Goal: Task Accomplishment & Management: Manage account settings

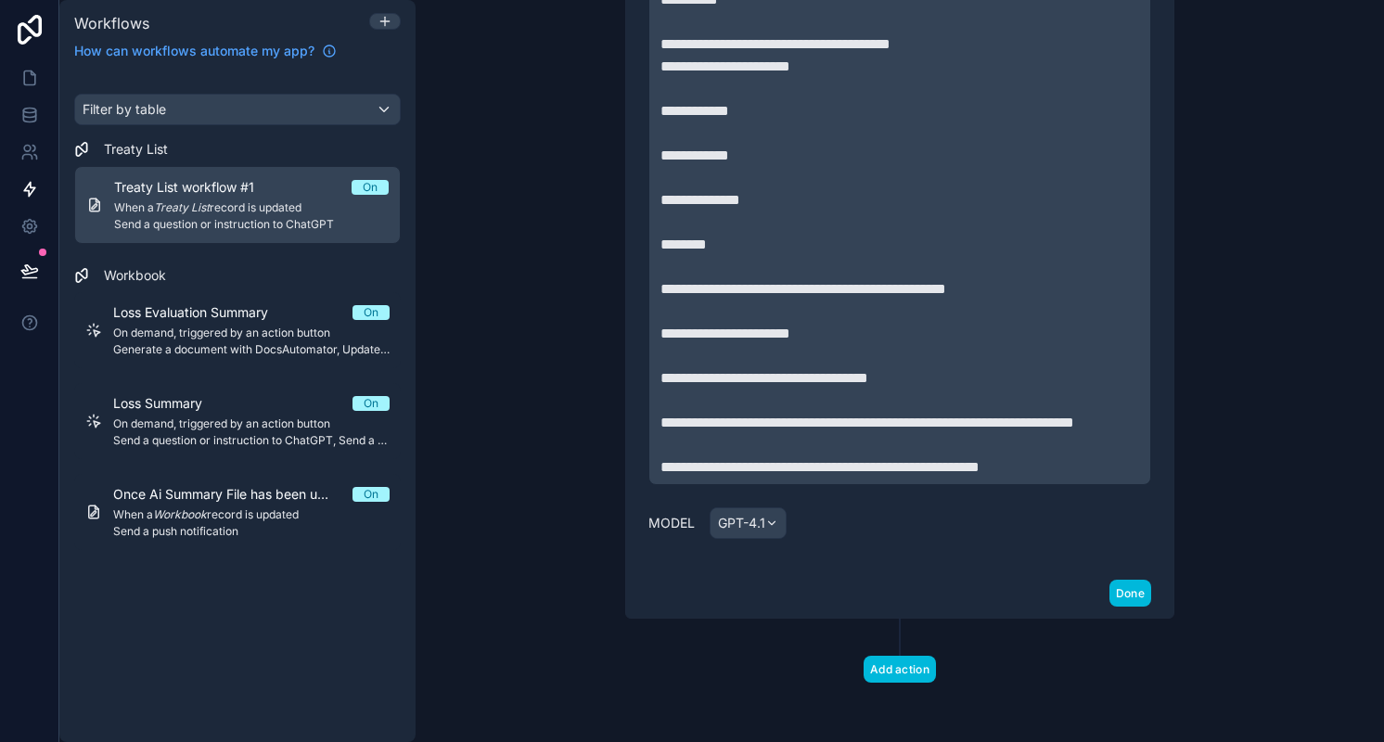
scroll to position [1994, 0]
click at [1126, 597] on button "Done" at bounding box center [1130, 593] width 42 height 27
click at [1126, 619] on div "Add action" at bounding box center [900, 651] width 594 height 64
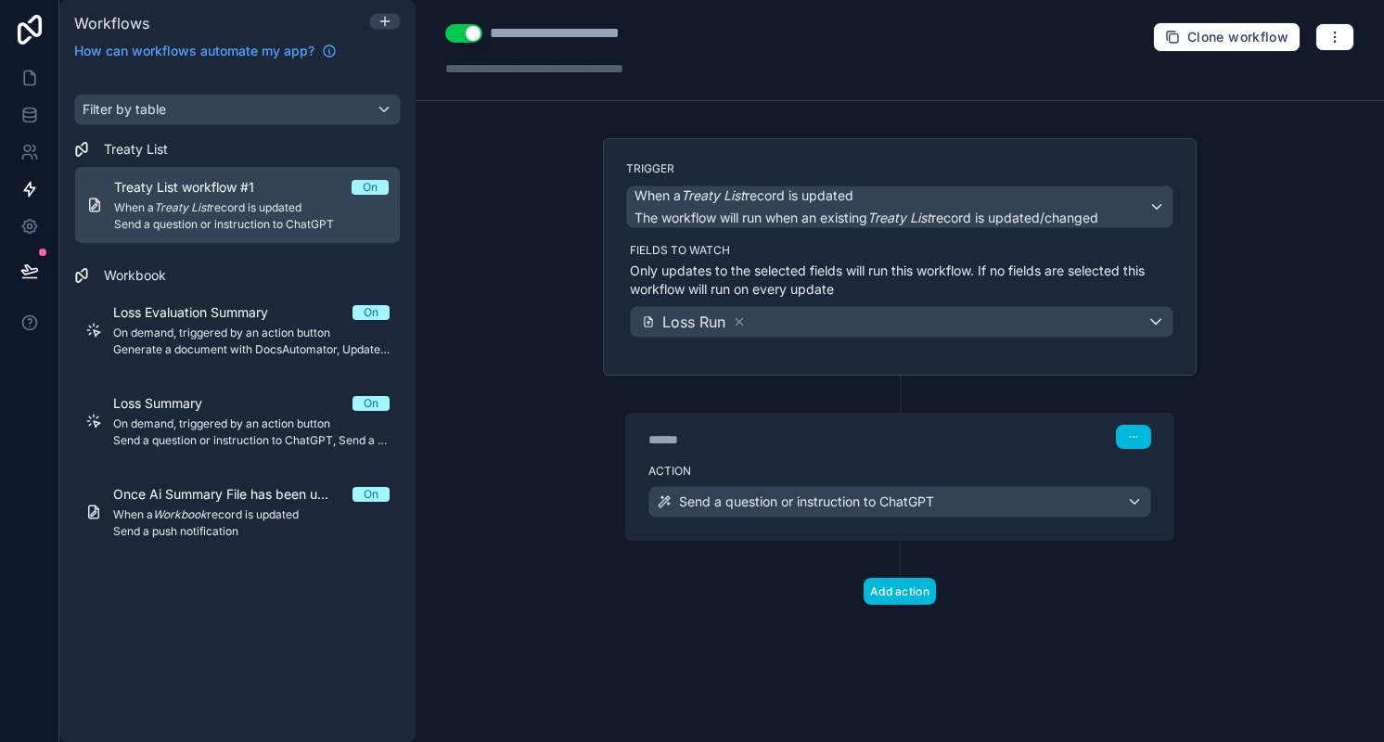
click at [900, 586] on button "Add action" at bounding box center [900, 591] width 72 height 27
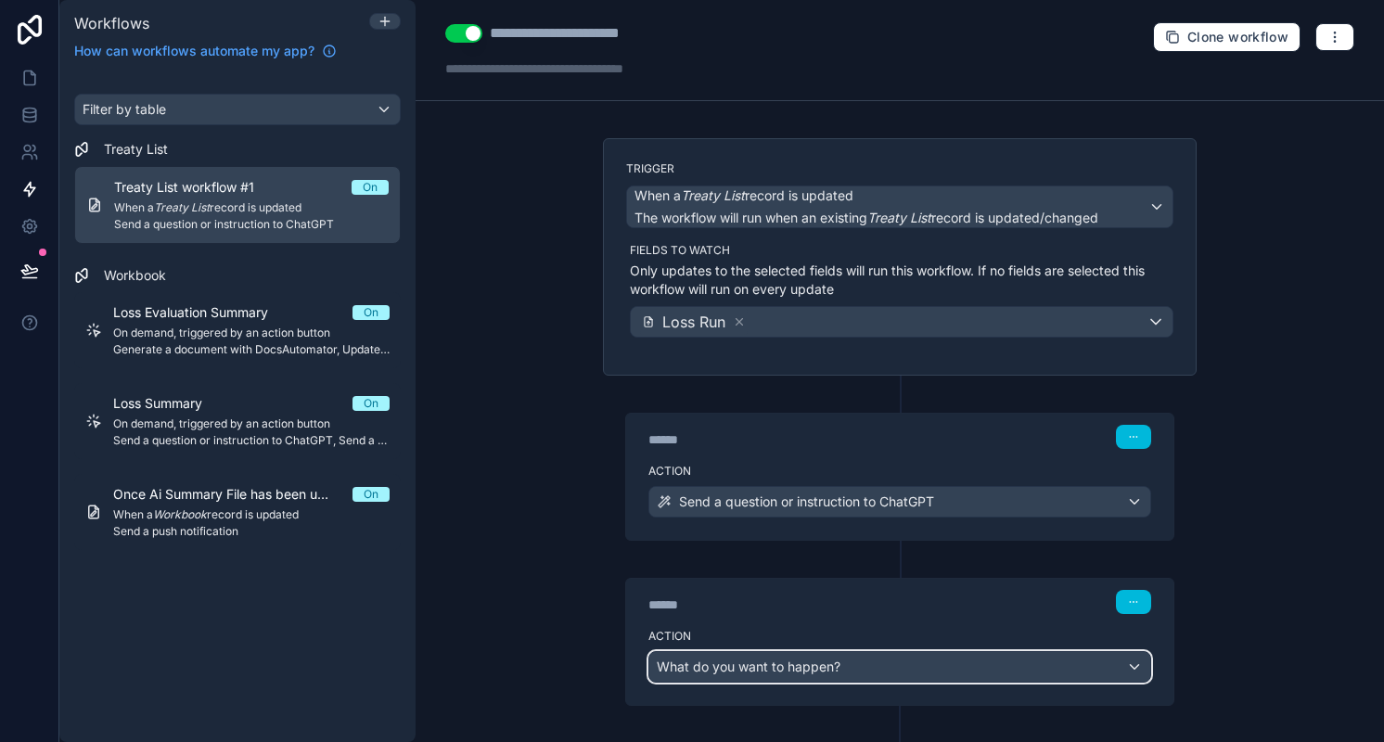
click at [864, 658] on div "What do you want to happen?" at bounding box center [899, 667] width 501 height 30
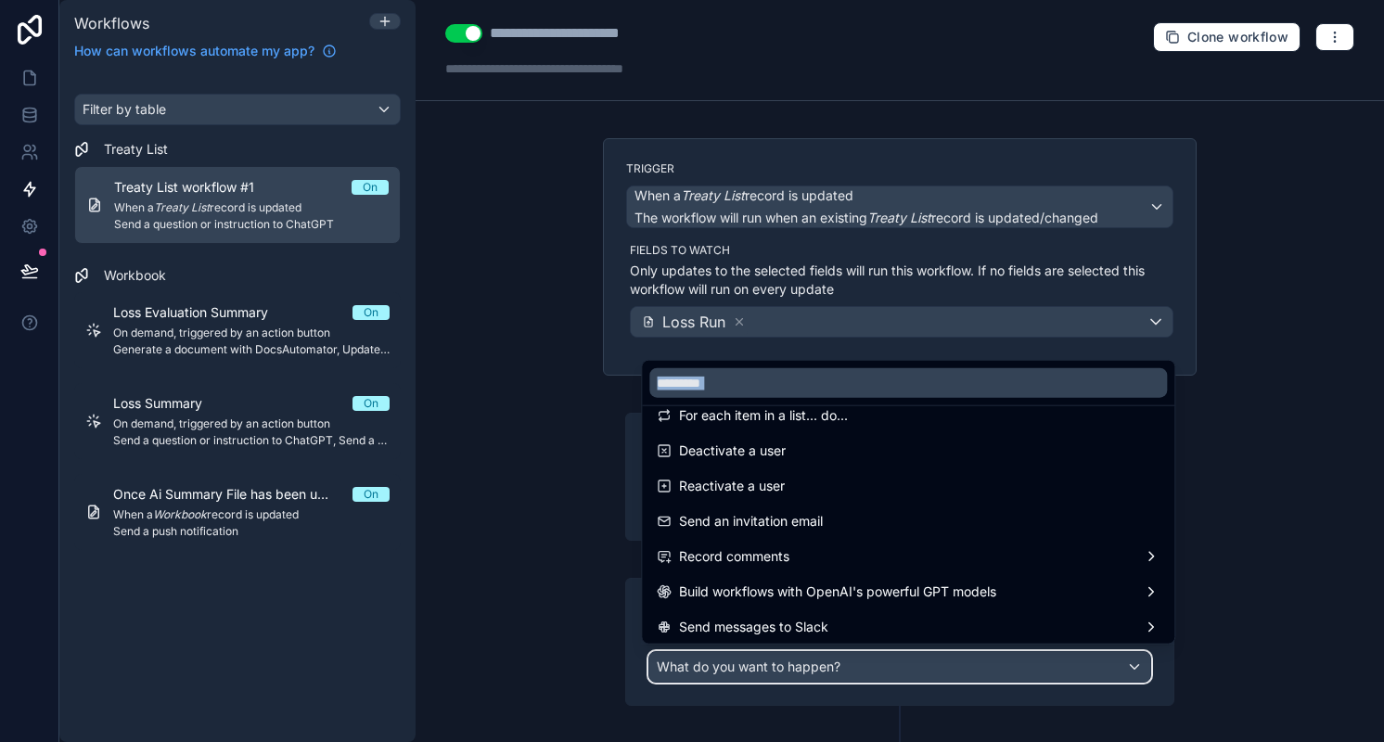
scroll to position [343, 0]
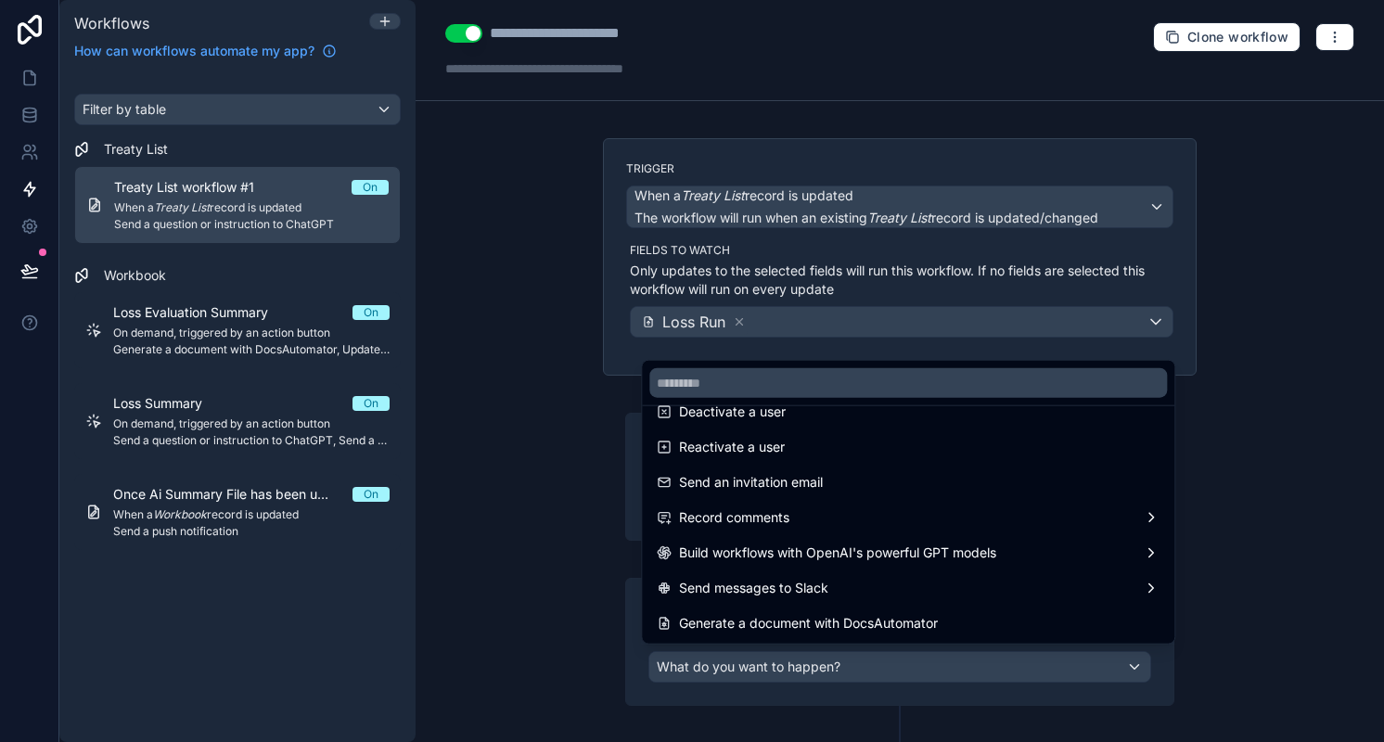
click at [1275, 565] on div at bounding box center [692, 371] width 1384 height 742
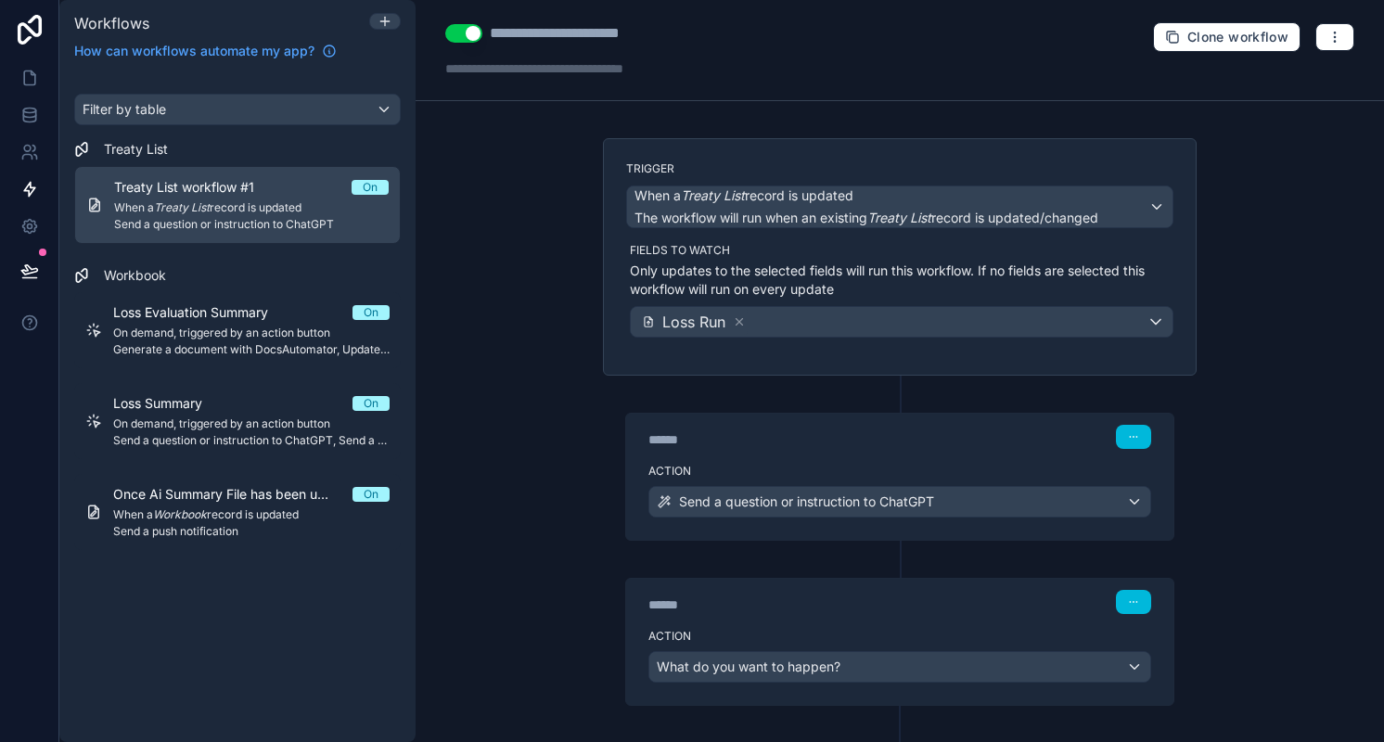
scroll to position [81, 0]
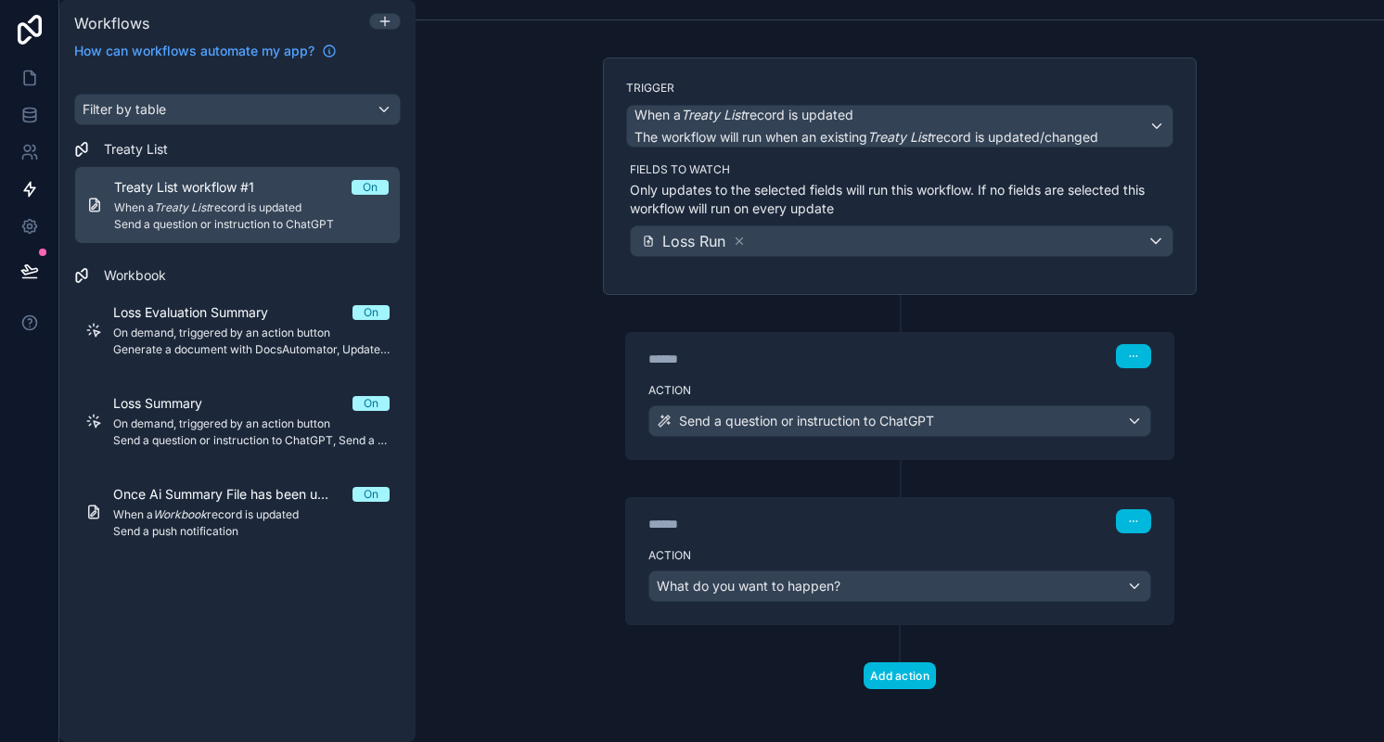
click at [933, 383] on label "Action" at bounding box center [899, 390] width 503 height 15
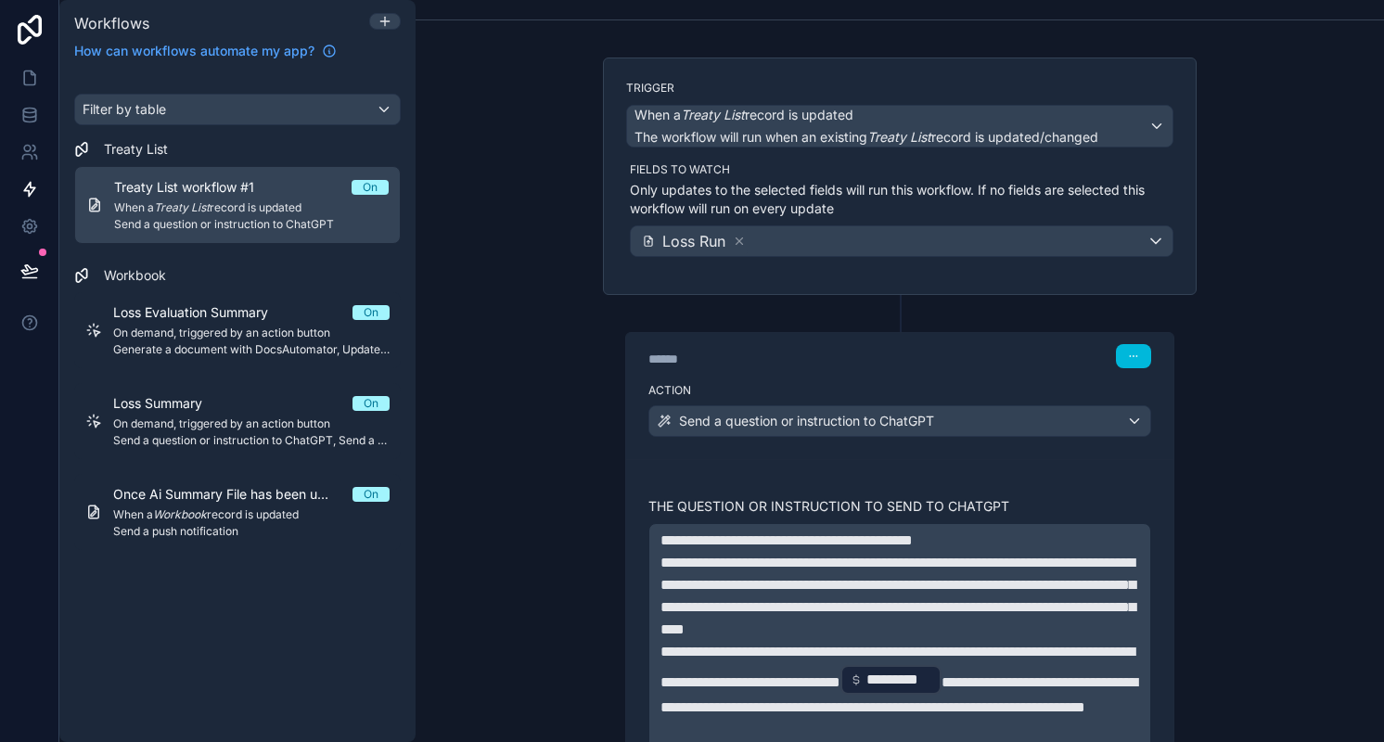
click at [933, 383] on label "Action" at bounding box center [899, 390] width 503 height 15
click at [966, 361] on div "****** Step 1" at bounding box center [899, 356] width 503 height 24
click at [1262, 449] on div "**********" at bounding box center [900, 371] width 968 height 742
click at [825, 376] on div "Action Send a question or instruction to ChatGPT" at bounding box center [899, 417] width 547 height 83
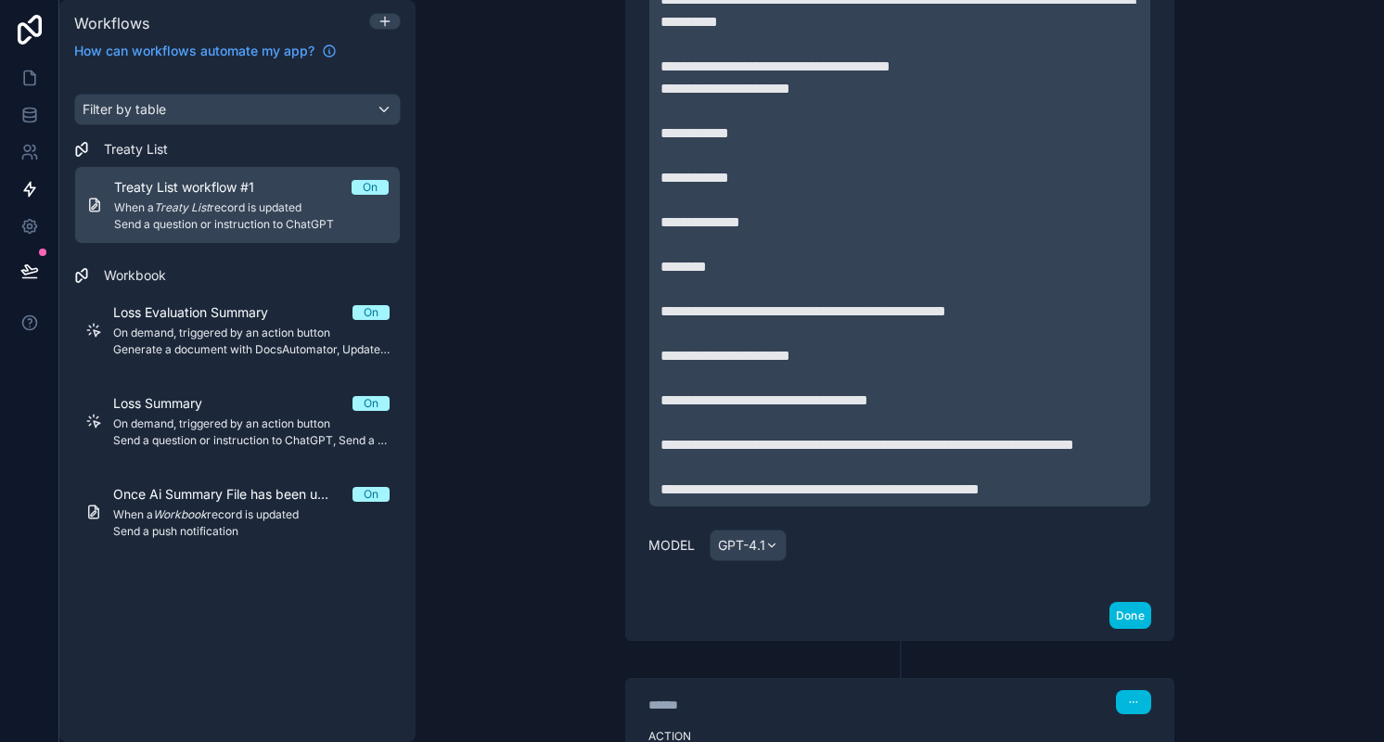
scroll to position [2157, 0]
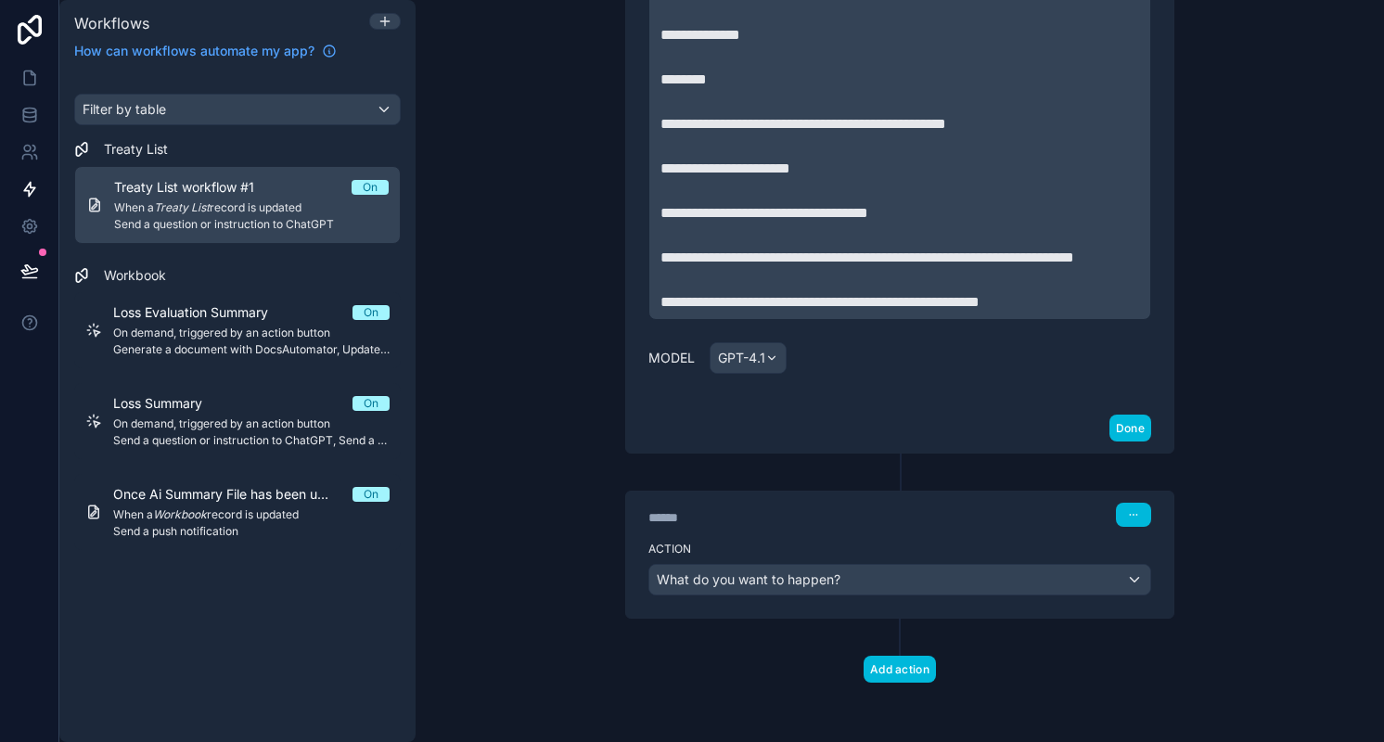
click at [1122, 433] on button "Done" at bounding box center [1130, 428] width 42 height 27
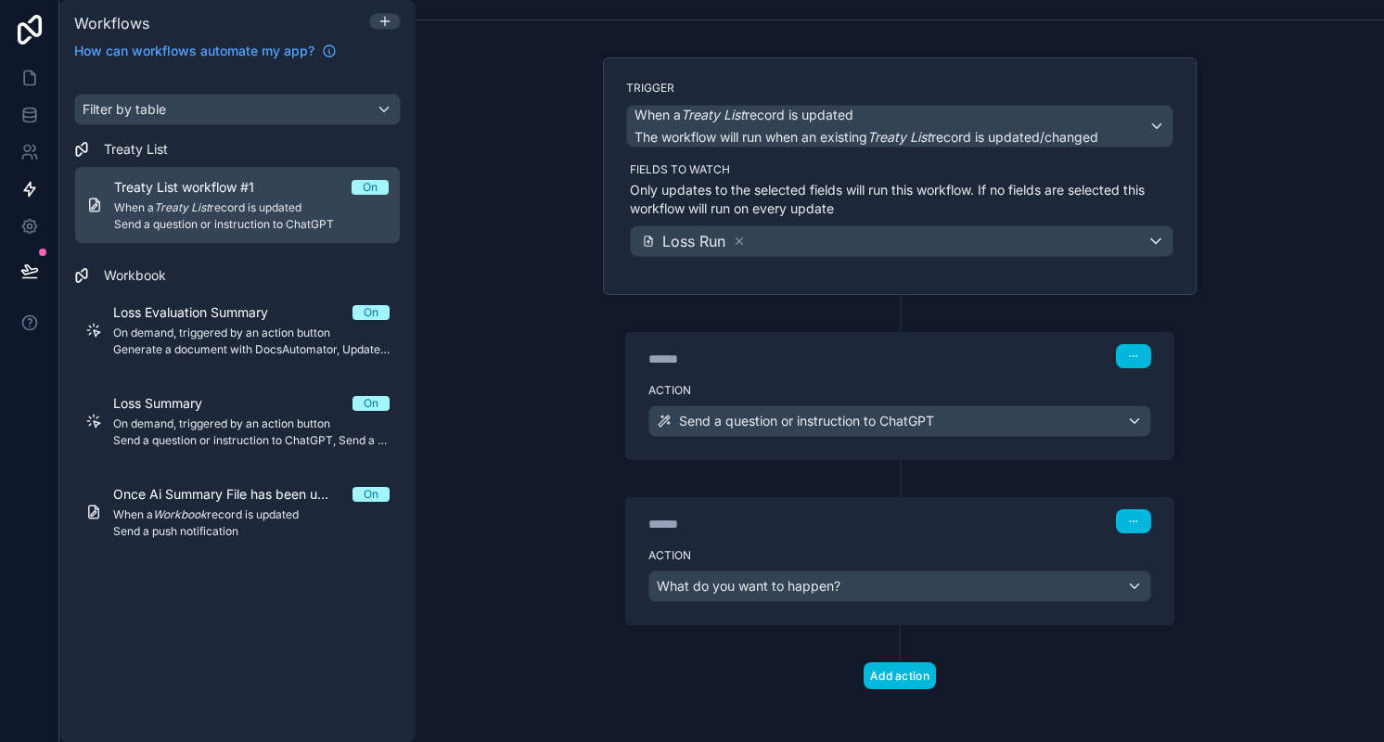
click at [870, 548] on label "Action" at bounding box center [899, 555] width 503 height 15
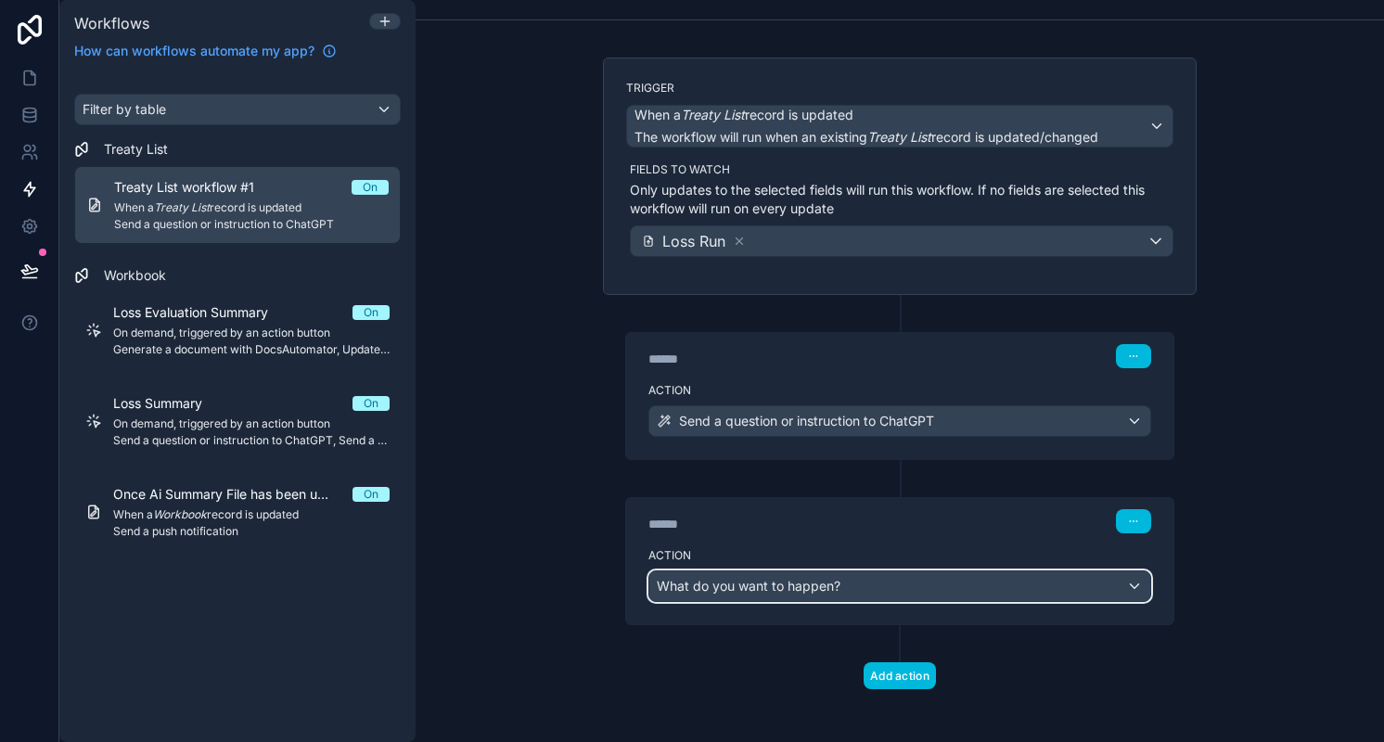
click at [902, 595] on button "What do you want to happen?" at bounding box center [899, 586] width 503 height 32
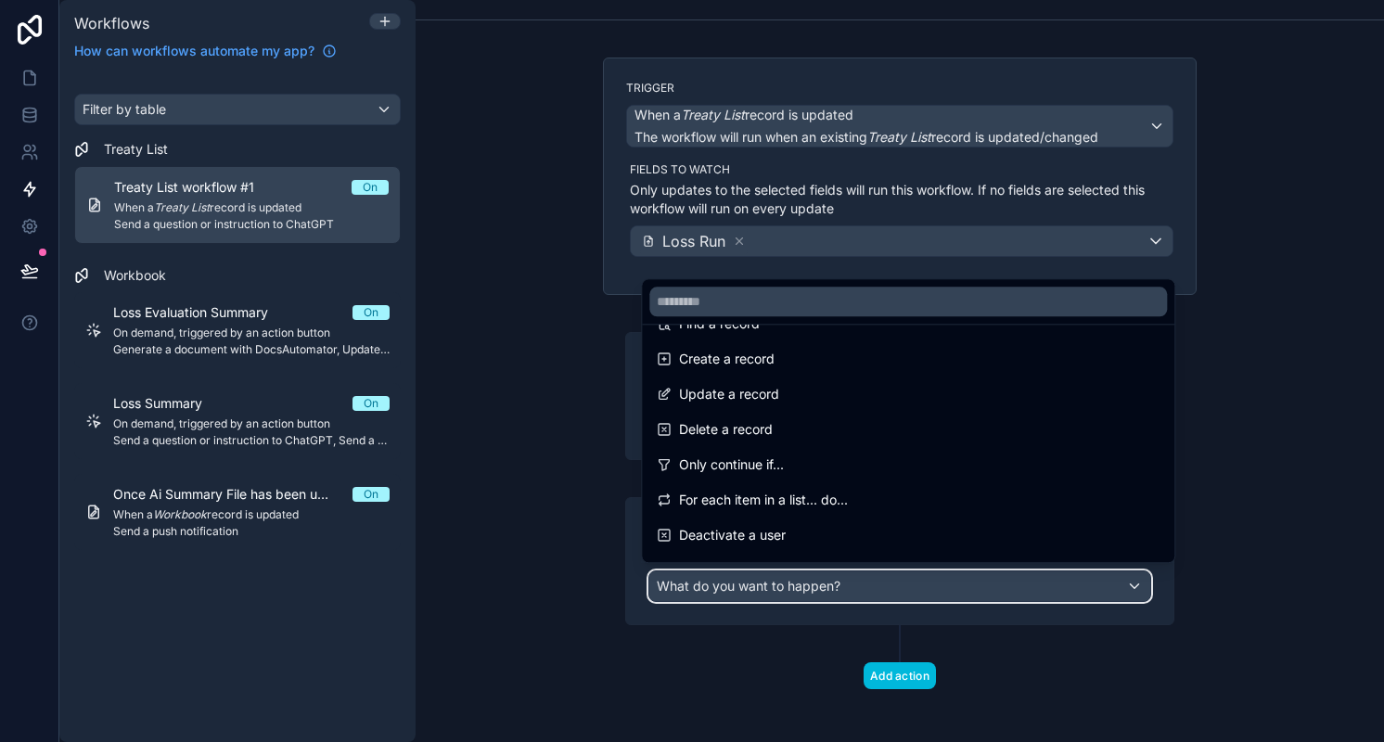
scroll to position [139, 0]
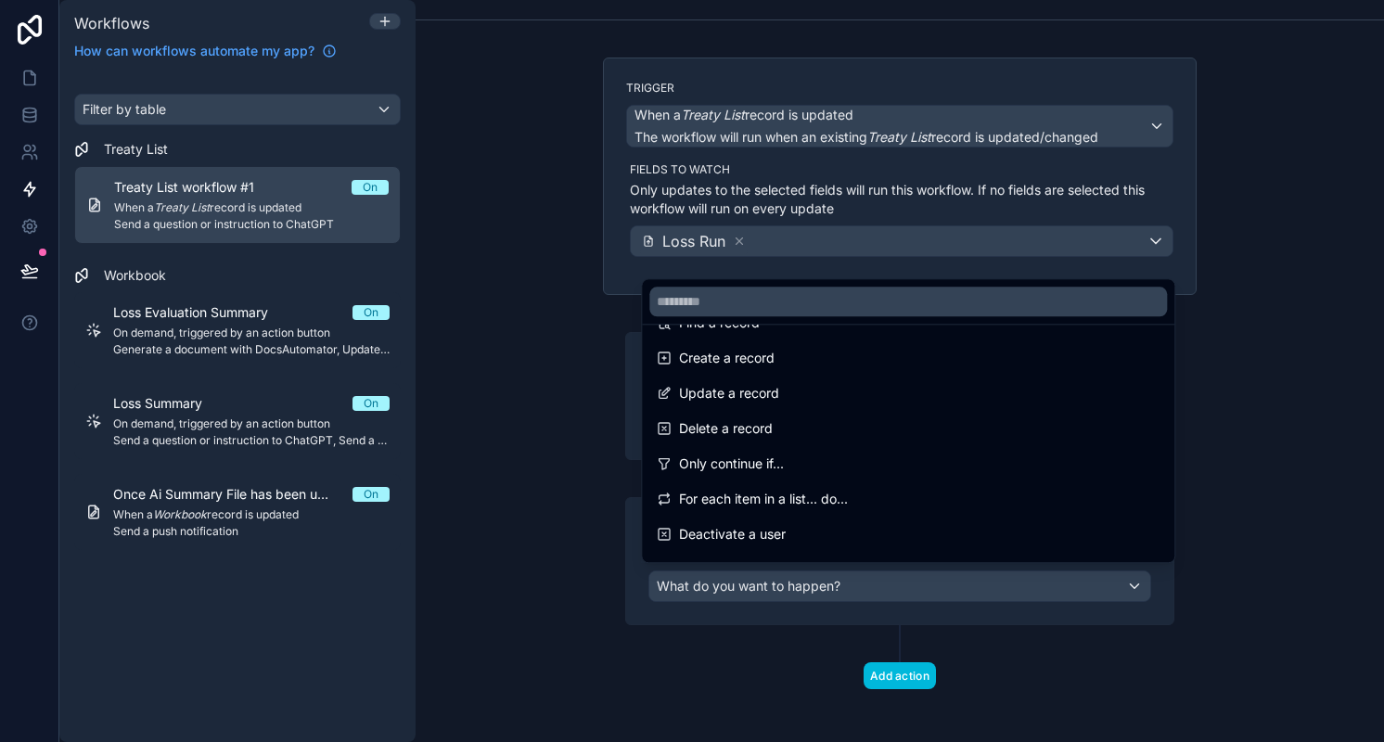
click at [1000, 400] on div "Update a record" at bounding box center [908, 393] width 503 height 22
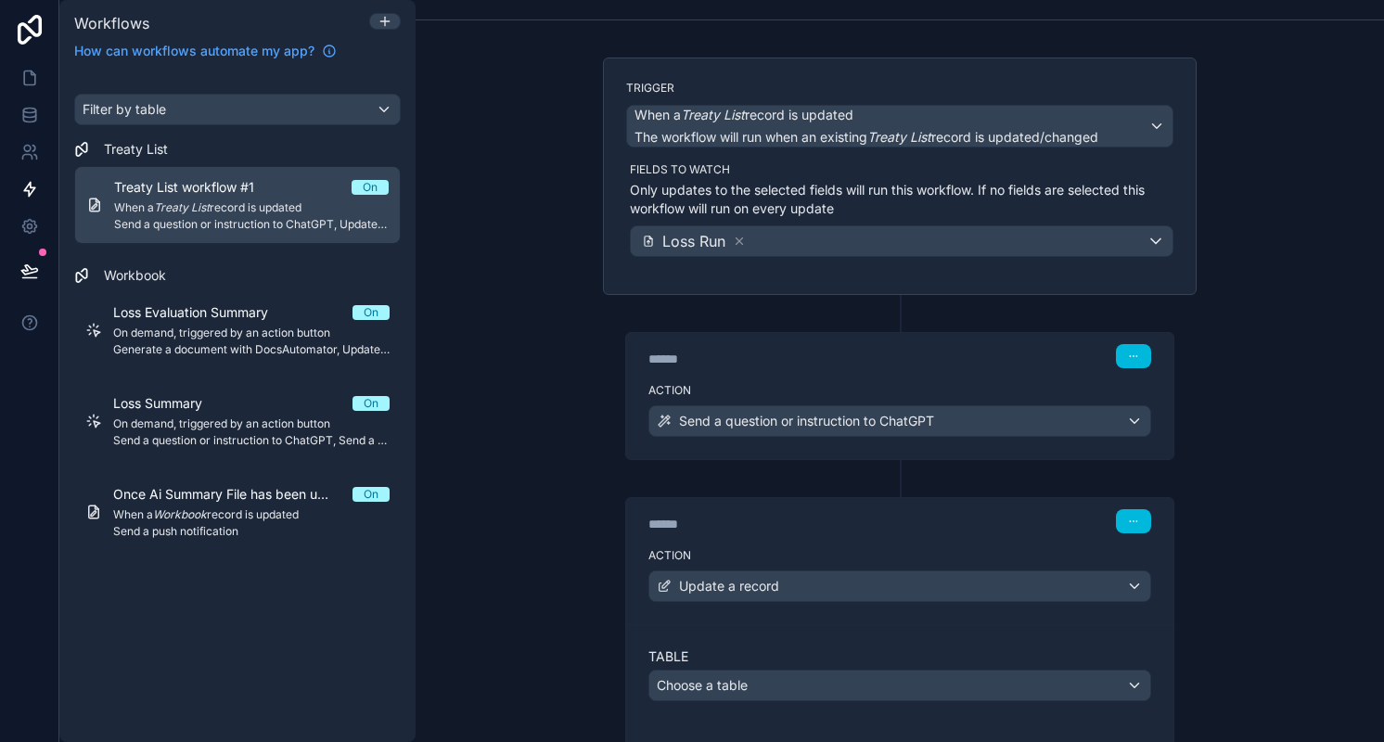
scroll to position [339, 0]
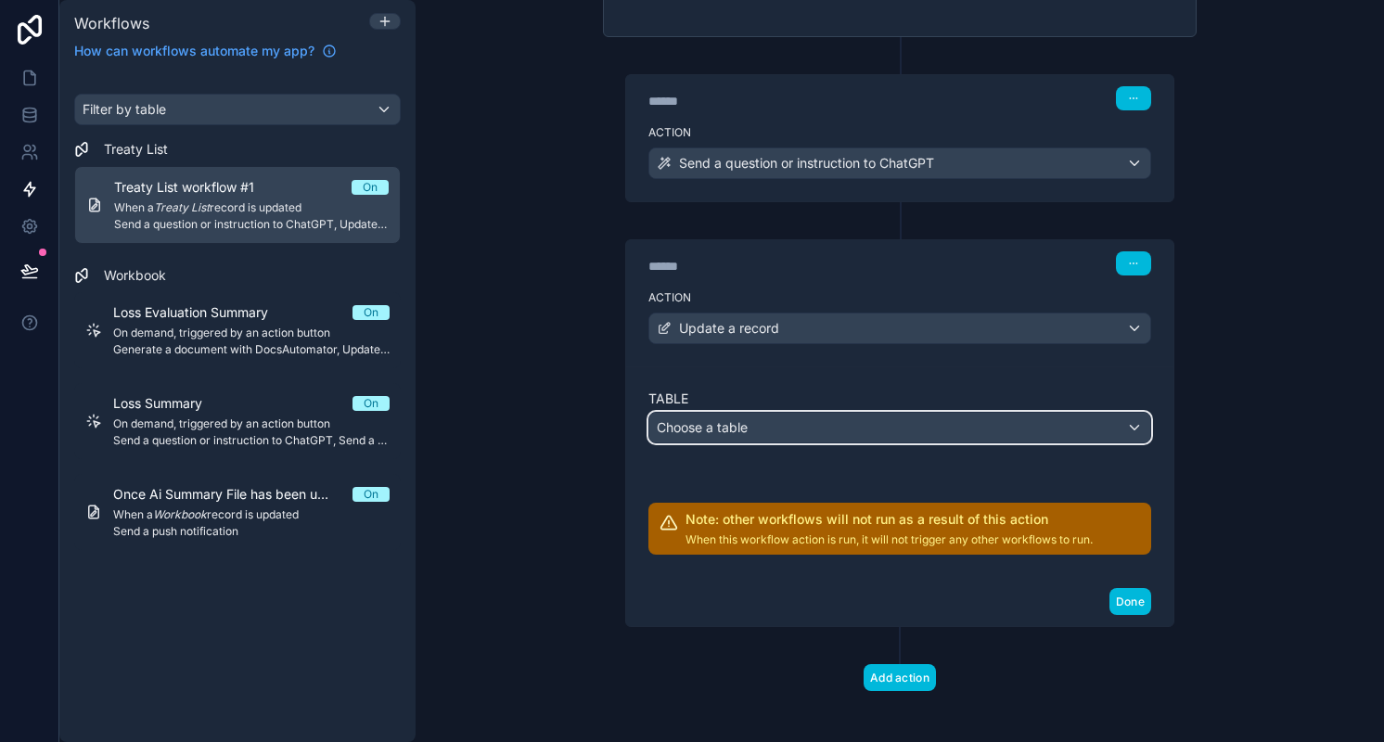
drag, startPoint x: 899, startPoint y: 417, endPoint x: 846, endPoint y: 429, distance: 54.0
click at [846, 429] on div "Choose a table" at bounding box center [899, 428] width 501 height 30
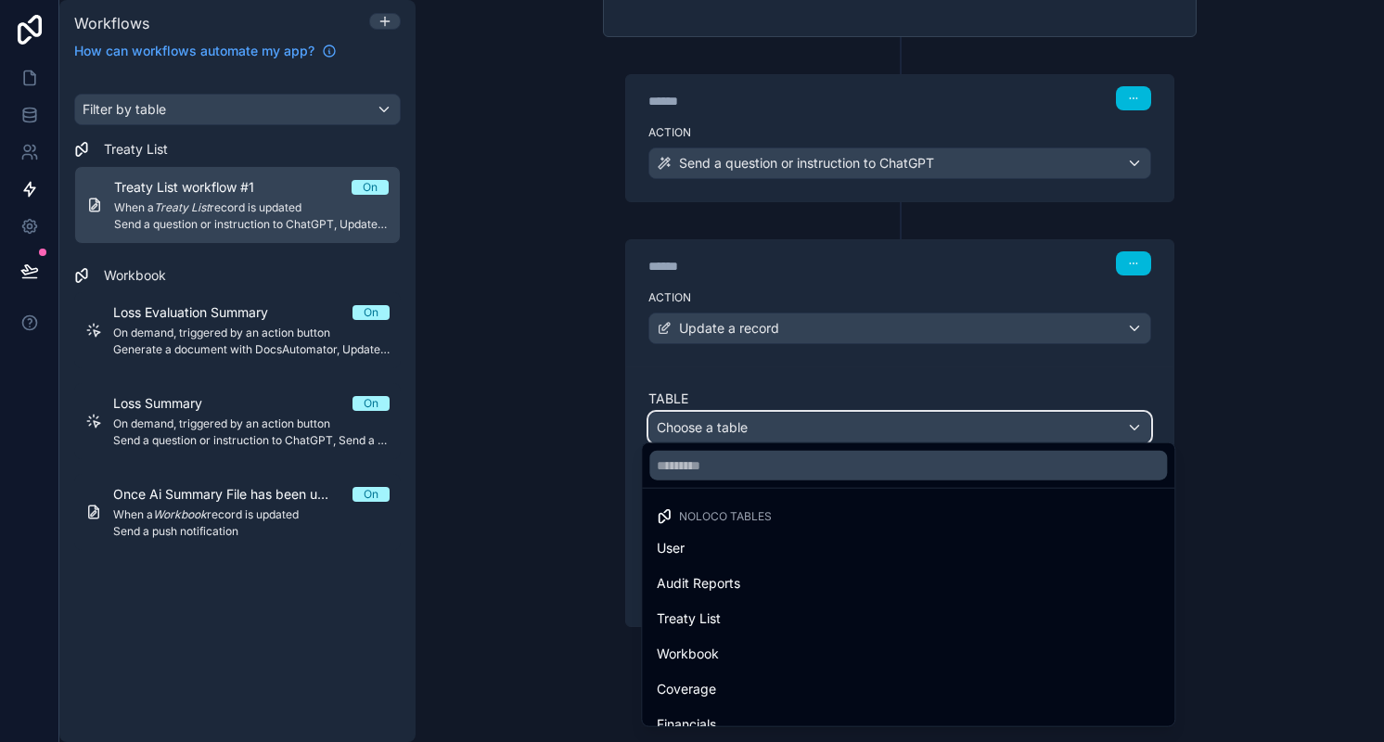
scroll to position [19, 0]
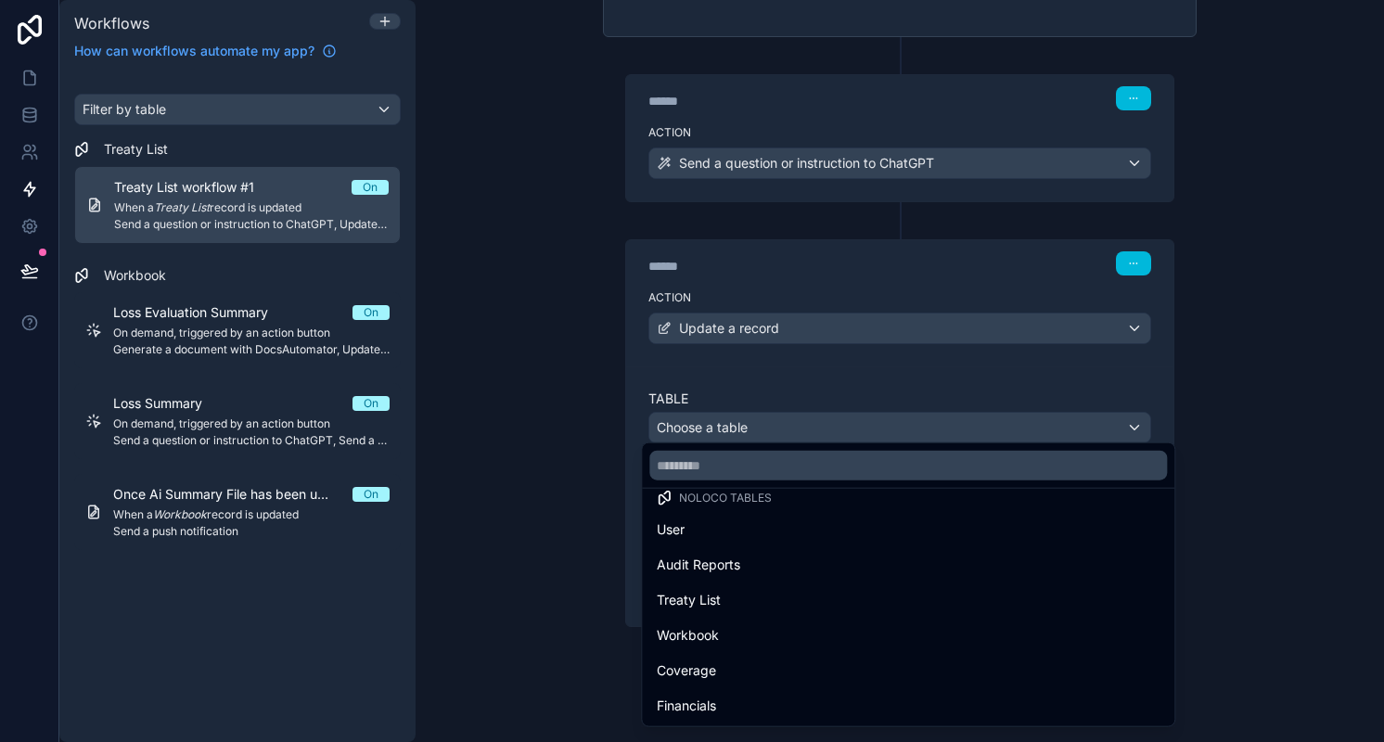
click at [902, 593] on div "Treaty List" at bounding box center [908, 600] width 503 height 22
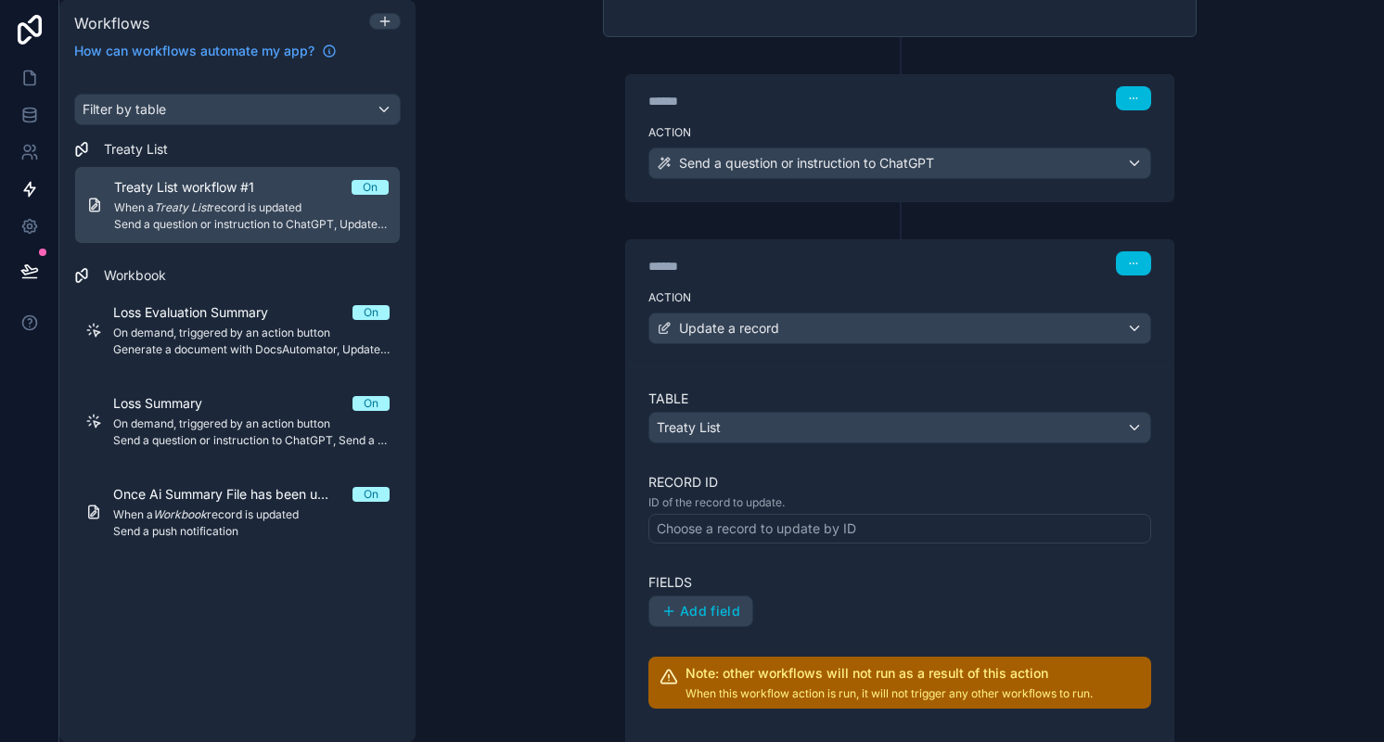
drag, startPoint x: 863, startPoint y: 512, endPoint x: 792, endPoint y: 522, distance: 71.2
click at [792, 522] on div "Choose a record to update by ID" at bounding box center [756, 528] width 199 height 19
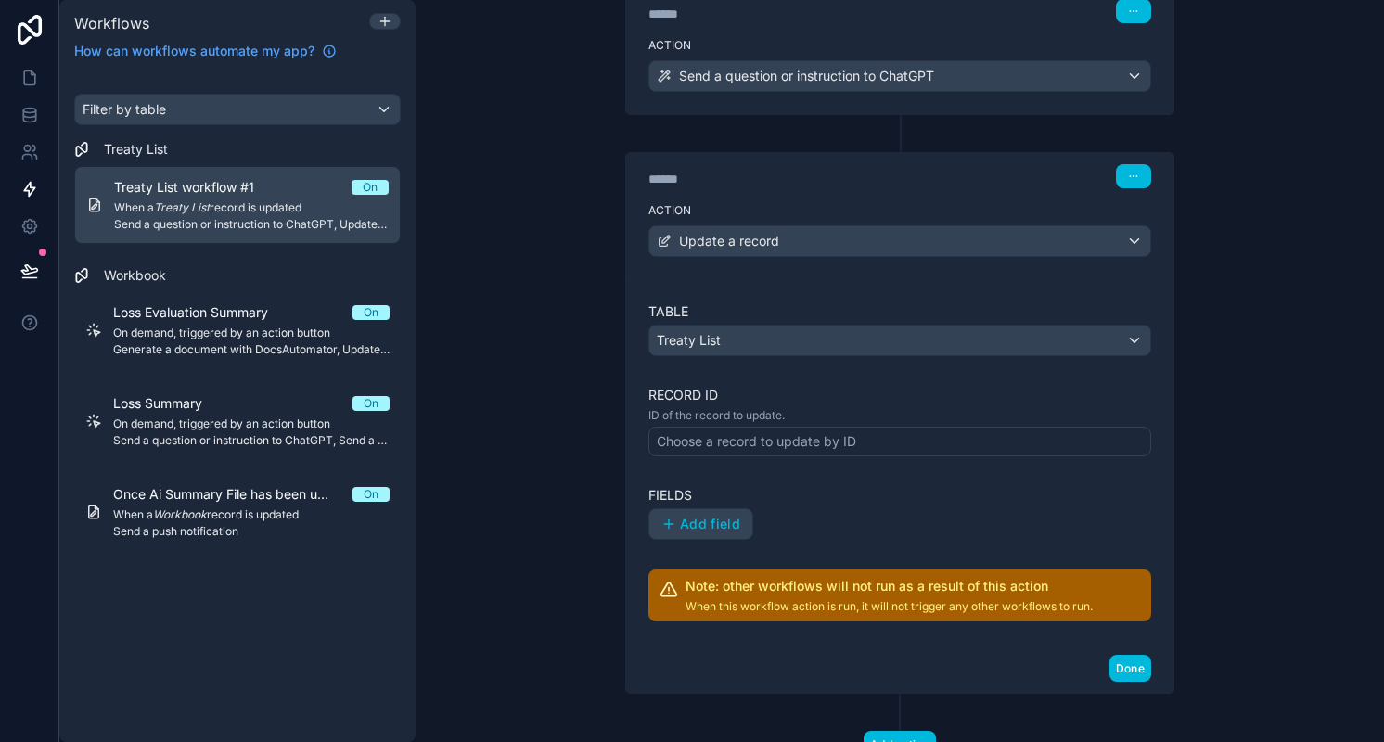
drag, startPoint x: 1210, startPoint y: 561, endPoint x: 1224, endPoint y: 659, distance: 98.4
click at [1224, 659] on div "**********" at bounding box center [900, 371] width 968 height 742
click at [1135, 661] on button "Done" at bounding box center [1130, 668] width 42 height 27
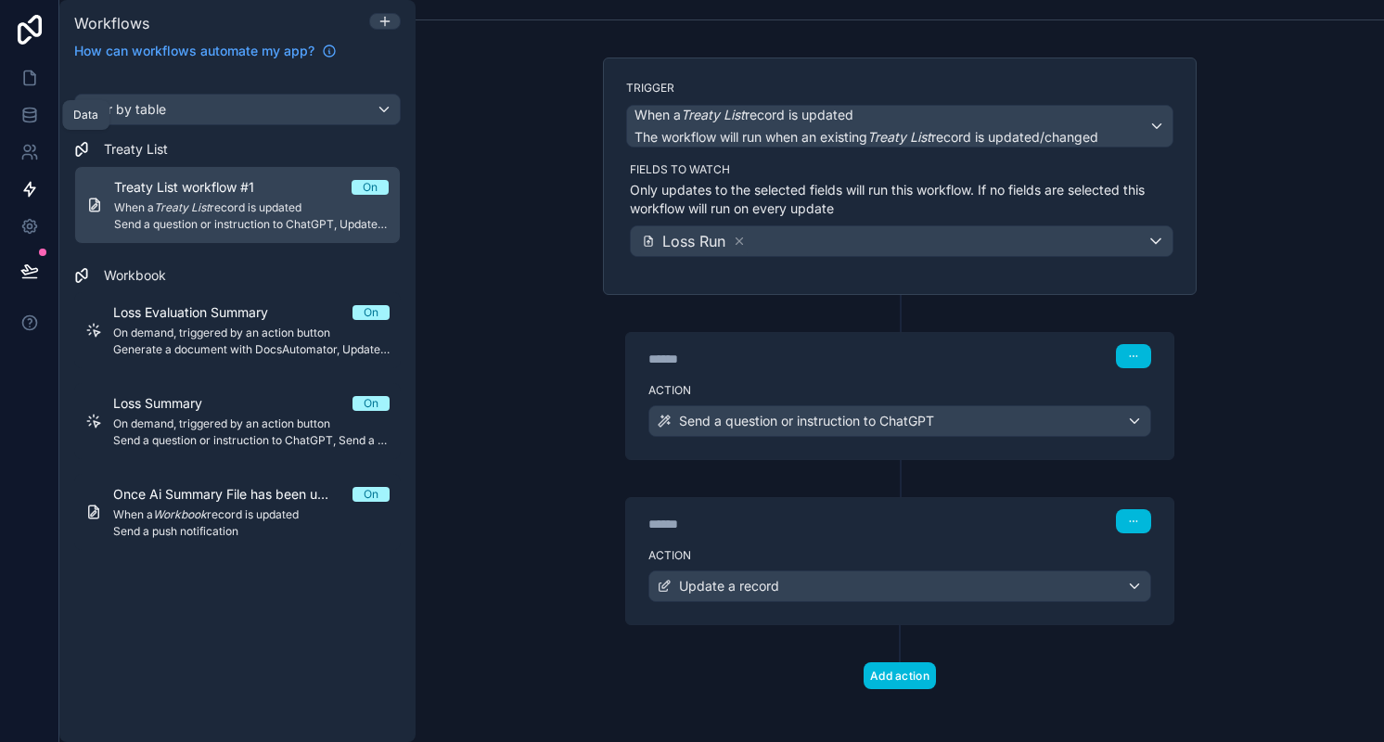
click at [32, 115] on icon at bounding box center [29, 115] width 19 height 19
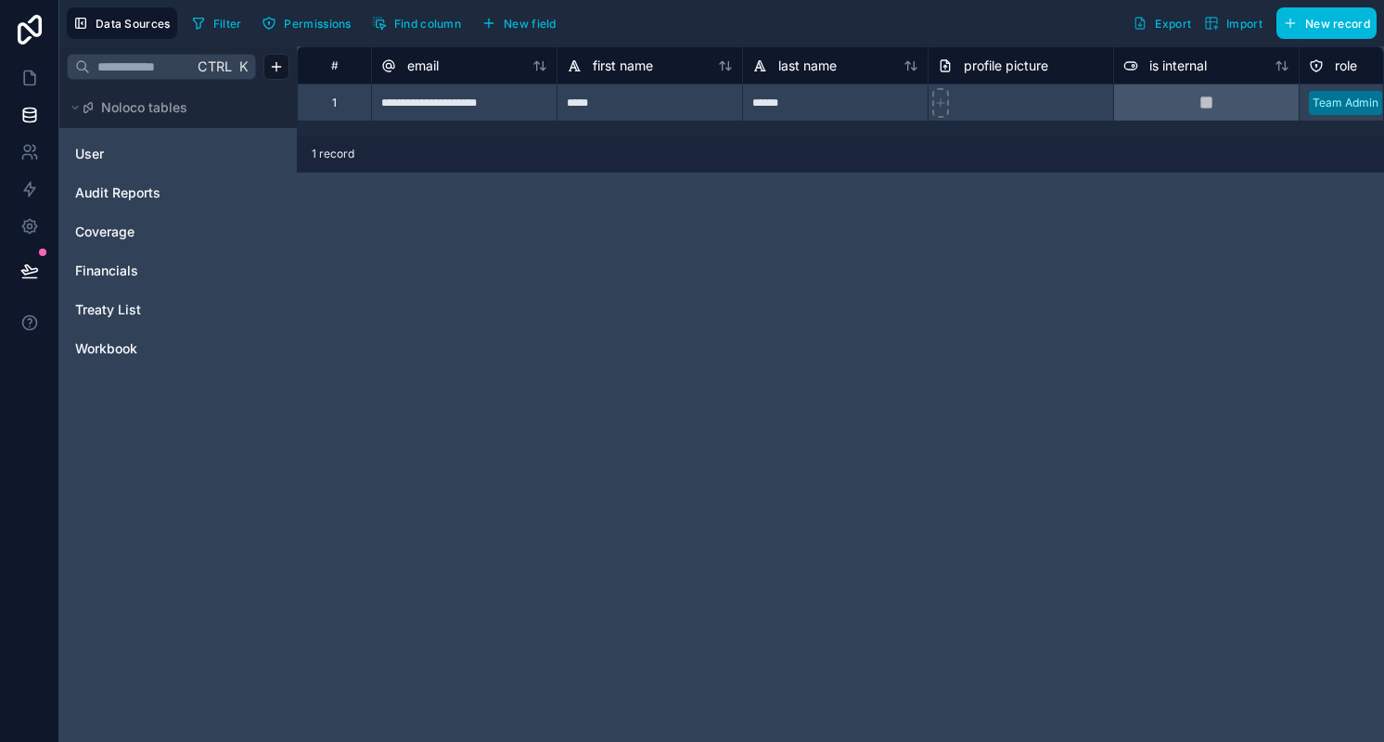
click at [177, 316] on link "Treaty List" at bounding box center [150, 310] width 150 height 19
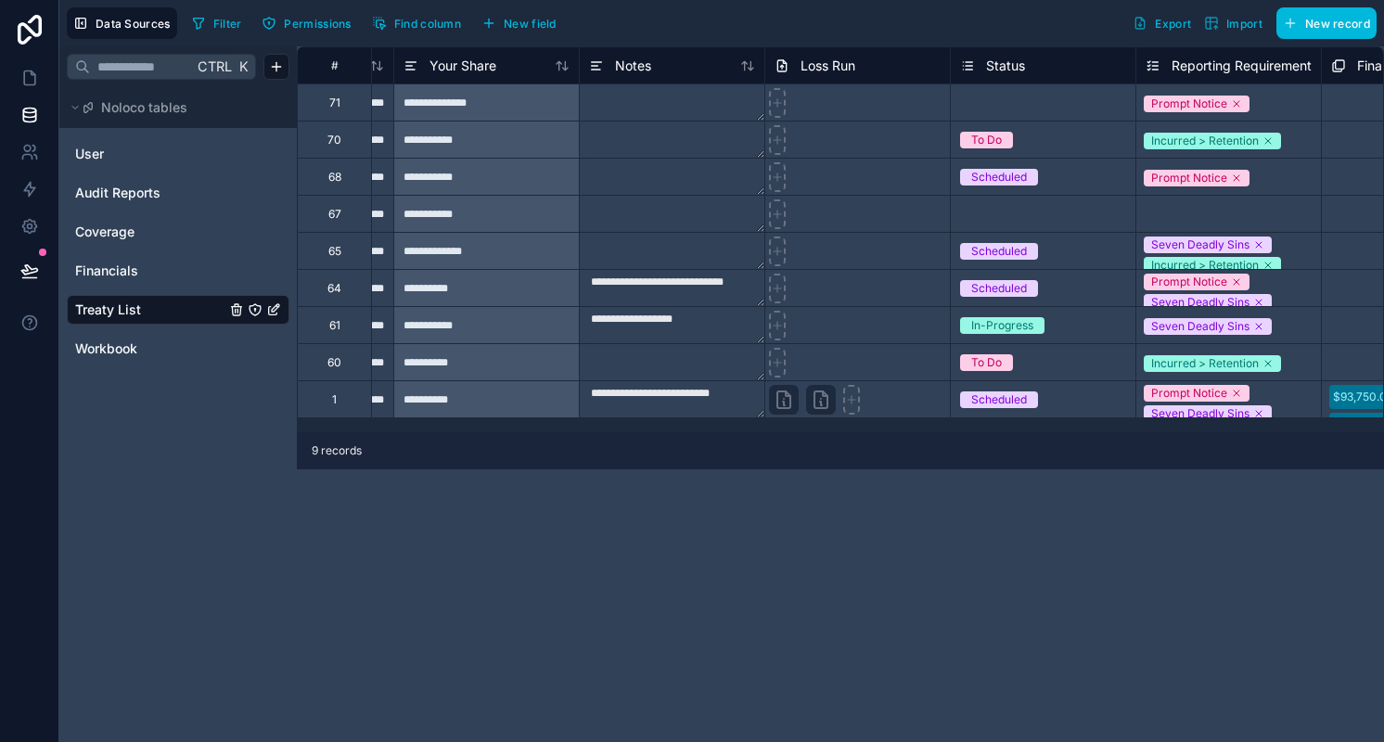
scroll to position [0, 2308]
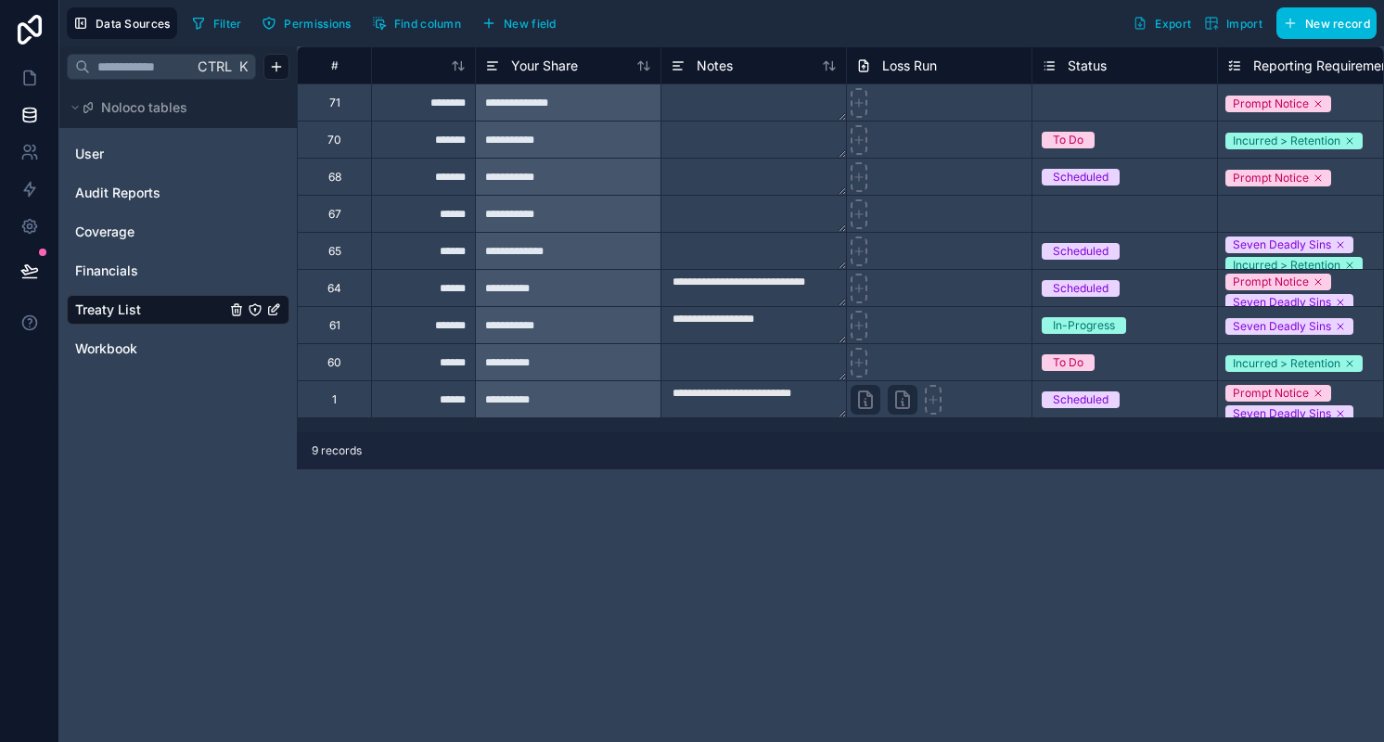
click at [914, 69] on span "Loss Run" at bounding box center [909, 66] width 55 height 19
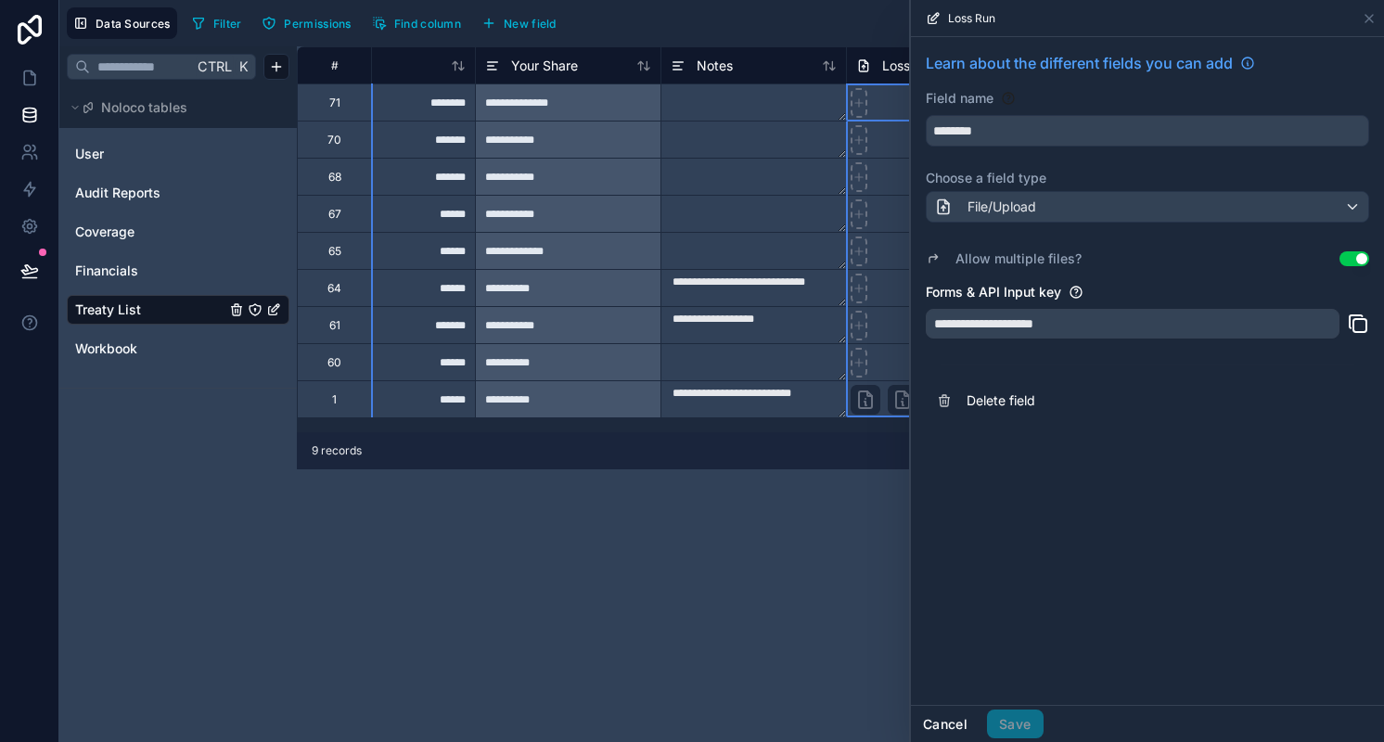
click at [943, 720] on button "Cancel" at bounding box center [945, 725] width 69 height 30
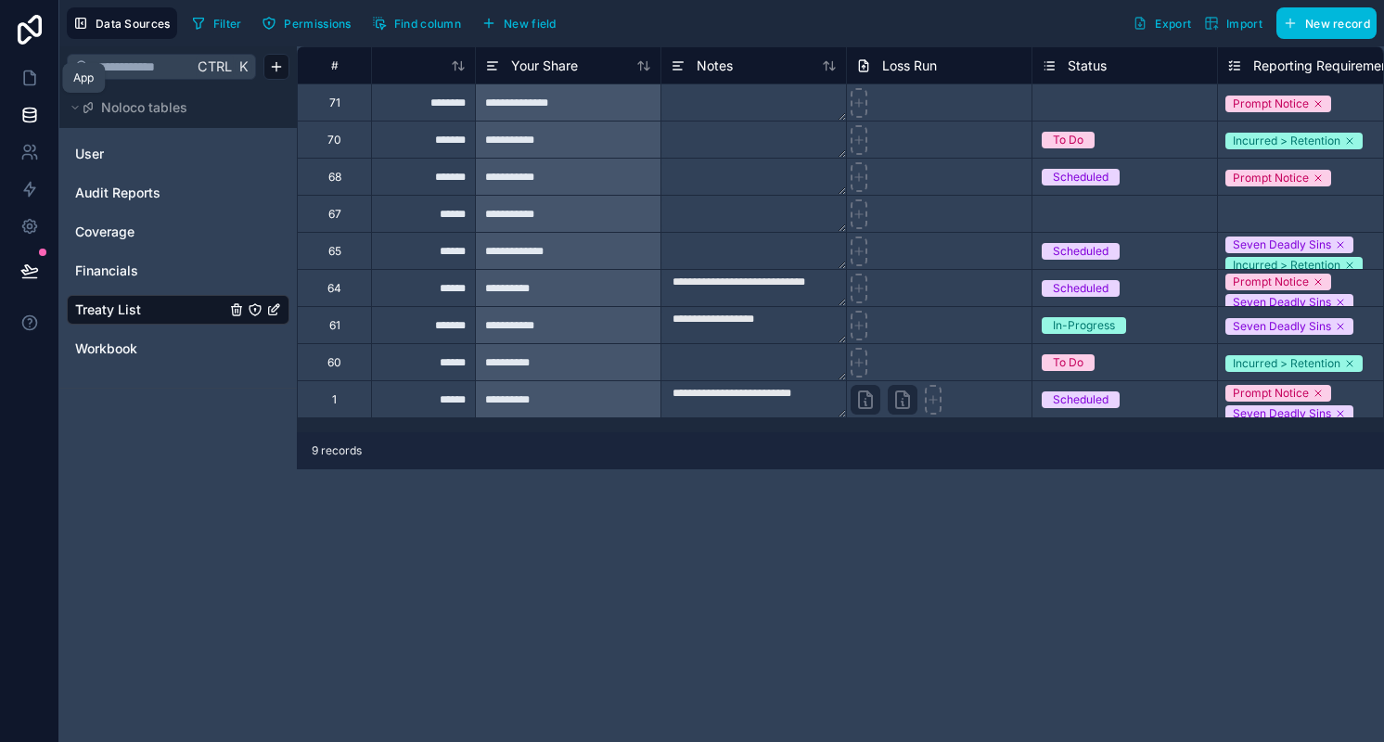
click at [38, 79] on icon at bounding box center [29, 78] width 19 height 19
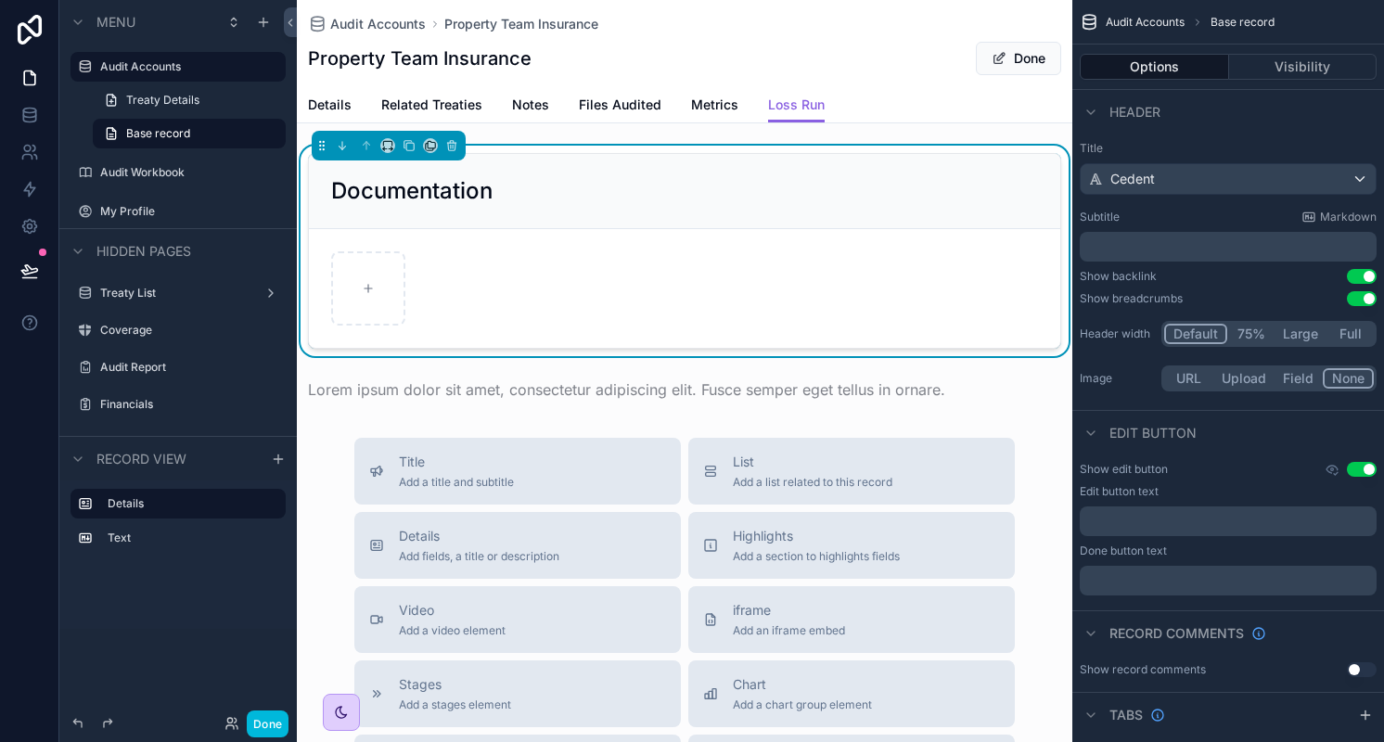
click at [519, 390] on div "scrollable content" at bounding box center [684, 389] width 775 height 37
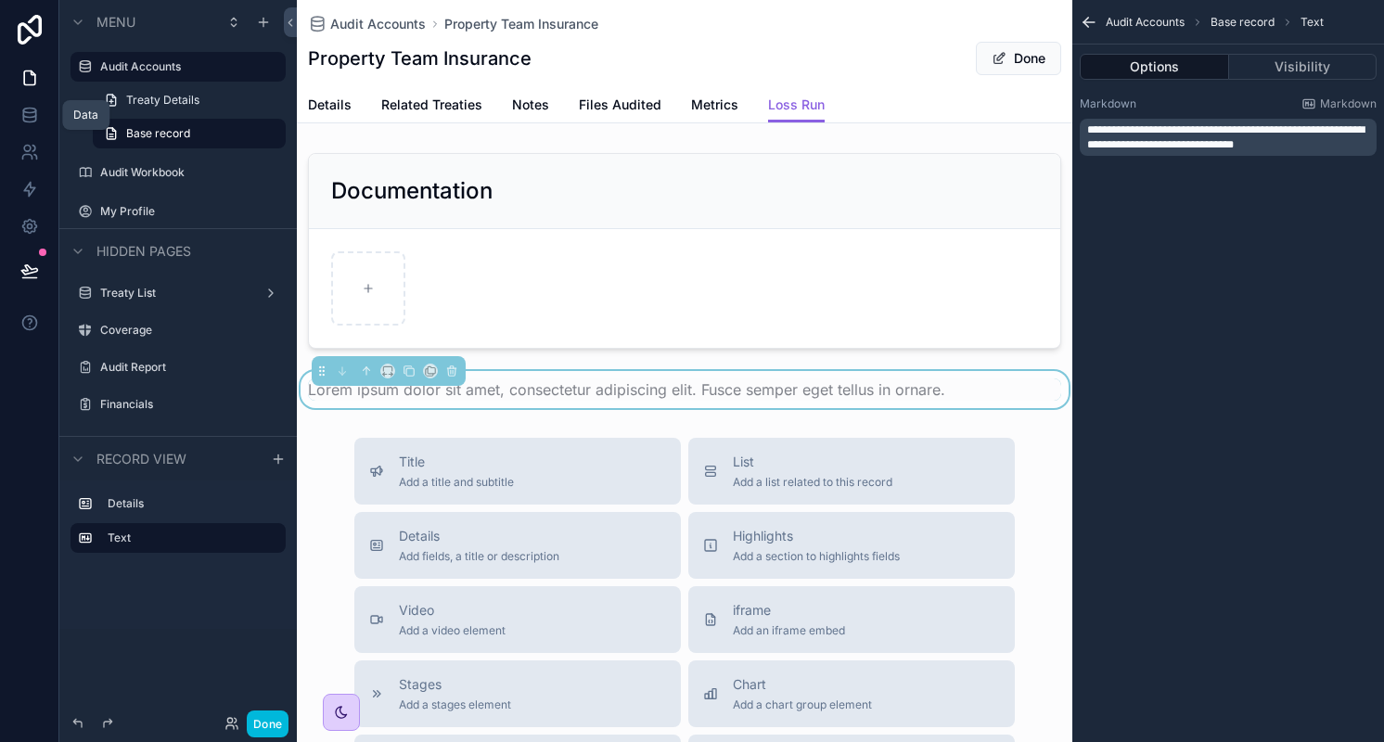
click at [31, 114] on icon at bounding box center [29, 115] width 19 height 19
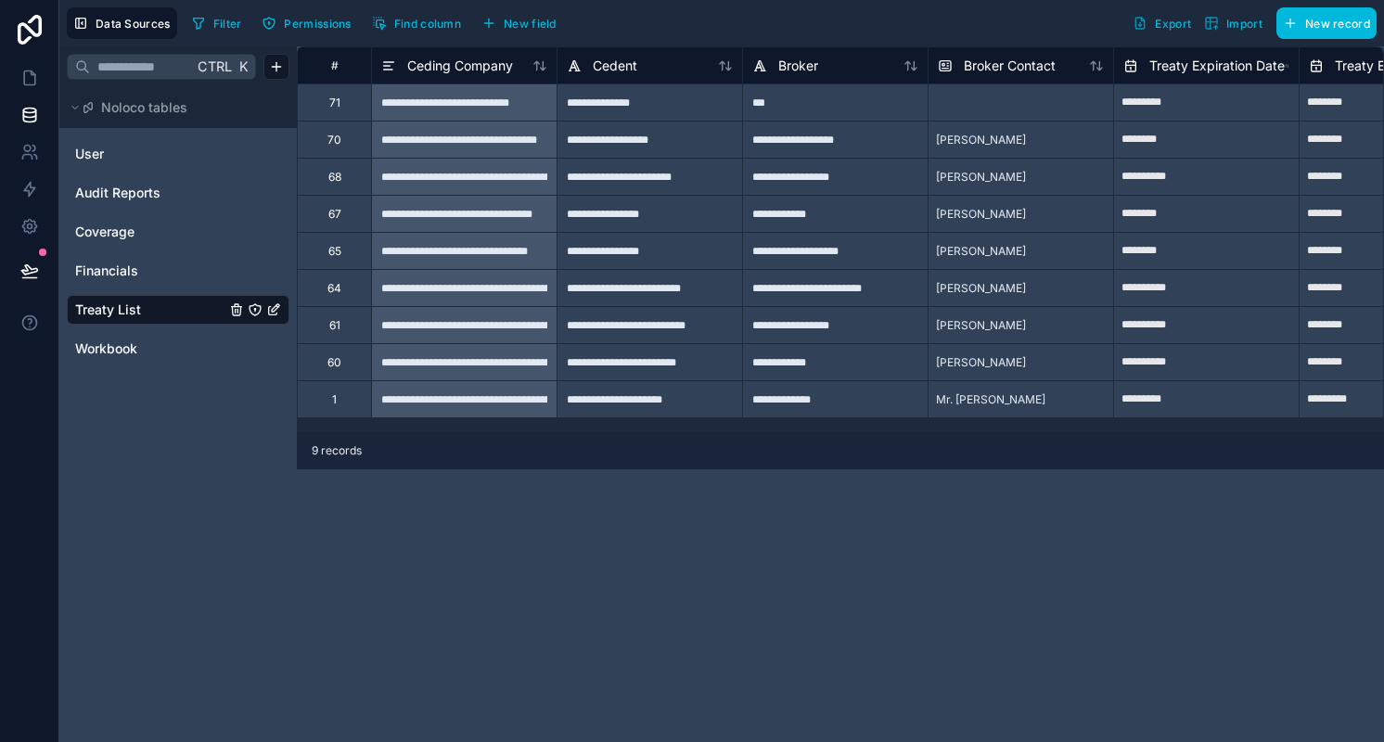
click at [540, 19] on span "New field" at bounding box center [530, 24] width 53 height 14
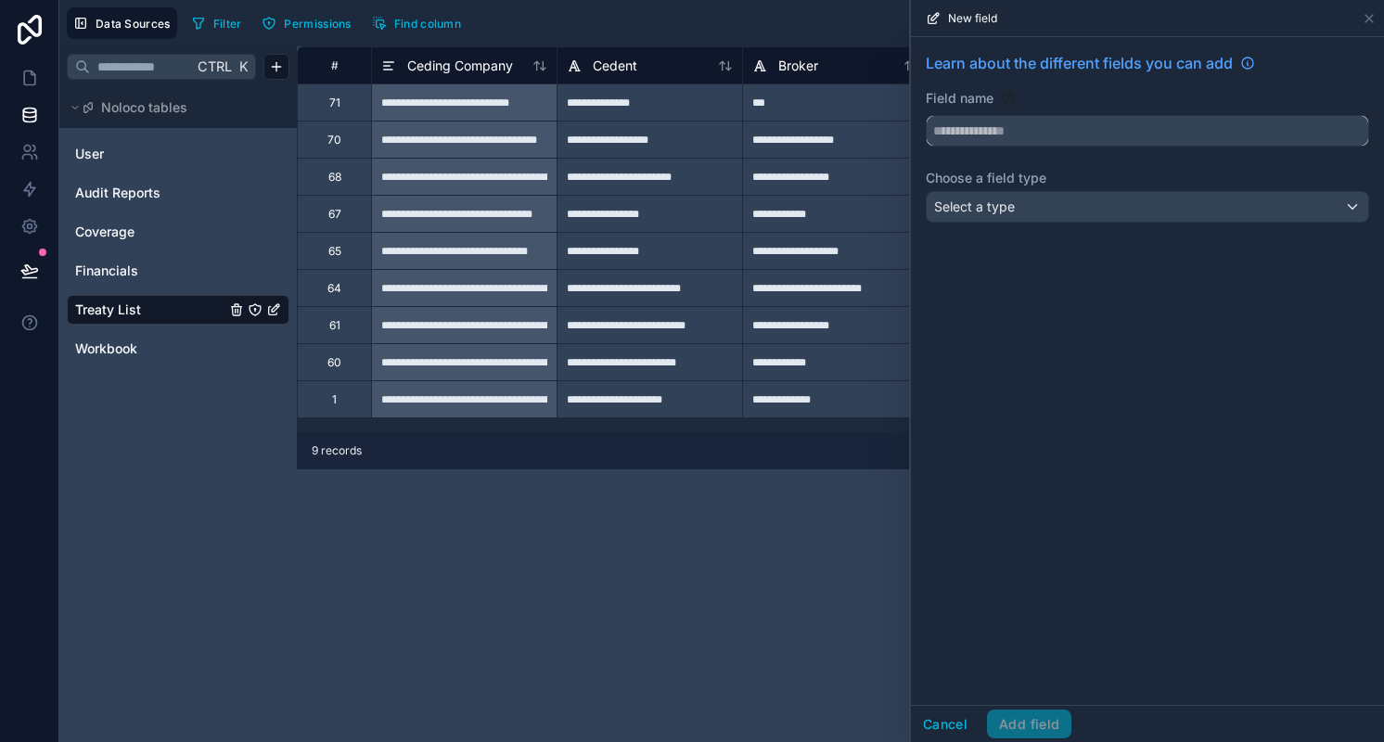
click at [1029, 127] on input "text" at bounding box center [1147, 131] width 441 height 30
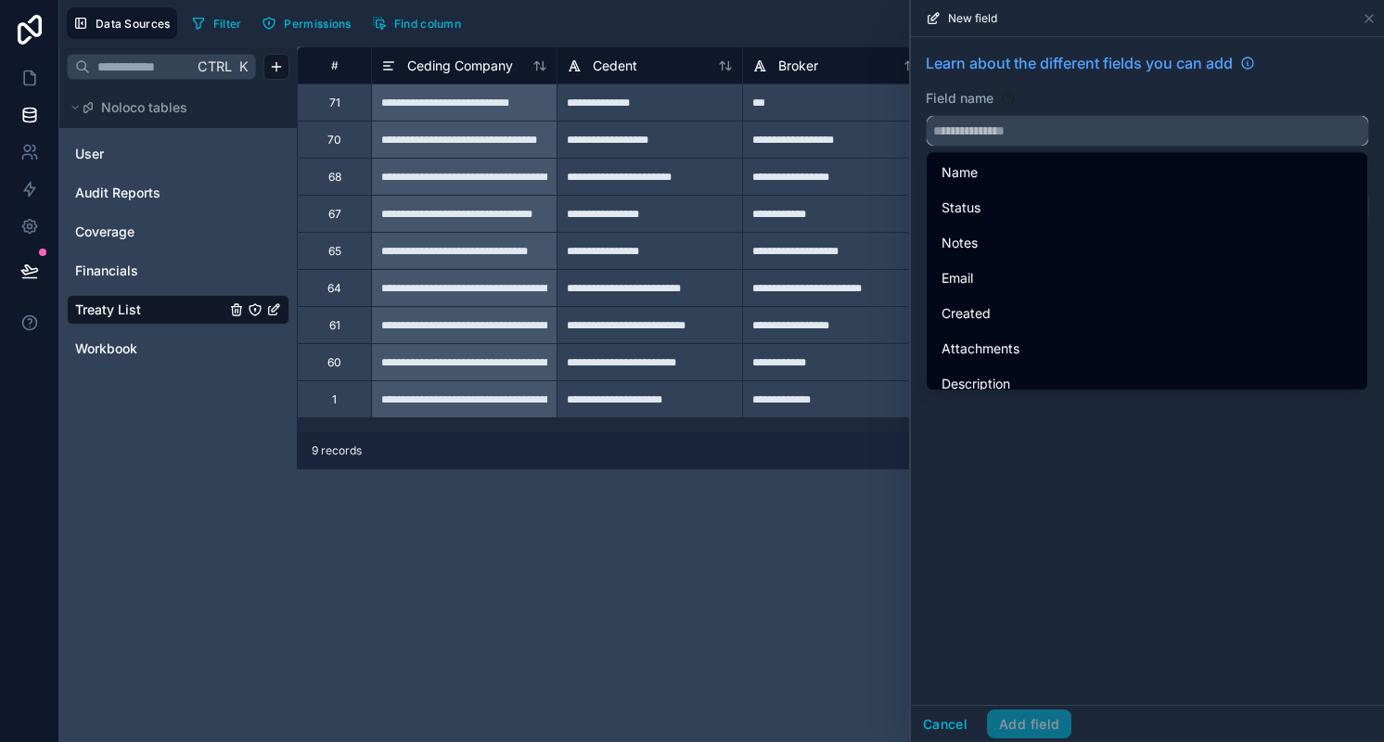
click at [1029, 127] on input "text" at bounding box center [1147, 131] width 441 height 30
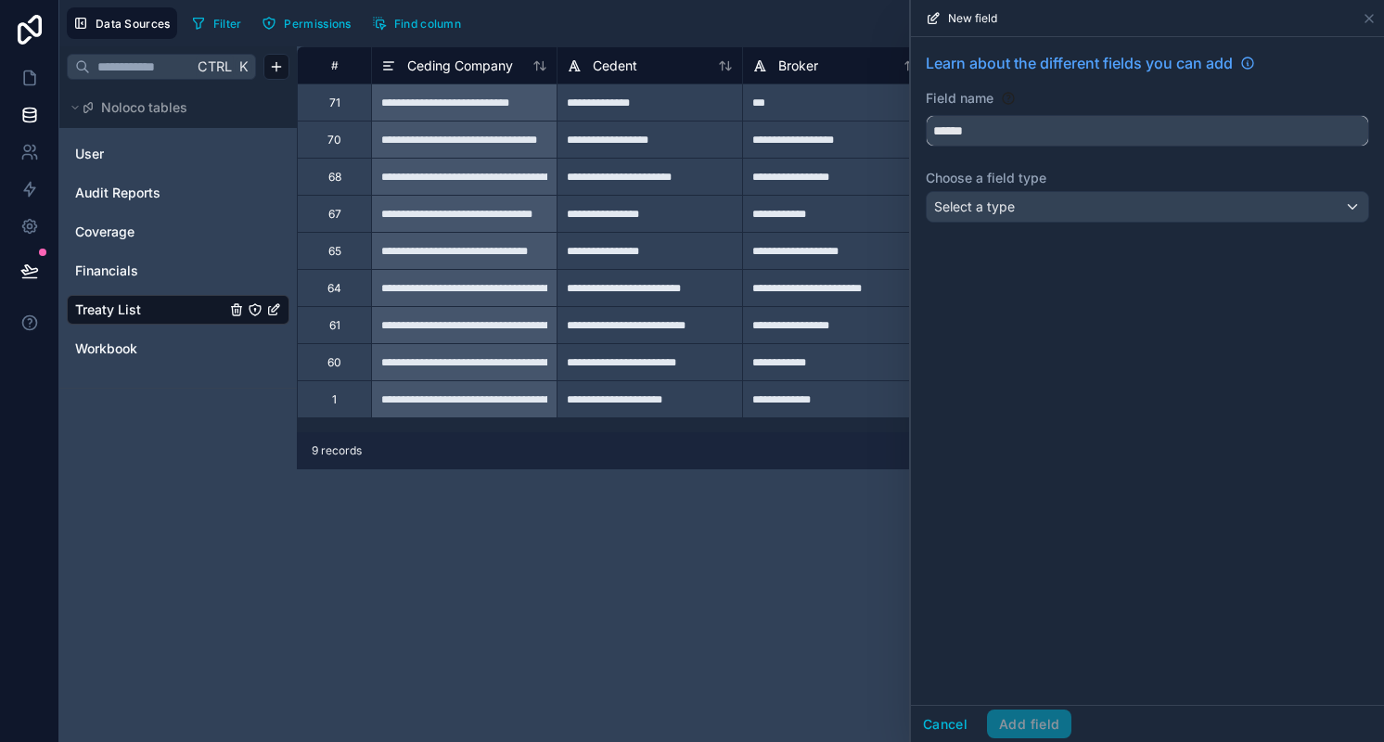
click at [926, 115] on button "*****" at bounding box center [1147, 131] width 443 height 32
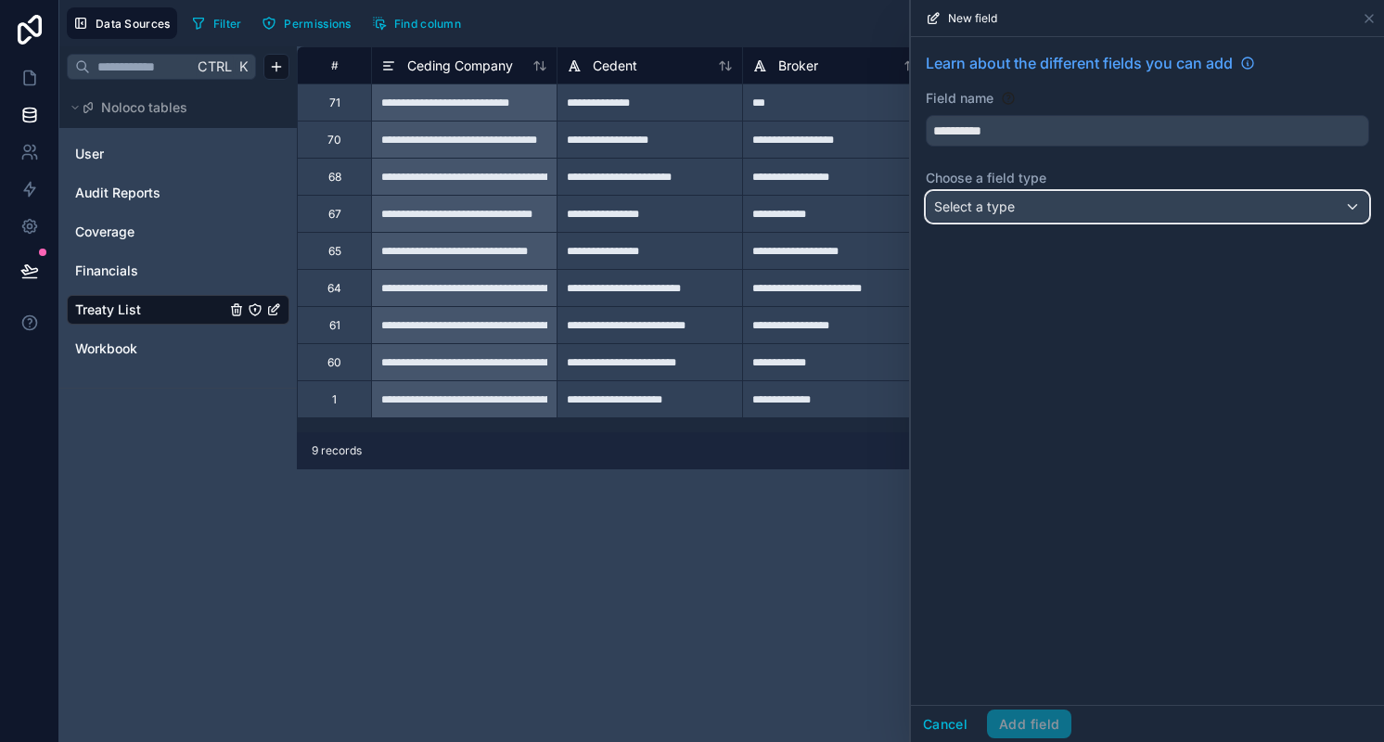
click at [1067, 208] on div "Select a type" at bounding box center [1147, 207] width 441 height 30
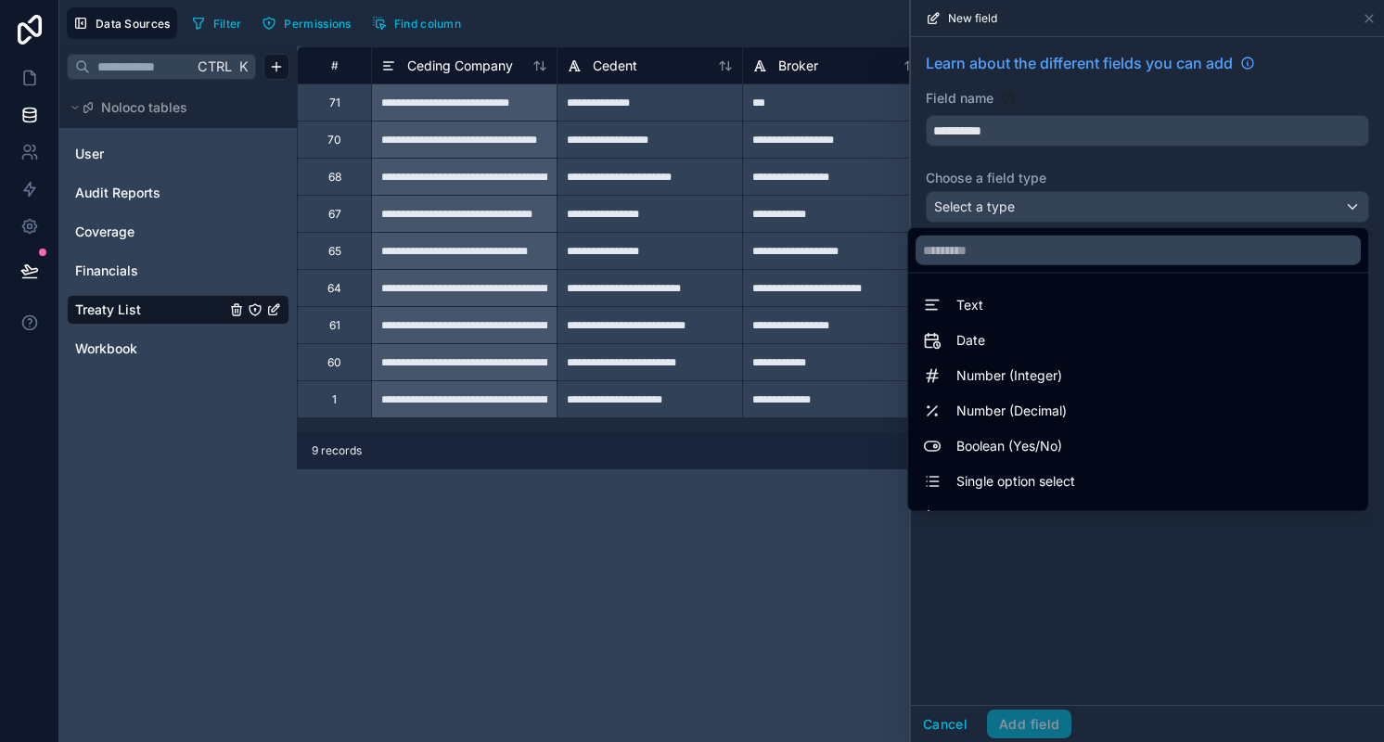
click at [1091, 299] on div "Text" at bounding box center [1138, 305] width 430 height 22
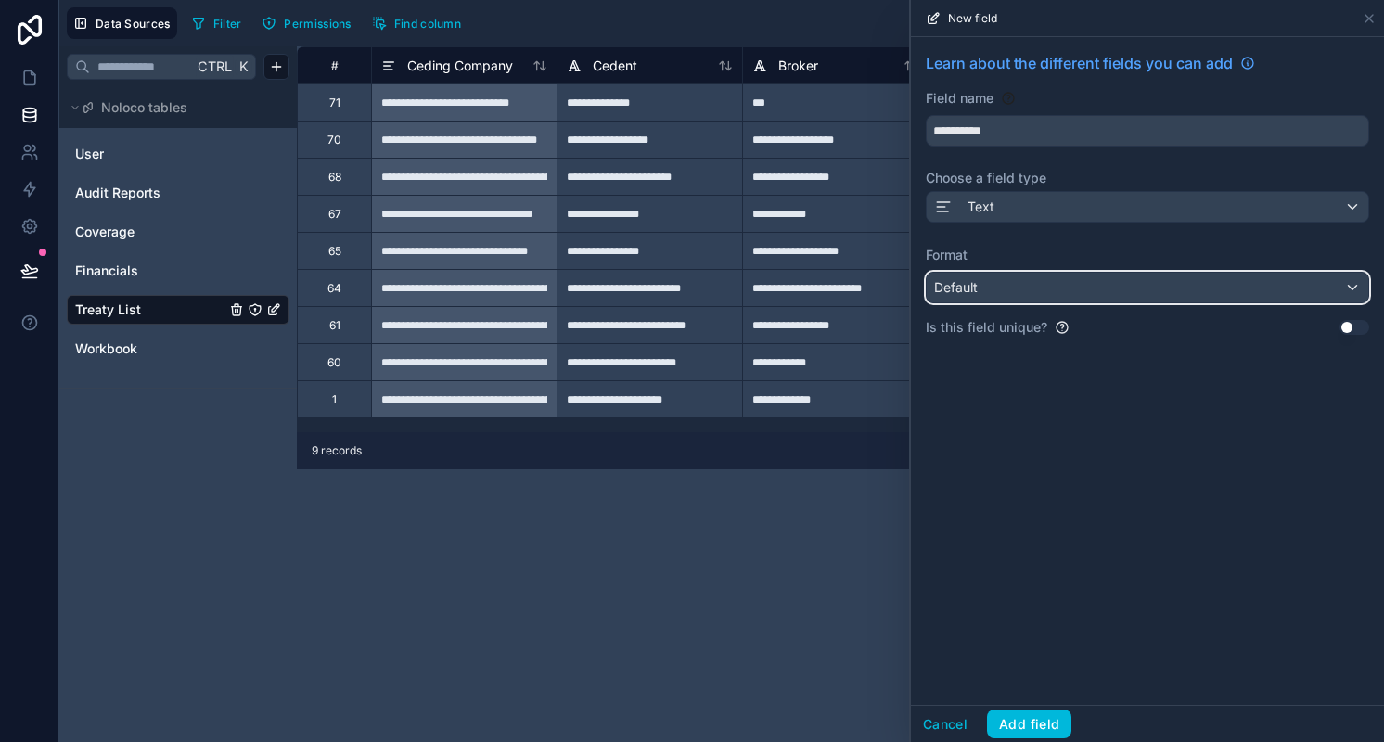
click at [1043, 285] on div "Default" at bounding box center [1147, 288] width 441 height 30
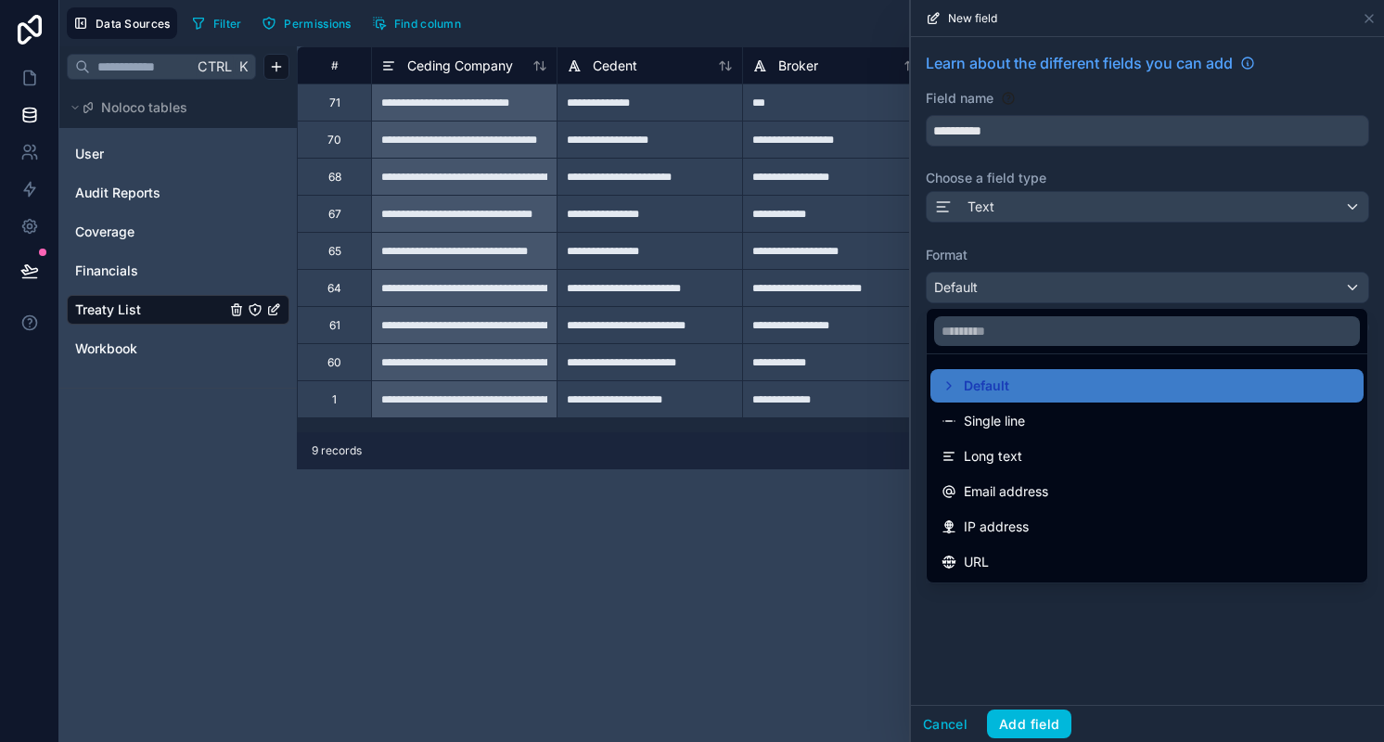
click at [1043, 285] on div at bounding box center [1147, 371] width 473 height 742
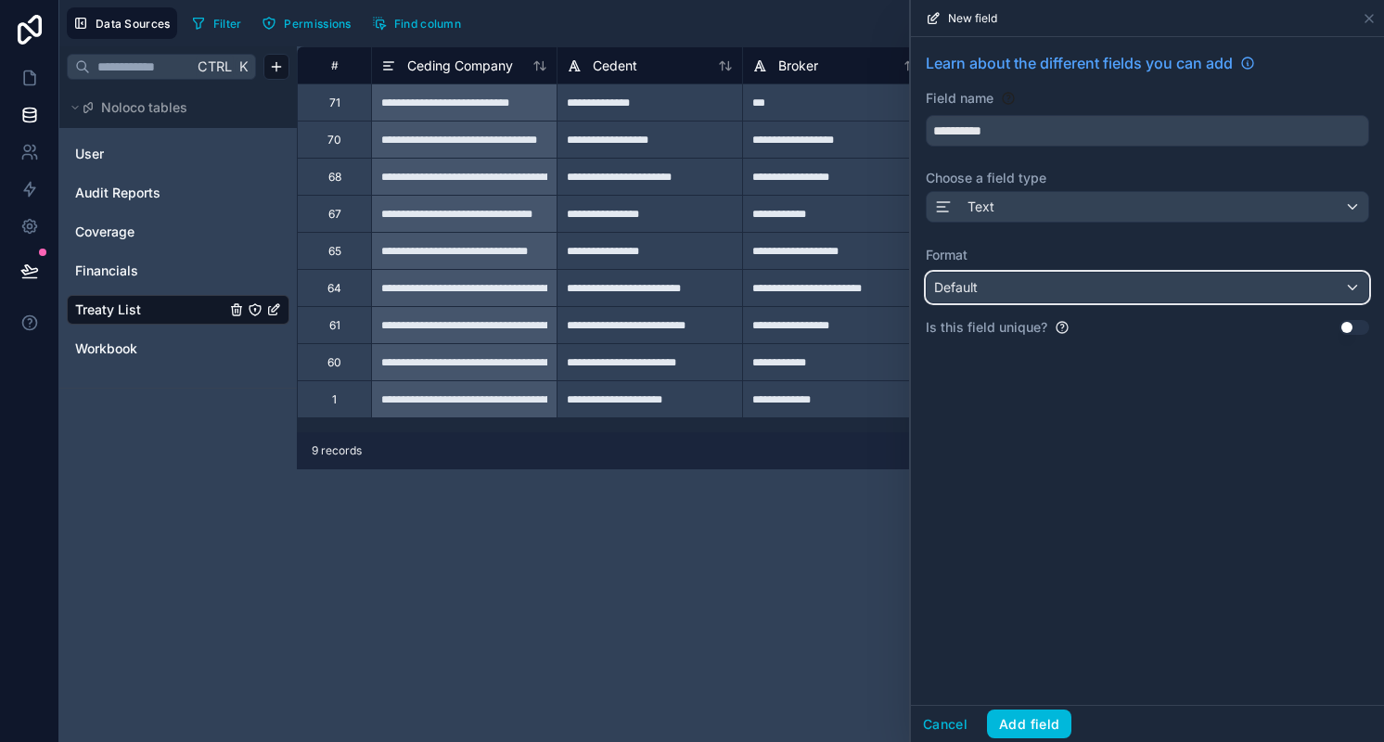
click at [1217, 288] on div "Default" at bounding box center [1147, 288] width 441 height 30
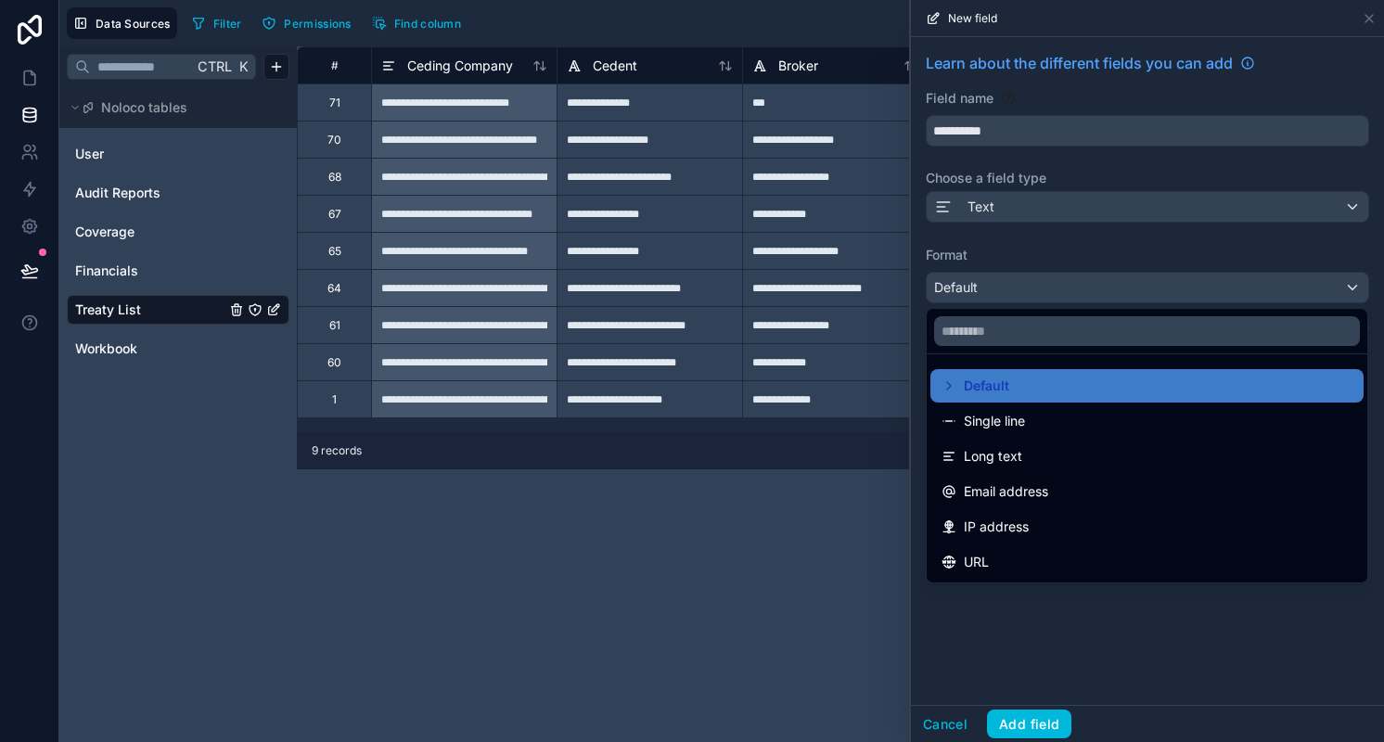
click at [1217, 288] on div at bounding box center [1147, 371] width 473 height 742
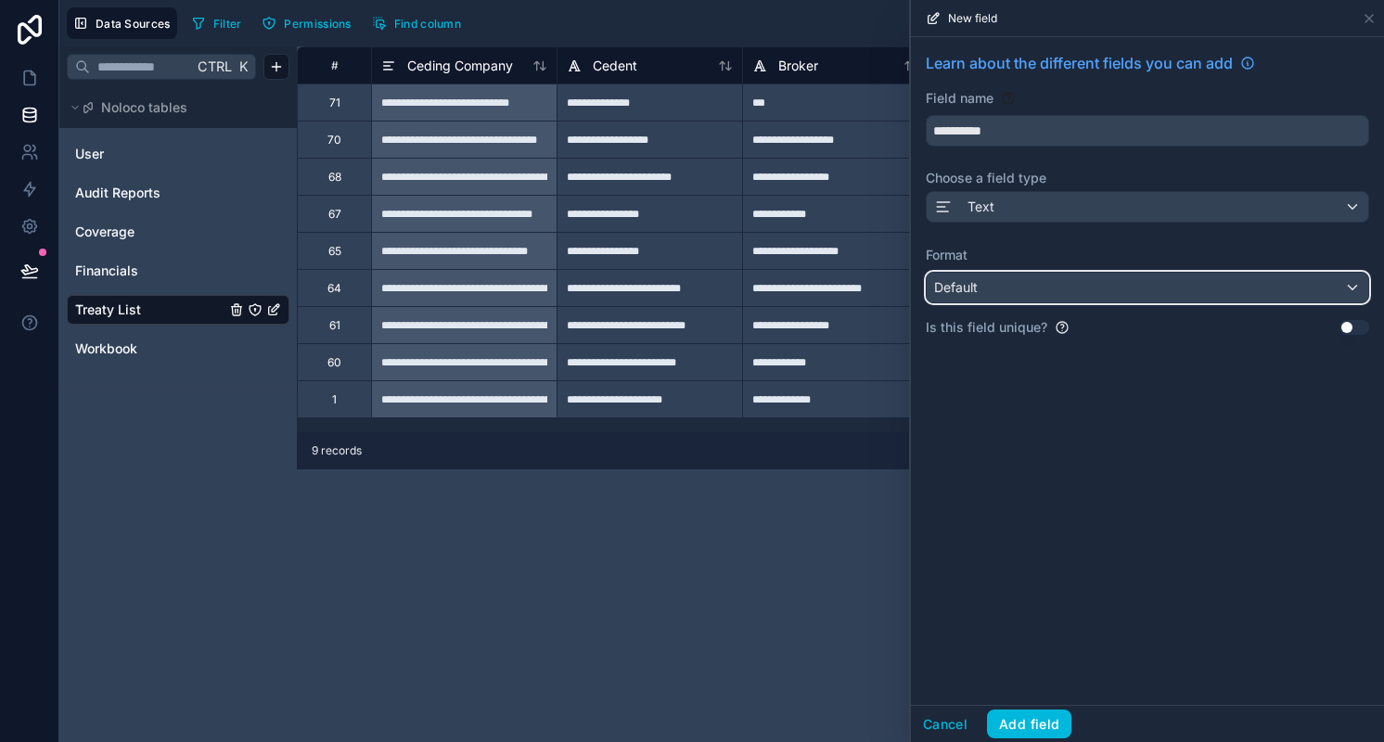
click at [1178, 292] on div "Default" at bounding box center [1147, 288] width 441 height 30
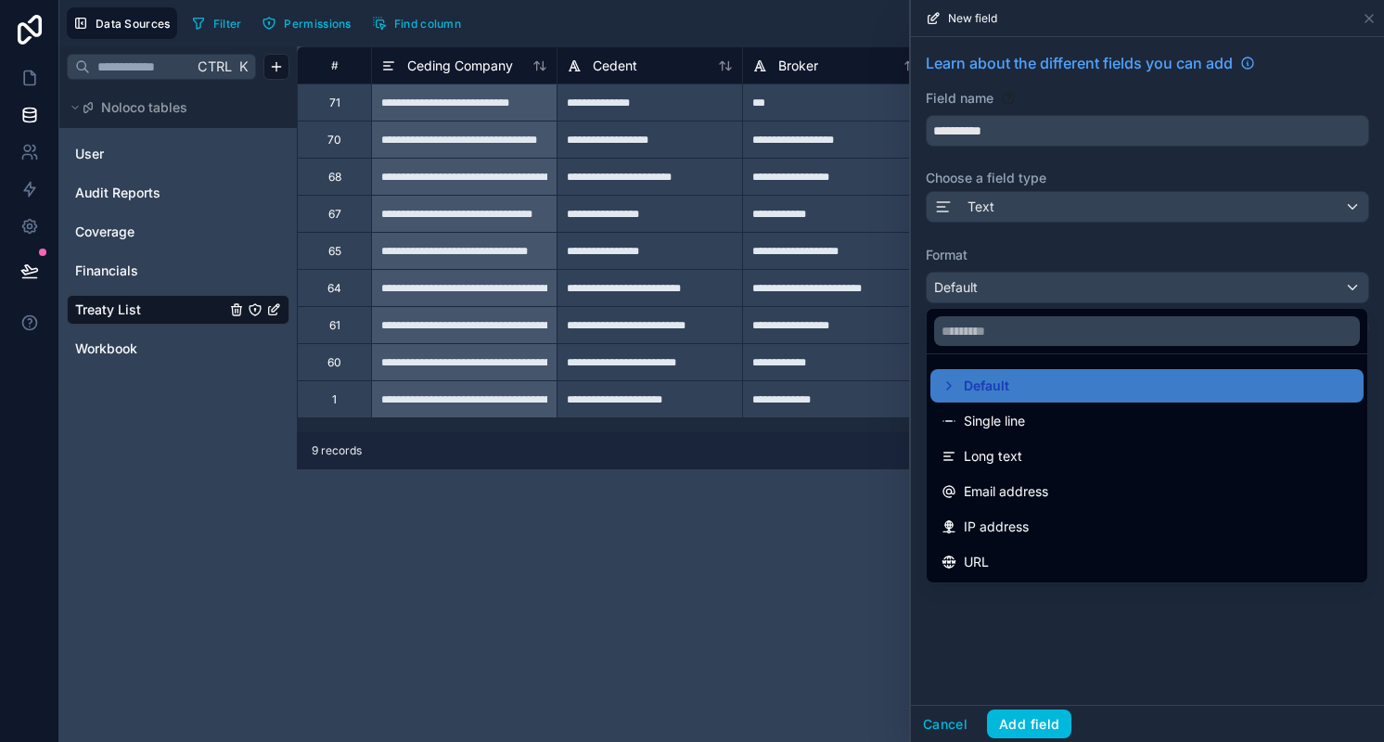
click at [950, 382] on icon at bounding box center [948, 385] width 15 height 15
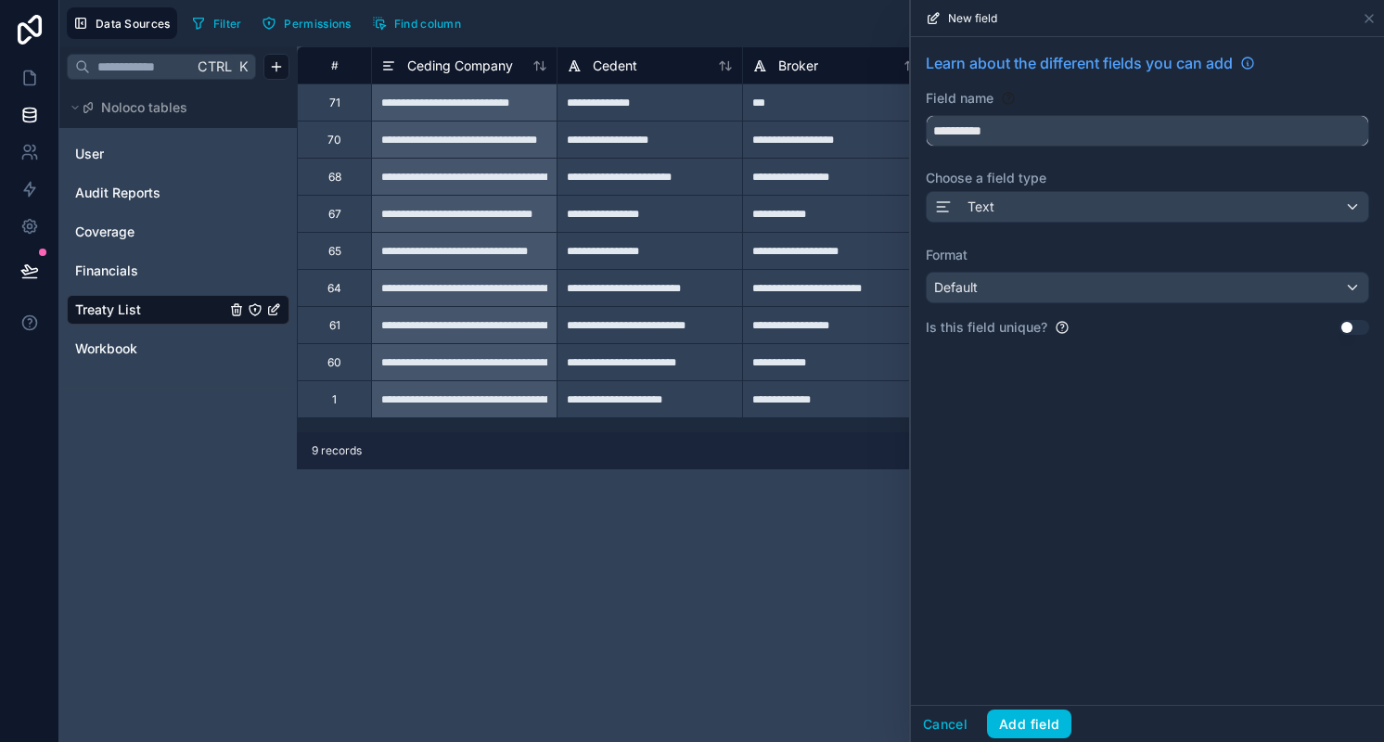
click at [1013, 127] on input "**********" at bounding box center [1147, 131] width 441 height 30
type input "**********"
click at [1020, 727] on button "Add field" at bounding box center [1029, 725] width 84 height 30
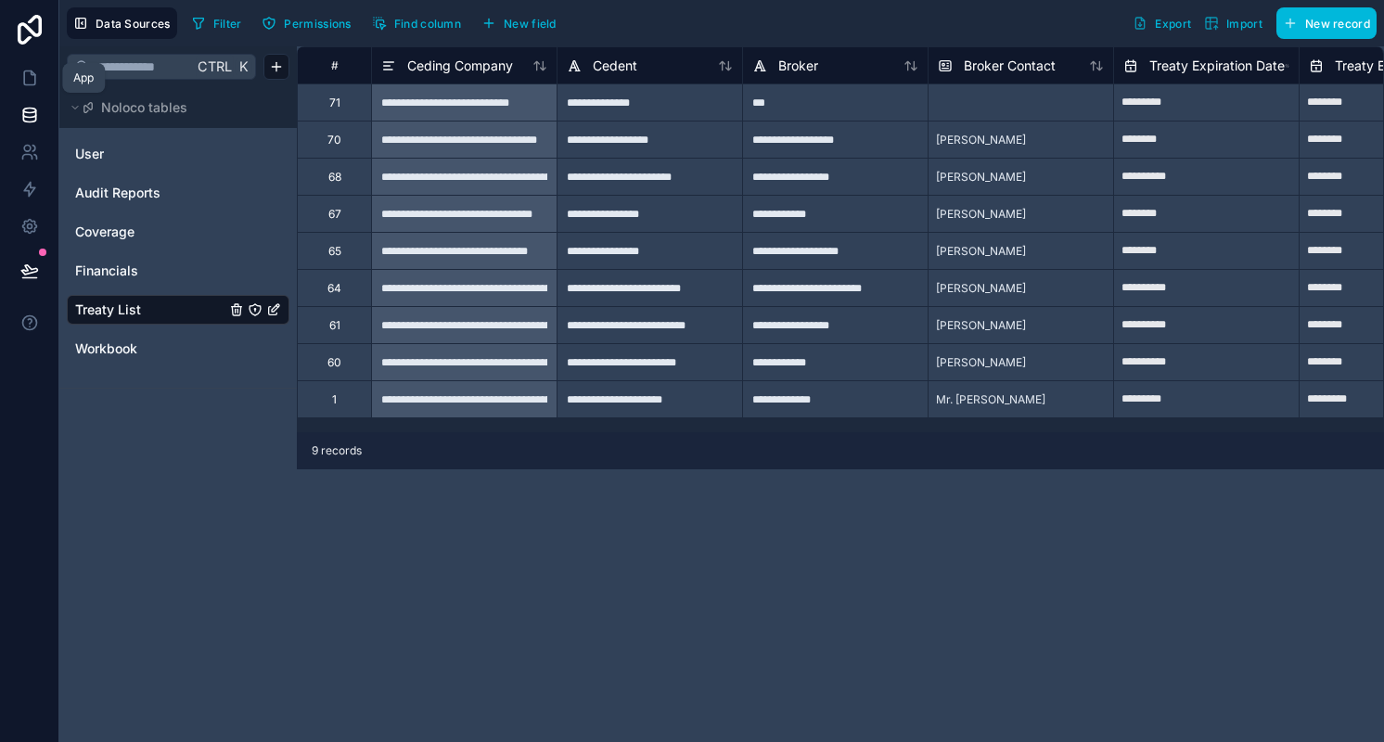
click at [40, 82] on link at bounding box center [29, 77] width 58 height 37
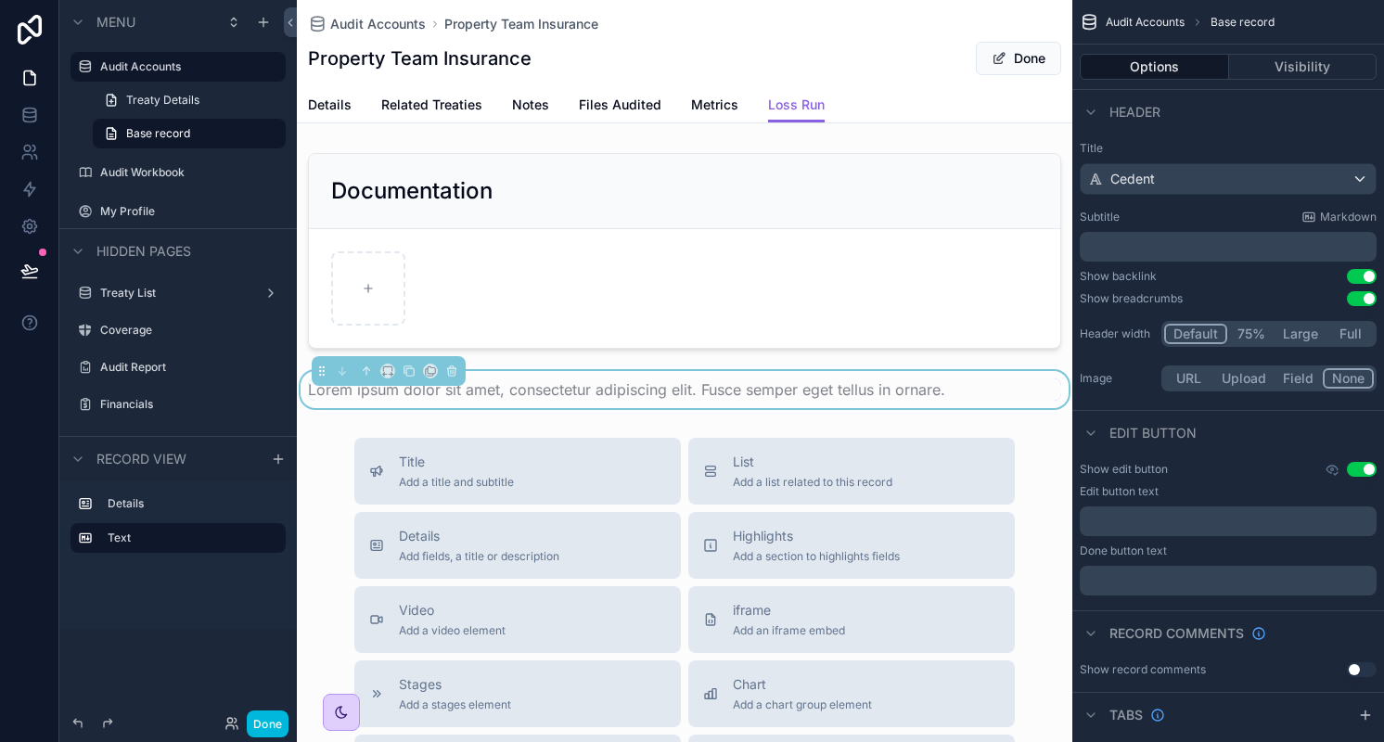
click at [613, 390] on span "Lorem ipsum dolor sit amet, consectetur adipiscing elit. Fusce semper eget tell…" at bounding box center [626, 389] width 637 height 19
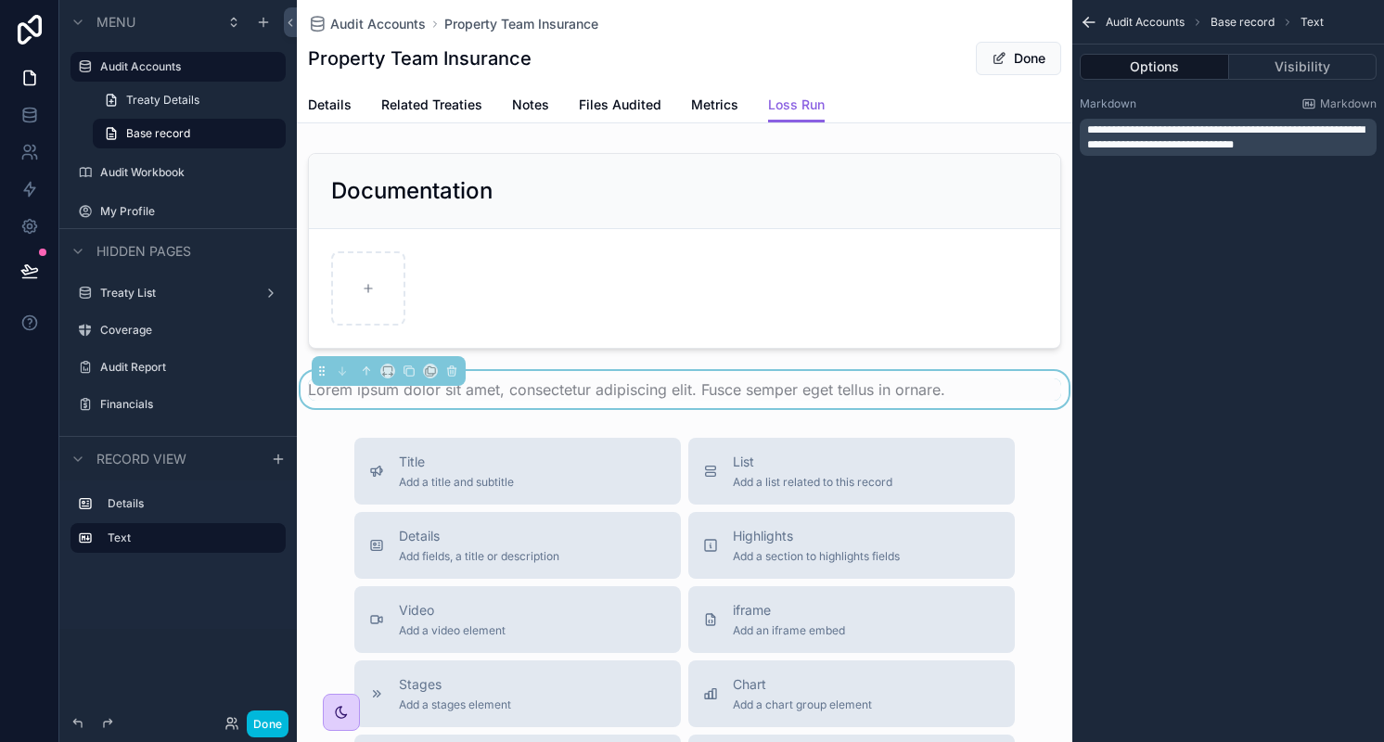
click at [1202, 138] on span "**********" at bounding box center [1225, 137] width 277 height 26
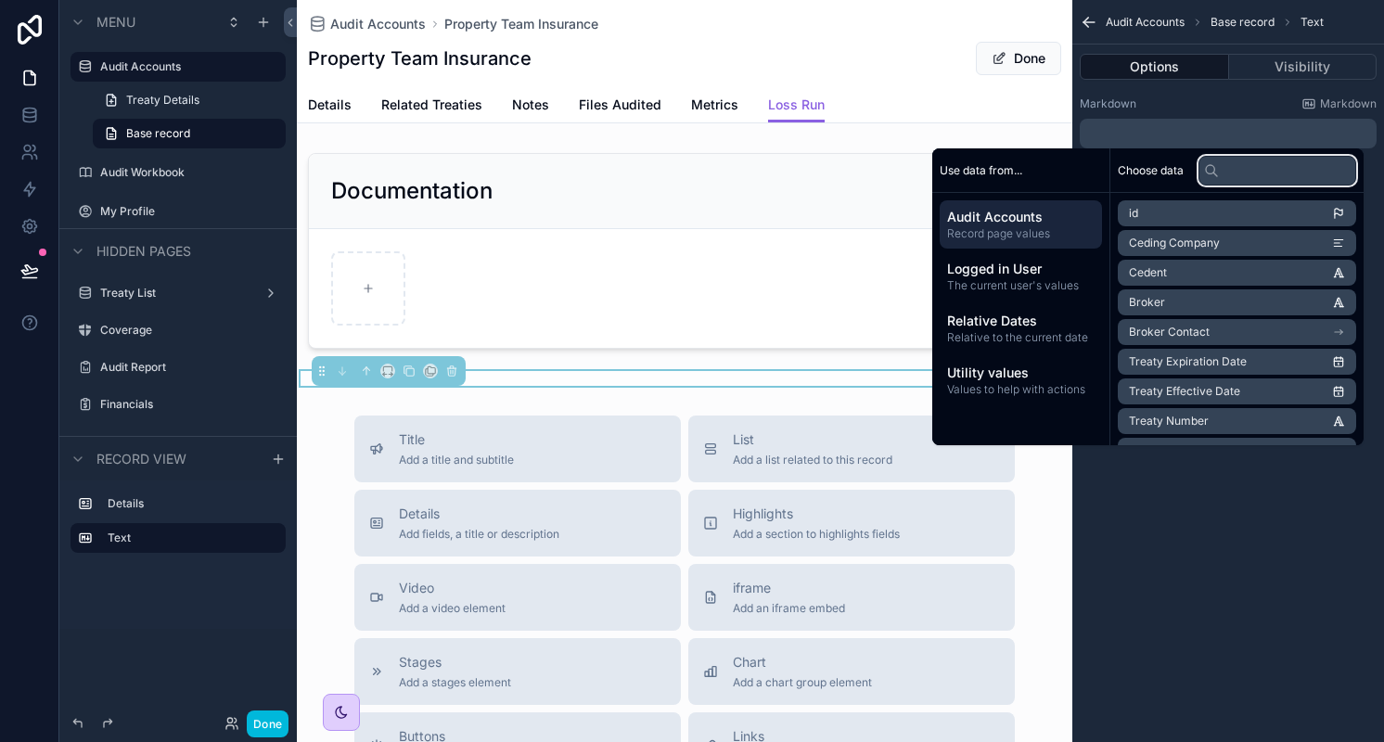
click at [1246, 164] on input "text" at bounding box center [1277, 171] width 158 height 30
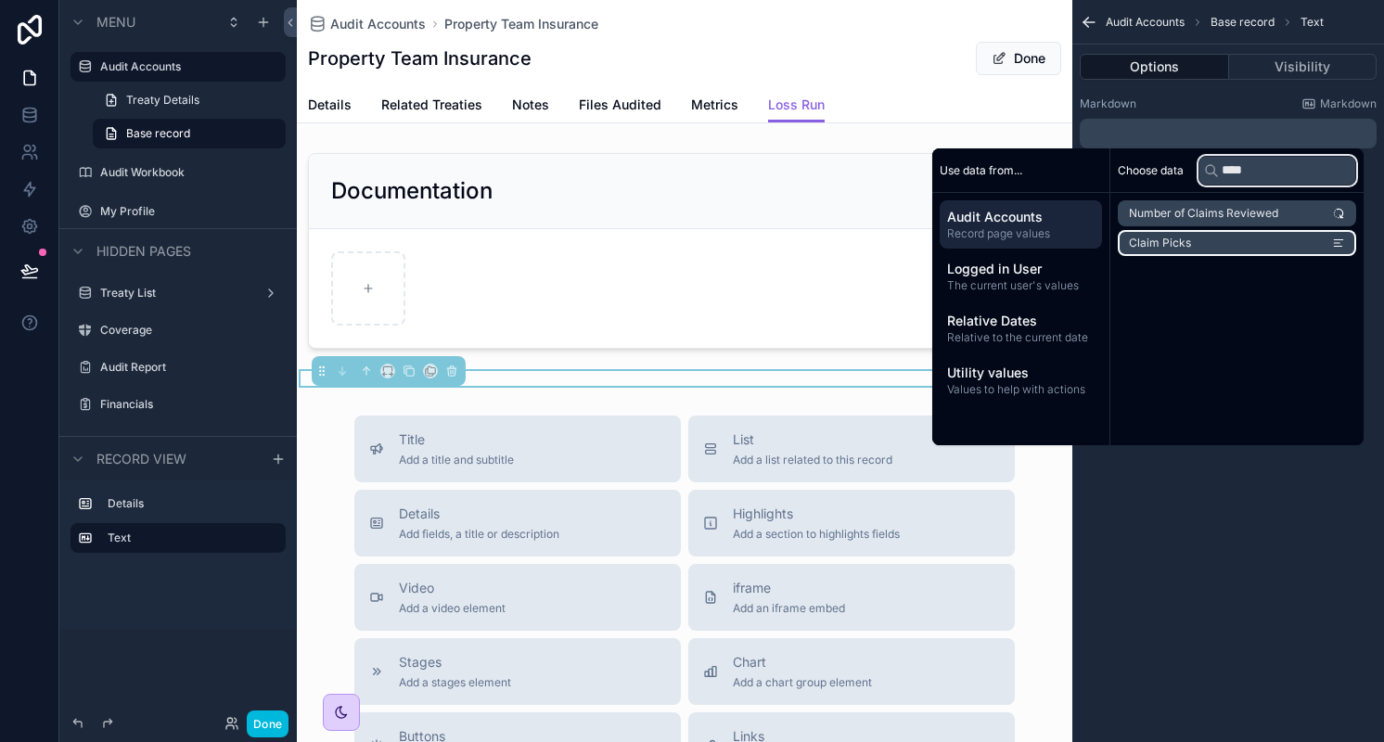
type input "****"
click at [1247, 244] on li "Claim Picks" at bounding box center [1237, 243] width 238 height 26
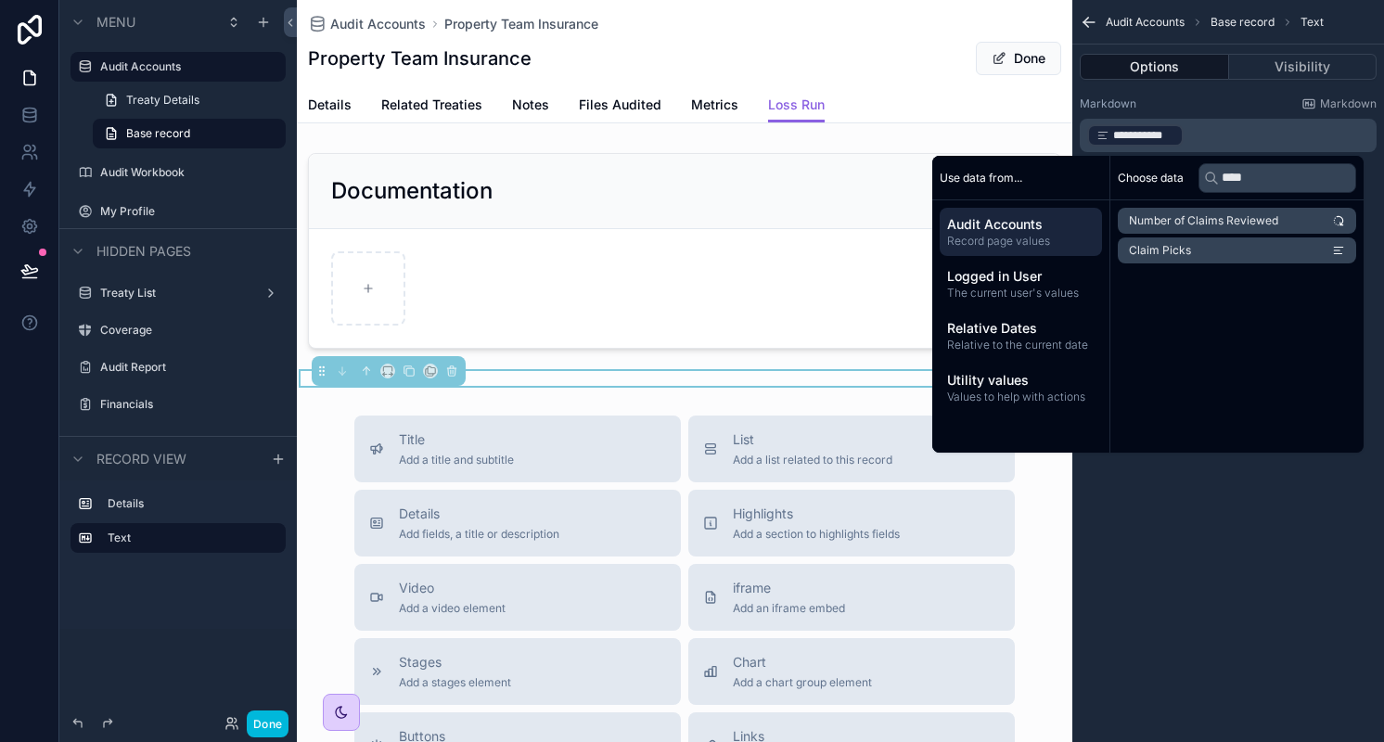
click at [1172, 544] on div "**********" at bounding box center [1228, 371] width 312 height 742
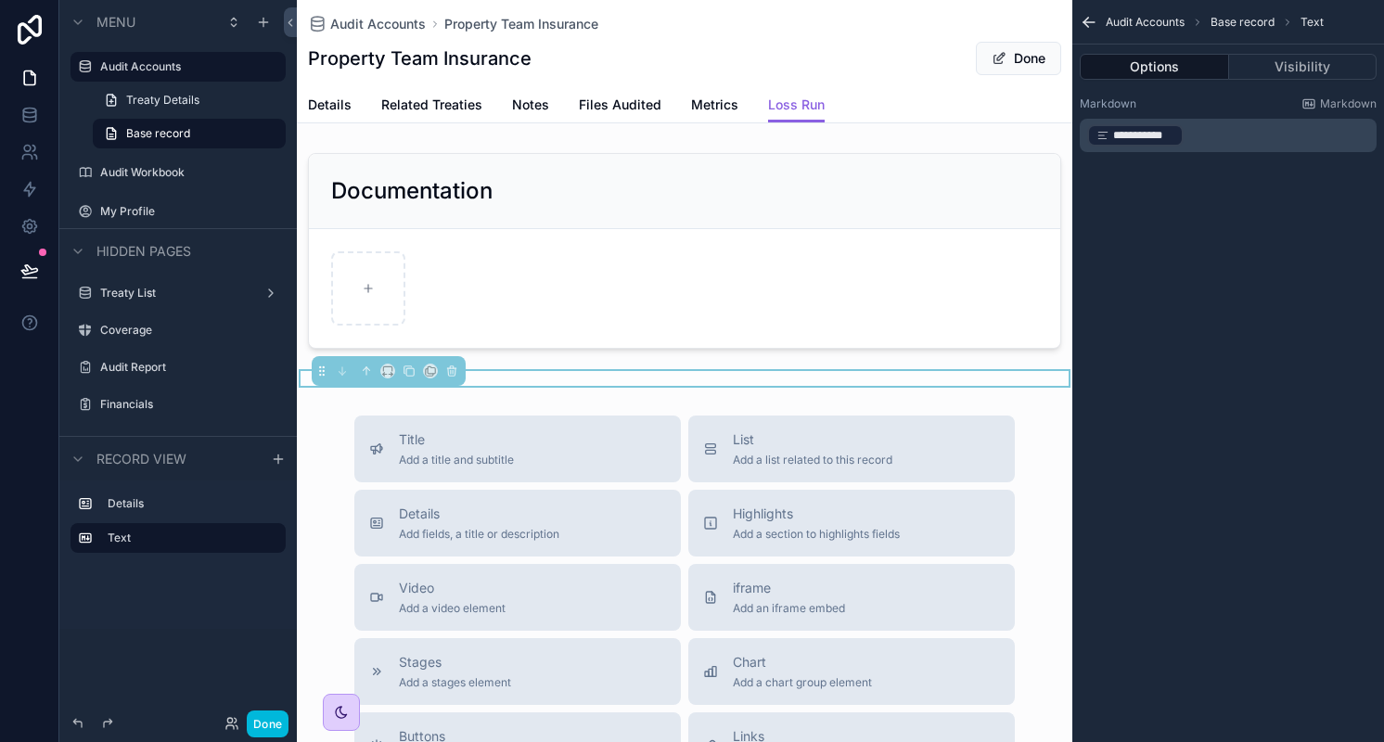
click at [1105, 387] on div "**********" at bounding box center [1228, 371] width 312 height 742
click at [1091, 19] on icon "scrollable content" at bounding box center [1089, 22] width 19 height 19
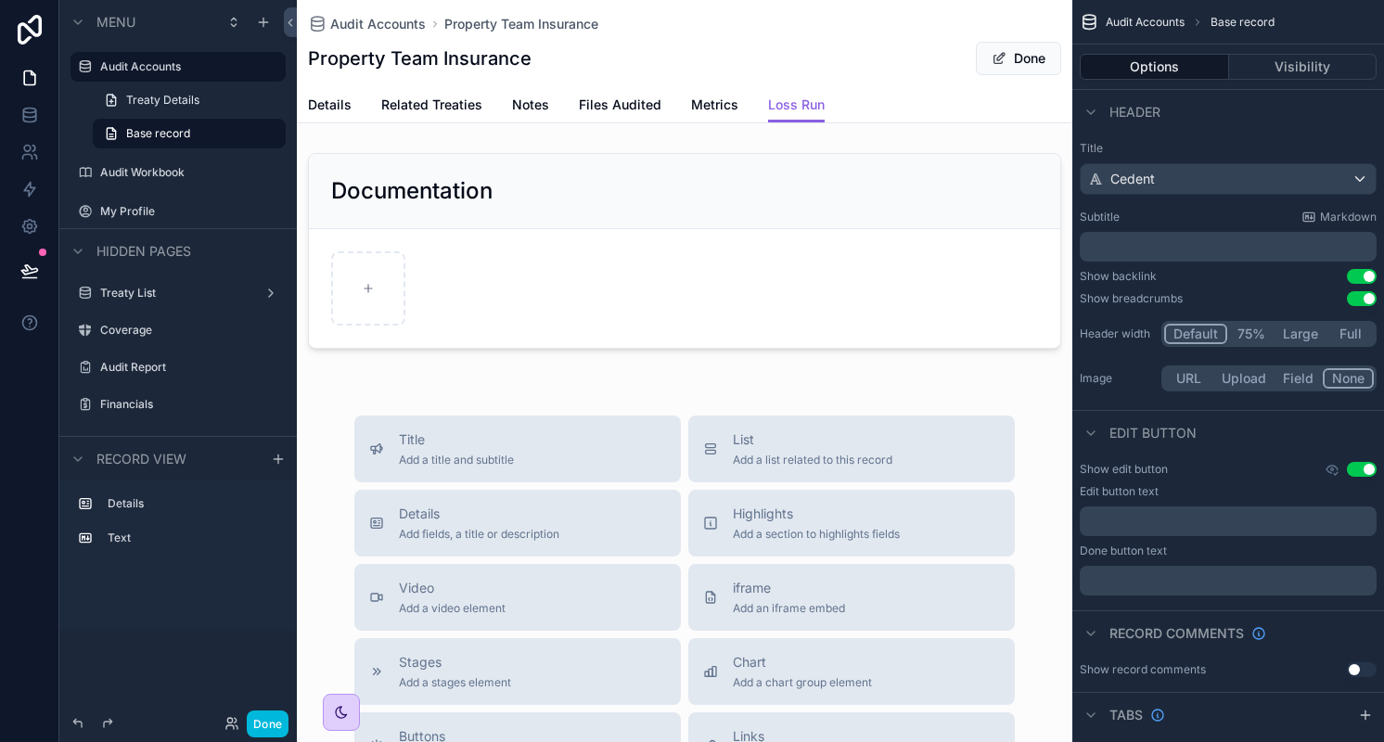
click at [560, 374] on div "scrollable content" at bounding box center [684, 378] width 775 height 15
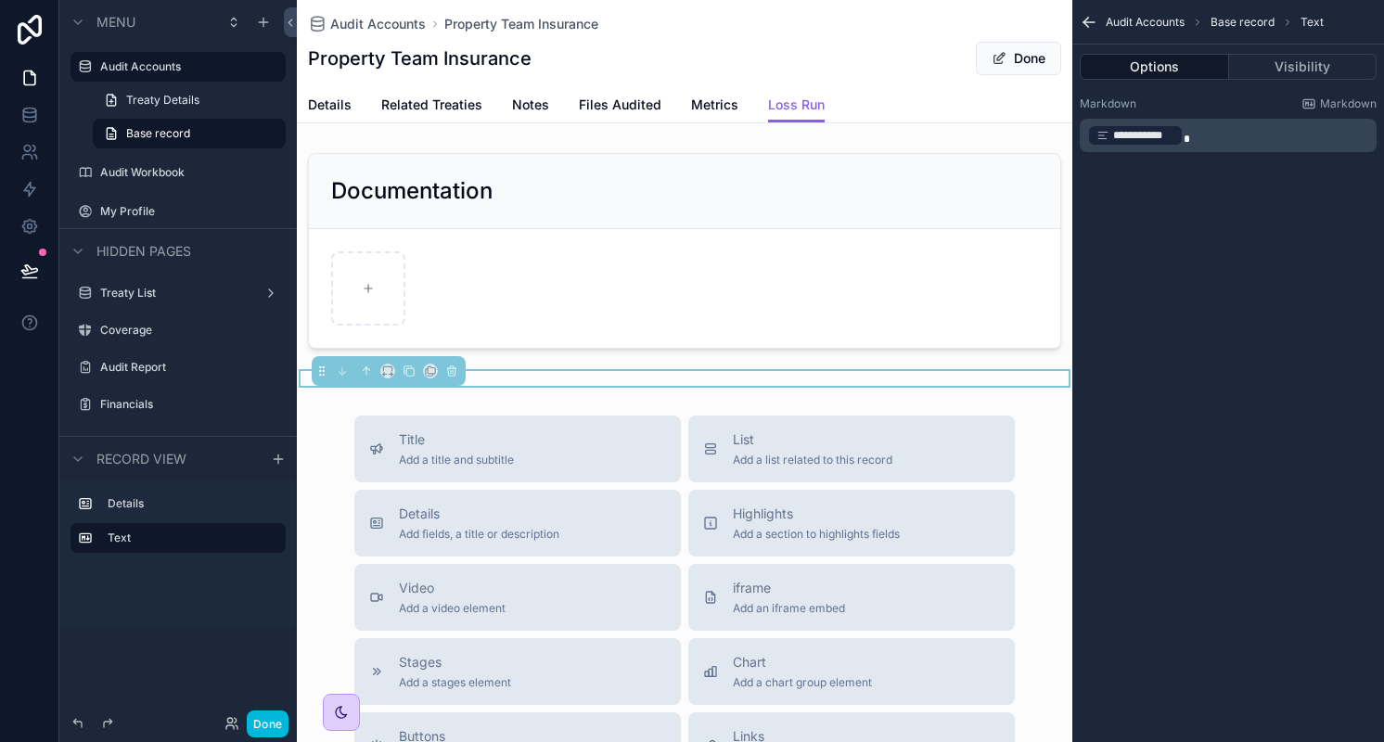
click at [672, 272] on div "scrollable content" at bounding box center [684, 251] width 775 height 211
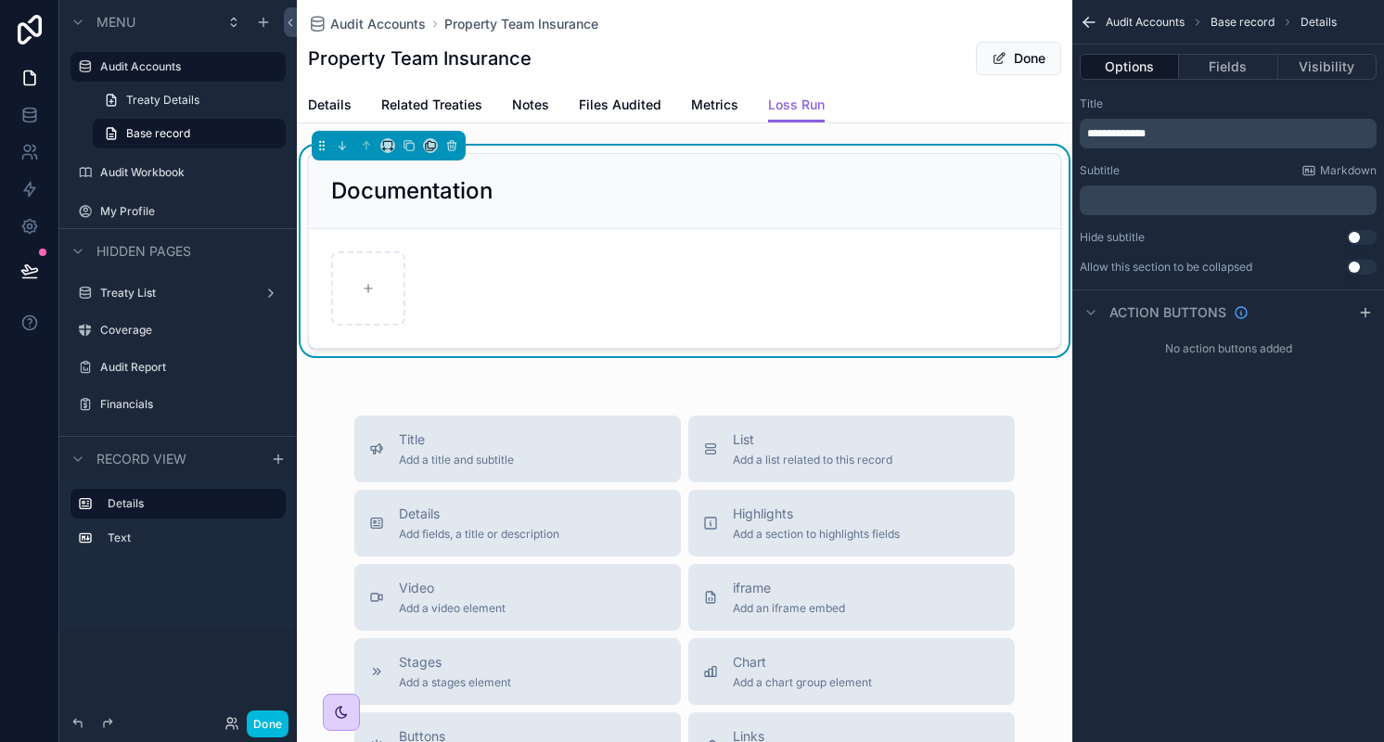
click at [277, 722] on button "Done" at bounding box center [268, 723] width 42 height 27
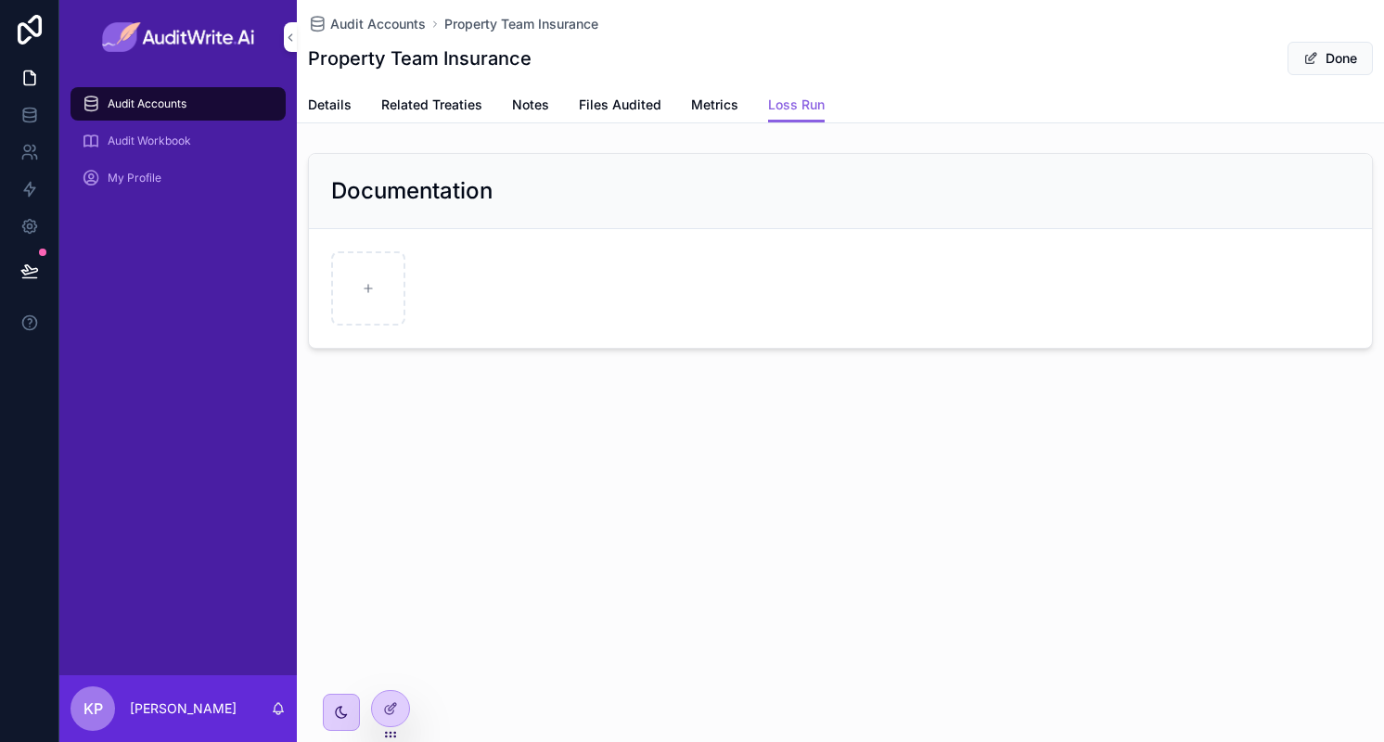
click at [352, 114] on div "Details Related Treaties Notes Files Audited Metrics Loss Run" at bounding box center [840, 104] width 1065 height 35
click at [338, 103] on span "Details" at bounding box center [330, 105] width 44 height 19
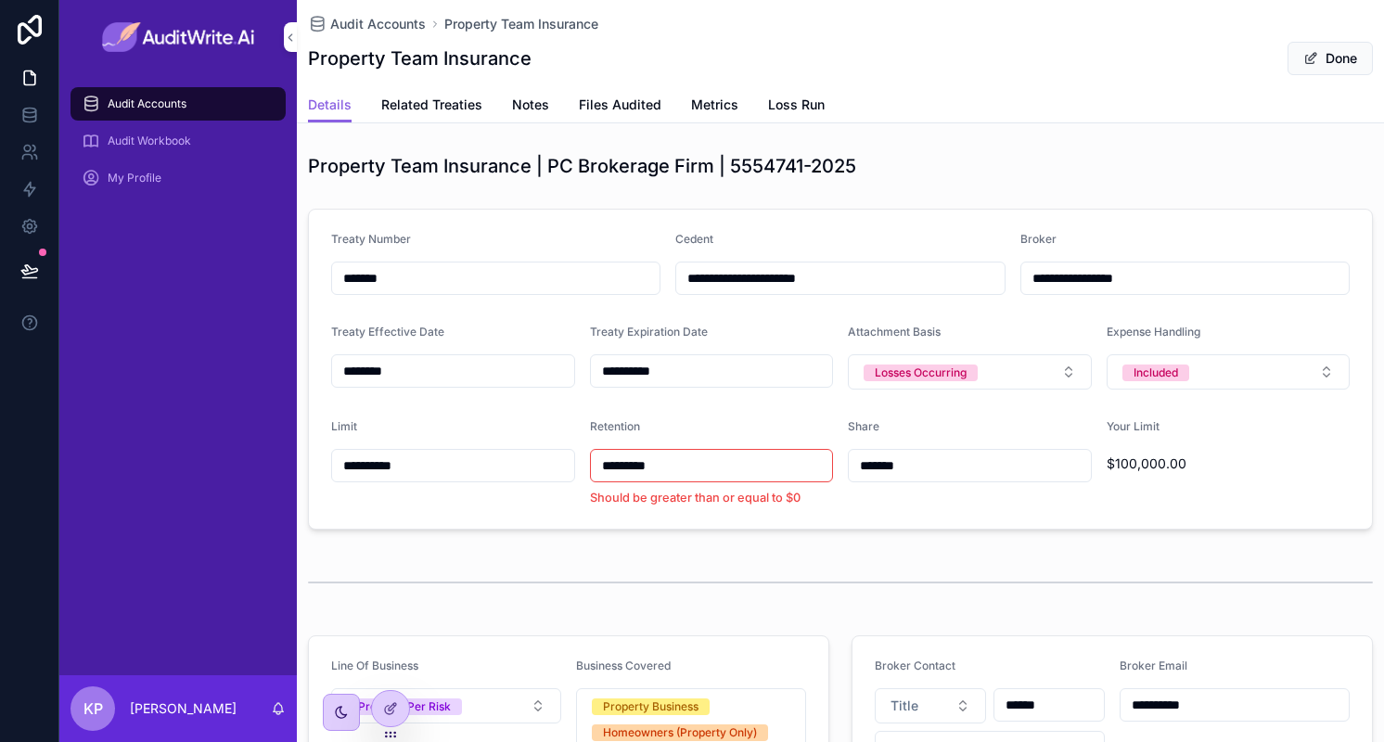
click at [438, 461] on input "**********" at bounding box center [453, 466] width 242 height 26
type input "**********"
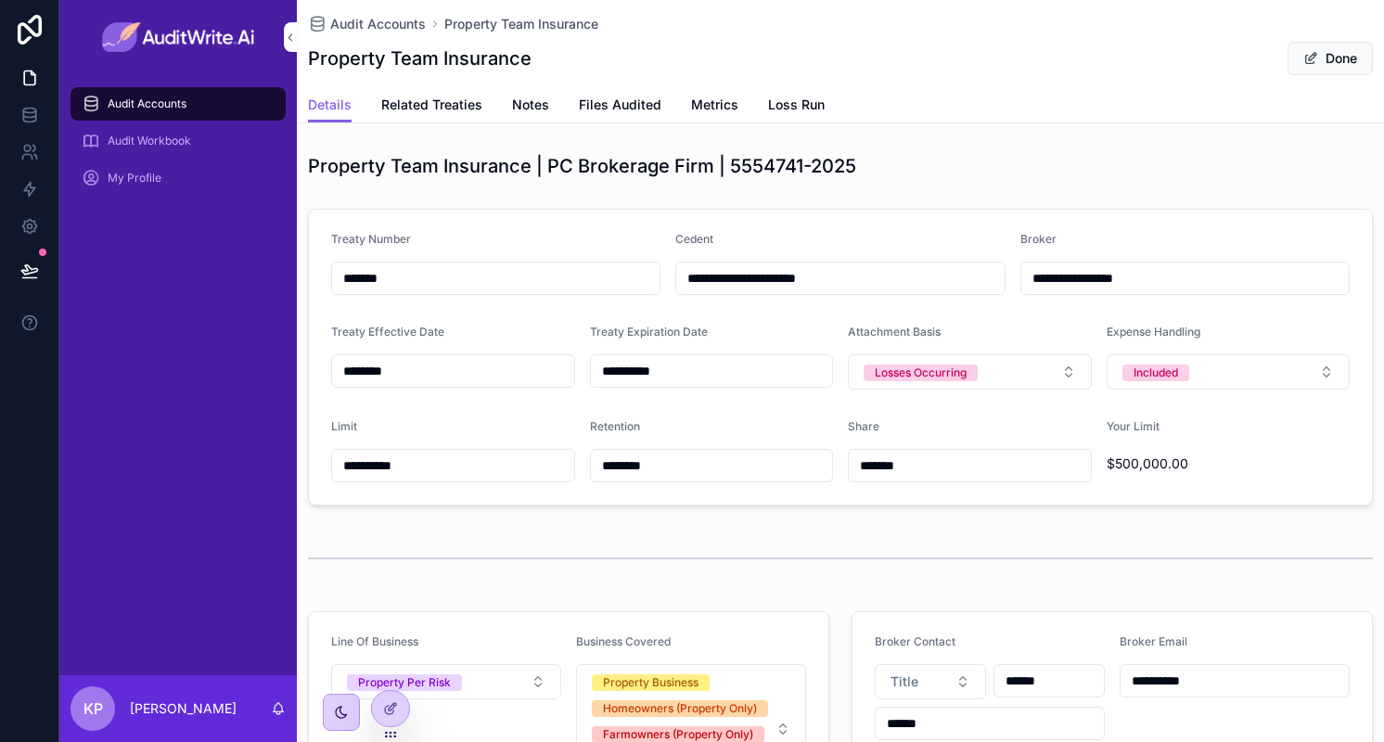
type input "**********"
click at [1313, 61] on button "Done" at bounding box center [1329, 58] width 85 height 33
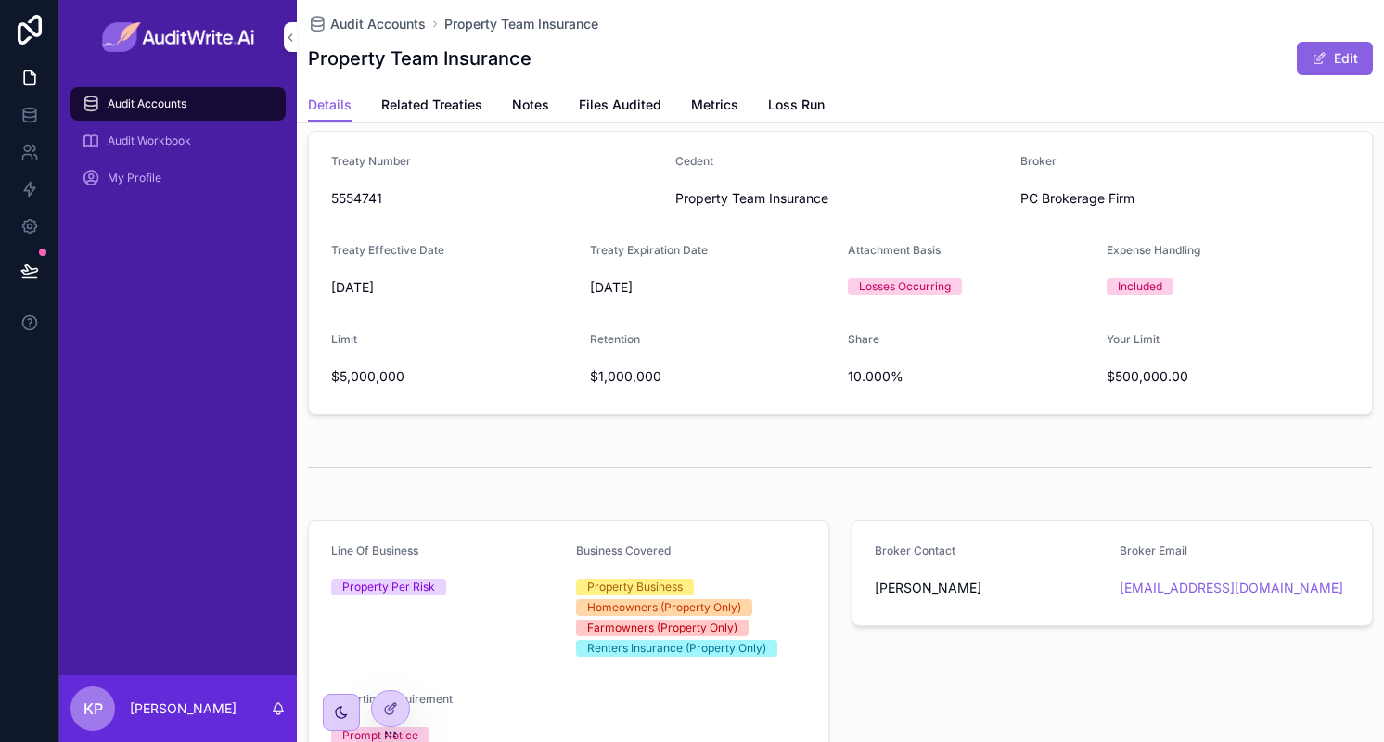
scroll to position [76, 0]
click at [1247, 370] on span "$500,000.00" at bounding box center [1229, 378] width 244 height 19
click at [797, 99] on span "Loss Run" at bounding box center [796, 105] width 57 height 19
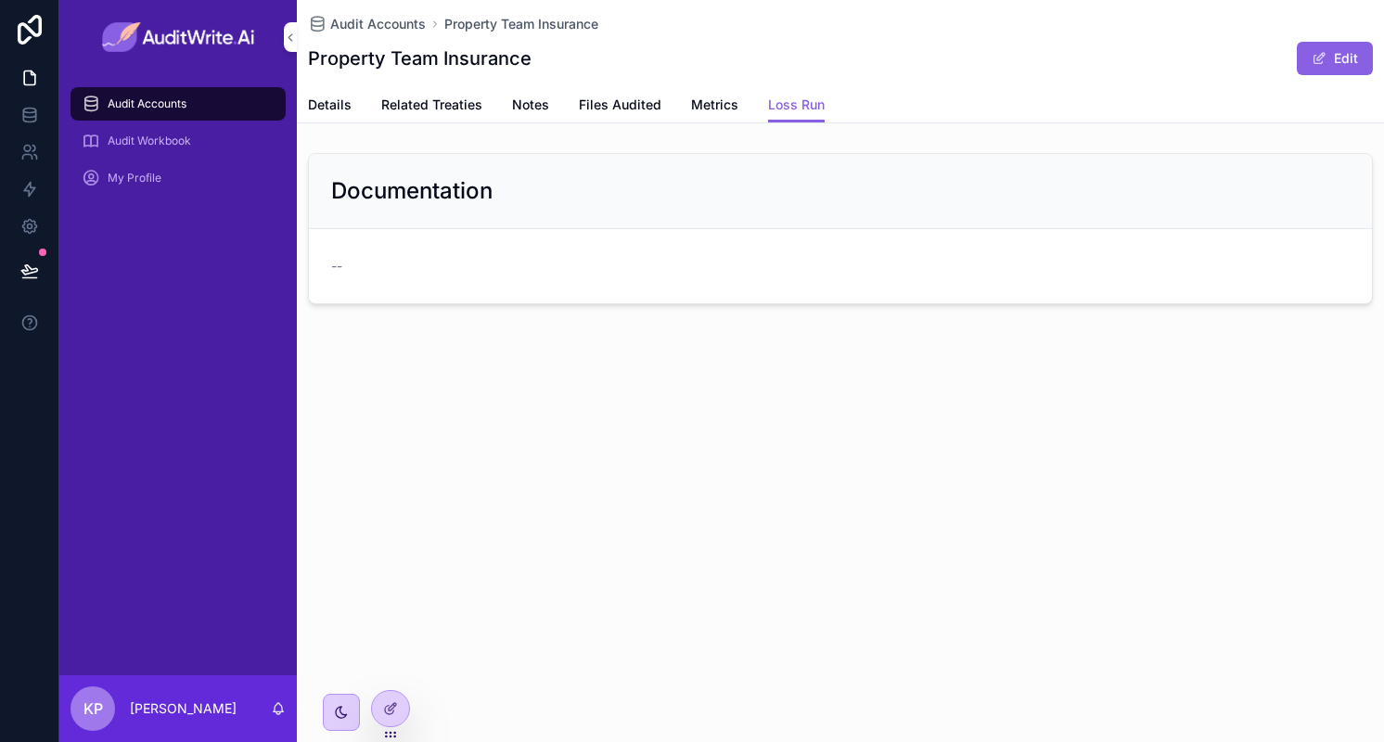
click at [345, 259] on div "--" at bounding box center [840, 266] width 1018 height 19
click at [1318, 66] on button "Edit" at bounding box center [1335, 58] width 76 height 33
click at [1303, 59] on span "scrollable content" at bounding box center [1310, 58] width 15 height 15
click at [388, 715] on icon at bounding box center [390, 708] width 15 height 15
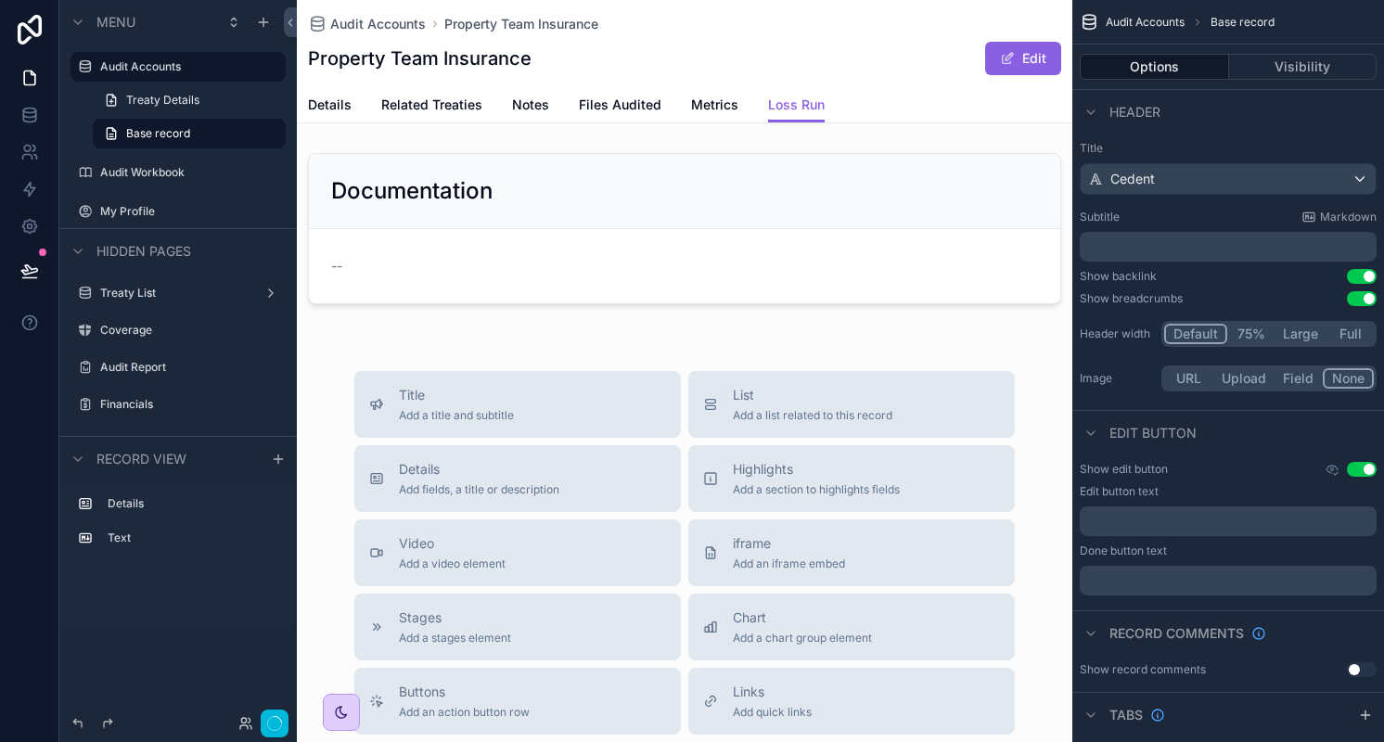
click at [577, 241] on div "scrollable content" at bounding box center [684, 229] width 775 height 166
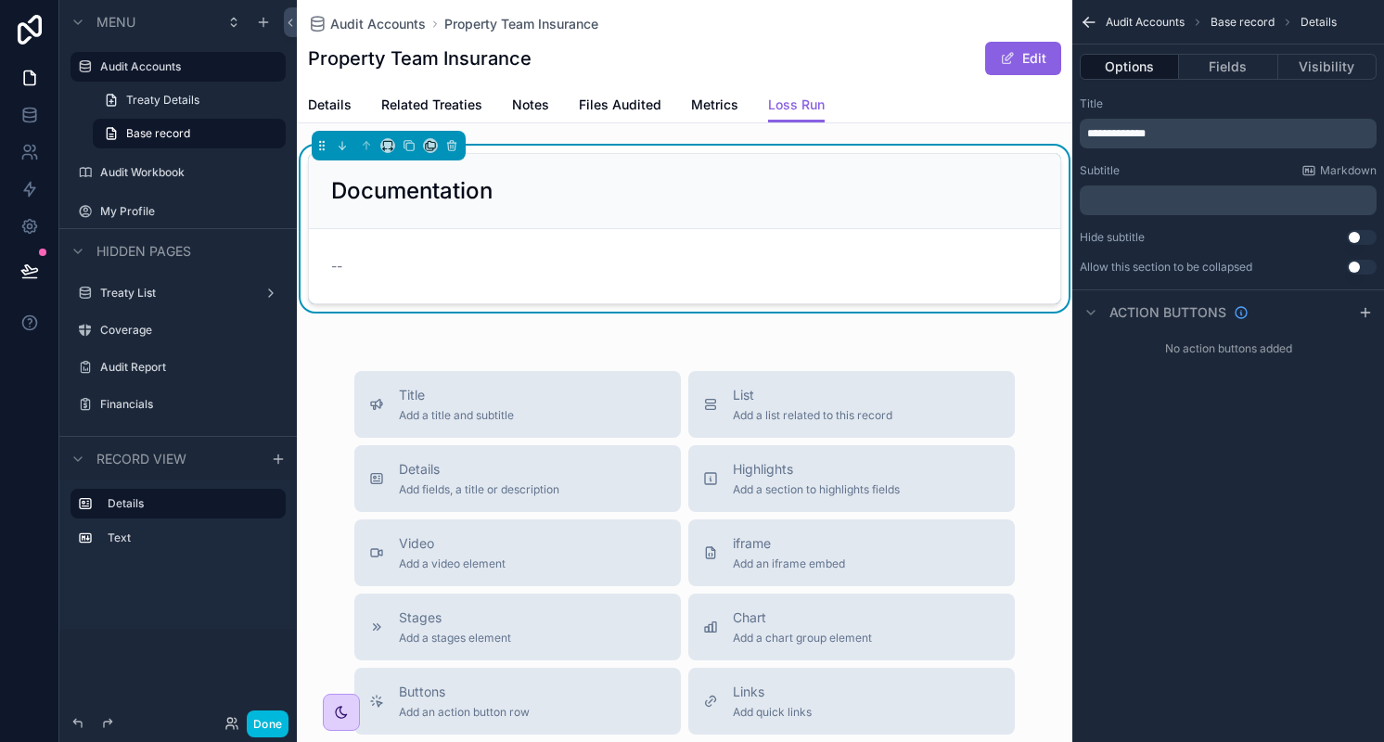
click at [1226, 60] on button "Fields" at bounding box center [1228, 67] width 98 height 26
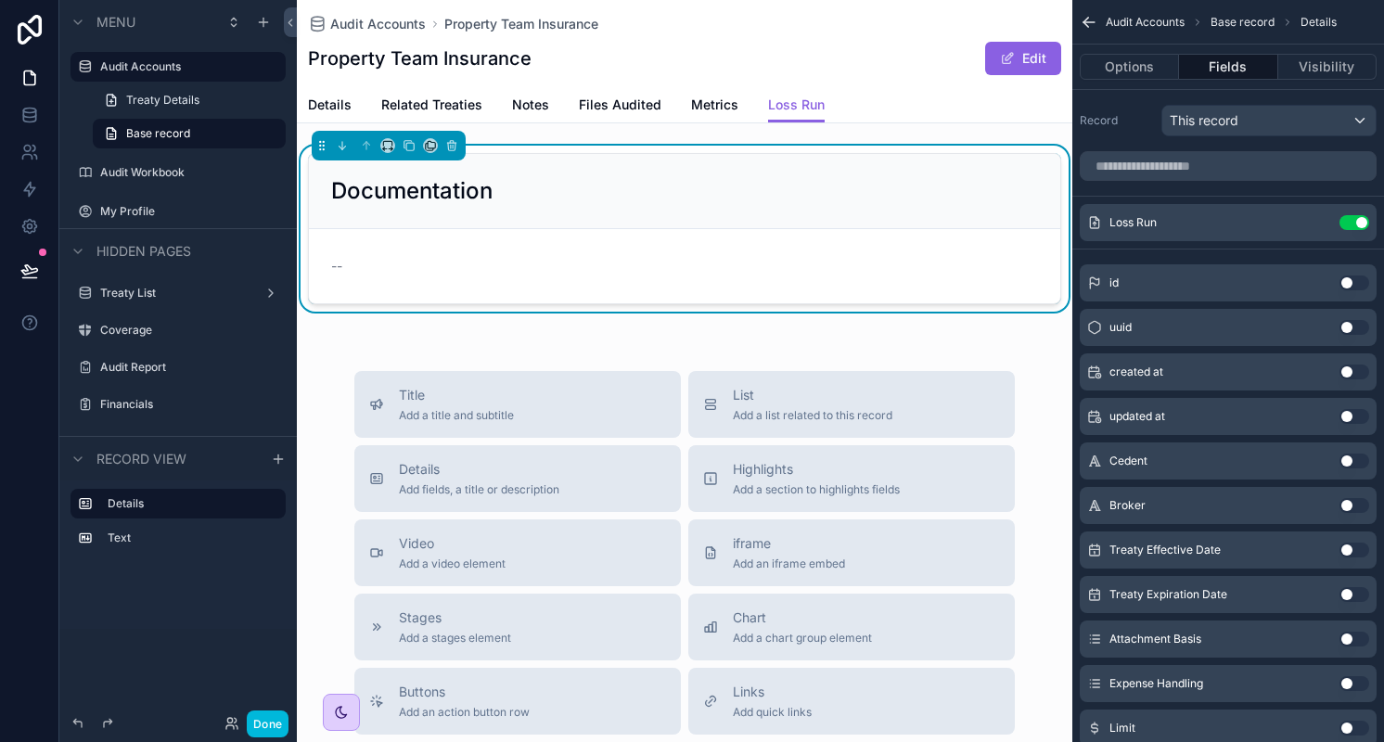
click at [0, 0] on icon "scrollable content" at bounding box center [0, 0] width 0 height 0
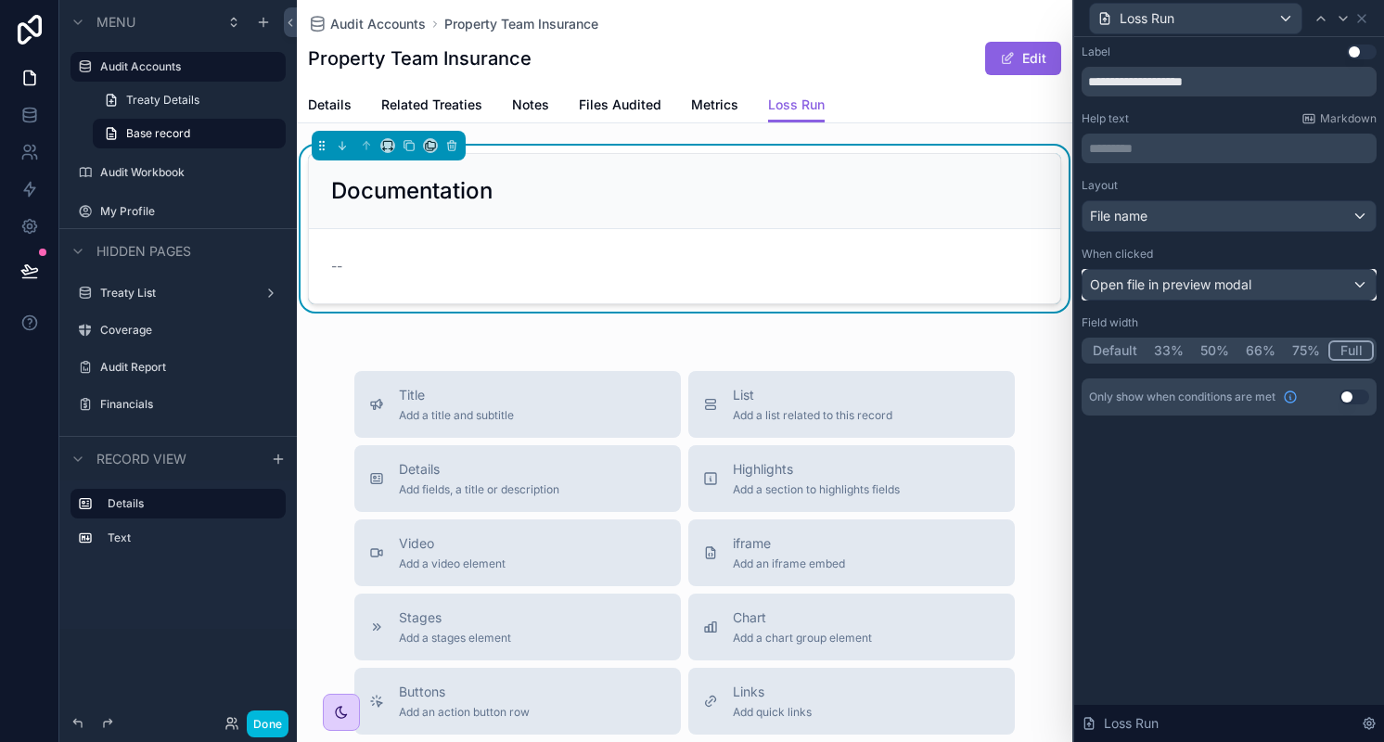
click at [1154, 280] on span "Open file in preview modal" at bounding box center [1170, 284] width 161 height 19
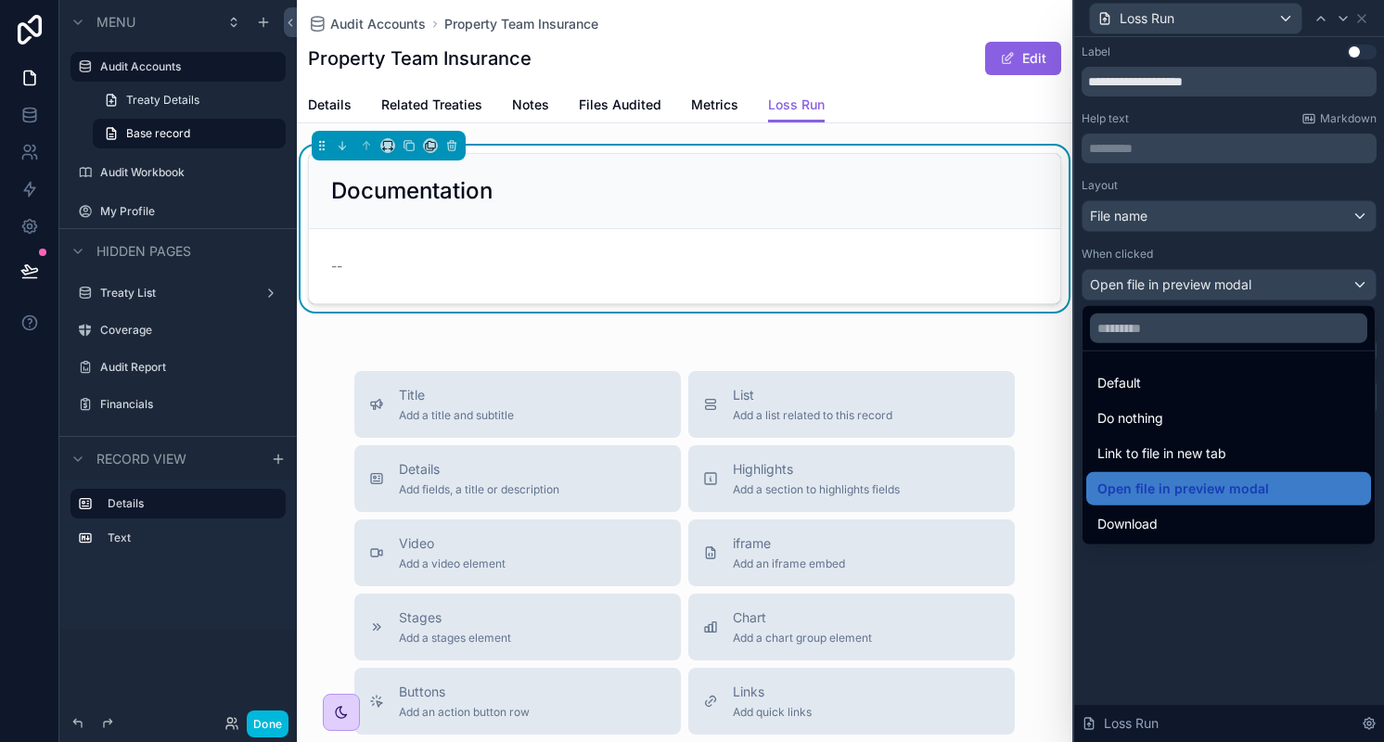
click at [1161, 275] on div at bounding box center [1229, 371] width 310 height 742
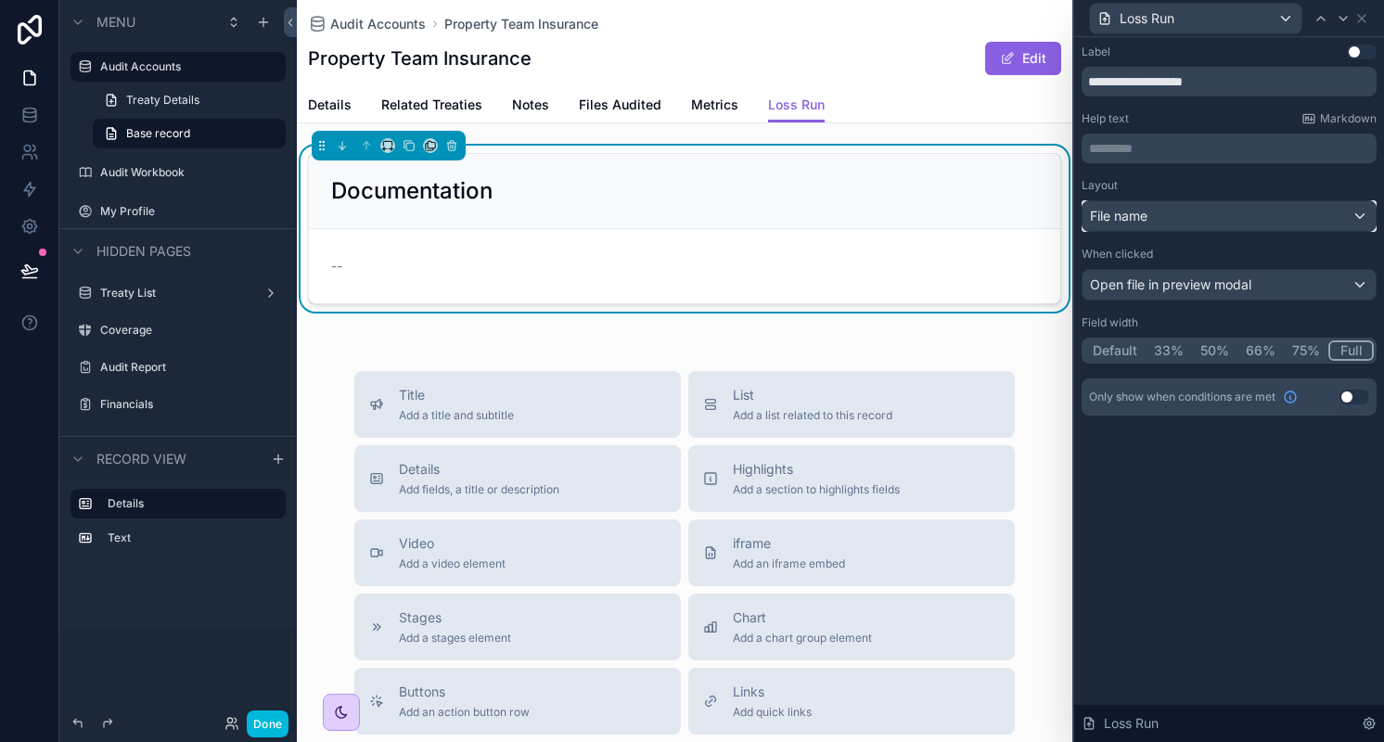
click at [1164, 211] on div "File name" at bounding box center [1228, 216] width 293 height 30
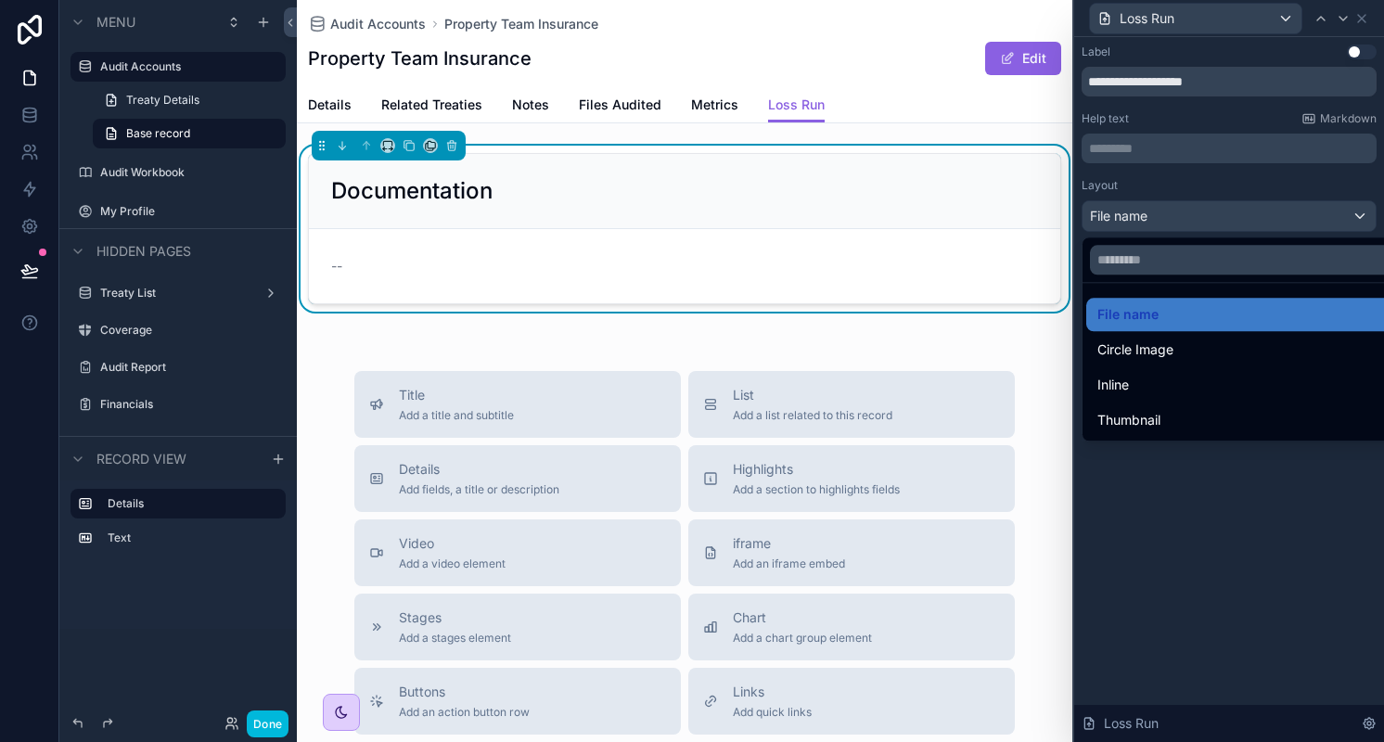
click at [1137, 376] on div "Inline" at bounding box center [1250, 385] width 307 height 22
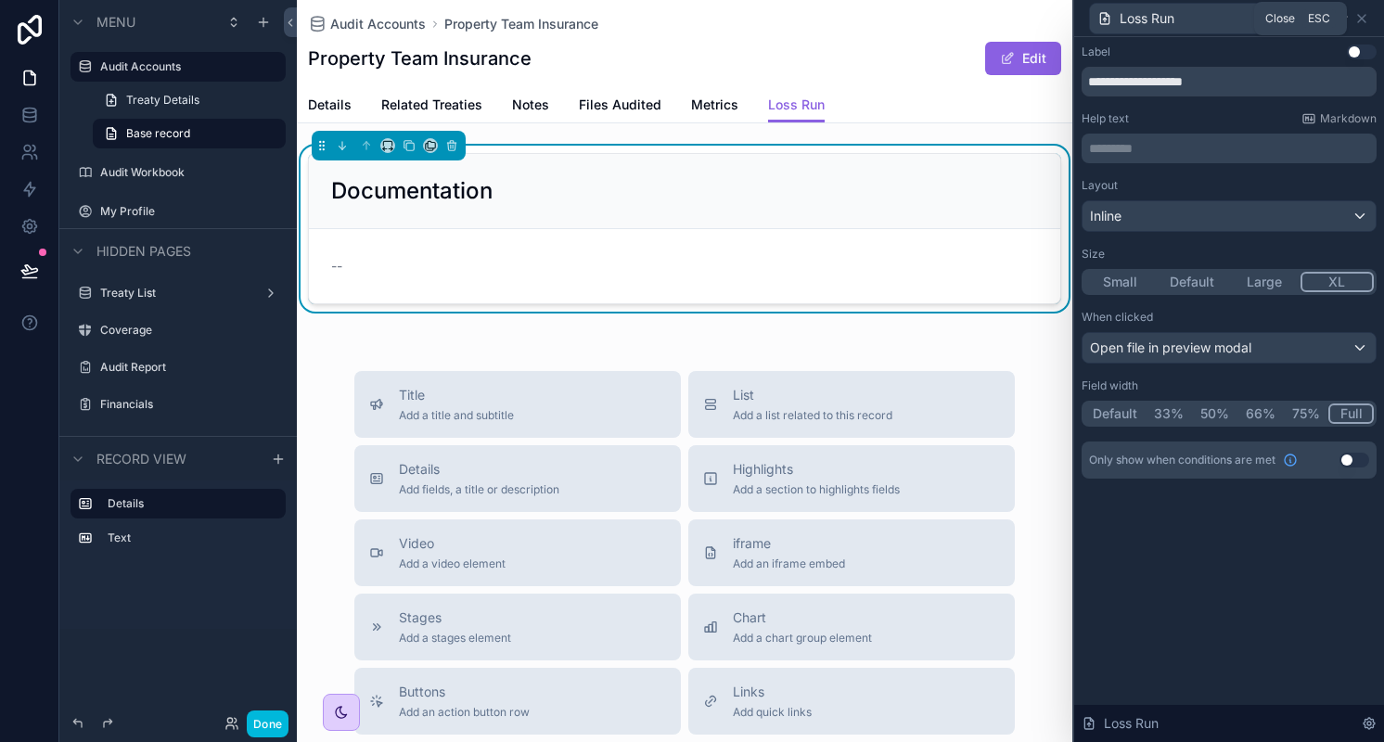
click at [1359, 16] on icon at bounding box center [1361, 18] width 7 height 7
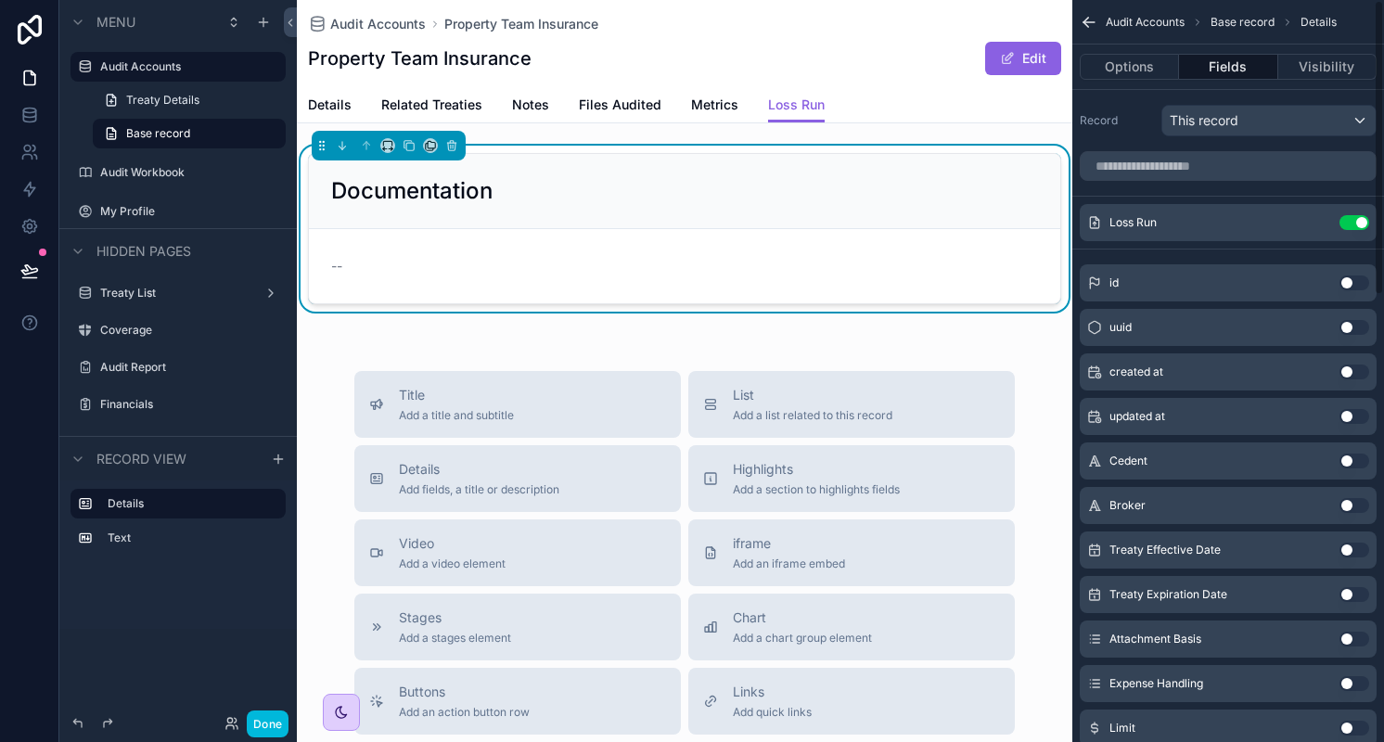
click at [931, 103] on div "Details Related Treaties Notes Files Audited Metrics Loss Run" at bounding box center [684, 104] width 753 height 35
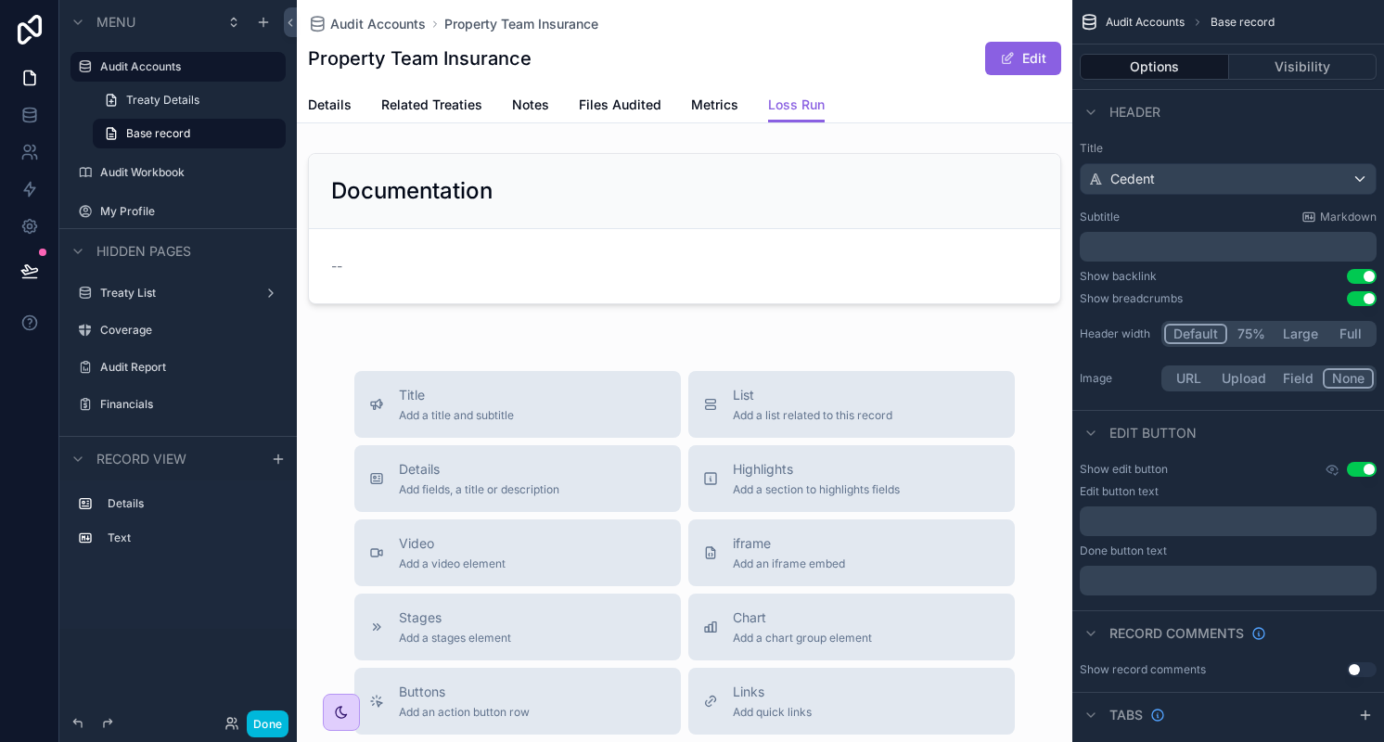
click at [256, 739] on div "Done" at bounding box center [177, 723] width 237 height 37
click at [259, 724] on button "Done" at bounding box center [268, 723] width 42 height 27
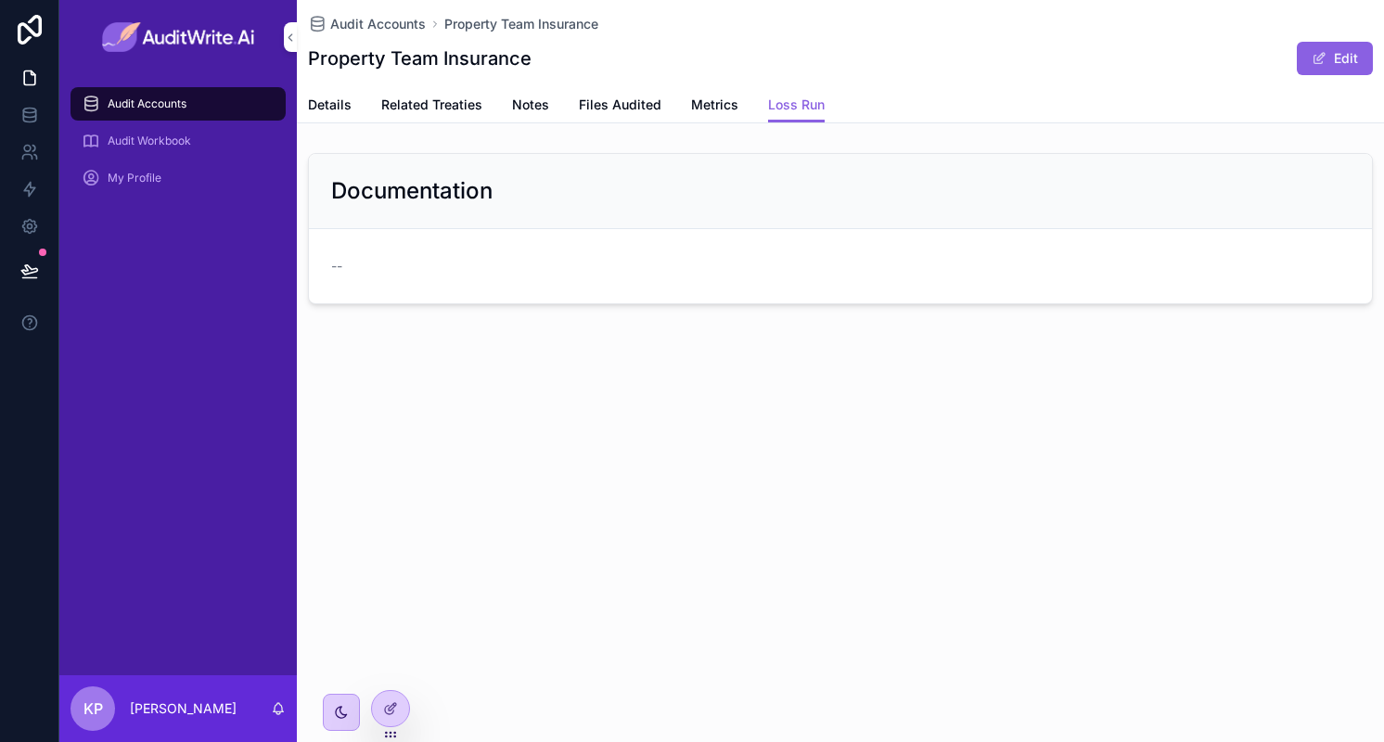
click at [338, 261] on span "--" at bounding box center [336, 266] width 11 height 19
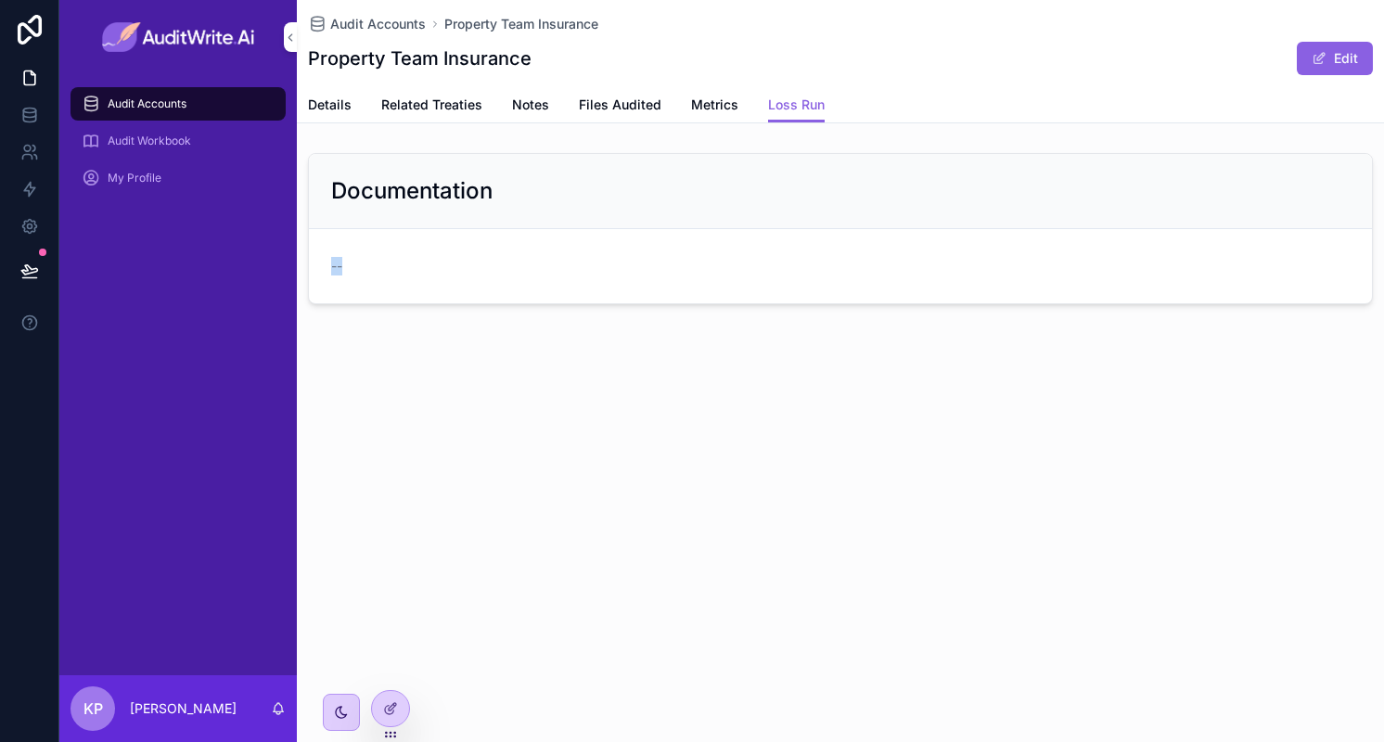
click at [387, 708] on icon at bounding box center [390, 708] width 15 height 15
click at [386, 711] on icon at bounding box center [390, 708] width 15 height 15
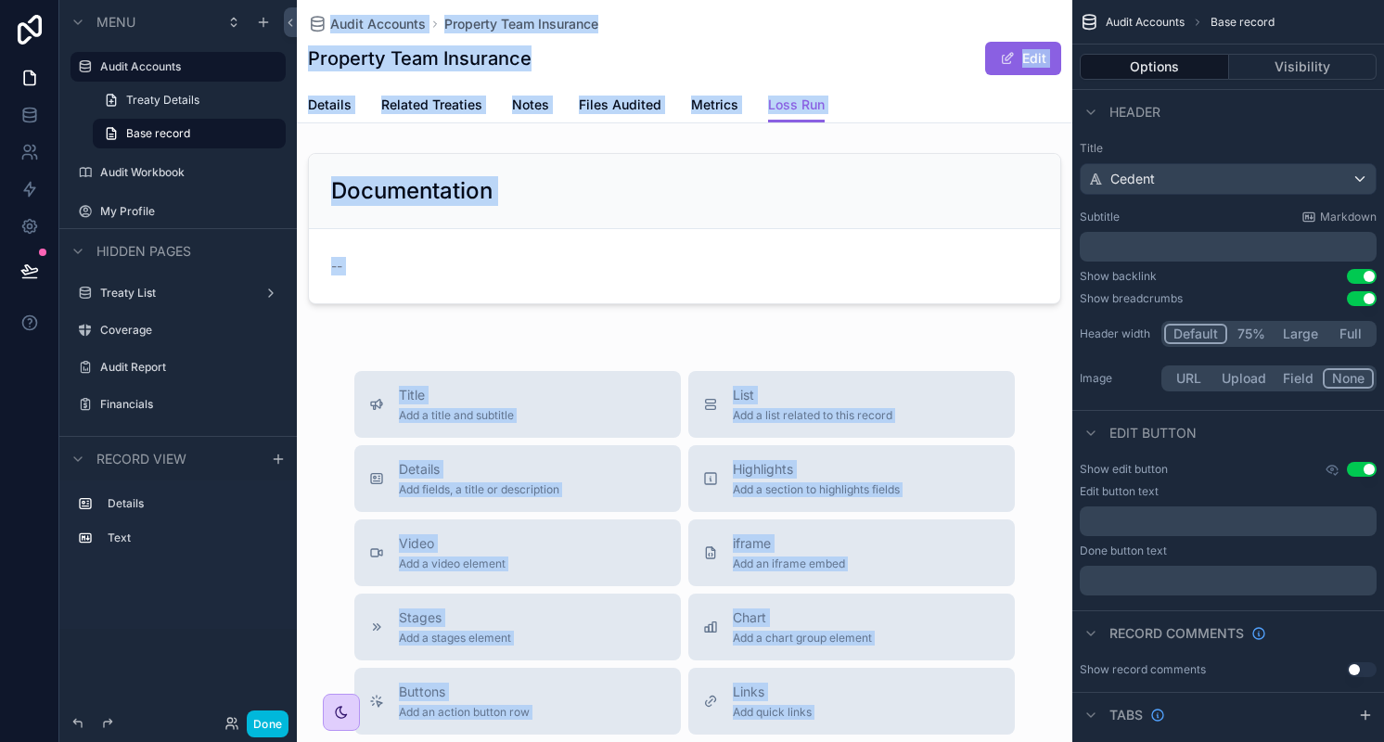
click at [712, 49] on div "Property Team Insurance Edit" at bounding box center [684, 58] width 753 height 35
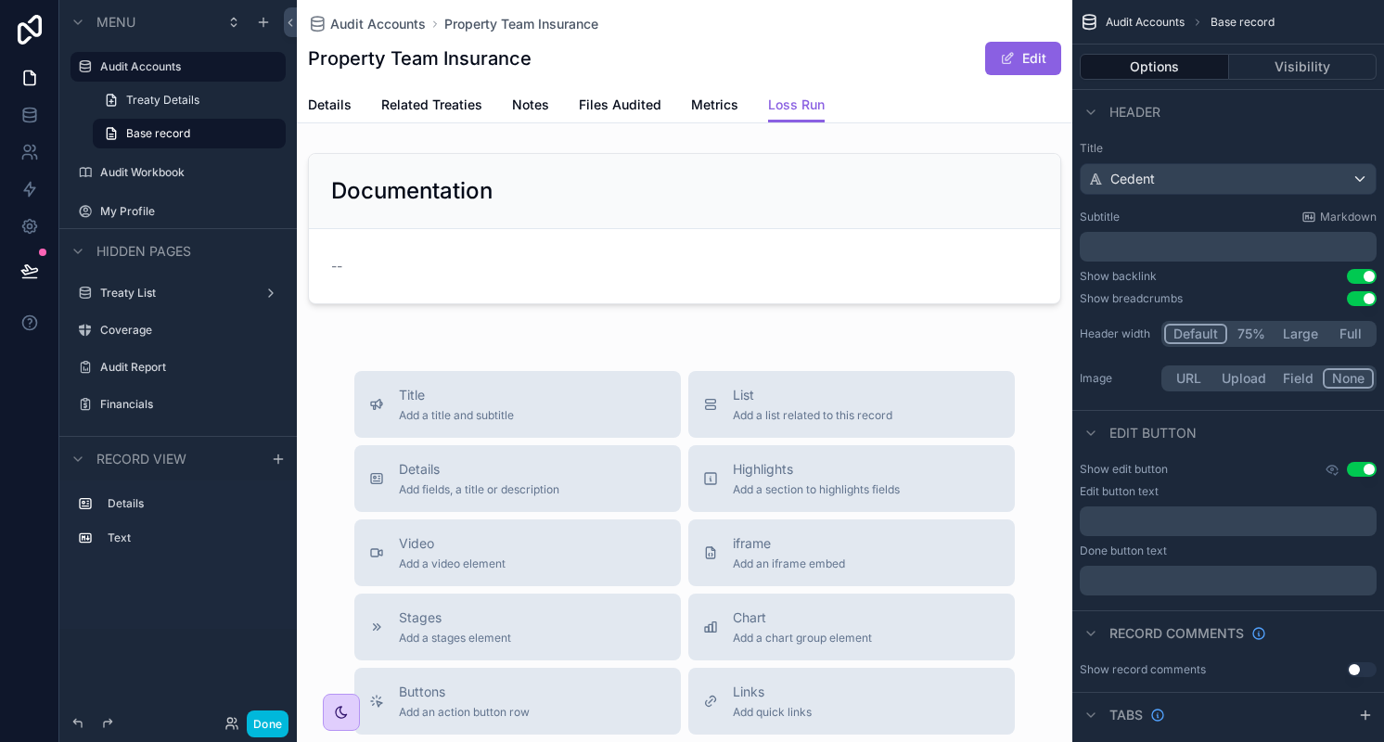
click at [373, 255] on div "scrollable content" at bounding box center [684, 229] width 775 height 166
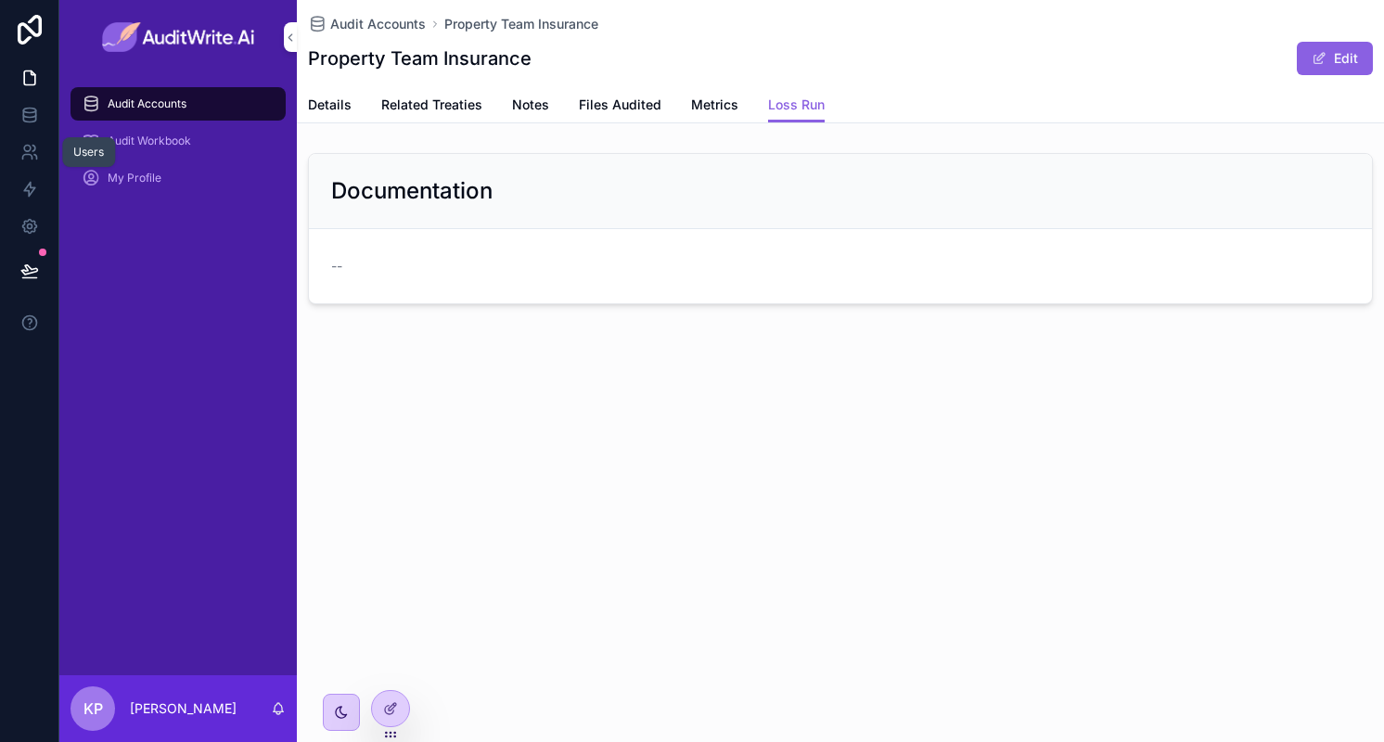
click at [33, 160] on icon at bounding box center [29, 152] width 19 height 19
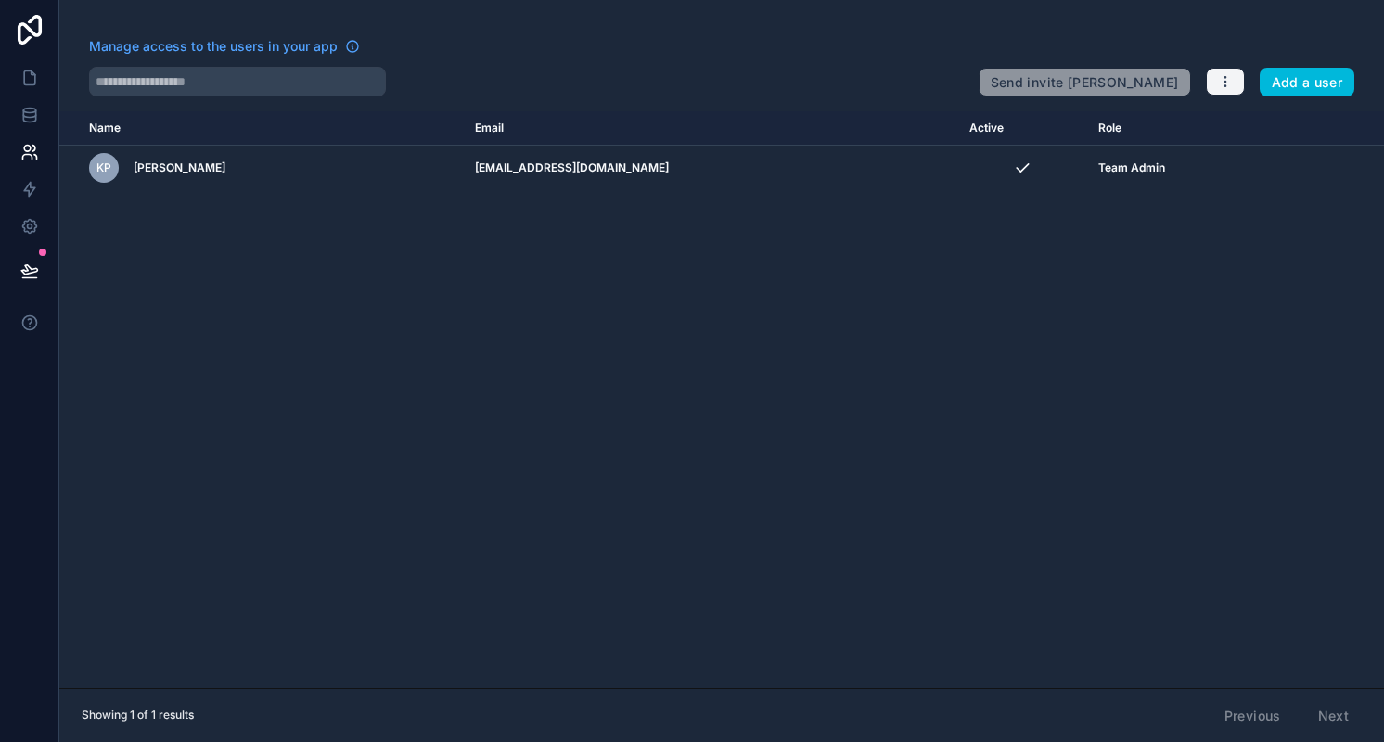
click at [1228, 85] on icon "button" at bounding box center [1225, 81] width 15 height 15
click at [980, 424] on div "Name Email Active Role userTable.email KP Khiry Palmer kp@palmersolutions.co Te…" at bounding box center [721, 399] width 1324 height 577
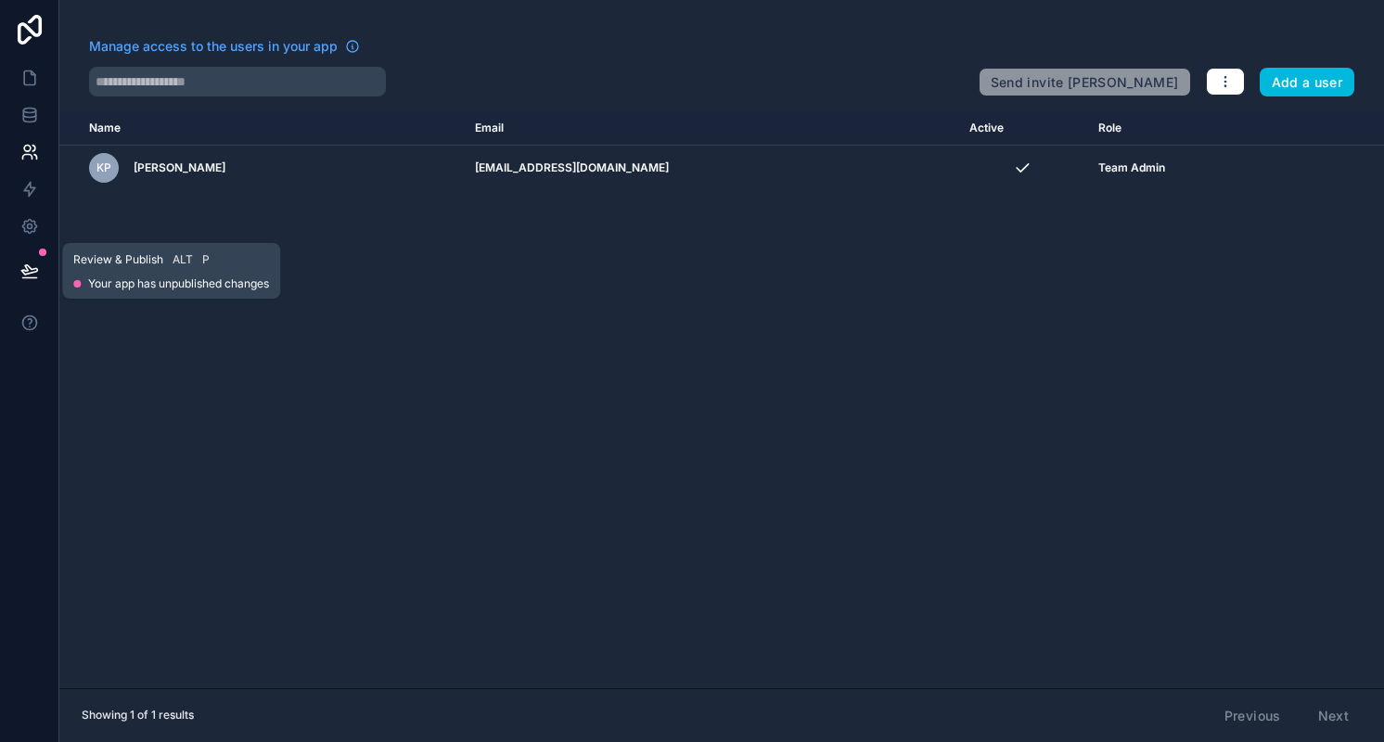
click at [35, 270] on icon at bounding box center [29, 271] width 19 height 19
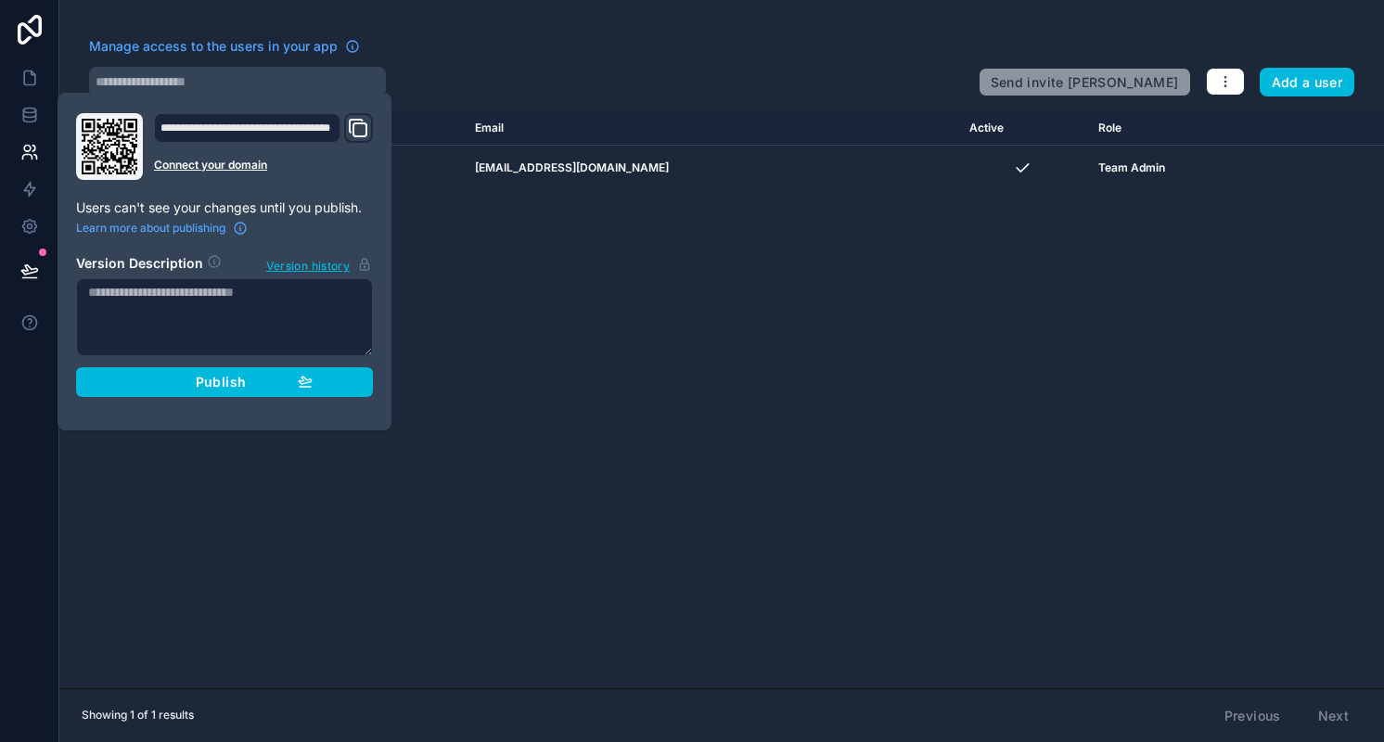
click at [236, 379] on span "Publish" at bounding box center [221, 382] width 50 height 17
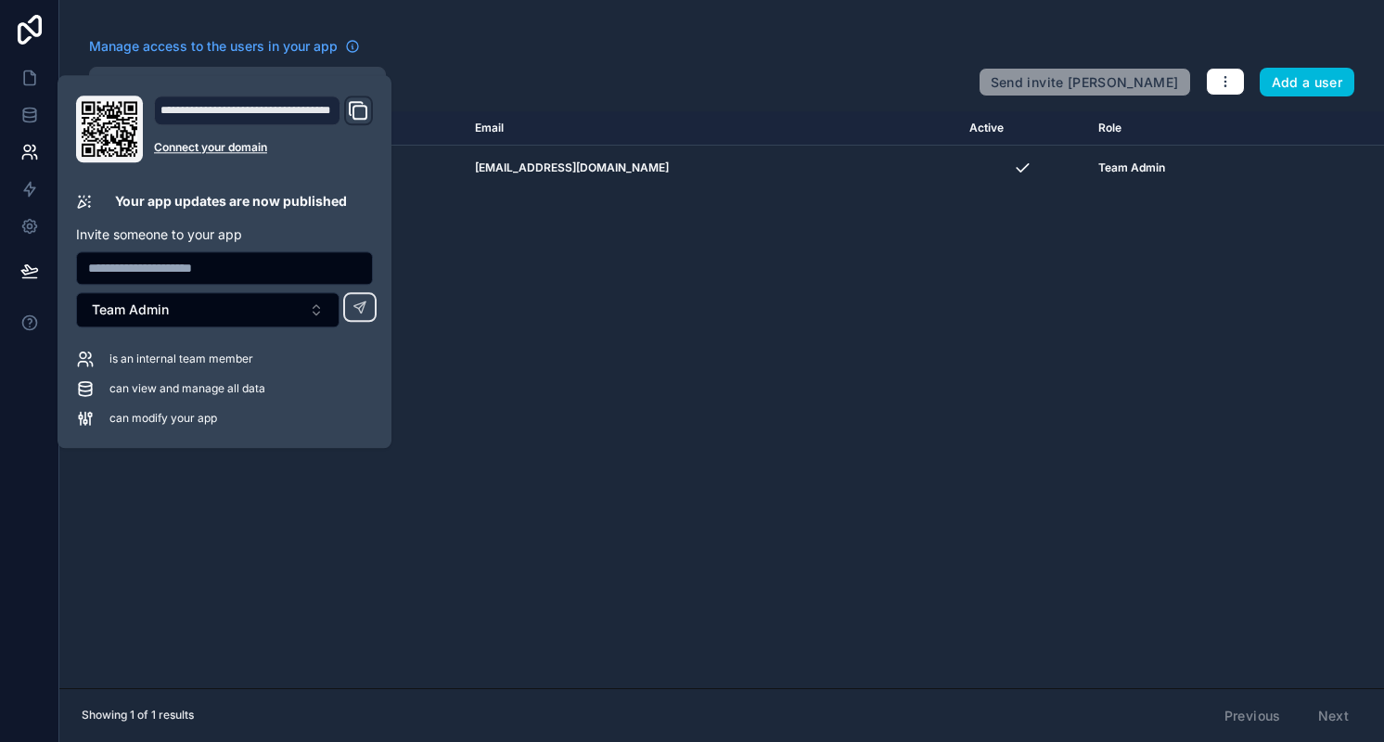
click at [275, 305] on button "Team Admin" at bounding box center [207, 309] width 263 height 35
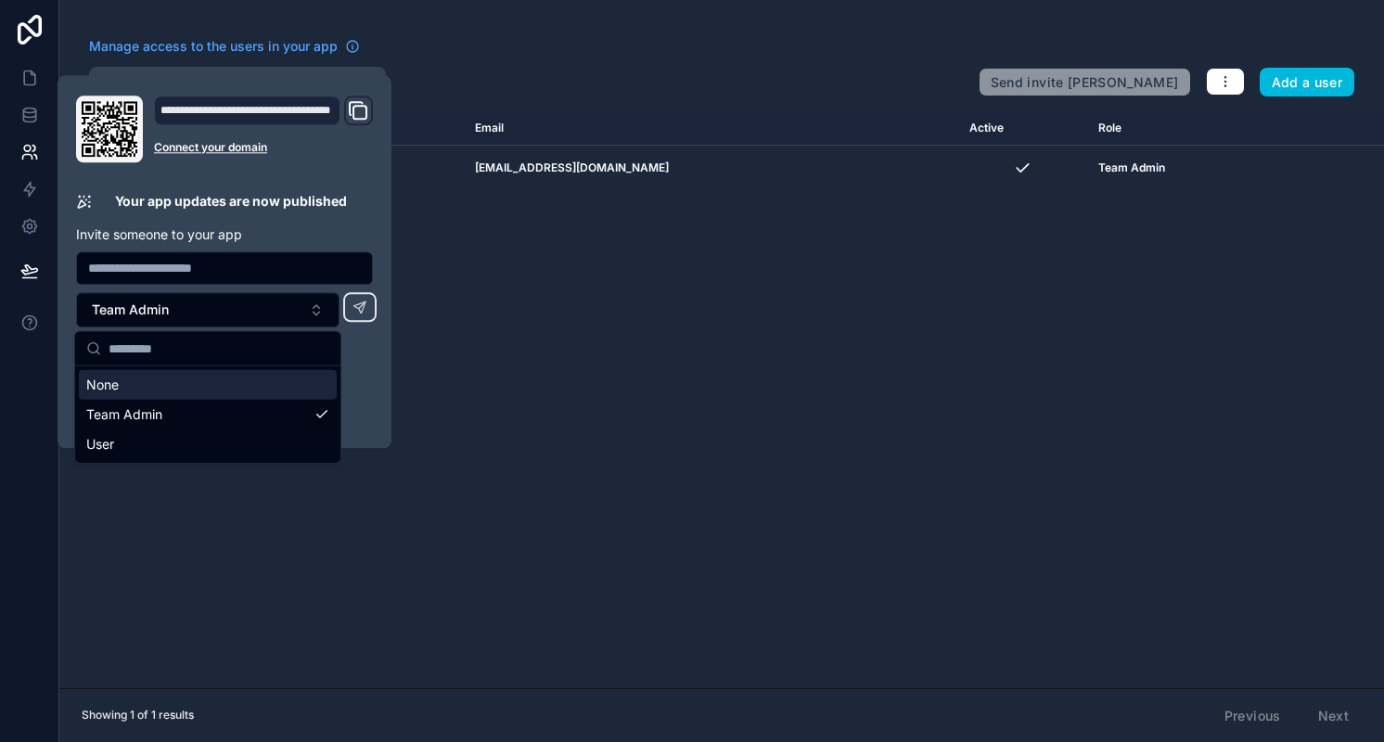
click at [275, 305] on button "Team Admin" at bounding box center [207, 309] width 263 height 35
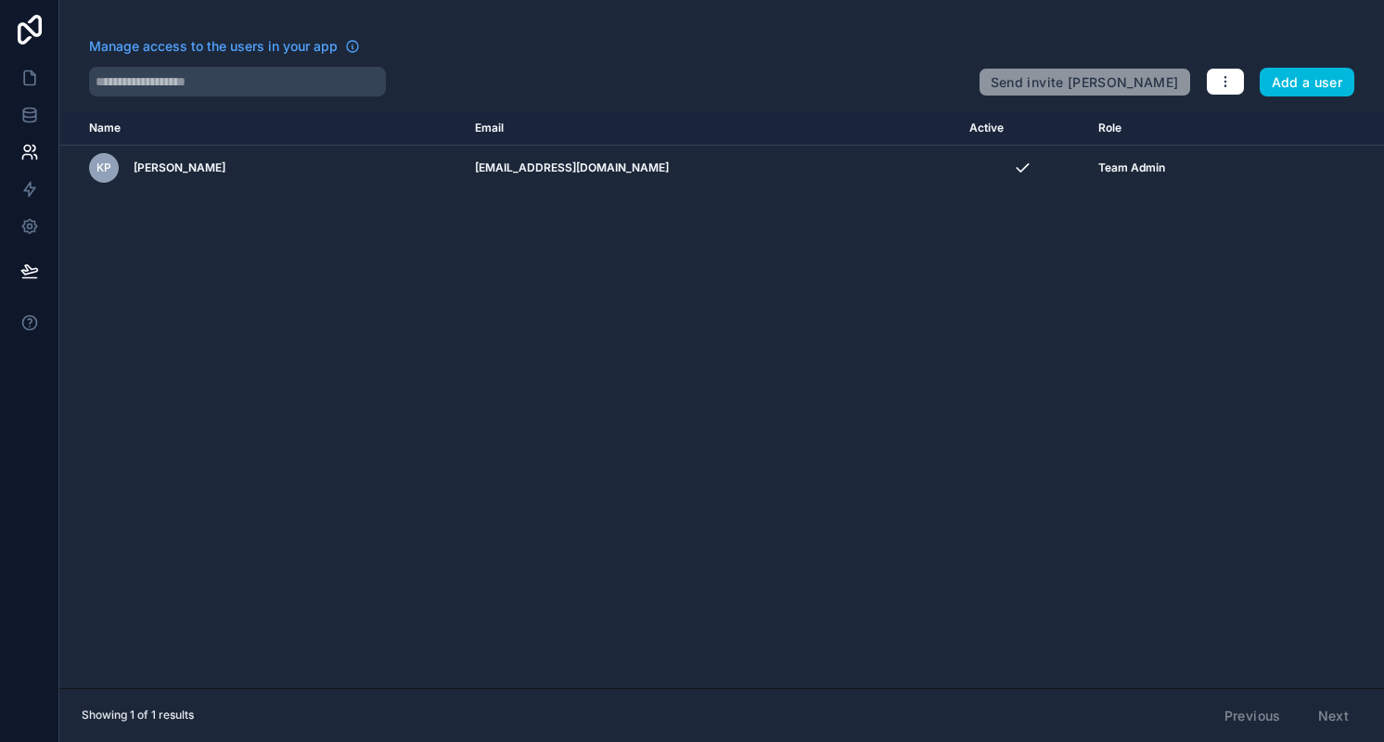
click at [602, 383] on div "Name Email Active Role userTable.email KP Khiry Palmer kp@palmersolutions.co Te…" at bounding box center [721, 399] width 1324 height 577
click at [32, 118] on icon at bounding box center [29, 113] width 12 height 7
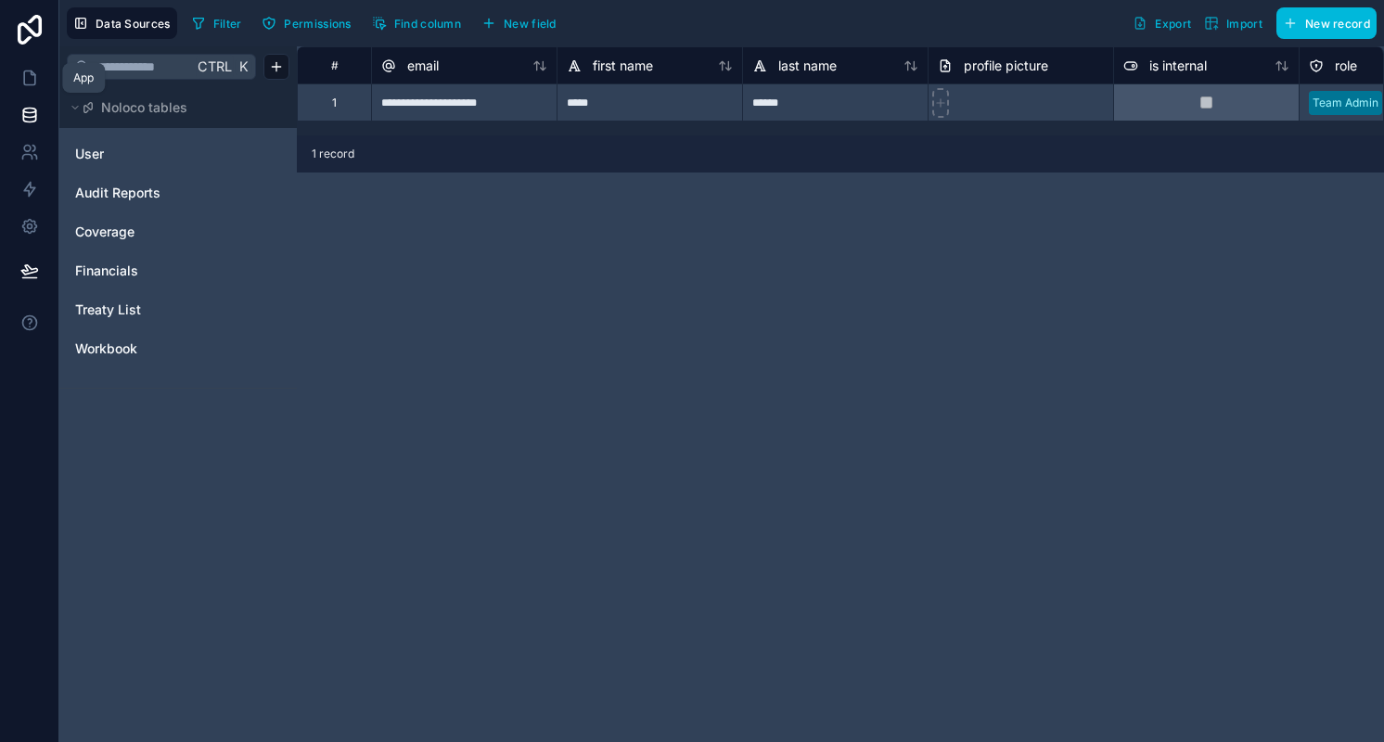
click at [32, 83] on icon at bounding box center [29, 78] width 19 height 19
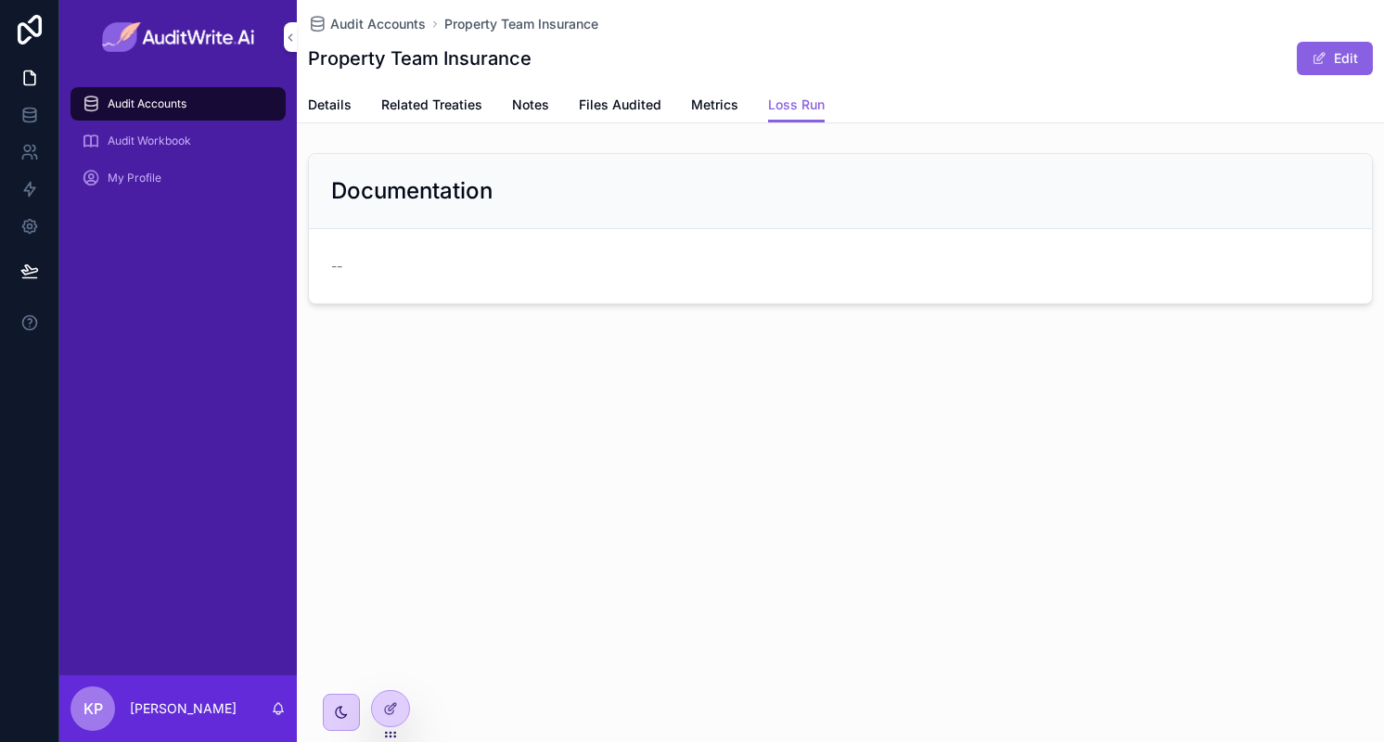
click at [393, 705] on icon at bounding box center [394, 705] width 2 height 2
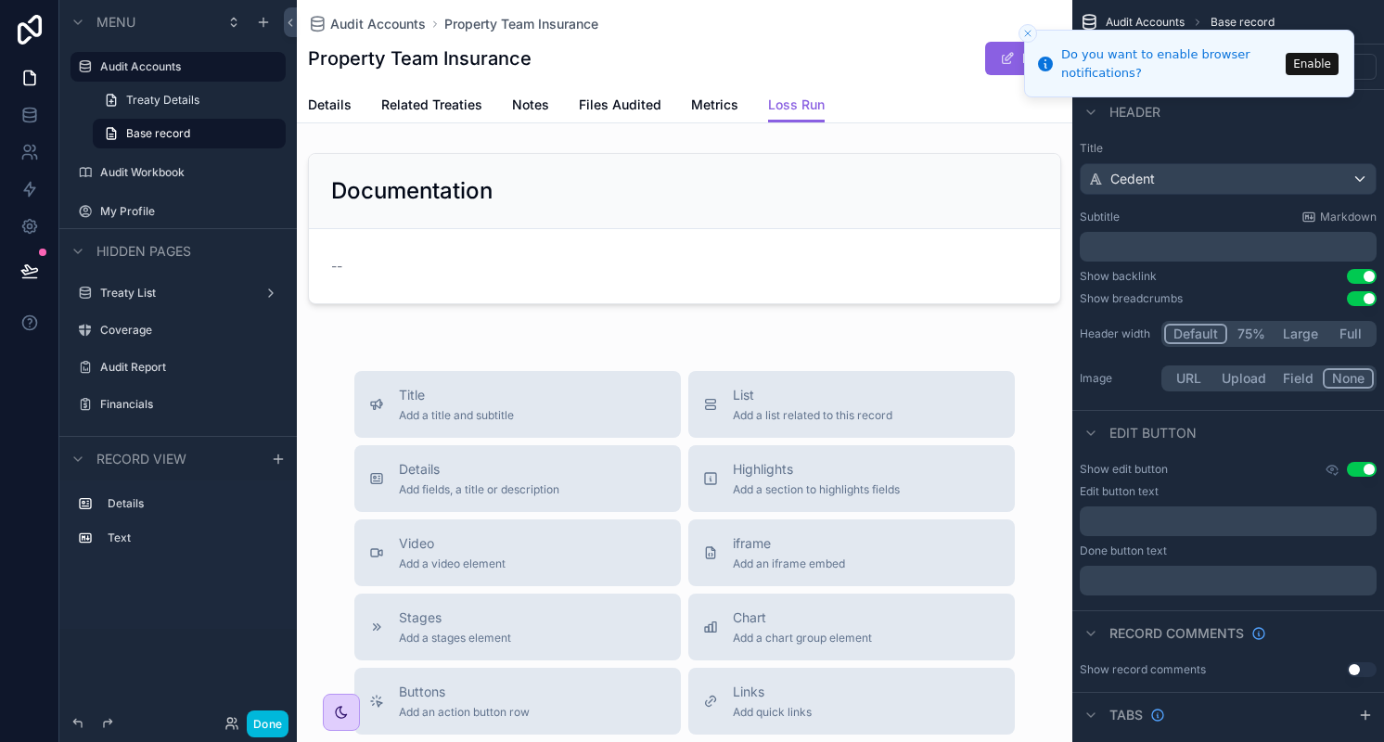
click at [866, 188] on div "scrollable content" at bounding box center [684, 229] width 775 height 166
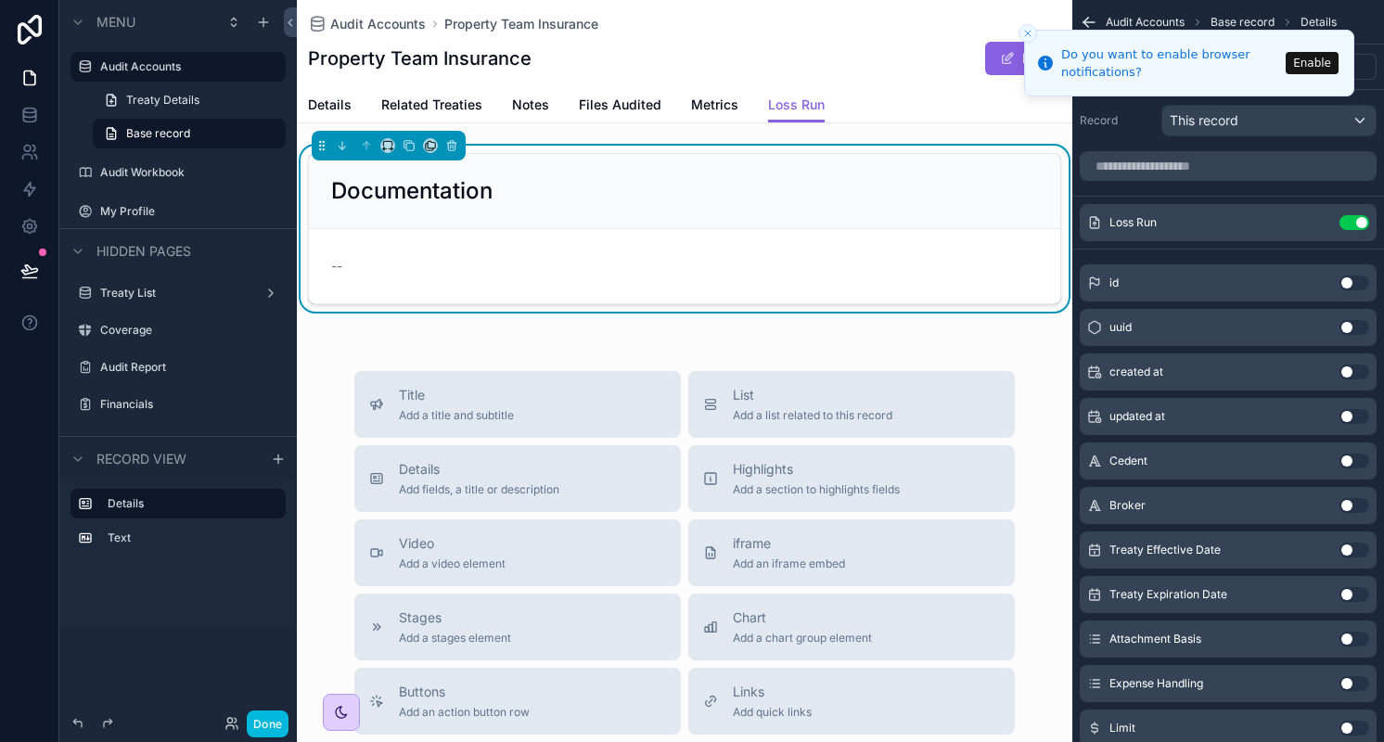
click at [1030, 33] on icon "Close toast" at bounding box center [1027, 33] width 11 height 11
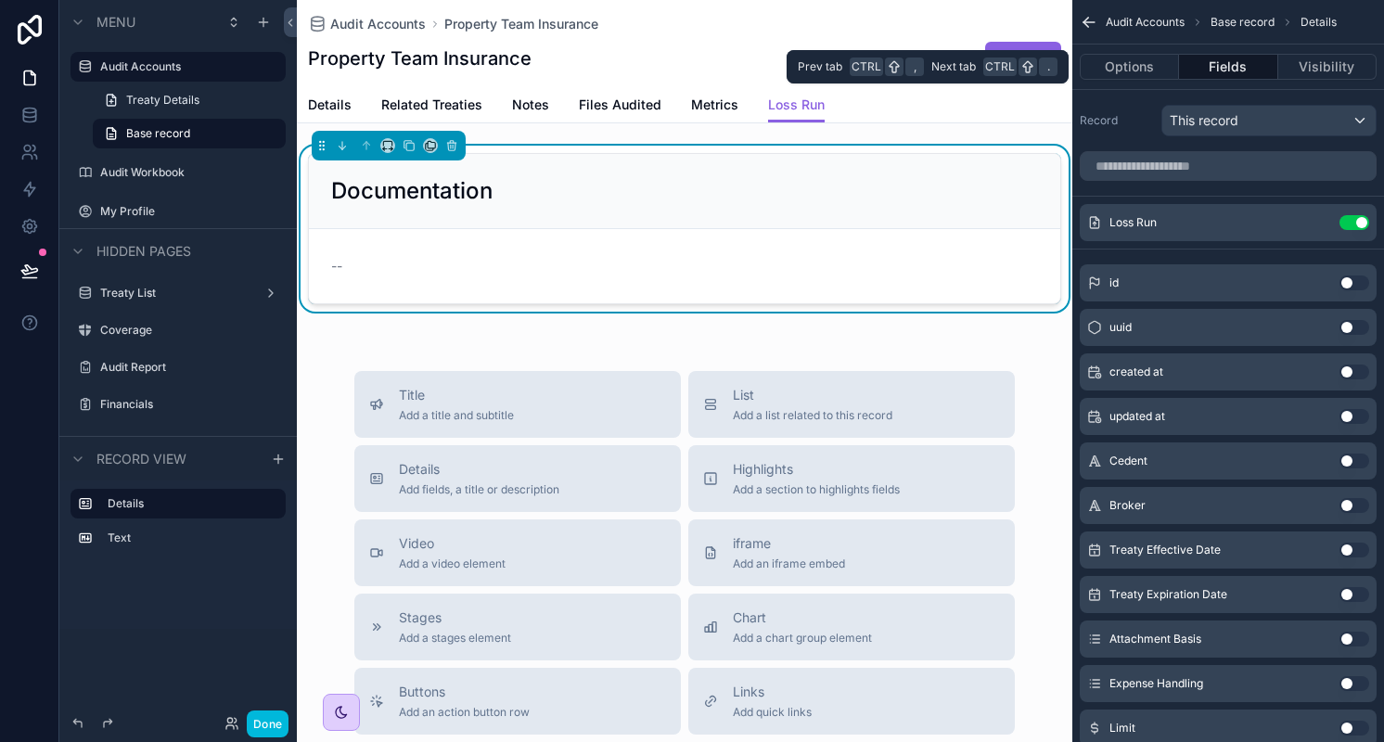
click at [1321, 60] on button "Visibility" at bounding box center [1327, 67] width 98 height 26
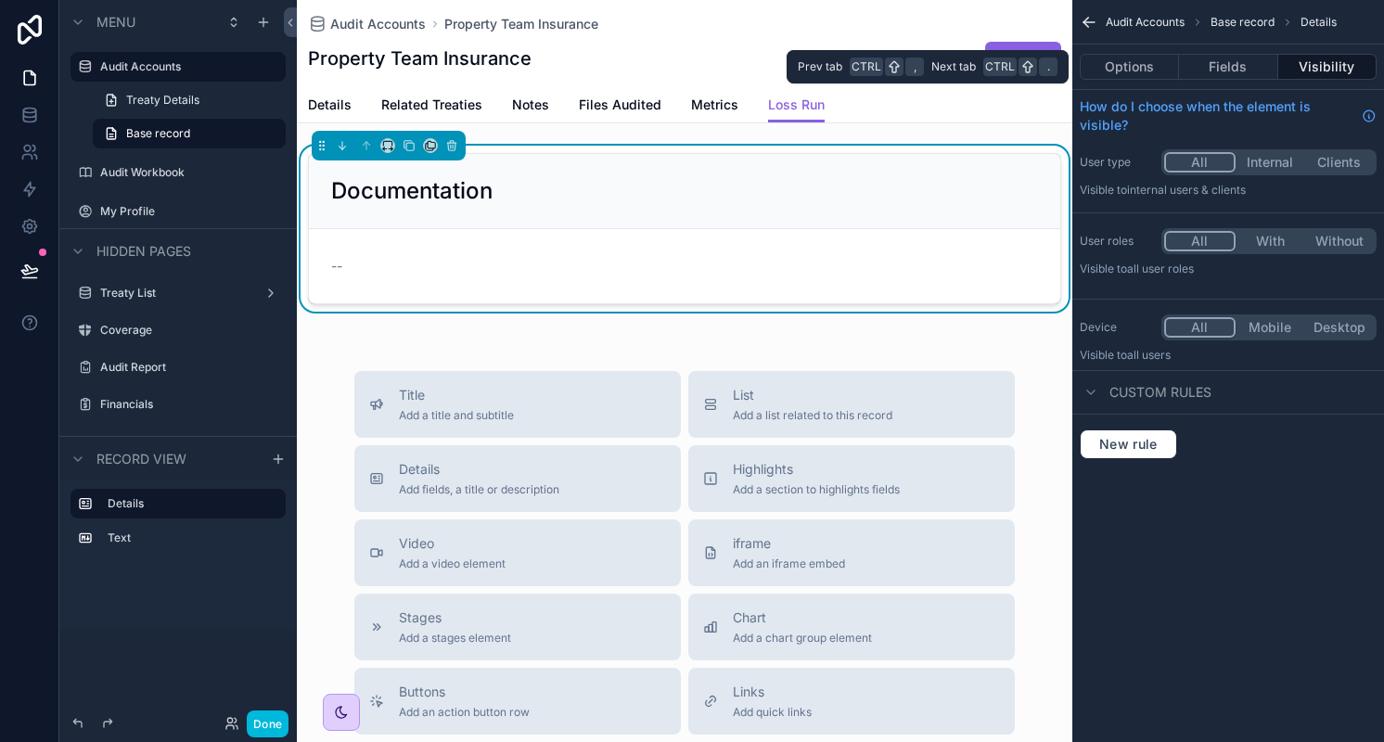
click at [1265, 62] on button "Fields" at bounding box center [1228, 67] width 98 height 26
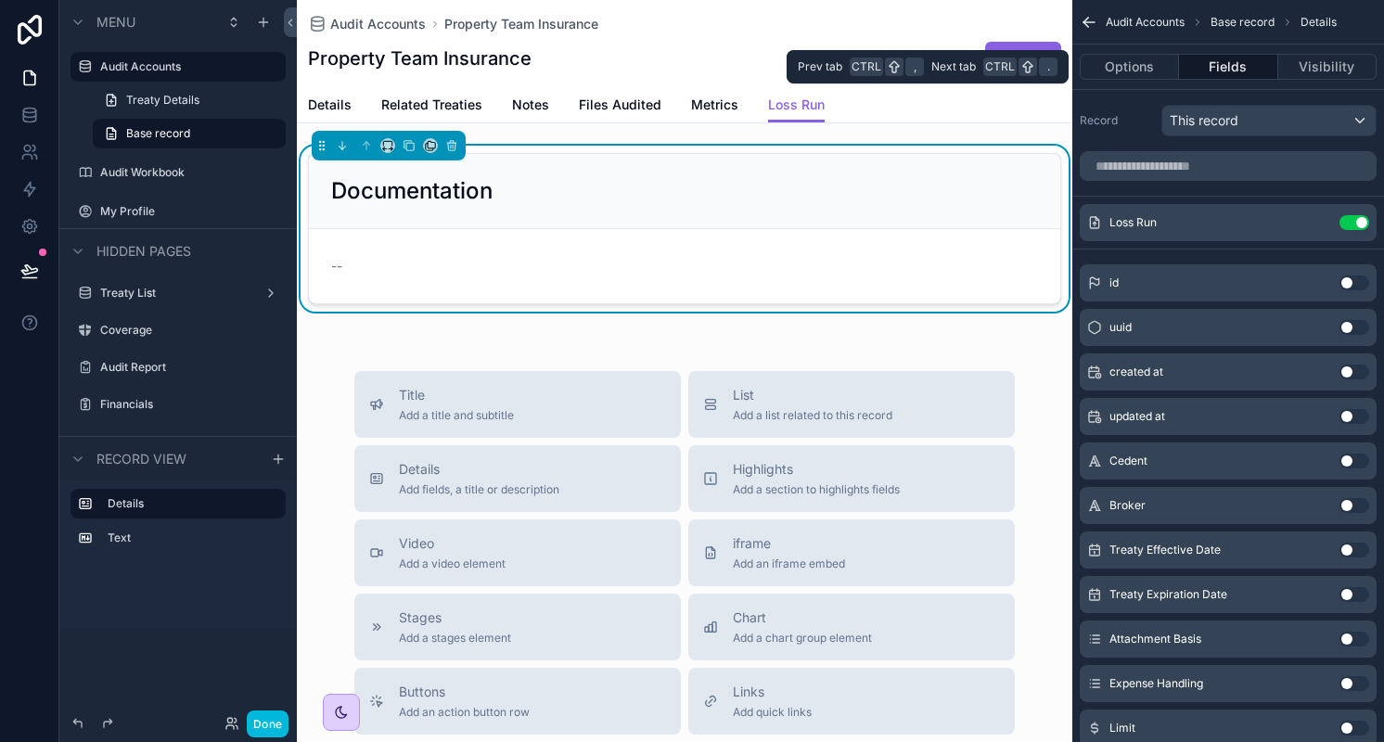
click at [1158, 69] on button "Options" at bounding box center [1129, 67] width 99 height 26
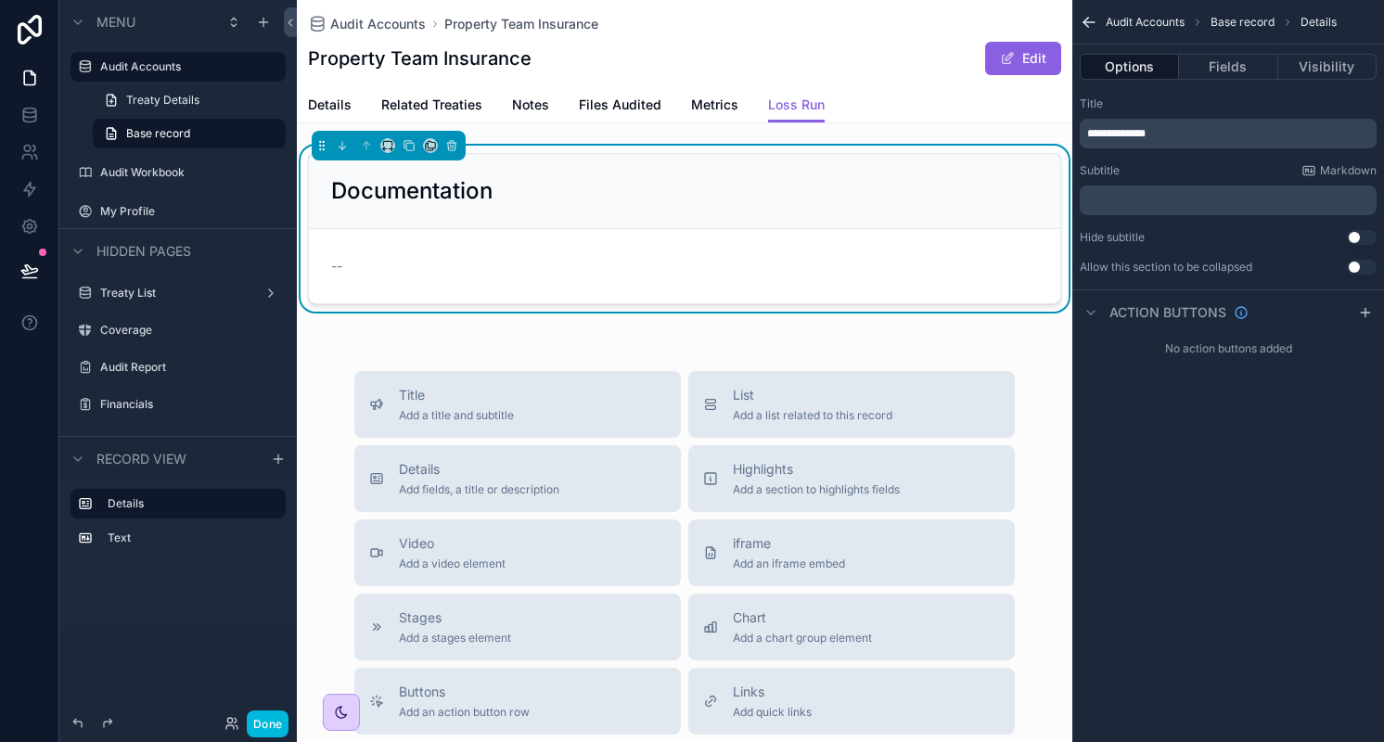
click at [1230, 62] on button "Fields" at bounding box center [1228, 67] width 98 height 26
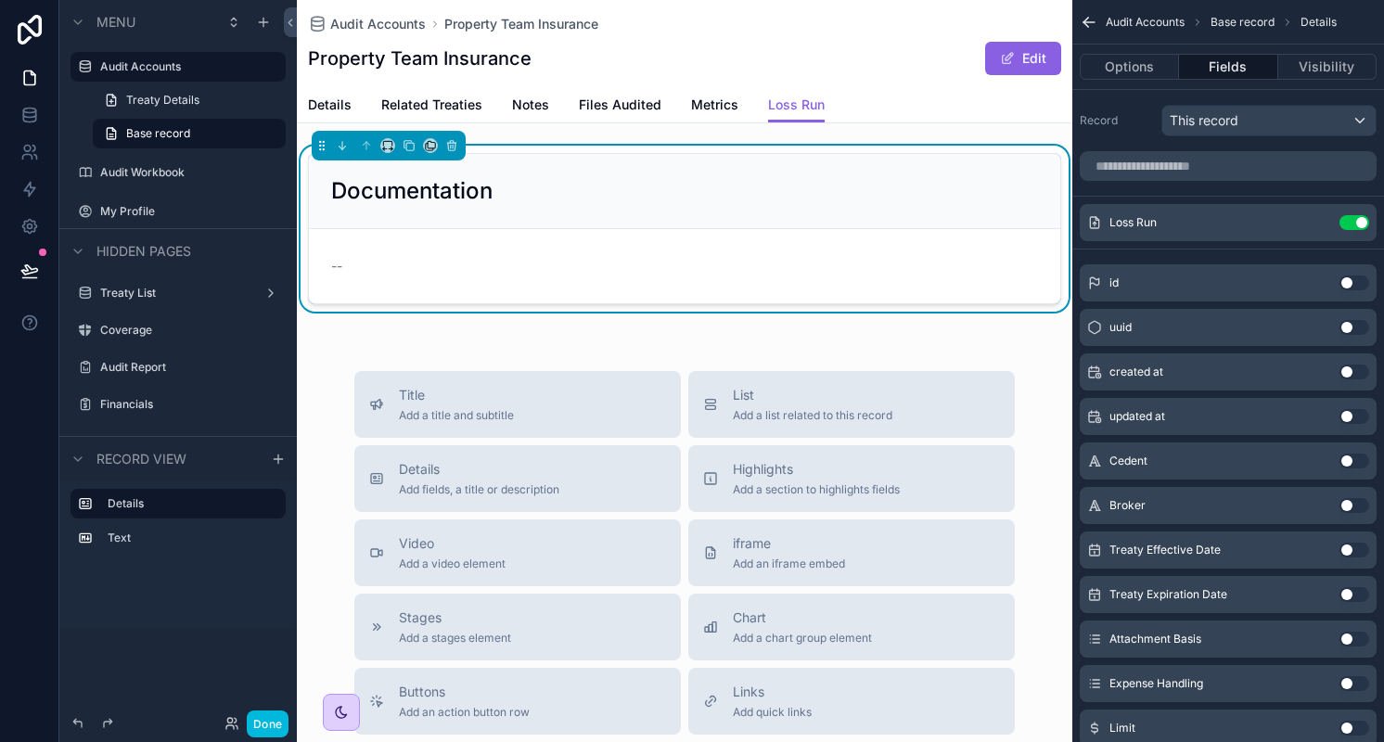
click at [0, 0] on icon "scrollable content" at bounding box center [0, 0] width 0 height 0
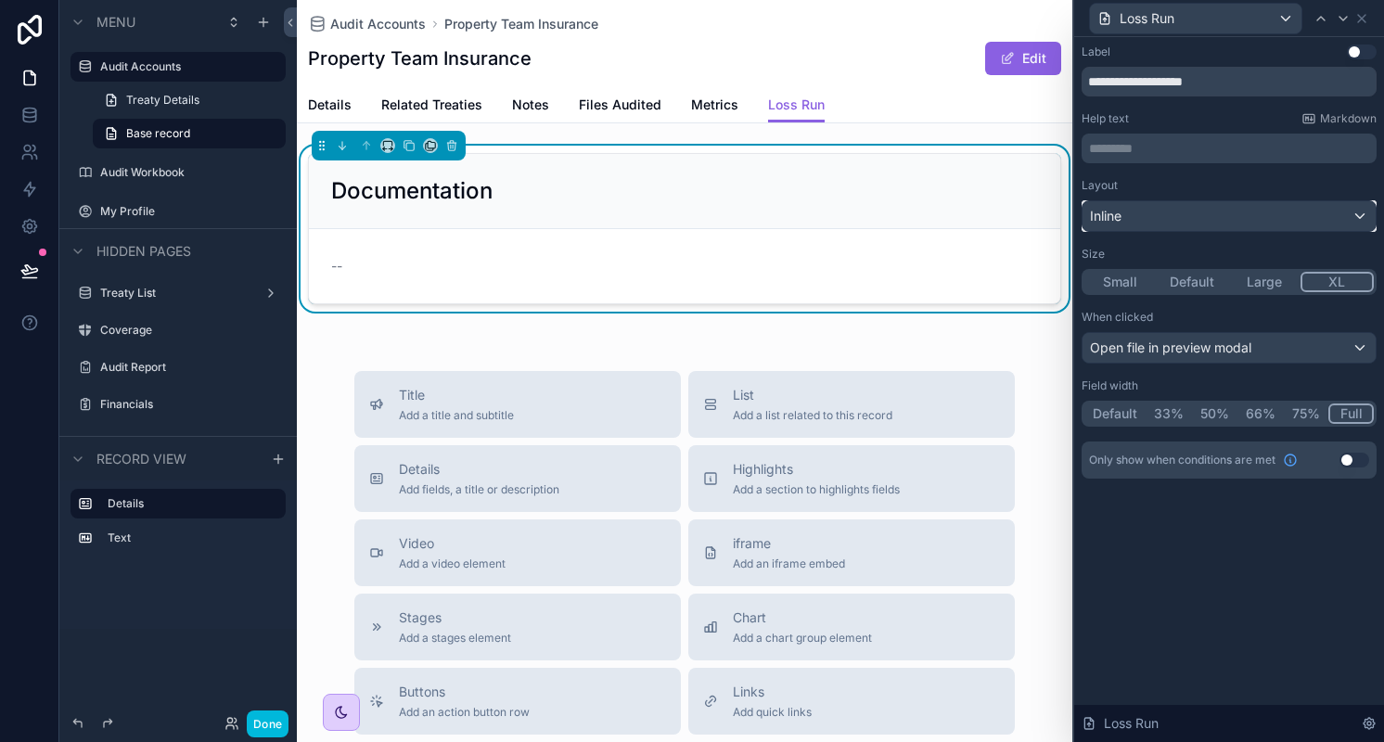
click at [1208, 212] on div "Inline" at bounding box center [1228, 216] width 293 height 30
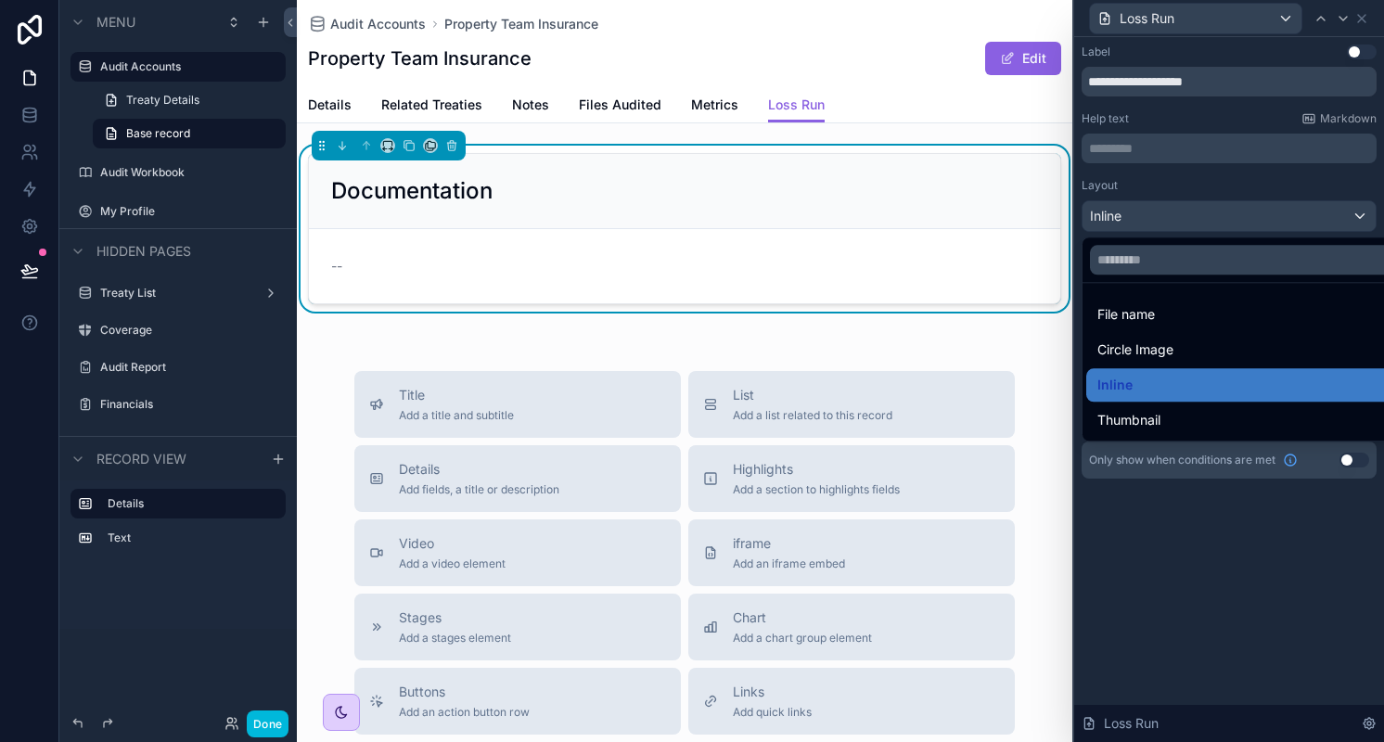
click at [1234, 313] on div "File name" at bounding box center [1250, 314] width 307 height 22
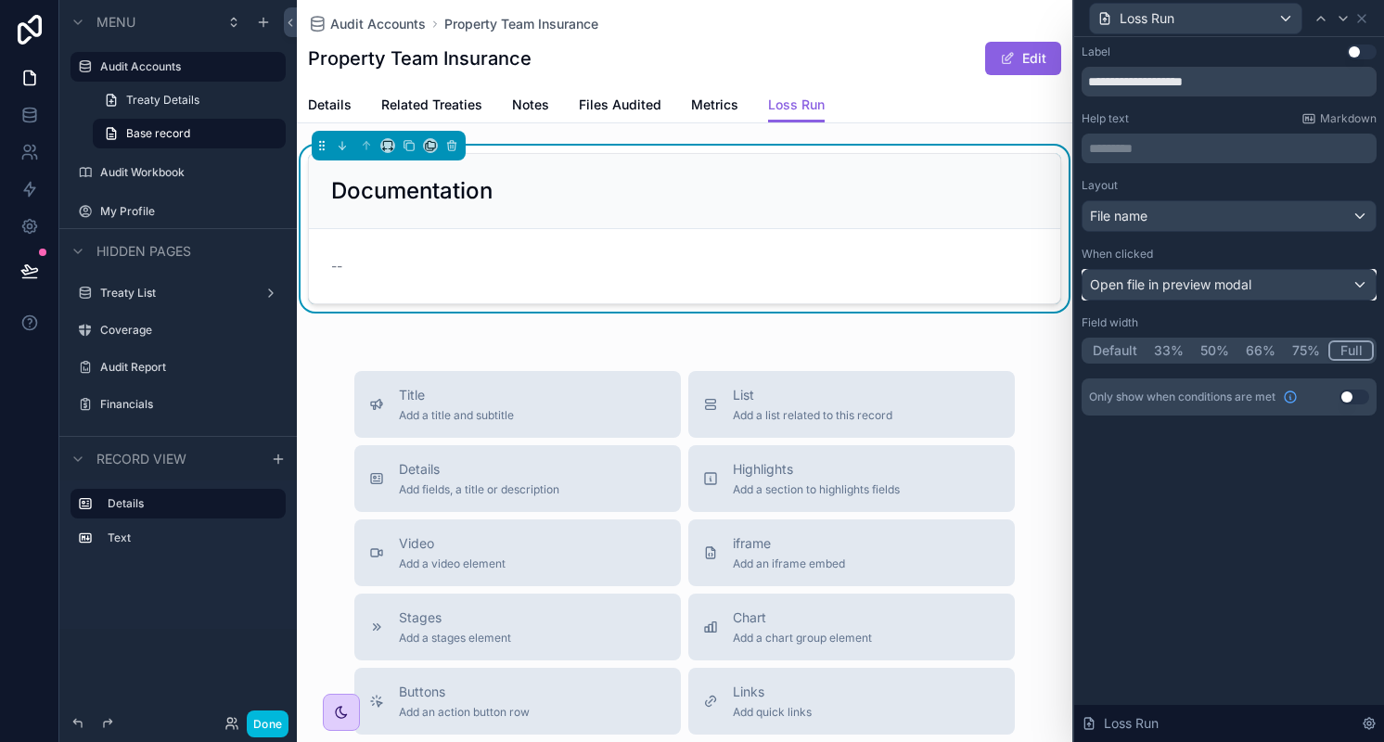
click at [1174, 280] on span "Open file in preview modal" at bounding box center [1170, 284] width 161 height 19
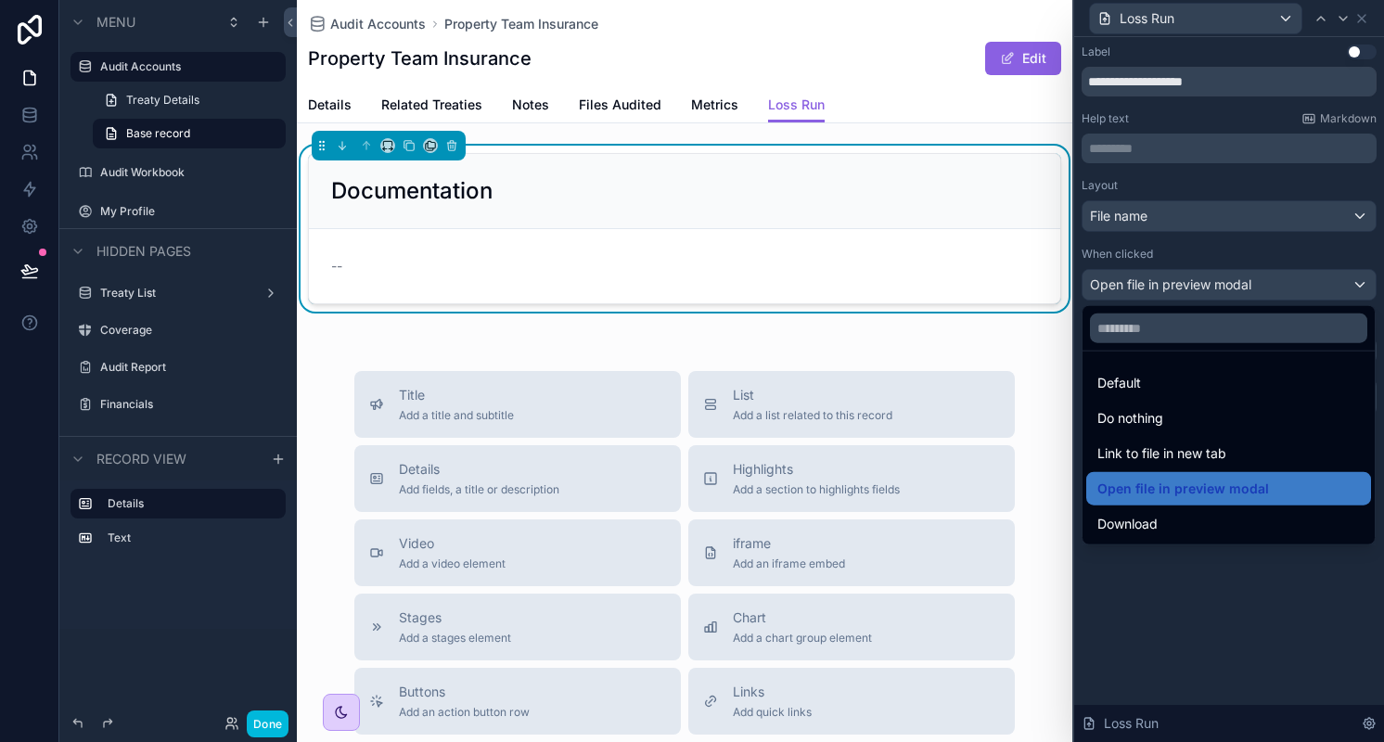
click at [1299, 287] on div at bounding box center [1229, 371] width 310 height 742
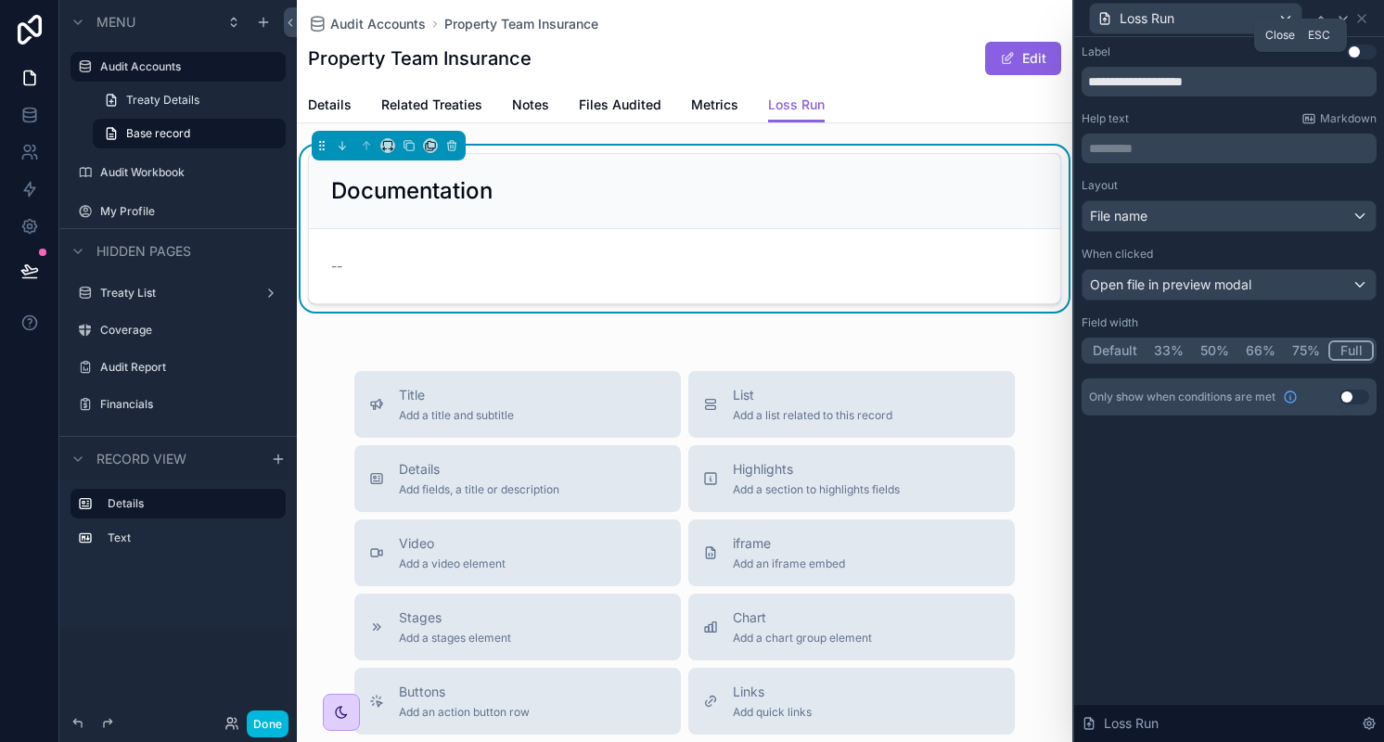
click at [1362, 12] on icon at bounding box center [1361, 18] width 15 height 15
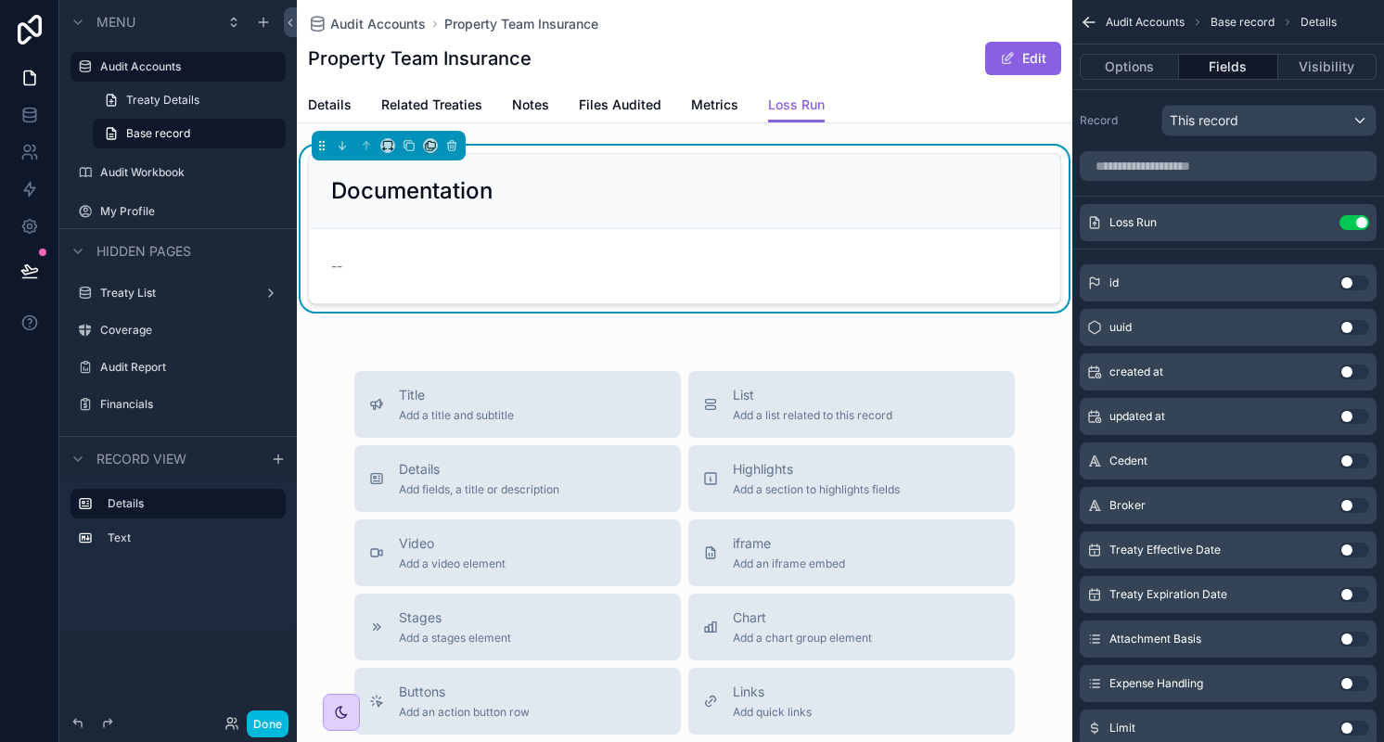
click at [977, 12] on div "Audit Accounts Property Team Insurance Property Team Insurance Edit" at bounding box center [684, 43] width 753 height 87
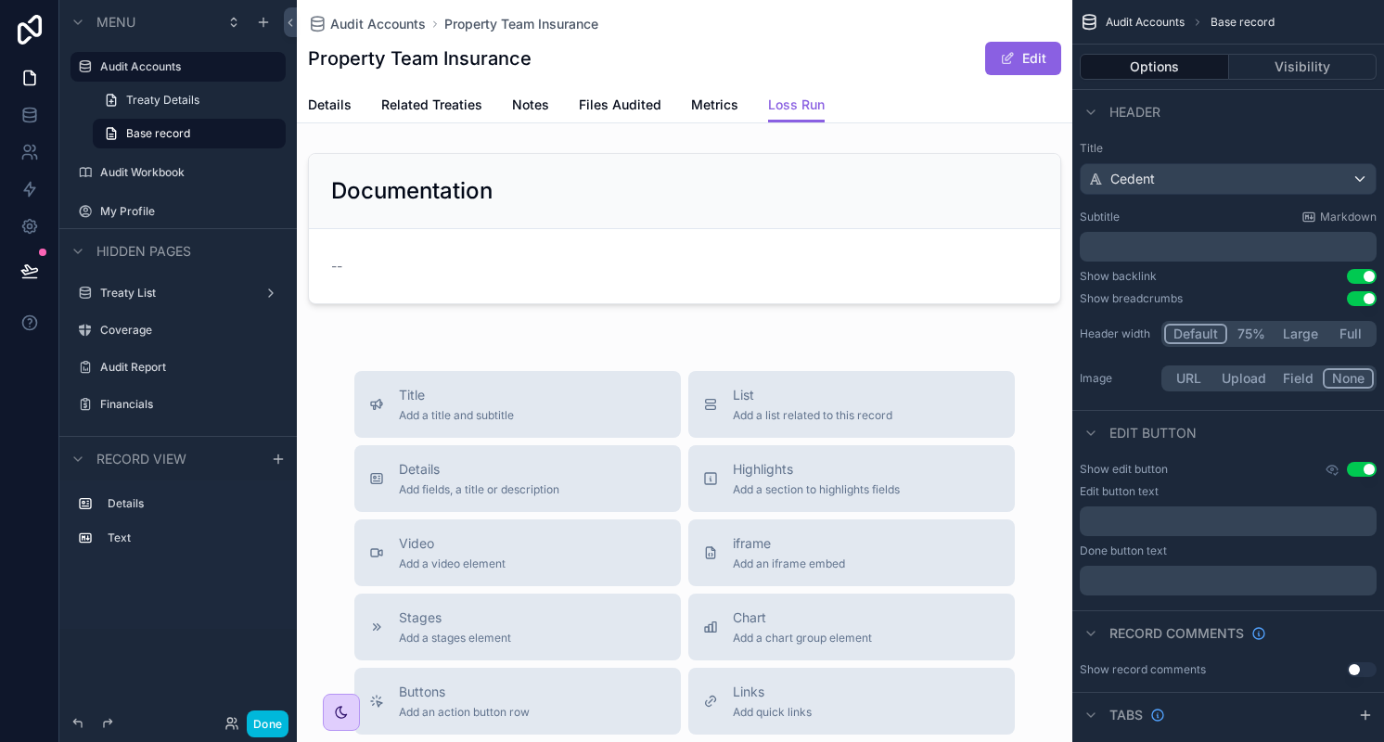
click at [1037, 60] on button "Edit" at bounding box center [1023, 58] width 76 height 33
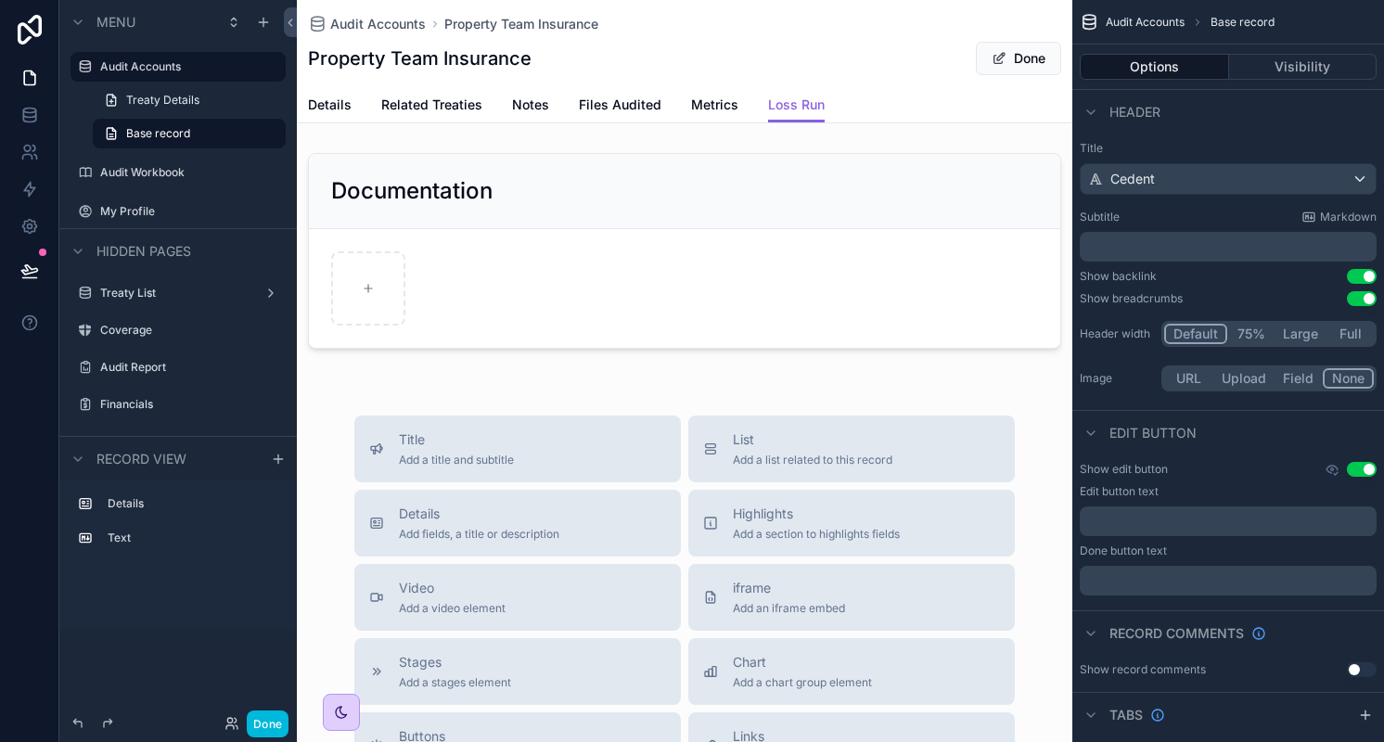
click at [345, 102] on span "Details" at bounding box center [330, 105] width 44 height 19
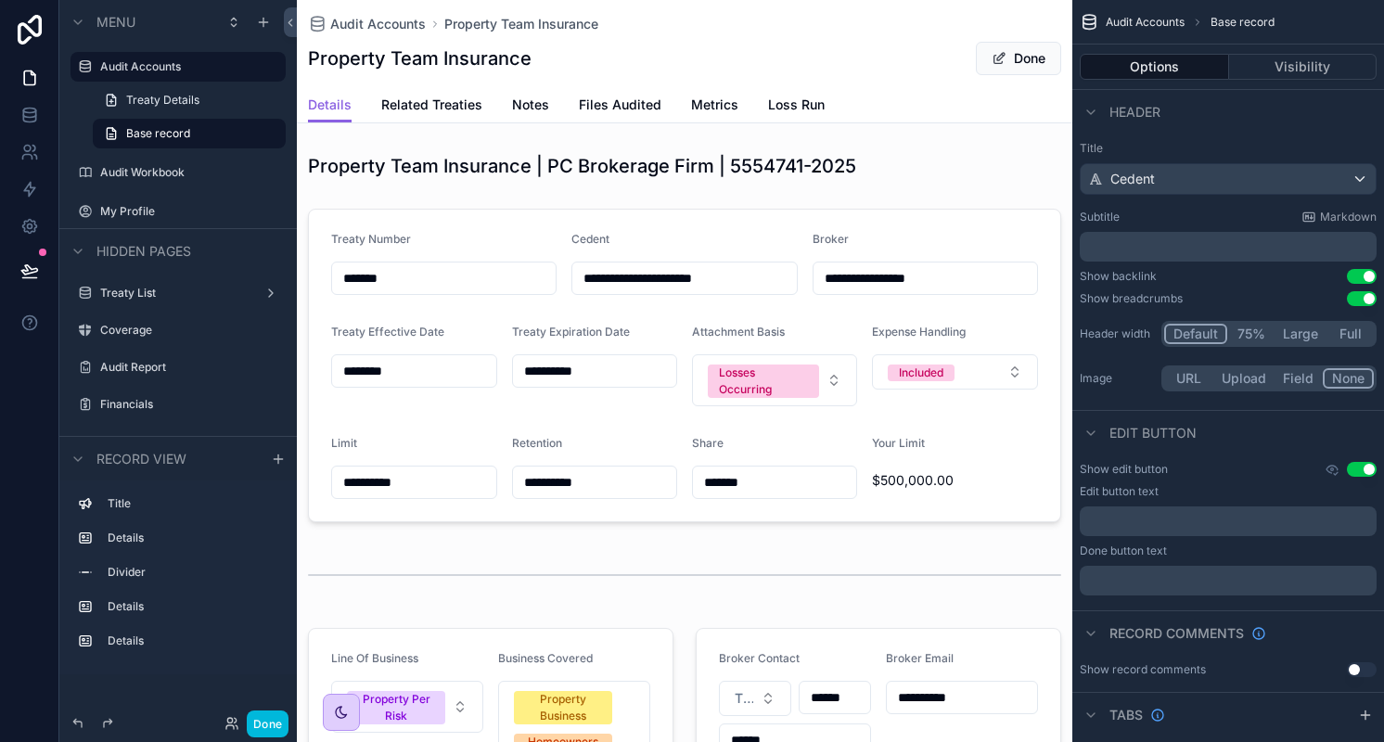
click at [429, 95] on link "Related Treaties" at bounding box center [431, 106] width 101 height 37
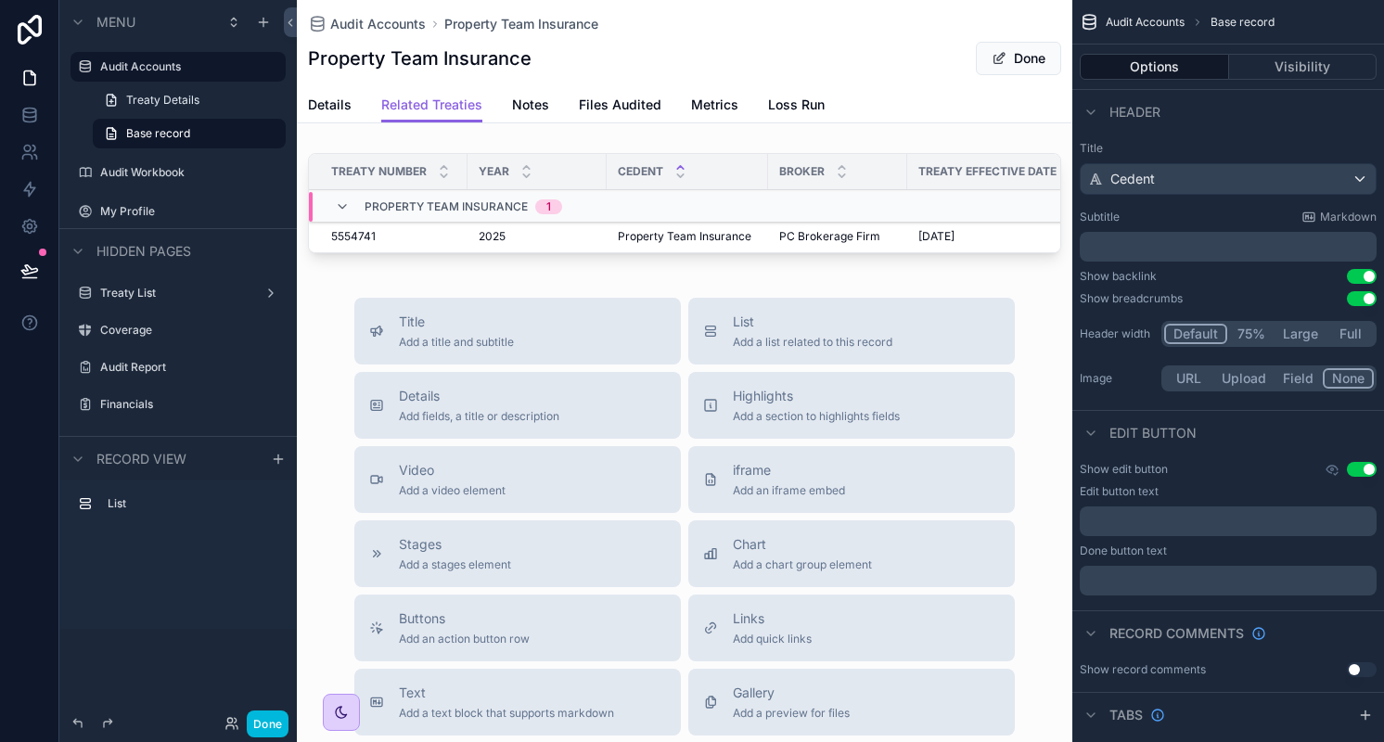
click at [813, 109] on span "Loss Run" at bounding box center [796, 105] width 57 height 19
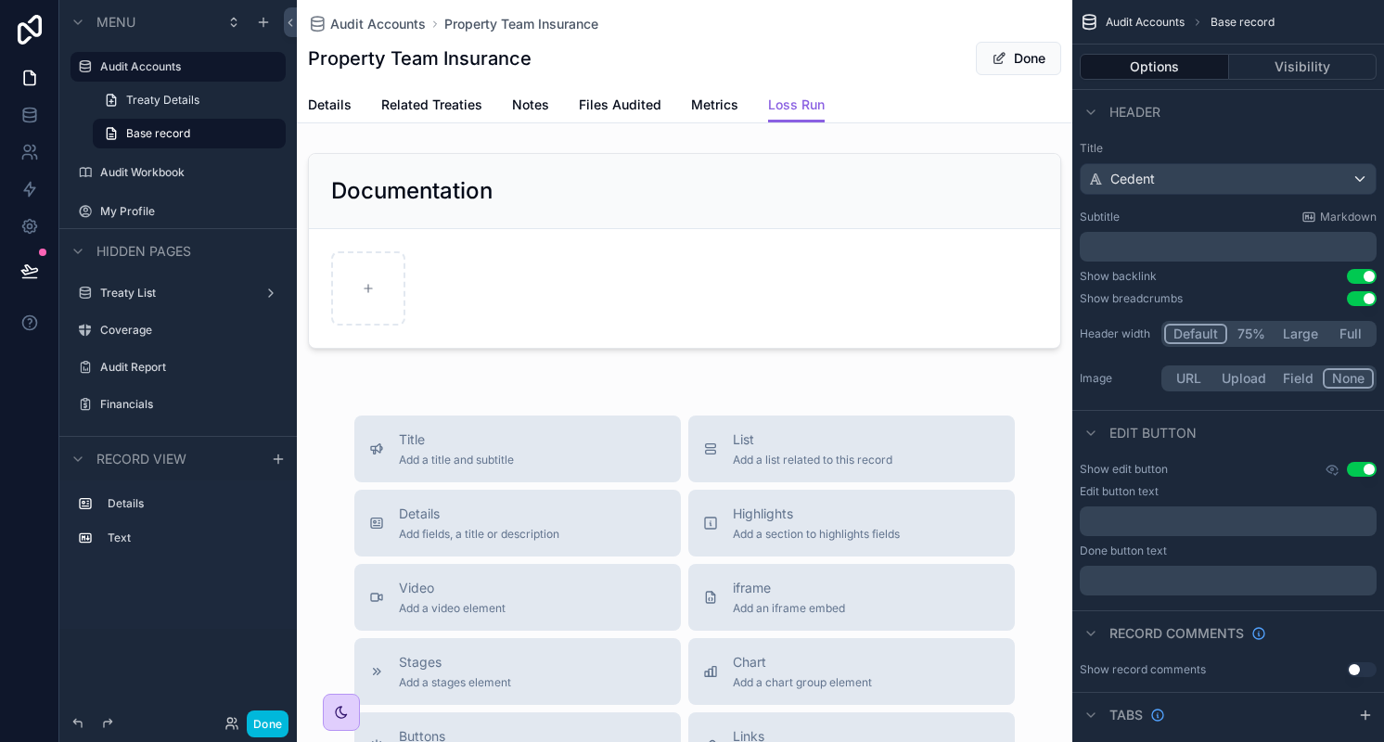
click at [417, 105] on span "Related Treaties" at bounding box center [431, 105] width 101 height 19
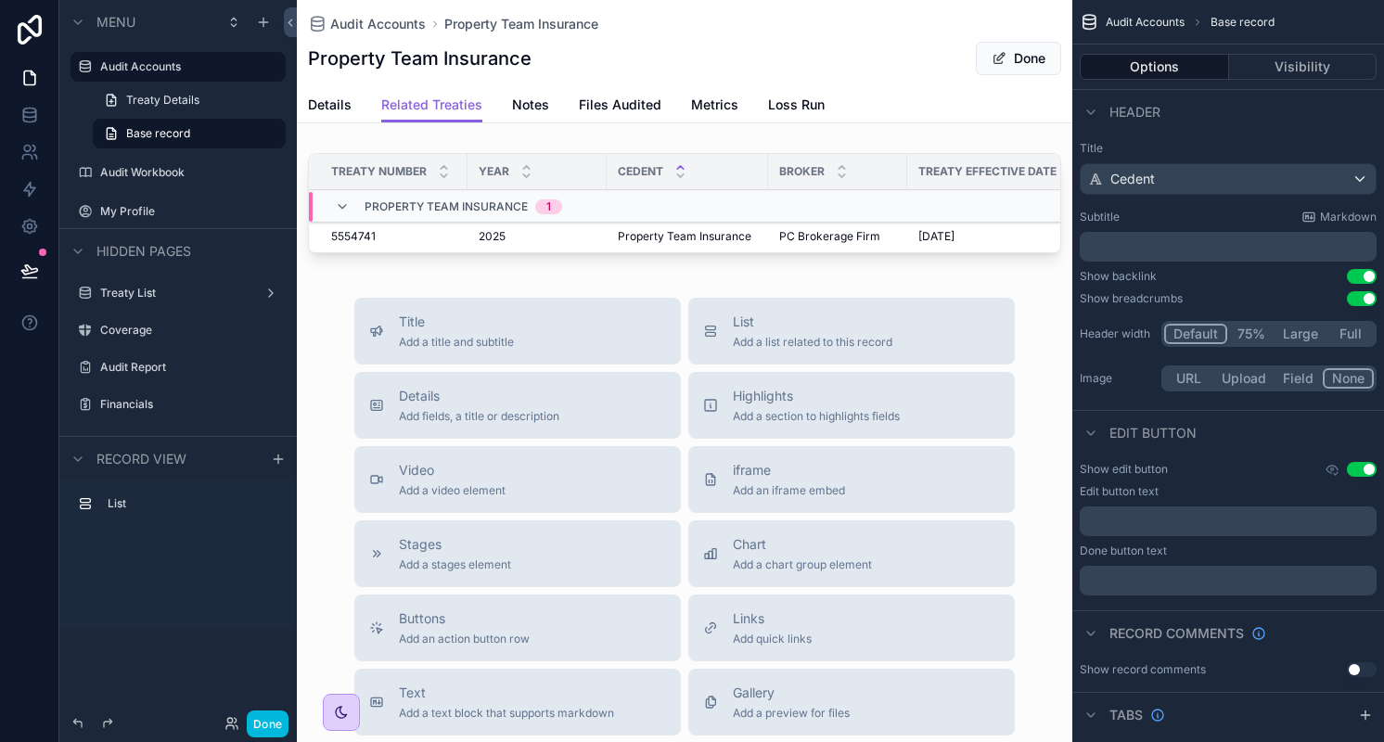
click at [329, 103] on span "Details" at bounding box center [330, 105] width 44 height 19
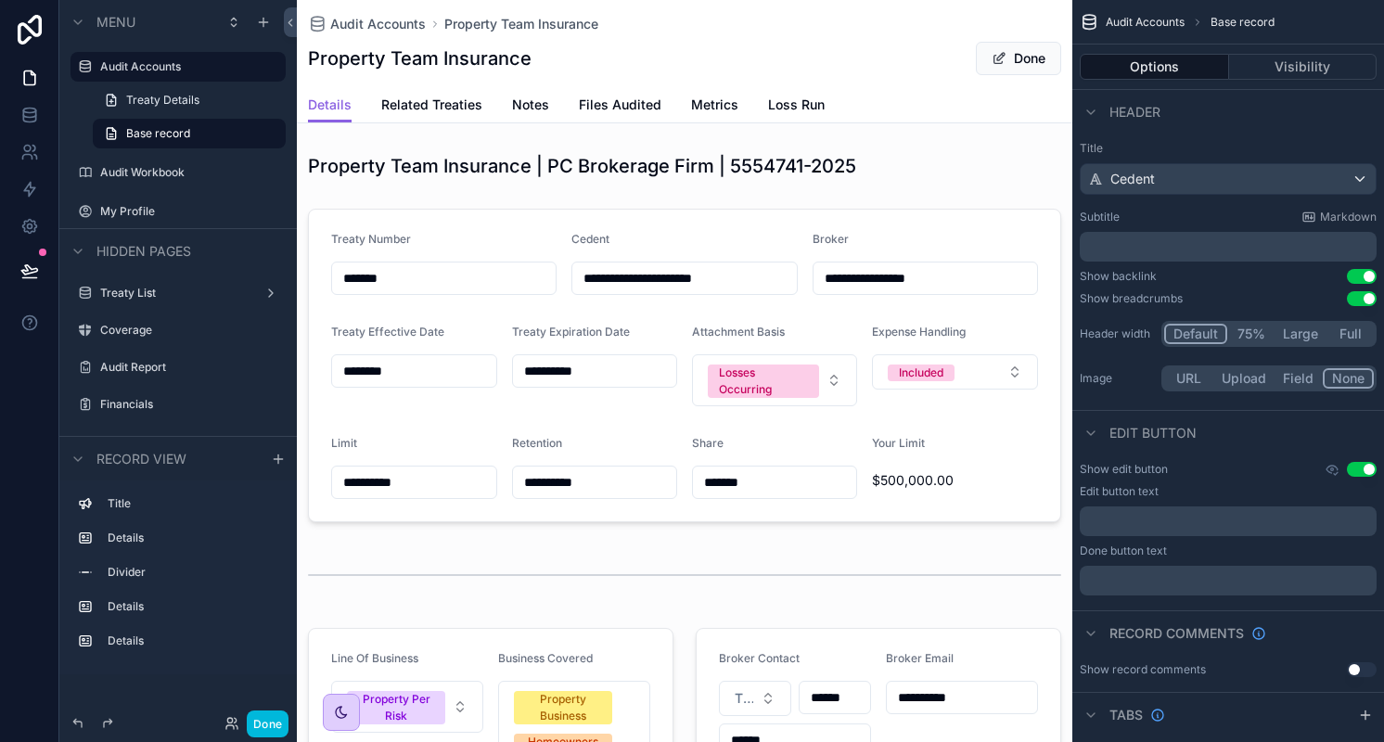
click at [429, 103] on span "Related Treaties" at bounding box center [431, 105] width 101 height 19
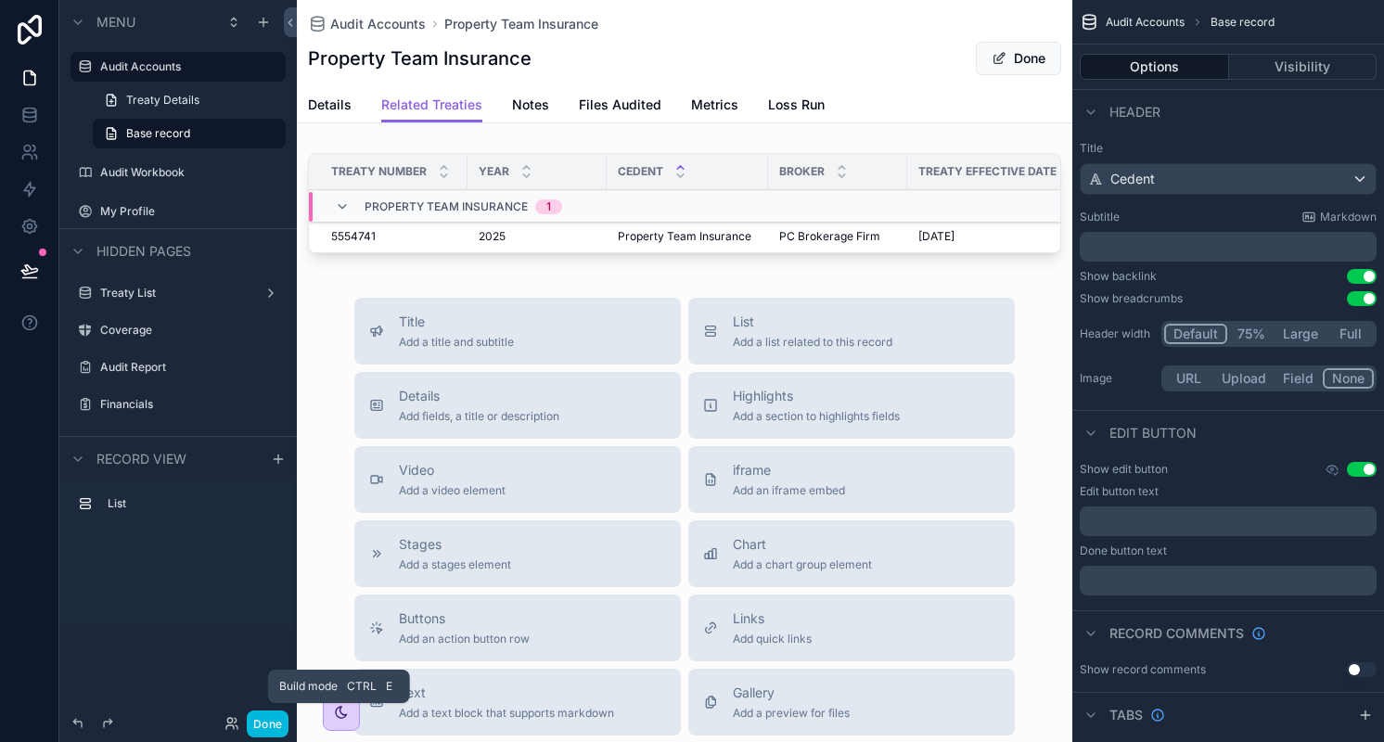
click at [262, 726] on button "Done" at bounding box center [268, 723] width 42 height 27
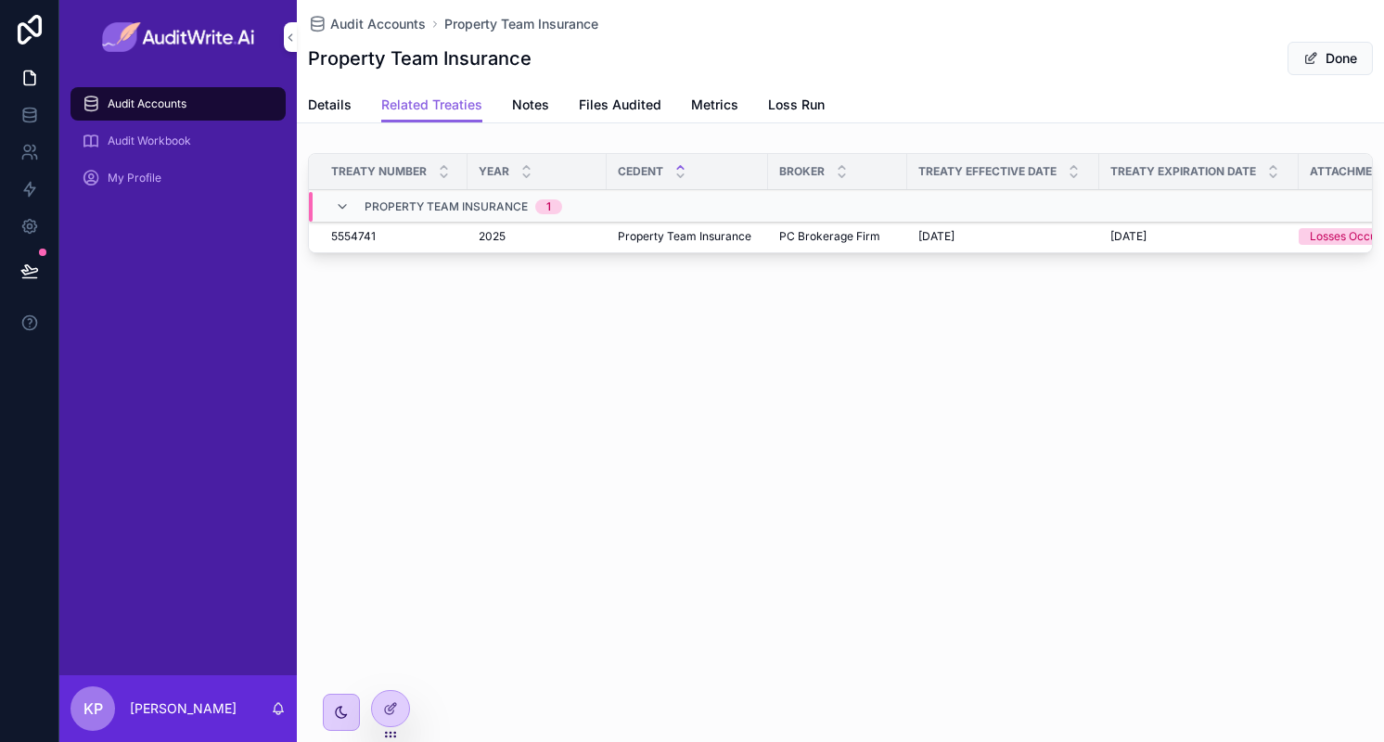
click at [0, 0] on icon "scrollable content" at bounding box center [0, 0] width 0 height 0
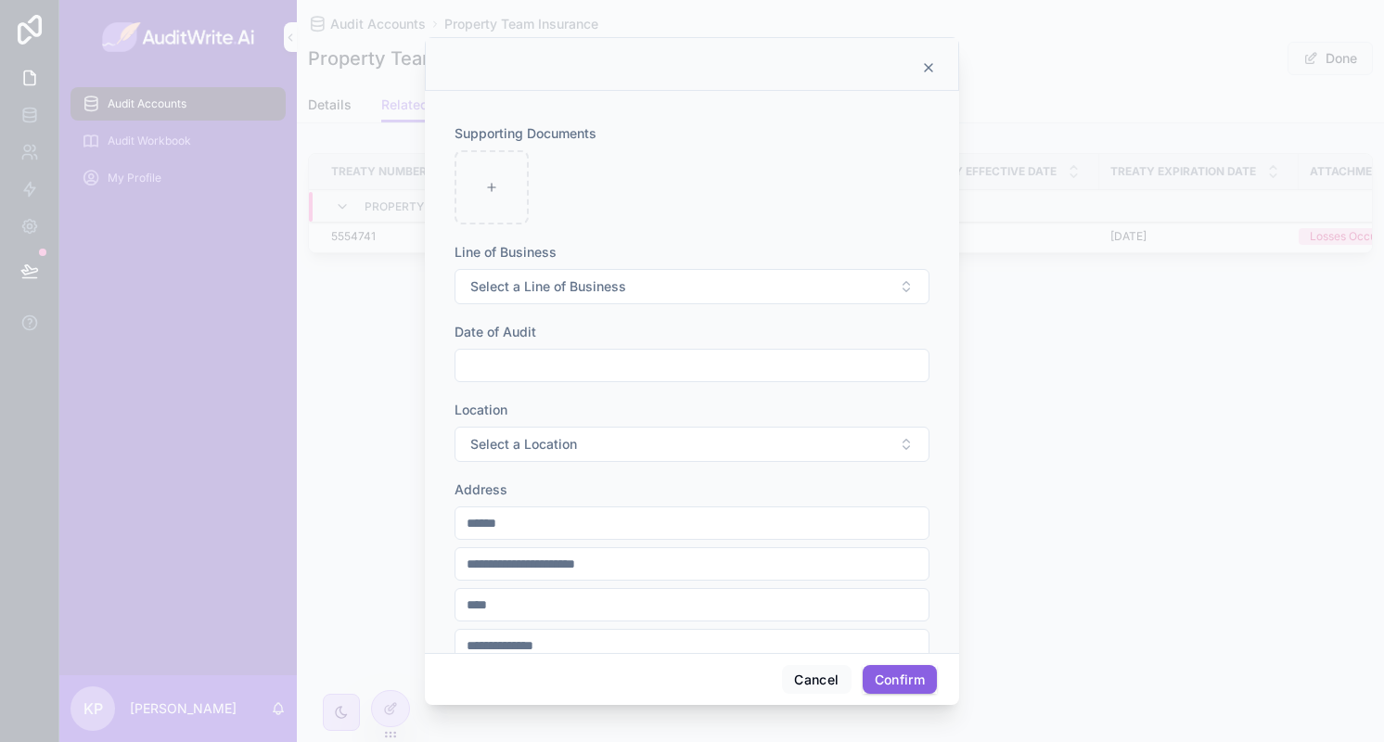
click at [627, 278] on button "Select a Line of Business" at bounding box center [691, 286] width 475 height 35
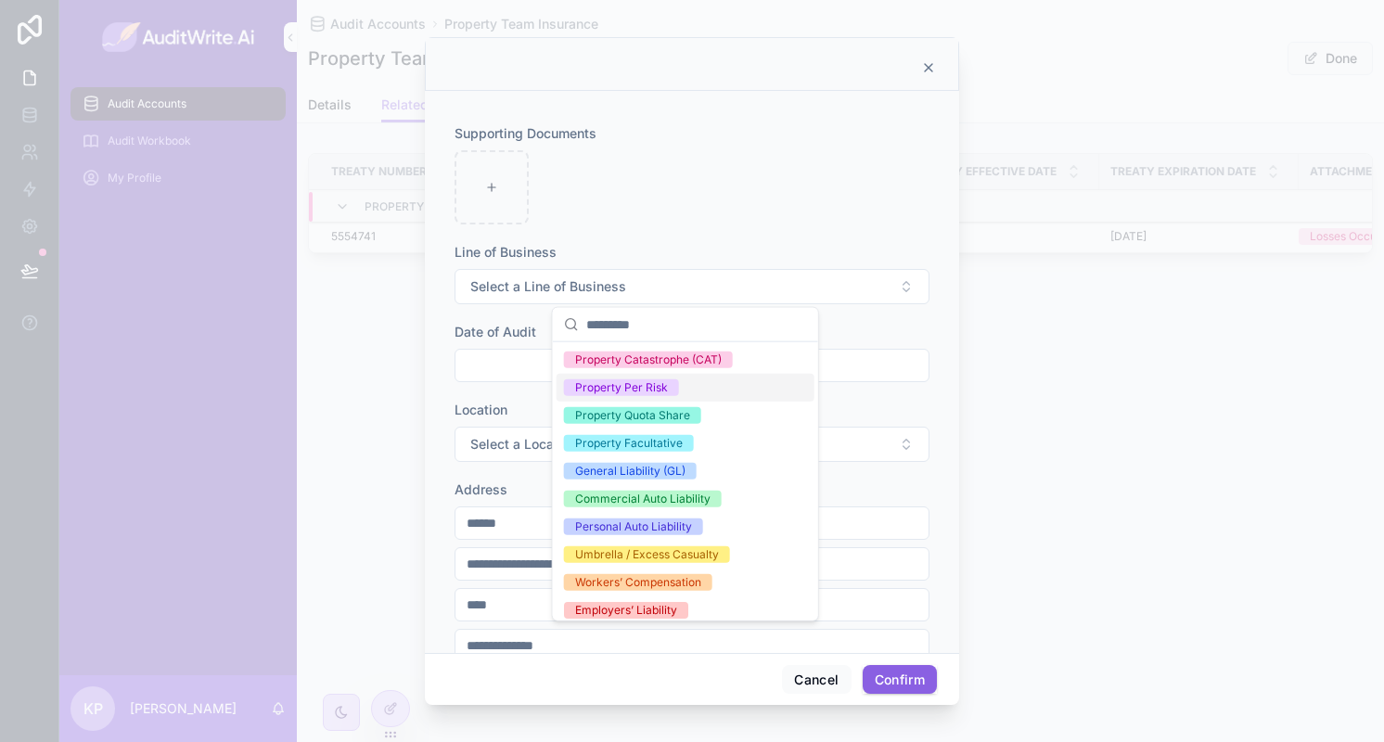
click at [686, 386] on div "Property Per Risk" at bounding box center [686, 388] width 258 height 28
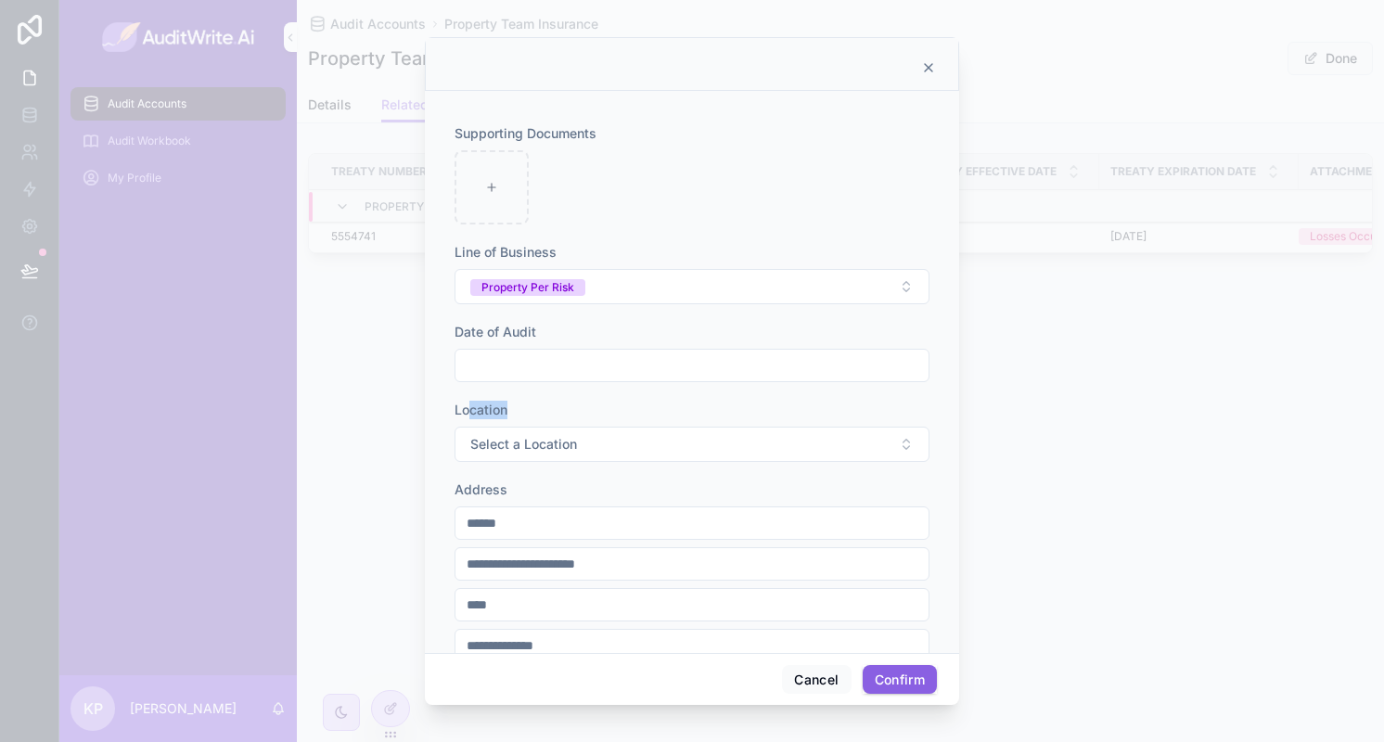
drag, startPoint x: 467, startPoint y: 406, endPoint x: 586, endPoint y: 398, distance: 119.0
click at [586, 398] on div "Supporting Documents Line of Business Property Per Risk Date of Audit Location …" at bounding box center [691, 538] width 475 height 829
click at [902, 681] on button "Confirm" at bounding box center [900, 680] width 74 height 30
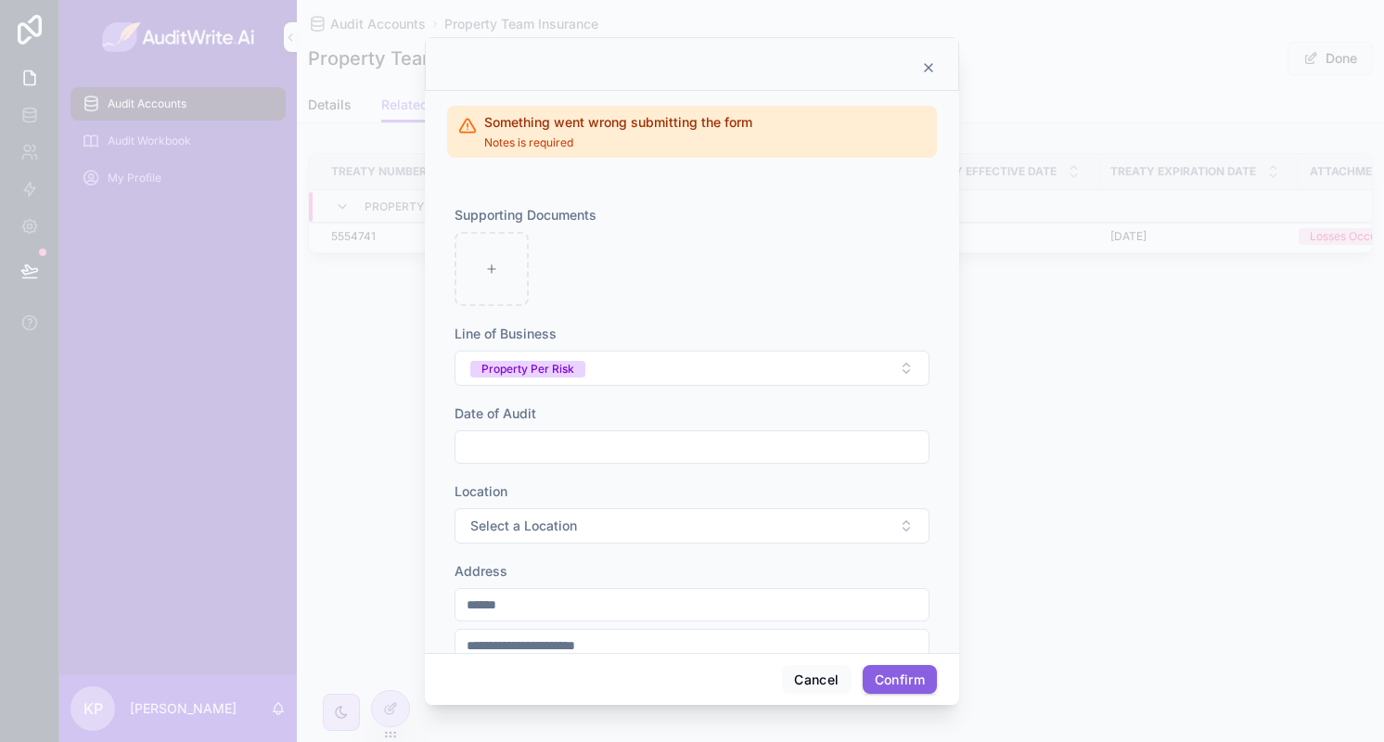
click at [926, 68] on icon at bounding box center [928, 67] width 15 height 15
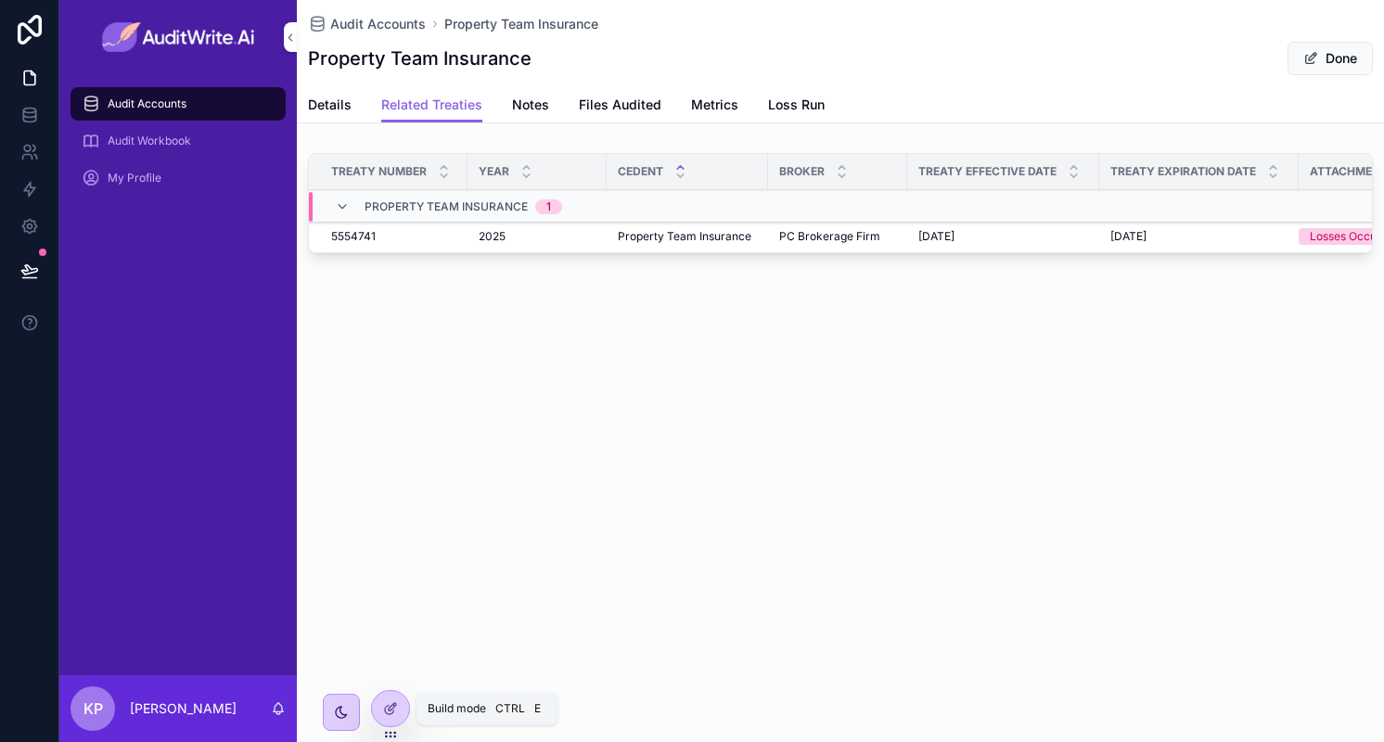
click at [379, 703] on div at bounding box center [390, 708] width 37 height 35
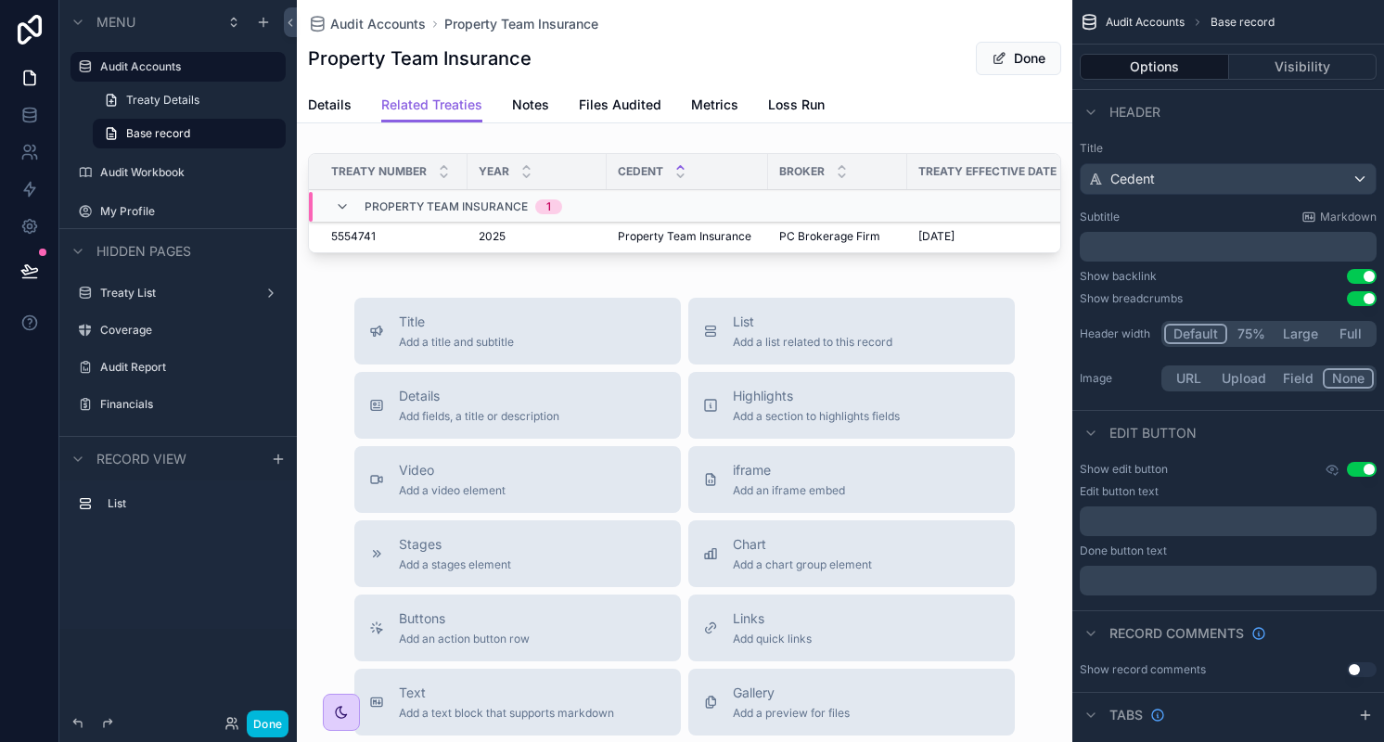
click at [634, 154] on div "Cedent" at bounding box center [687, 171] width 161 height 35
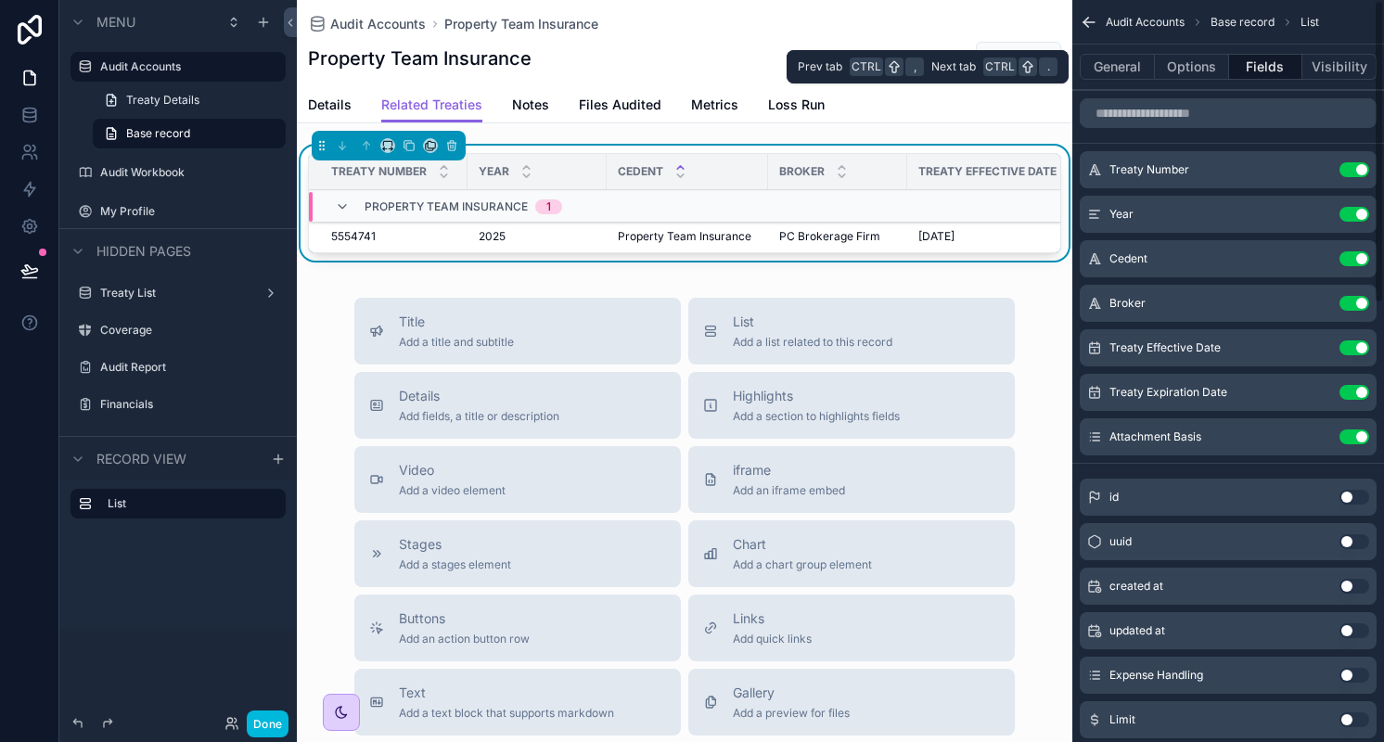
click at [1110, 76] on button "General" at bounding box center [1117, 67] width 75 height 26
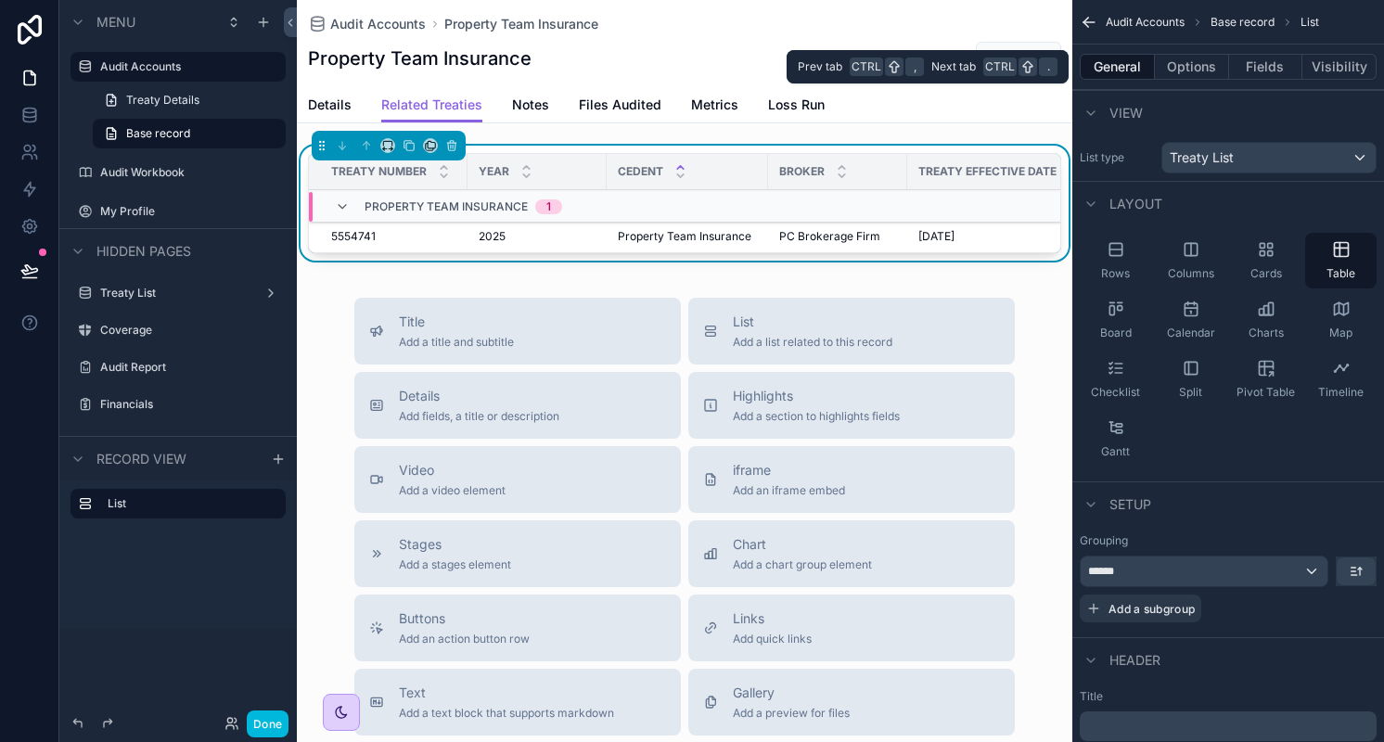
click at [1199, 68] on button "Options" at bounding box center [1192, 67] width 74 height 26
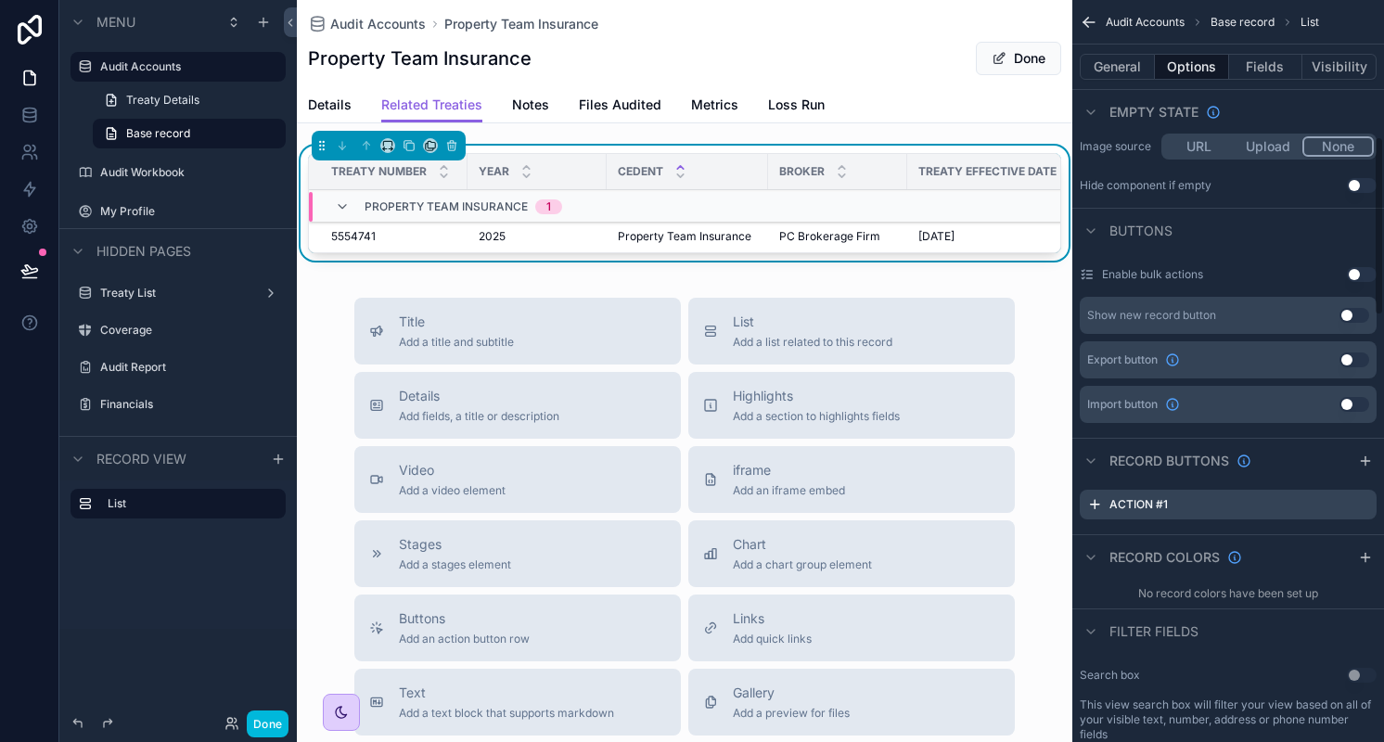
scroll to position [566, 0]
click at [0, 0] on icon "scrollable content" at bounding box center [0, 0] width 0 height 0
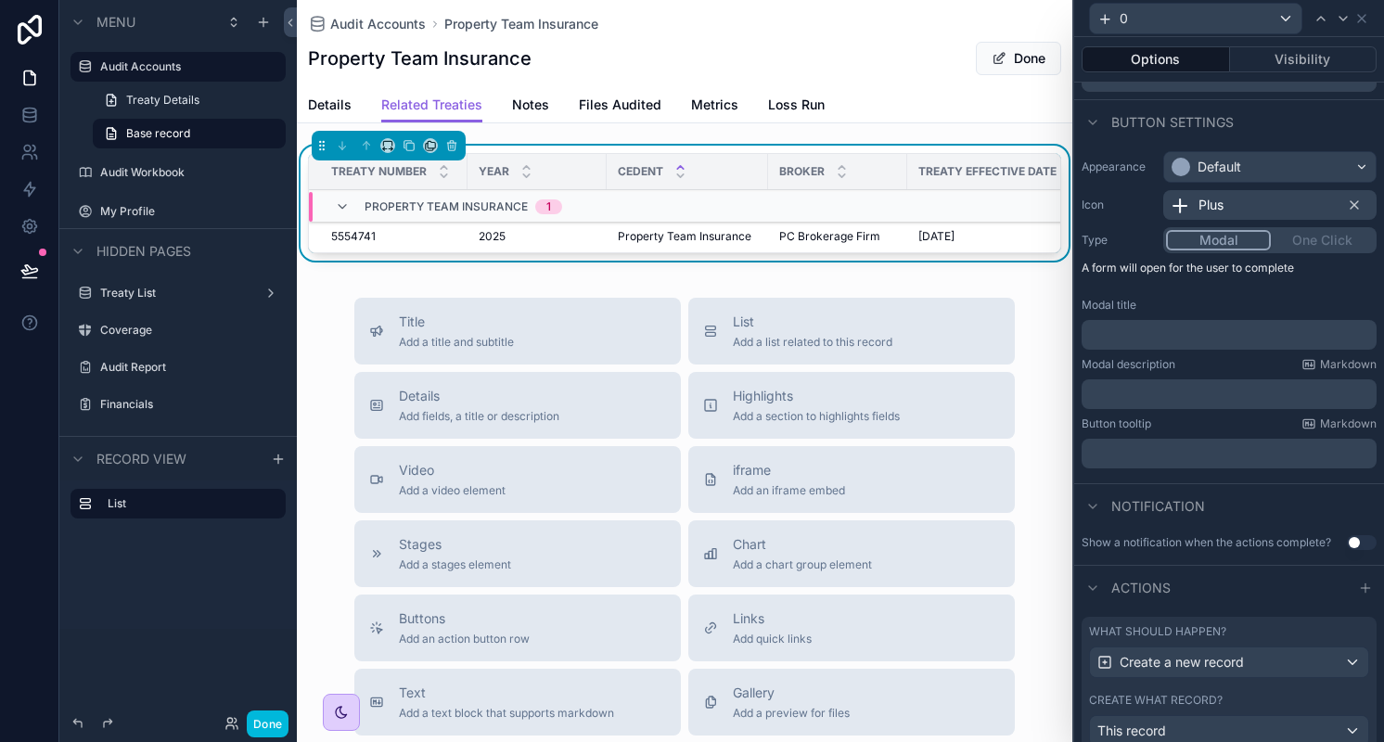
scroll to position [196, 0]
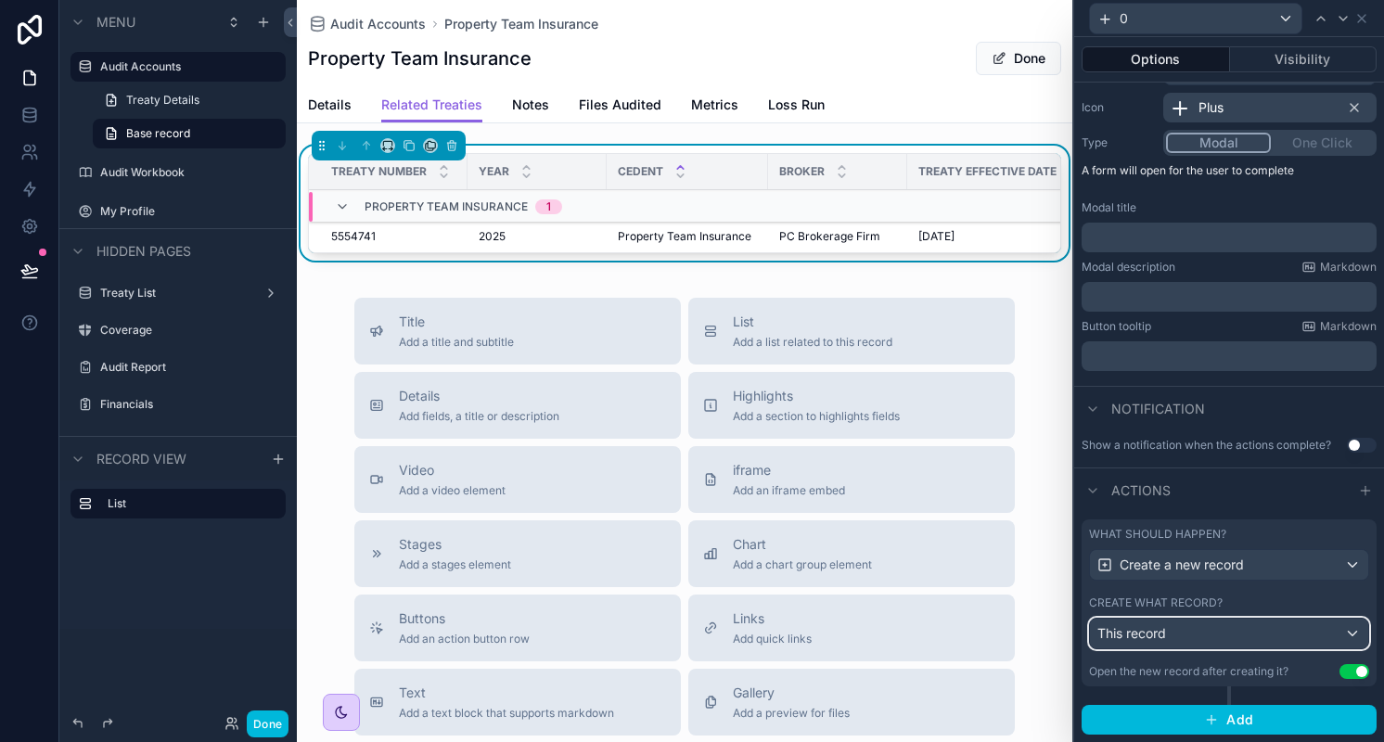
click at [1207, 626] on div "This record" at bounding box center [1229, 634] width 278 height 30
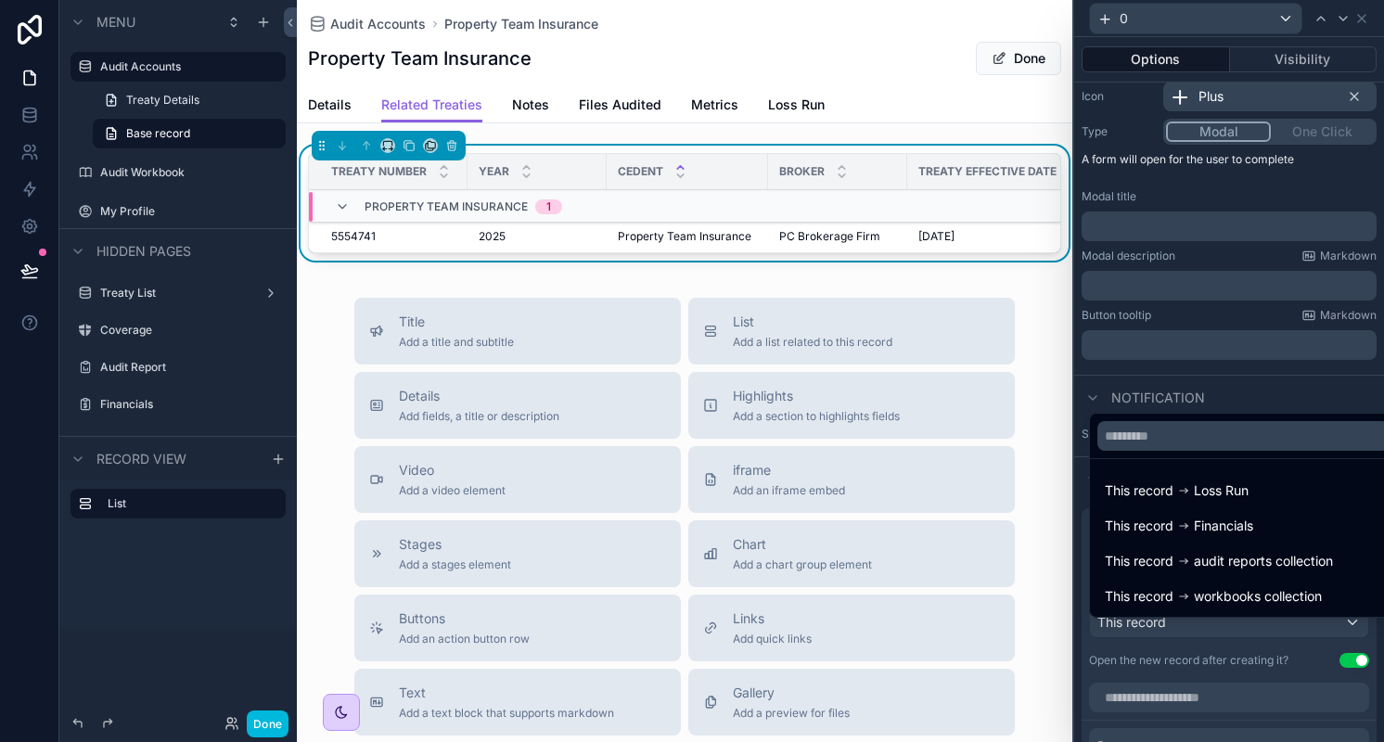
click at [1207, 626] on div at bounding box center [1229, 371] width 310 height 742
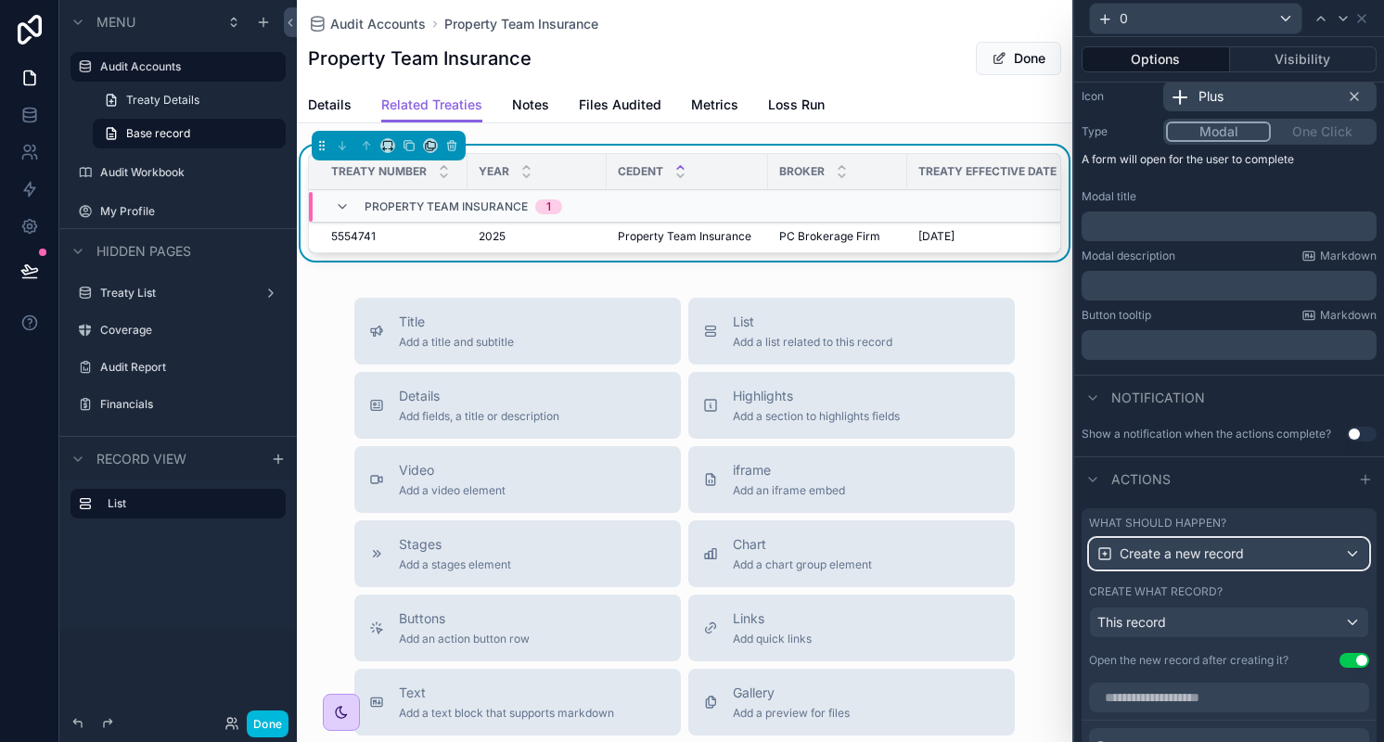
click at [1217, 563] on span "Create a new record" at bounding box center [1181, 553] width 124 height 19
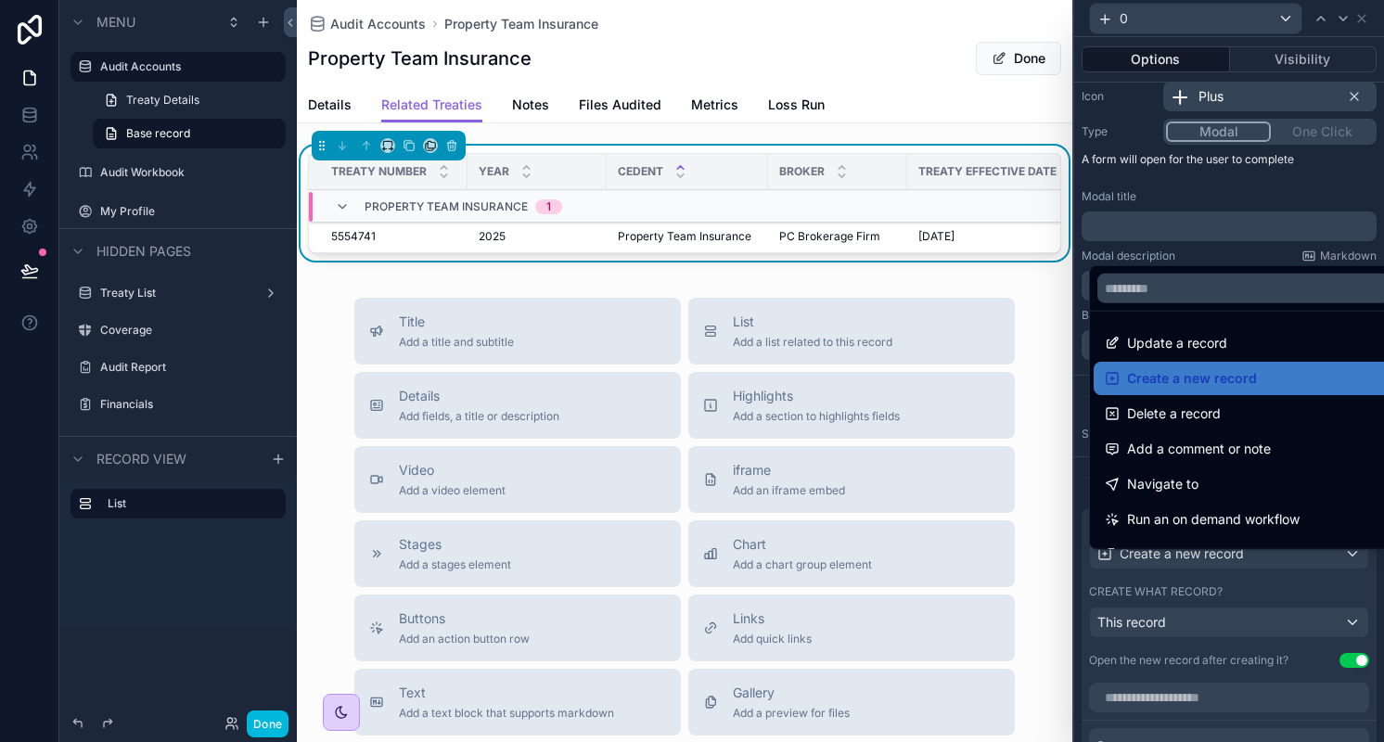
click at [1217, 566] on div at bounding box center [1229, 371] width 310 height 742
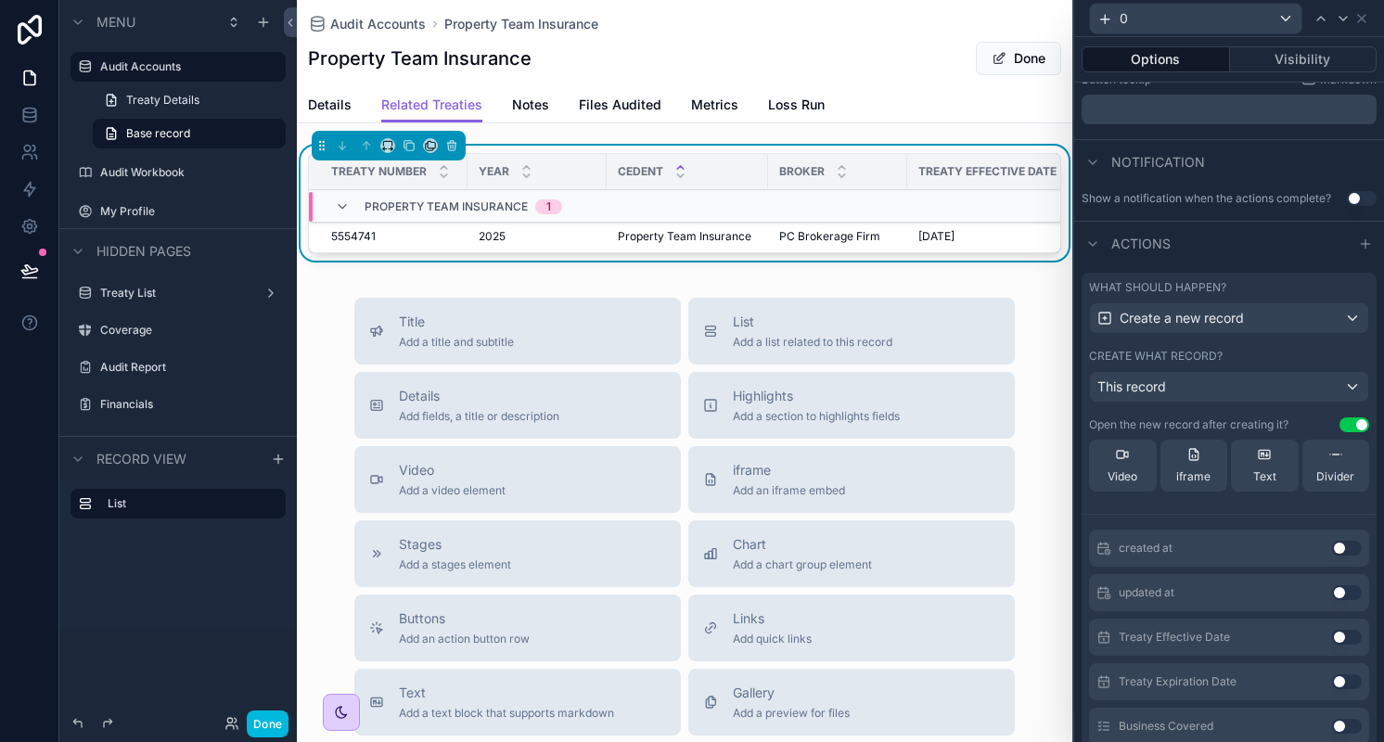
scroll to position [611, 0]
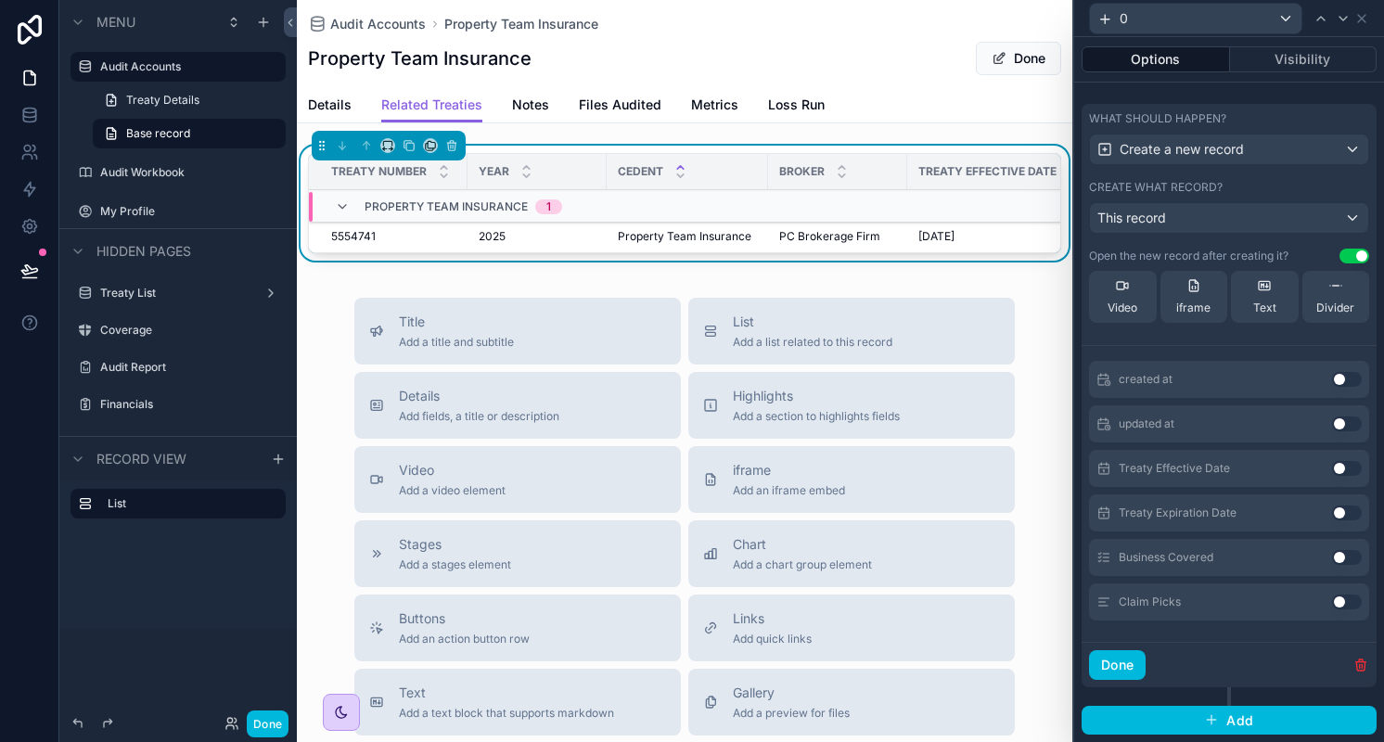
click at [1332, 465] on button "Use setting" at bounding box center [1347, 468] width 30 height 15
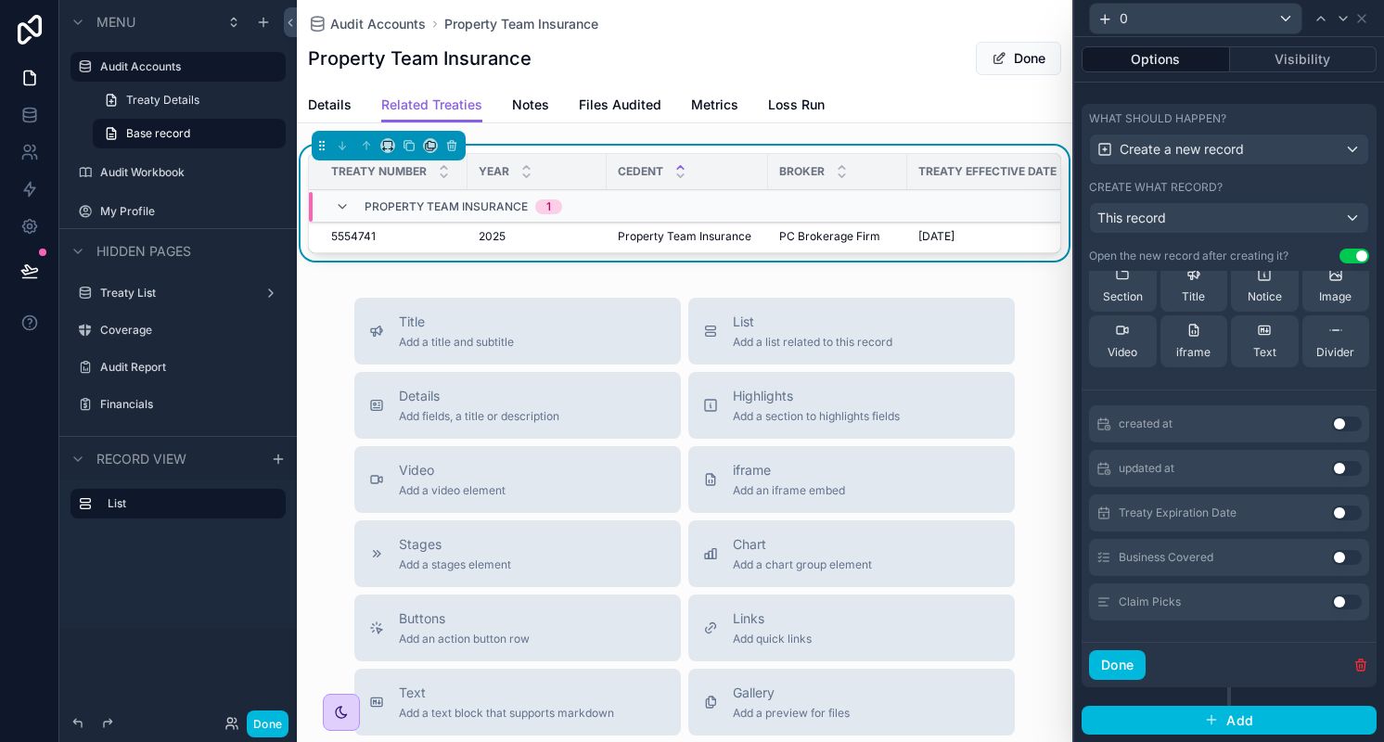
click at [1310, 505] on div "Treaty Expiration Date Use setting" at bounding box center [1229, 512] width 280 height 37
click at [1332, 514] on button "Use setting" at bounding box center [1347, 512] width 30 height 15
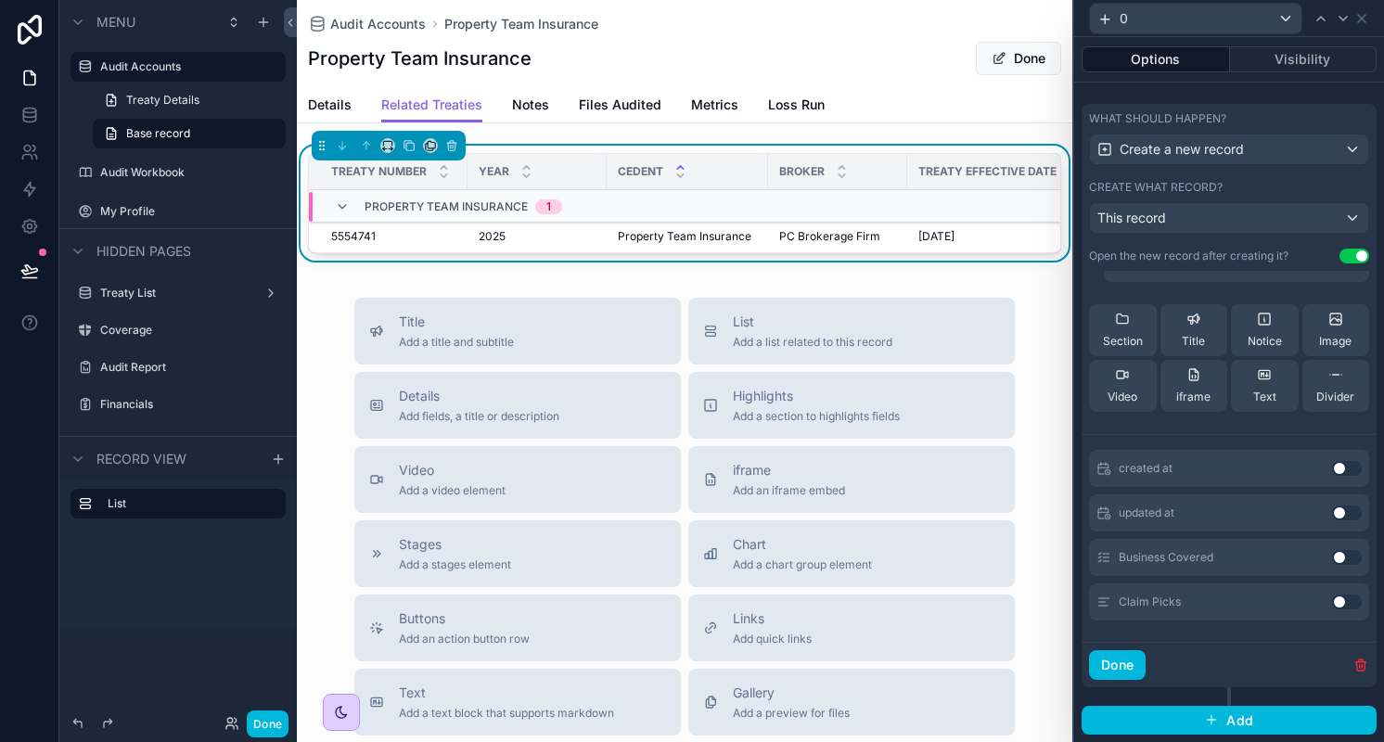
click at [1332, 557] on button "Use setting" at bounding box center [1347, 557] width 30 height 15
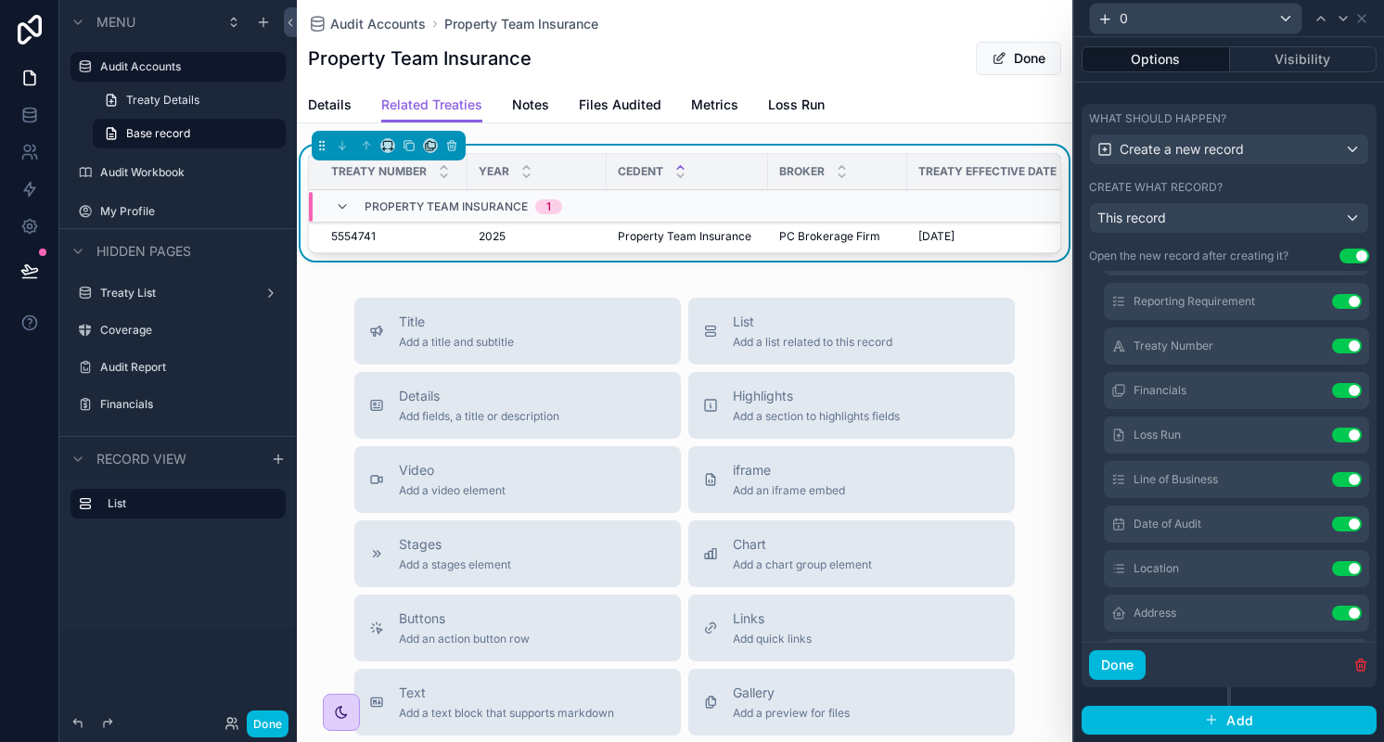
scroll to position [535, 0]
click at [1133, 662] on button "Done" at bounding box center [1117, 665] width 57 height 30
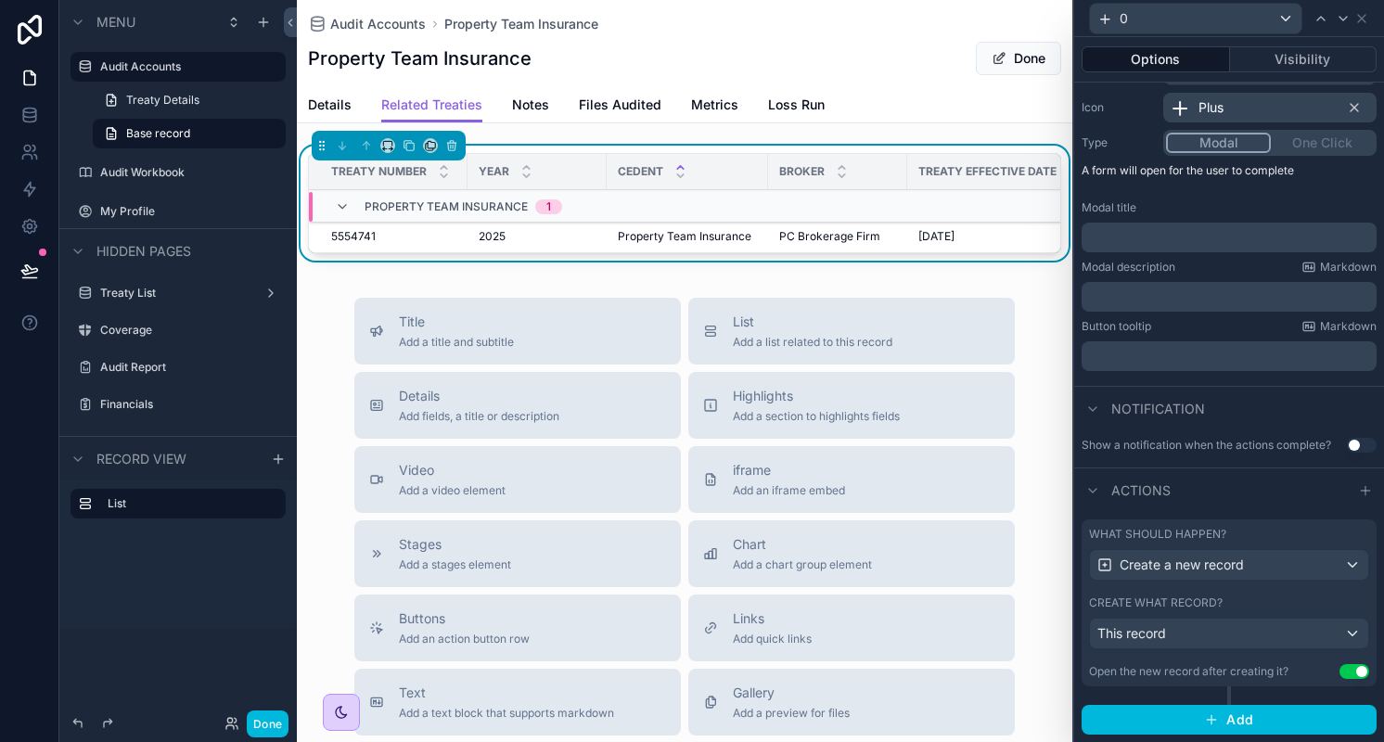
scroll to position [196, 0]
click at [1209, 641] on div "This record" at bounding box center [1229, 634] width 278 height 30
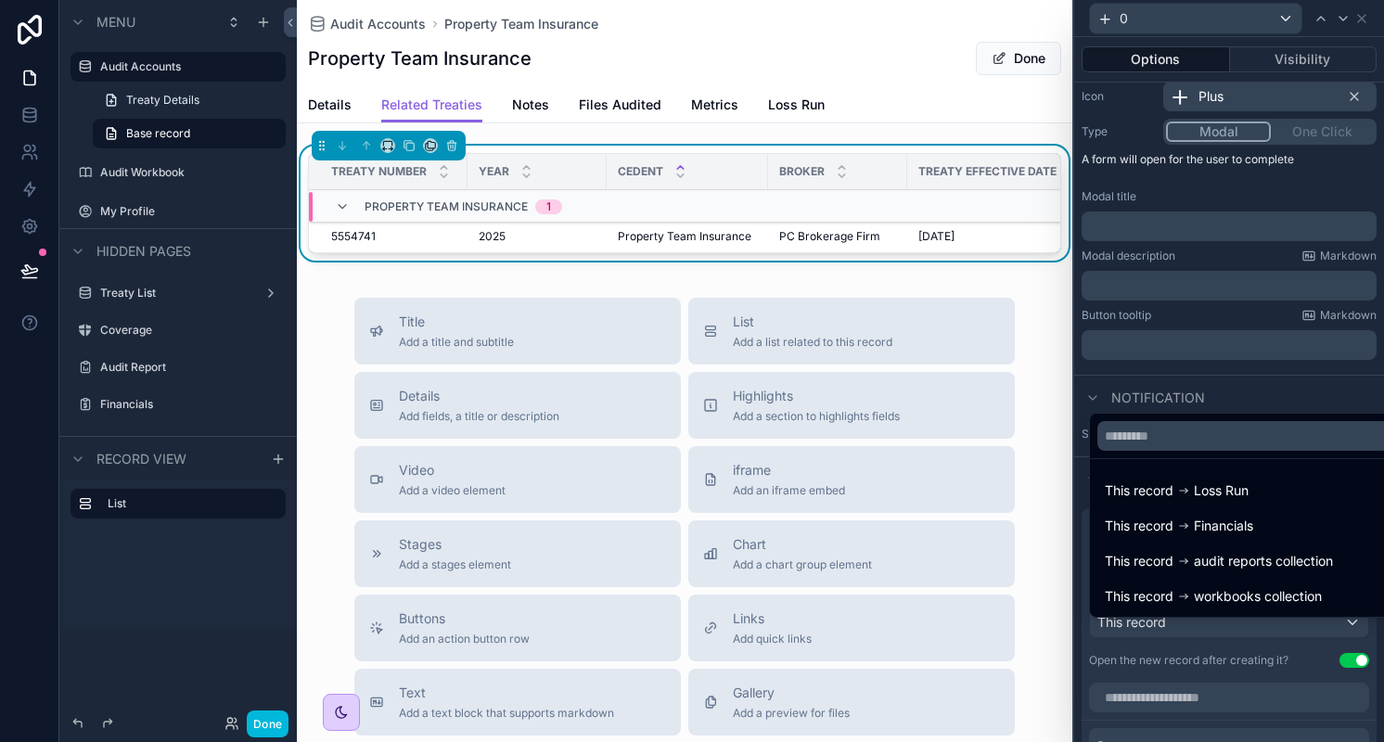
click at [1209, 641] on div at bounding box center [1229, 371] width 310 height 742
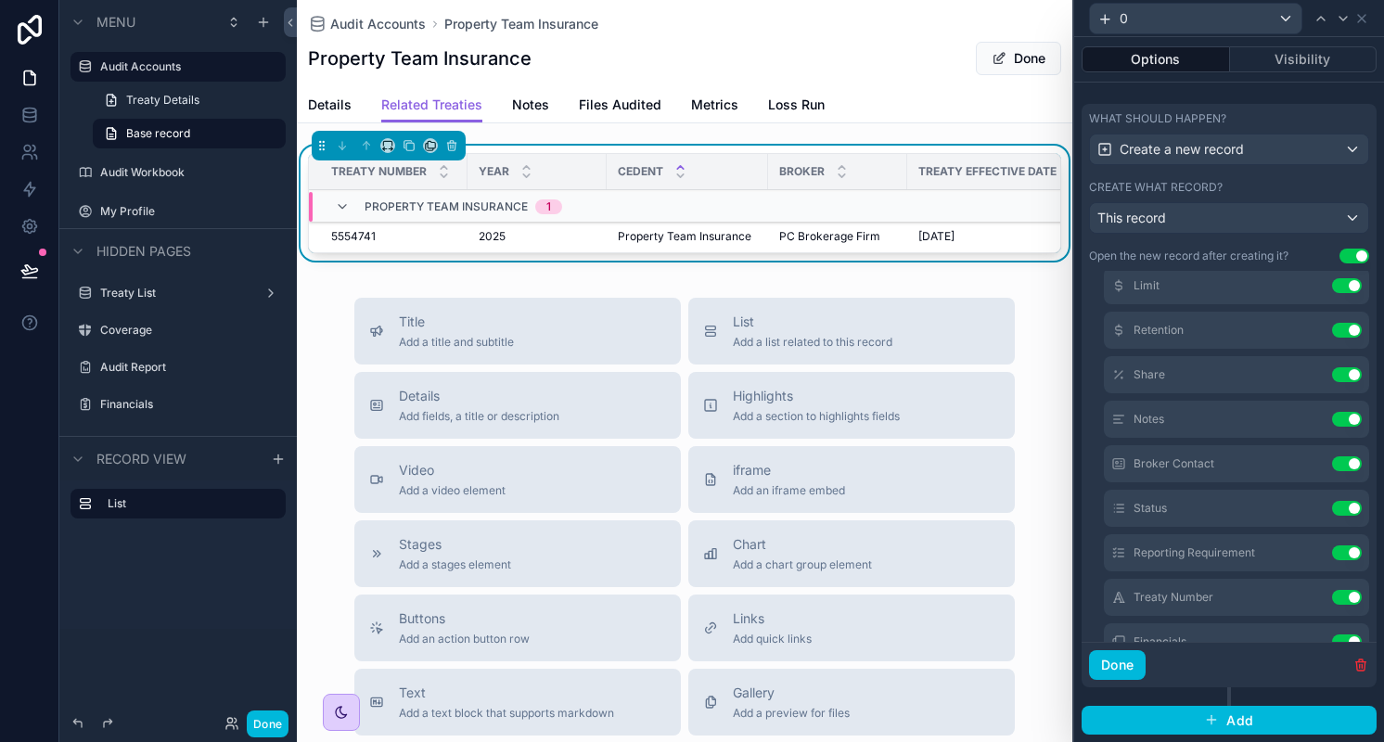
scroll to position [0, 0]
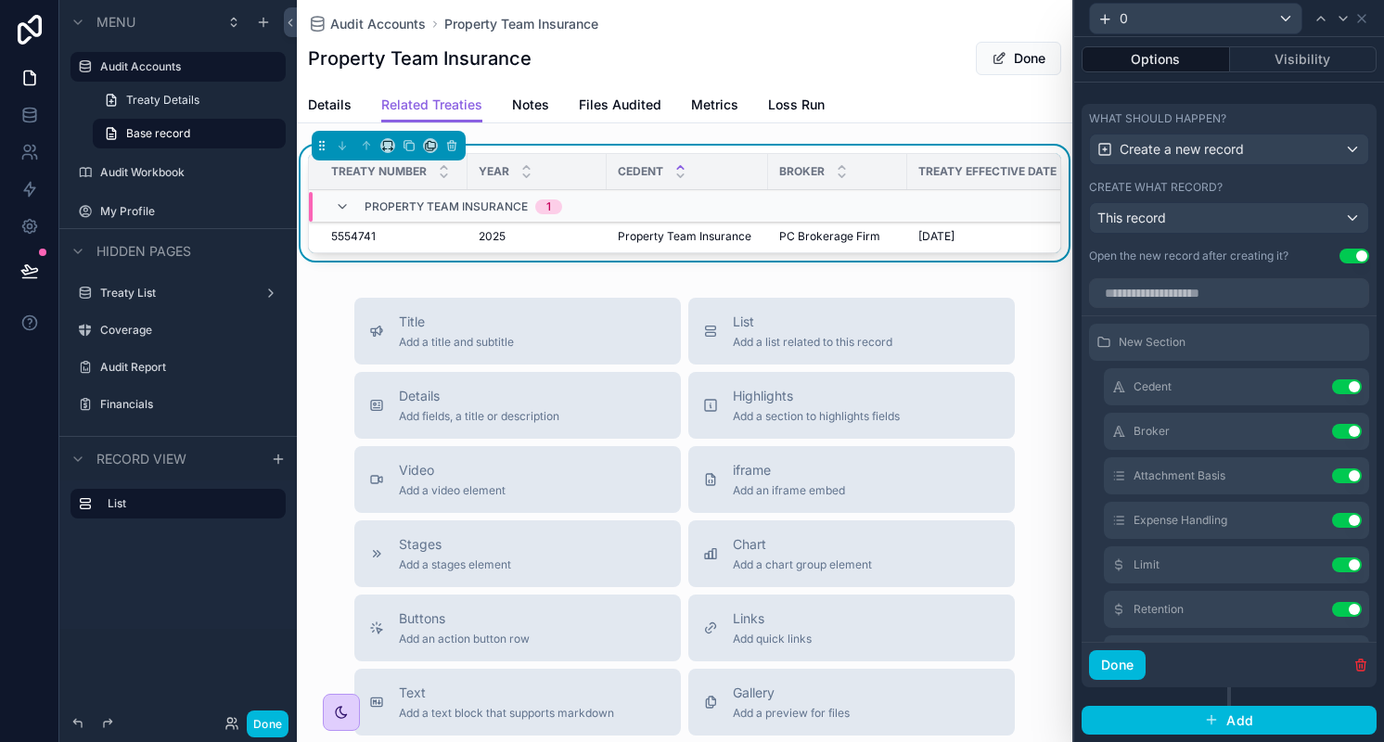
click at [1111, 657] on button "Done" at bounding box center [1117, 665] width 57 height 30
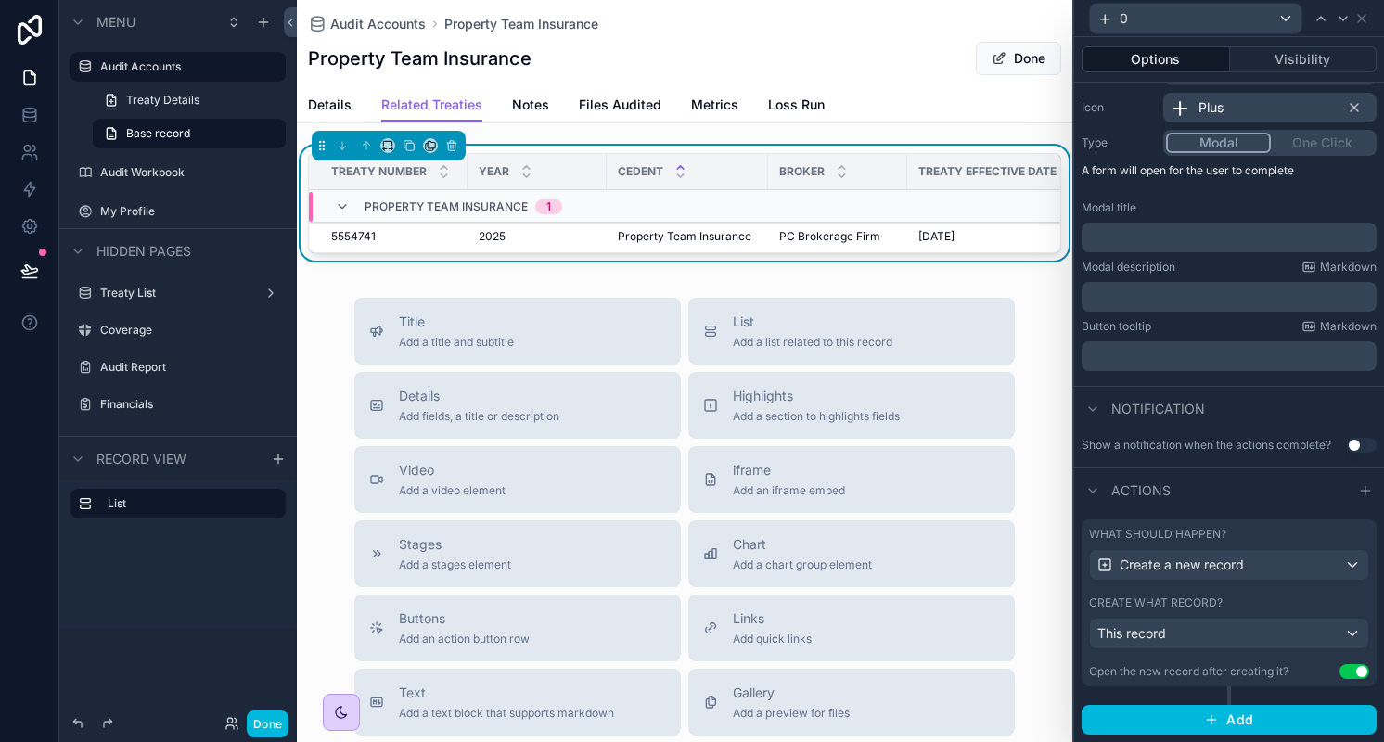
scroll to position [196, 0]
click at [275, 726] on button "Done" at bounding box center [268, 723] width 42 height 27
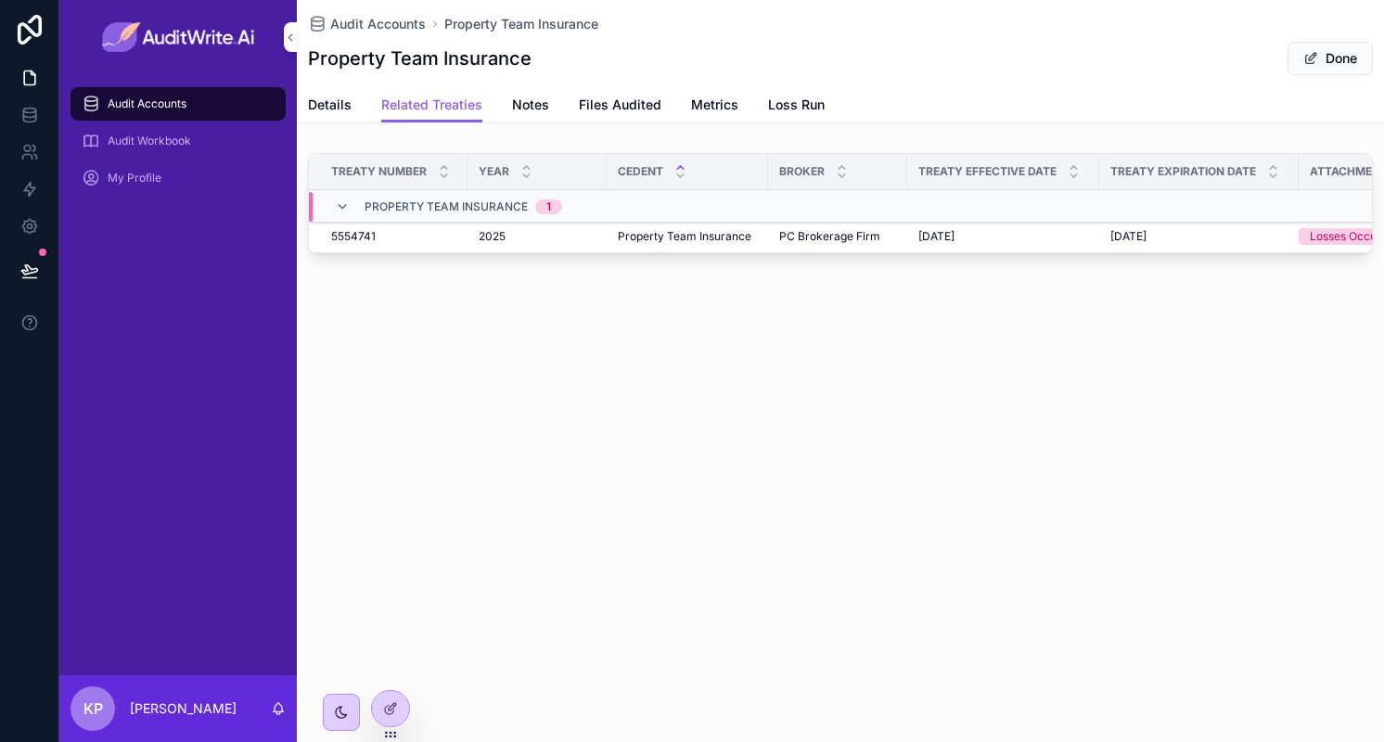
click at [0, 0] on icon "scrollable content" at bounding box center [0, 0] width 0 height 0
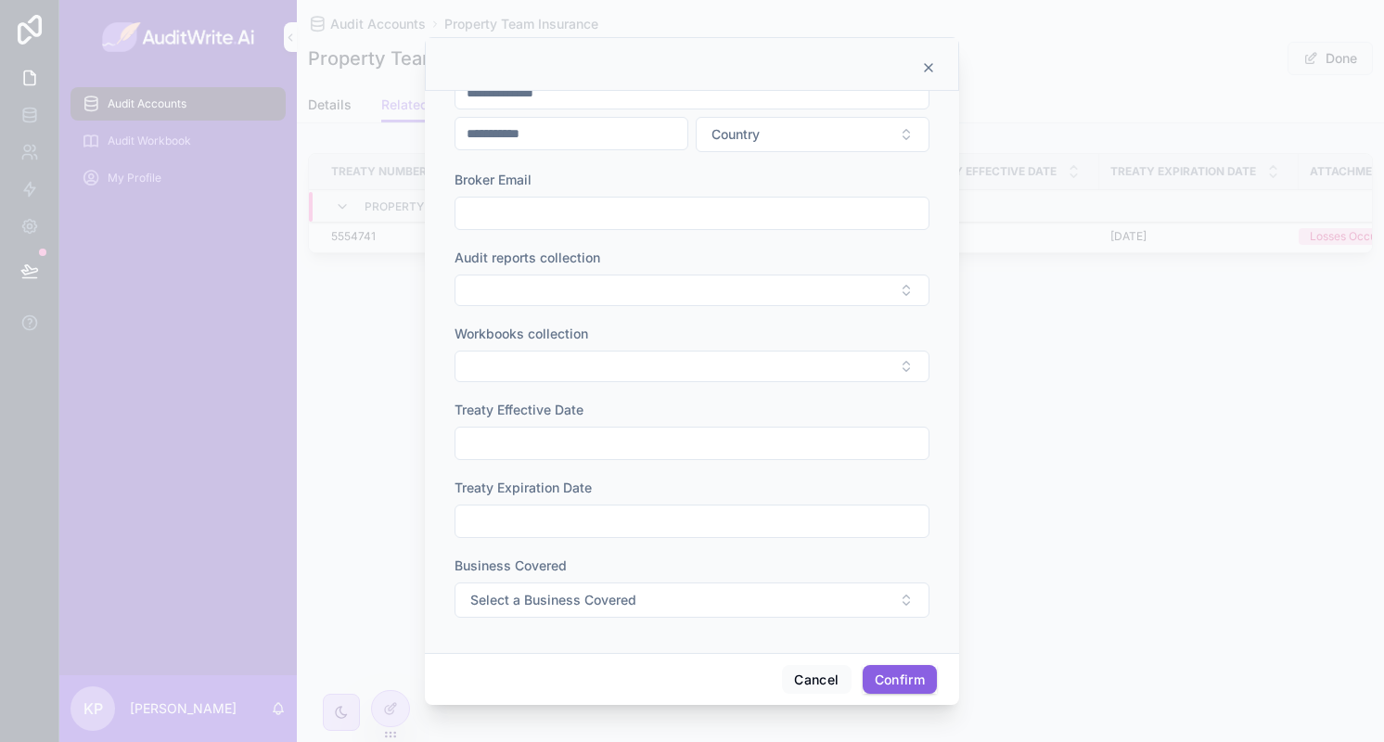
scroll to position [0, 0]
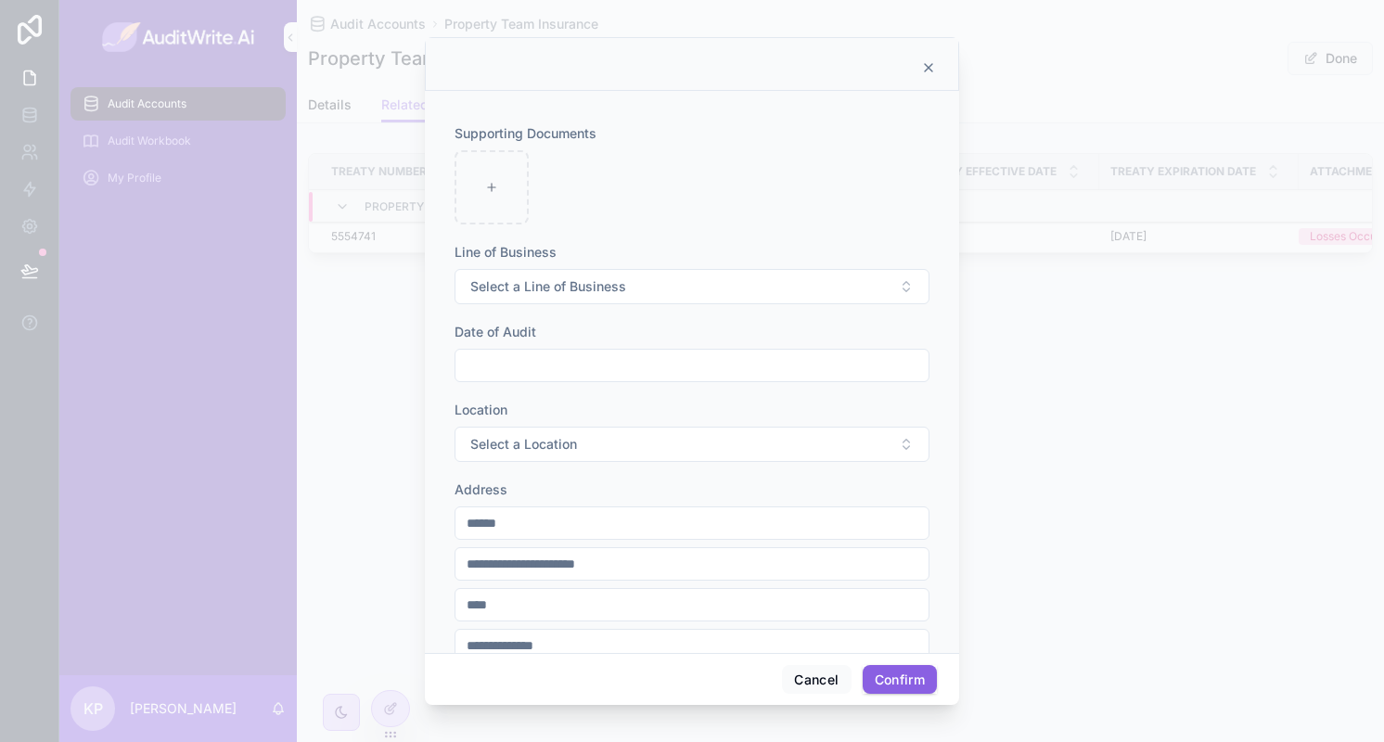
click at [932, 70] on icon at bounding box center [928, 67] width 15 height 15
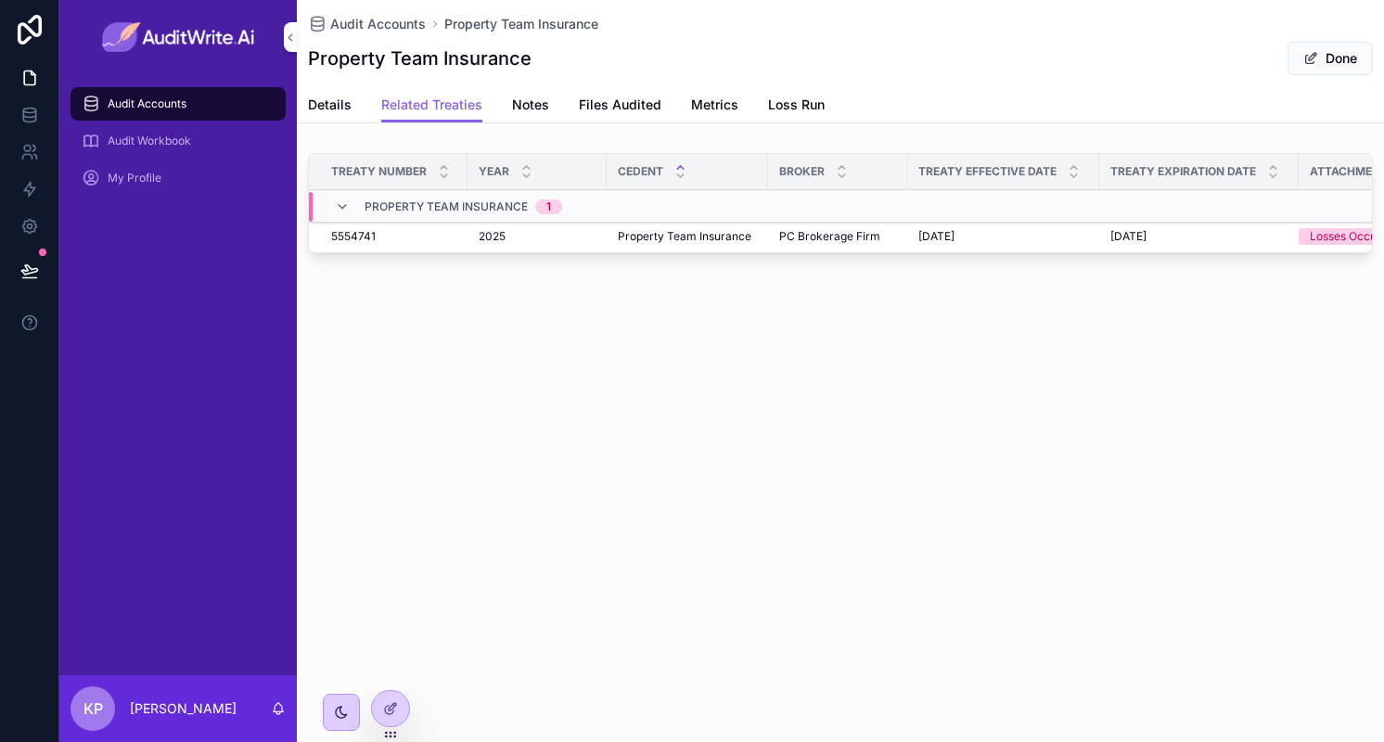
click at [0, 0] on icon "scrollable content" at bounding box center [0, 0] width 0 height 0
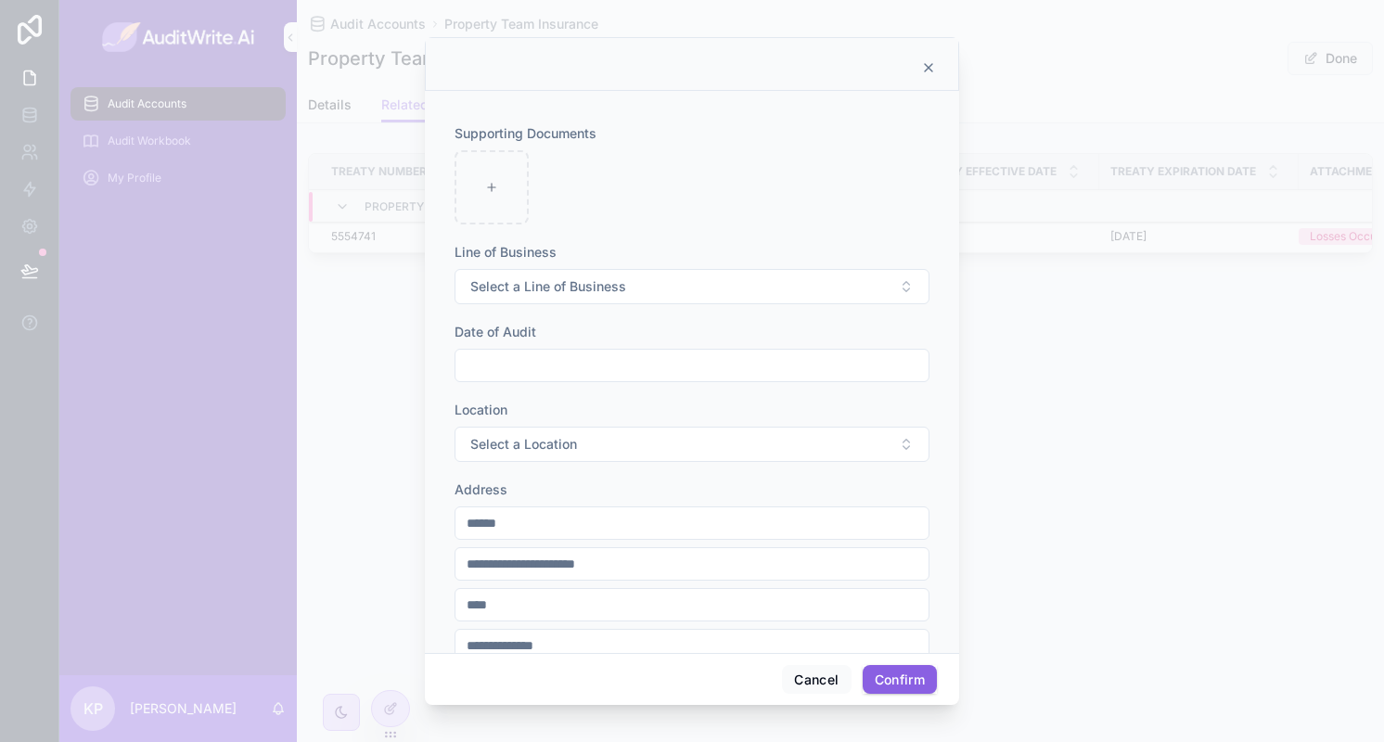
click at [932, 68] on icon at bounding box center [928, 67] width 15 height 15
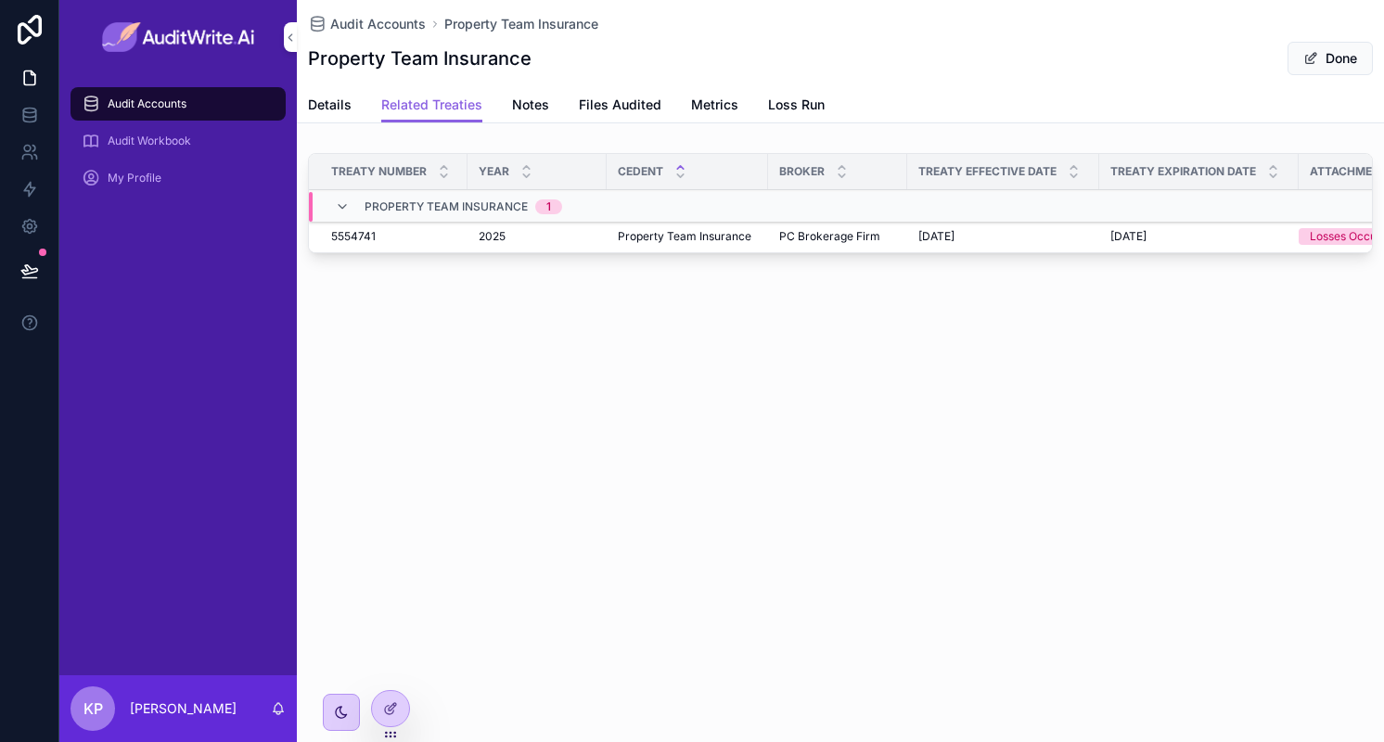
click at [829, 233] on span "PC Brokerage Firm" at bounding box center [829, 236] width 101 height 15
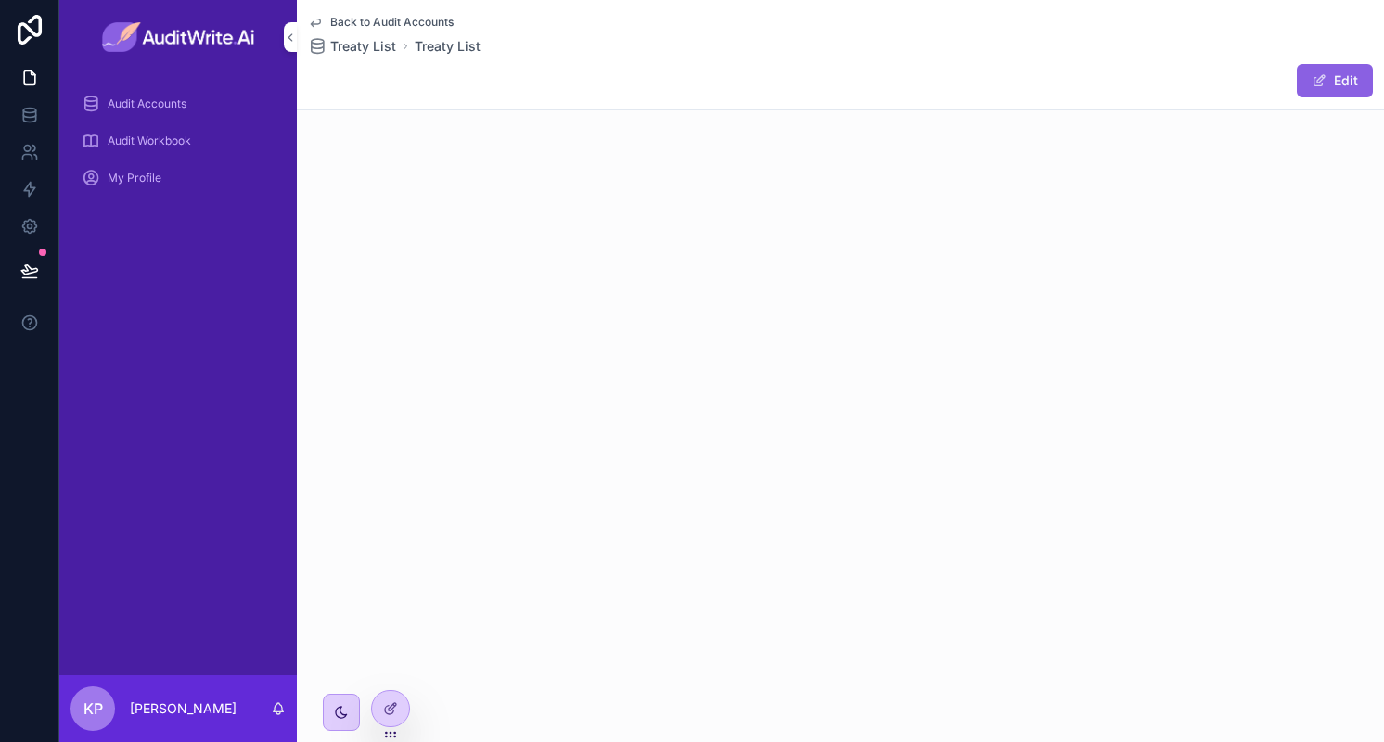
click at [1354, 75] on button "Edit" at bounding box center [1335, 80] width 76 height 33
click at [1354, 75] on button "Done" at bounding box center [1329, 80] width 85 height 33
click at [371, 18] on span "Back to Audit Accounts" at bounding box center [391, 22] width 123 height 15
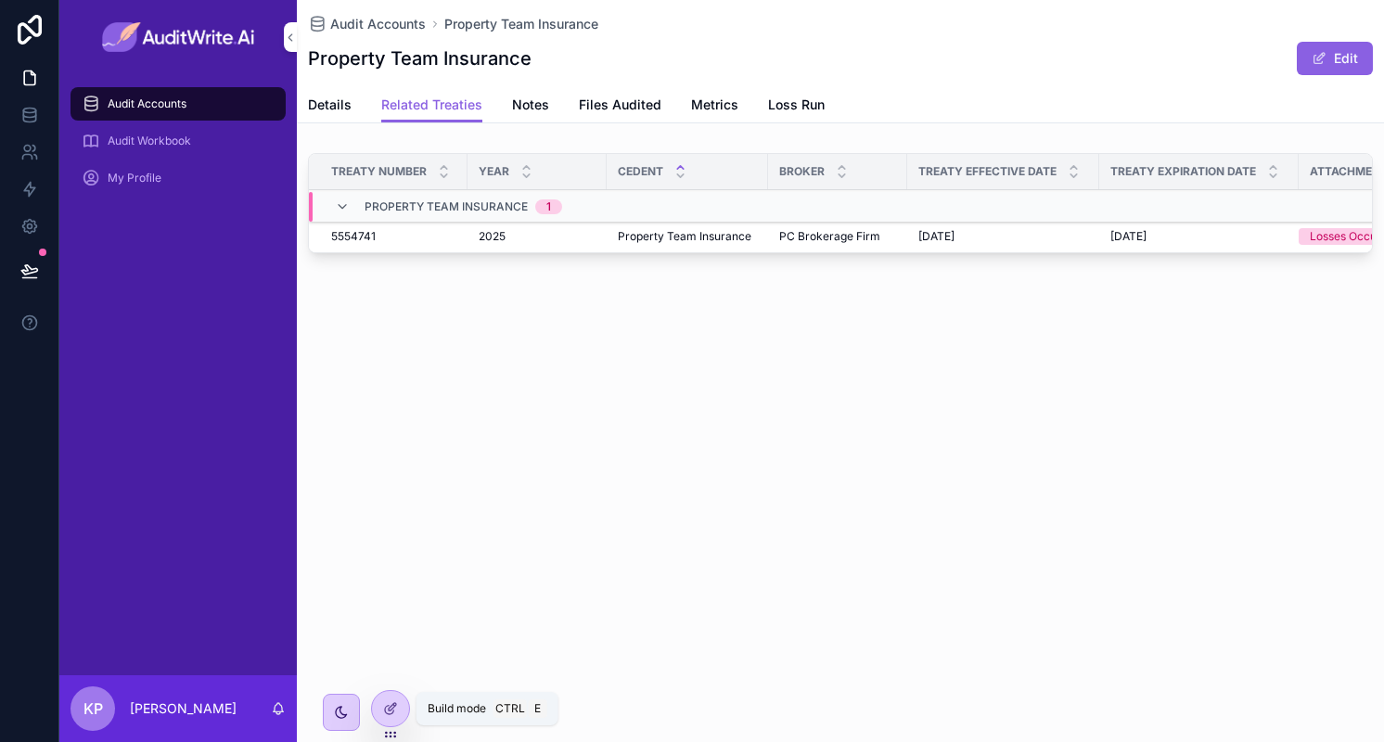
click at [388, 706] on icon at bounding box center [389, 710] width 8 height 8
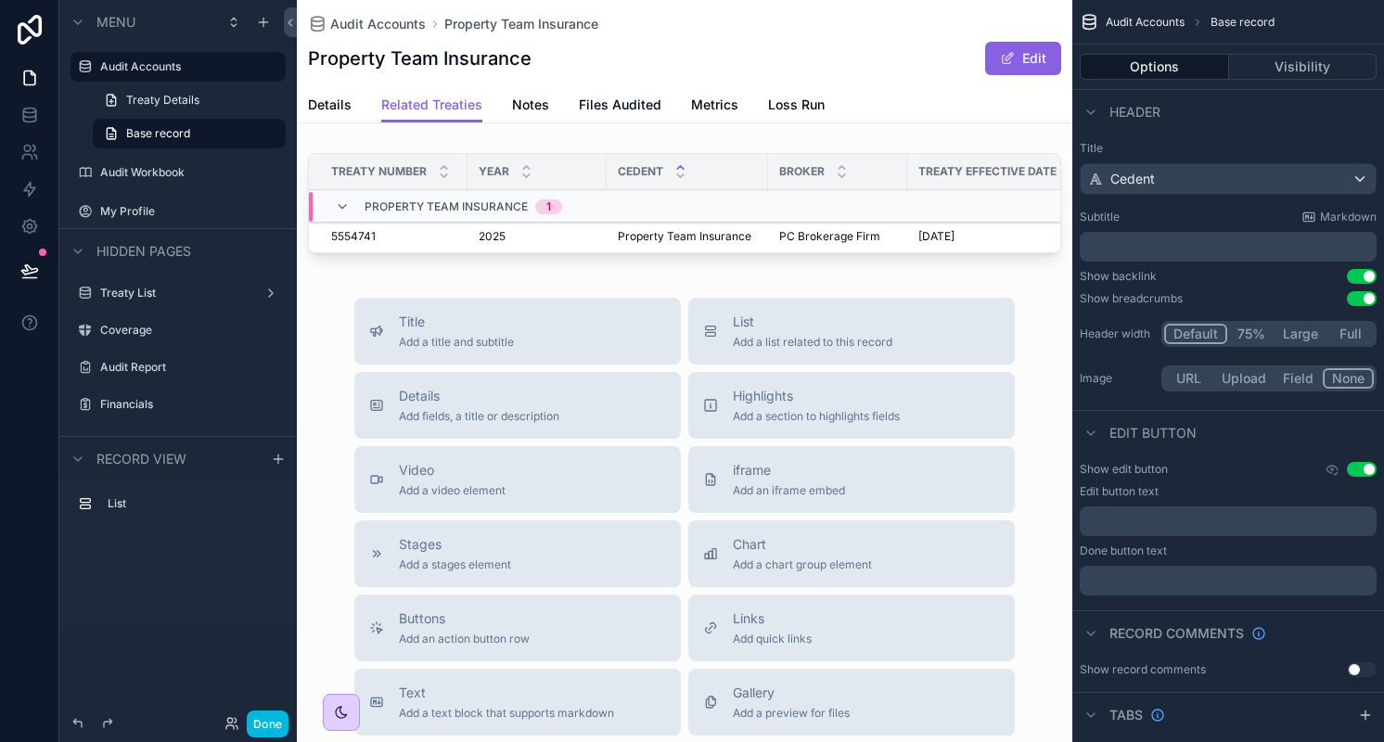
click at [696, 151] on div "scrollable content" at bounding box center [684, 207] width 775 height 122
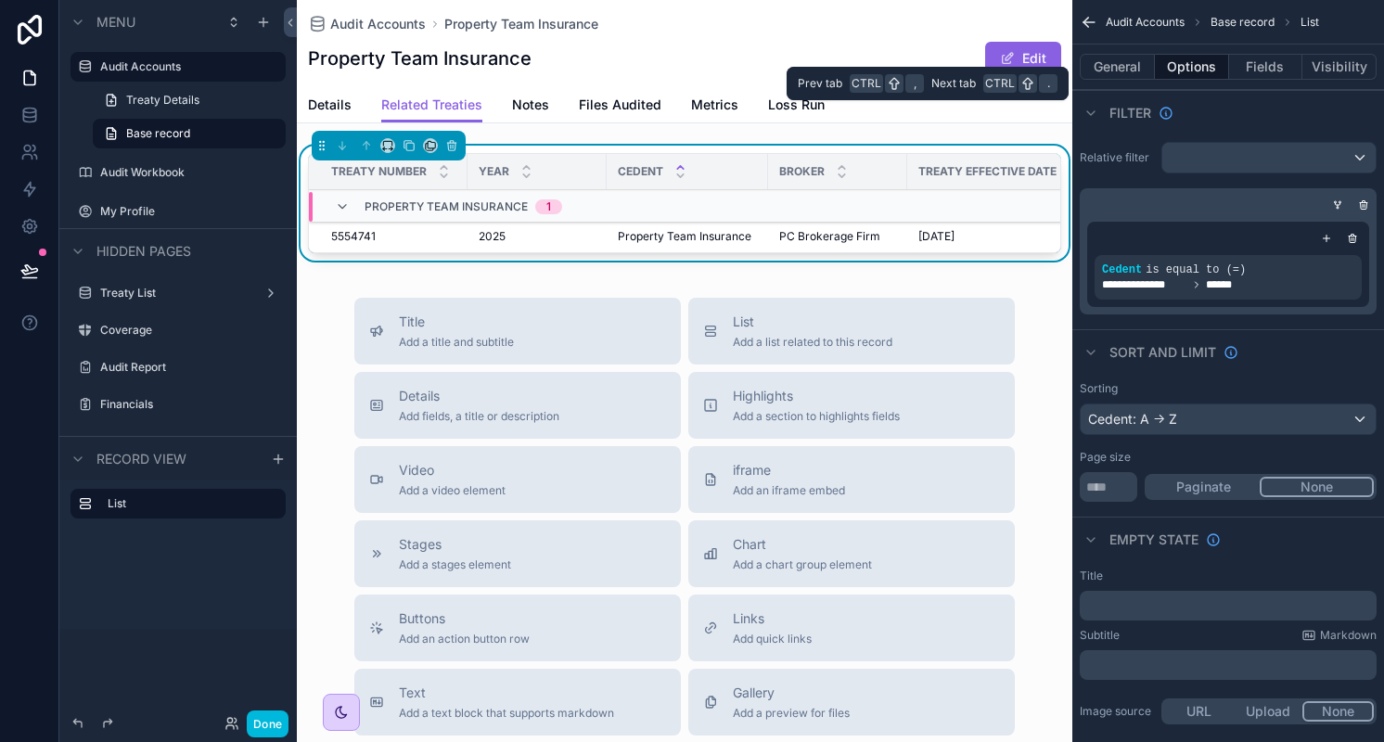
click at [1279, 71] on button "Fields" at bounding box center [1266, 67] width 74 height 26
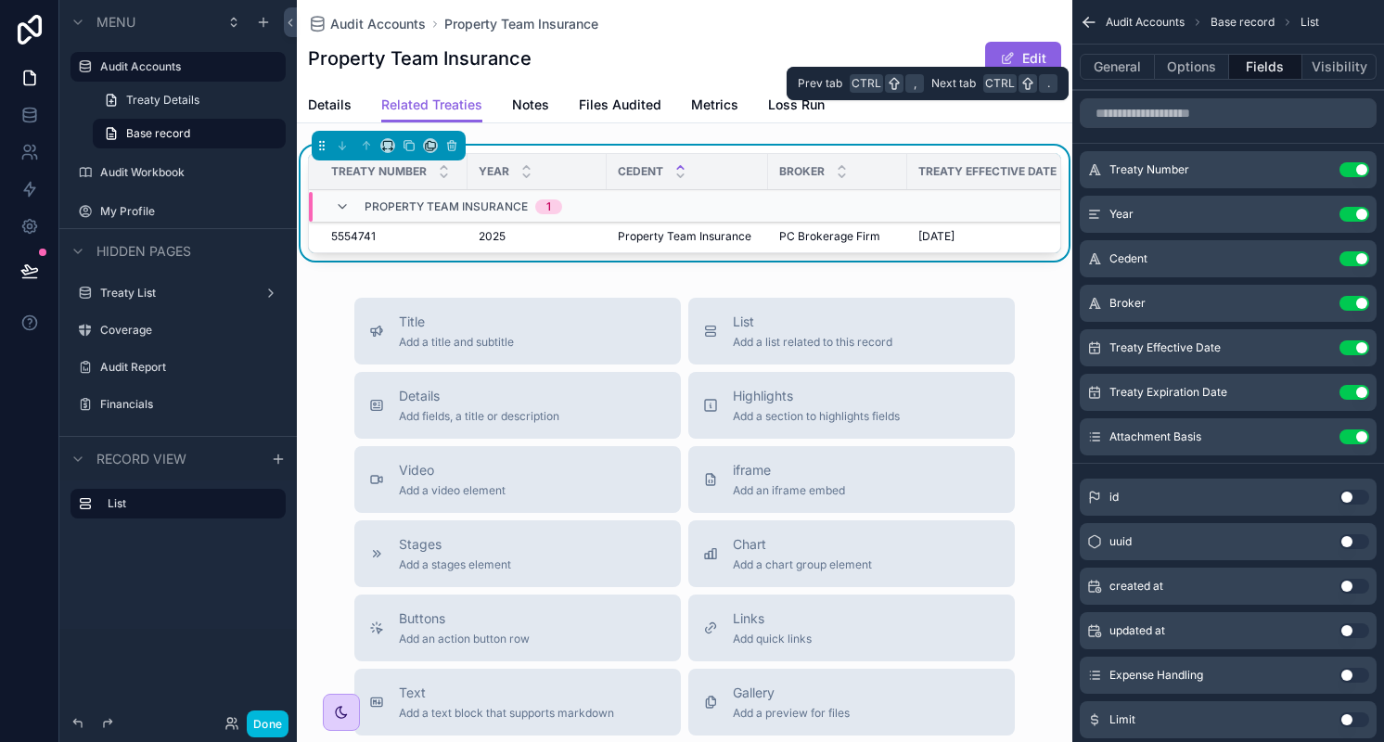
click at [1219, 70] on button "Options" at bounding box center [1192, 67] width 74 height 26
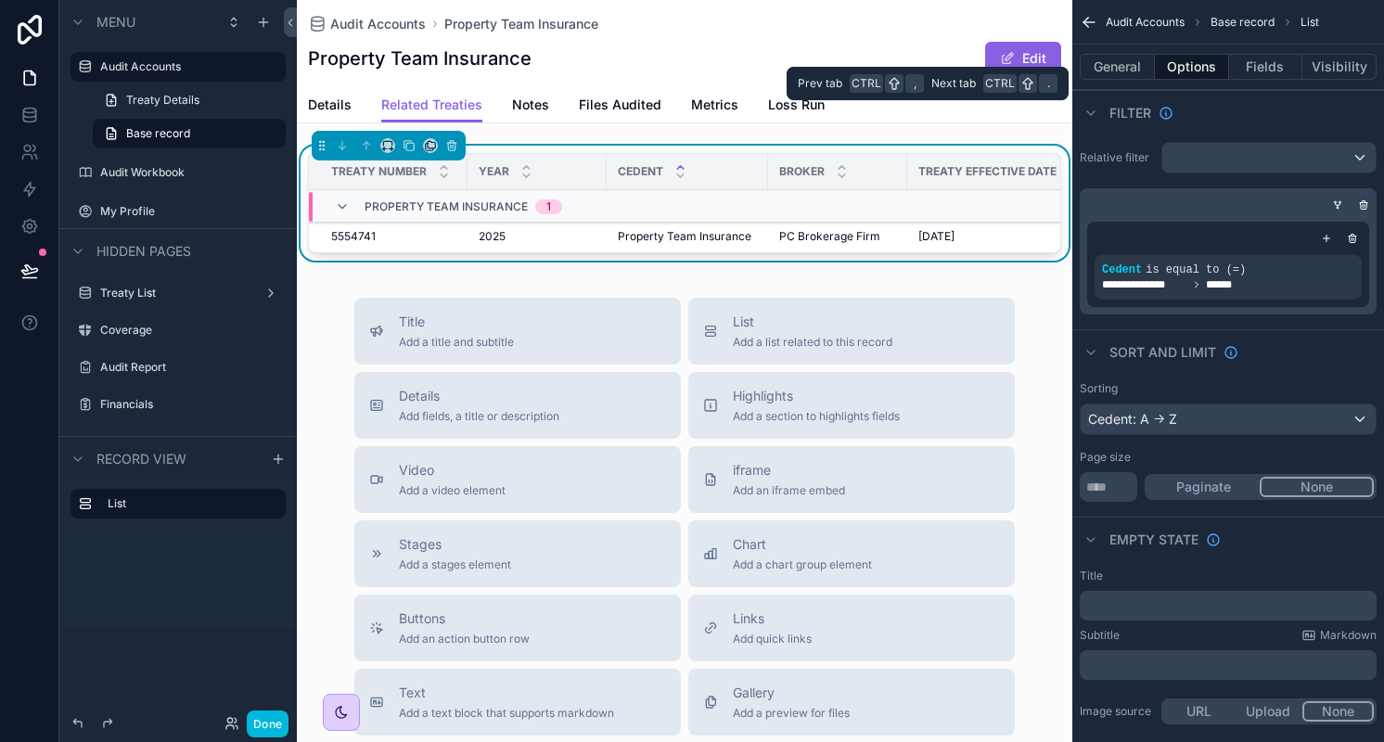
click at [1139, 68] on button "General" at bounding box center [1117, 67] width 75 height 26
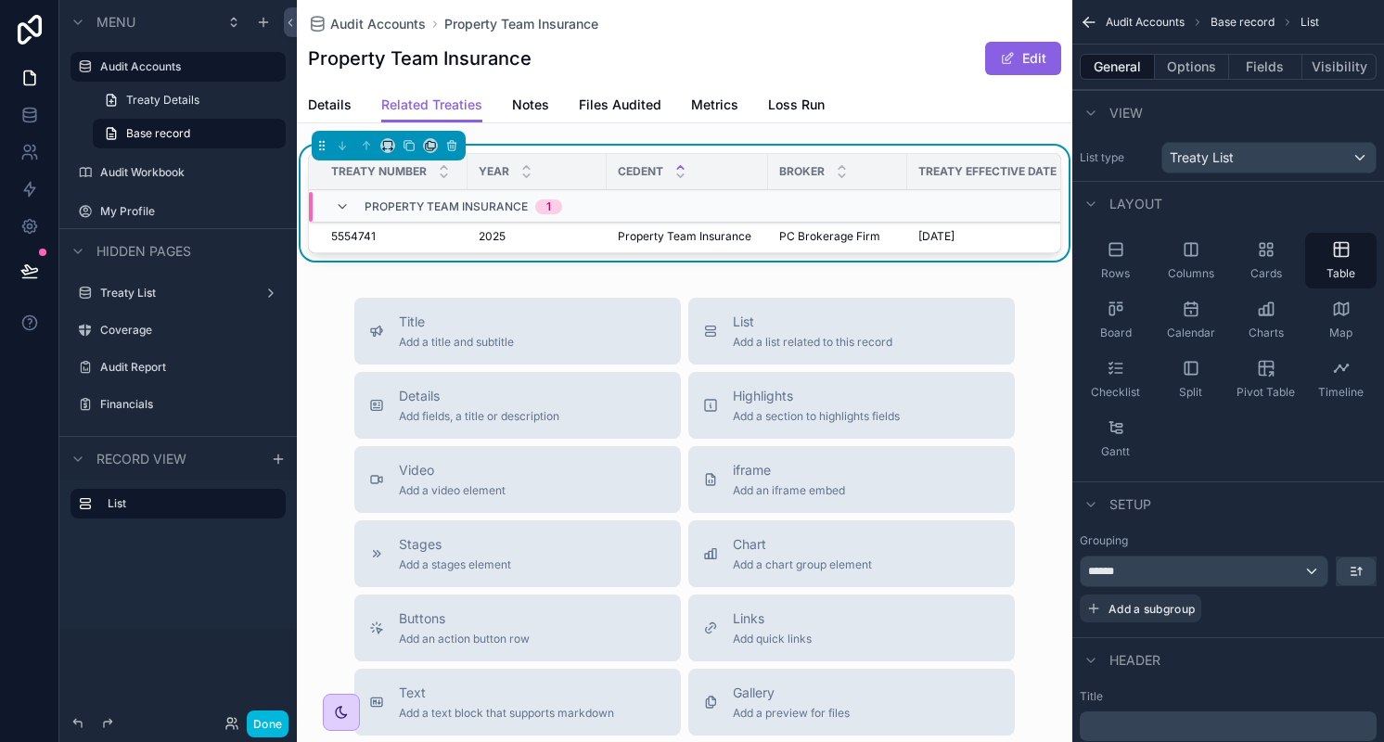
scroll to position [306, 0]
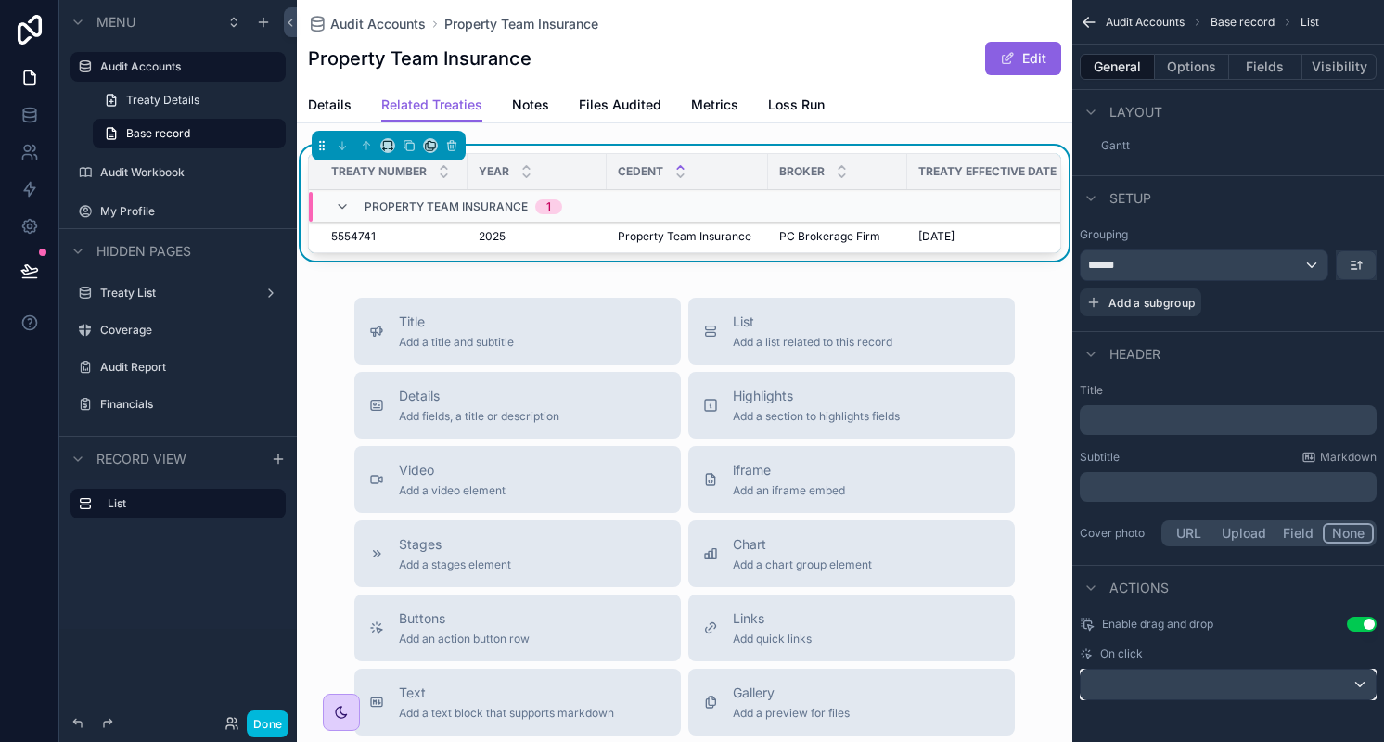
click at [1162, 678] on div "scrollable content" at bounding box center [1228, 685] width 295 height 30
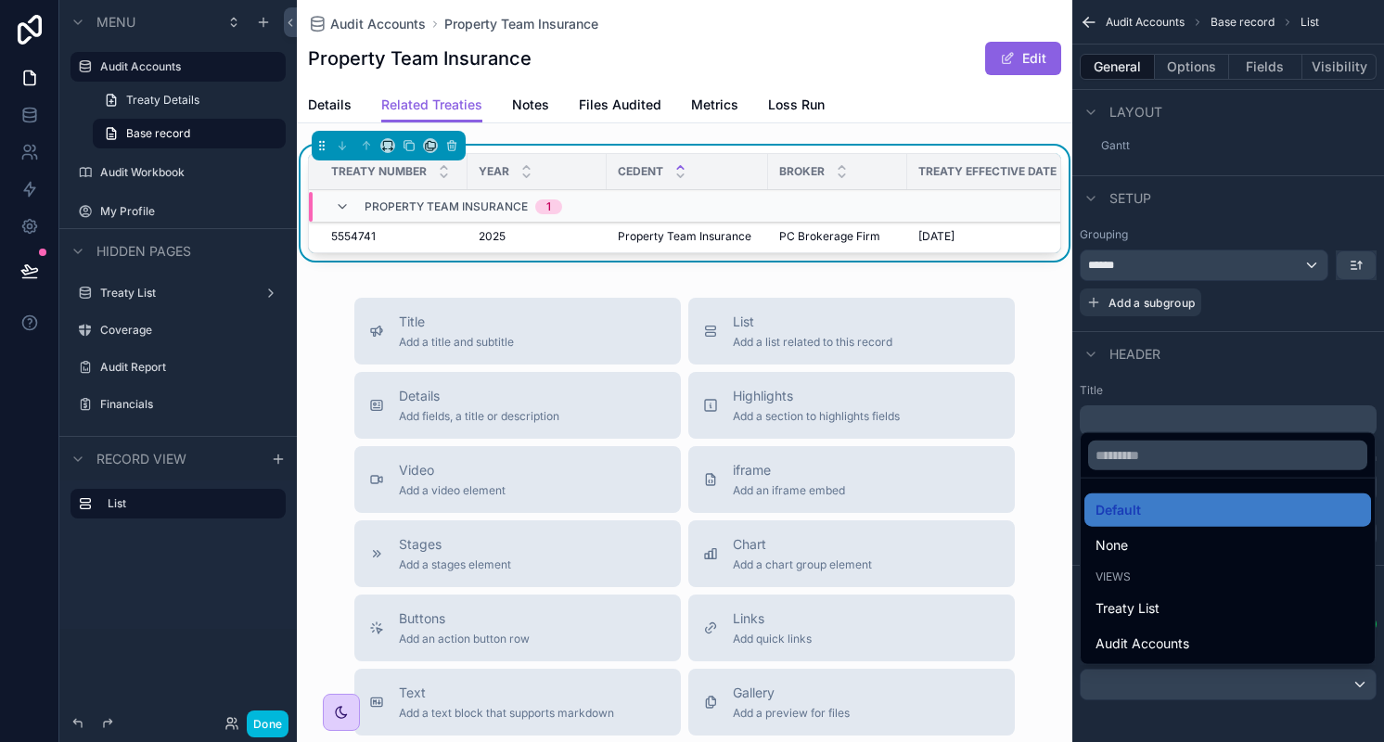
click at [1277, 648] on div "Audit Accounts" at bounding box center [1227, 644] width 264 height 22
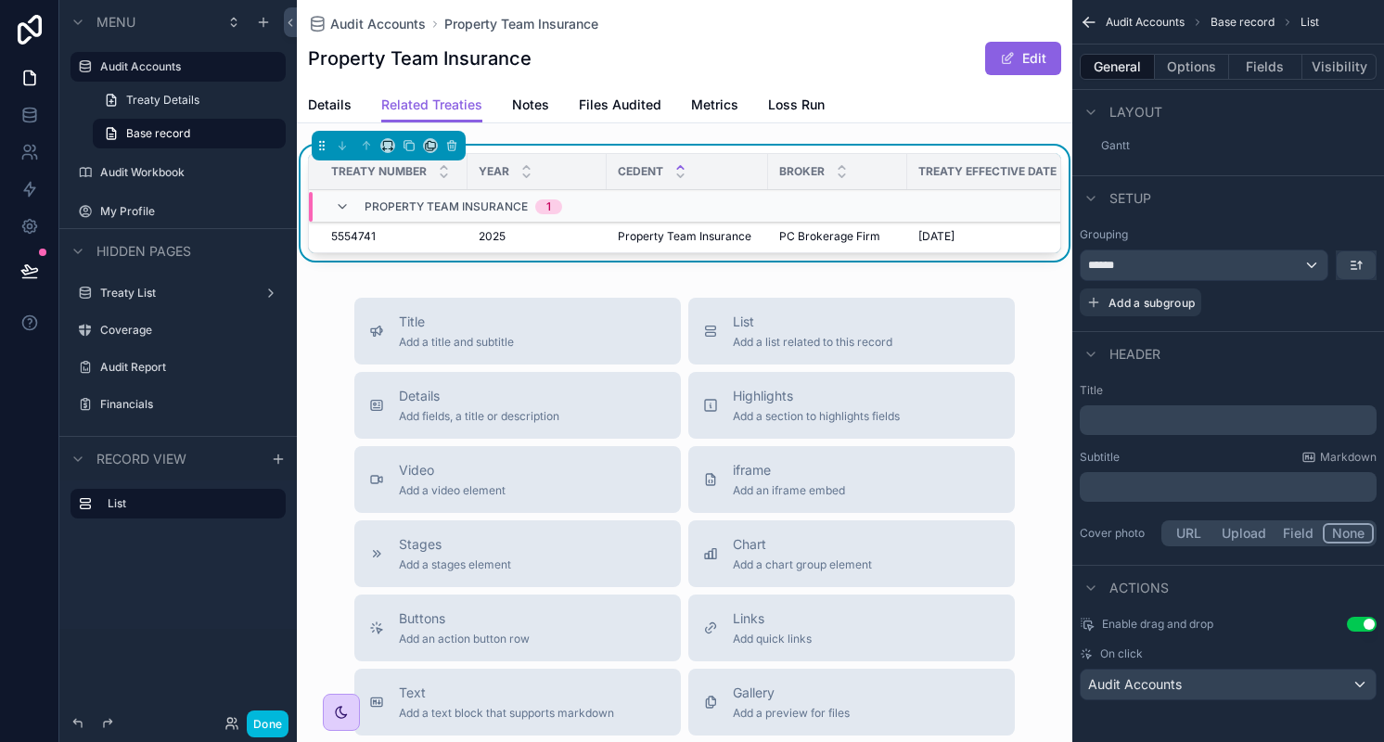
click at [184, 292] on label "Treaty List" at bounding box center [174, 293] width 148 height 15
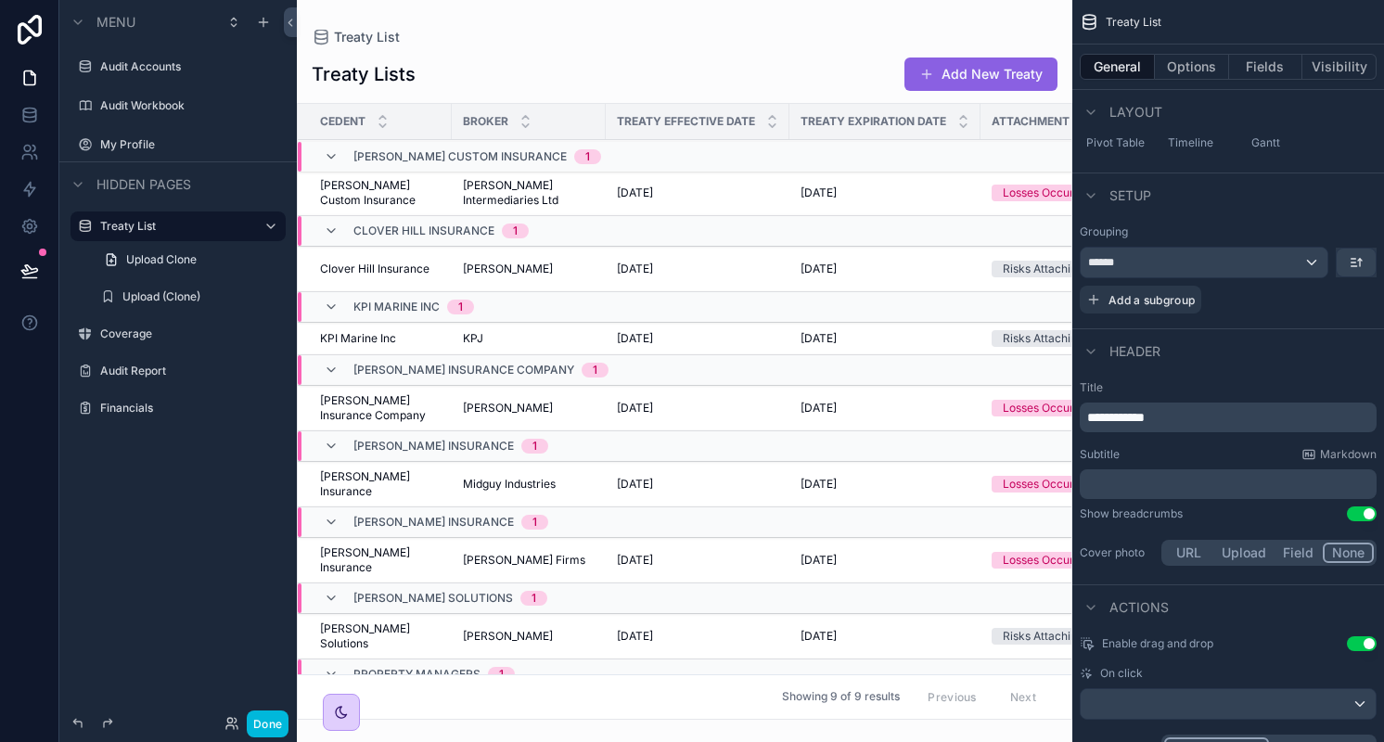
click at [558, 192] on div "scrollable content" at bounding box center [684, 371] width 775 height 742
click at [558, 192] on span "Rosen Intermediaries Ltd" at bounding box center [529, 193] width 132 height 30
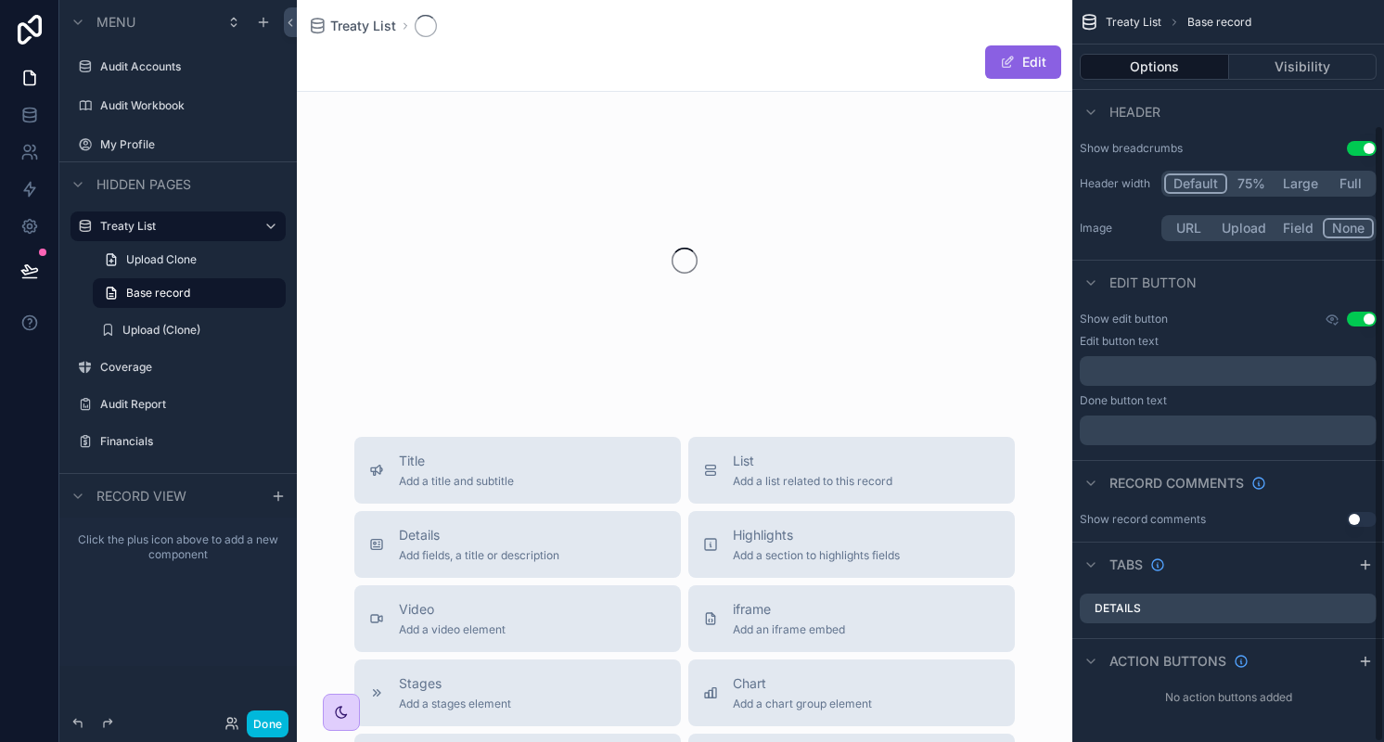
scroll to position [149, 0]
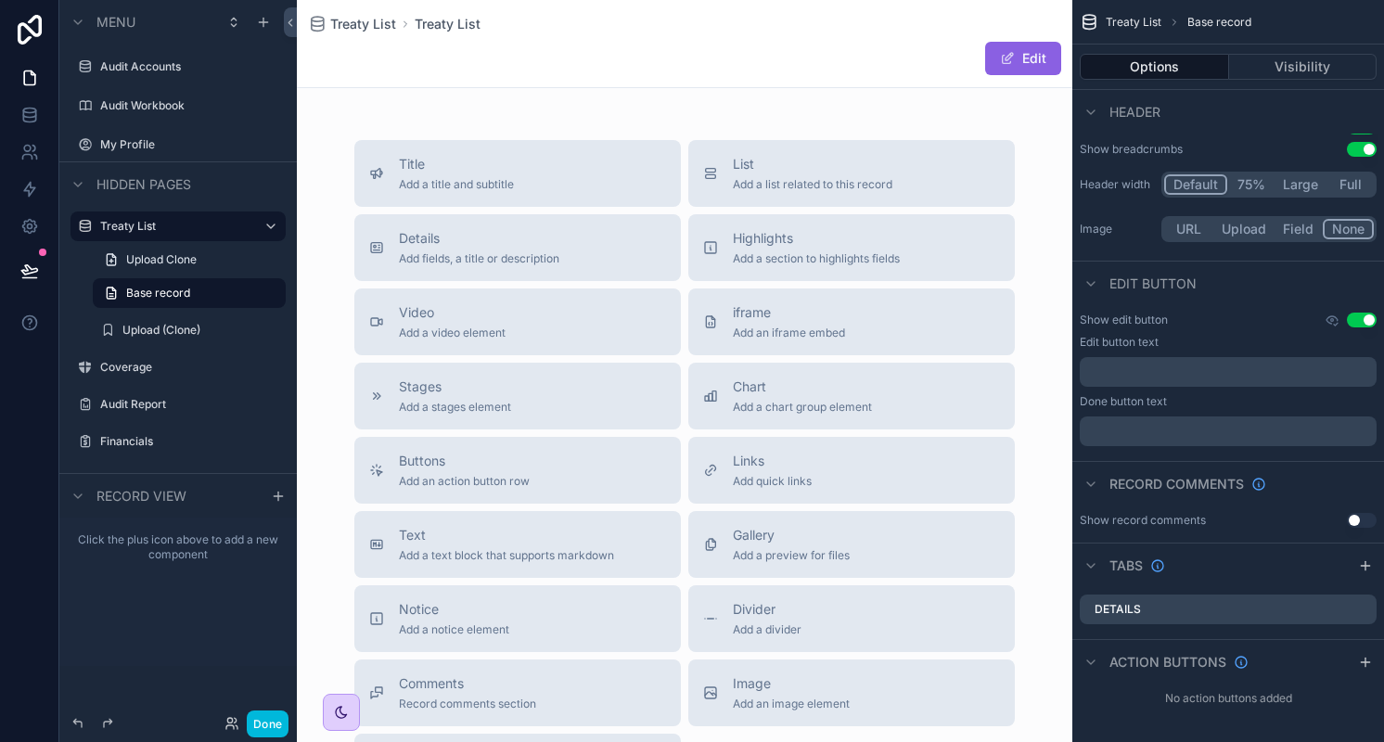
click at [198, 264] on link "Upload Clone" at bounding box center [189, 260] width 193 height 30
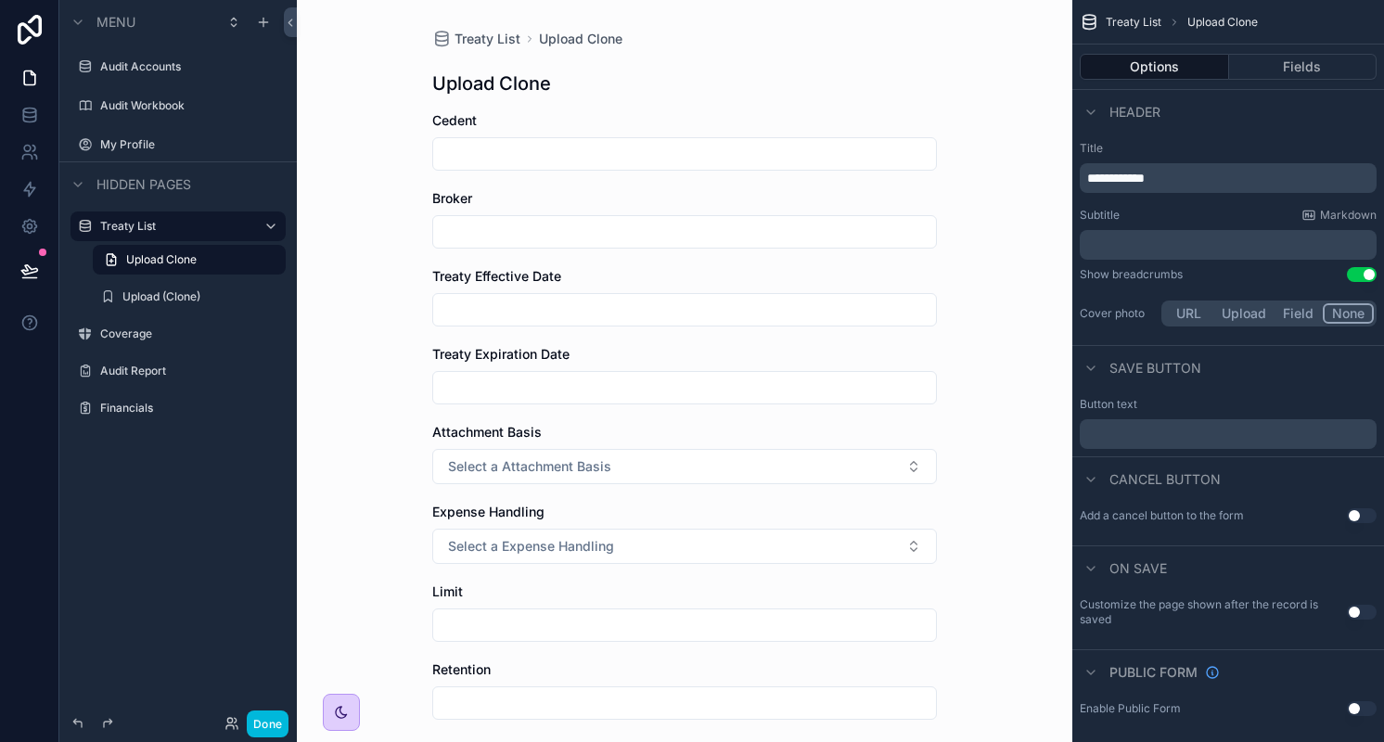
click at [170, 229] on label "Treaty List" at bounding box center [174, 226] width 148 height 15
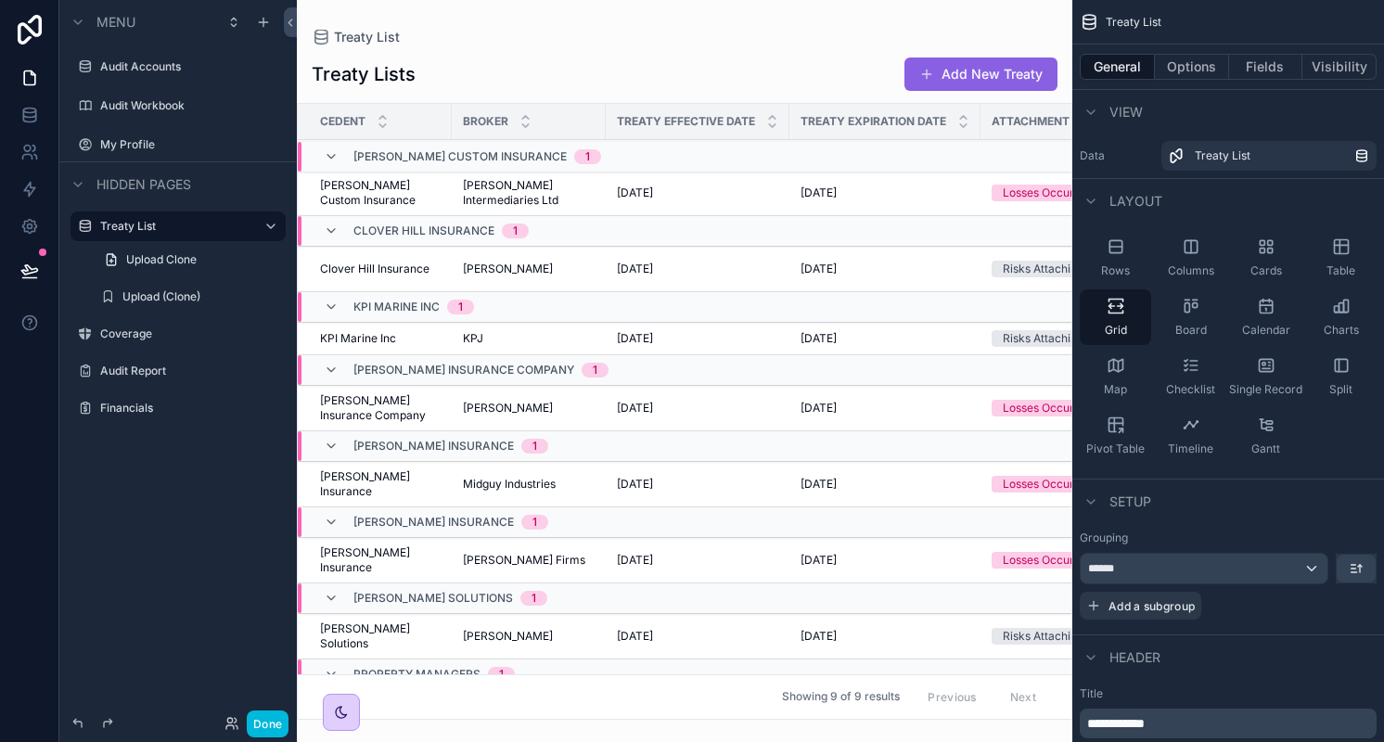
click at [167, 68] on label "Audit Accounts" at bounding box center [187, 66] width 174 height 15
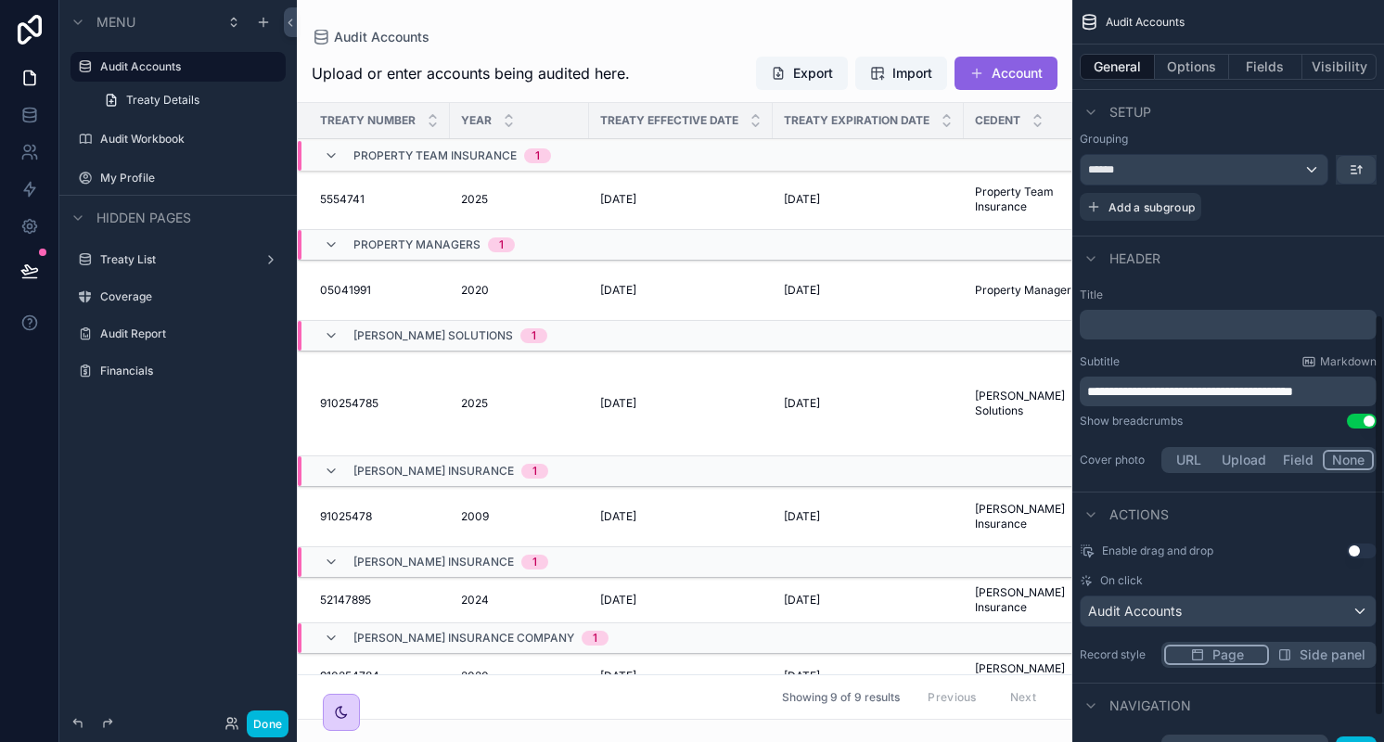
scroll to position [628, 0]
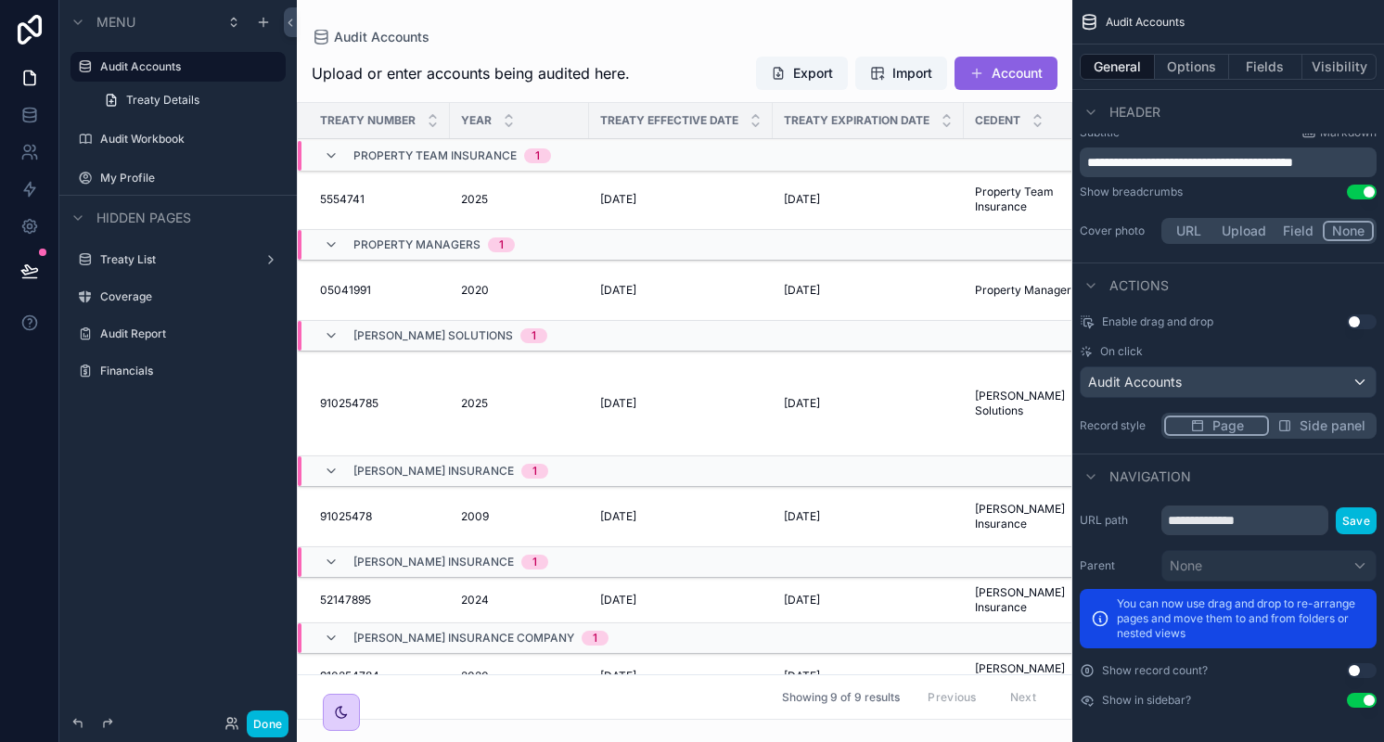
click at [1306, 424] on span "Side panel" at bounding box center [1332, 425] width 66 height 19
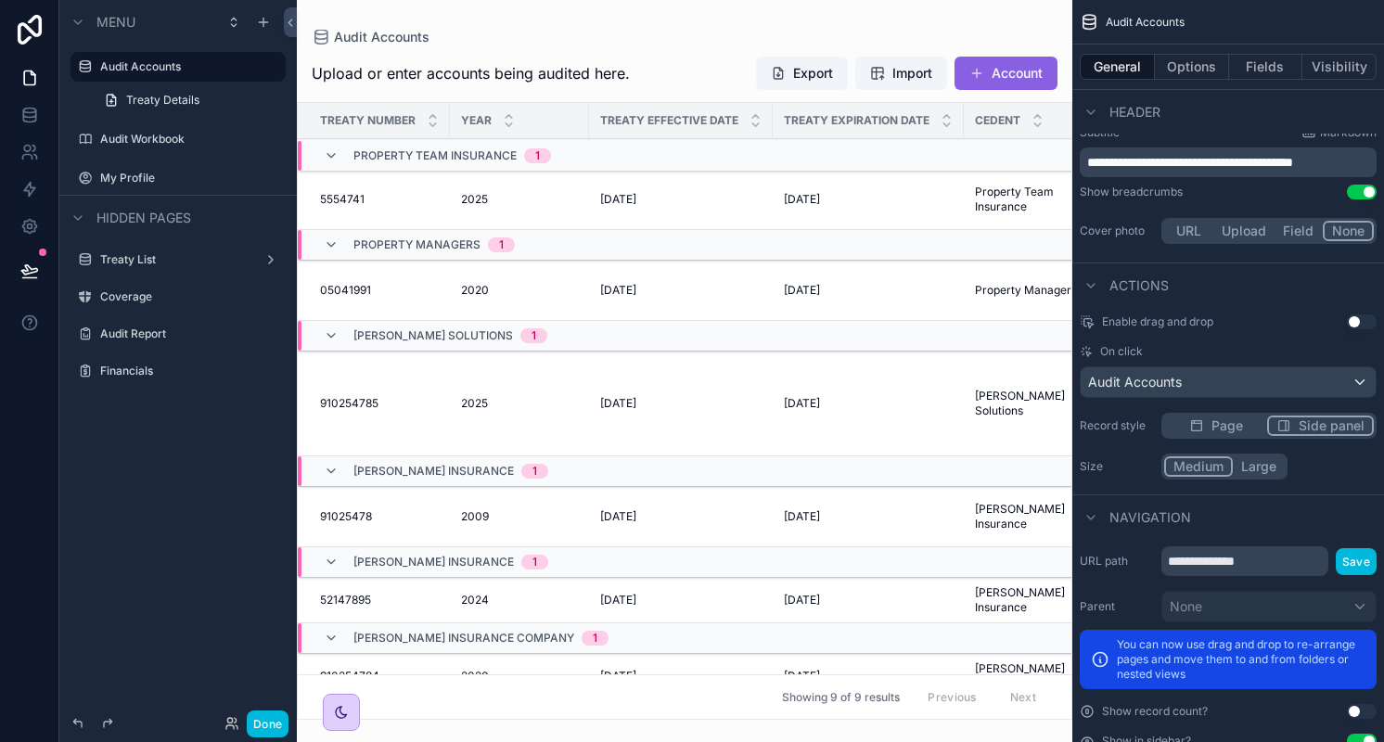
click at [1261, 459] on button "Large" at bounding box center [1259, 466] width 52 height 20
click at [282, 733] on button "Done" at bounding box center [268, 723] width 42 height 27
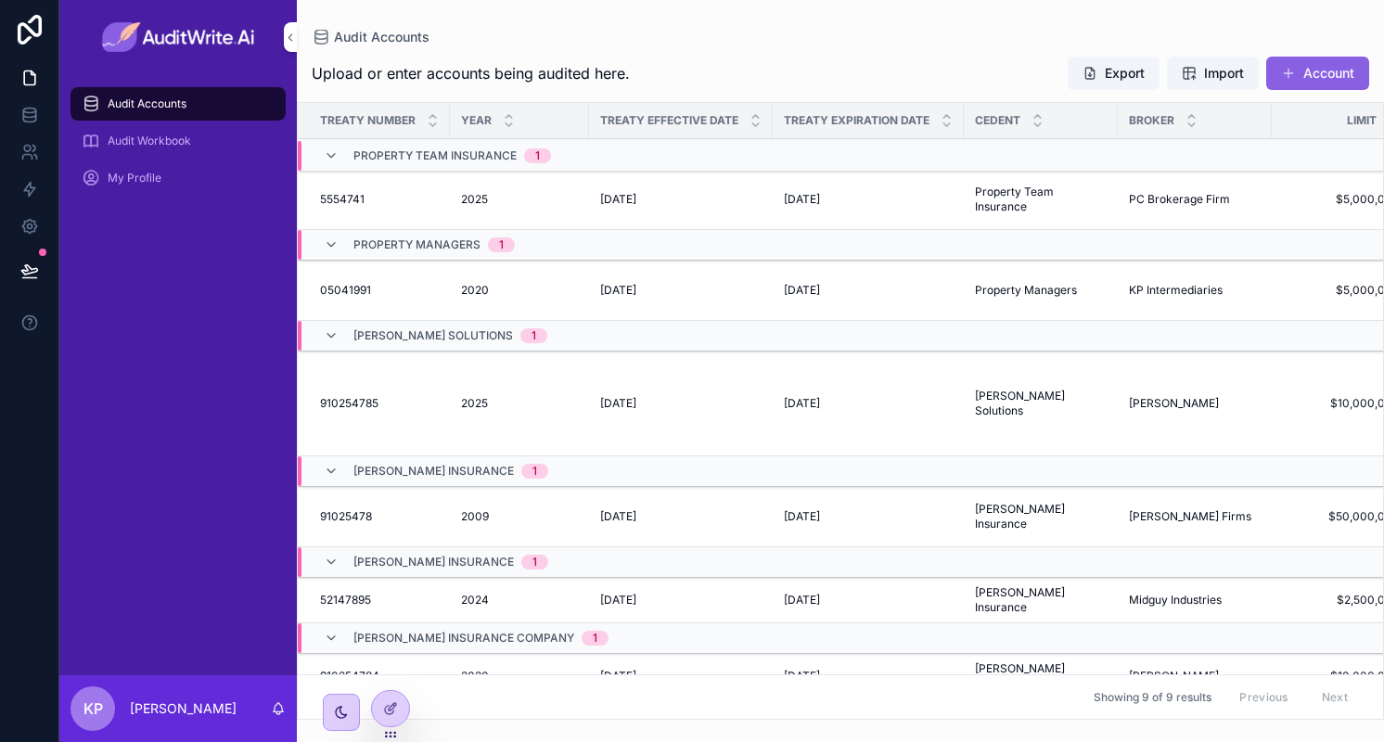
click at [618, 188] on td "1/1/2025 1/1/2025" at bounding box center [681, 200] width 184 height 60
click at [627, 205] on span "[DATE]" at bounding box center [618, 199] width 36 height 15
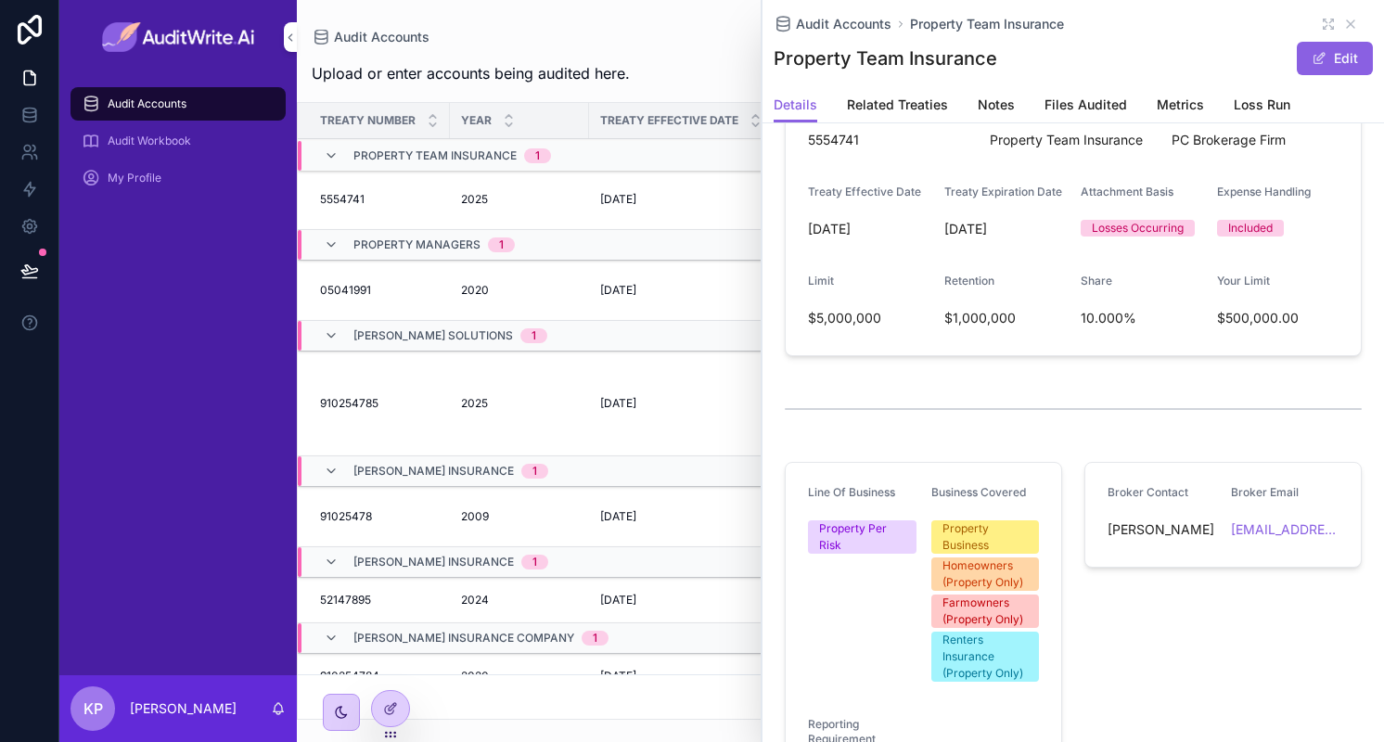
scroll to position [331, 0]
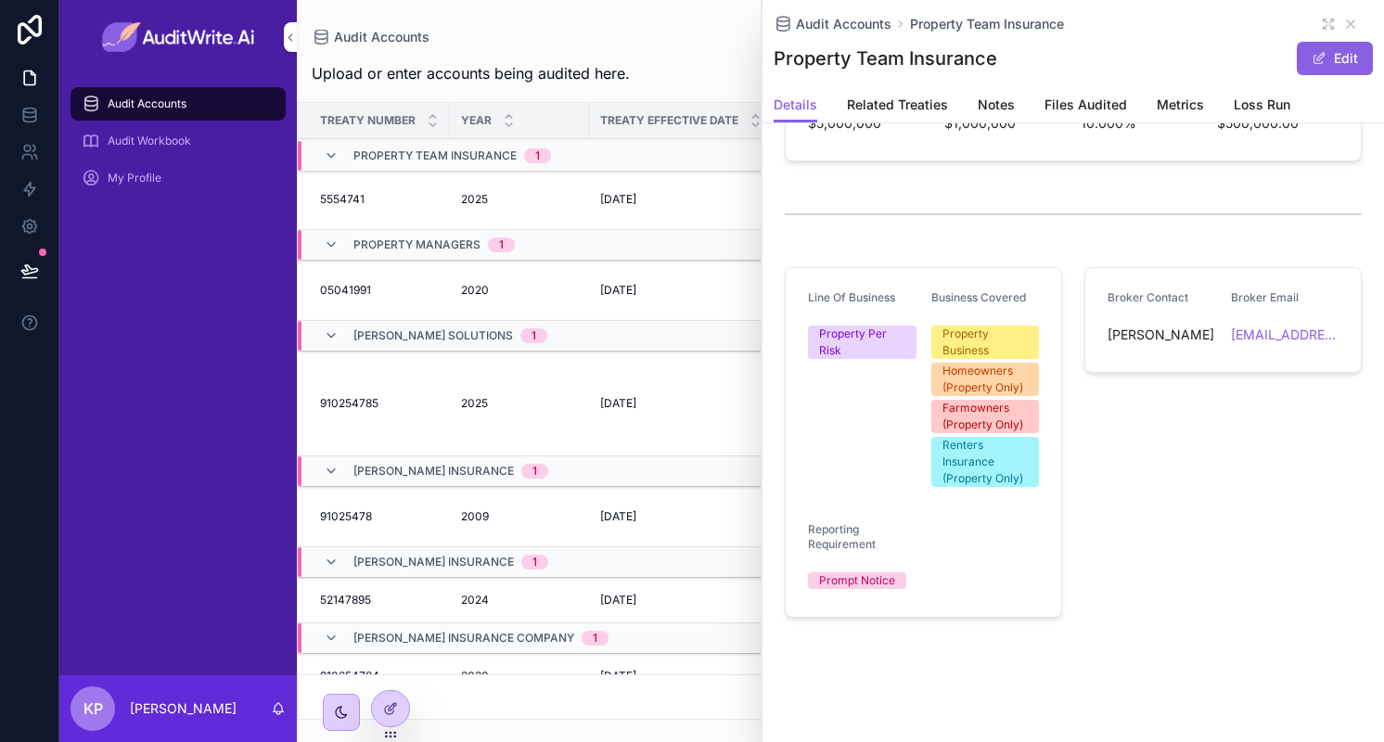
click at [921, 107] on span "Related Treaties" at bounding box center [897, 105] width 101 height 19
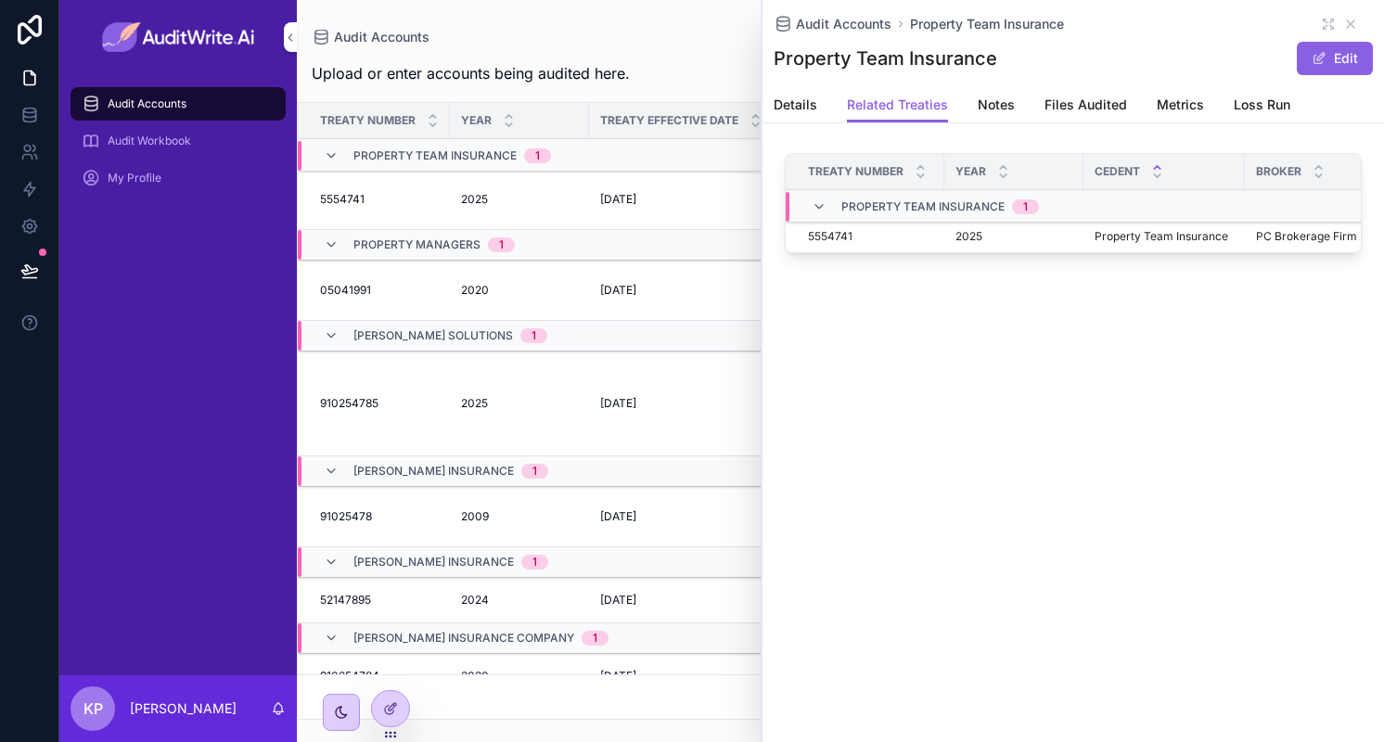
click at [969, 233] on span "2025" at bounding box center [968, 236] width 27 height 15
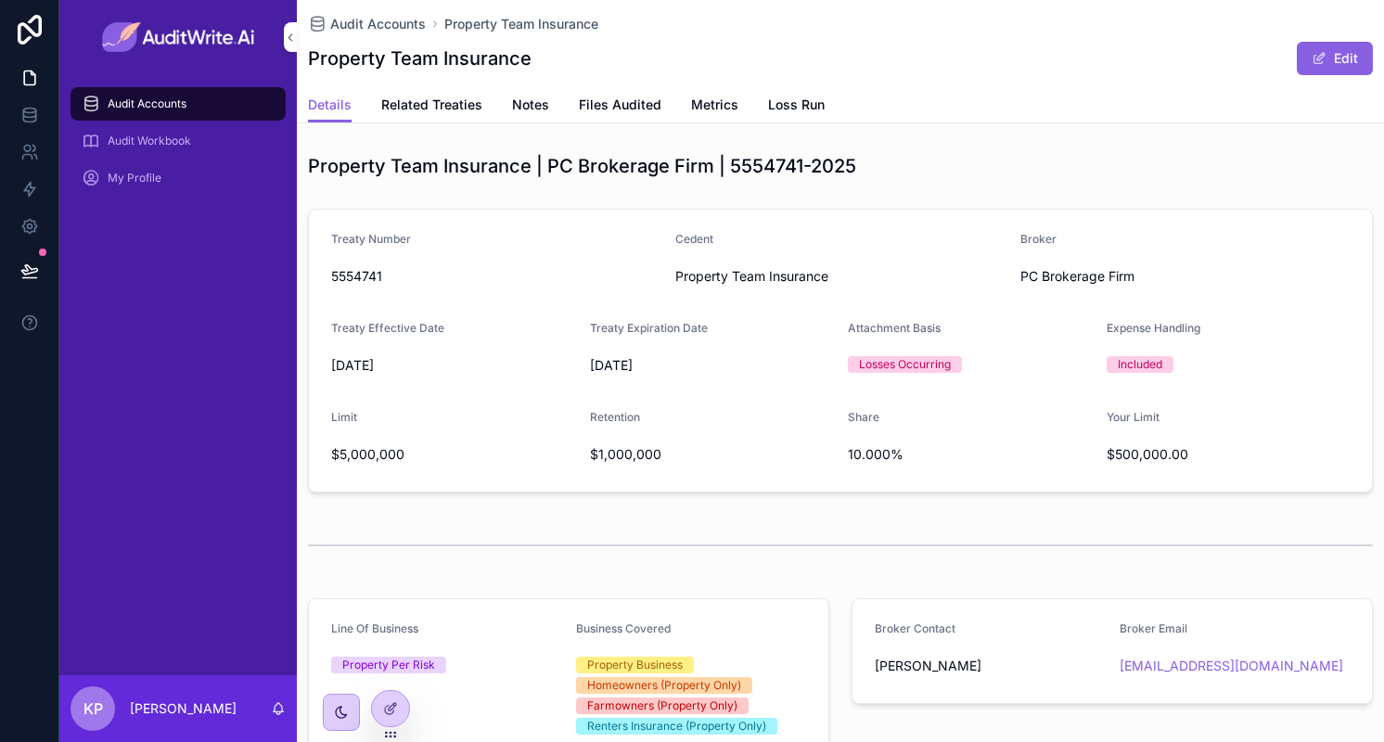
click at [436, 103] on span "Related Treaties" at bounding box center [431, 105] width 101 height 19
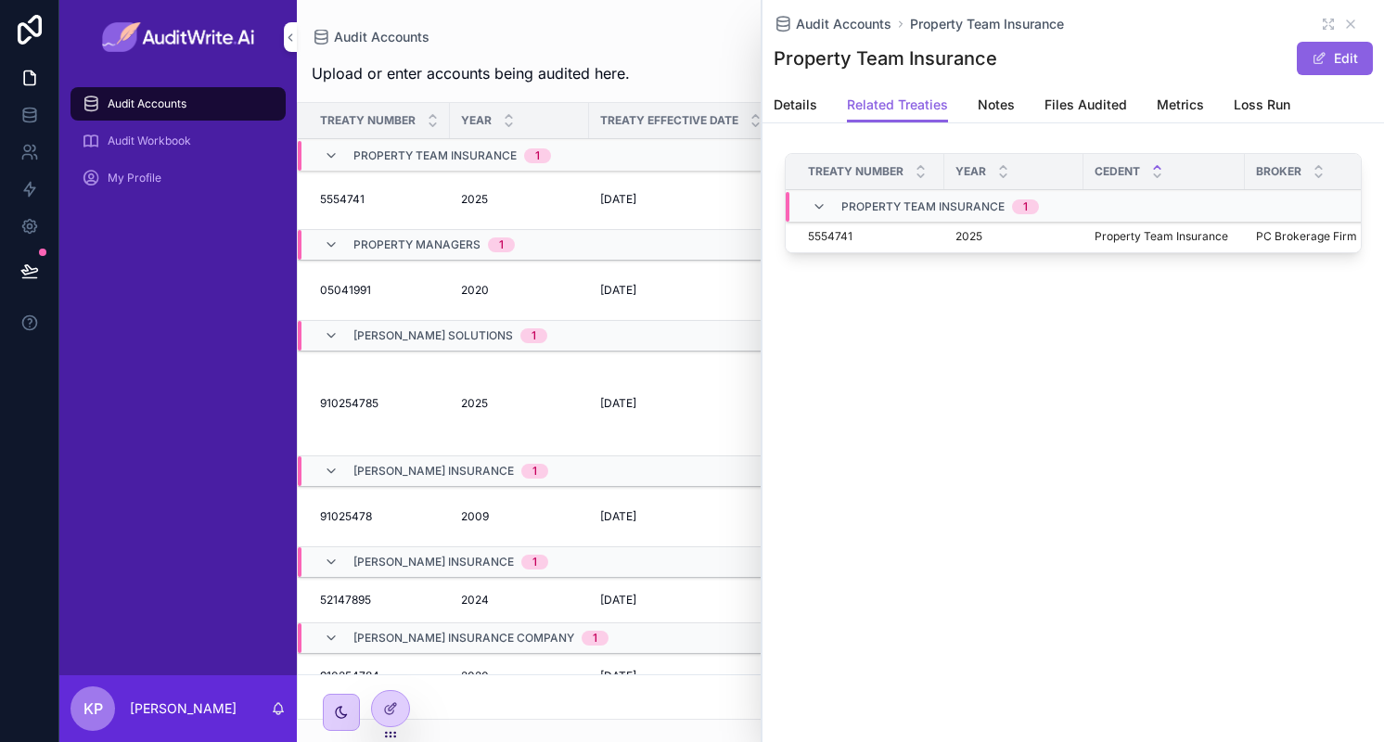
click at [0, 0] on icon "scrollable content" at bounding box center [0, 0] width 0 height 0
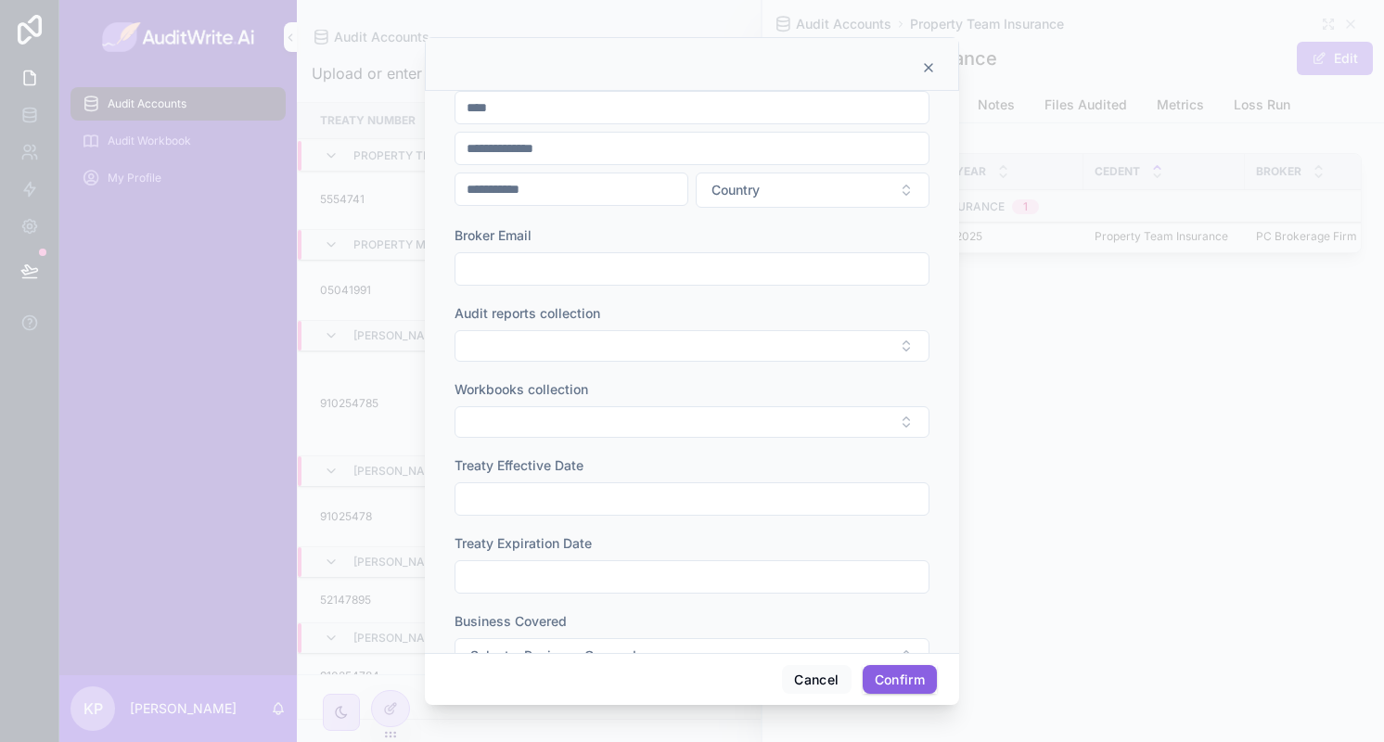
scroll to position [553, 0]
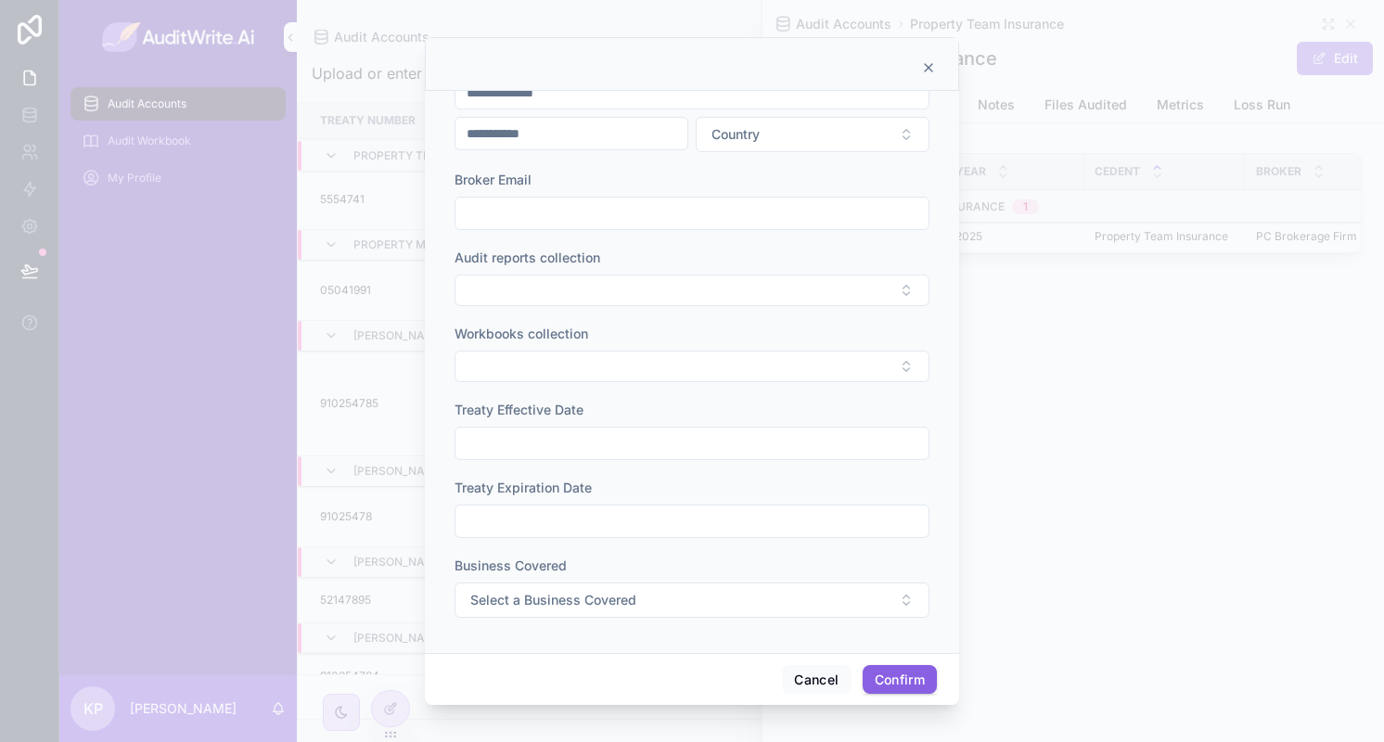
click at [929, 64] on icon at bounding box center [928, 67] width 15 height 15
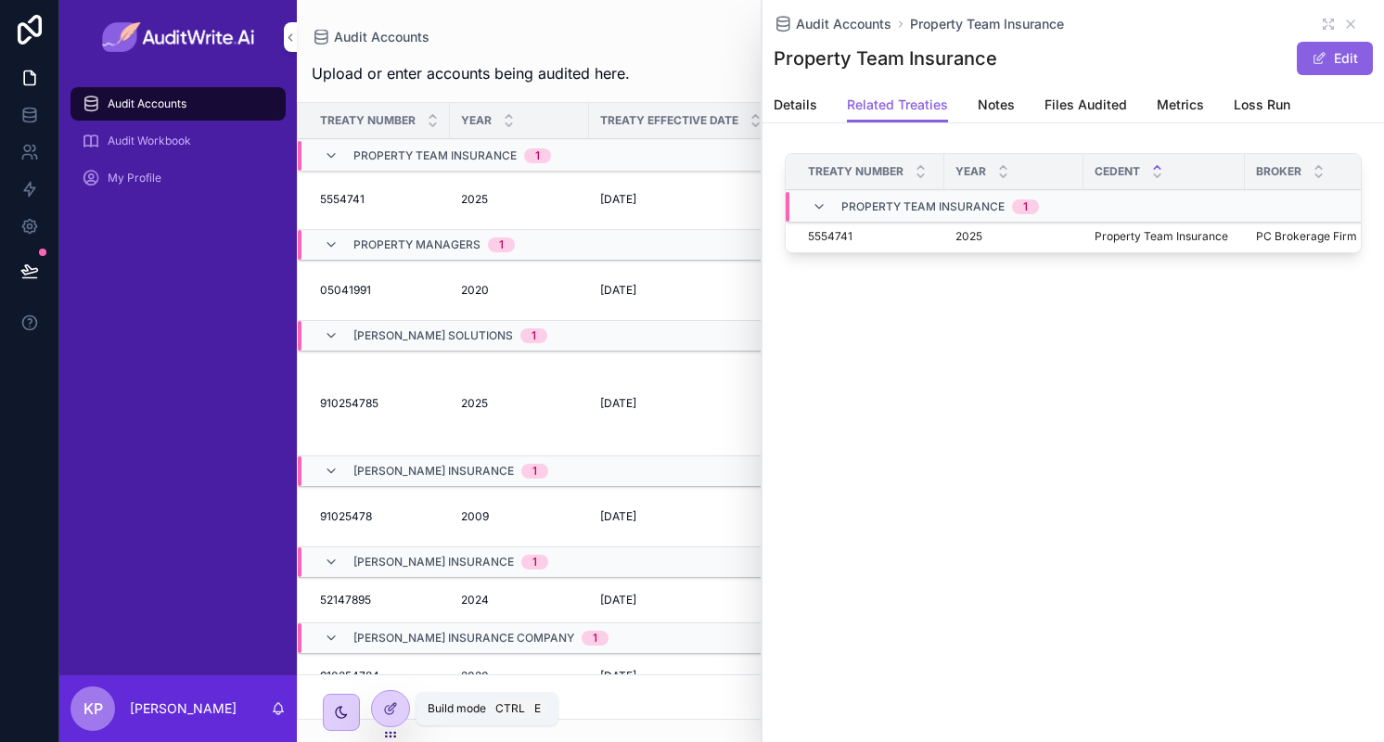
click at [380, 717] on div at bounding box center [390, 708] width 37 height 35
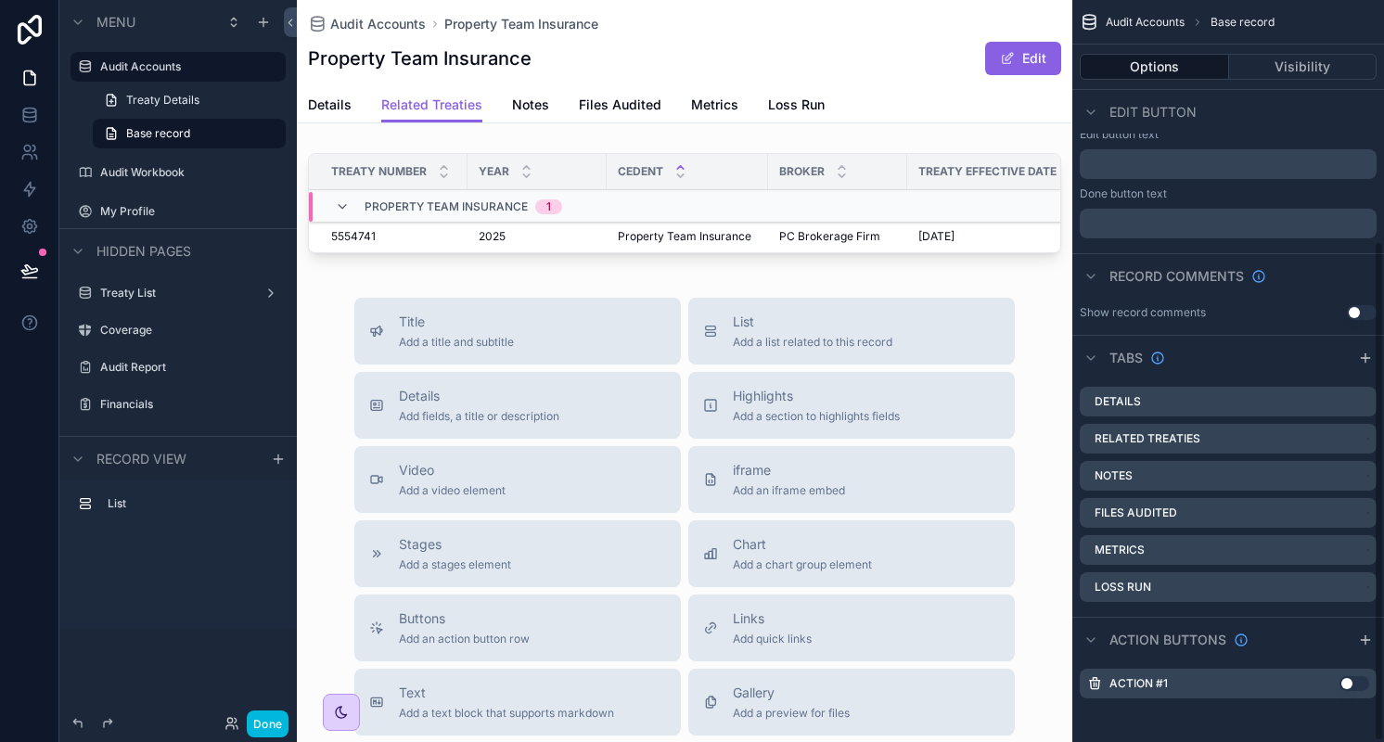
scroll to position [357, 0]
click at [1352, 684] on button "Use setting" at bounding box center [1354, 683] width 30 height 15
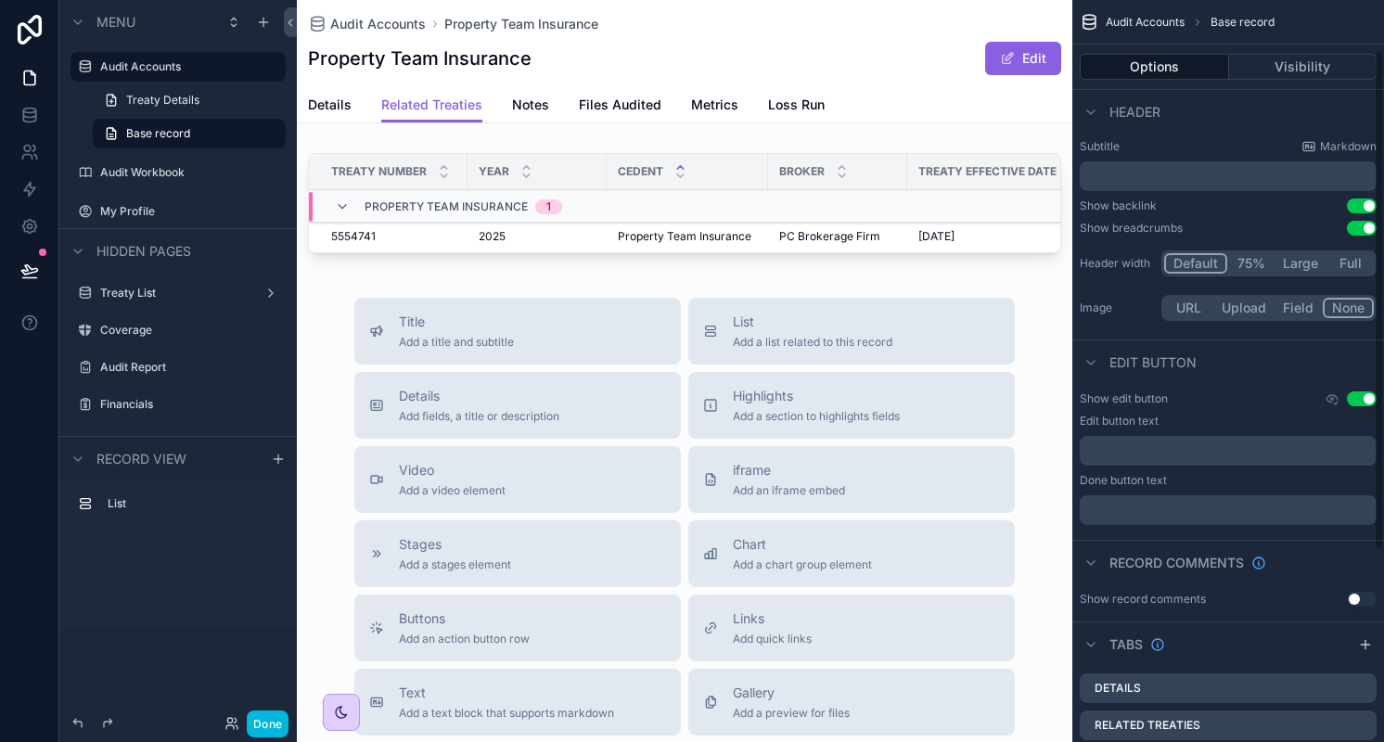
scroll to position [0, 0]
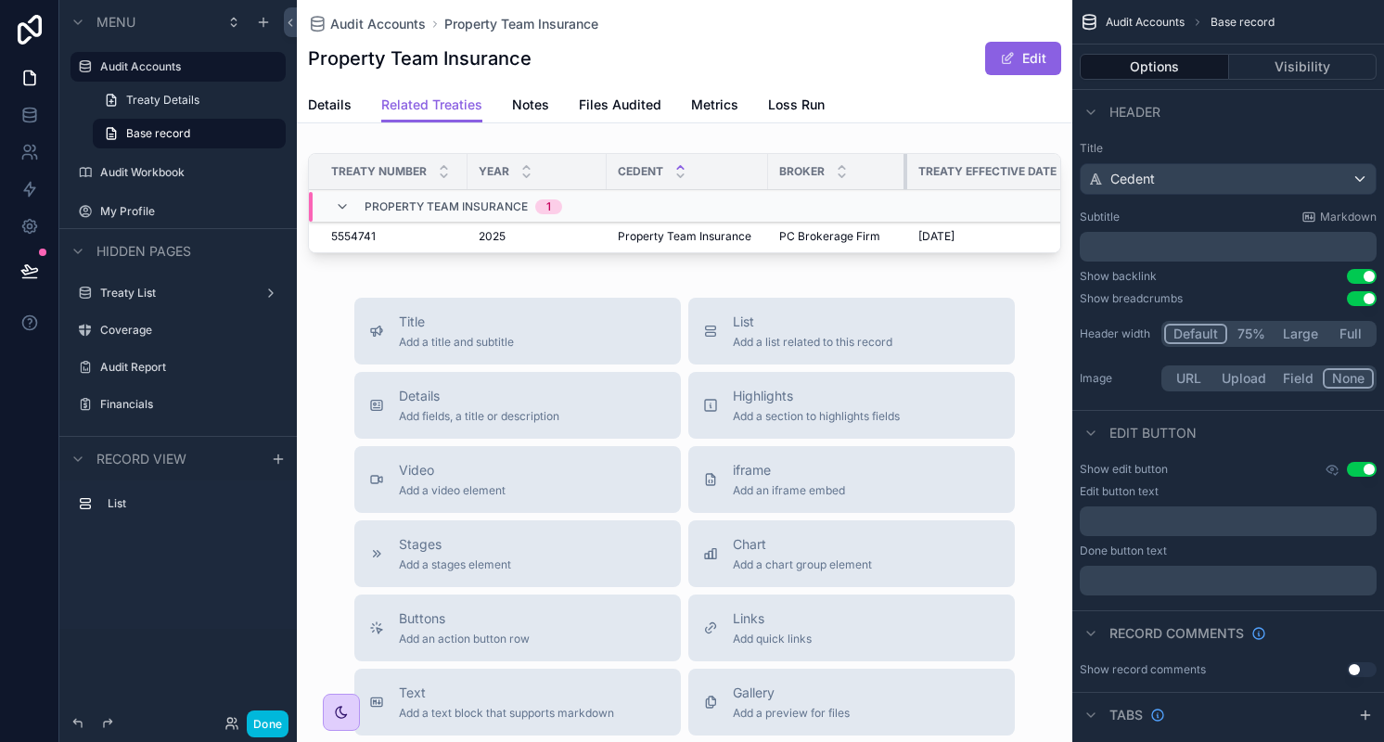
click at [903, 154] on div "scrollable content" at bounding box center [906, 171] width 7 height 35
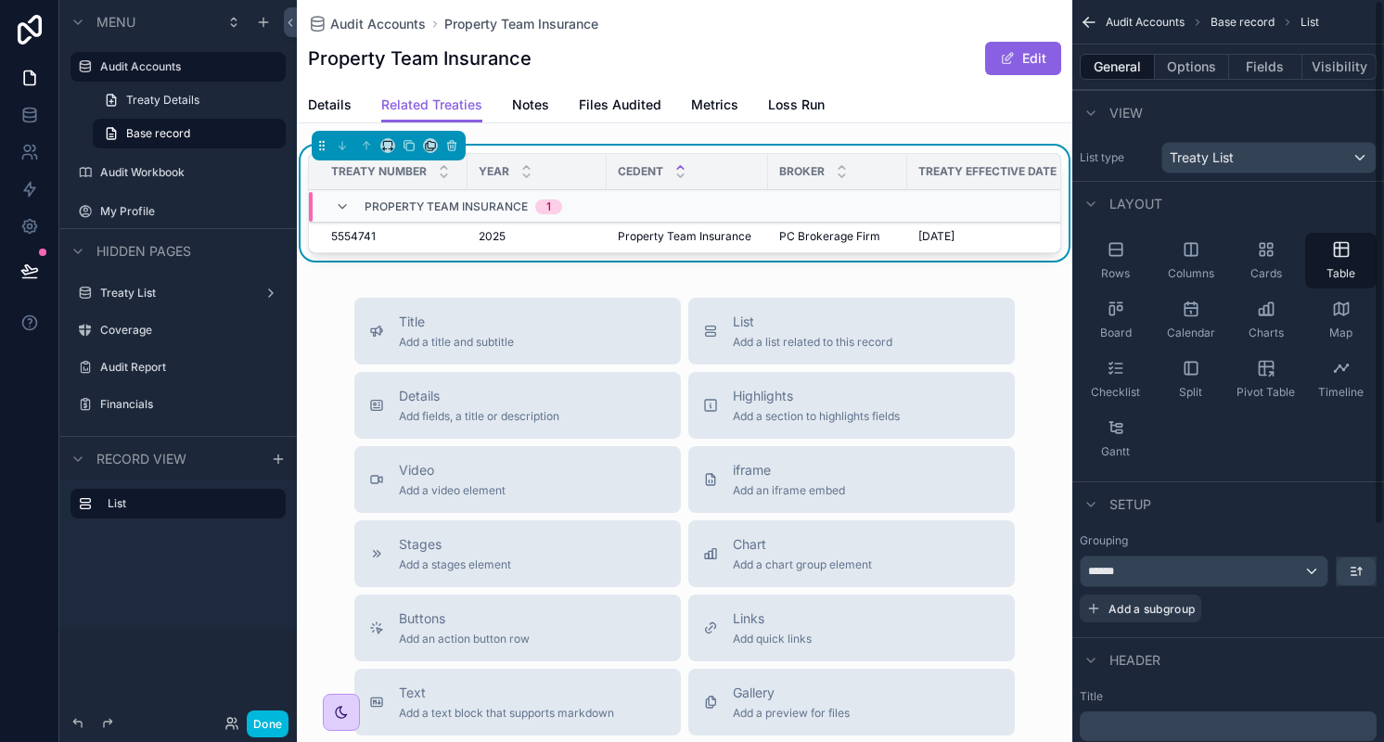
scroll to position [306, 0]
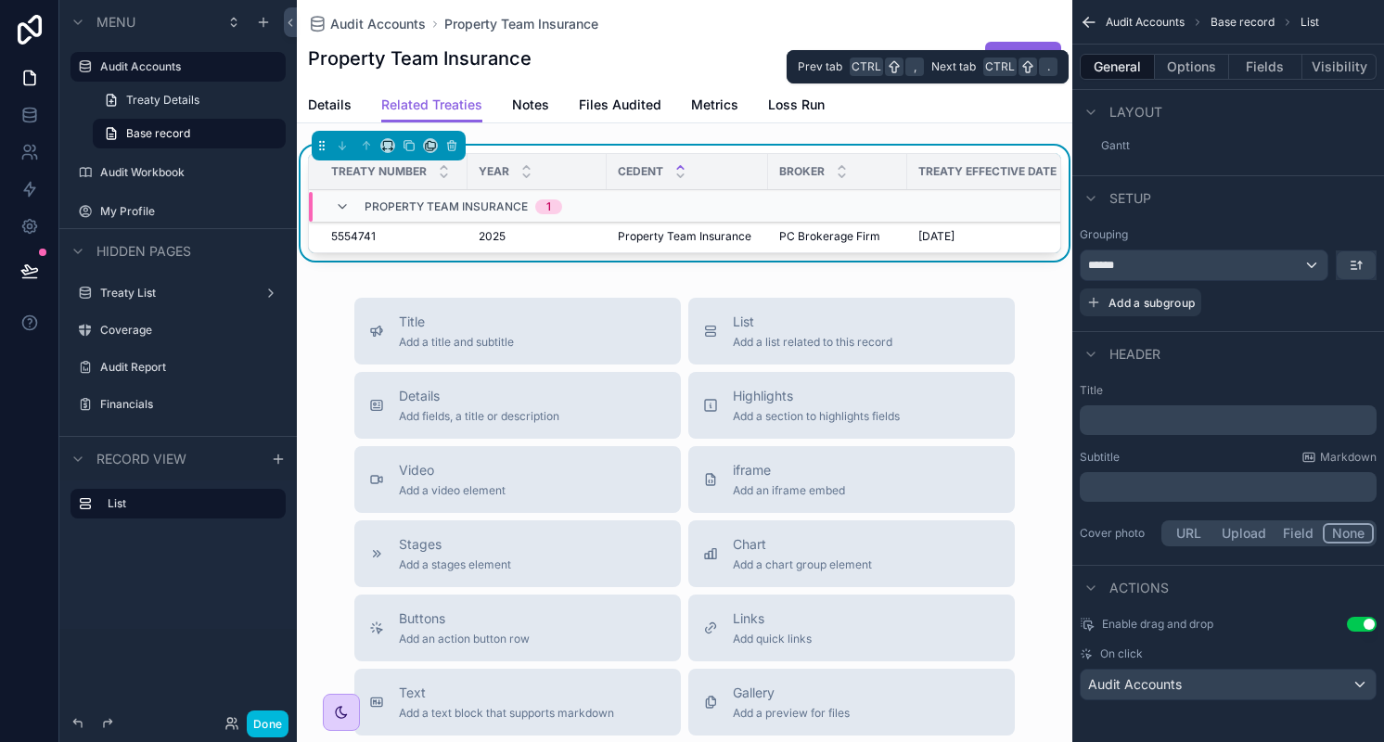
click at [1209, 75] on button "Options" at bounding box center [1192, 67] width 74 height 26
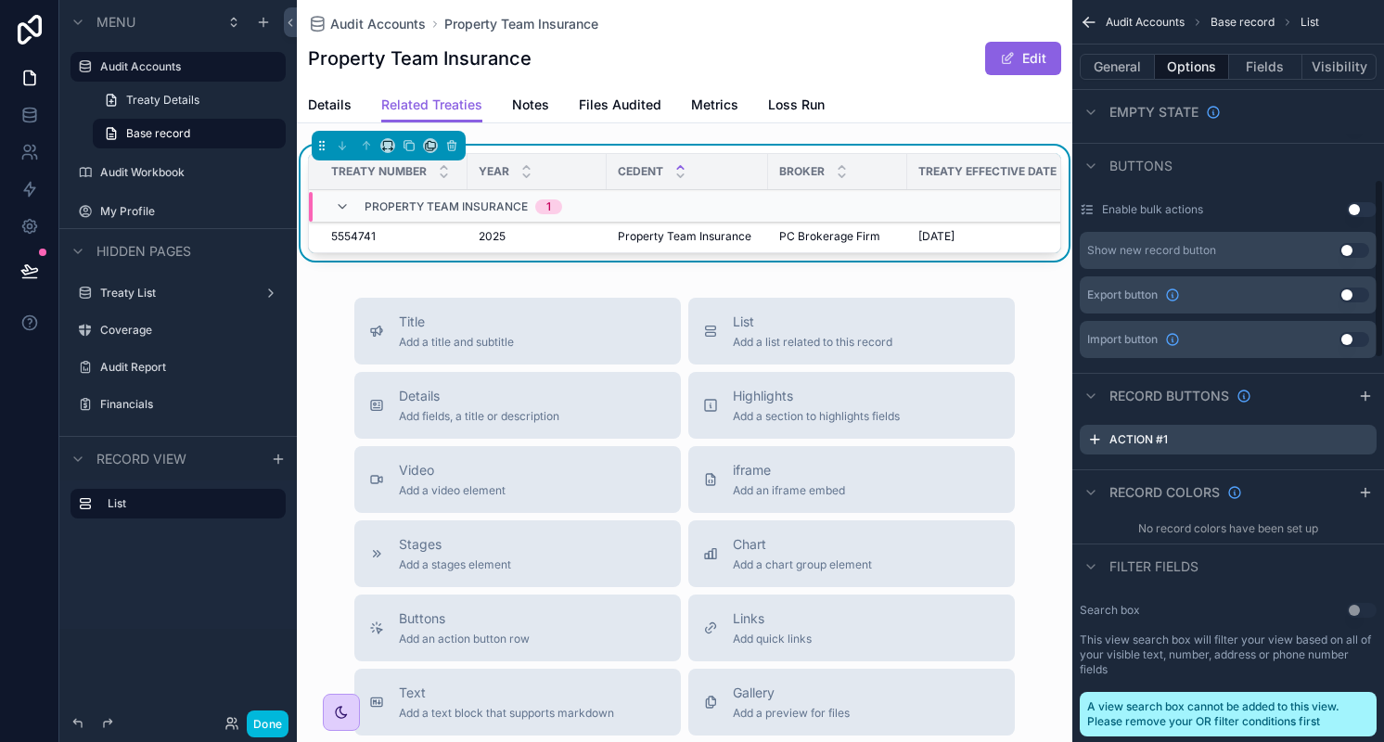
scroll to position [797, 0]
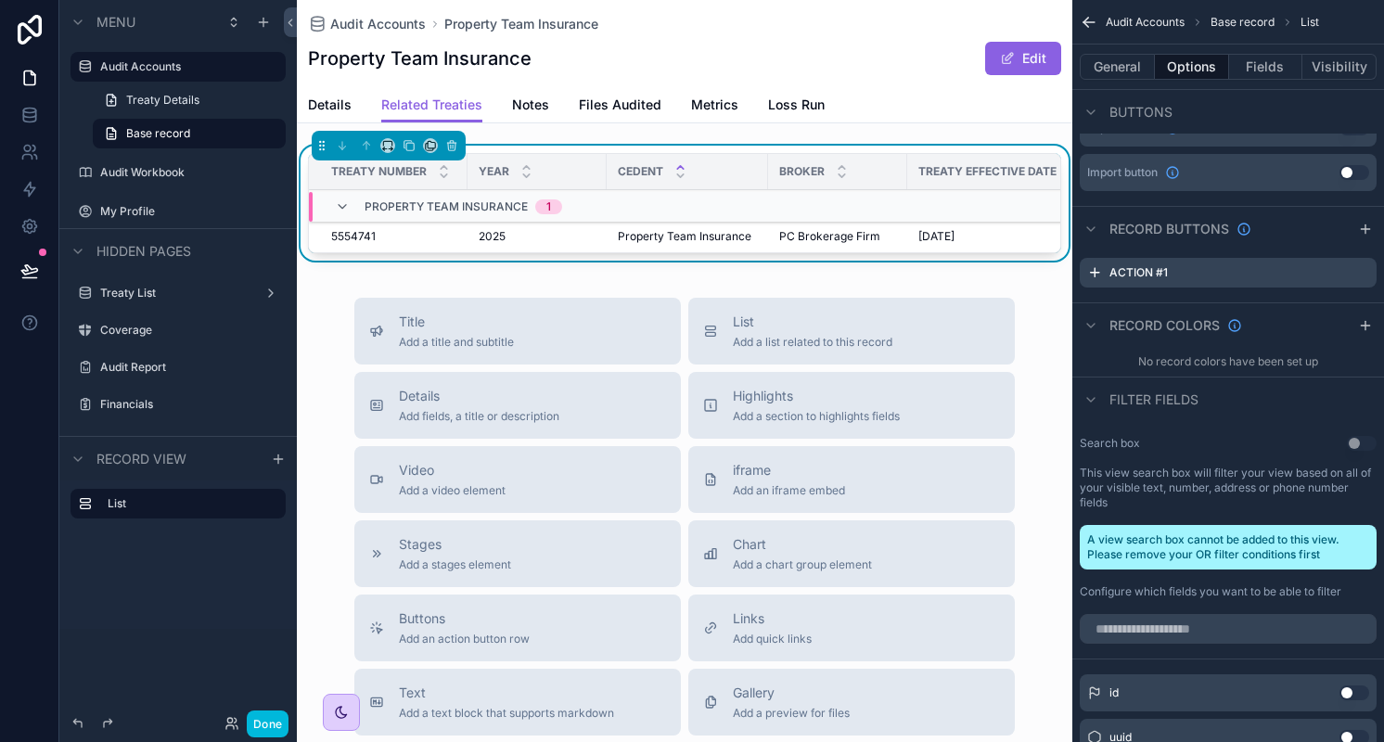
click at [0, 0] on icon "scrollable content" at bounding box center [0, 0] width 0 height 0
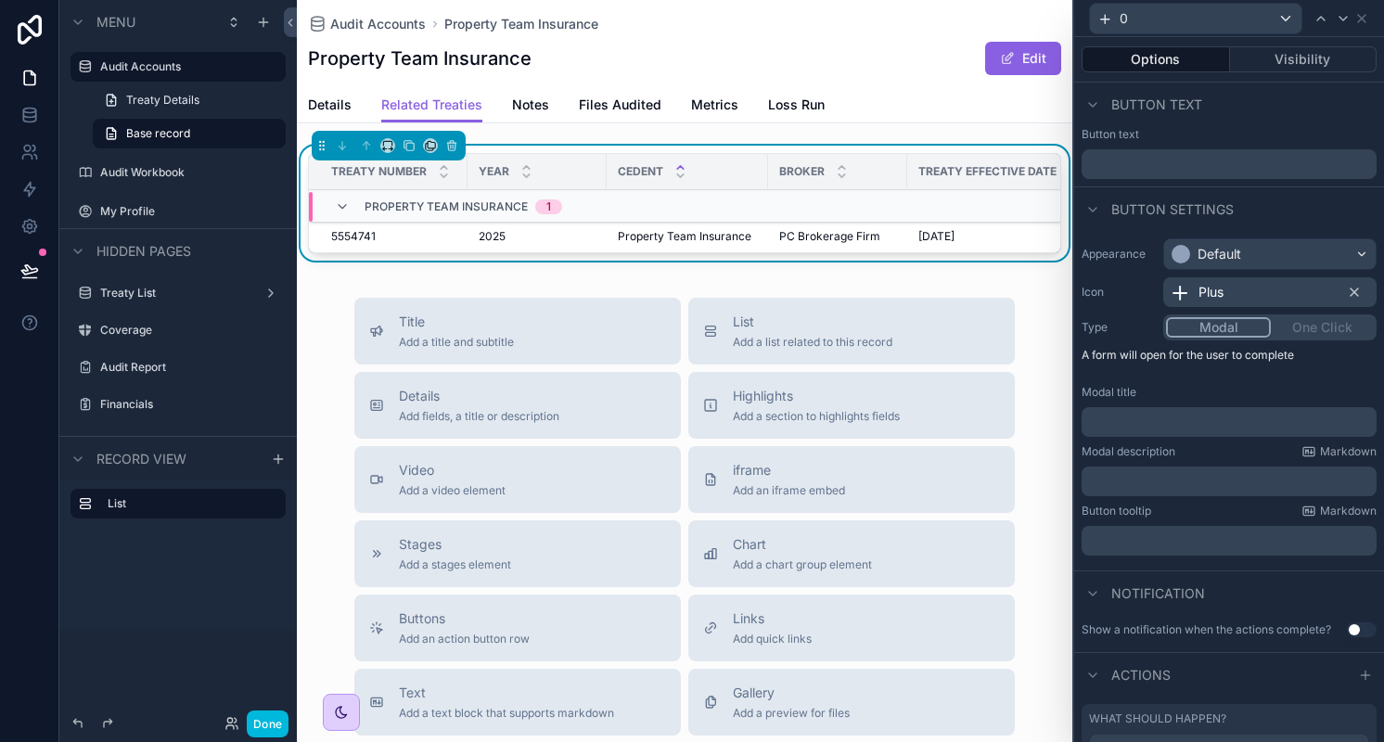
scroll to position [196, 0]
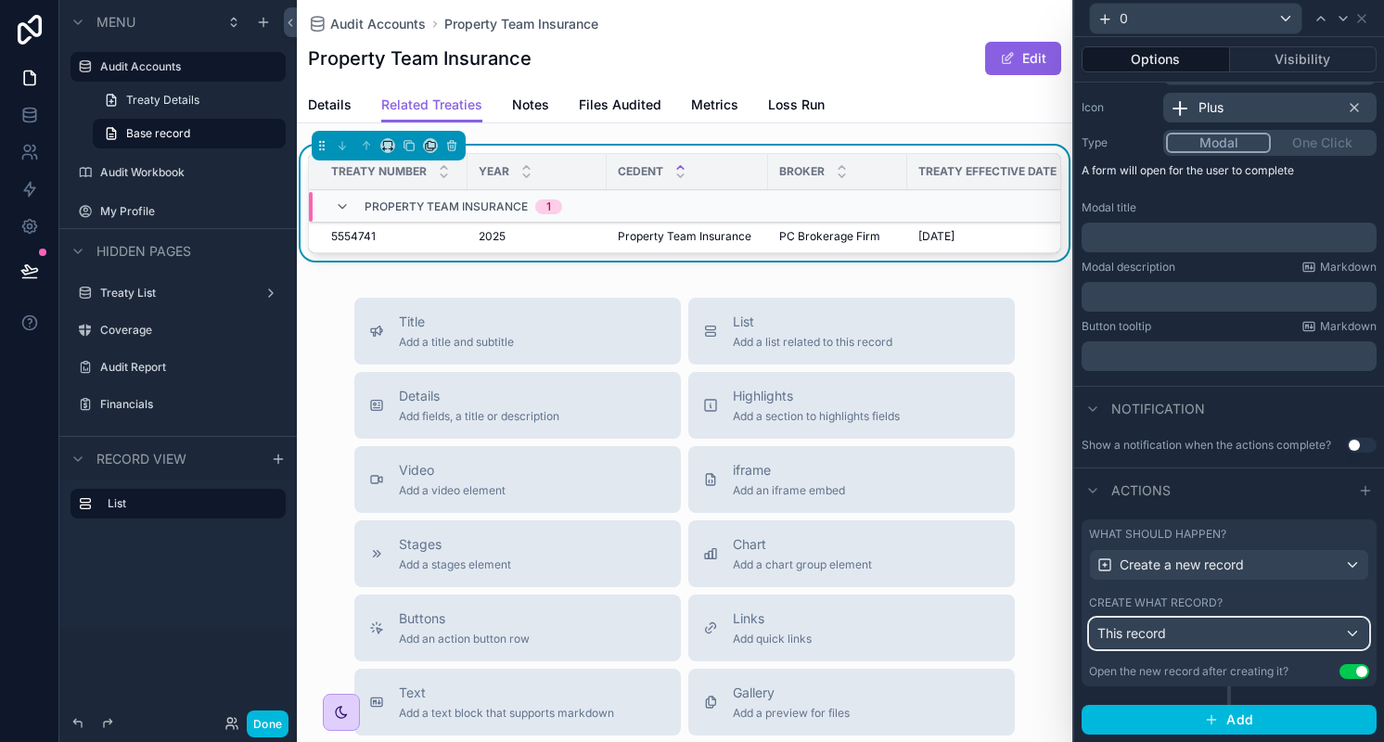
click at [1176, 635] on div "This record" at bounding box center [1229, 634] width 278 height 30
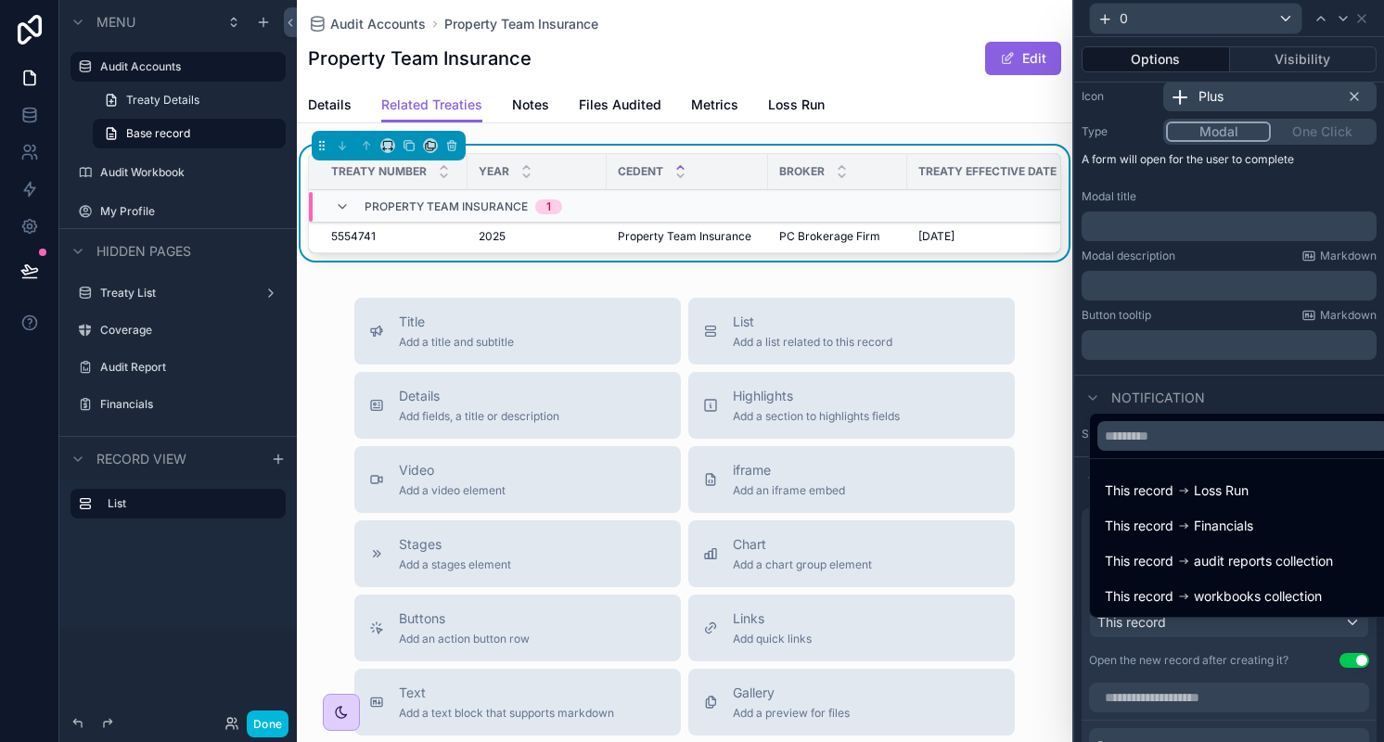
click at [1217, 635] on div at bounding box center [1229, 371] width 310 height 742
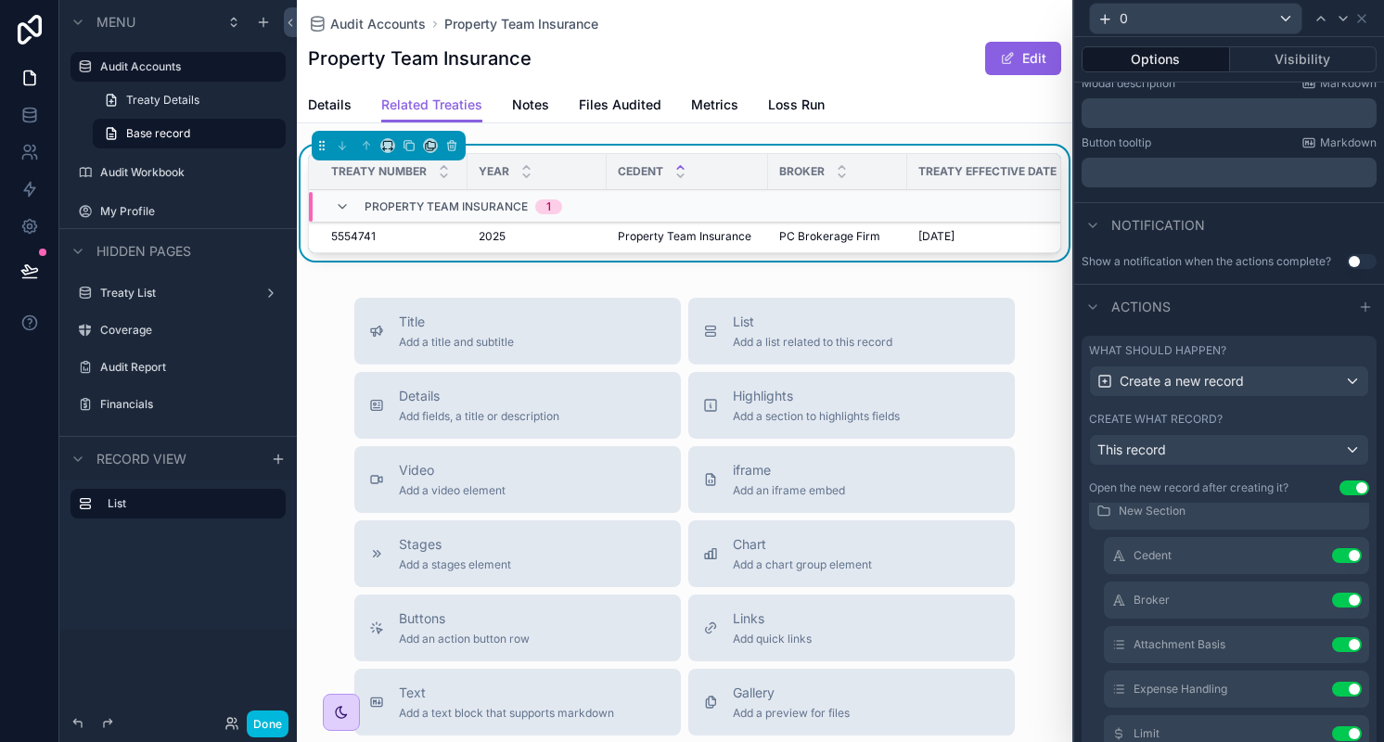
scroll to position [0, 0]
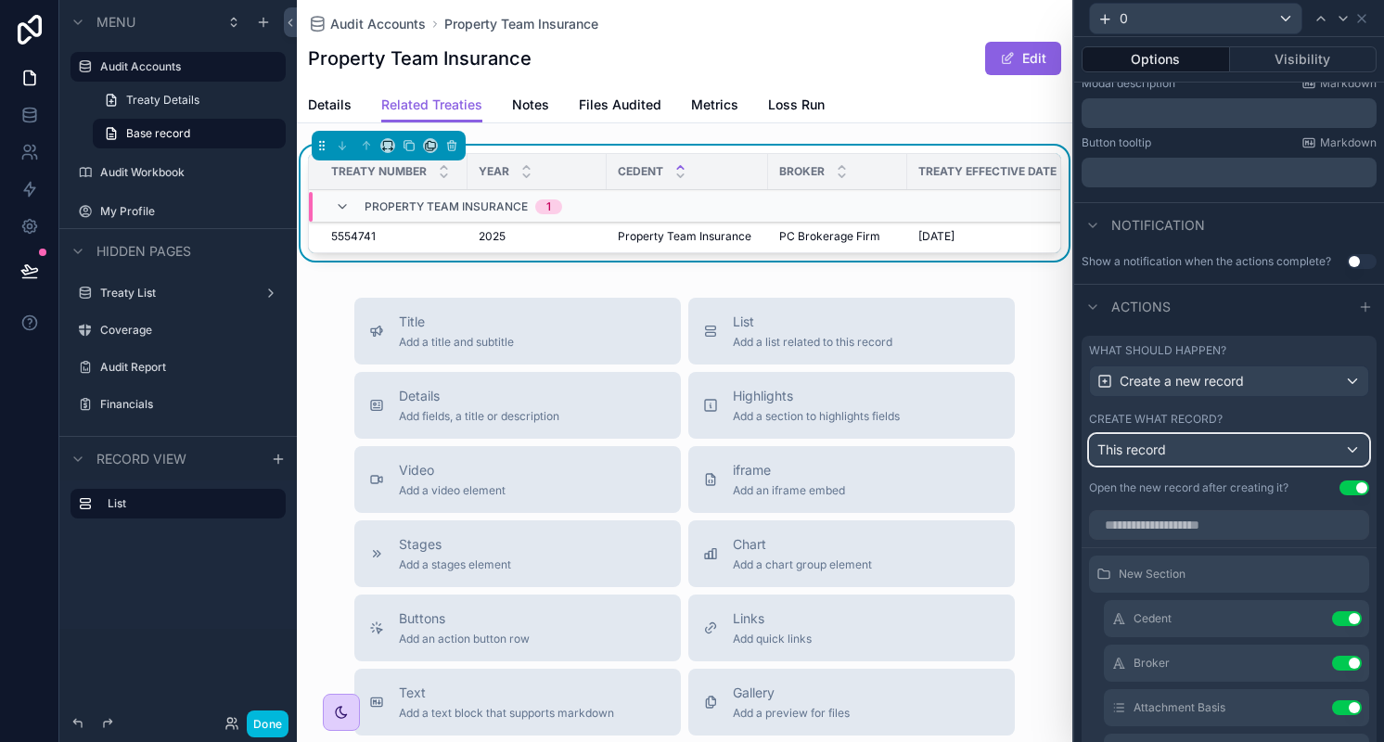
click at [1218, 456] on div "This record" at bounding box center [1229, 450] width 278 height 30
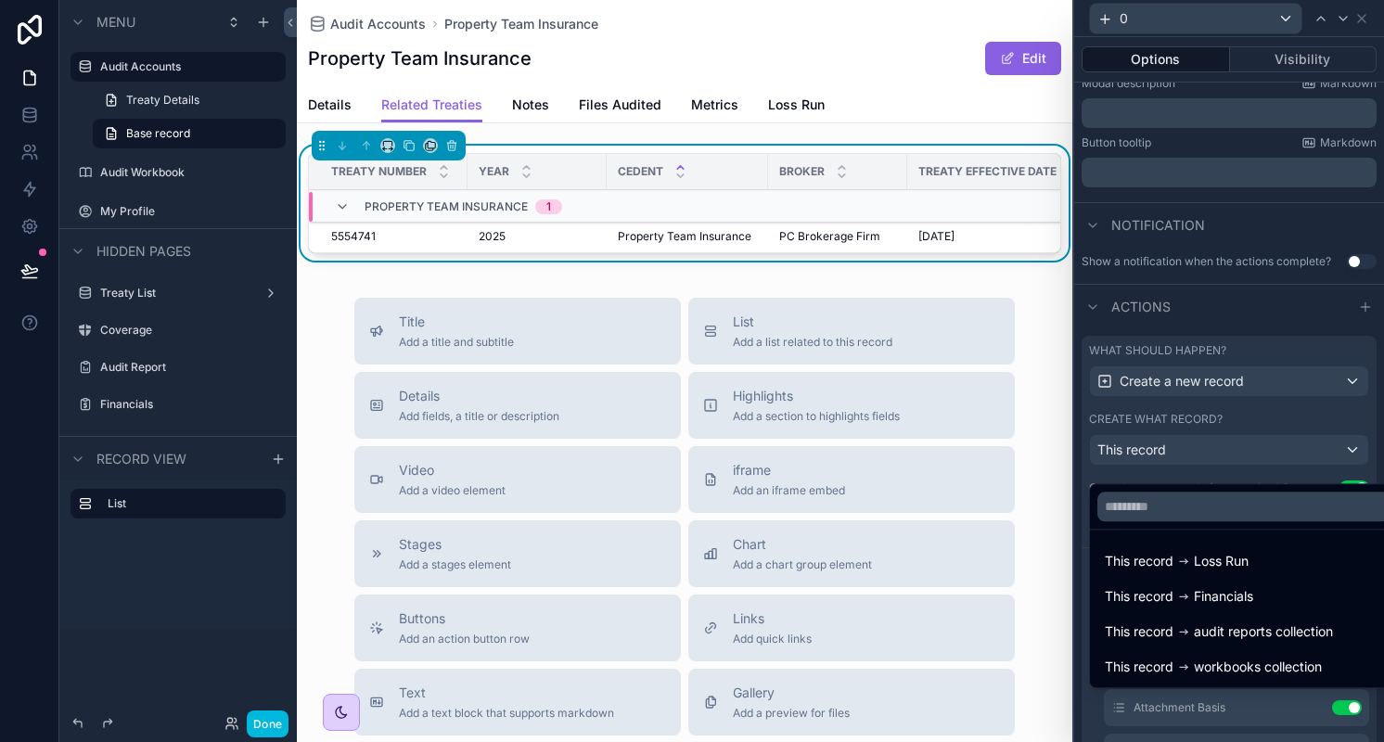
click at [1218, 456] on div at bounding box center [1229, 371] width 310 height 742
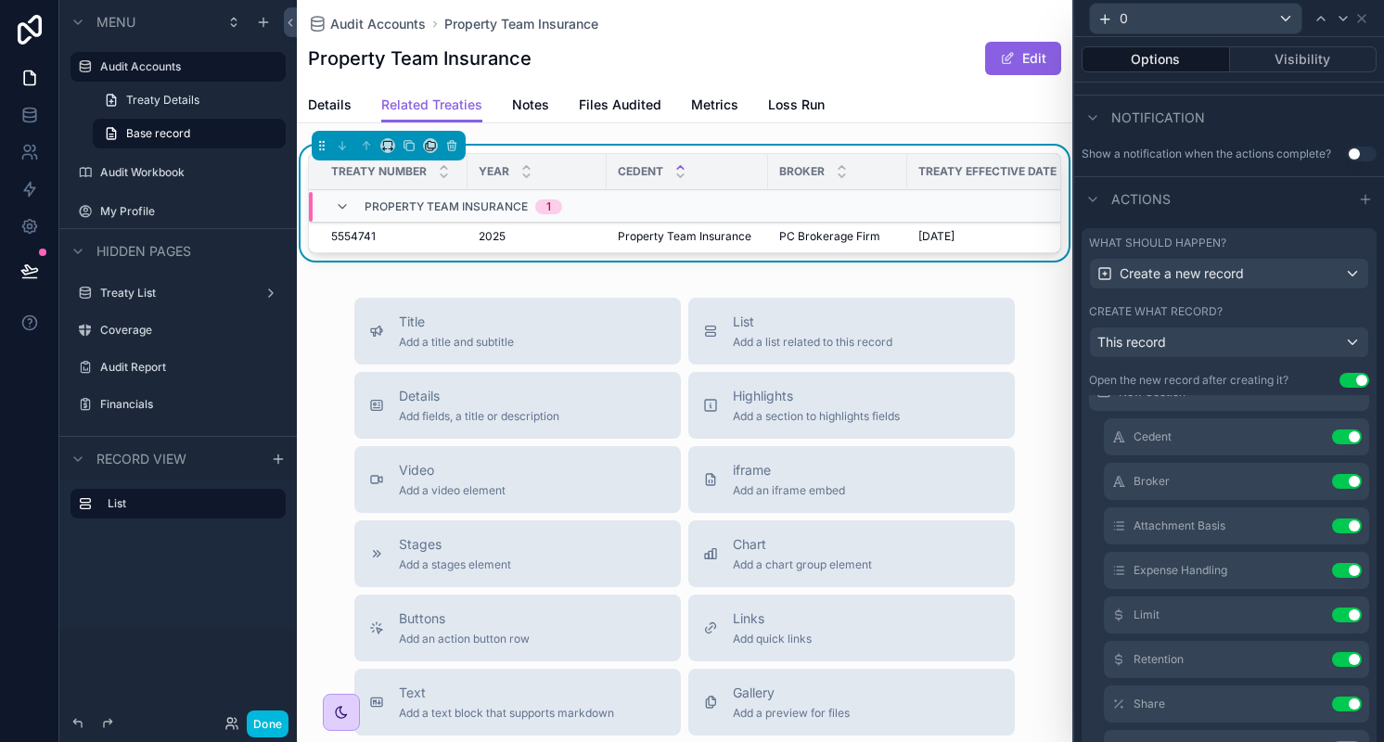
scroll to position [72, 0]
click at [1332, 446] on button "Use setting" at bounding box center [1347, 438] width 30 height 15
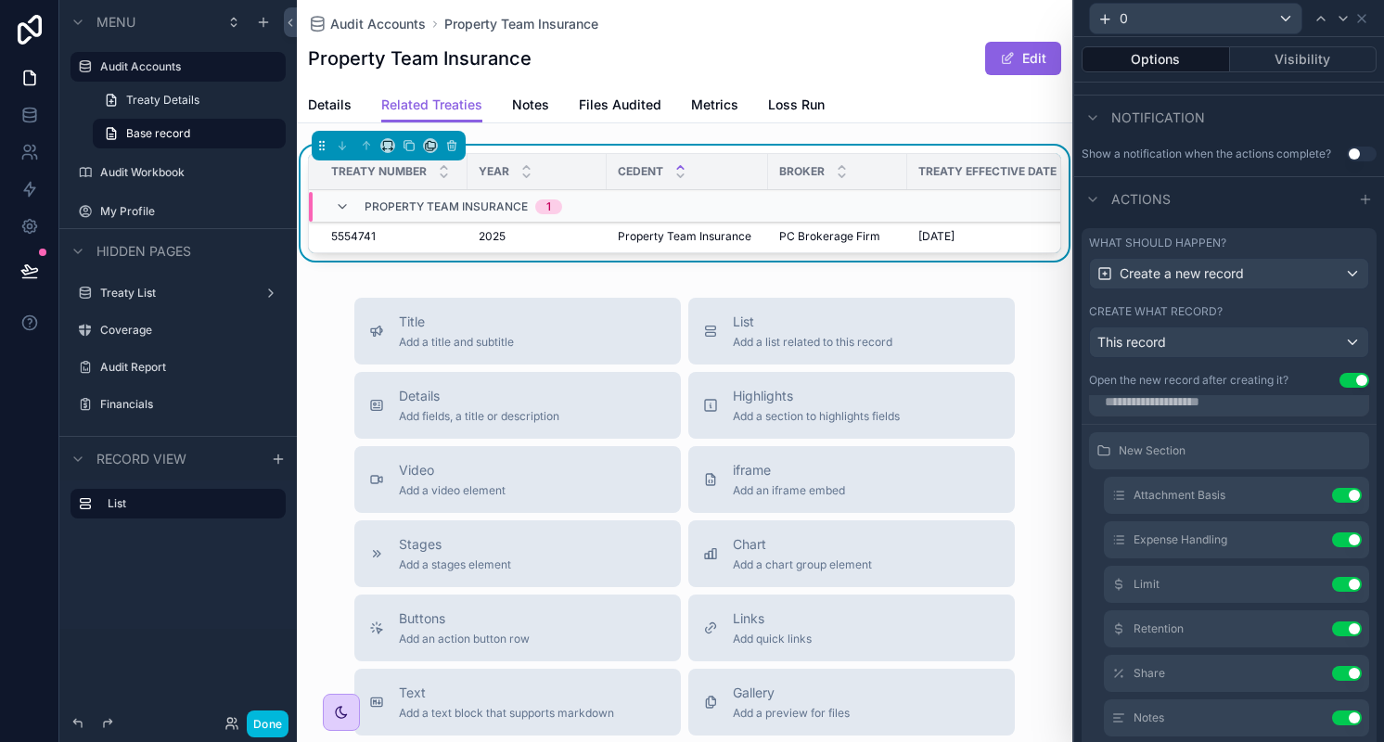
scroll to position [14, 0]
click at [1332, 505] on button "Use setting" at bounding box center [1347, 497] width 30 height 15
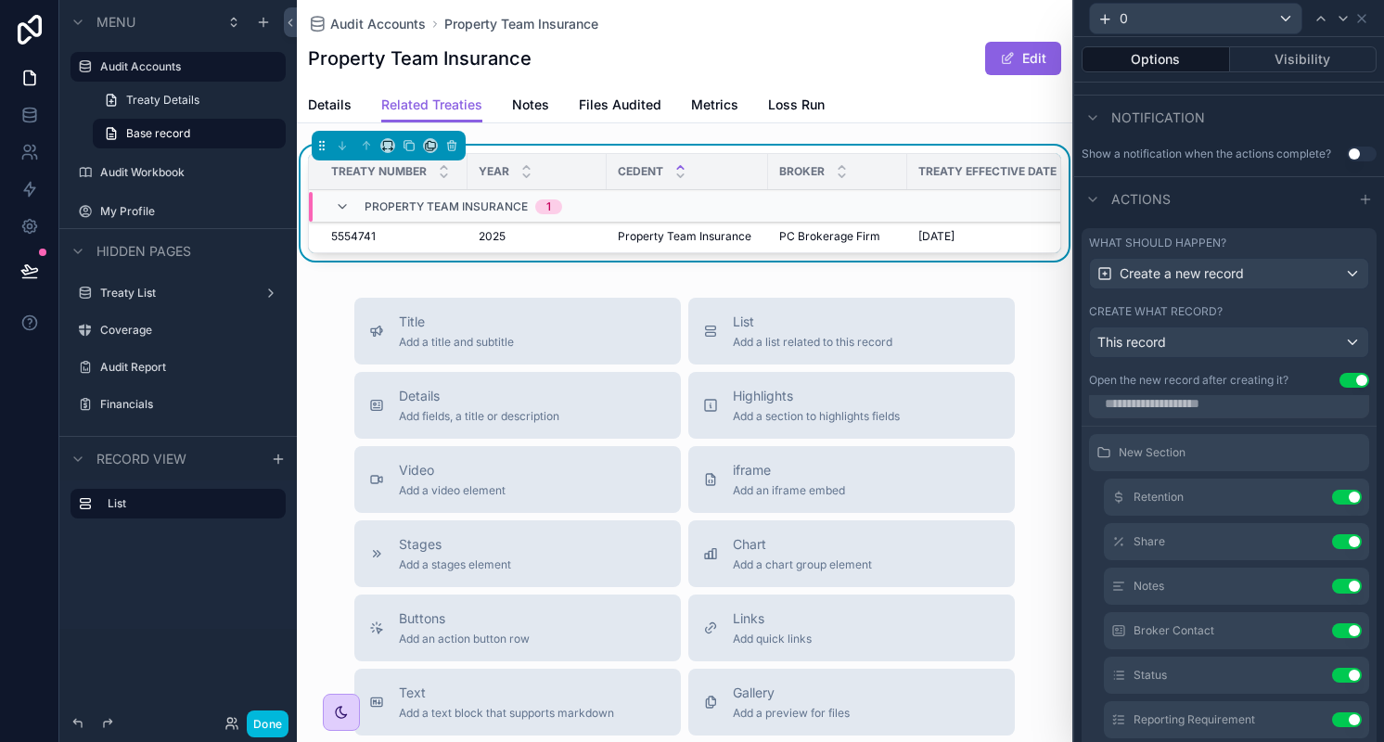
click at [1332, 534] on button "Use setting" at bounding box center [1347, 541] width 30 height 15
click at [1332, 579] on button "Use setting" at bounding box center [1347, 586] width 30 height 15
click at [1332, 505] on button "Use setting" at bounding box center [1347, 497] width 30 height 15
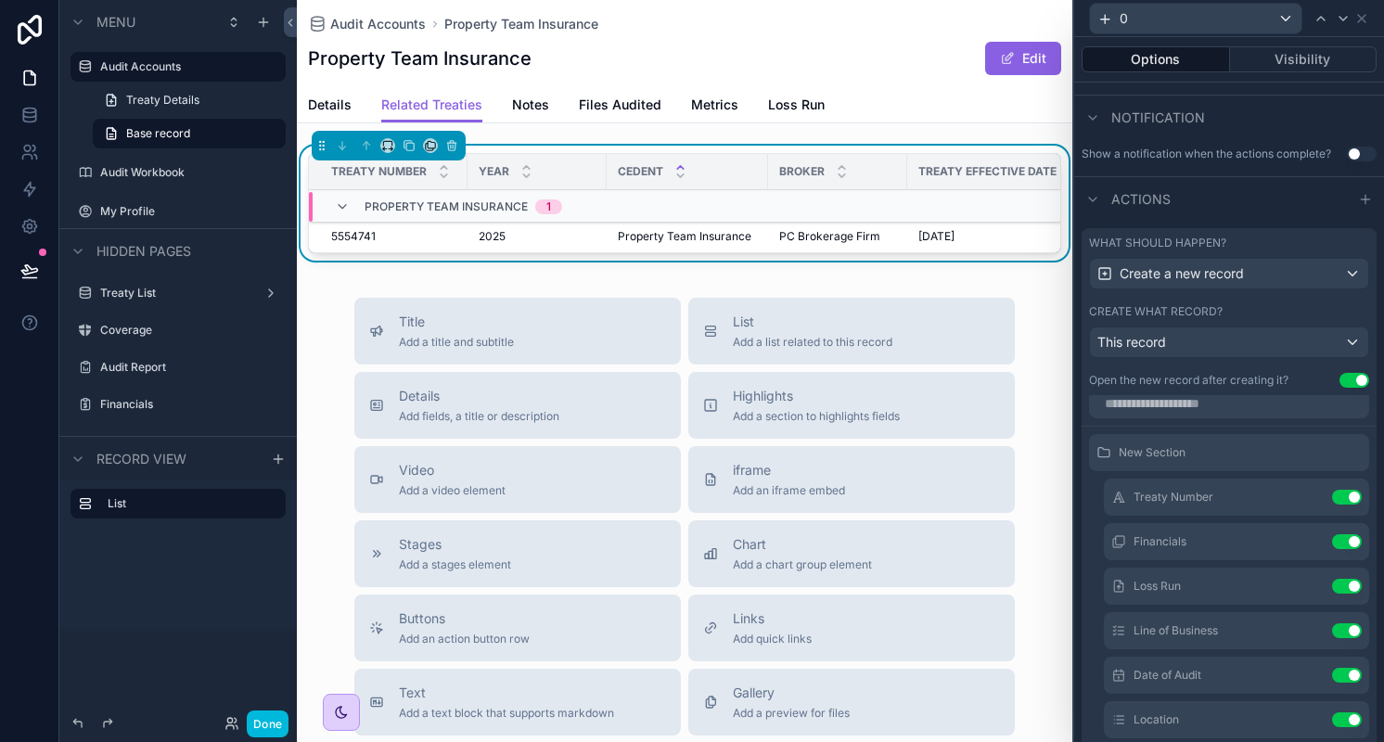
click at [1332, 505] on button "Use setting" at bounding box center [1347, 497] width 30 height 15
click at [1332, 534] on button "Use setting" at bounding box center [1347, 541] width 30 height 15
click at [1332, 505] on button "Use setting" at bounding box center [1347, 497] width 30 height 15
click at [1332, 534] on button "Use setting" at bounding box center [1347, 541] width 30 height 15
click at [1332, 579] on button "Use setting" at bounding box center [1347, 586] width 30 height 15
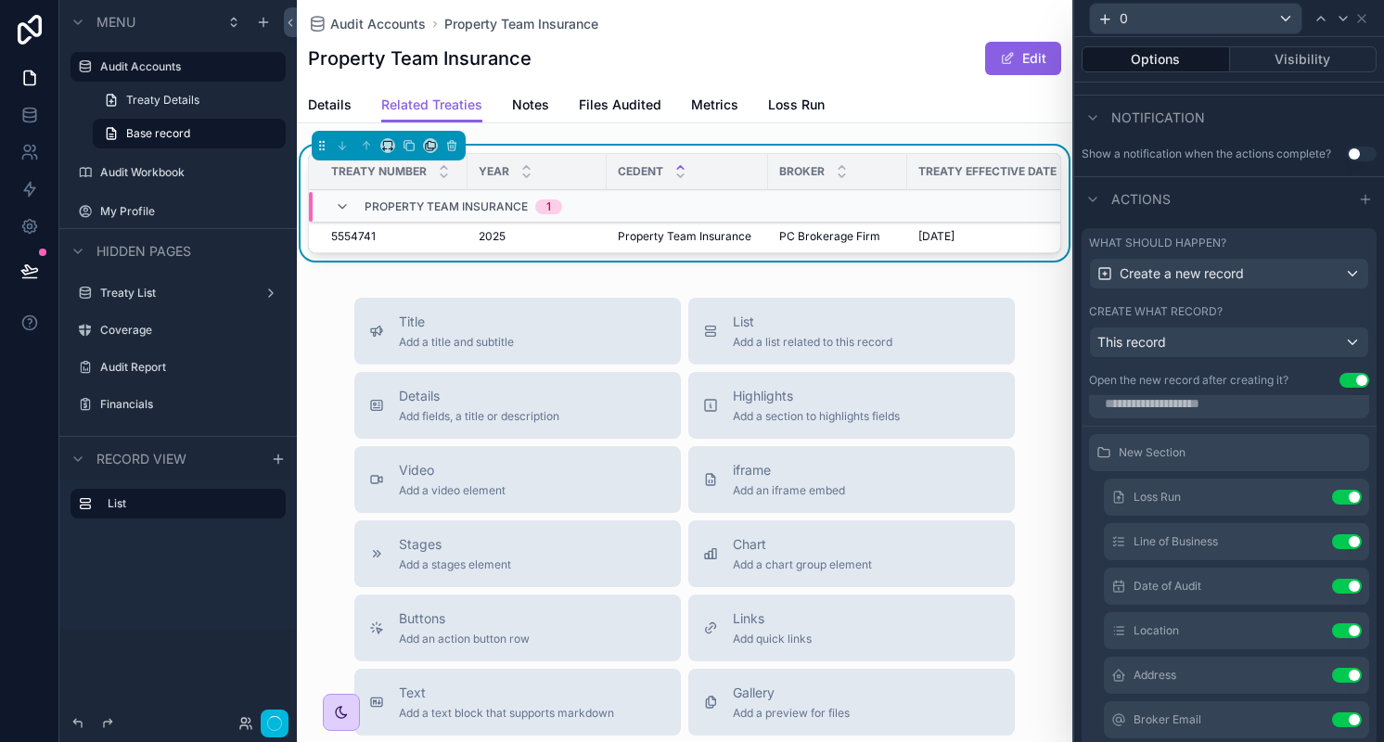
click at [1332, 623] on button "Use setting" at bounding box center [1347, 630] width 30 height 15
click at [1332, 505] on button "Use setting" at bounding box center [1347, 497] width 30 height 15
click at [1332, 534] on button "Use setting" at bounding box center [1347, 541] width 30 height 15
click at [1332, 579] on button "Use setting" at bounding box center [1347, 586] width 30 height 15
click at [1332, 623] on button "Use setting" at bounding box center [1347, 630] width 30 height 15
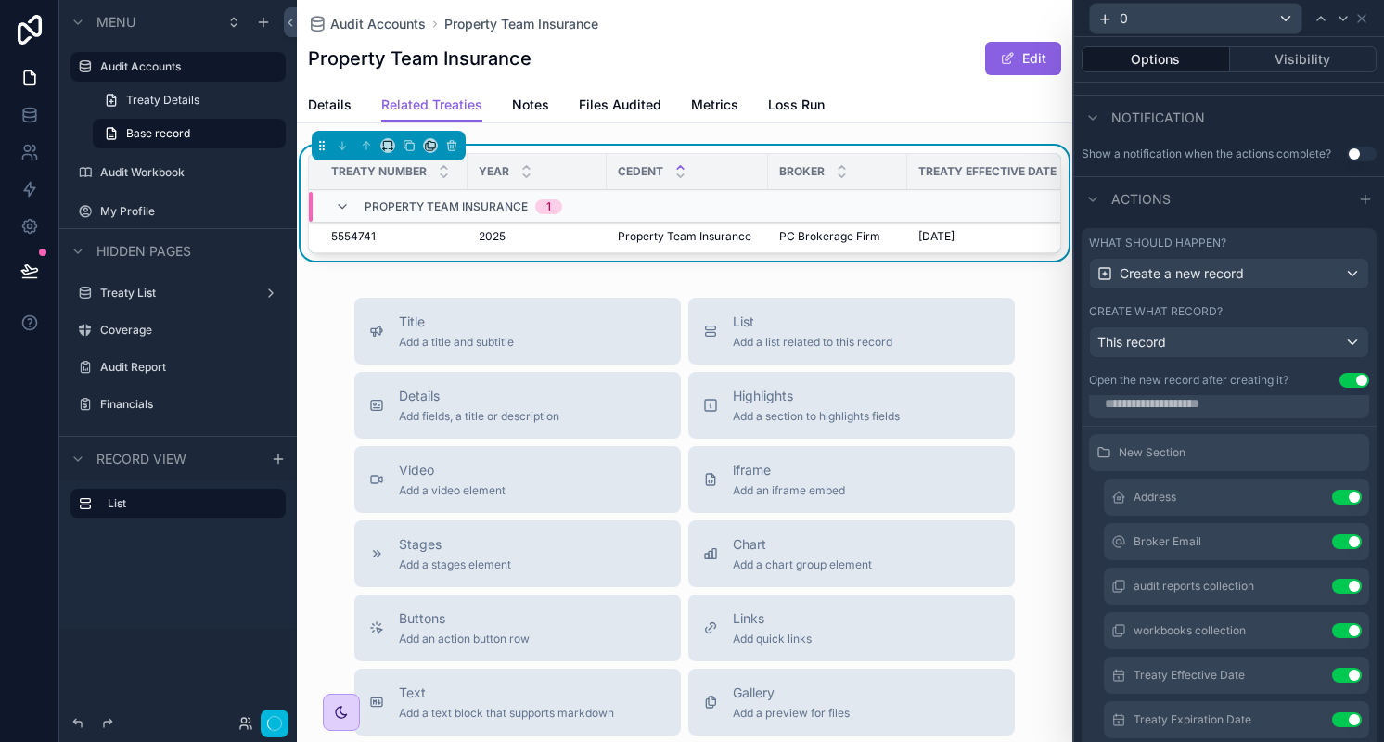
click at [1332, 668] on button "Use setting" at bounding box center [1347, 675] width 30 height 15
click at [1332, 712] on button "Use setting" at bounding box center [1347, 719] width 30 height 15
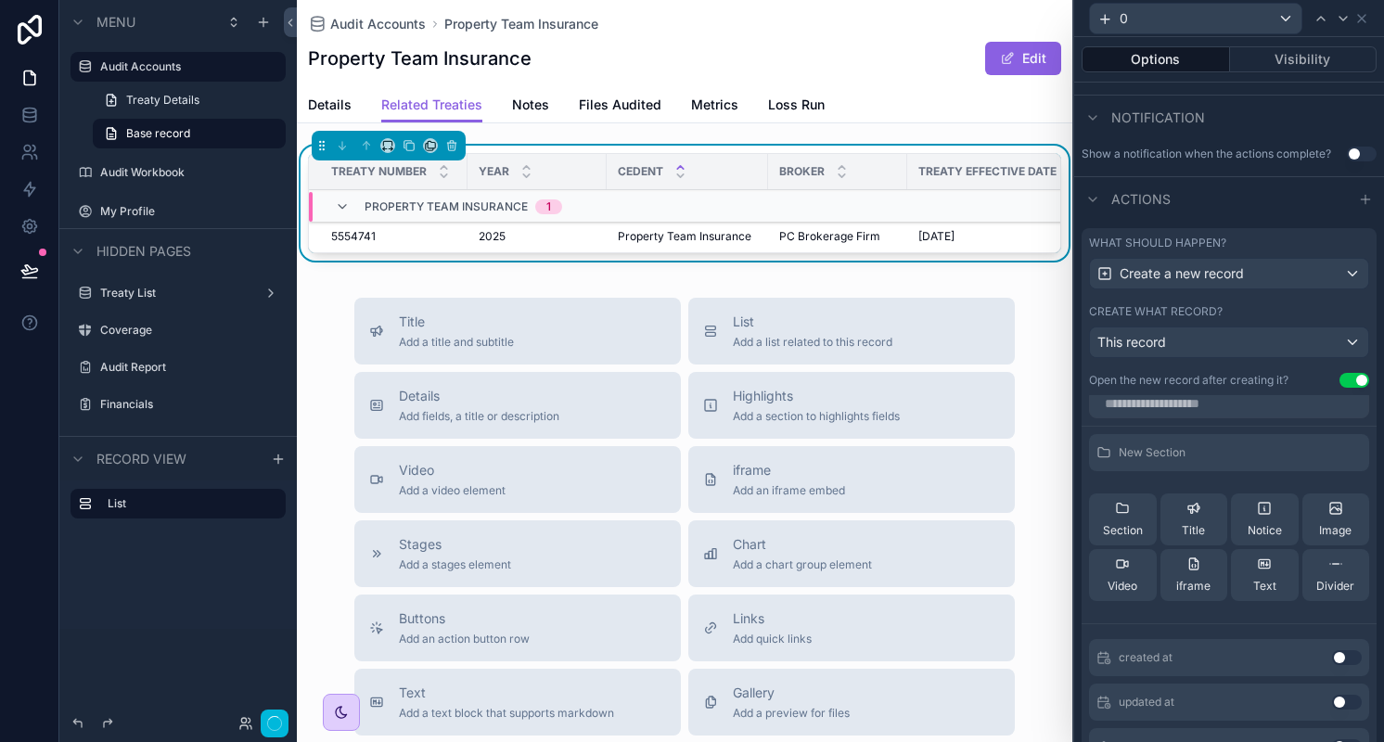
click at [1312, 505] on button "Image" at bounding box center [1336, 519] width 68 height 52
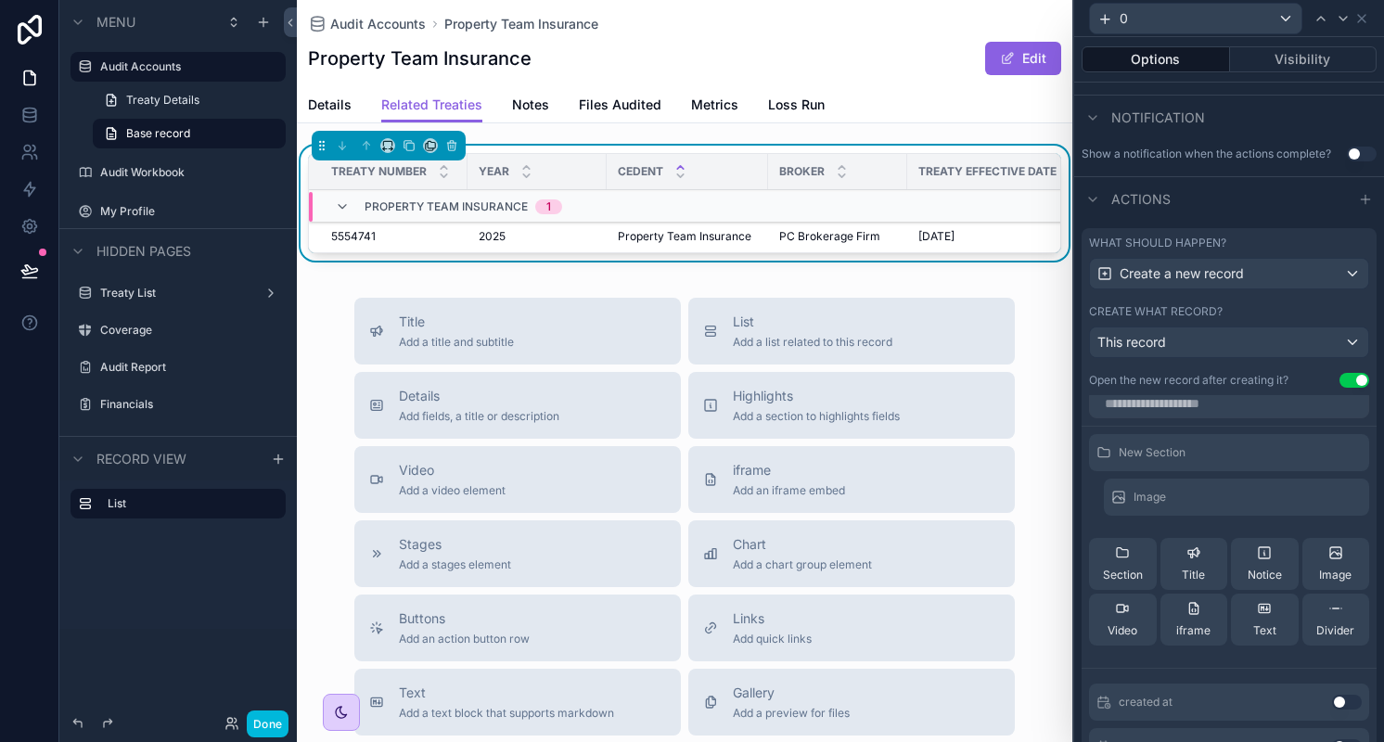
click at [0, 0] on icon at bounding box center [0, 0] width 0 height 0
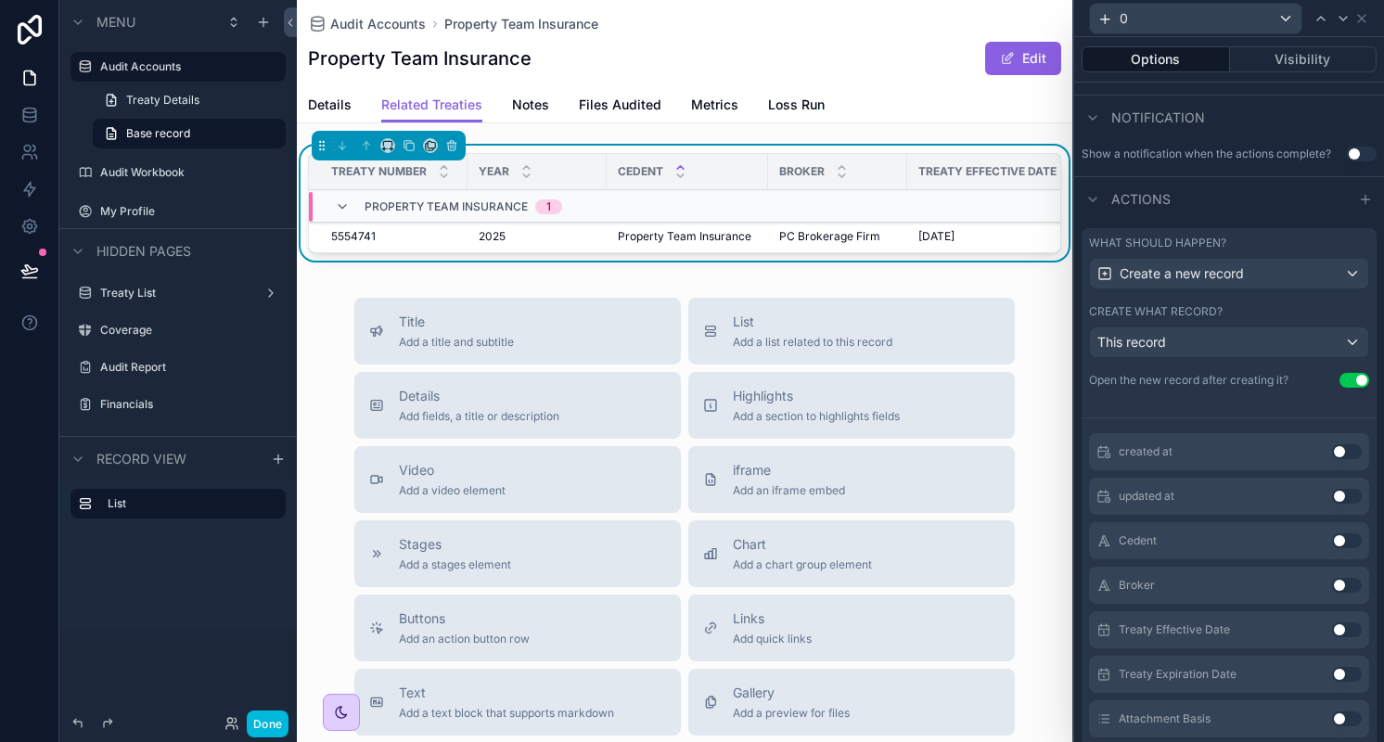
scroll to position [287, 0]
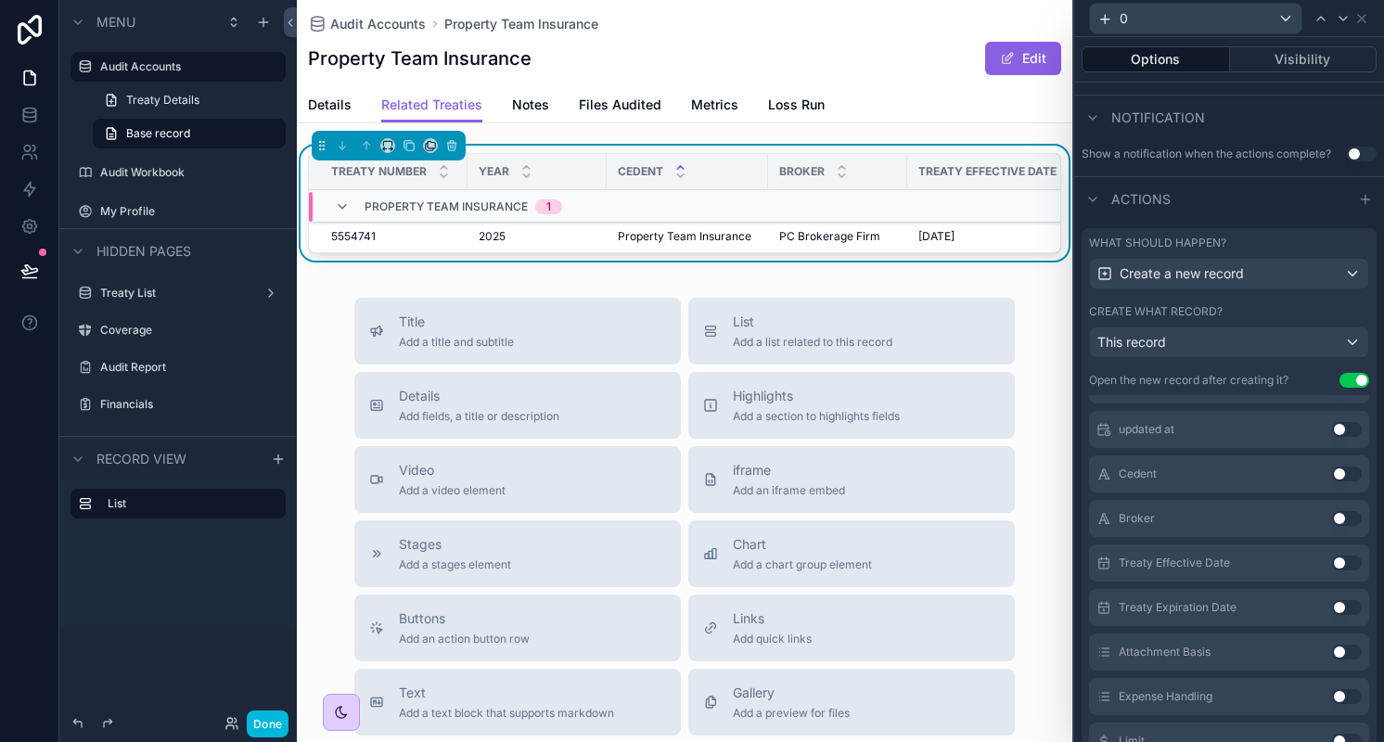
click at [1332, 481] on button "Use setting" at bounding box center [1347, 474] width 30 height 15
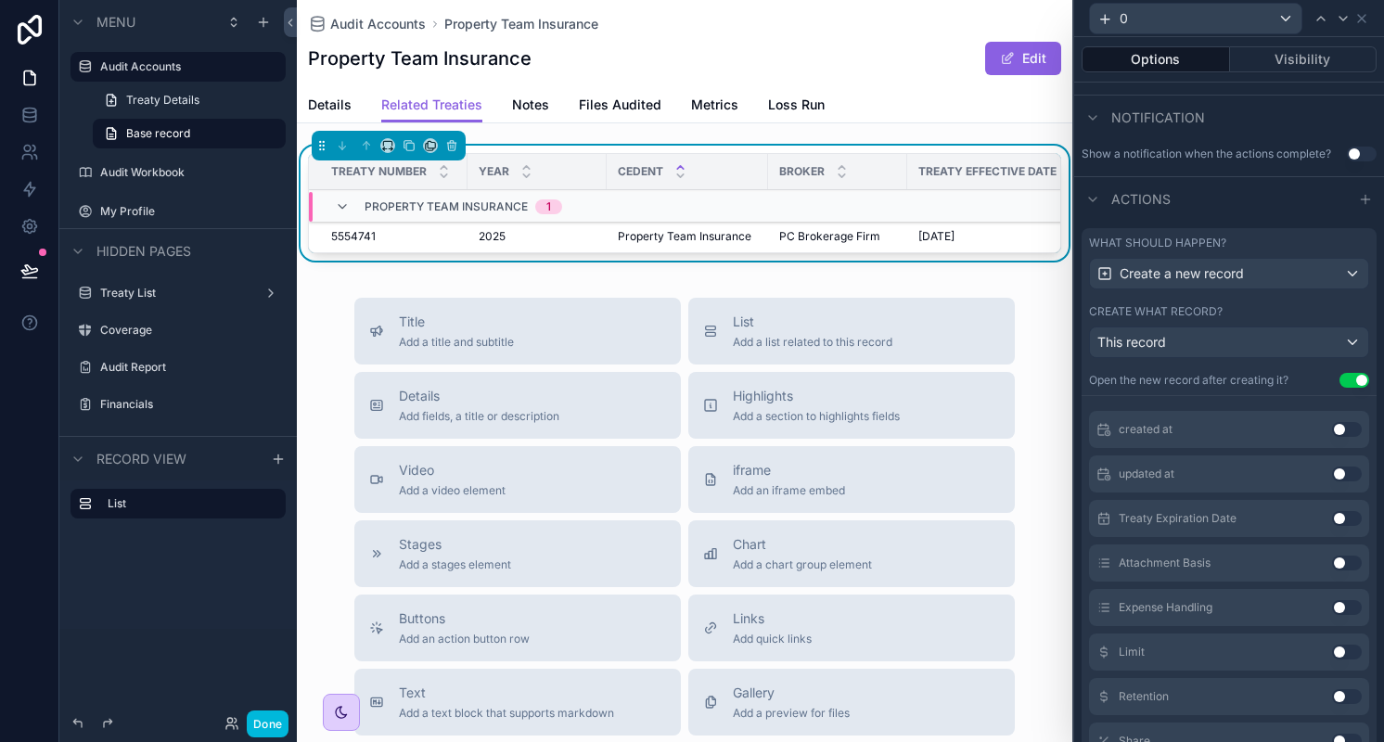
scroll to position [420, 0]
click at [1332, 481] on button "Use setting" at bounding box center [1347, 474] width 30 height 15
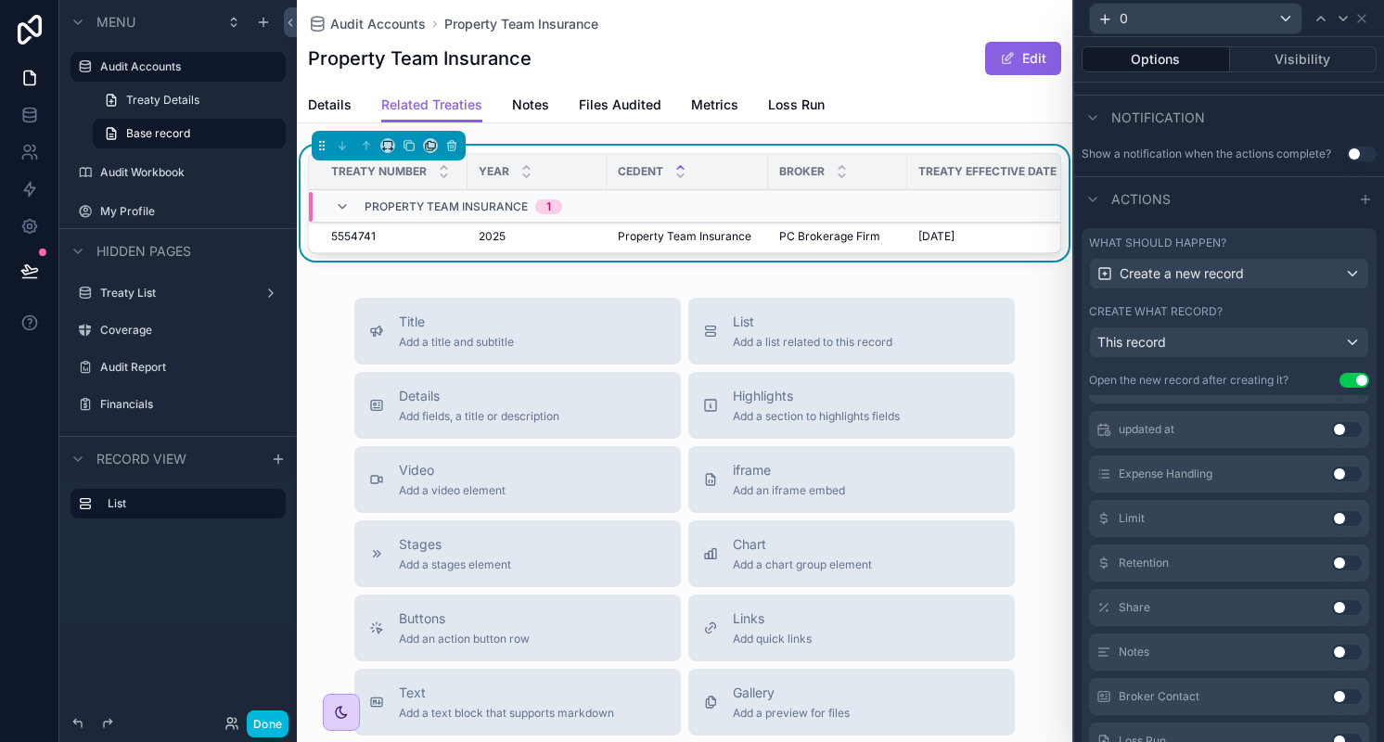
click at [1332, 481] on button "Use setting" at bounding box center [1347, 474] width 30 height 15
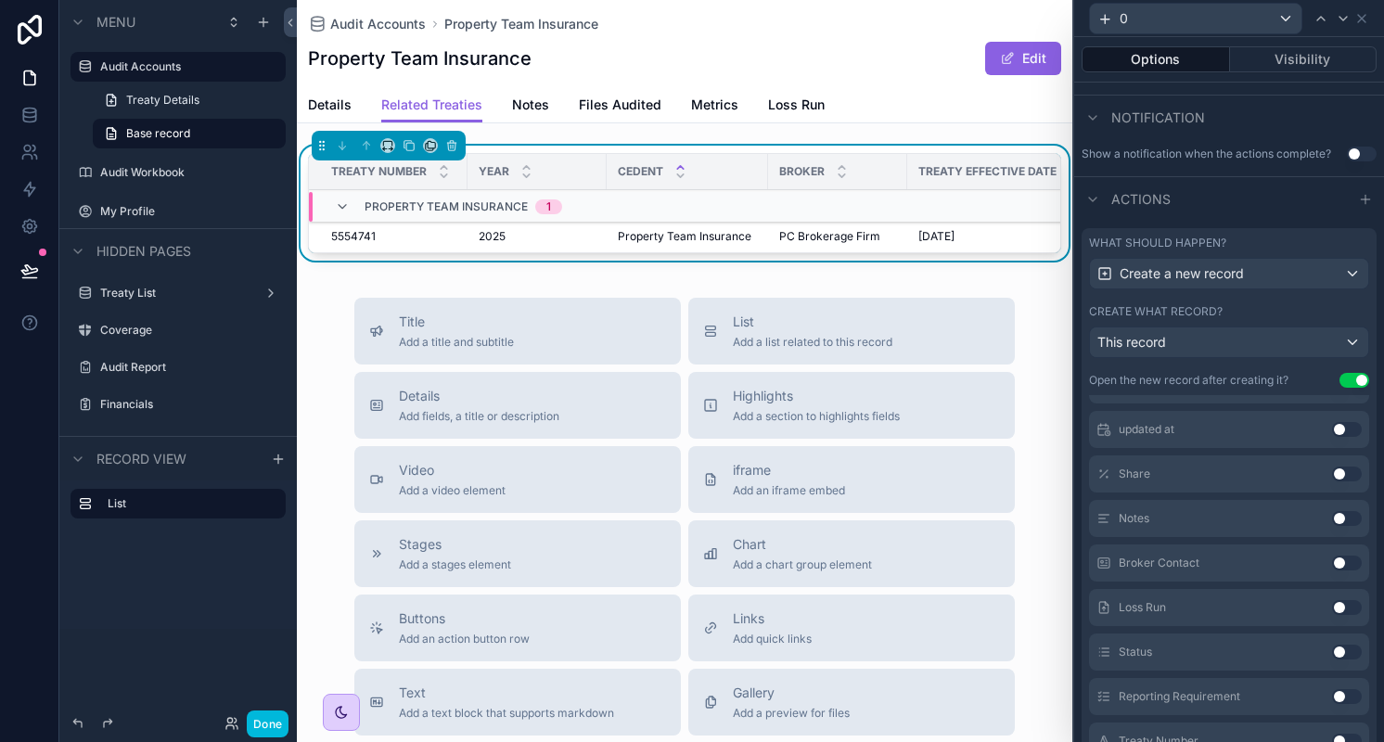
click at [1332, 481] on button "Use setting" at bounding box center [1347, 474] width 30 height 15
click at [1332, 526] on button "Use setting" at bounding box center [1347, 518] width 30 height 15
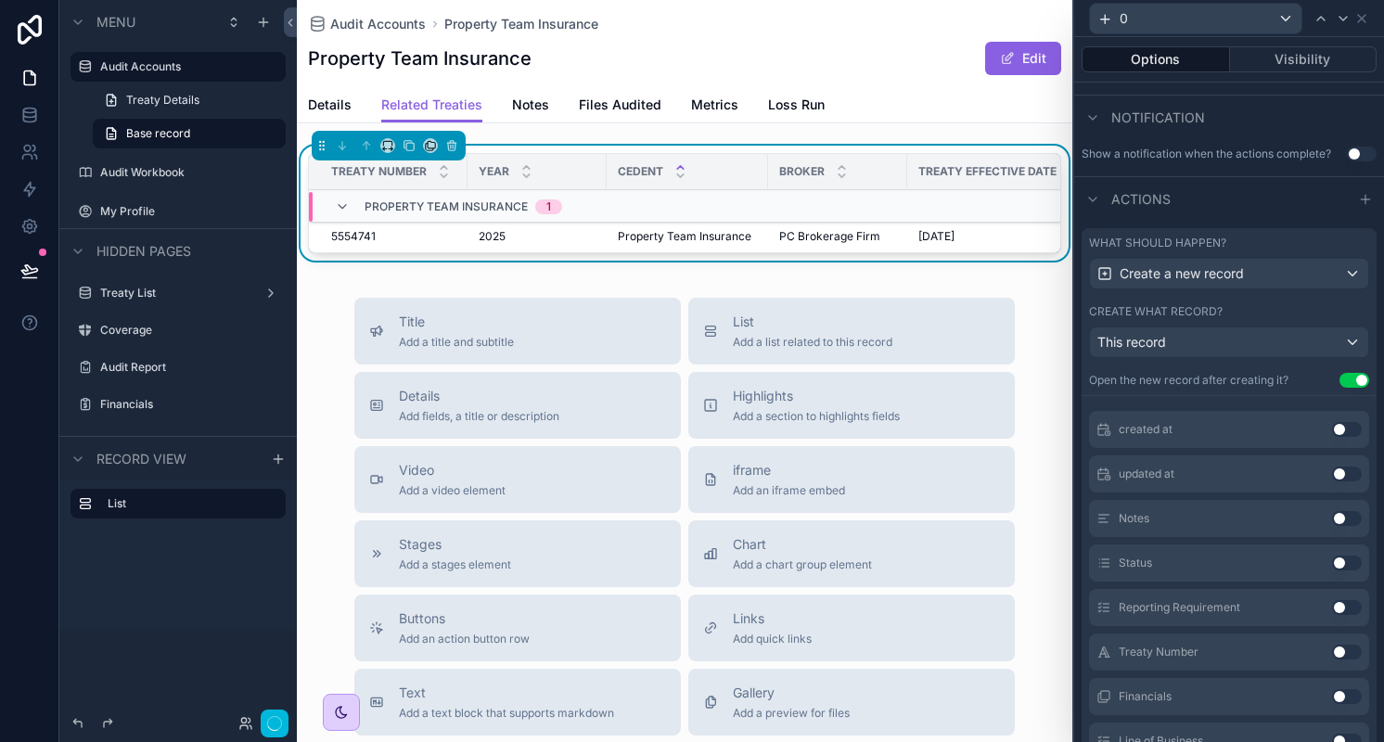
scroll to position [776, 0]
click at [1332, 615] on button "Use setting" at bounding box center [1347, 607] width 30 height 15
click at [1332, 522] on button "Use setting" at bounding box center [1347, 514] width 30 height 15
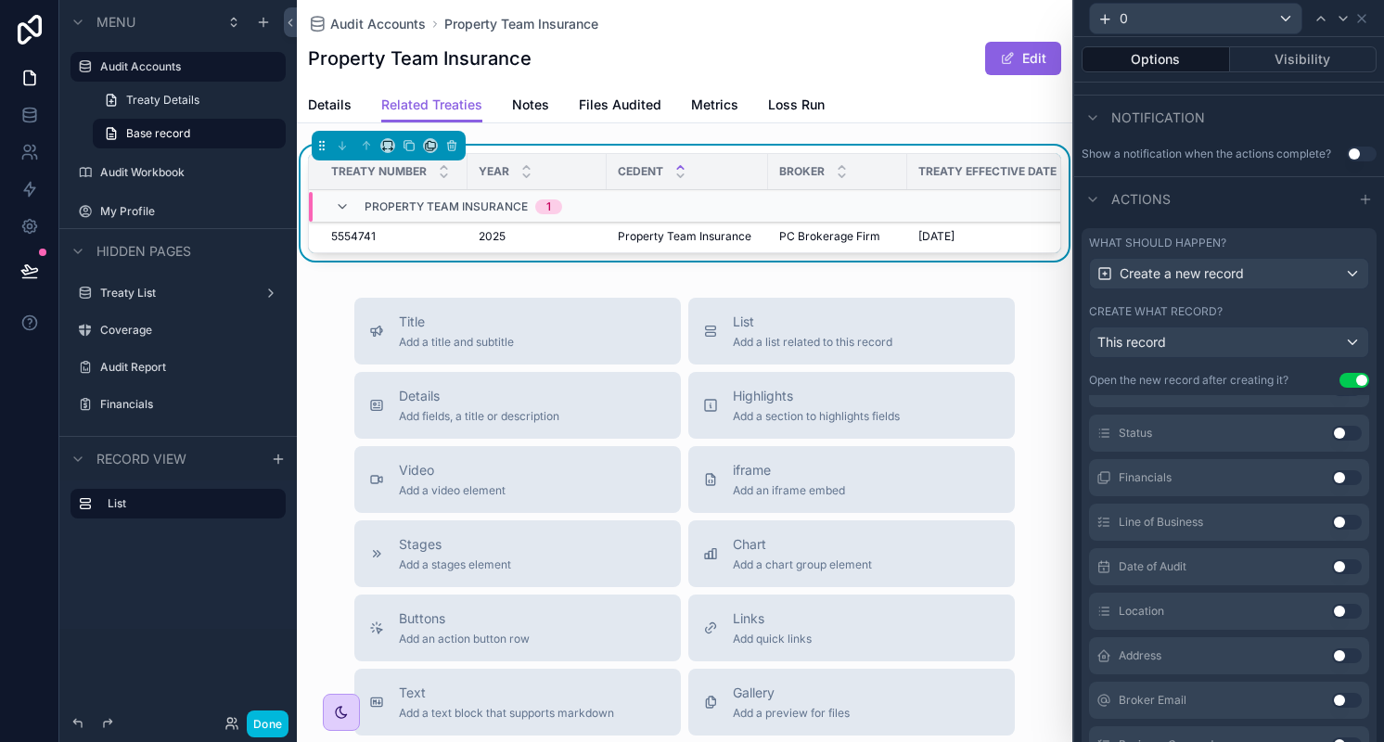
click at [1332, 530] on button "Use setting" at bounding box center [1347, 522] width 30 height 15
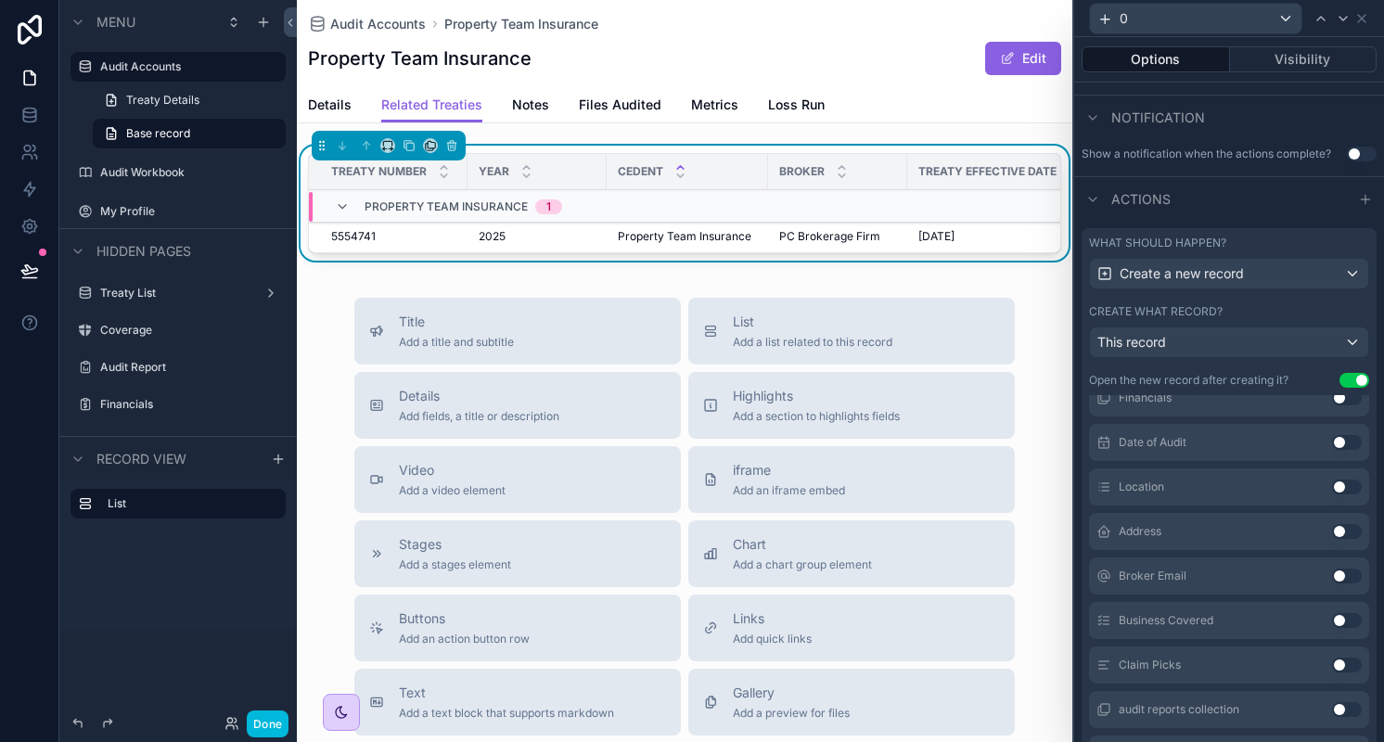
scroll to position [1103, 0]
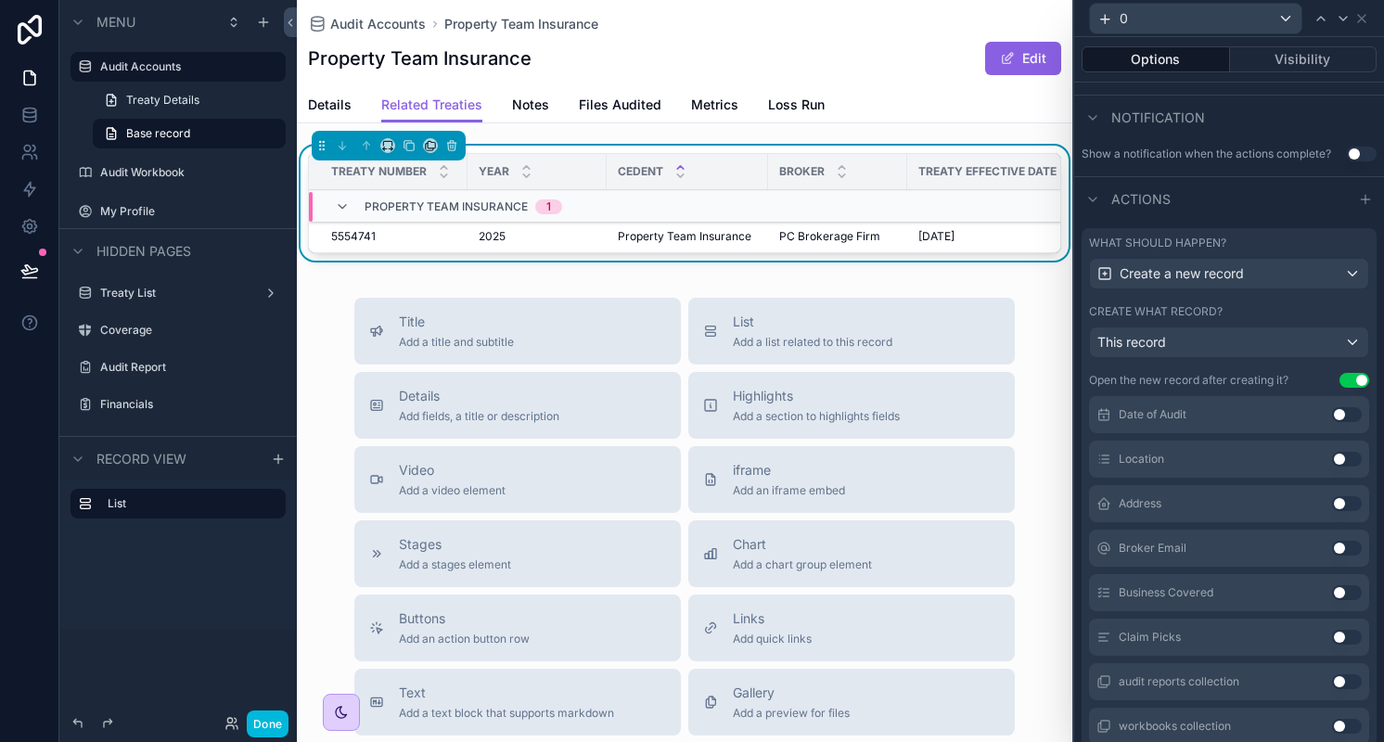
click at [1332, 600] on button "Use setting" at bounding box center [1347, 592] width 30 height 15
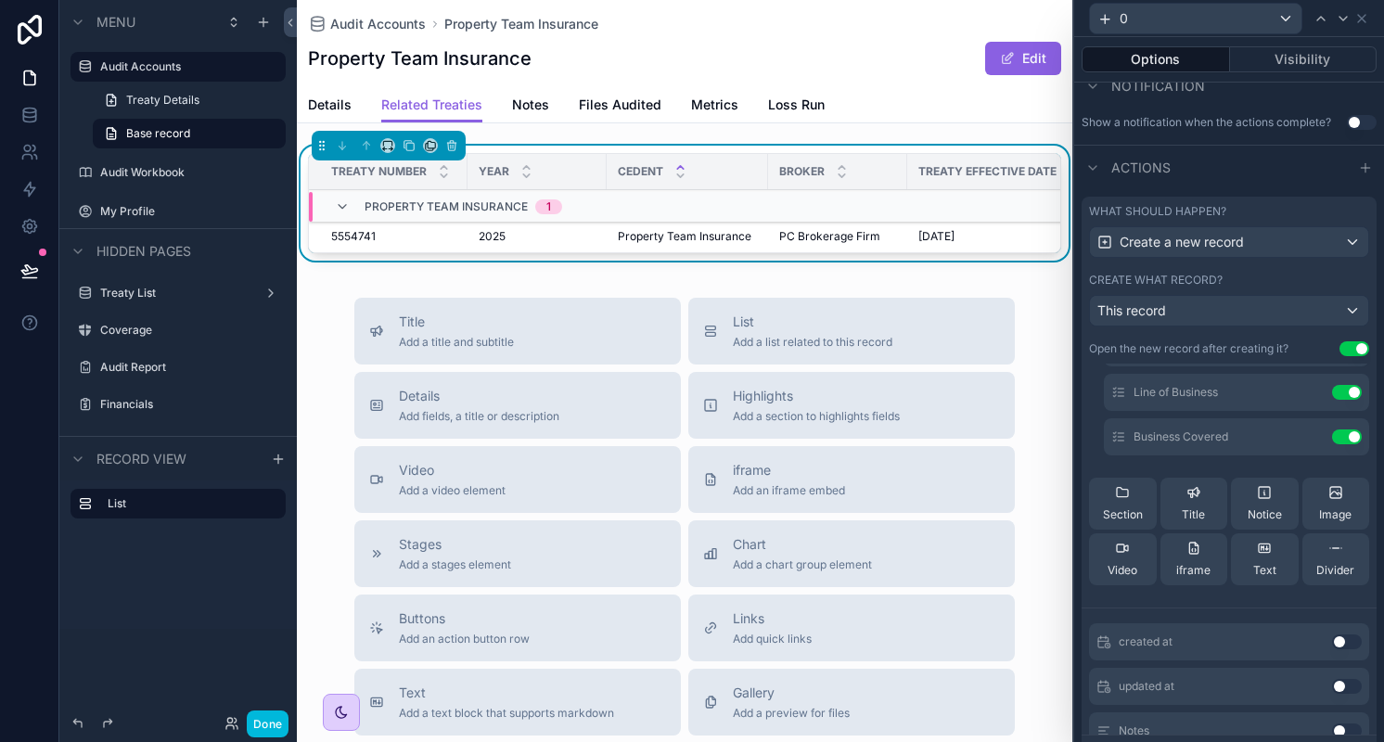
scroll to position [667, 0]
click at [0, 0] on span "scrollable content" at bounding box center [0, 0] width 0 height 0
click at [269, 726] on button "Done" at bounding box center [268, 723] width 42 height 27
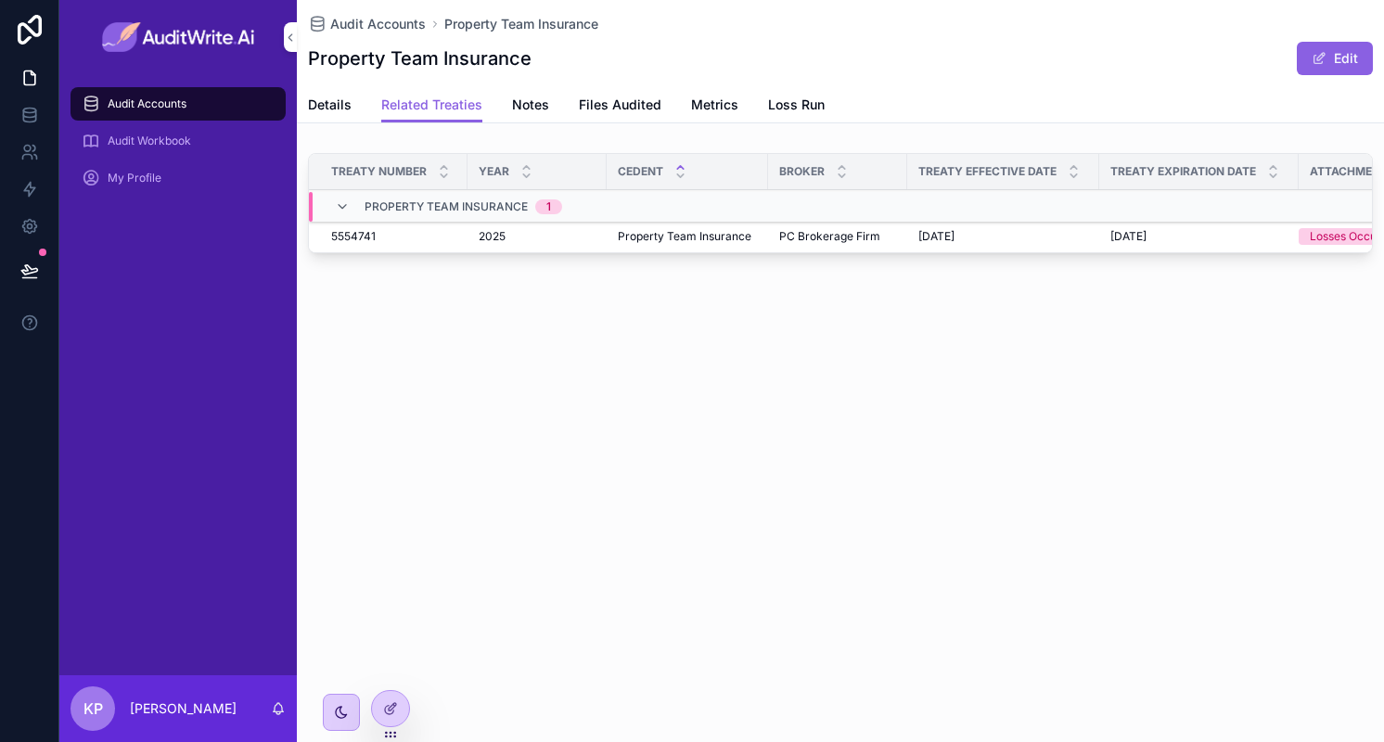
click at [0, 0] on icon "scrollable content" at bounding box center [0, 0] width 0 height 0
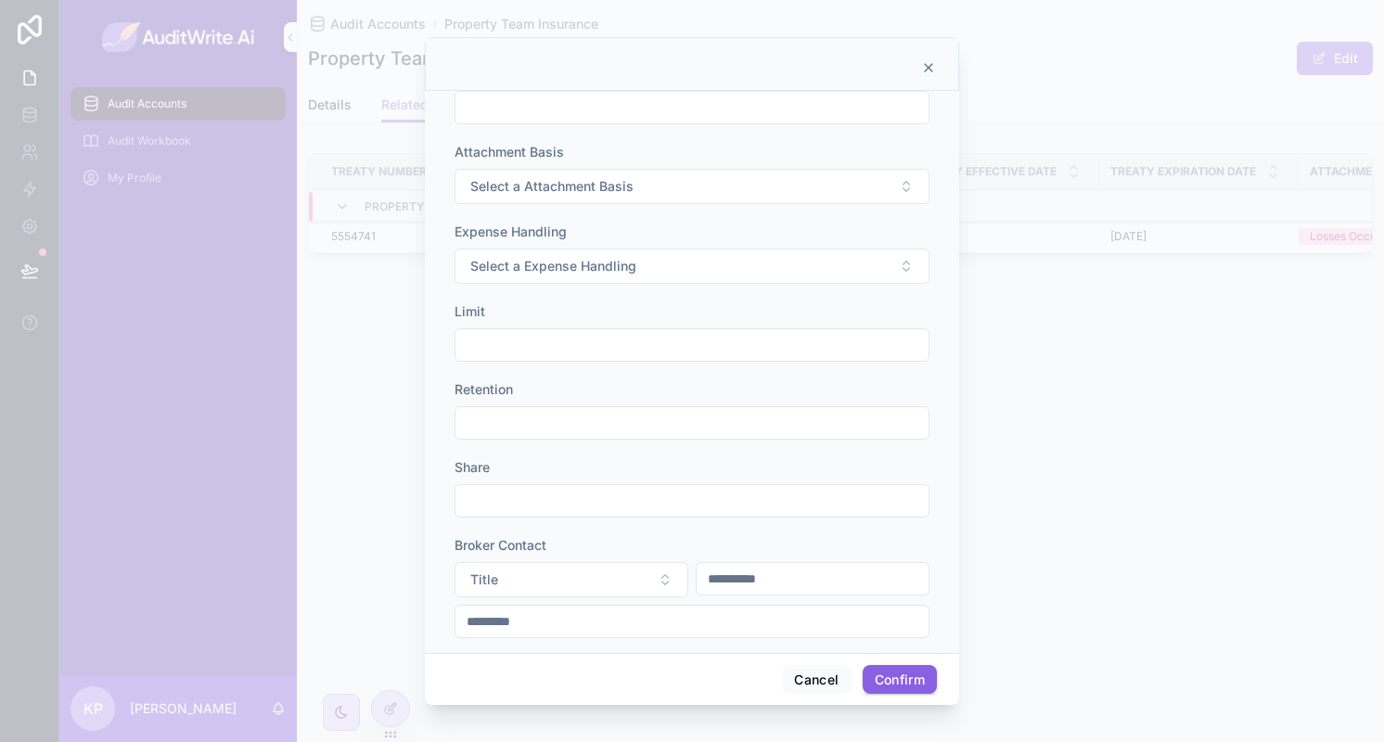
scroll to position [0, 0]
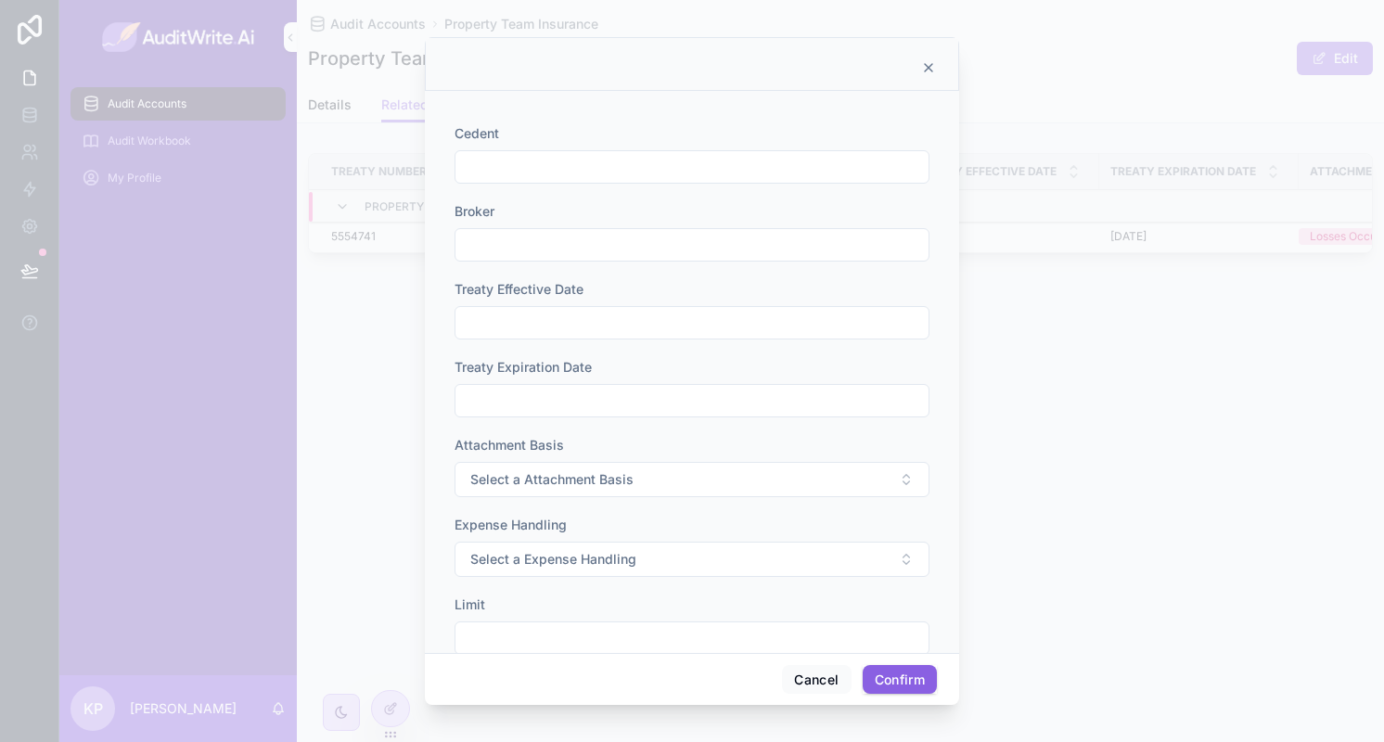
click at [929, 75] on div at bounding box center [692, 64] width 534 height 54
click at [929, 71] on icon at bounding box center [928, 67] width 15 height 15
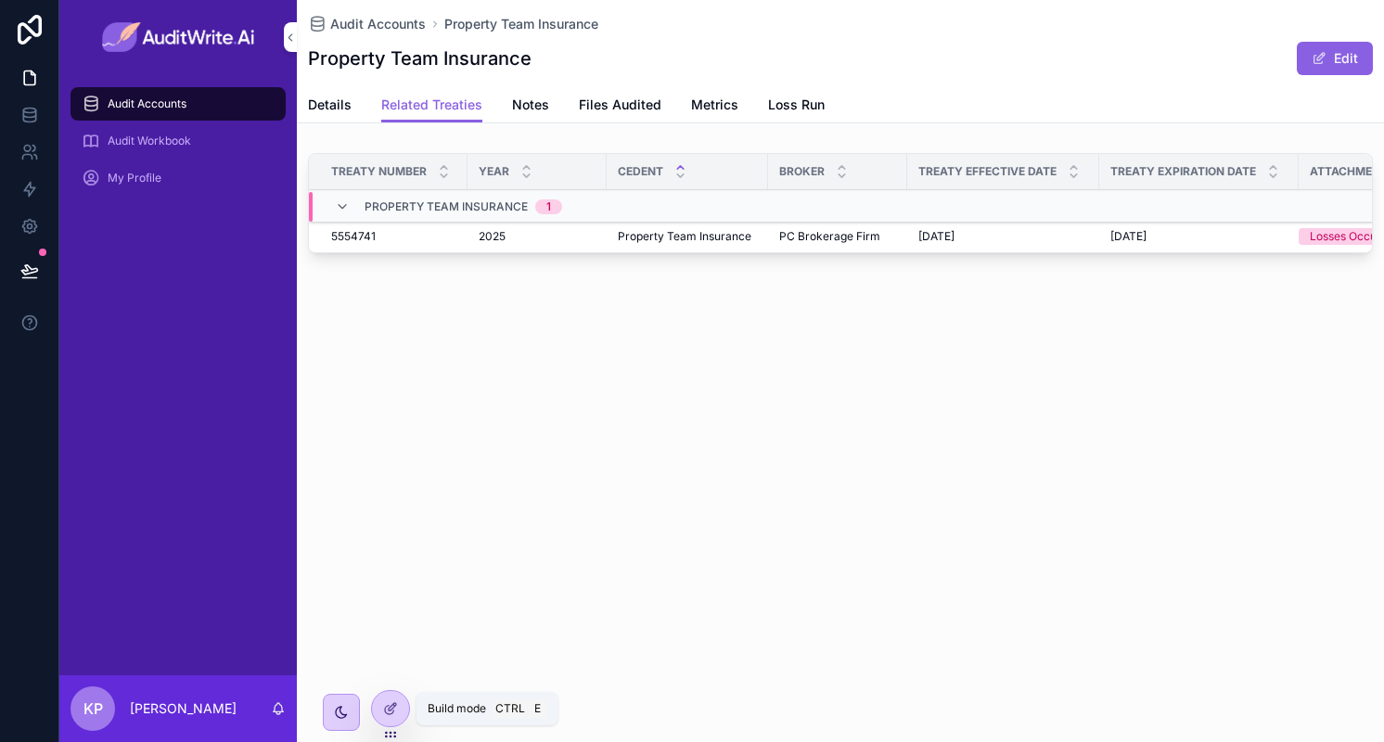
click at [386, 695] on div at bounding box center [390, 708] width 37 height 35
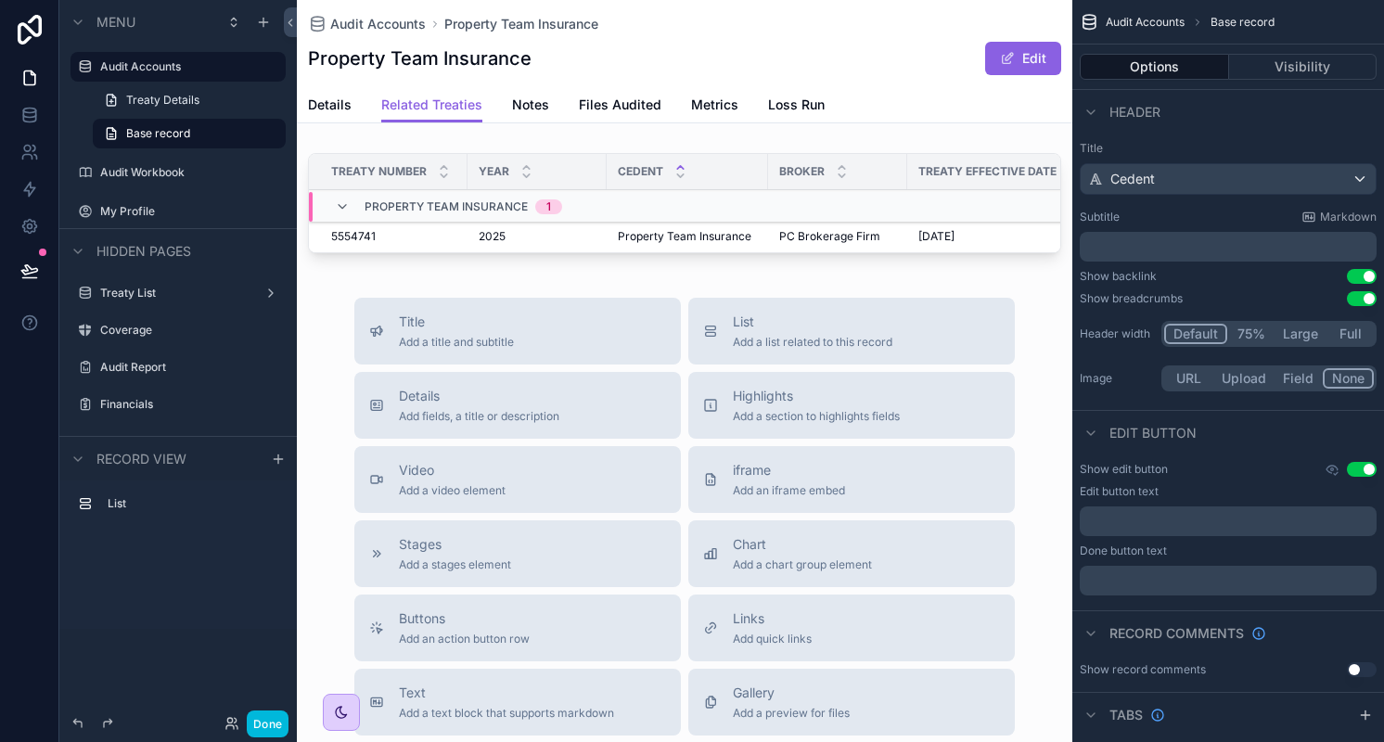
click at [944, 225] on div "scrollable content" at bounding box center [684, 207] width 775 height 122
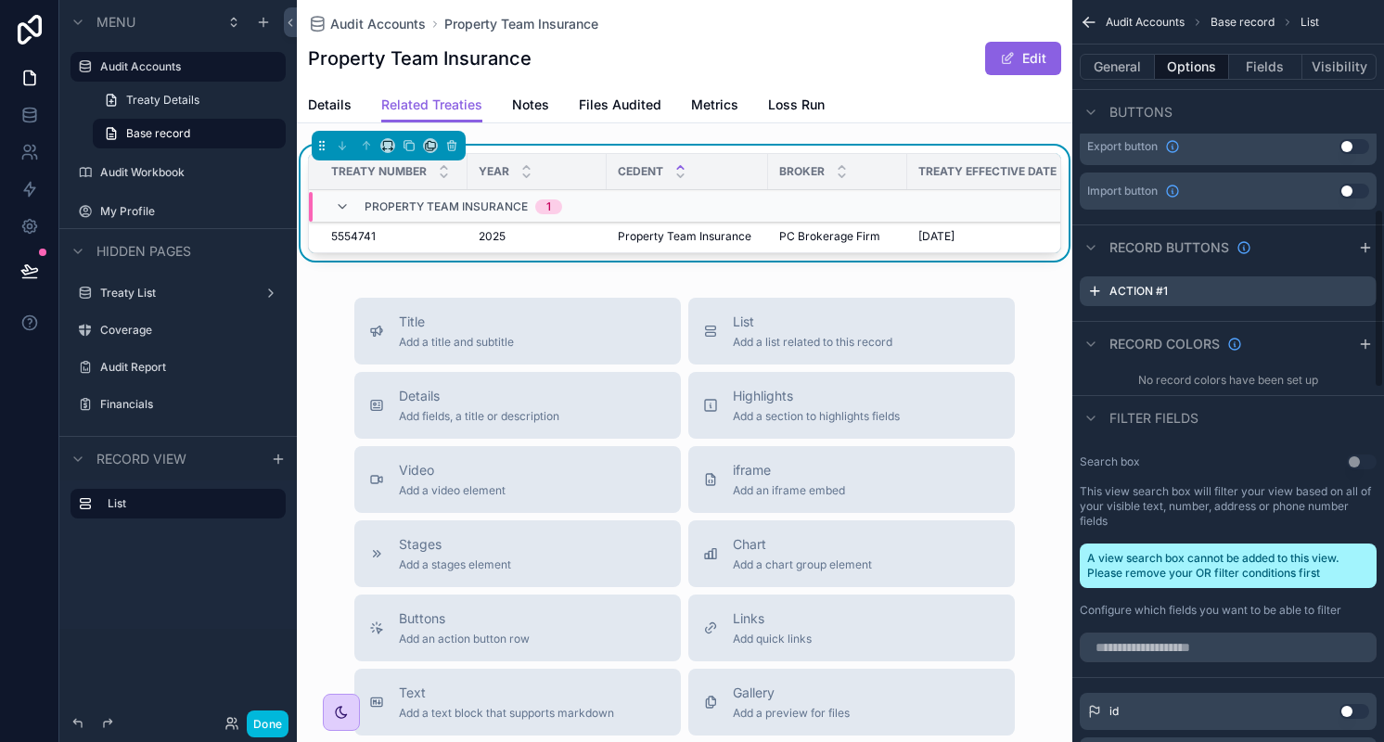
scroll to position [682, 0]
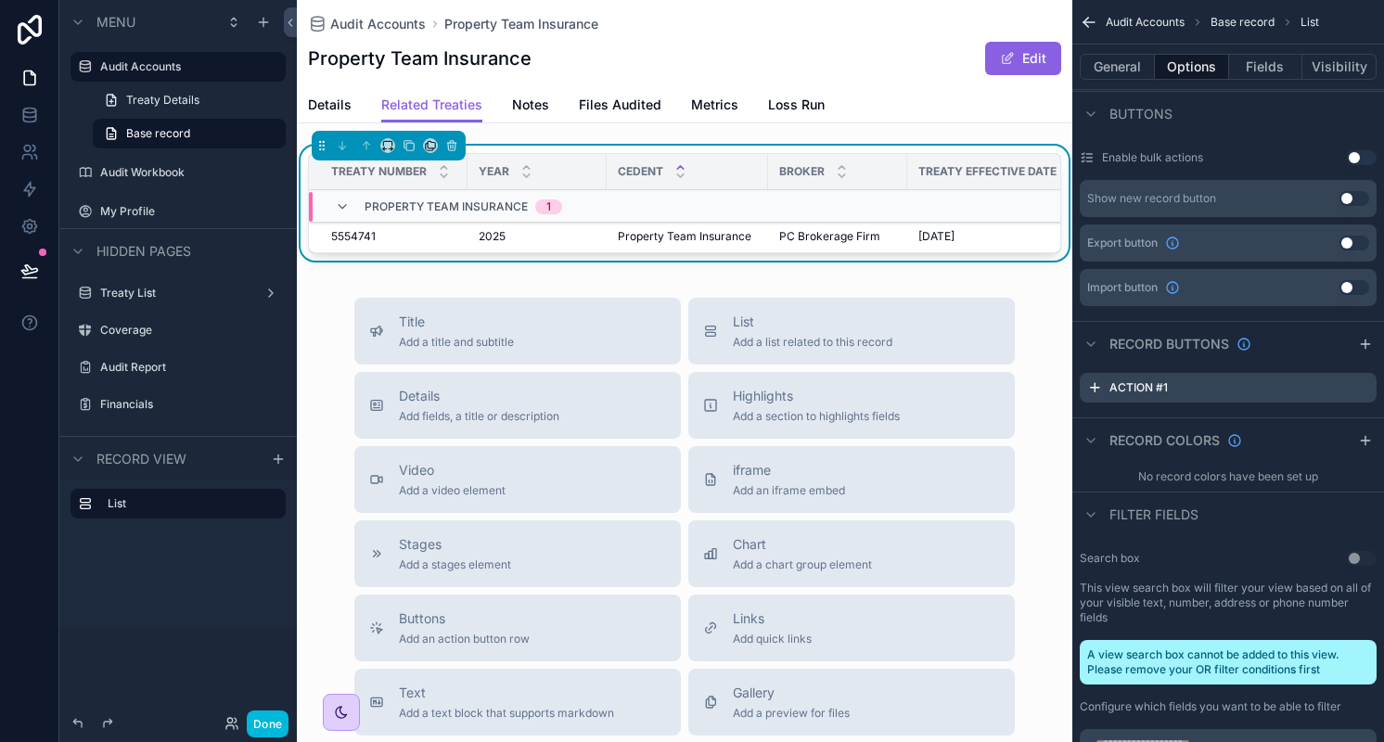
click at [0, 0] on icon "scrollable content" at bounding box center [0, 0] width 0 height 0
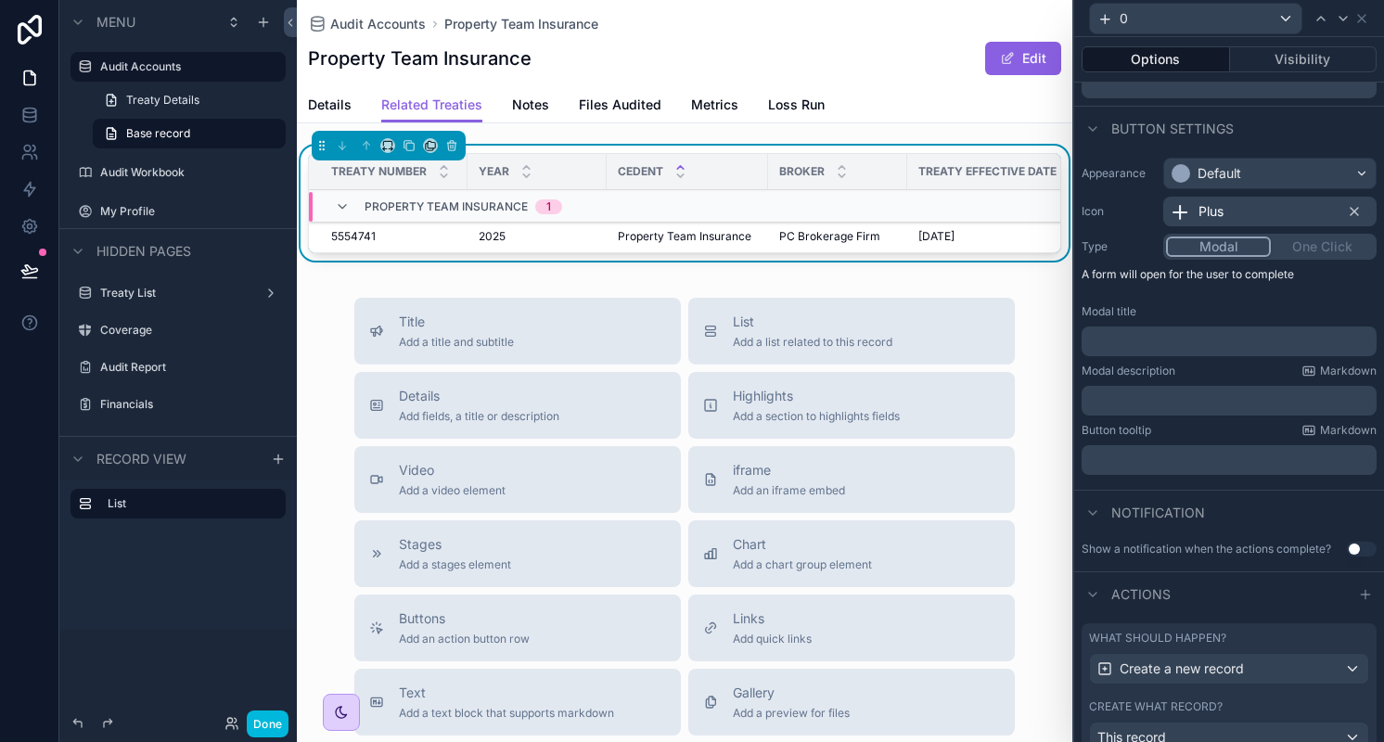
scroll to position [196, 0]
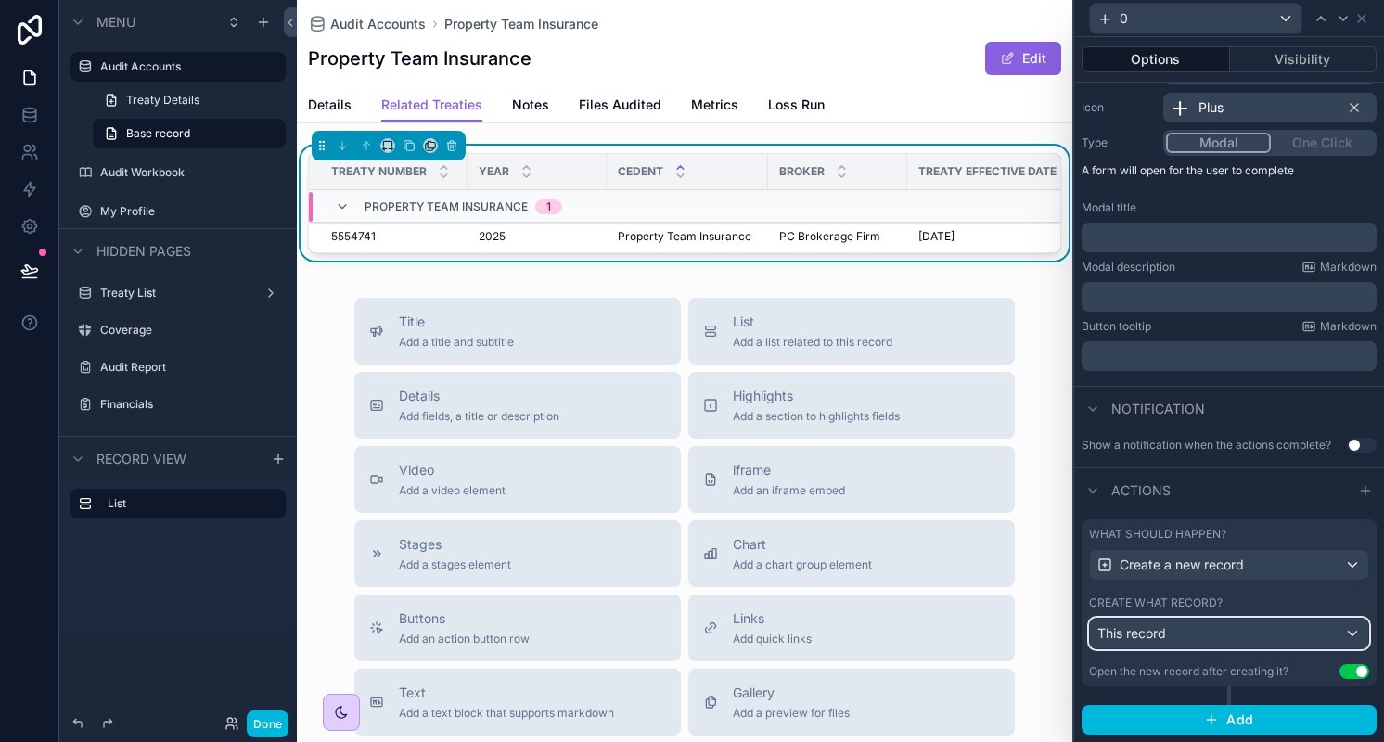
click at [1214, 637] on div "This record" at bounding box center [1229, 634] width 278 height 30
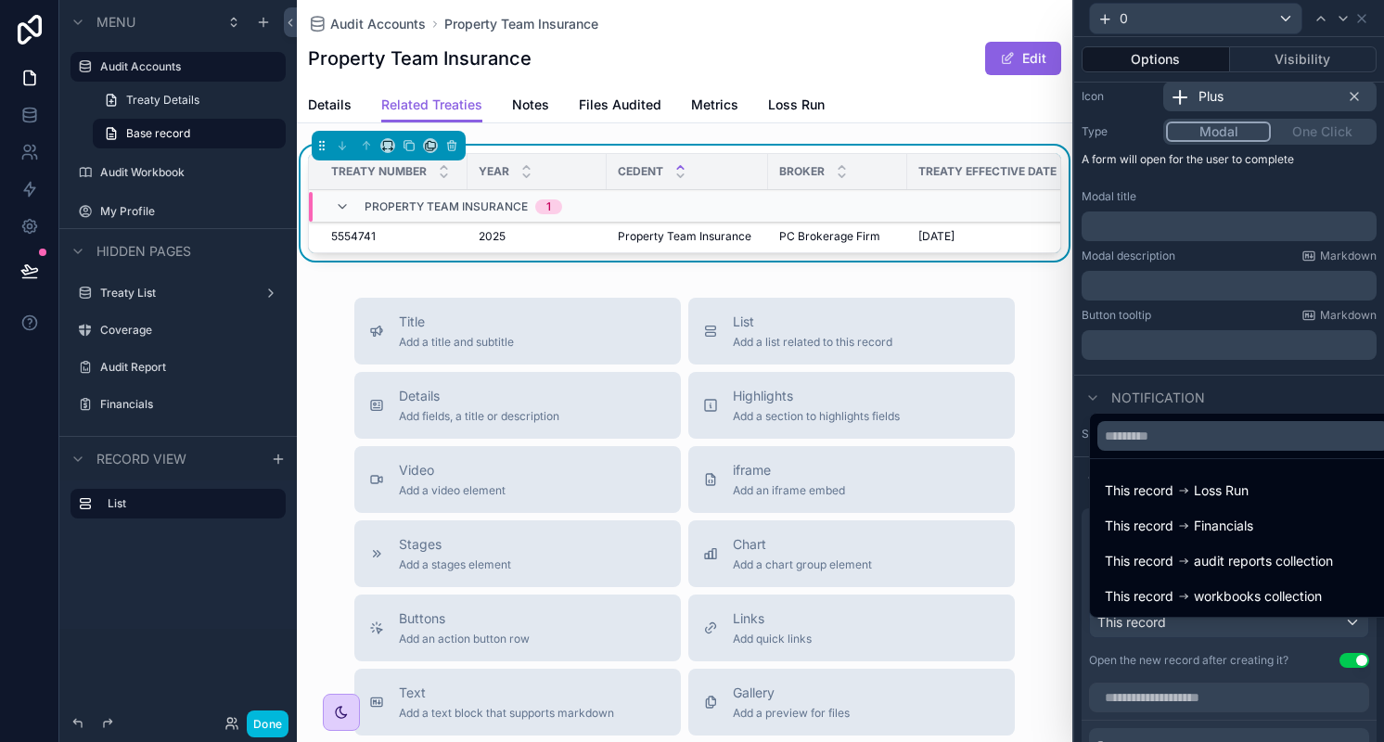
click at [1214, 637] on div at bounding box center [1229, 371] width 310 height 742
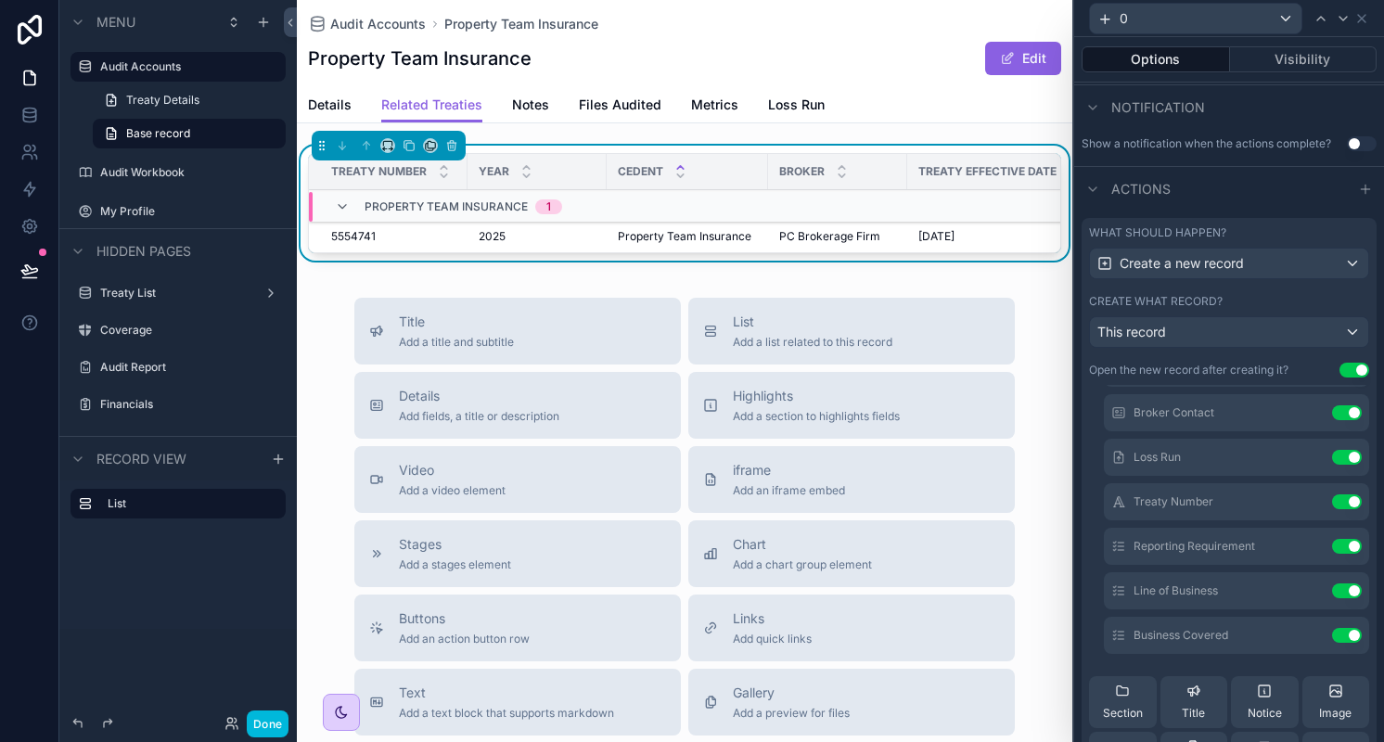
scroll to position [569, 0]
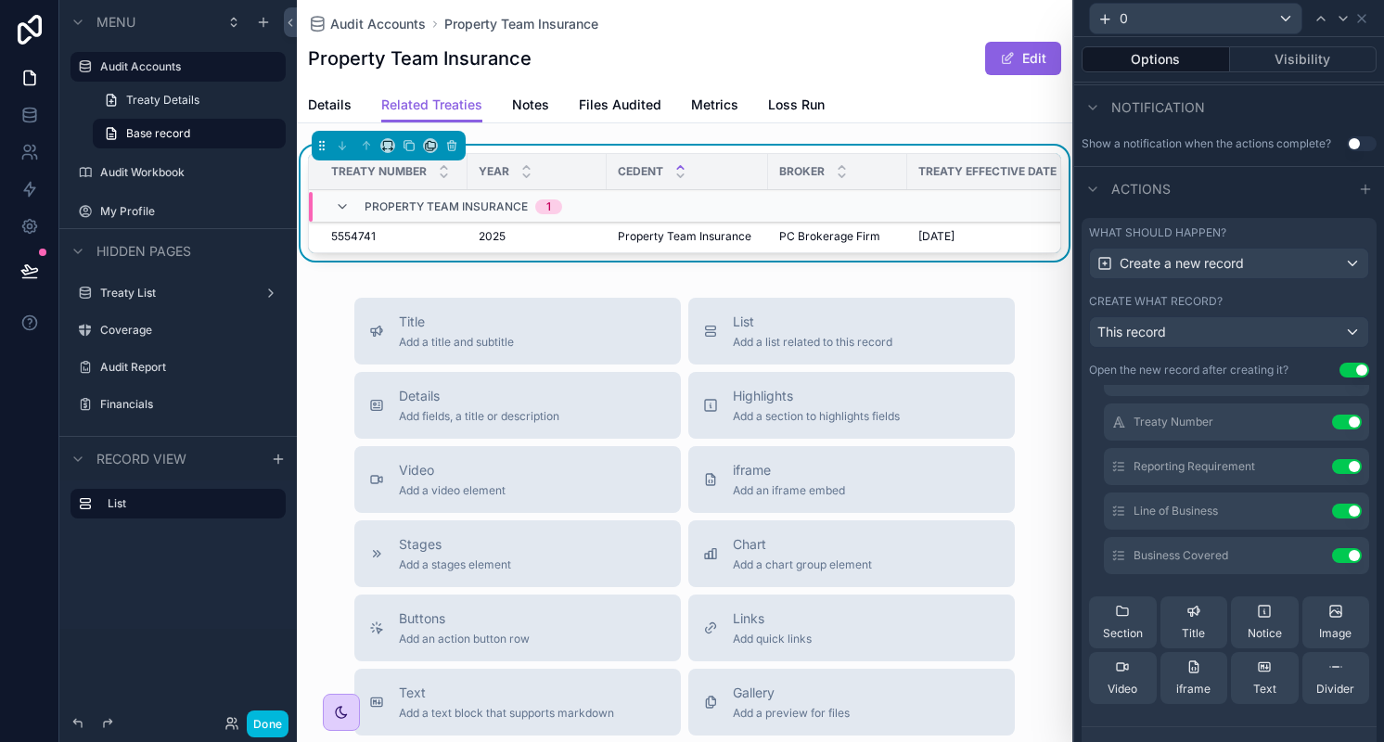
click at [1115, 619] on icon at bounding box center [1122, 611] width 15 height 15
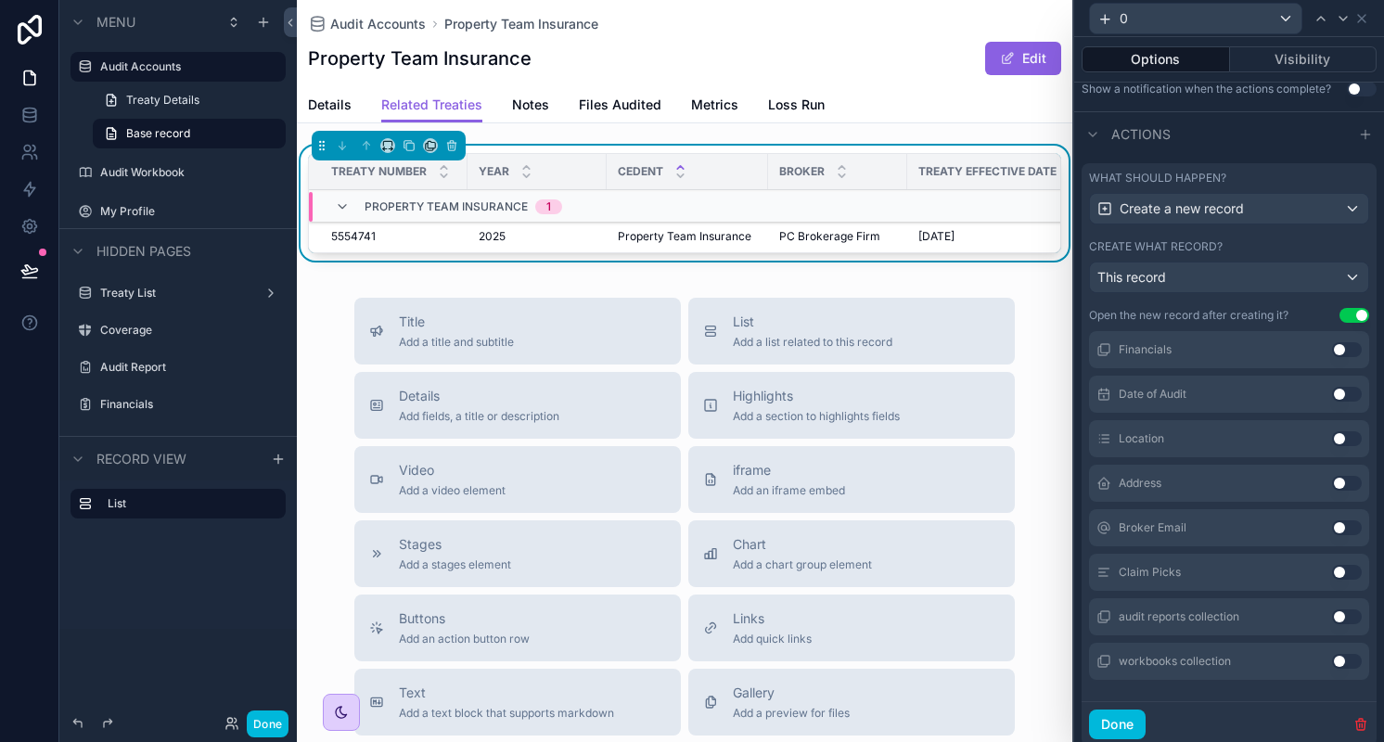
scroll to position [611, 0]
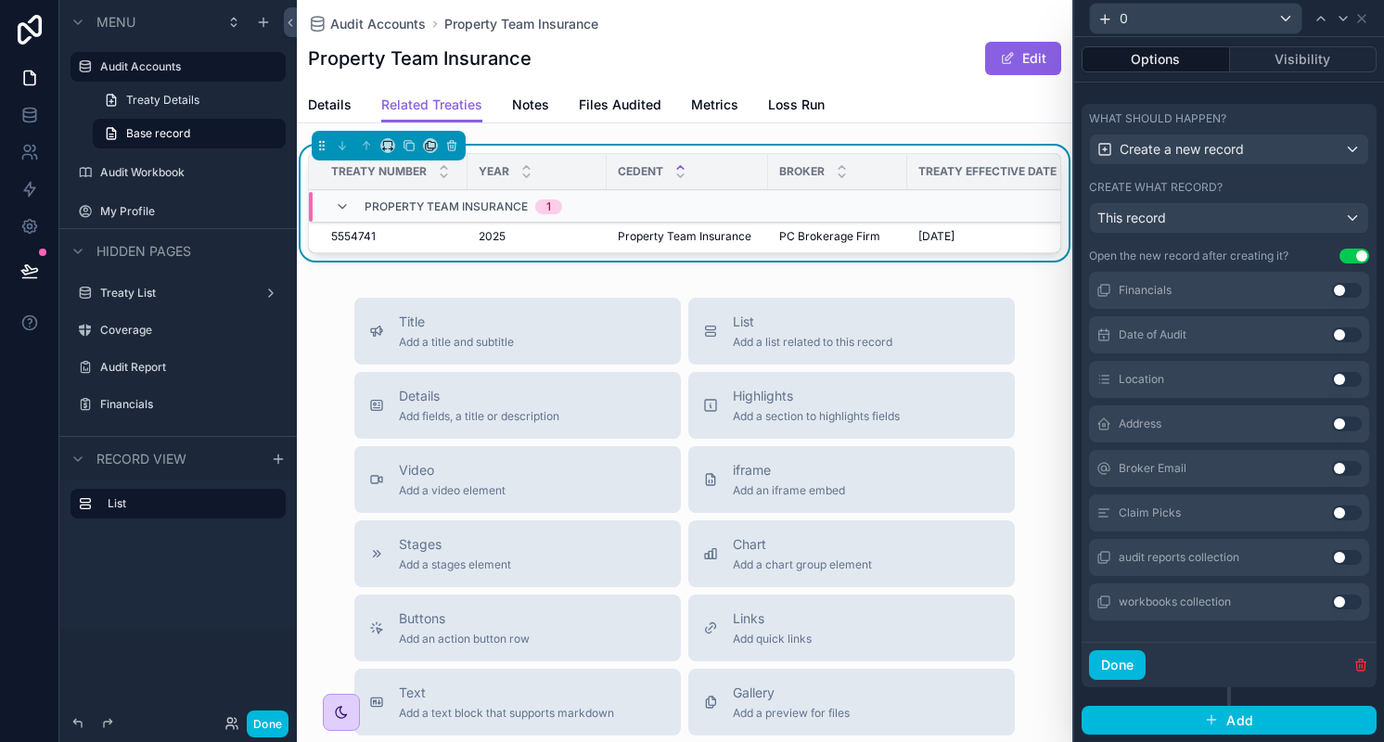
click at [1111, 660] on button "Done" at bounding box center [1117, 665] width 57 height 30
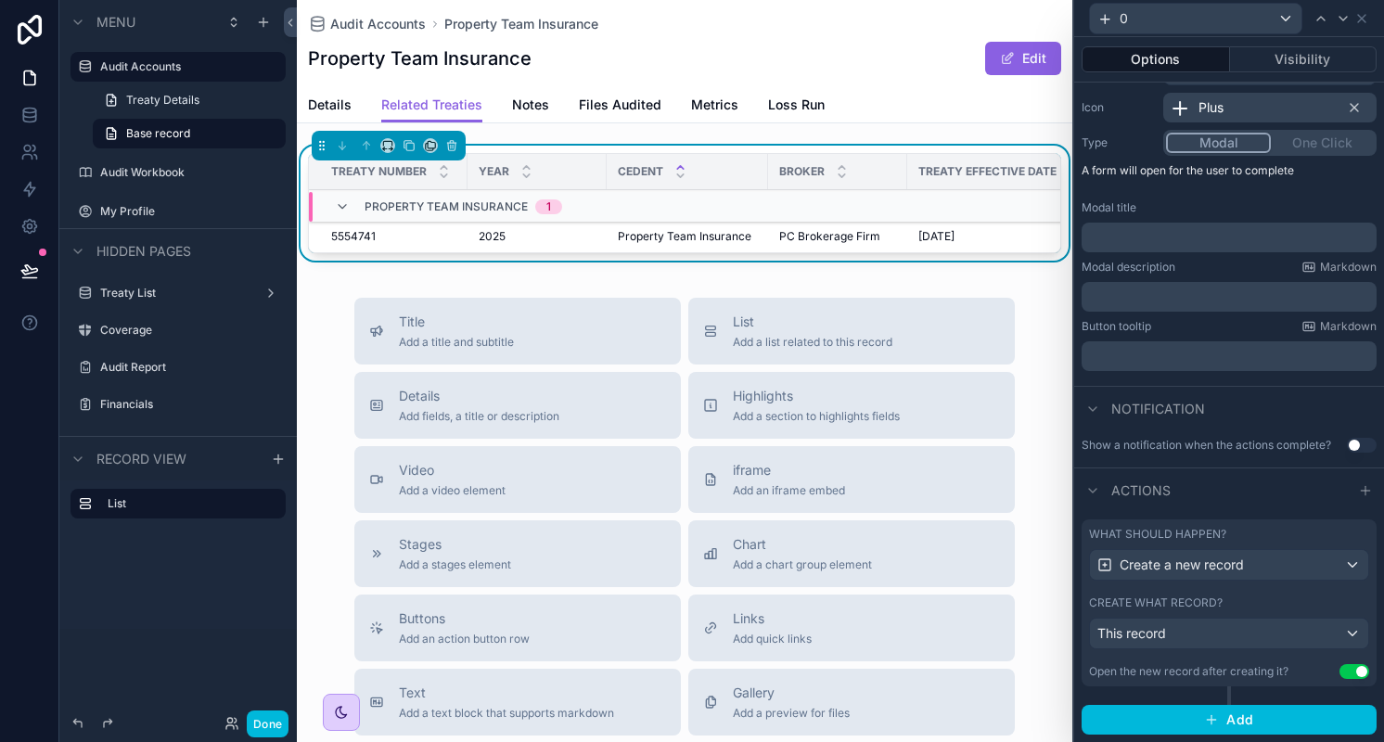
scroll to position [196, 0]
click at [278, 716] on button "Done" at bounding box center [268, 723] width 42 height 27
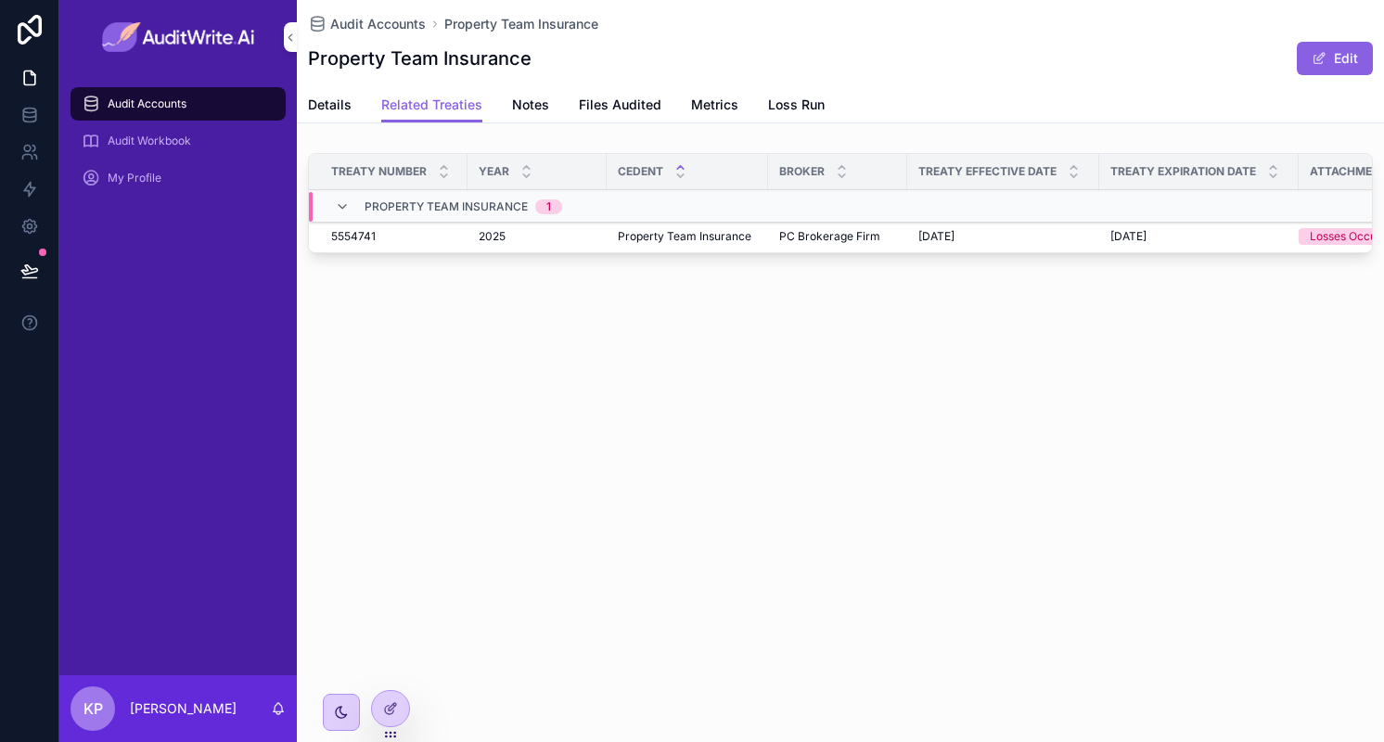
click at [0, 0] on icon "scrollable content" at bounding box center [0, 0] width 0 height 0
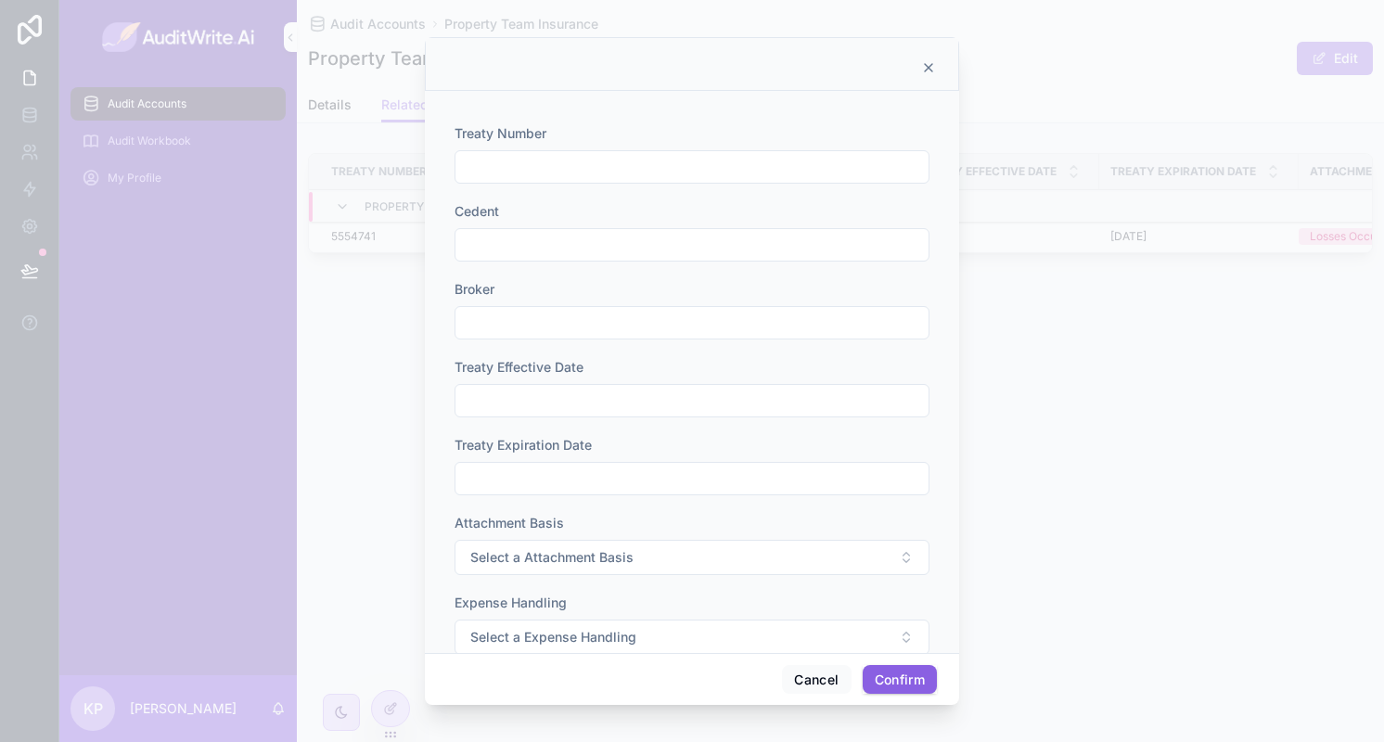
click at [929, 70] on icon at bounding box center [928, 67] width 15 height 15
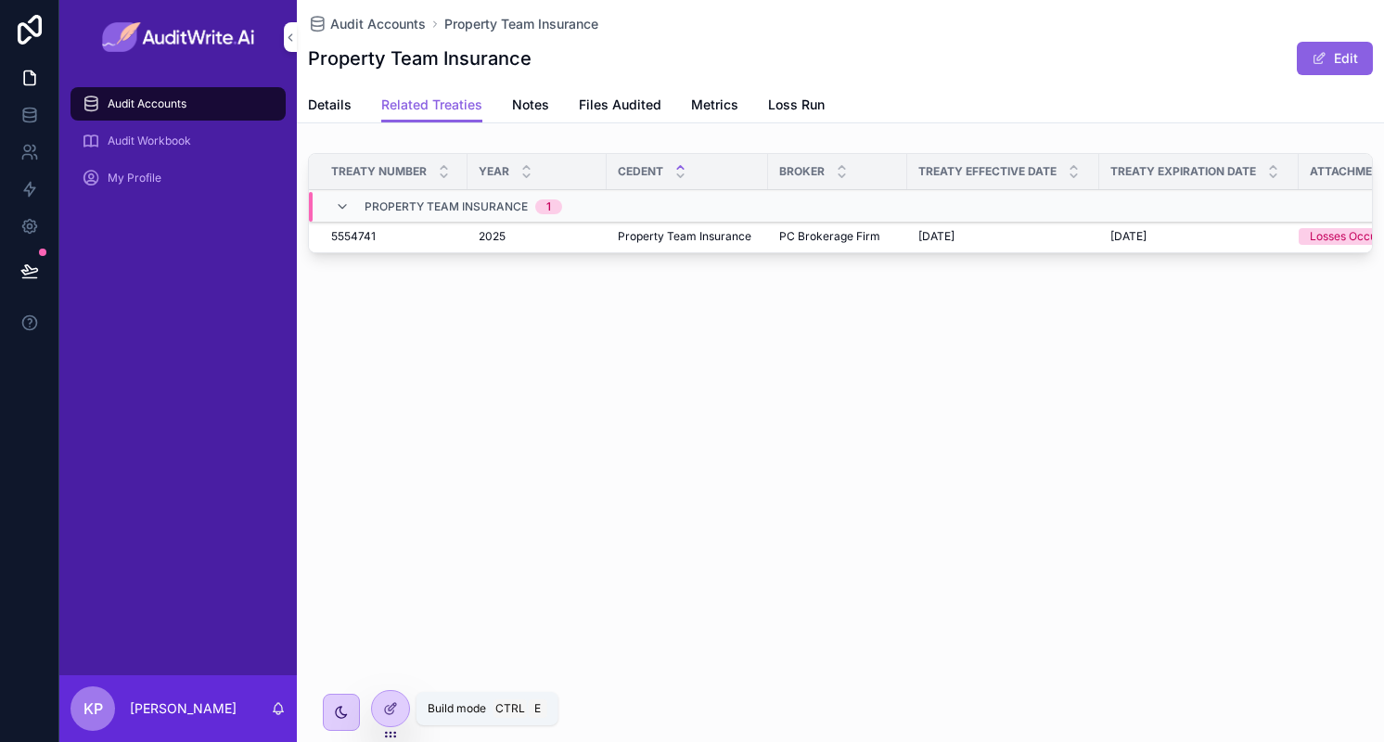
click at [393, 714] on icon at bounding box center [390, 708] width 15 height 15
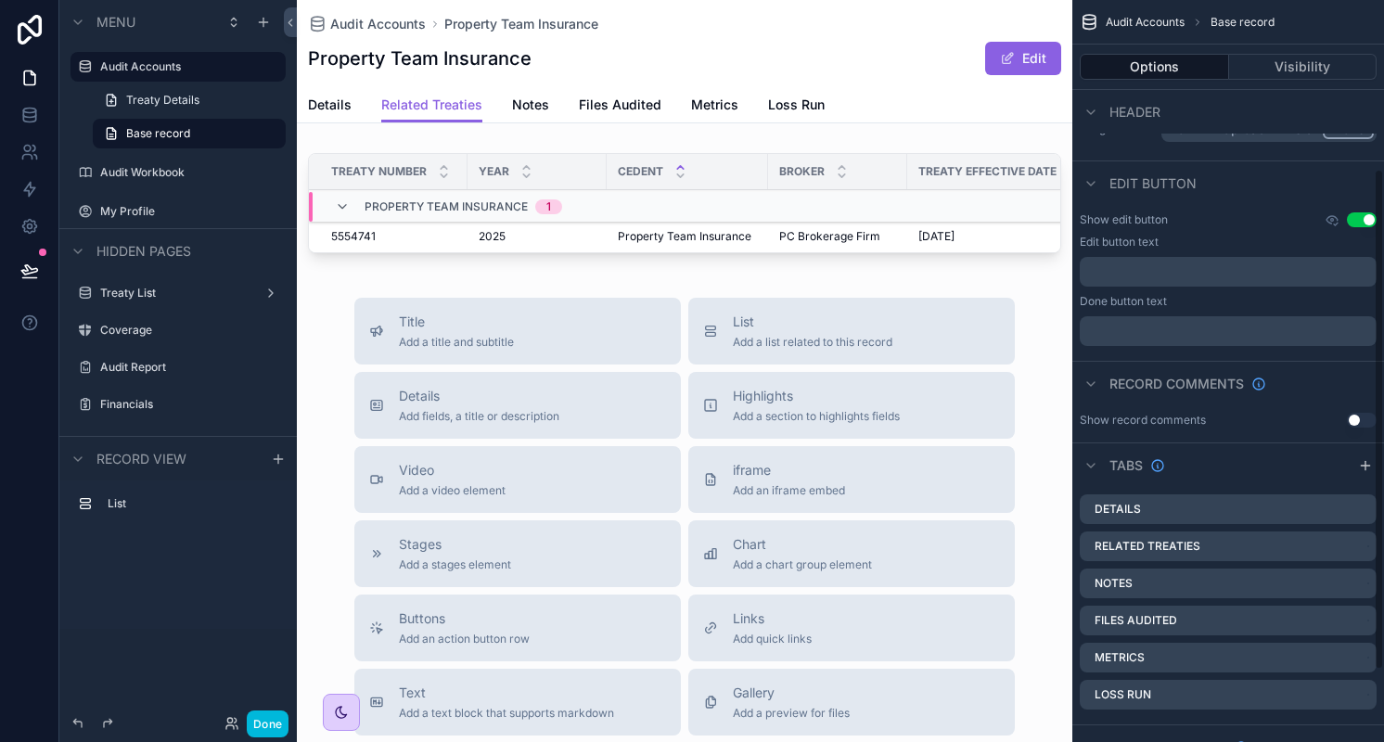
scroll to position [250, 0]
click at [931, 217] on td "scrollable content" at bounding box center [1003, 206] width 192 height 31
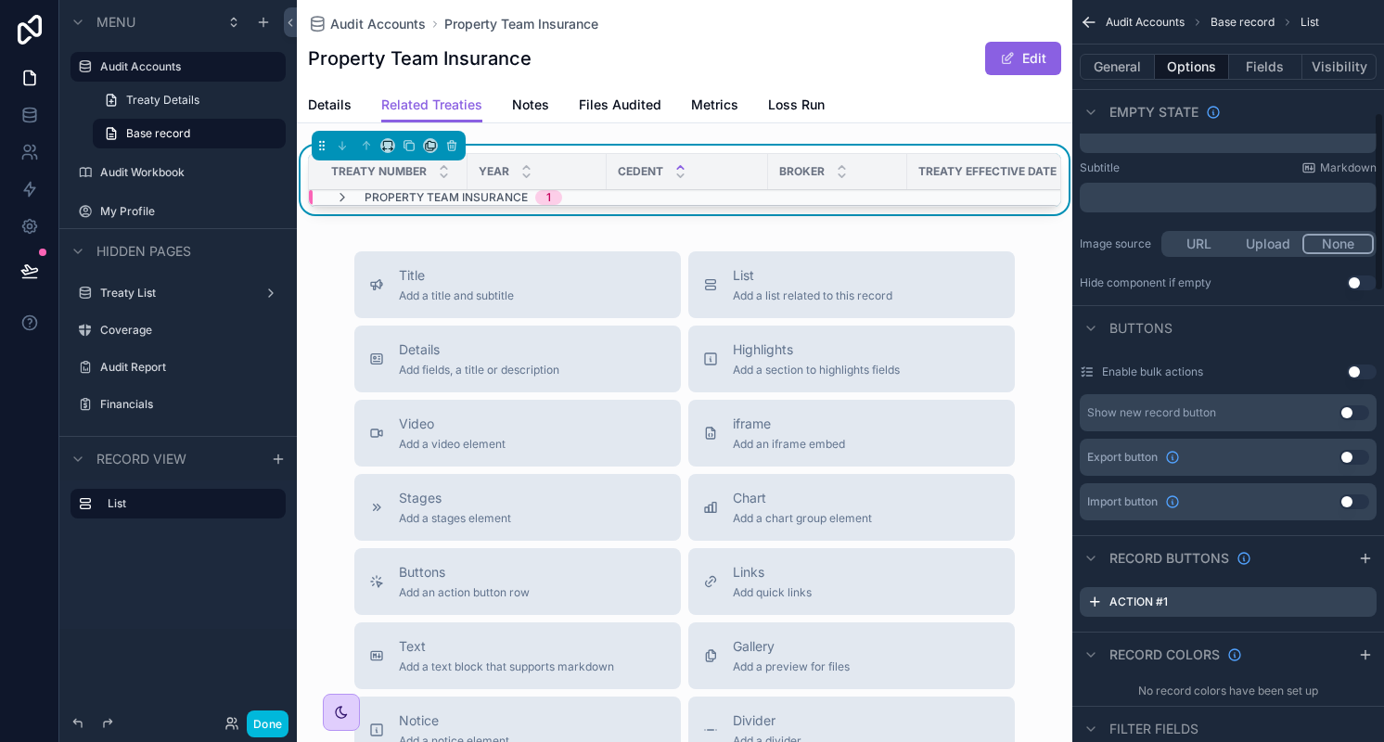
scroll to position [605, 0]
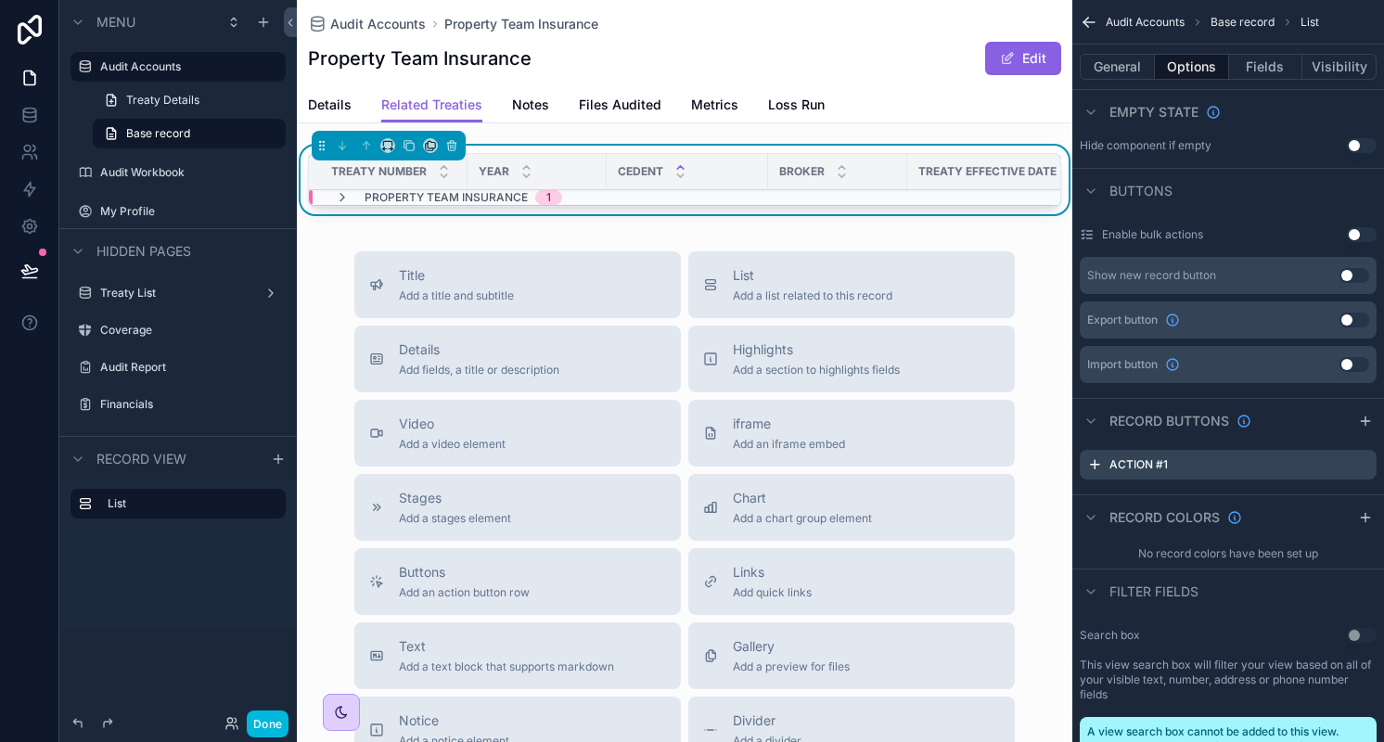
click at [0, 0] on icon "scrollable content" at bounding box center [0, 0] width 0 height 0
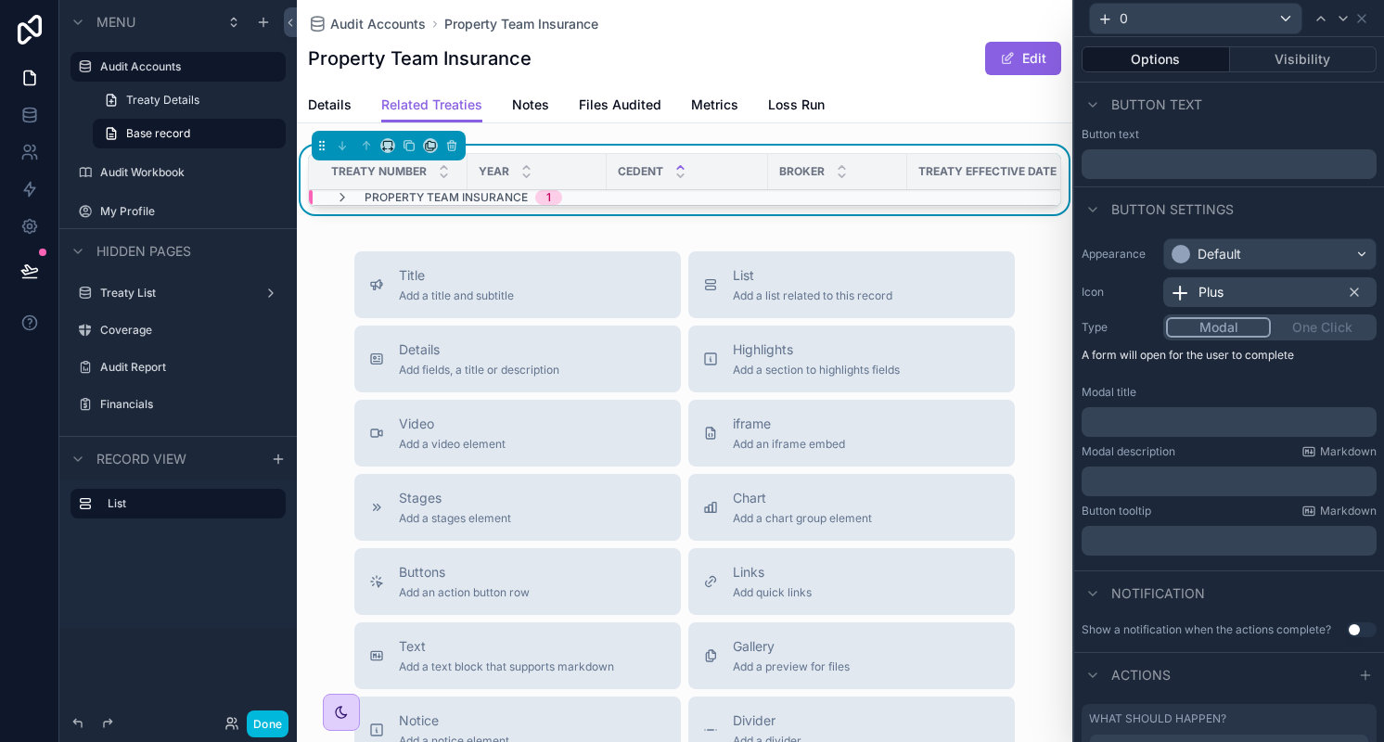
scroll to position [196, 0]
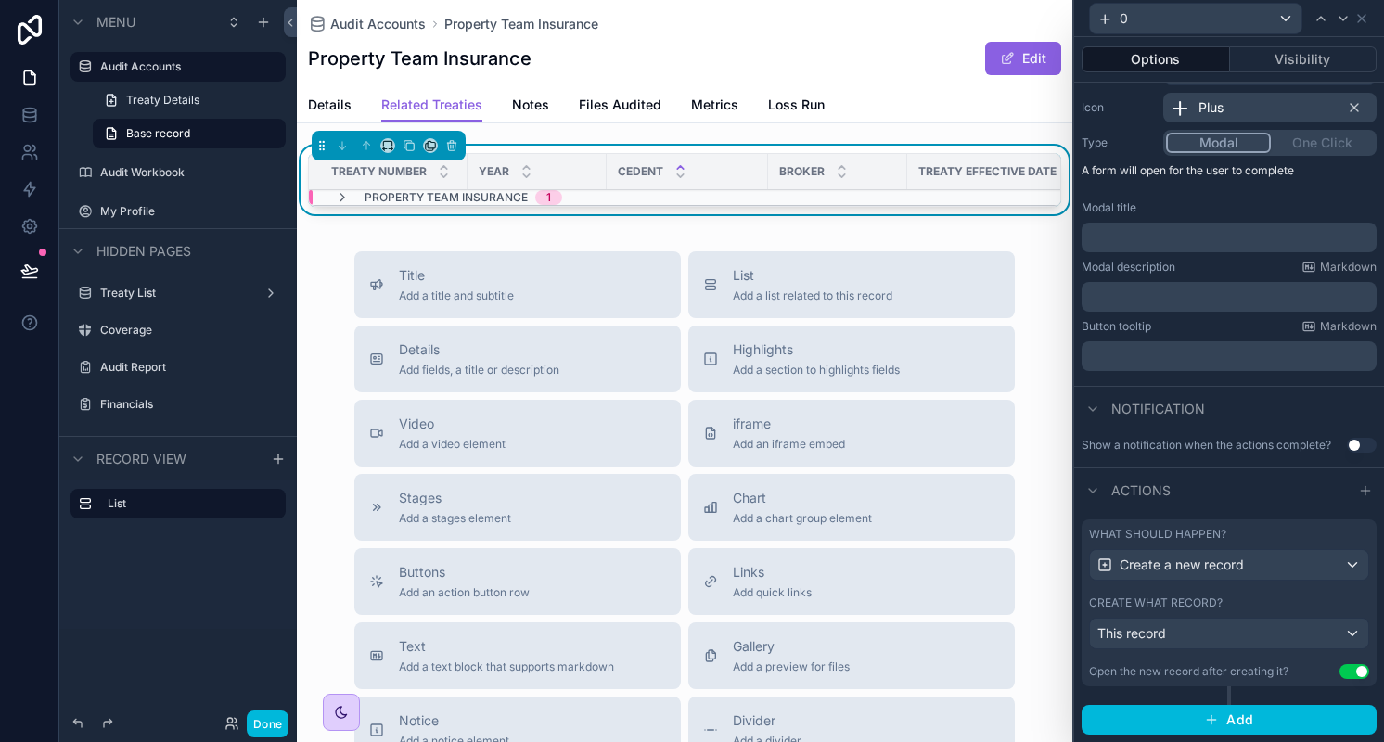
click at [1224, 608] on div "Create what record?" at bounding box center [1229, 602] width 280 height 15
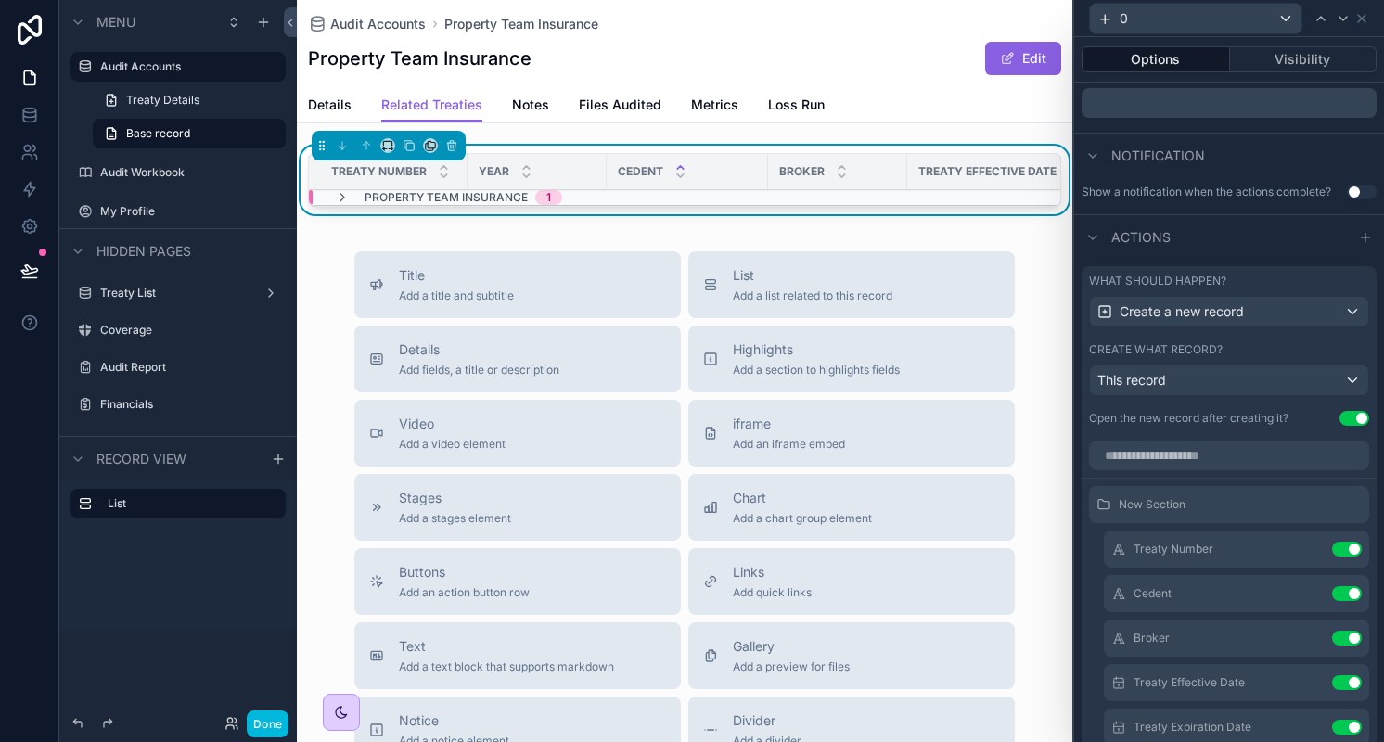
scroll to position [490, 0]
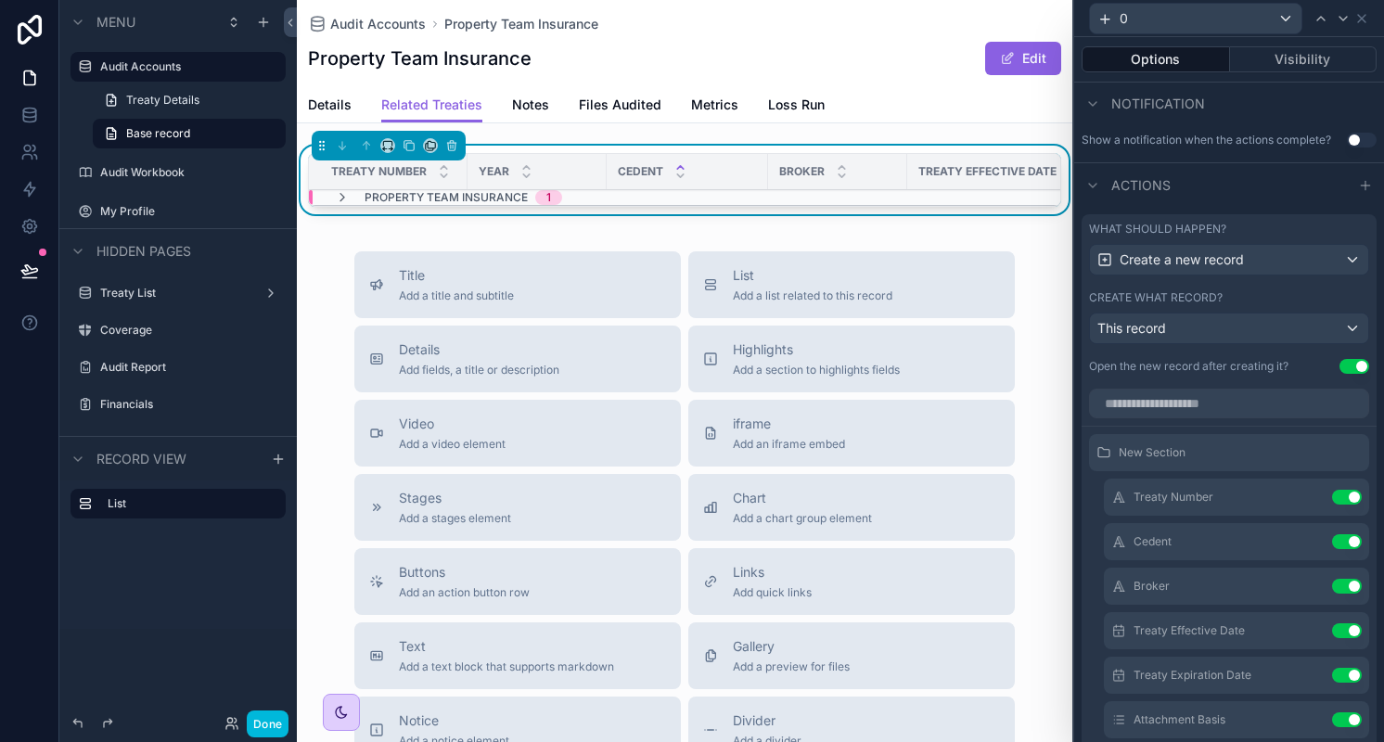
click at [0, 0] on icon at bounding box center [0, 0] width 0 height 0
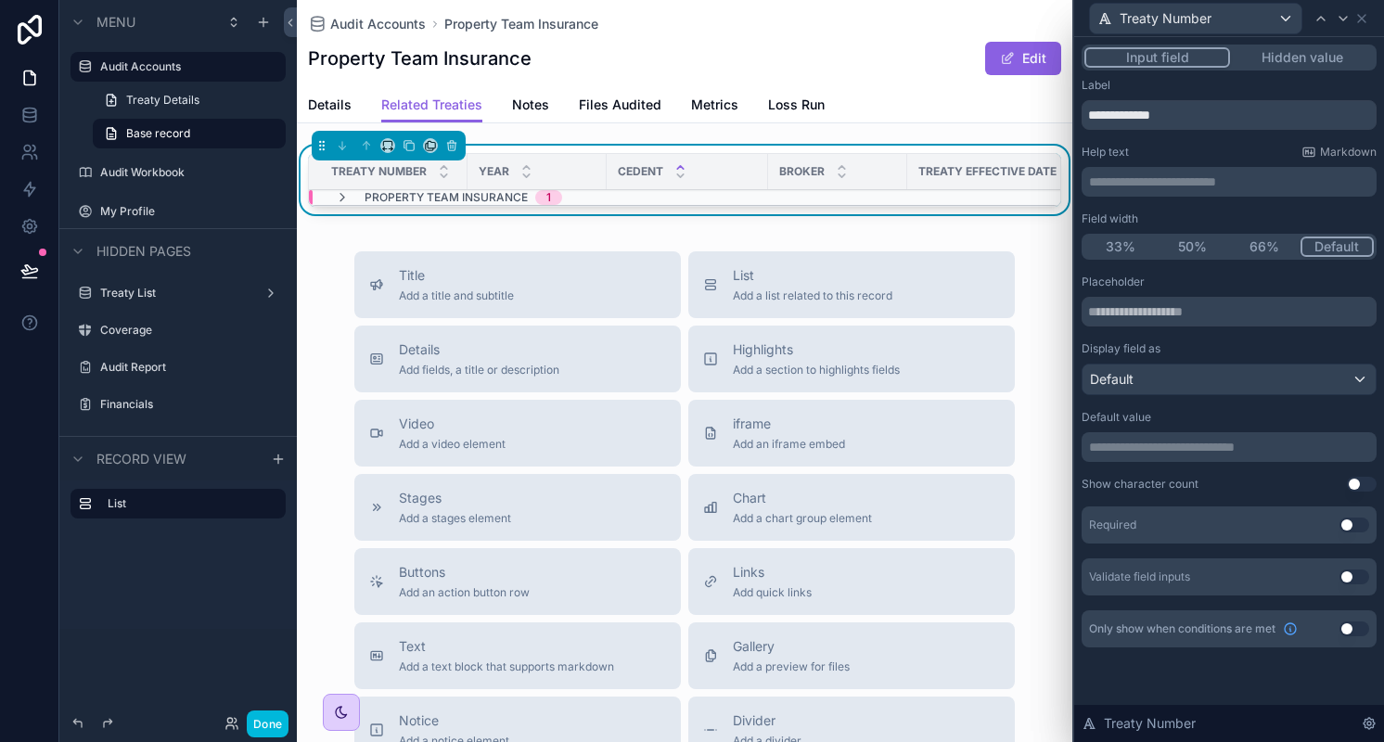
click at [1158, 447] on p "**********" at bounding box center [1231, 447] width 284 height 19
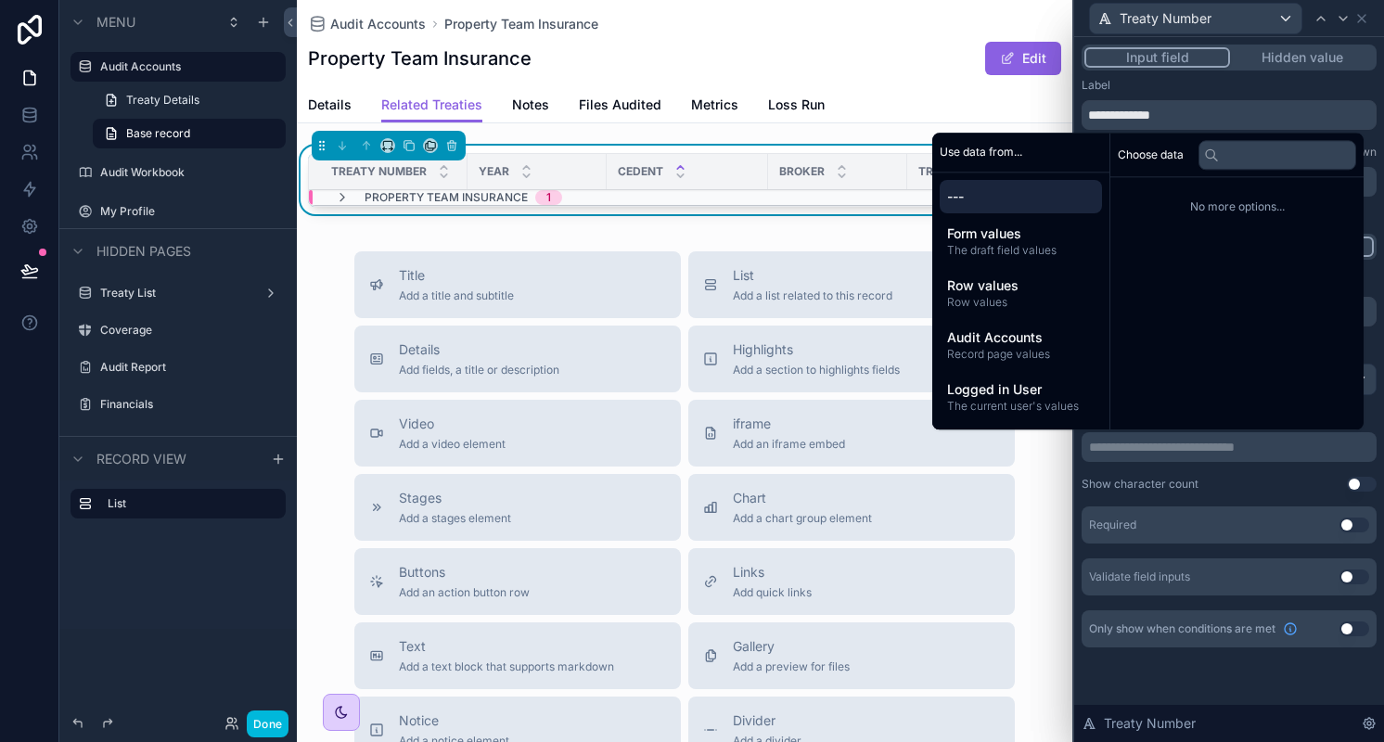
click at [1040, 352] on span "Record page values" at bounding box center [1020, 354] width 147 height 15
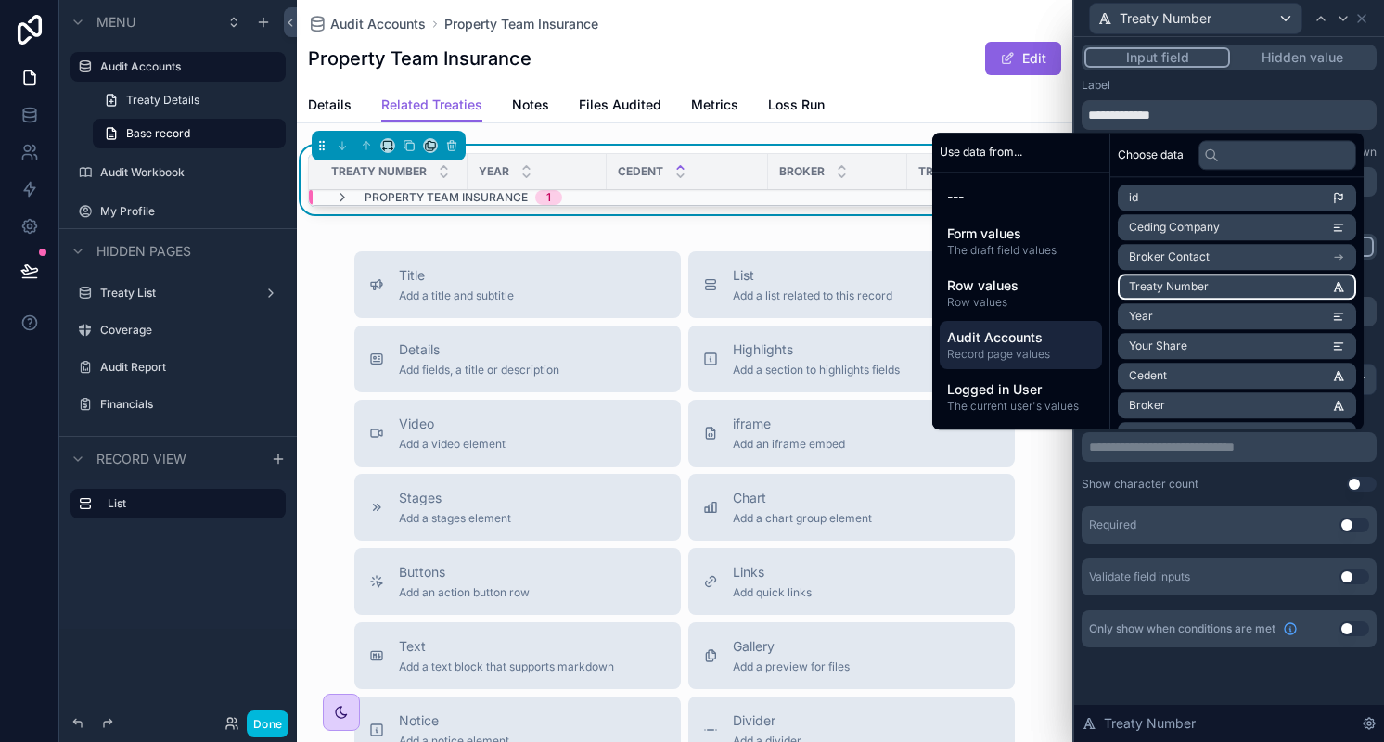
click at [1215, 285] on li "Treaty Number" at bounding box center [1237, 287] width 238 height 26
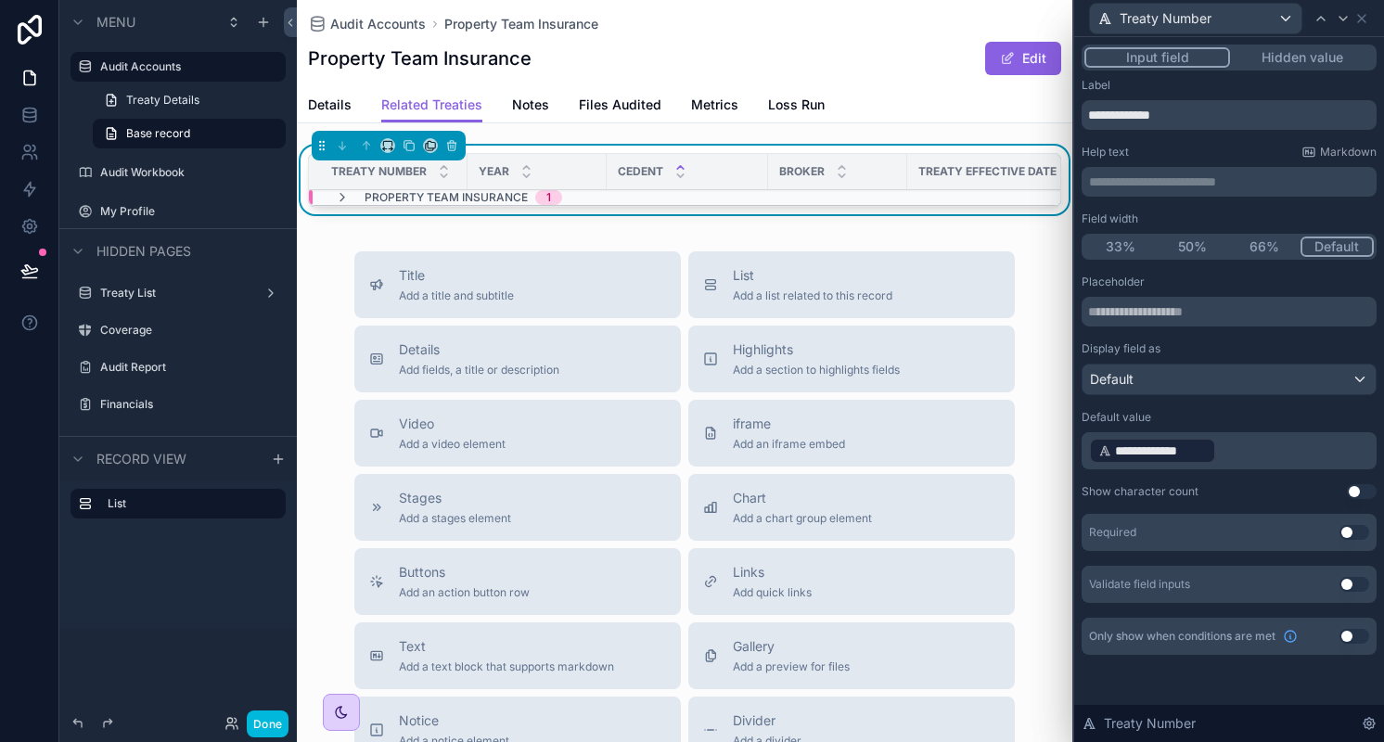
click at [1277, 479] on div "**********" at bounding box center [1228, 439] width 295 height 328
click at [1365, 16] on icon at bounding box center [1361, 18] width 15 height 15
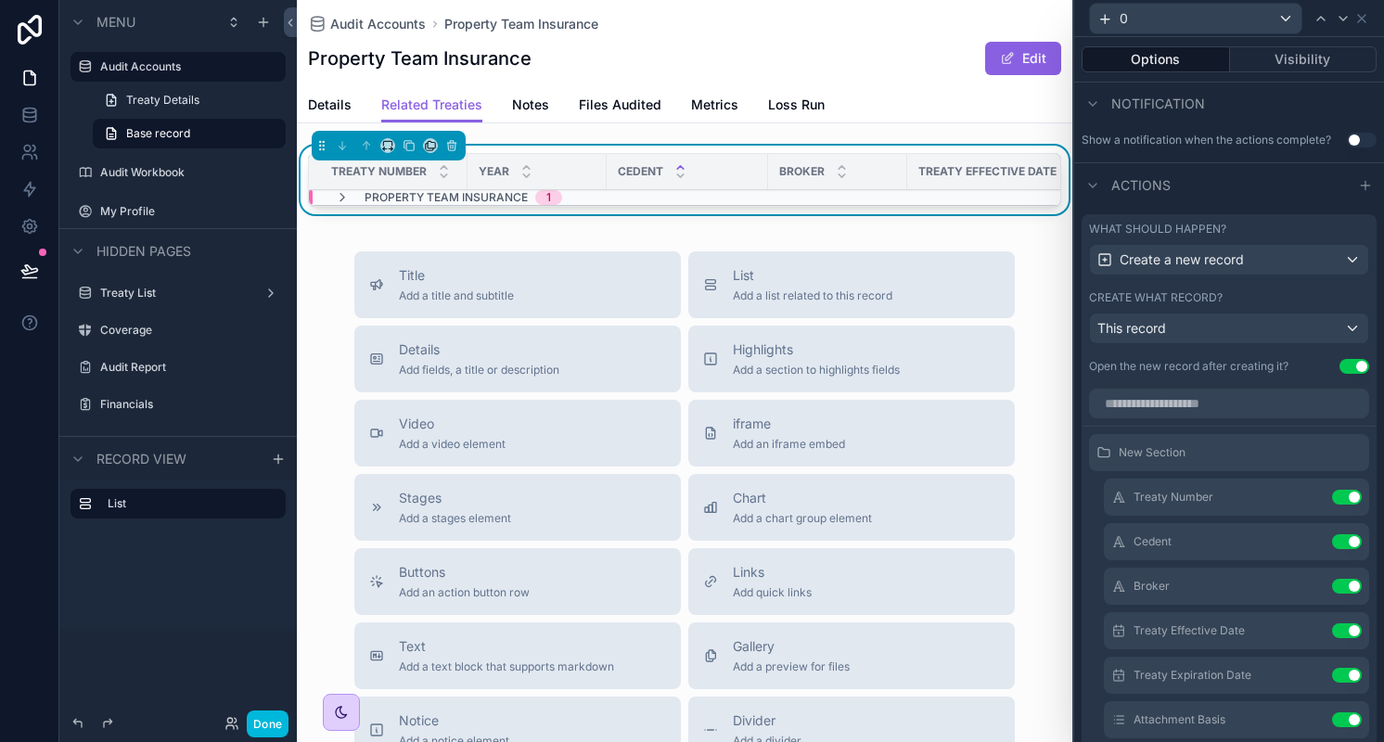
click at [267, 732] on button "Done" at bounding box center [268, 723] width 42 height 27
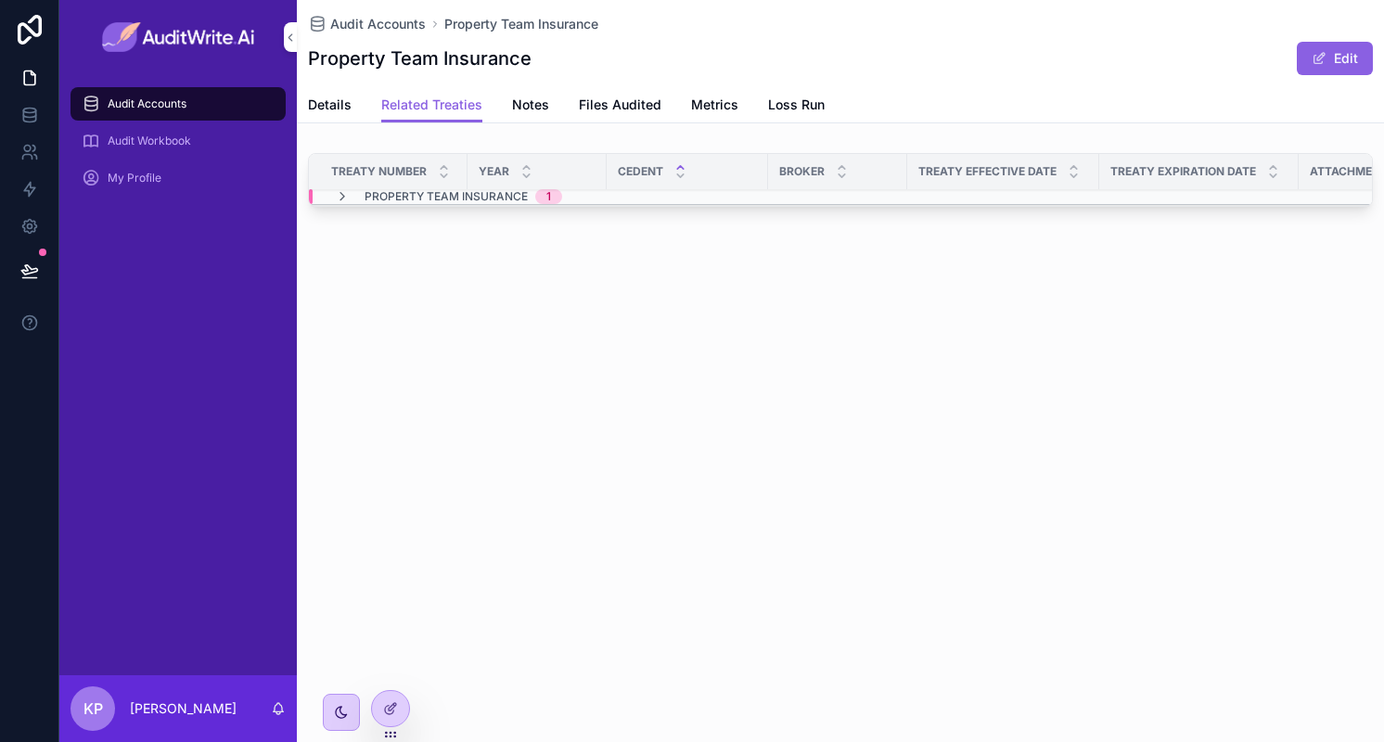
scroll to position [0, 0]
click at [342, 194] on icon "scrollable content" at bounding box center [342, 197] width 15 height 15
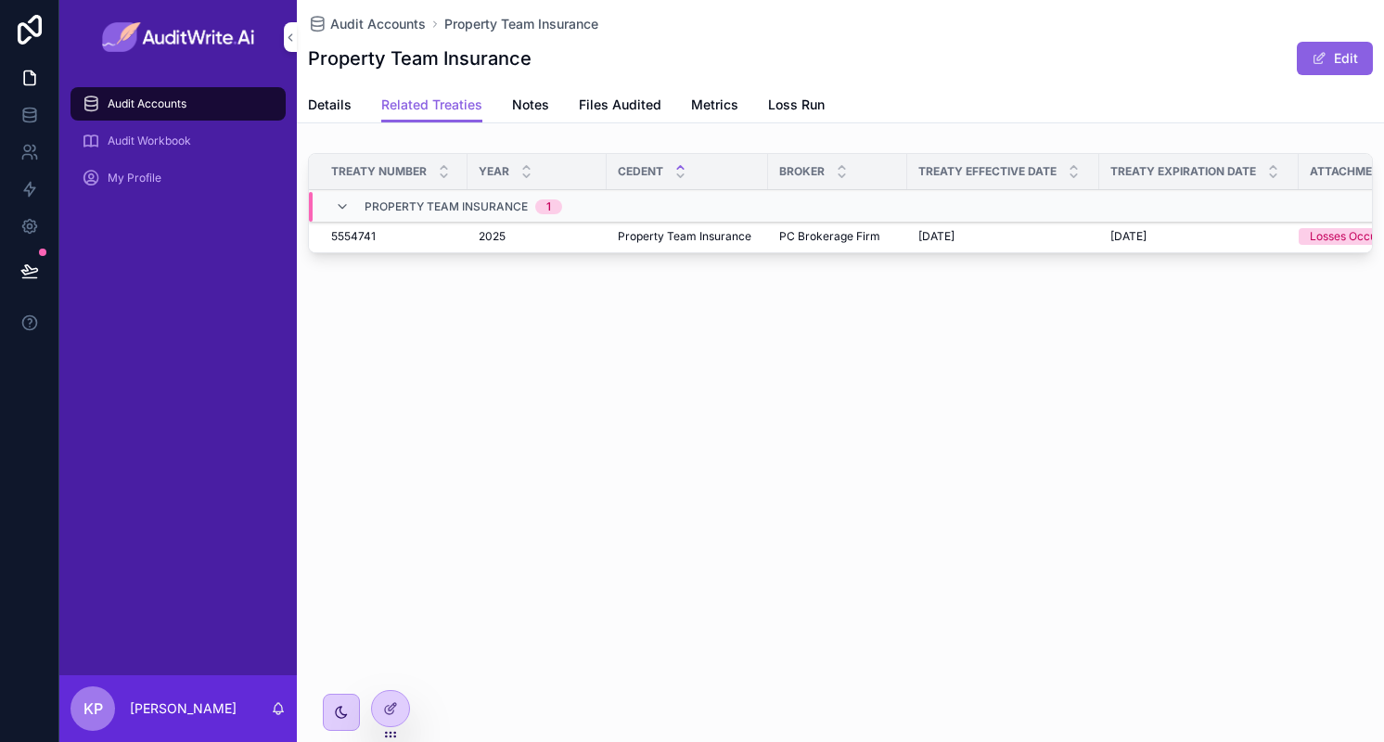
click at [0, 0] on icon "scrollable content" at bounding box center [0, 0] width 0 height 0
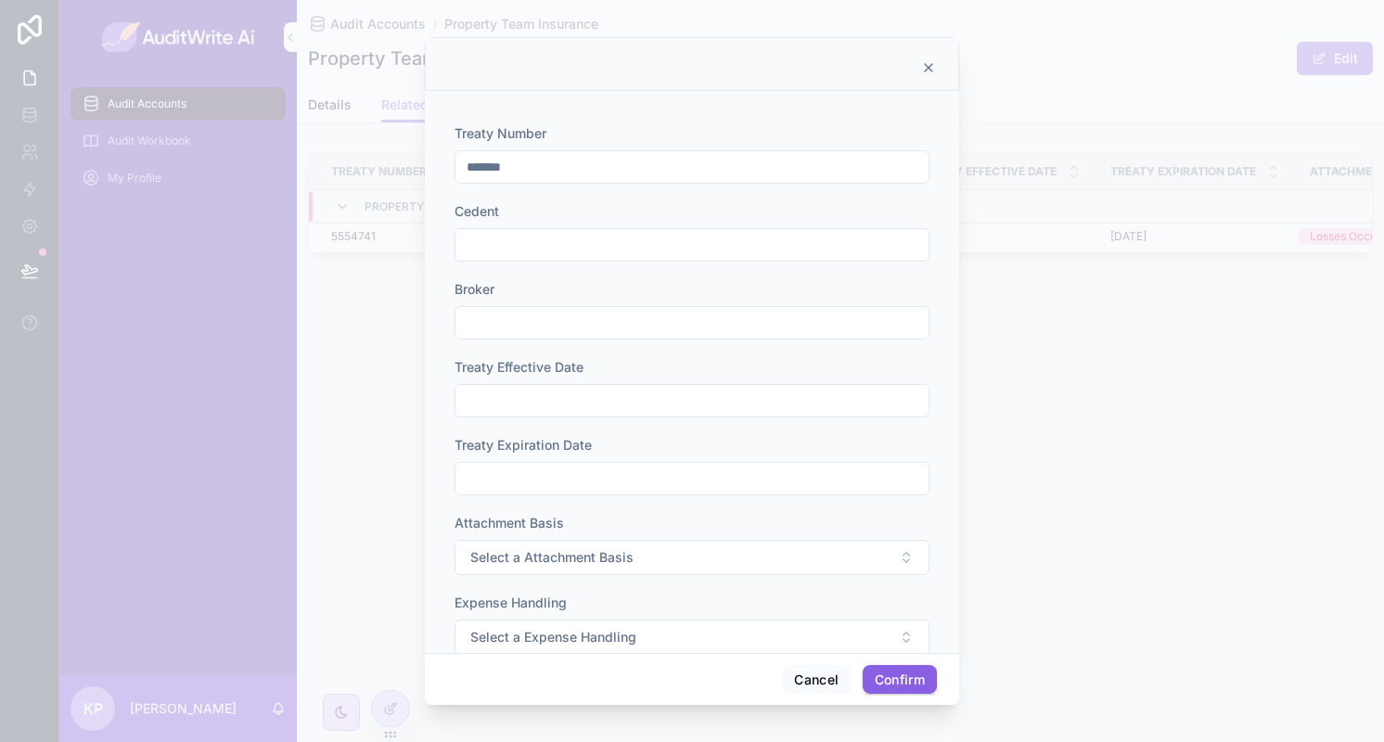
click at [527, 173] on input "*******" at bounding box center [691, 167] width 473 height 26
click at [928, 71] on icon at bounding box center [928, 67] width 15 height 15
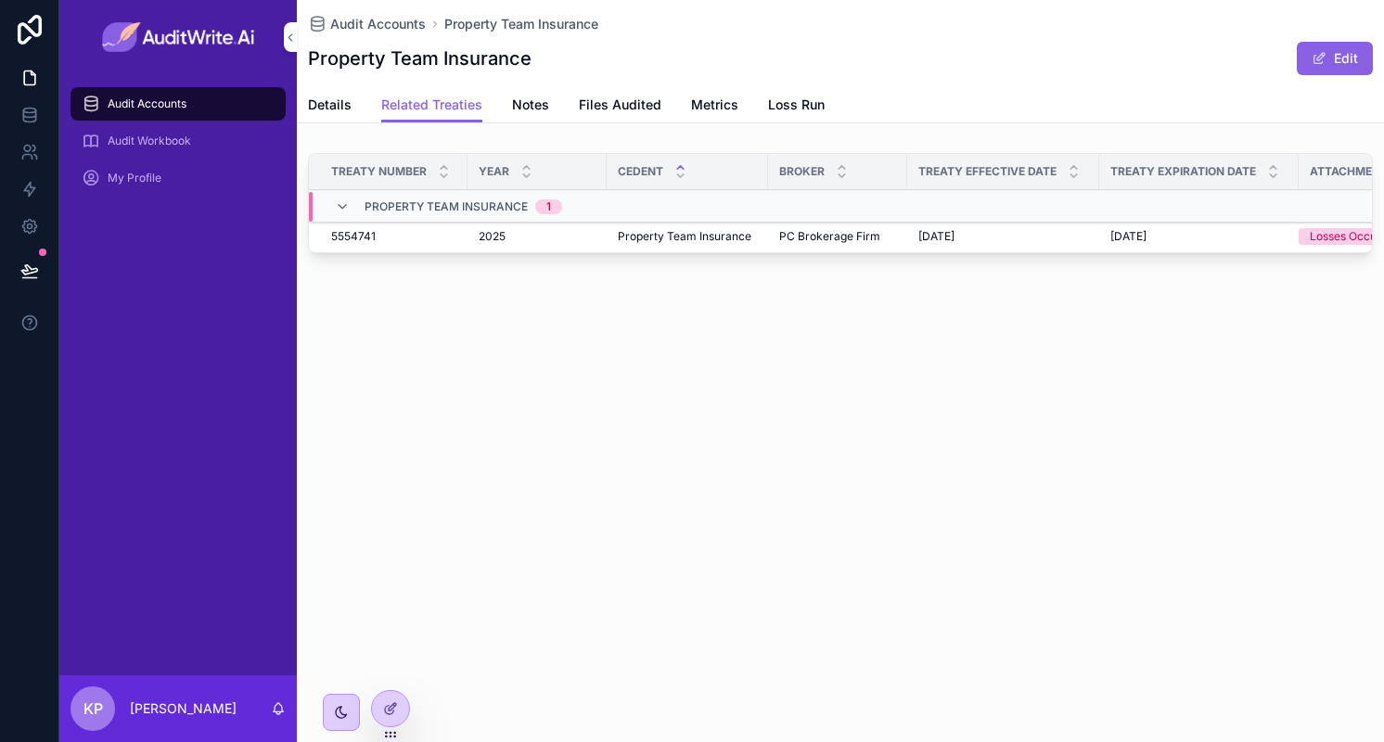
click at [0, 0] on icon "scrollable content" at bounding box center [0, 0] width 0 height 0
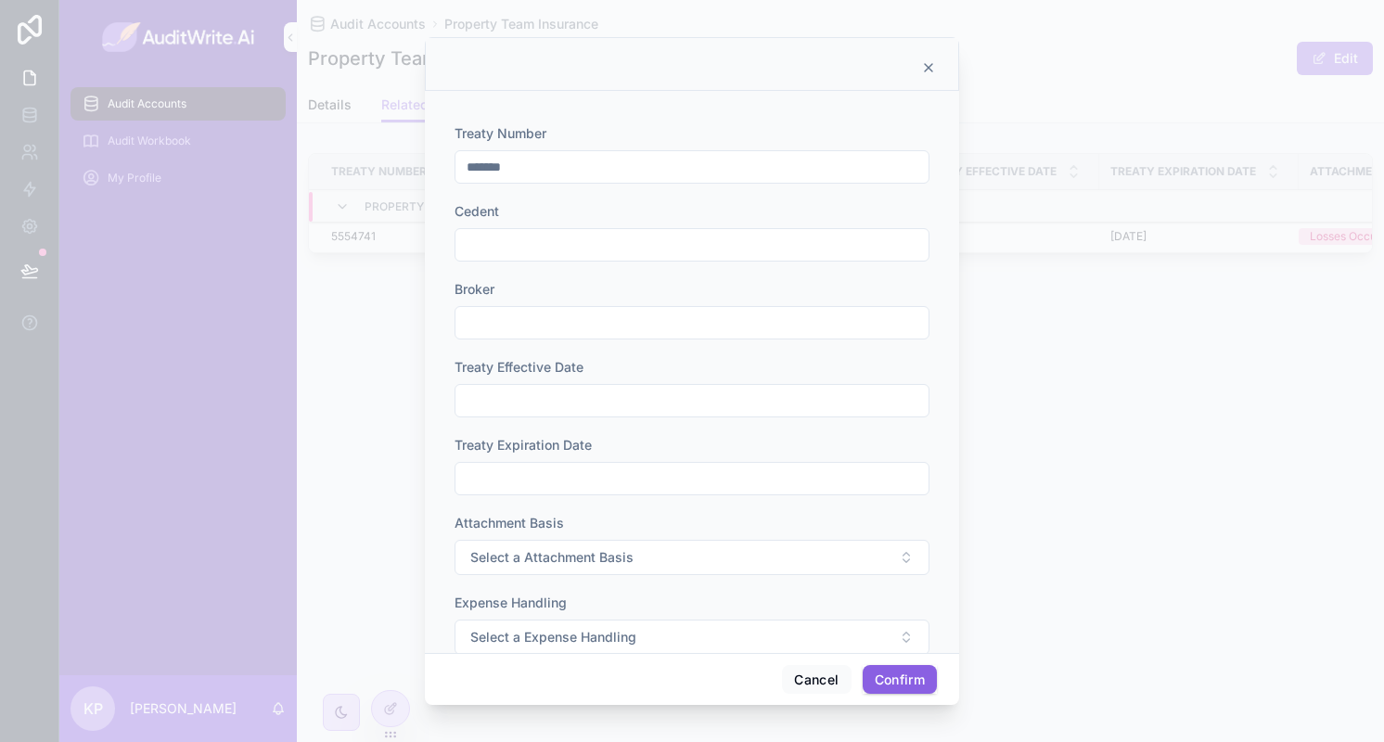
click at [928, 62] on icon at bounding box center [928, 67] width 15 height 15
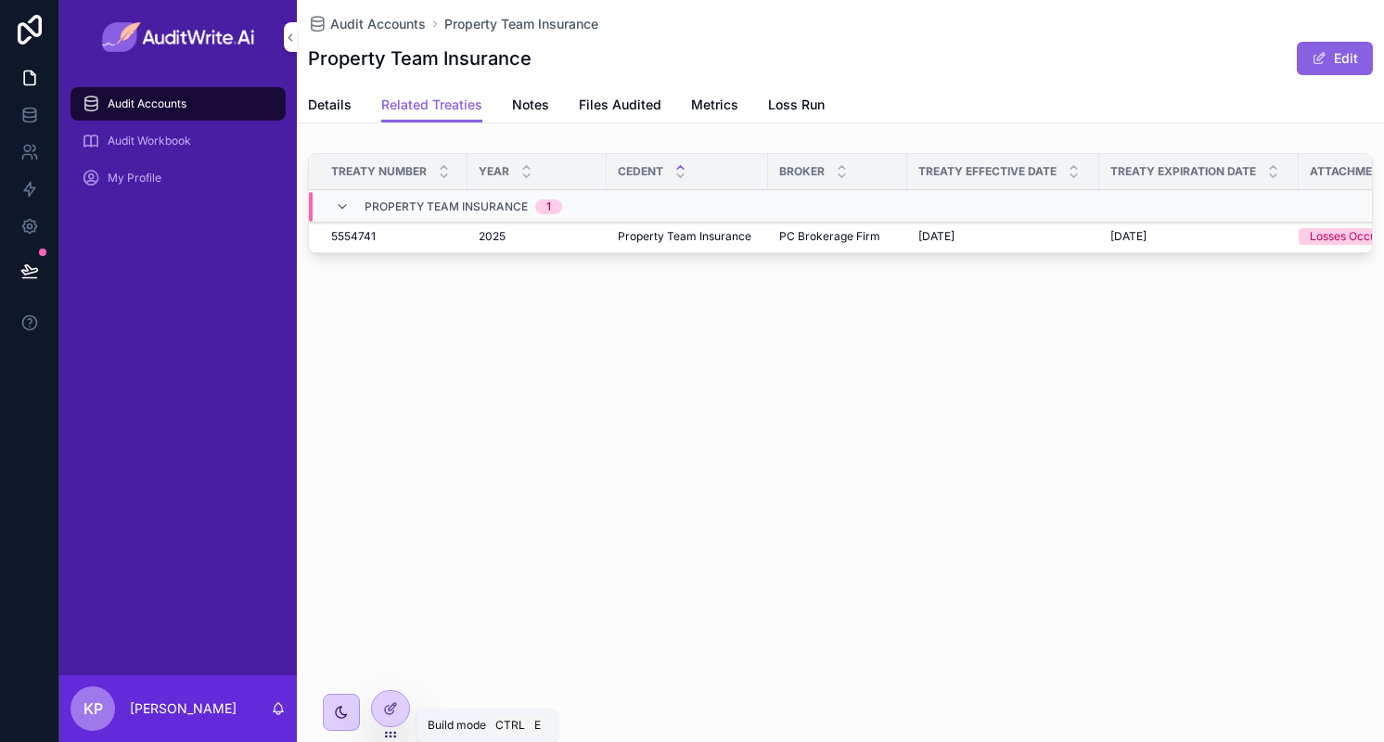
click at [389, 713] on icon at bounding box center [389, 710] width 8 height 8
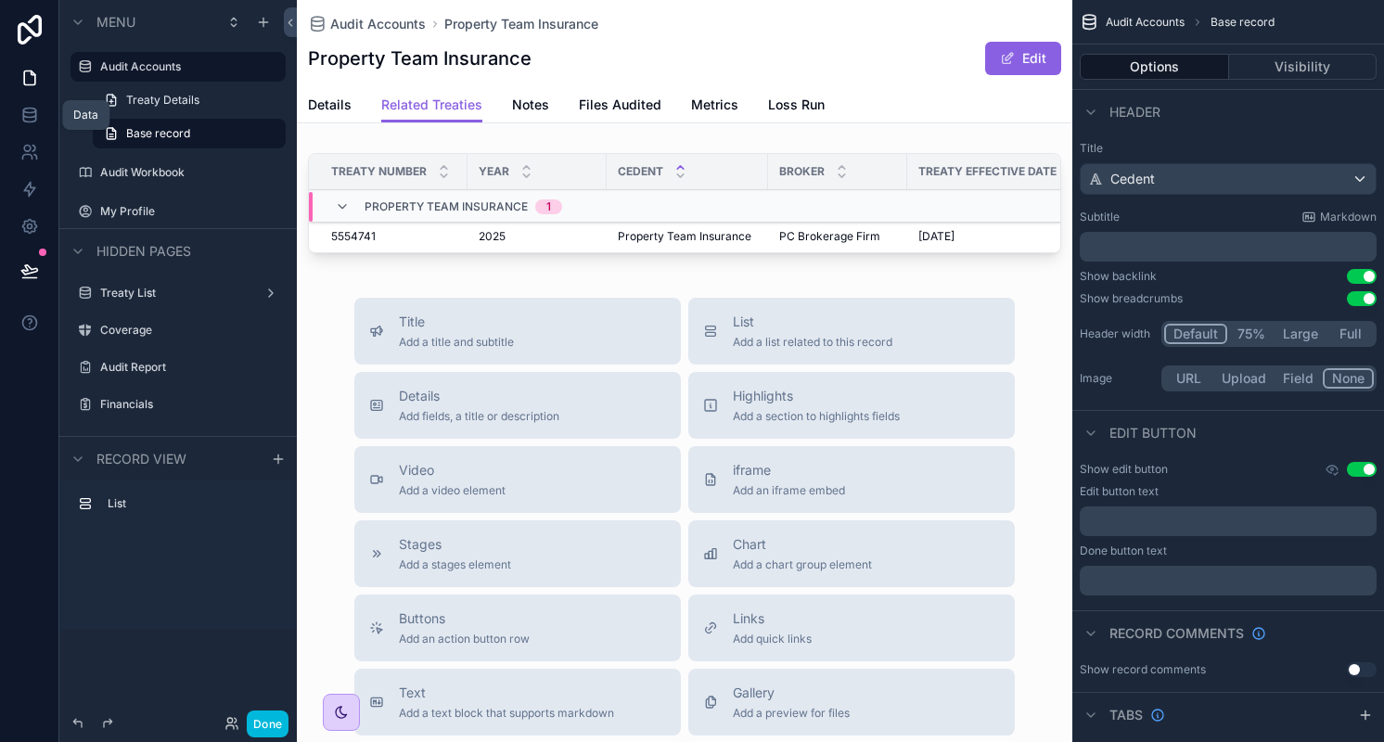
click at [37, 116] on icon at bounding box center [29, 115] width 19 height 19
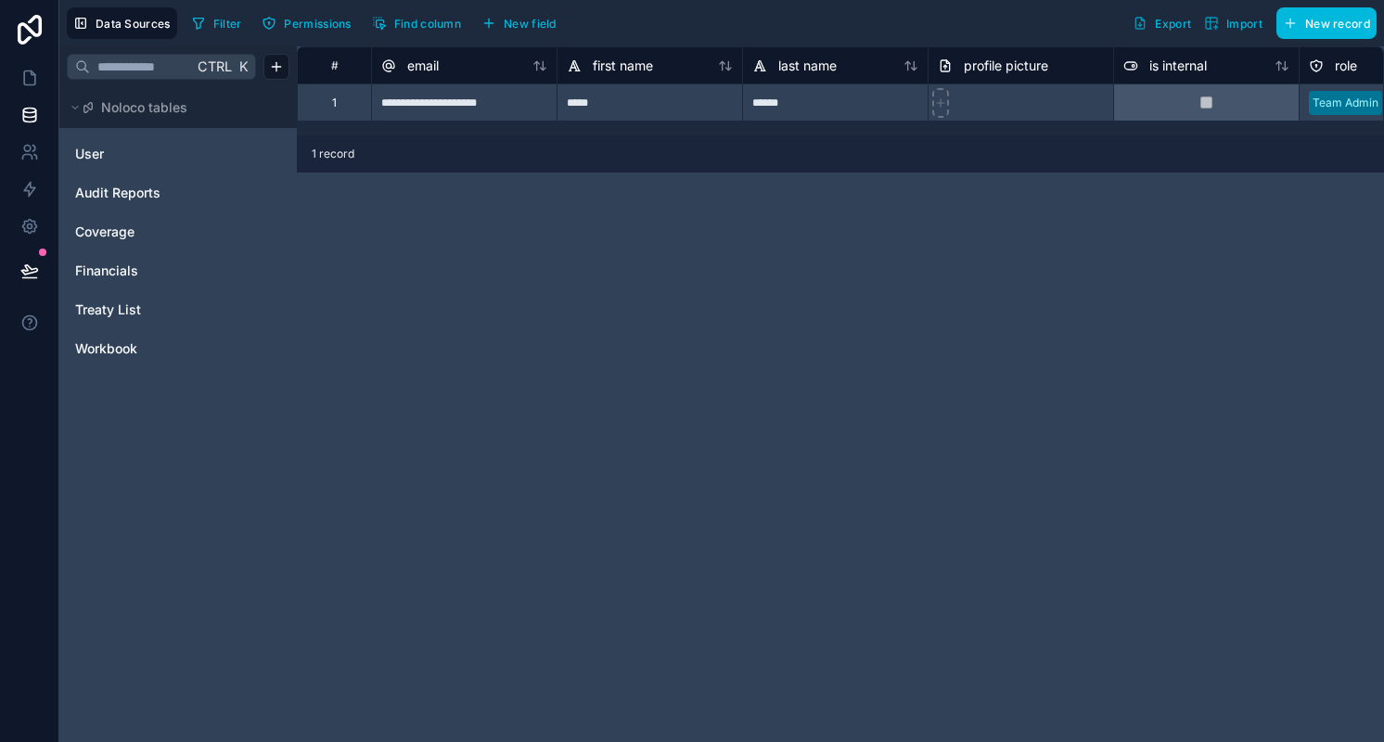
click at [135, 305] on span "Treaty List" at bounding box center [108, 310] width 66 height 19
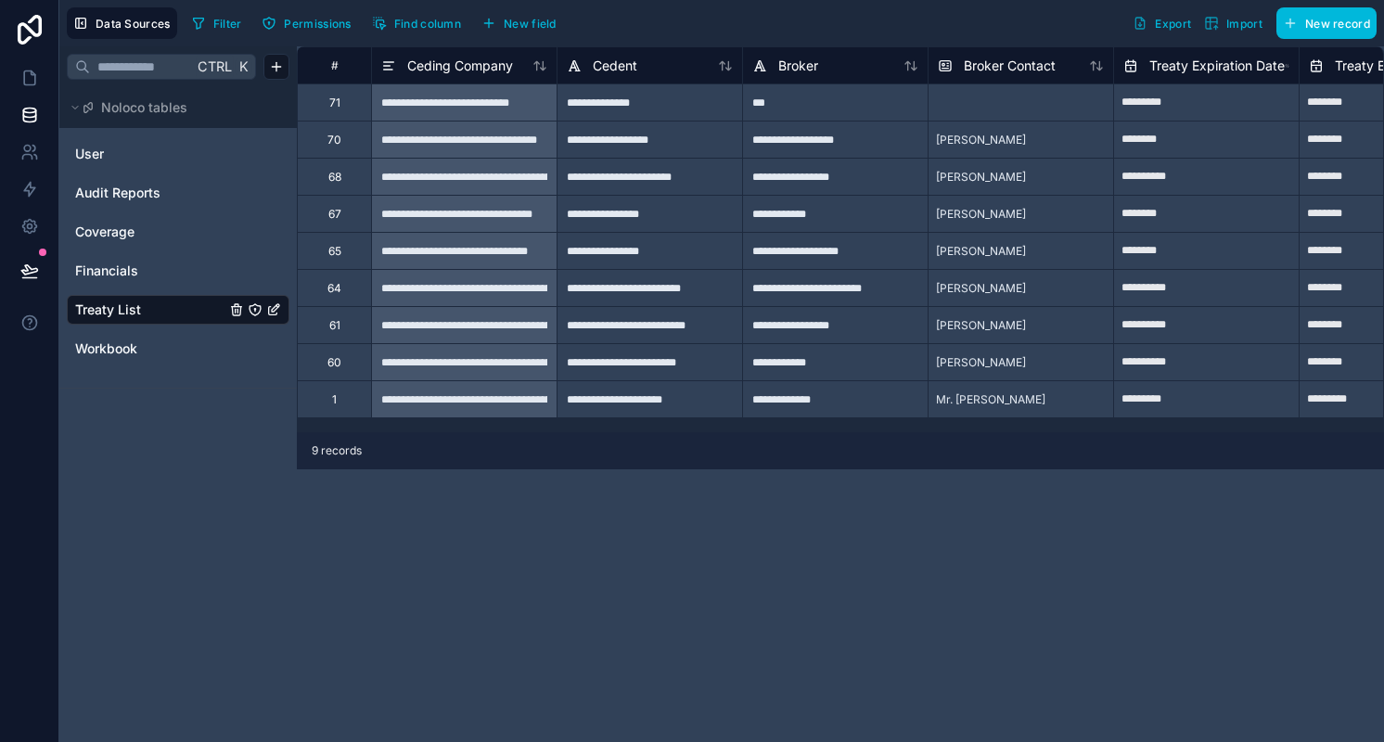
click at [402, 13] on button "Find column" at bounding box center [416, 23] width 102 height 28
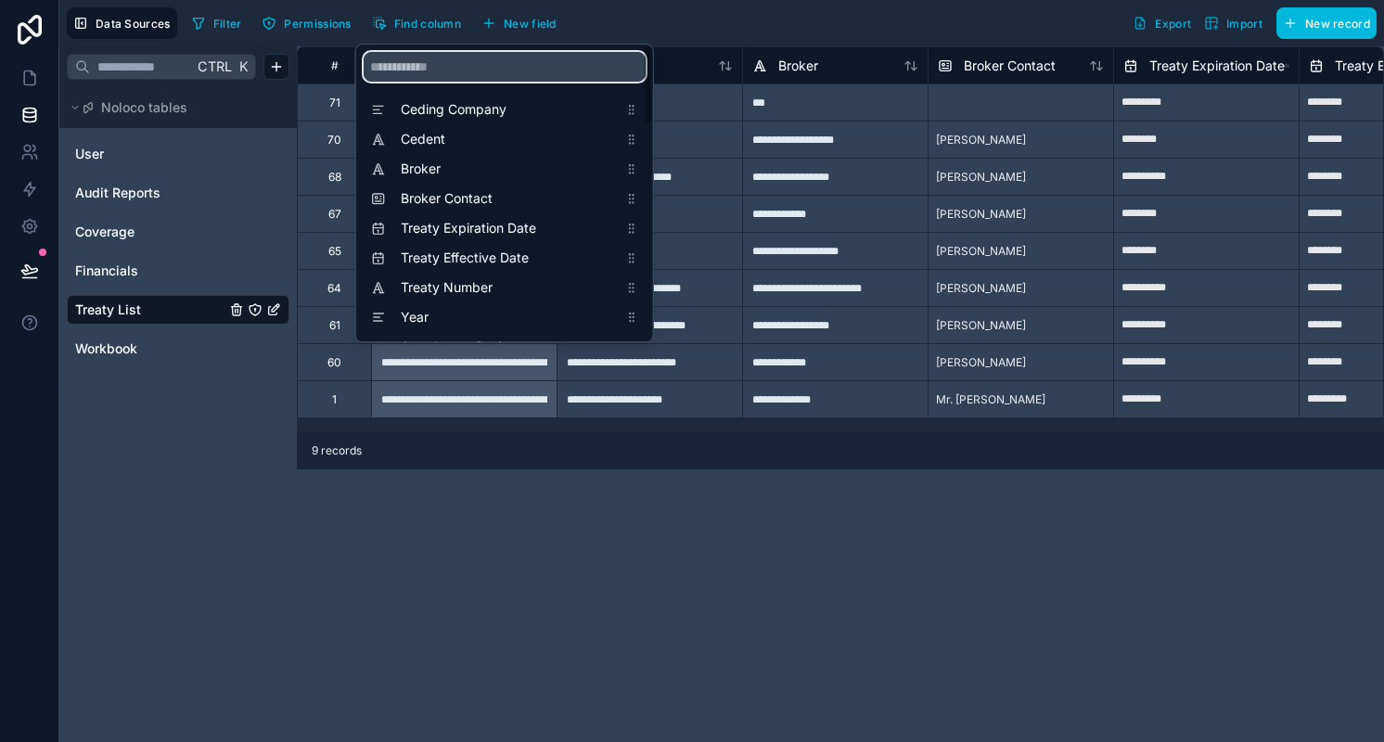
click at [444, 63] on input "scrollable content" at bounding box center [505, 67] width 282 height 30
type input "**"
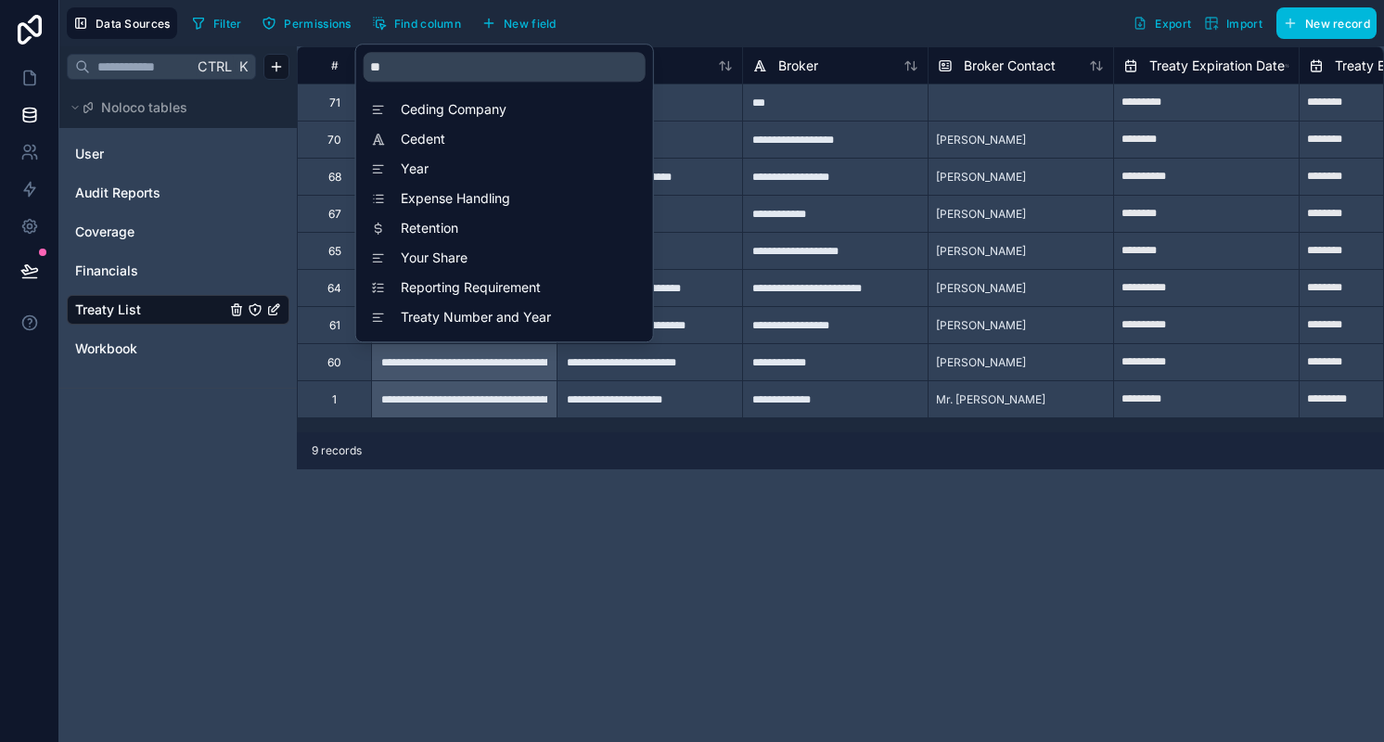
click at [471, 166] on span "Year" at bounding box center [509, 169] width 217 height 19
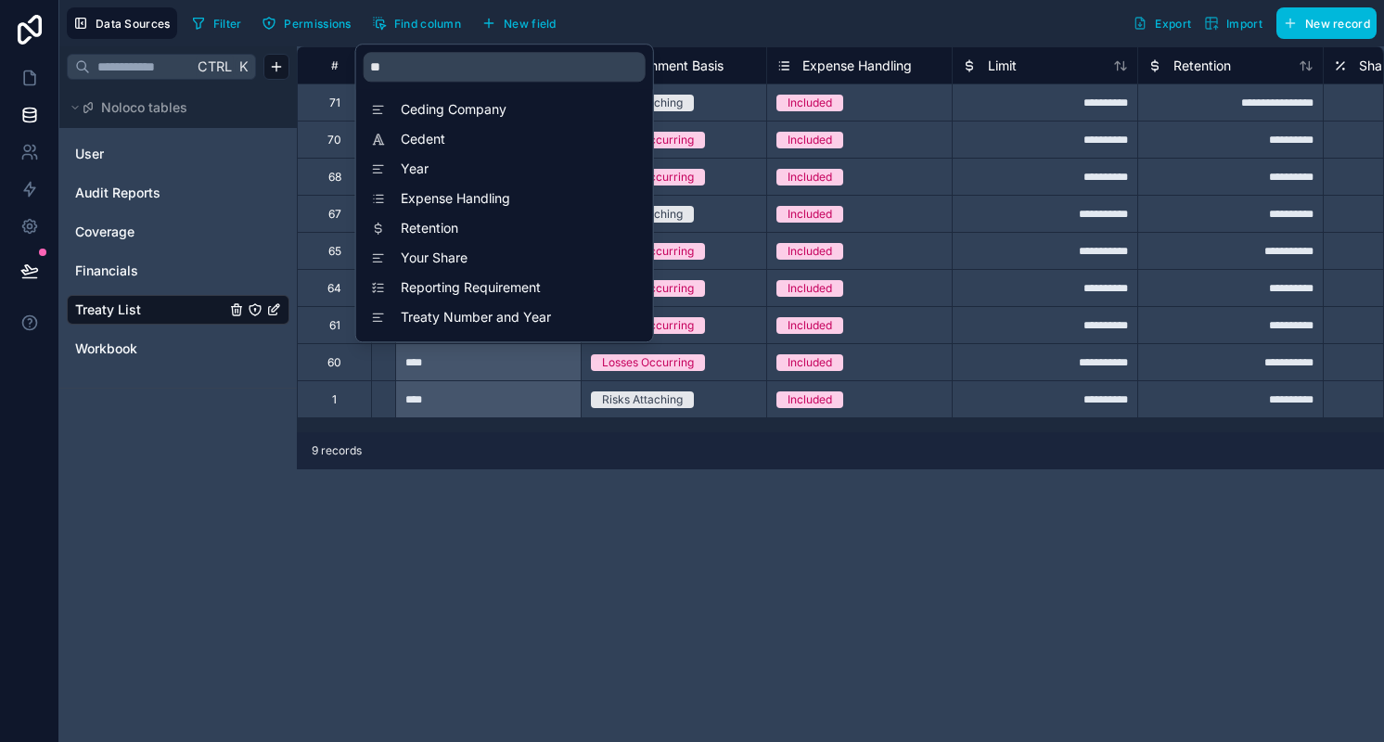
scroll to position [0, 1299]
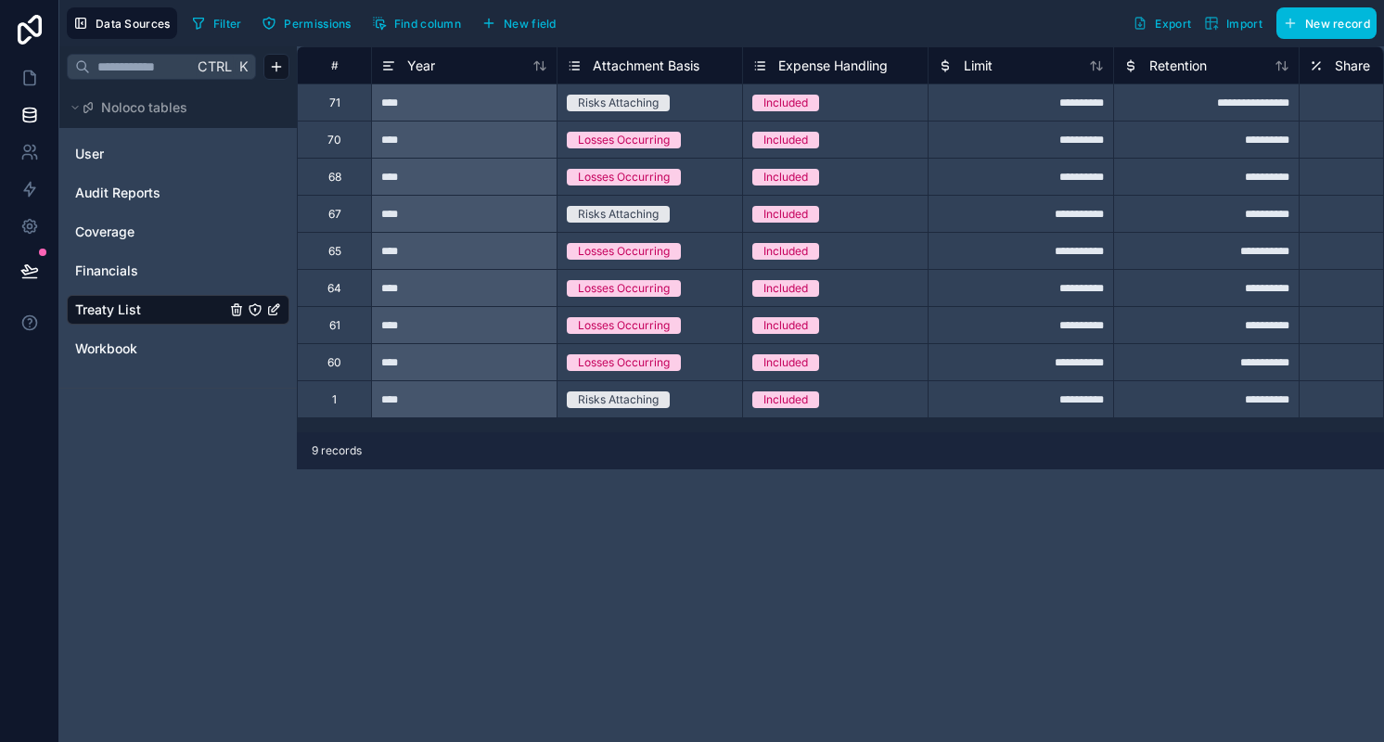
click at [960, 517] on div "**********" at bounding box center [840, 394] width 1087 height 696
click at [419, 67] on span "Year" at bounding box center [421, 66] width 28 height 19
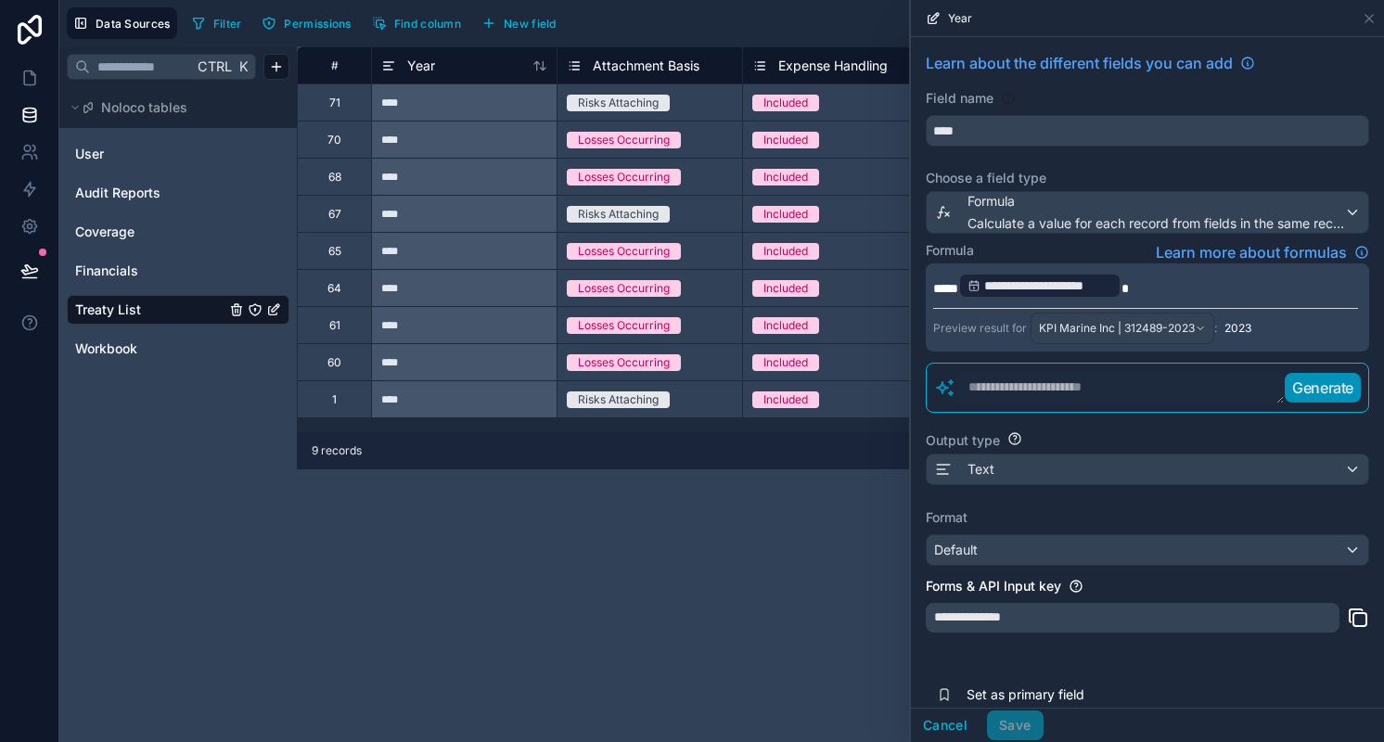
click at [531, 561] on div "**********" at bounding box center [840, 394] width 1087 height 696
click at [40, 68] on link at bounding box center [29, 77] width 58 height 37
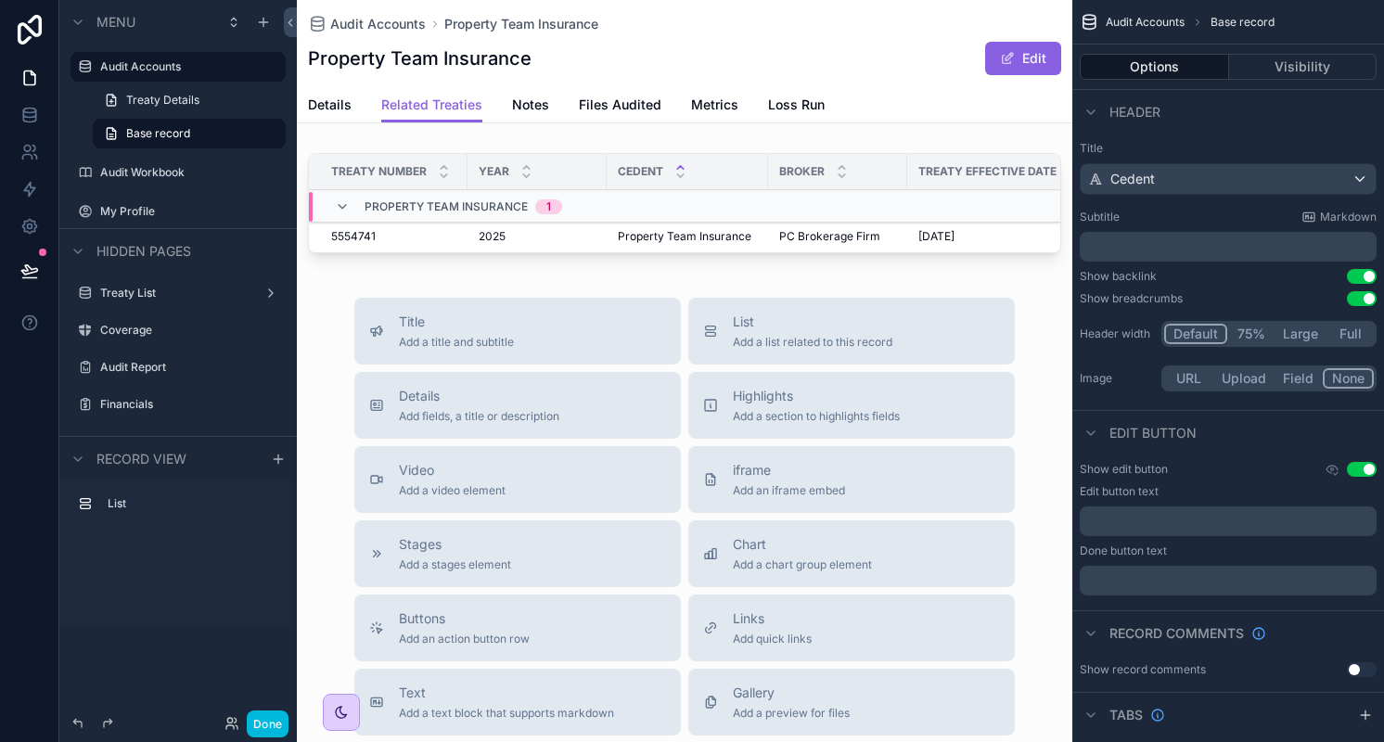
click at [889, 197] on td "scrollable content" at bounding box center [837, 206] width 139 height 31
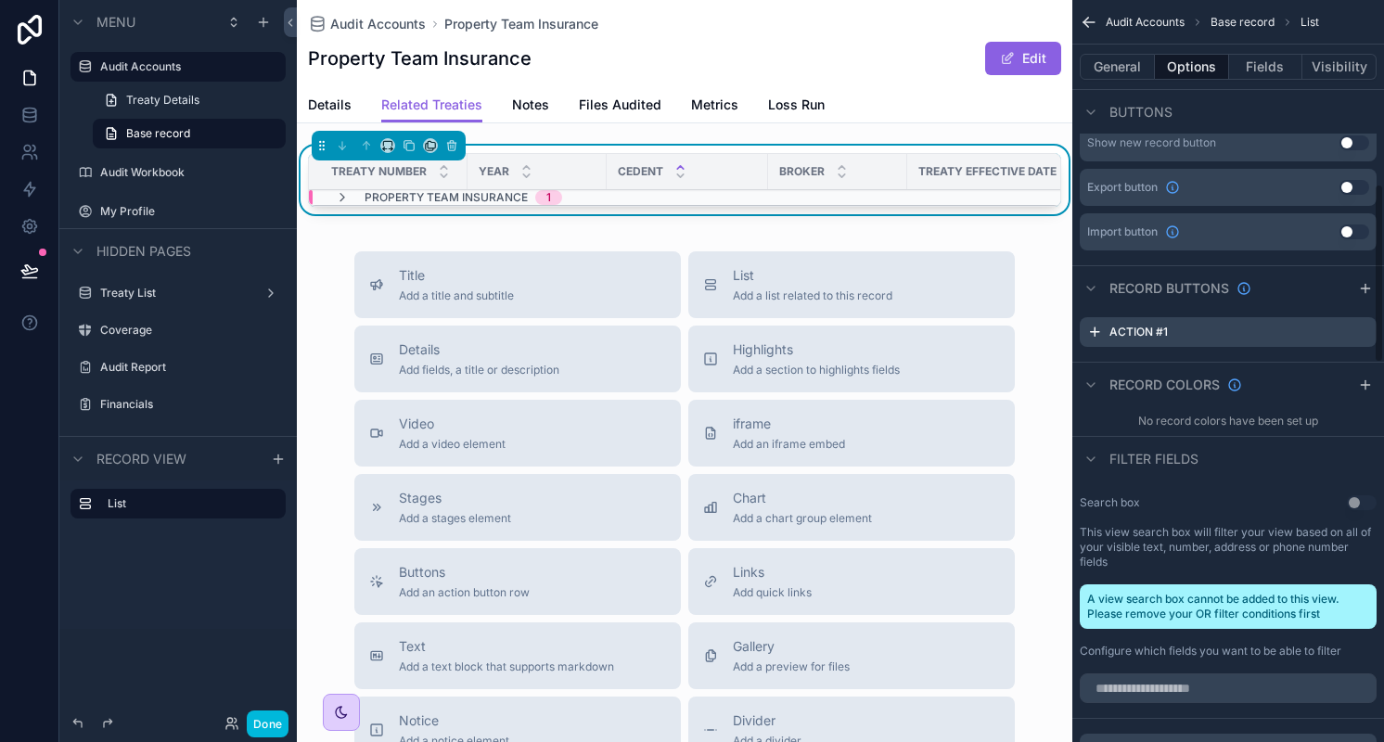
scroll to position [763, 0]
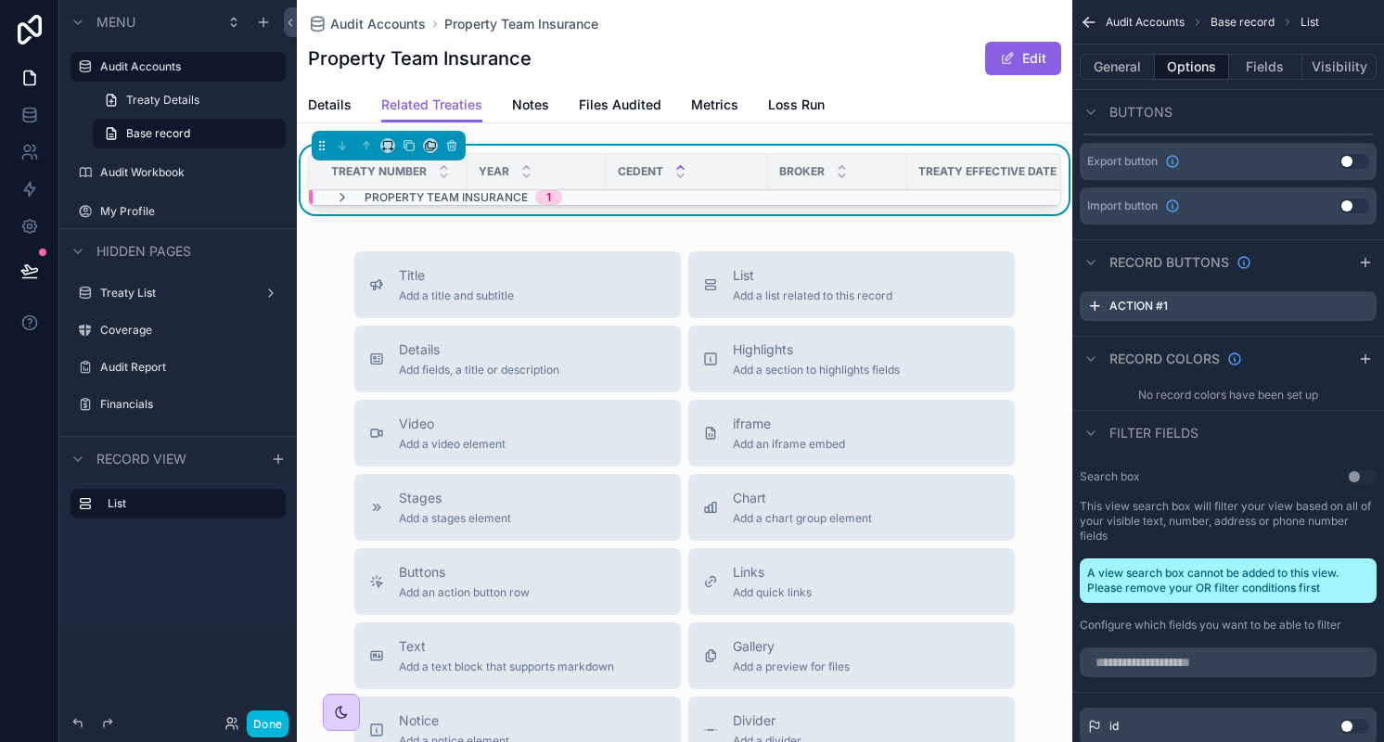
click at [0, 0] on icon "scrollable content" at bounding box center [0, 0] width 0 height 0
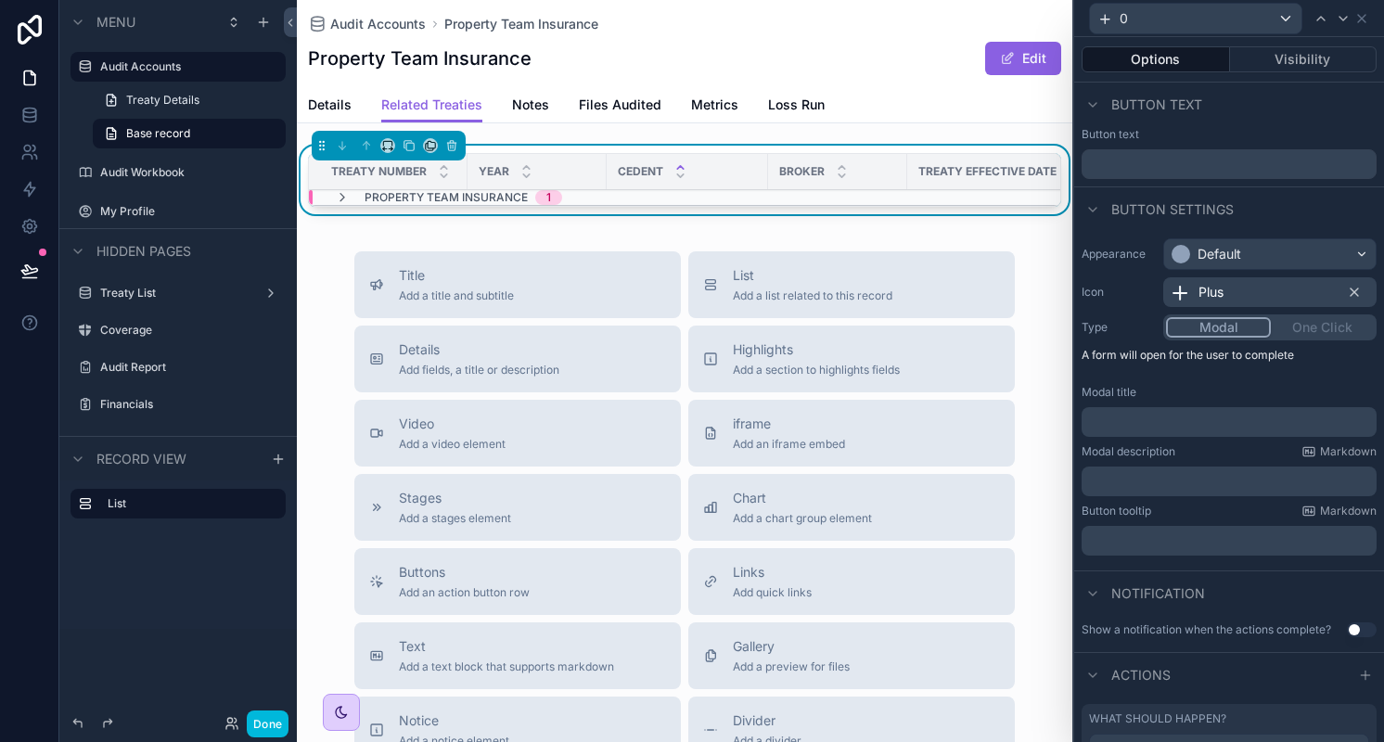
scroll to position [196, 0]
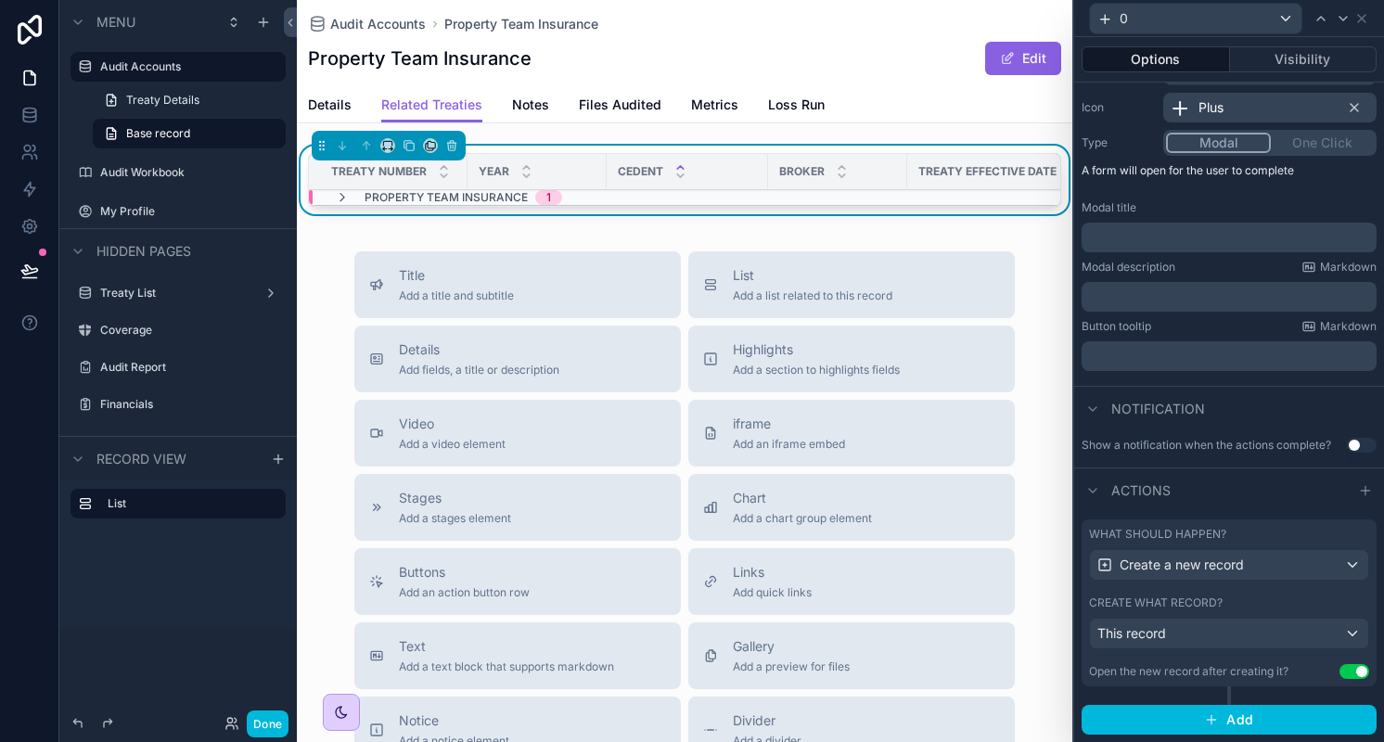
click at [1227, 672] on div "Open the new record after creating it?" at bounding box center [1188, 671] width 199 height 15
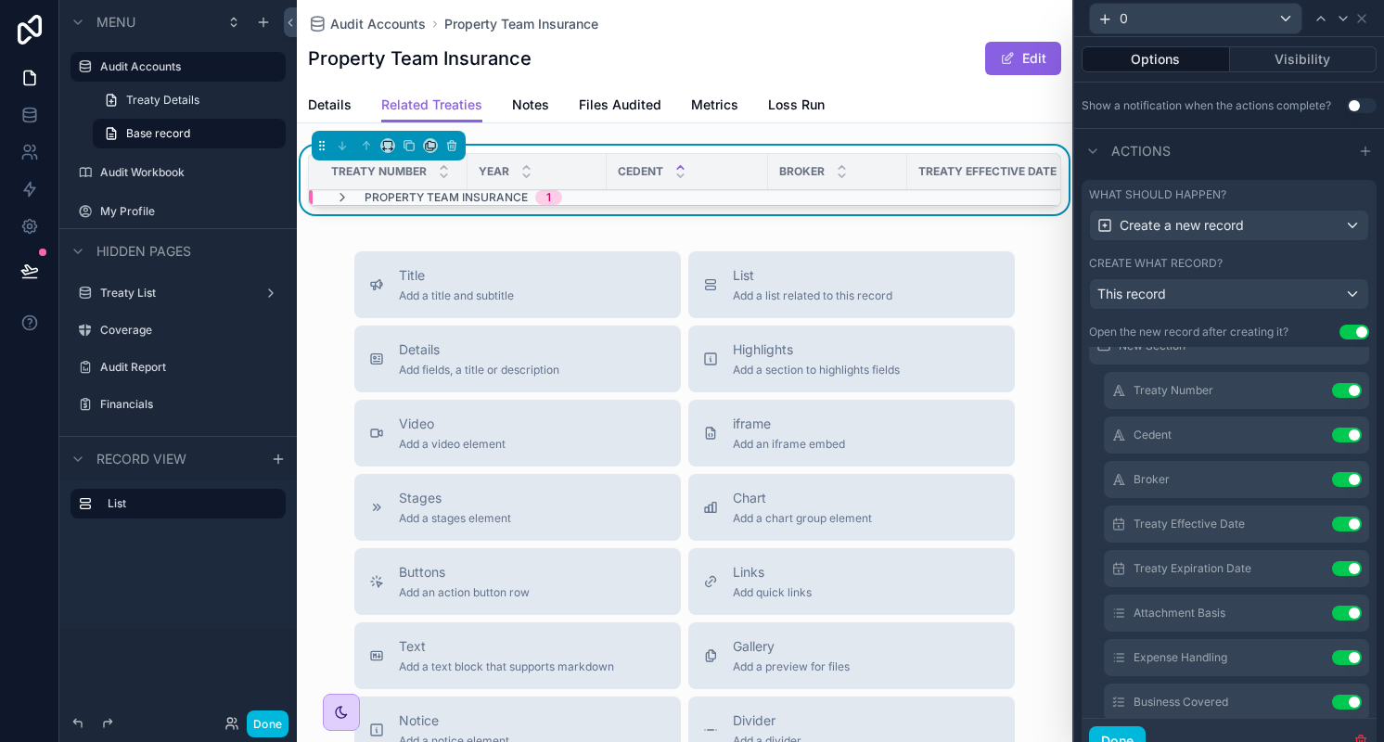
scroll to position [69, 0]
click at [0, 0] on icon at bounding box center [0, 0] width 0 height 0
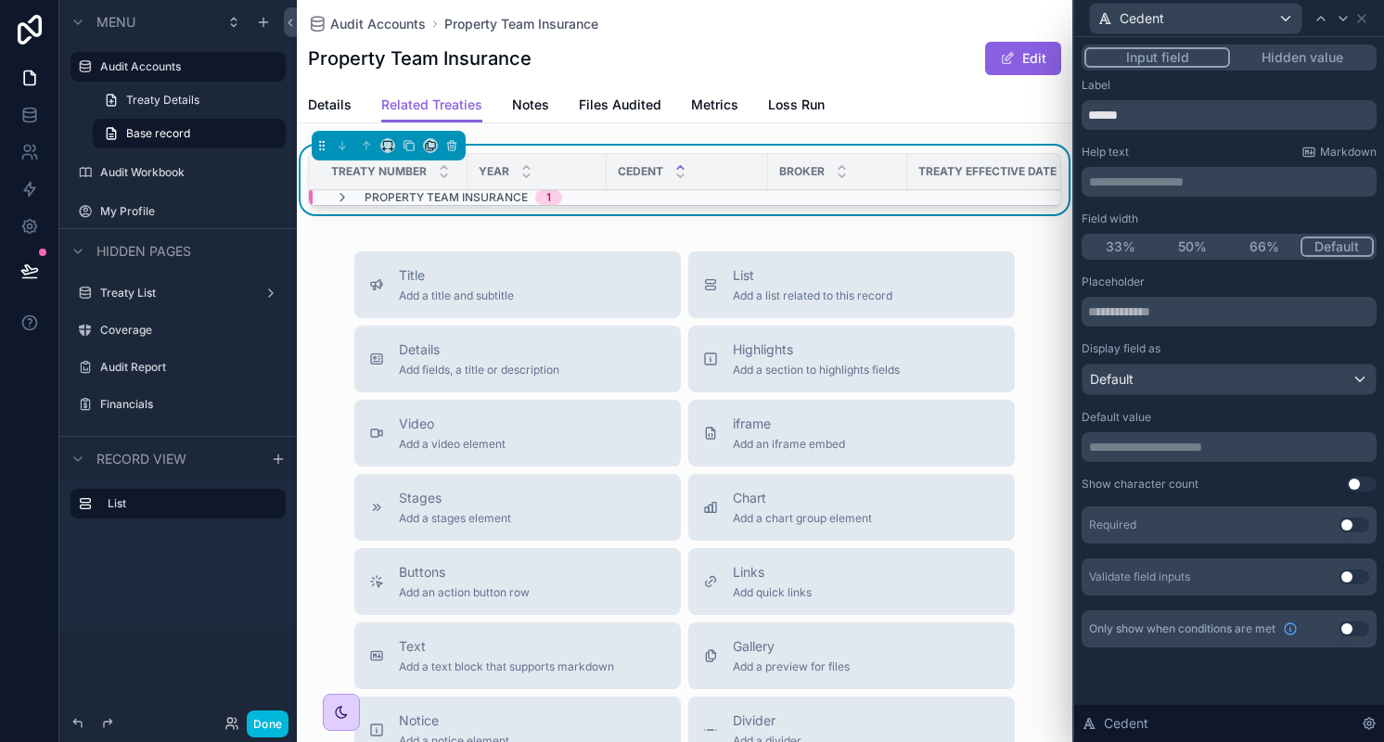
click at [1176, 453] on p "**********" at bounding box center [1231, 447] width 284 height 19
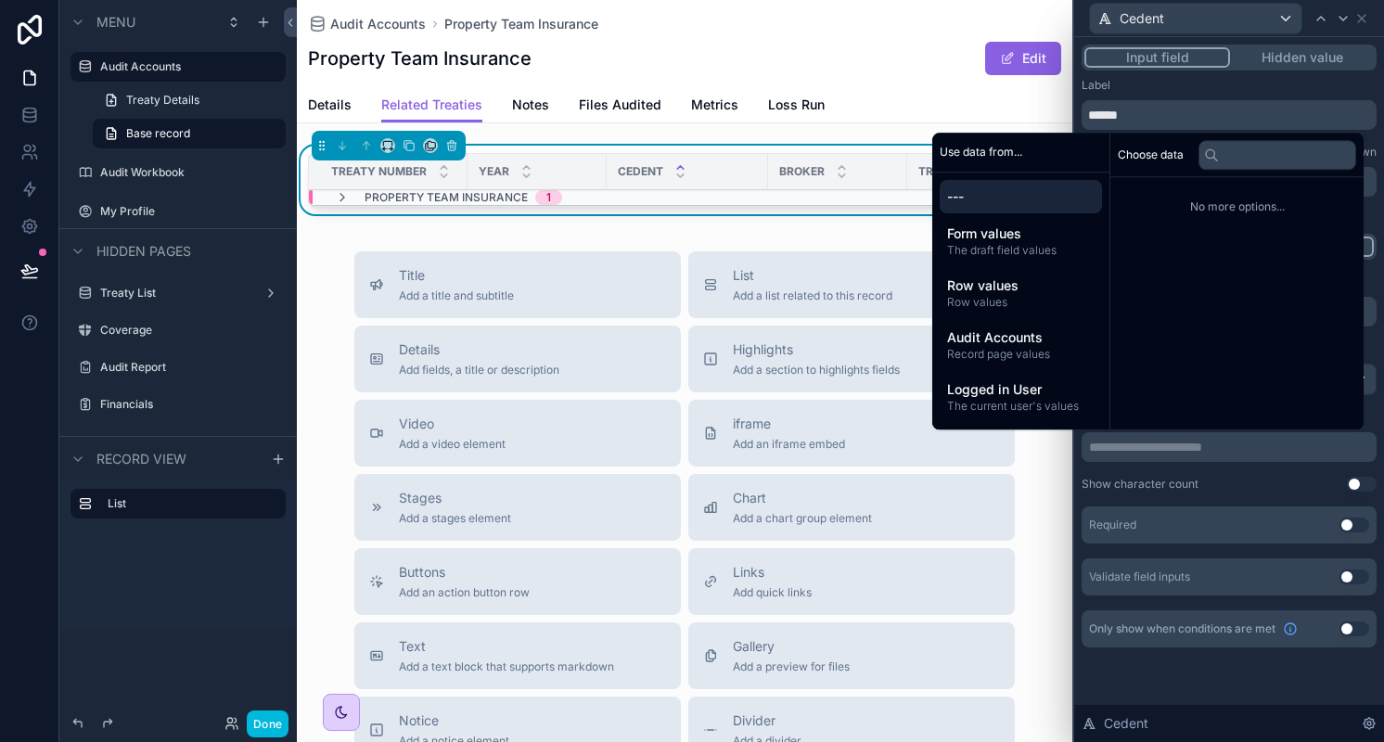
click at [1011, 357] on span "Record page values" at bounding box center [1020, 354] width 147 height 15
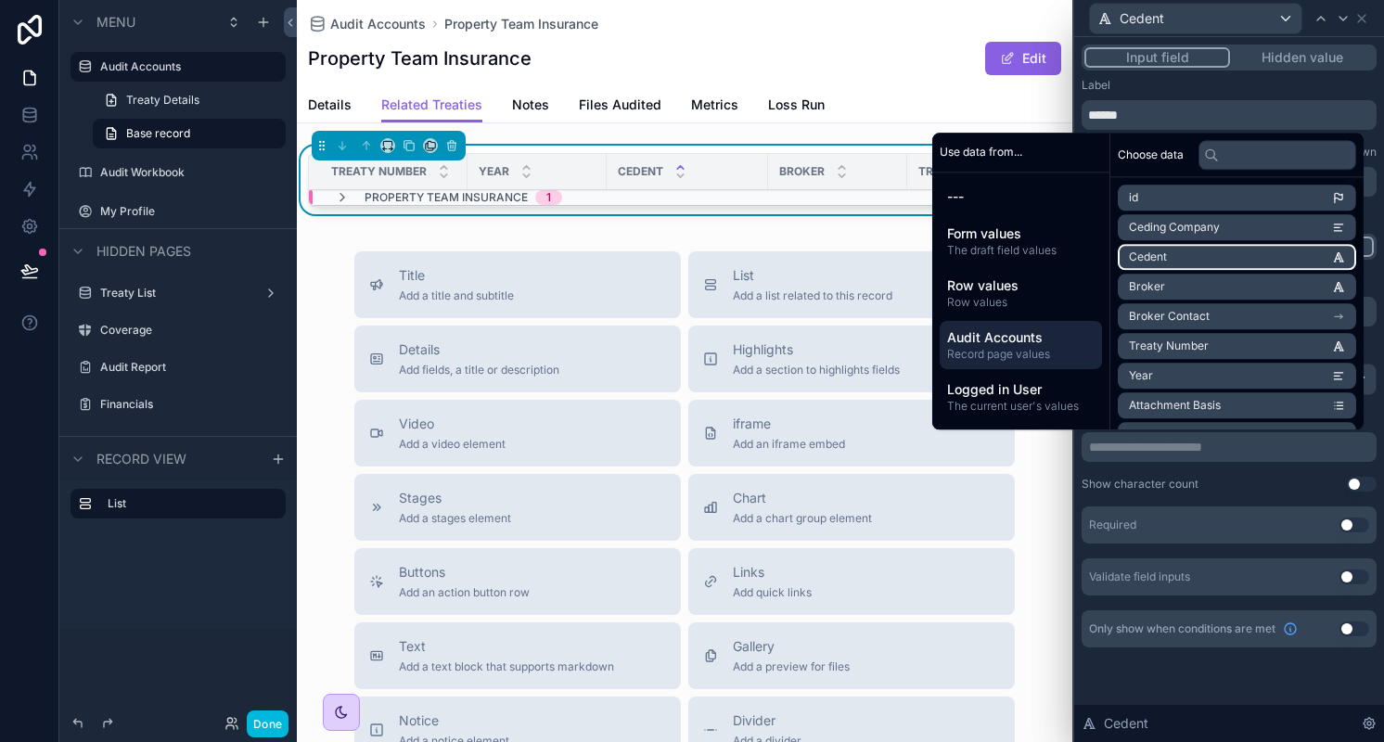
click at [1182, 261] on li "Cedent" at bounding box center [1237, 257] width 238 height 26
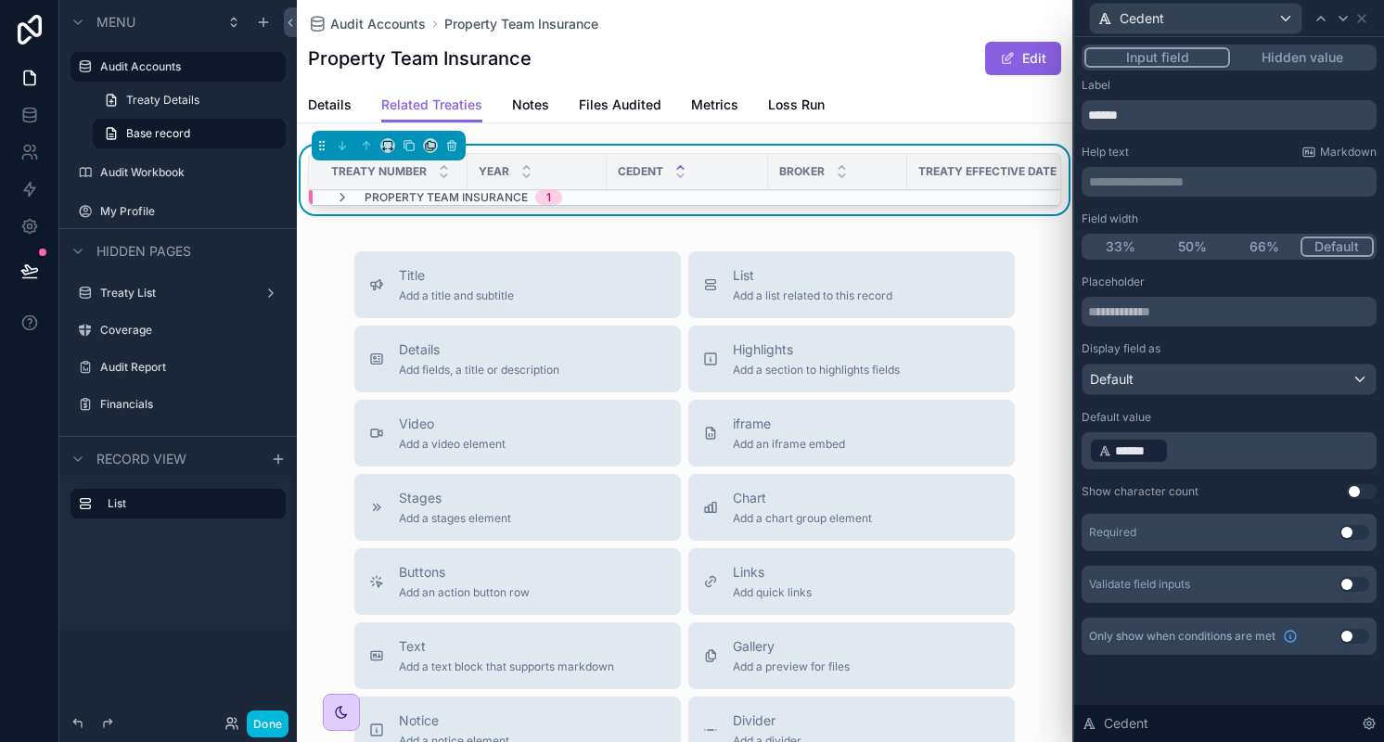
click at [1171, 685] on div "**********" at bounding box center [1229, 368] width 310 height 662
click at [1363, 18] on icon at bounding box center [1361, 18] width 15 height 15
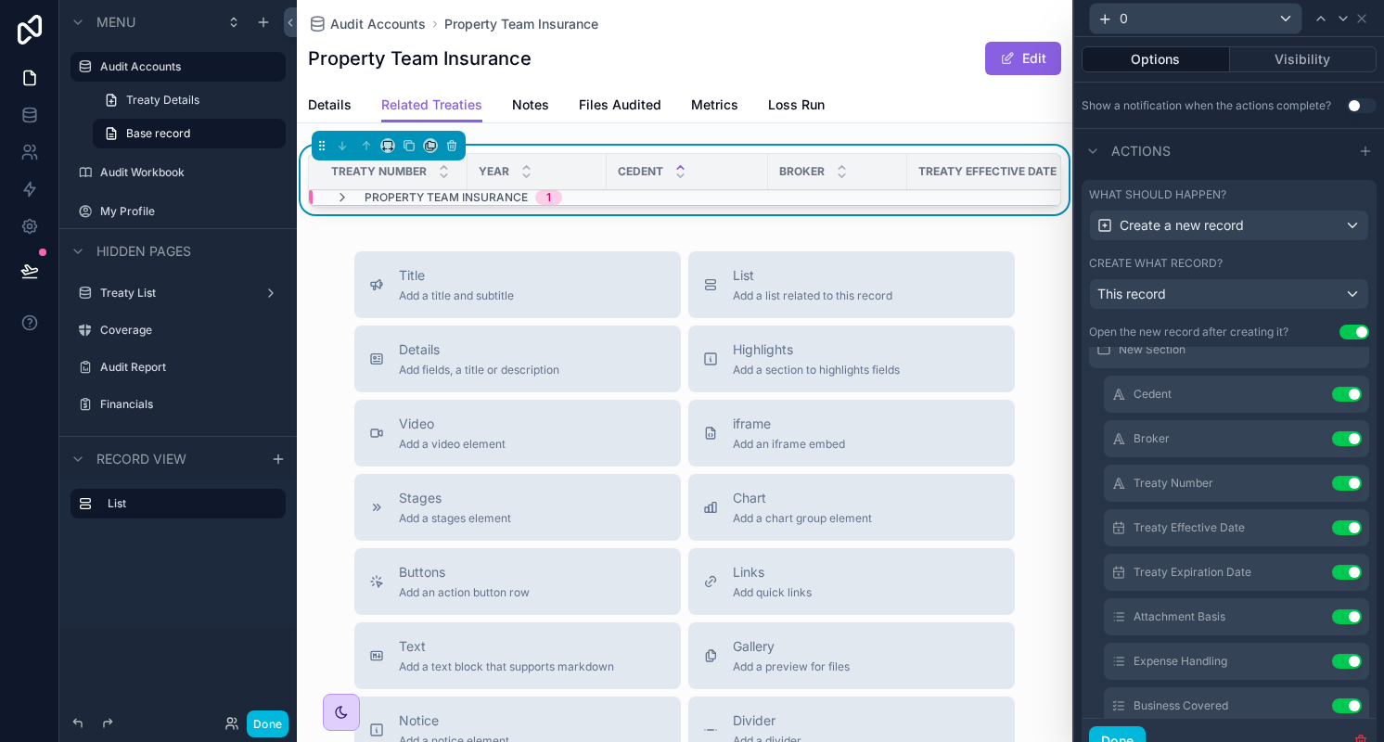
click at [0, 0] on icon at bounding box center [0, 0] width 0 height 0
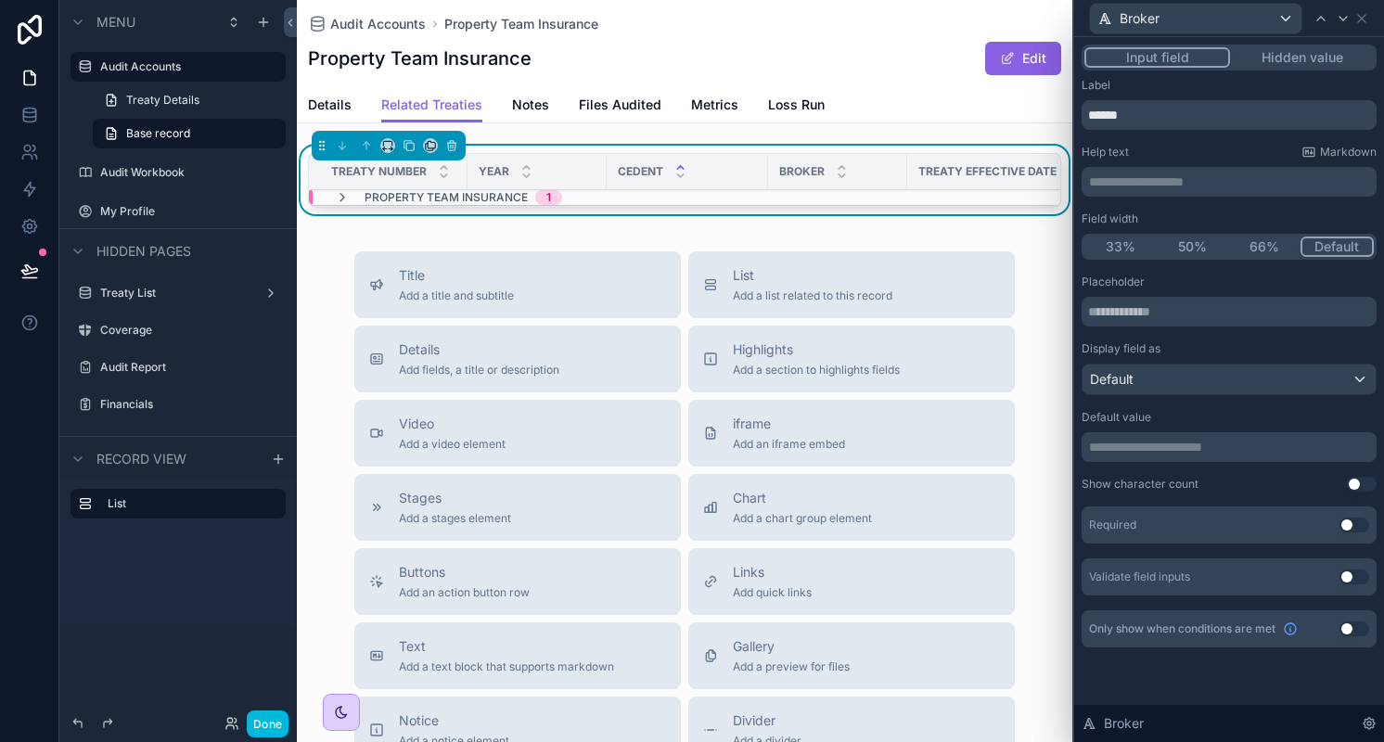
click at [1146, 455] on p "**********" at bounding box center [1231, 447] width 284 height 19
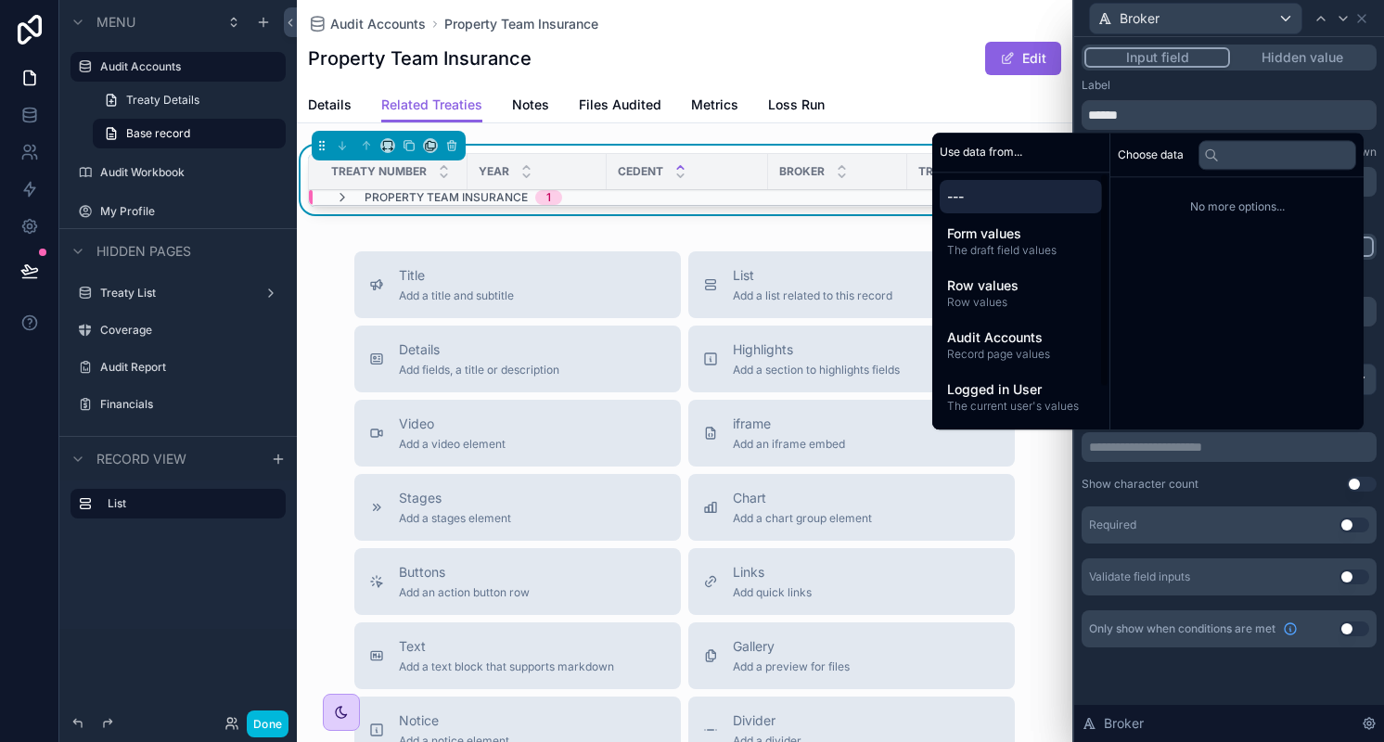
click at [1022, 350] on span "Record page values" at bounding box center [1020, 354] width 147 height 15
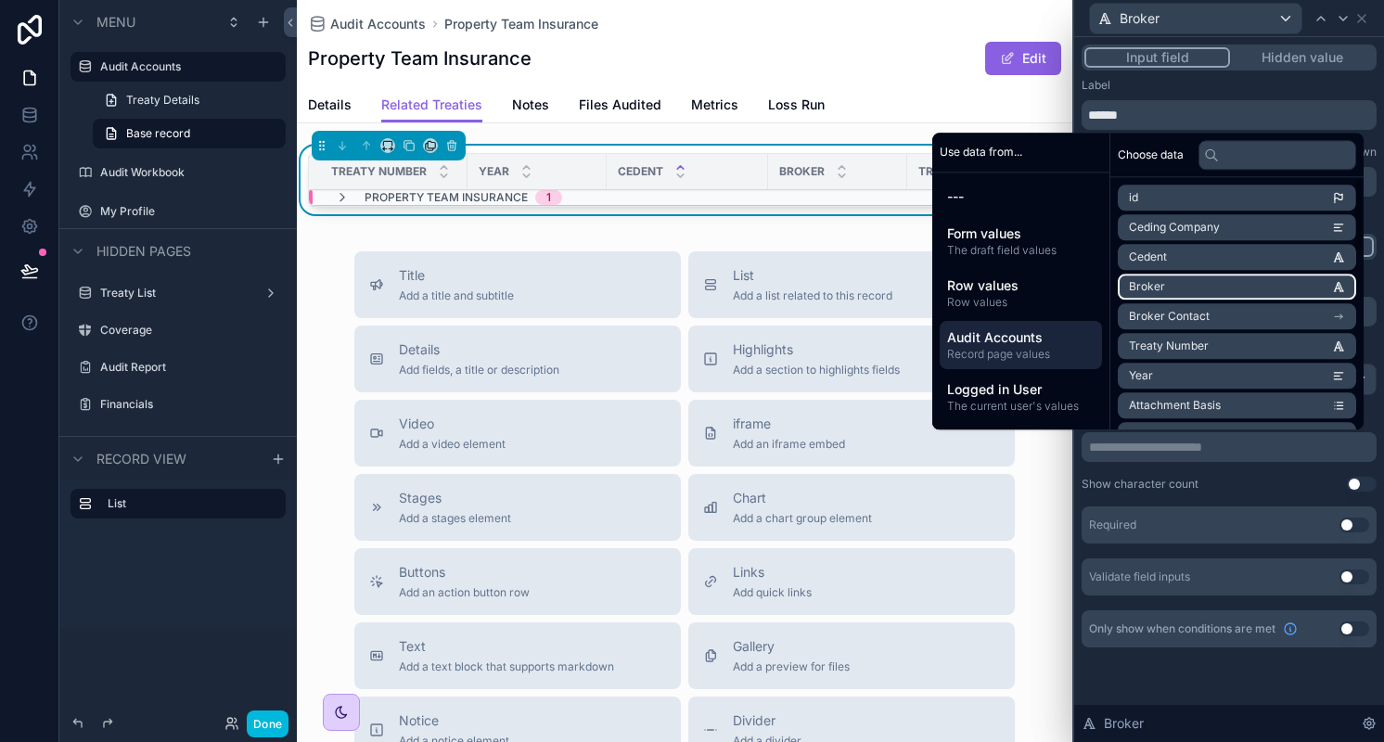
click at [1187, 293] on li "Broker" at bounding box center [1237, 287] width 238 height 26
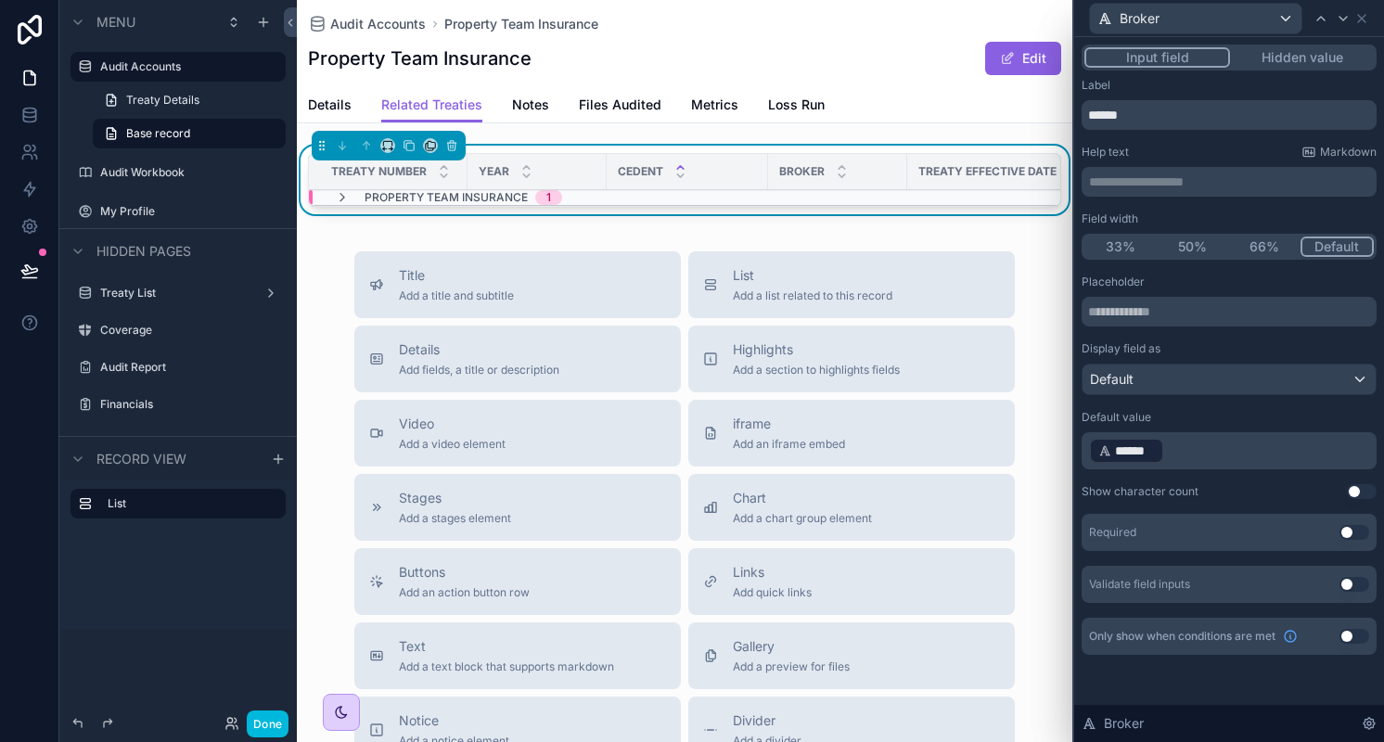
click at [1200, 476] on div "Placeholder Display field as Default Default value ﻿ ****** ﻿ ﻿ Show character …" at bounding box center [1228, 439] width 295 height 328
click at [1364, 21] on icon at bounding box center [1361, 18] width 7 height 7
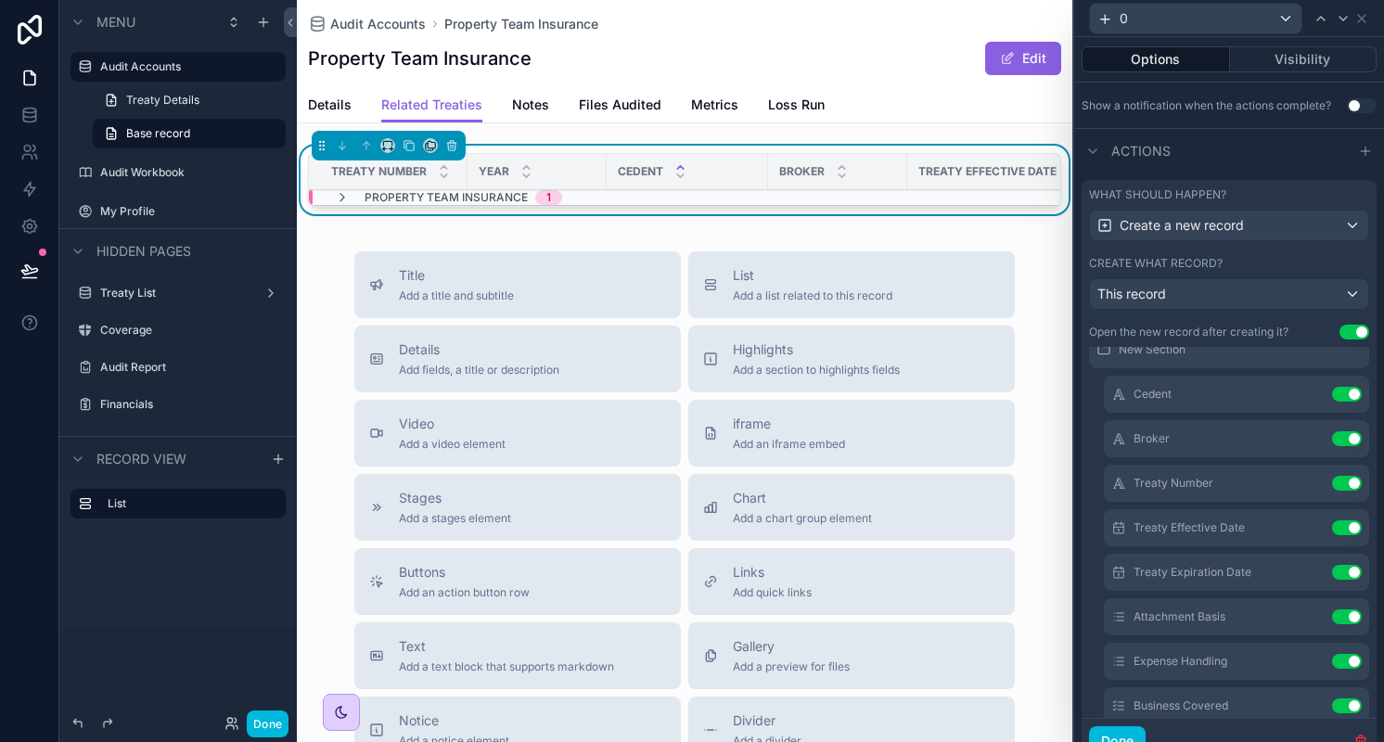
scroll to position [124, 0]
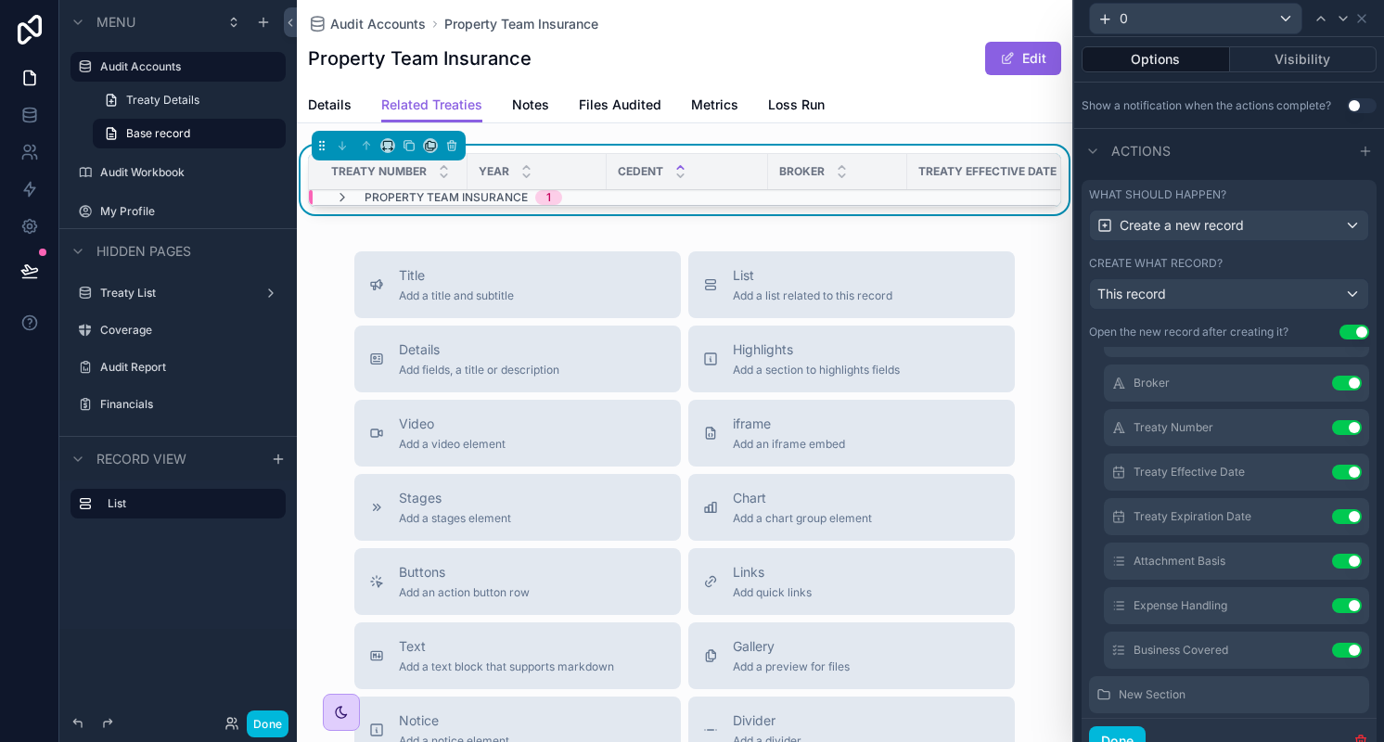
click at [0, 0] on icon at bounding box center [0, 0] width 0 height 0
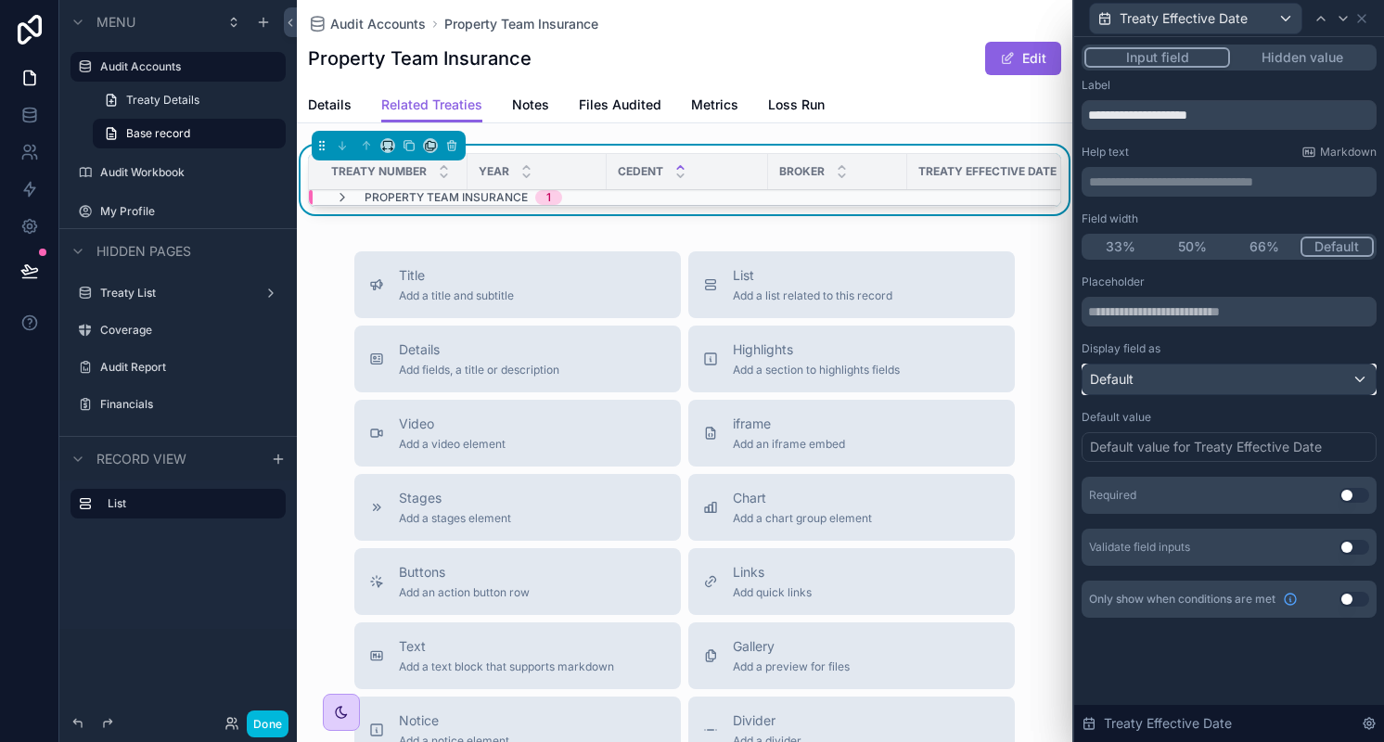
click at [1196, 382] on div "Default" at bounding box center [1228, 380] width 293 height 30
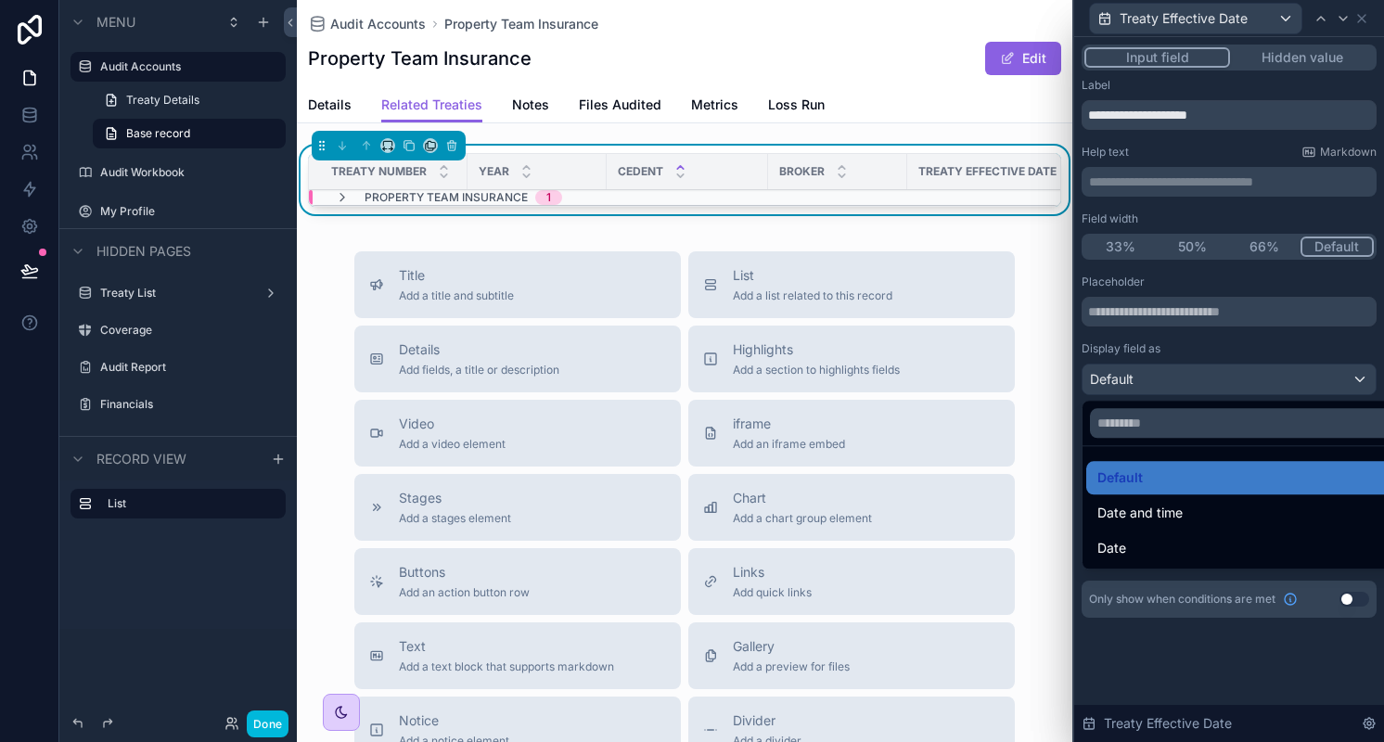
click at [1196, 382] on div at bounding box center [1229, 371] width 310 height 742
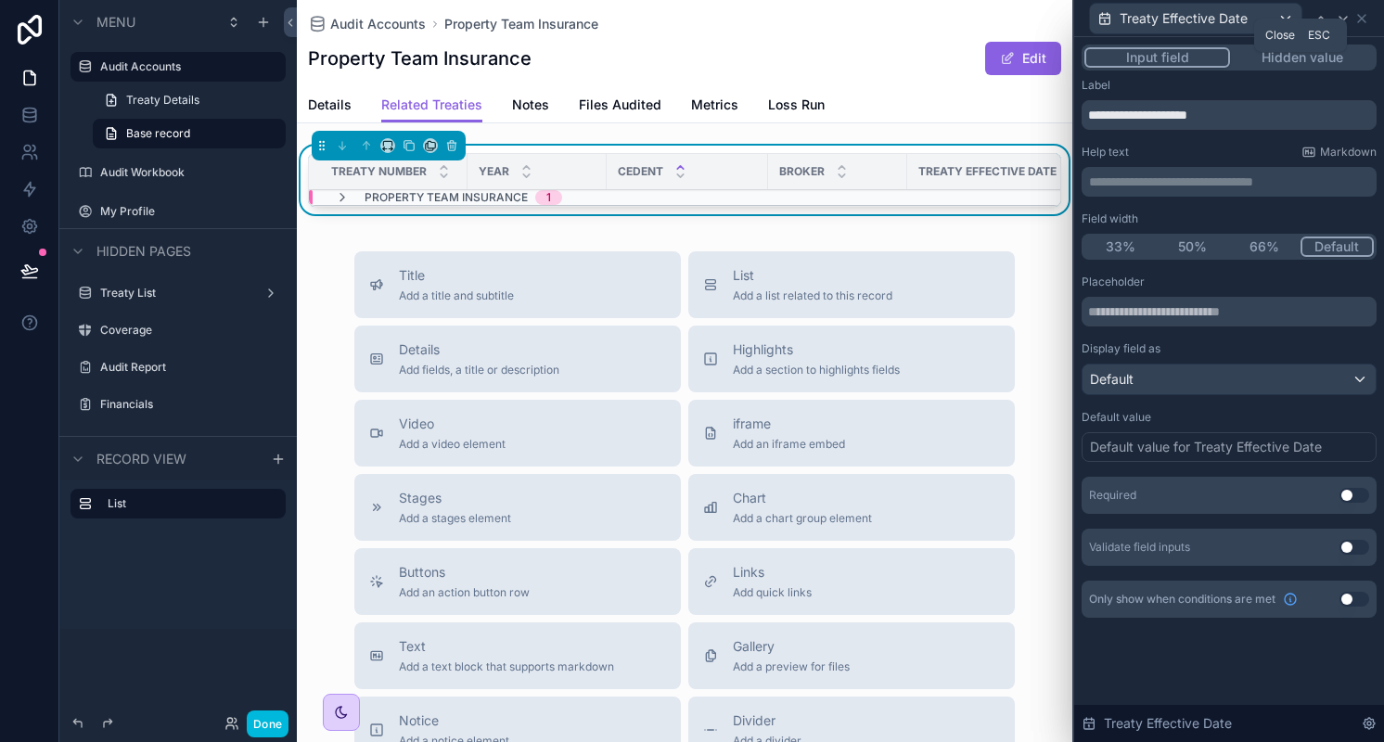
click at [1367, 19] on icon at bounding box center [1361, 18] width 15 height 15
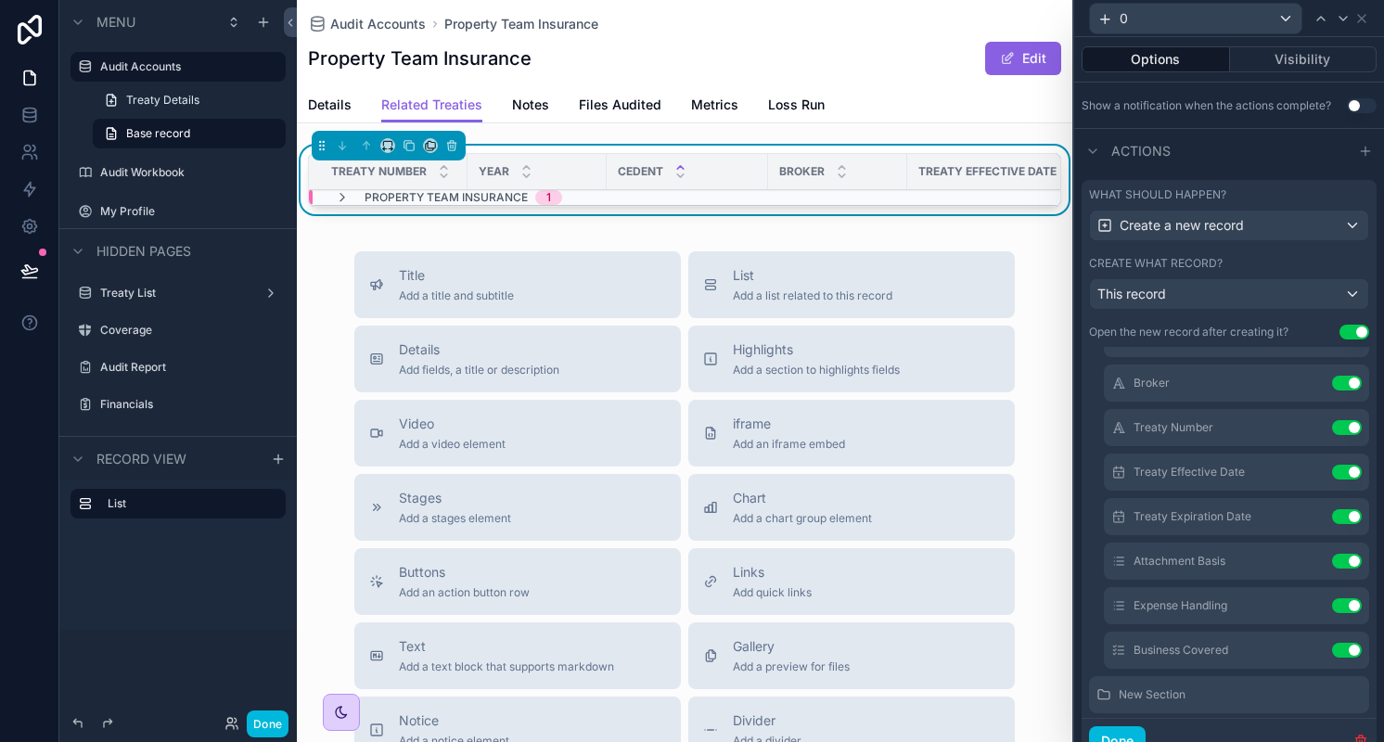
click at [0, 0] on icon at bounding box center [0, 0] width 0 height 0
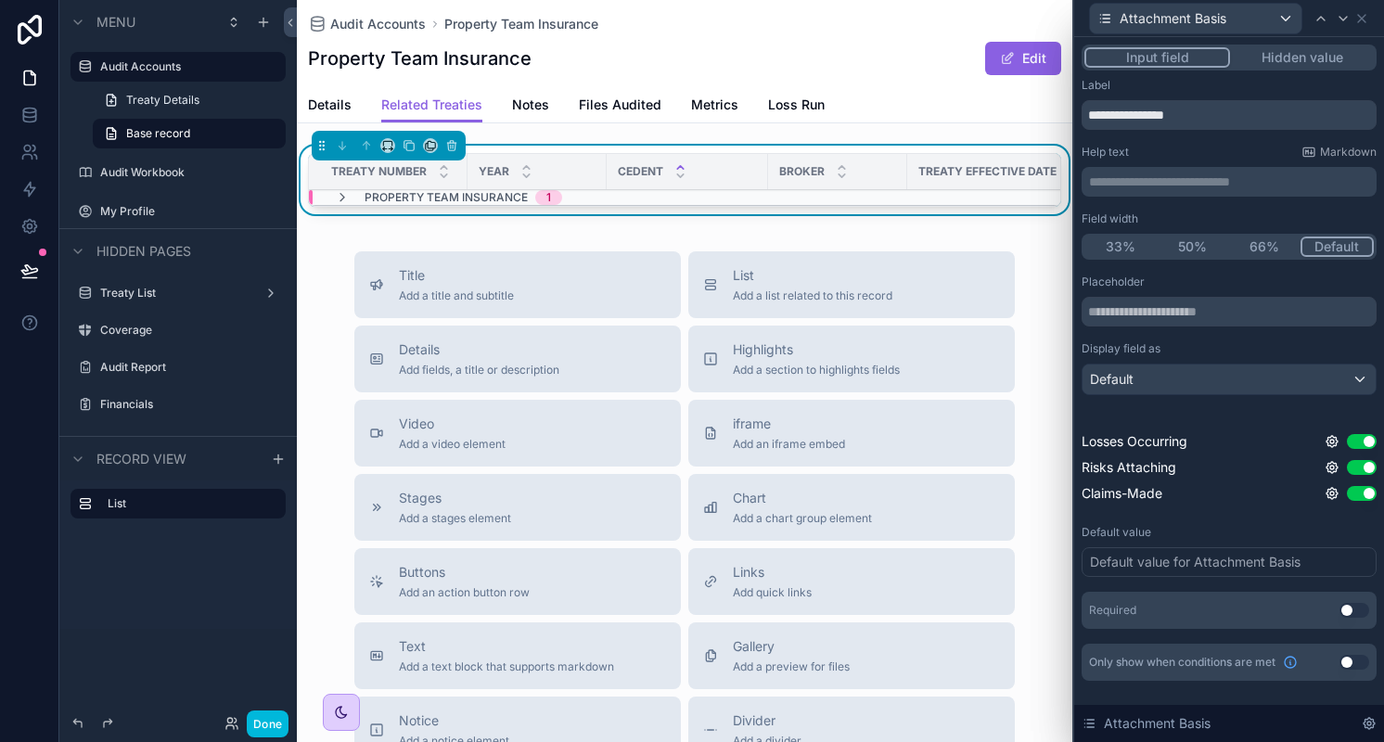
click at [1175, 560] on div "Default value for Attachment Basis" at bounding box center [1195, 562] width 211 height 19
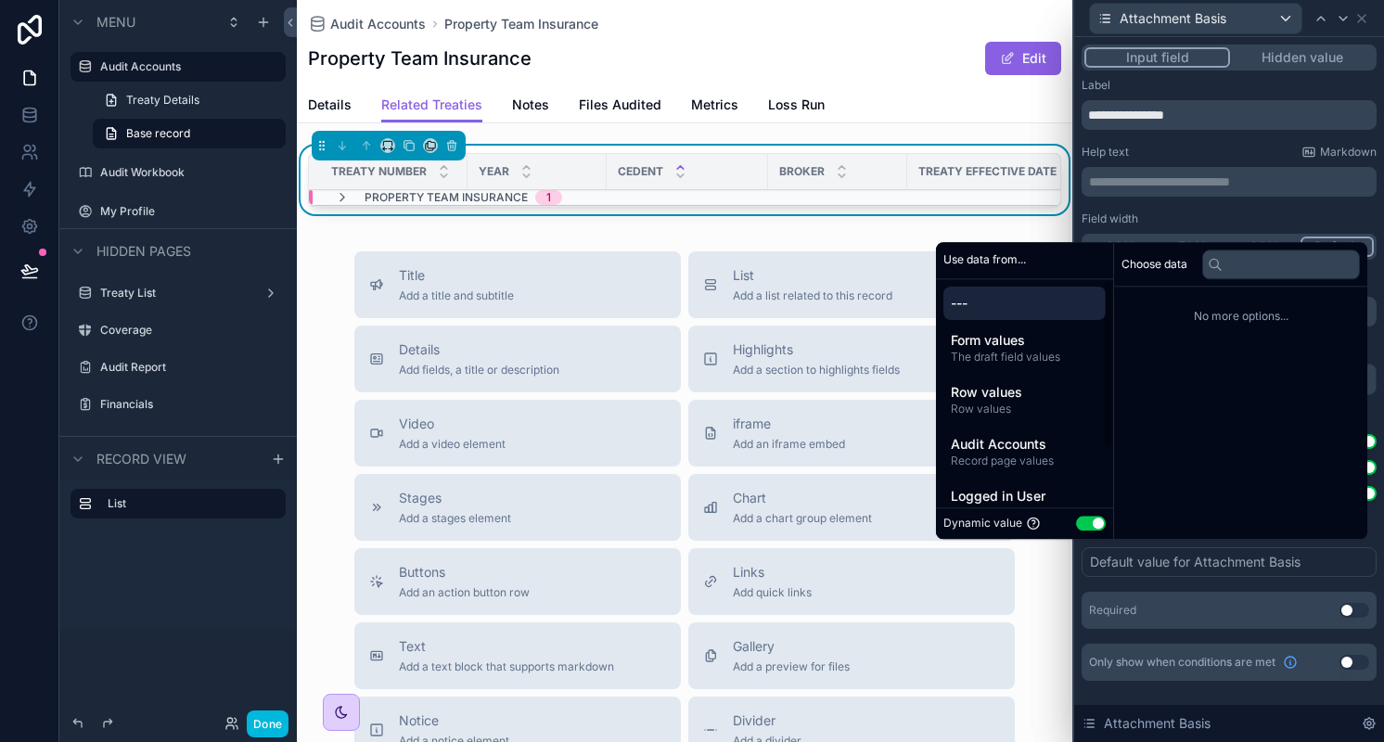
click at [1026, 453] on span "Audit Accounts" at bounding box center [1024, 444] width 147 height 19
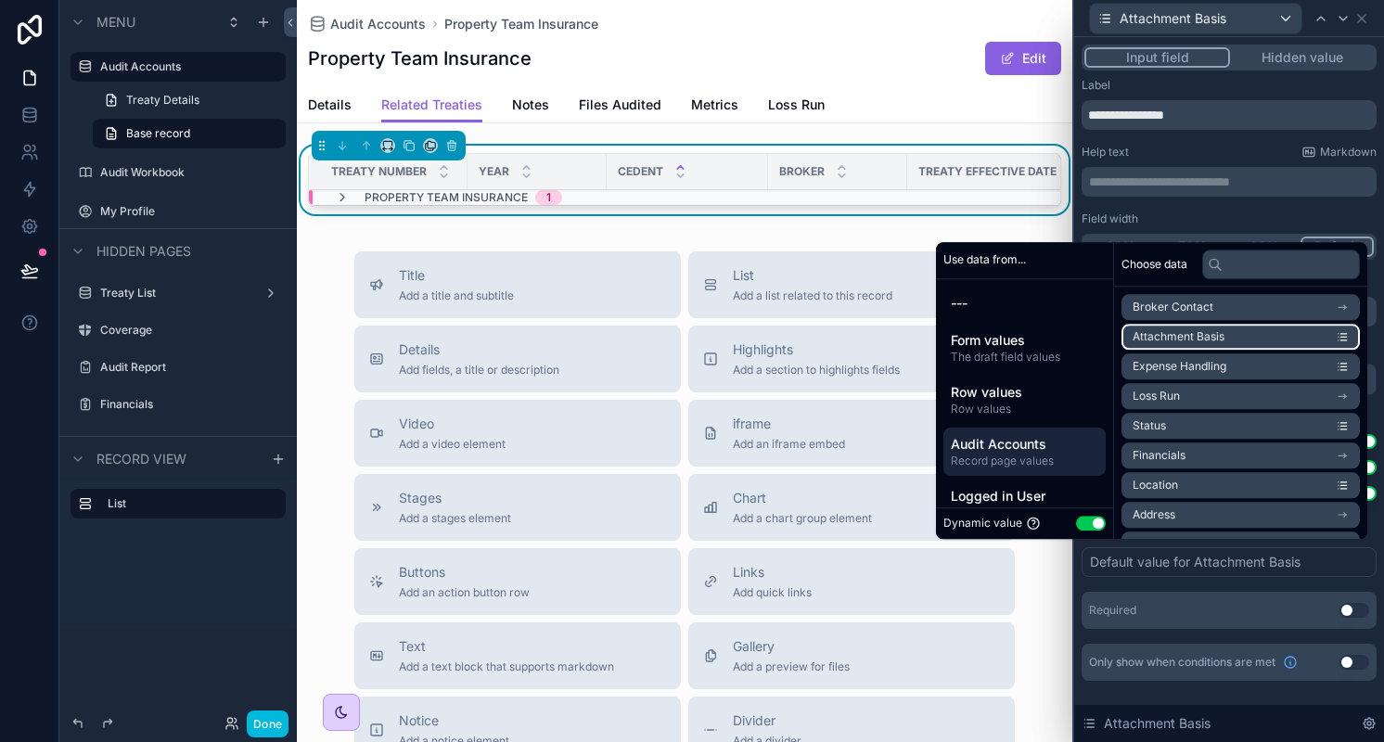
click at [1208, 329] on span "Attachment Basis" at bounding box center [1178, 336] width 92 height 15
click at [1235, 211] on div "**********" at bounding box center [1228, 379] width 295 height 603
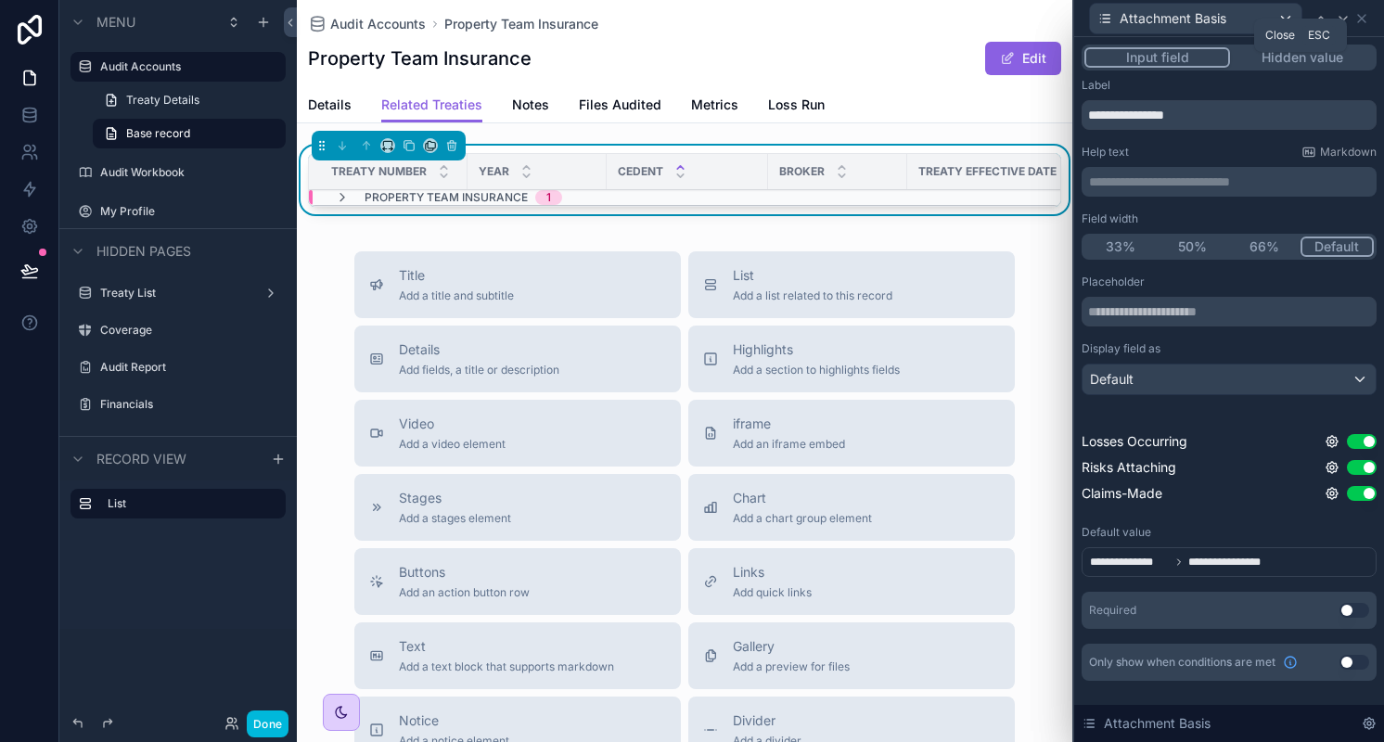
click at [1367, 14] on icon at bounding box center [1361, 18] width 15 height 15
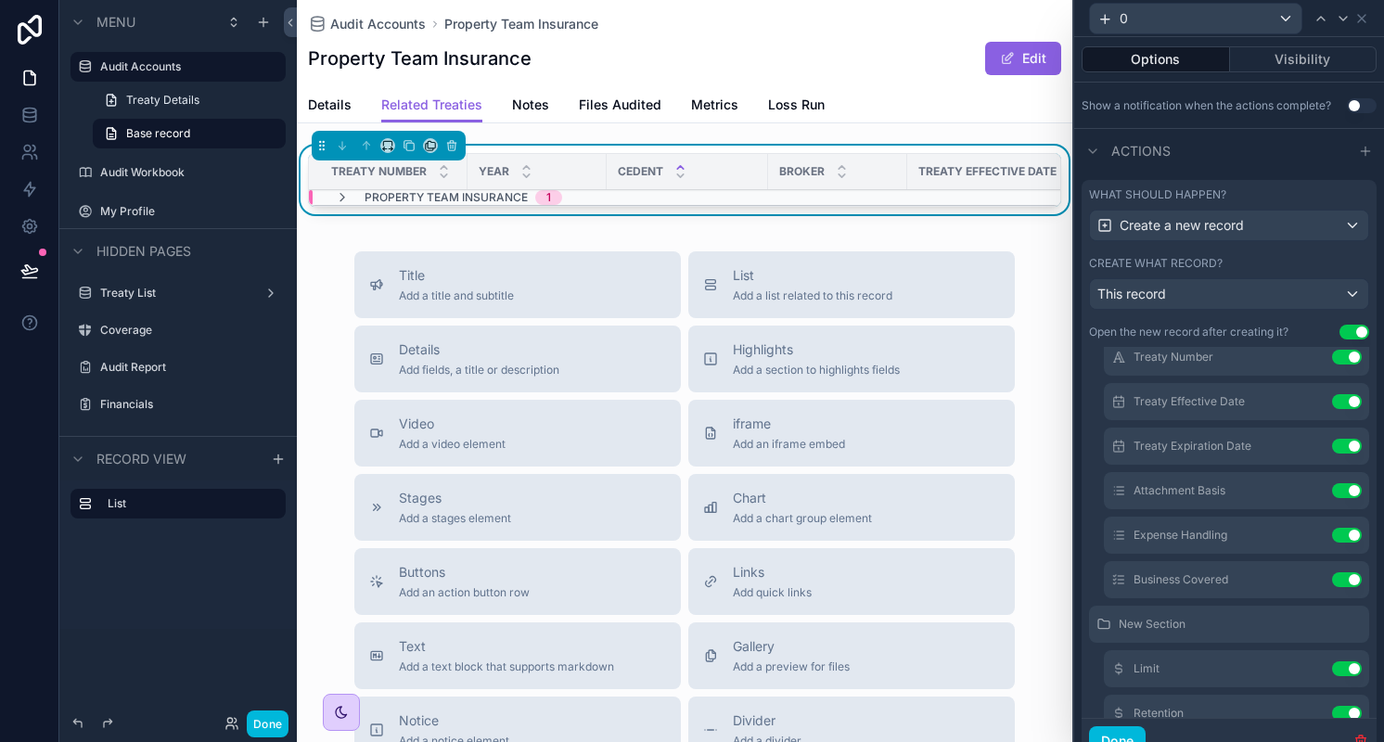
scroll to position [196, 0]
click at [0, 0] on icon at bounding box center [0, 0] width 0 height 0
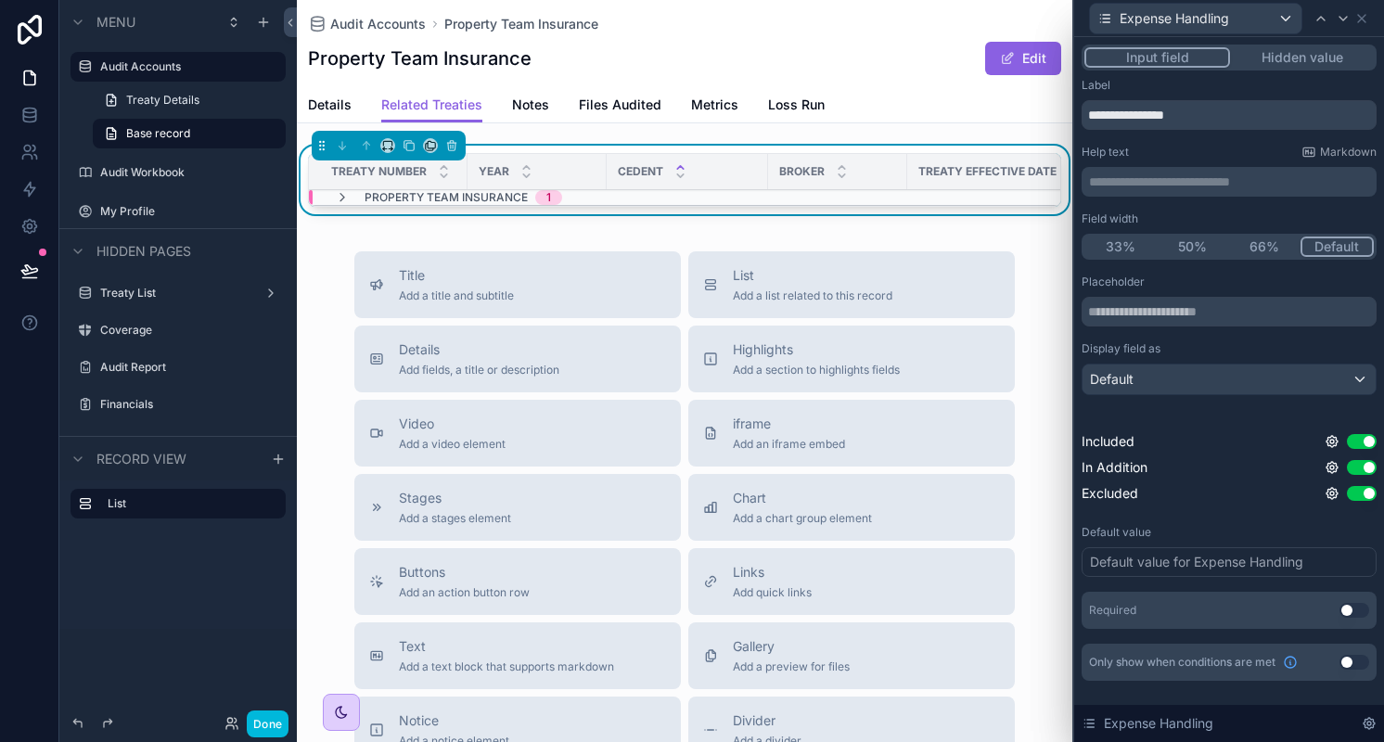
click at [1180, 562] on div "Default value for Expense Handling" at bounding box center [1196, 562] width 213 height 19
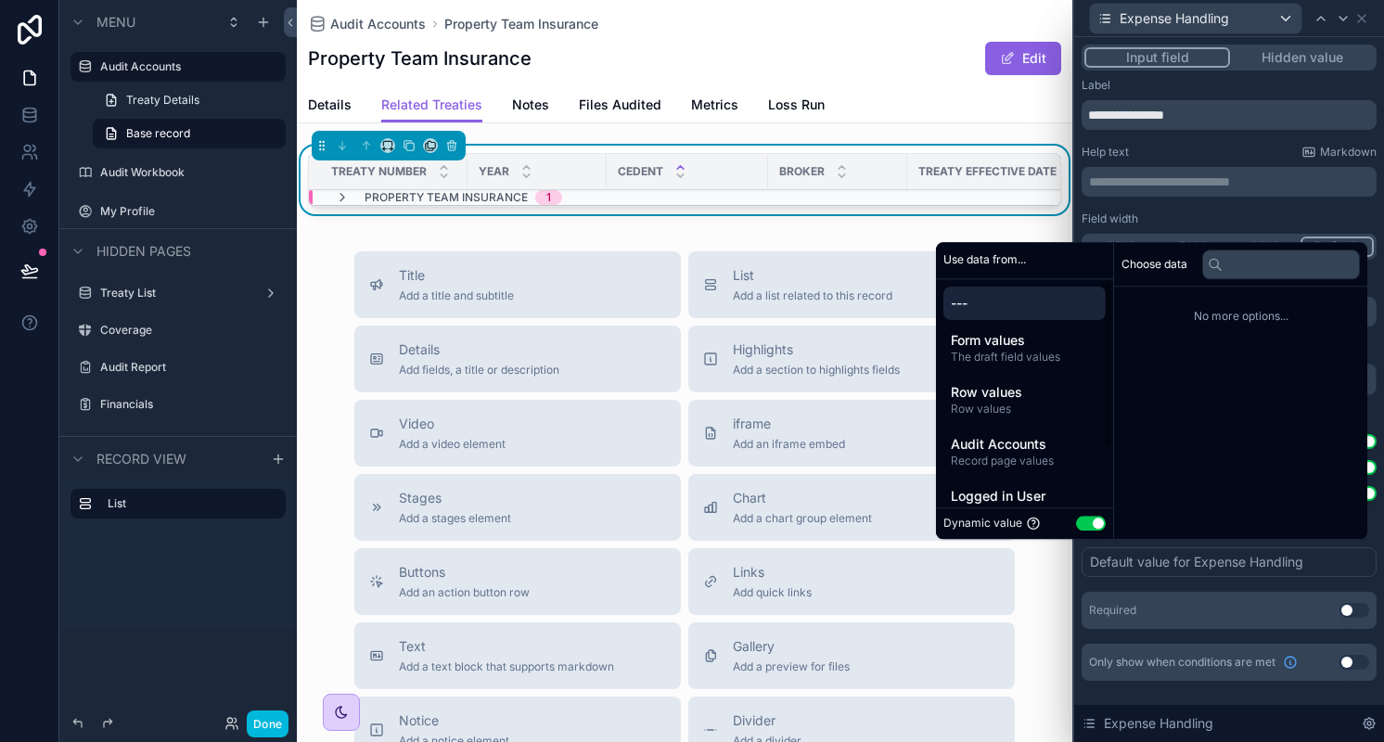
click at [1033, 463] on span "Record page values" at bounding box center [1024, 461] width 147 height 15
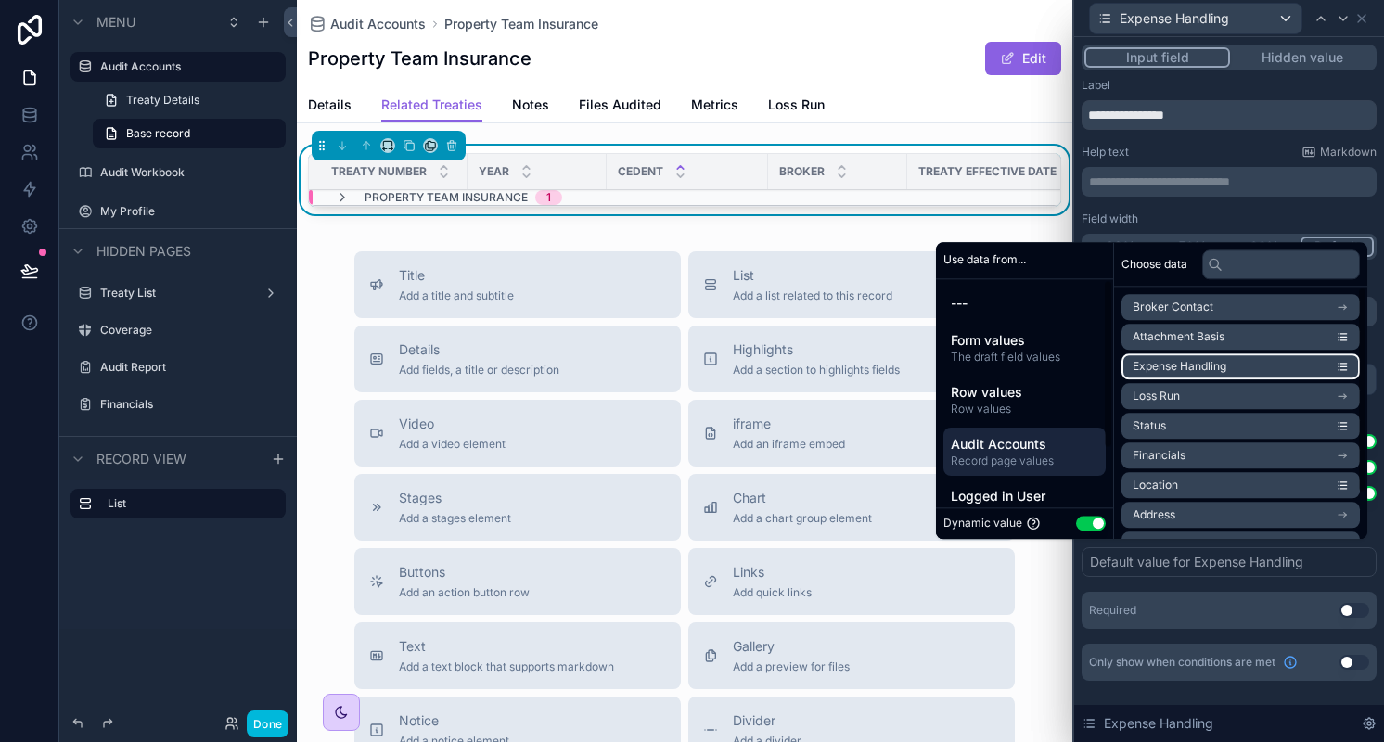
click at [1198, 358] on li "Expense Handling" at bounding box center [1240, 366] width 238 height 26
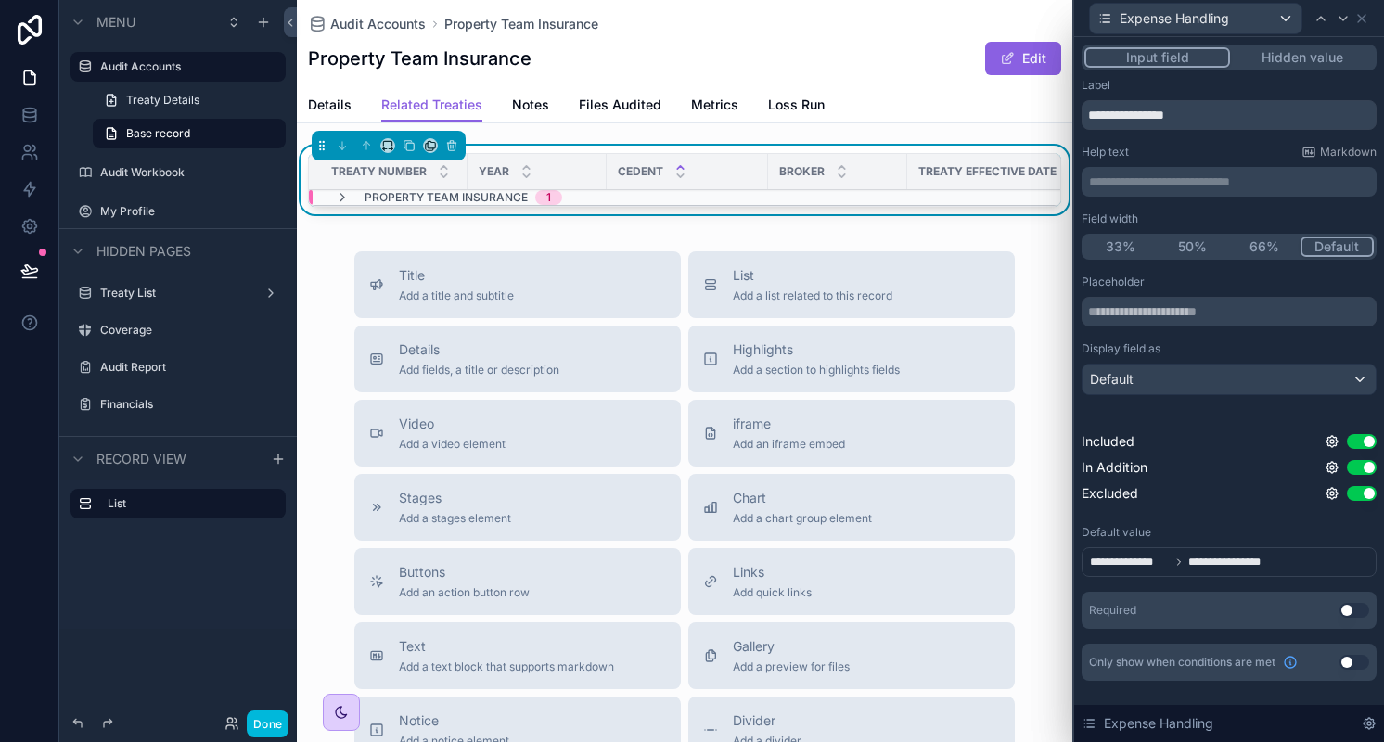
click at [1258, 214] on div "Field width" at bounding box center [1228, 218] width 295 height 15
click at [1366, 14] on icon at bounding box center [1361, 18] width 15 height 15
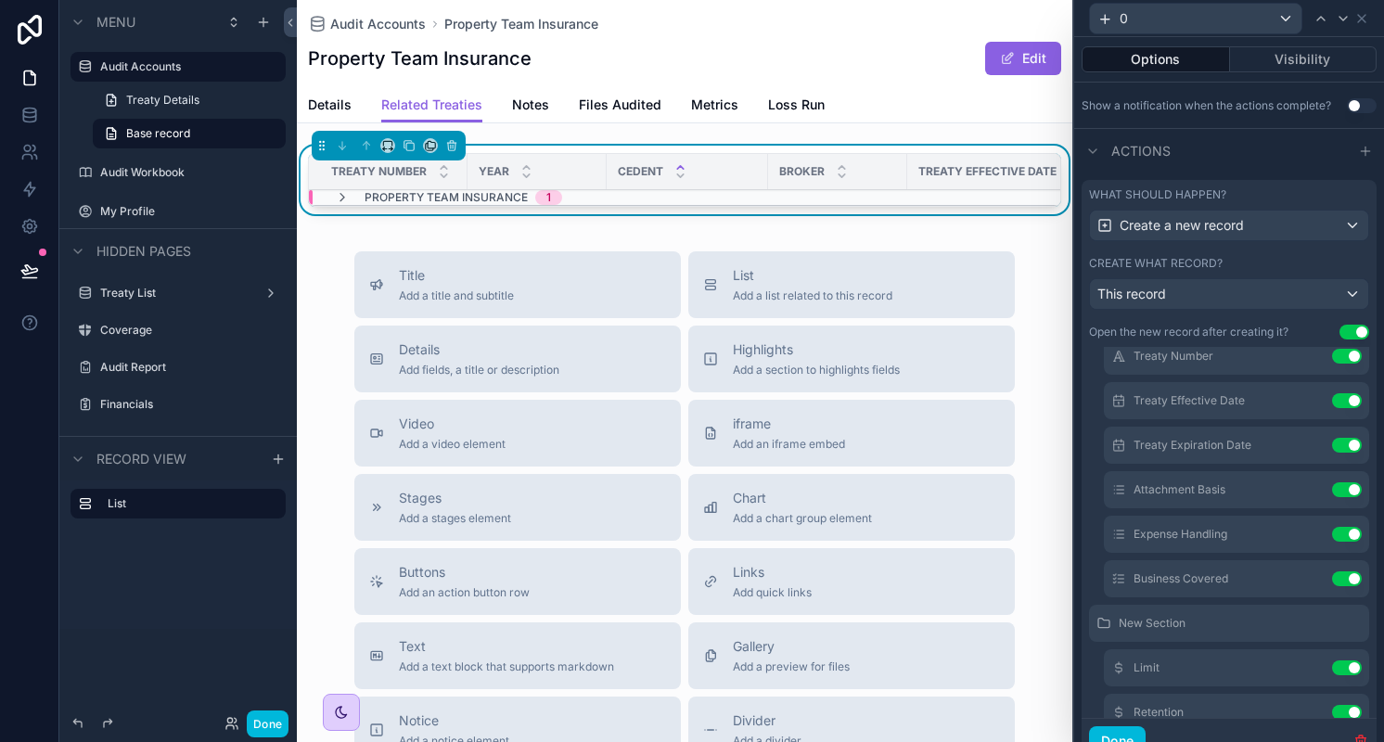
scroll to position [285, 0]
click at [266, 723] on button "Done" at bounding box center [268, 723] width 42 height 27
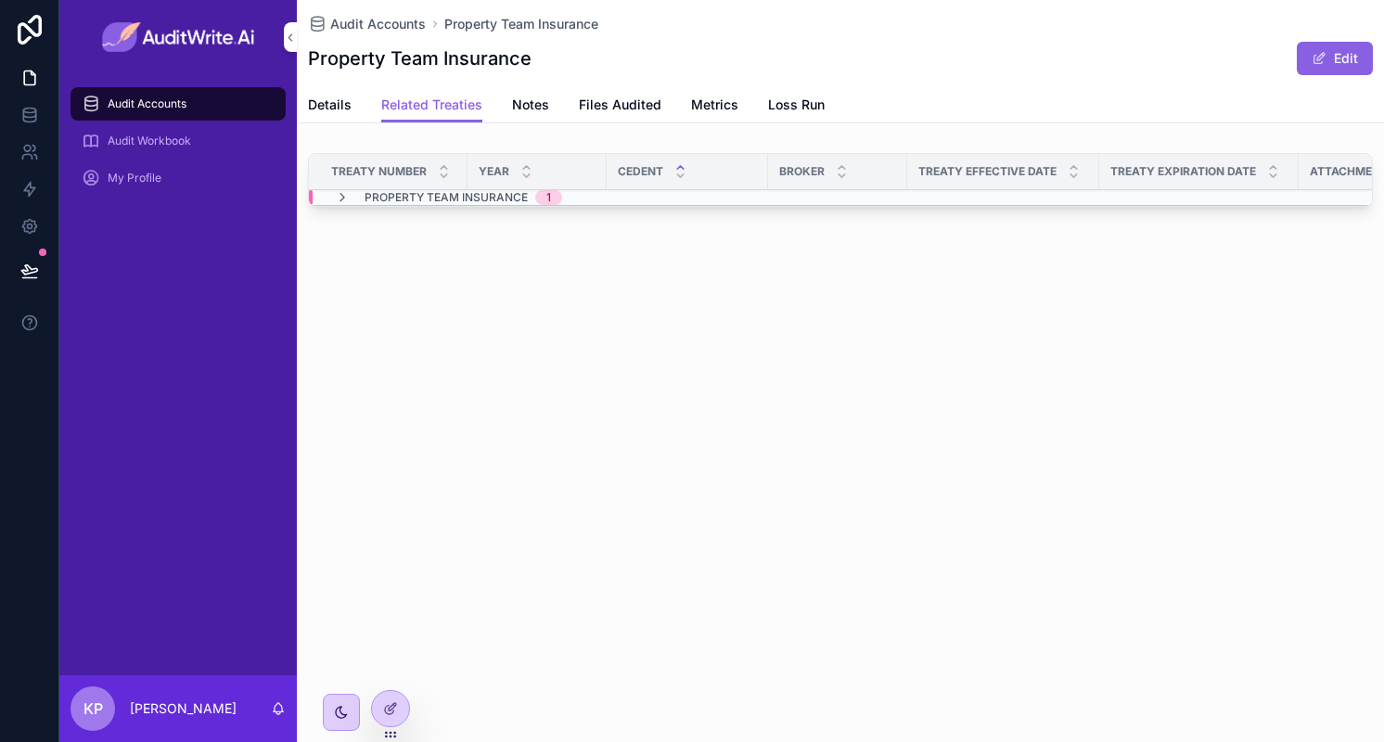
click at [345, 195] on icon "scrollable content" at bounding box center [342, 197] width 15 height 15
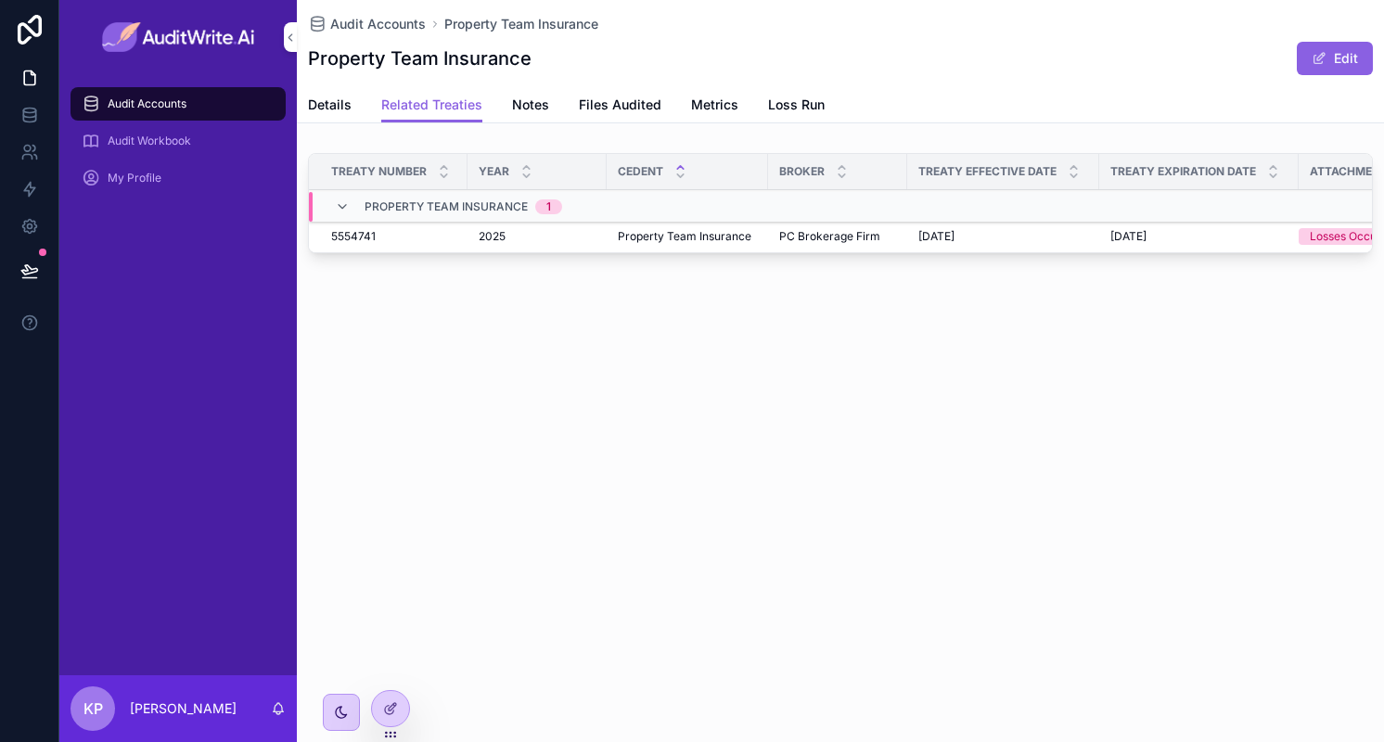
click at [0, 0] on icon "scrollable content" at bounding box center [0, 0] width 0 height 0
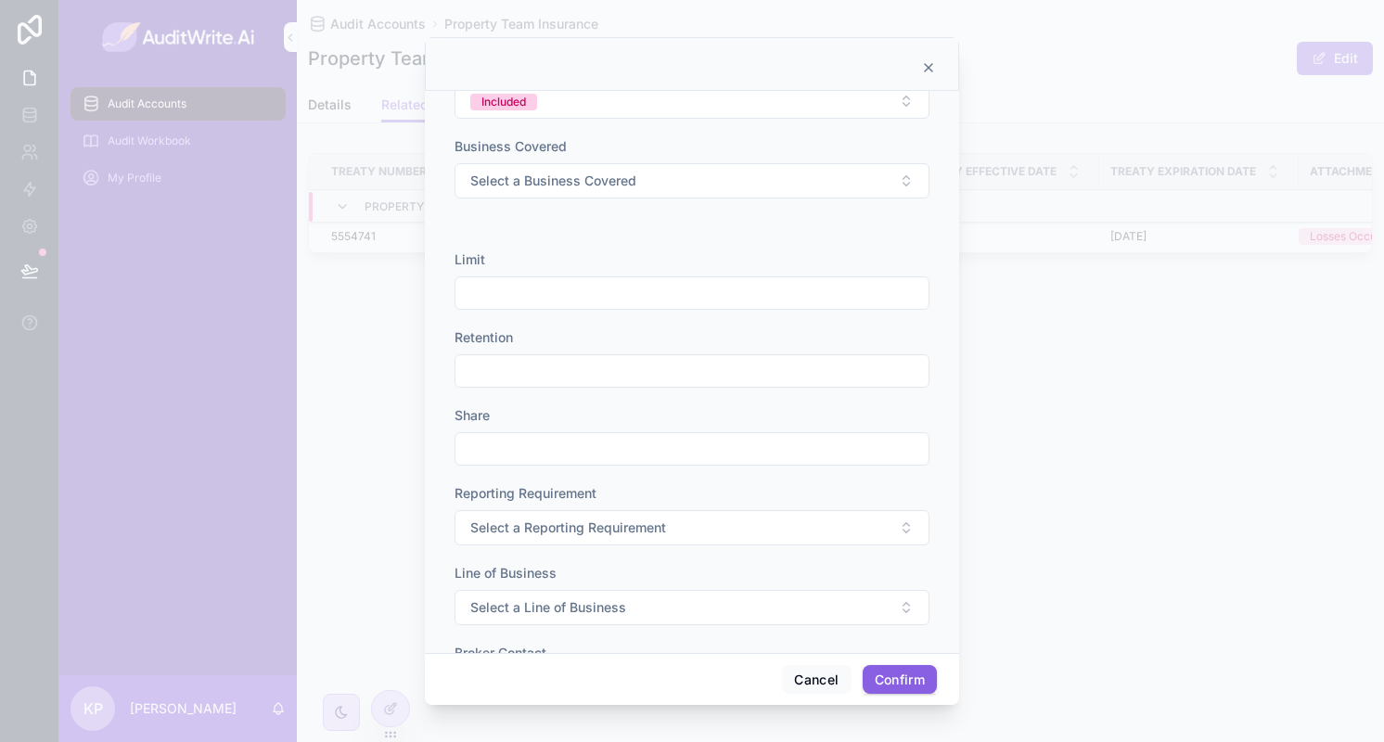
scroll to position [529, 0]
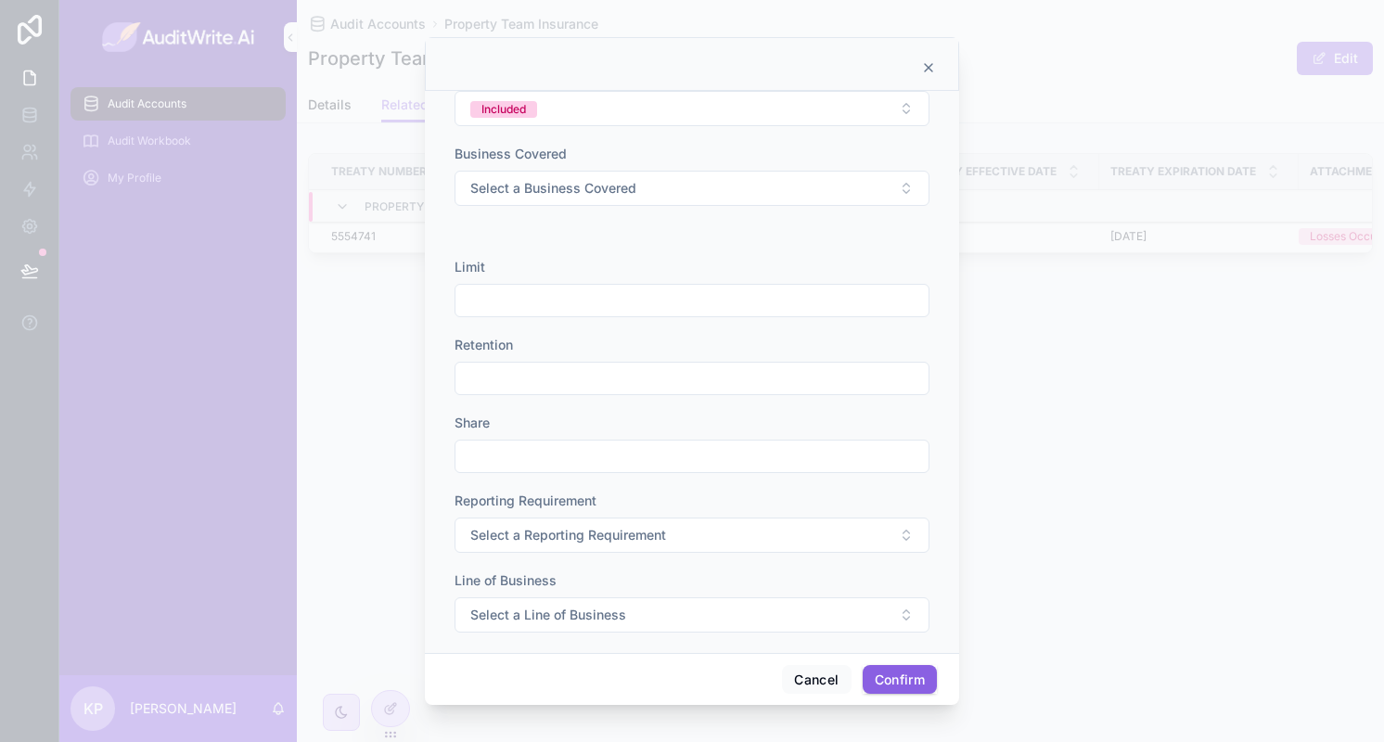
click at [932, 62] on icon at bounding box center [928, 67] width 15 height 15
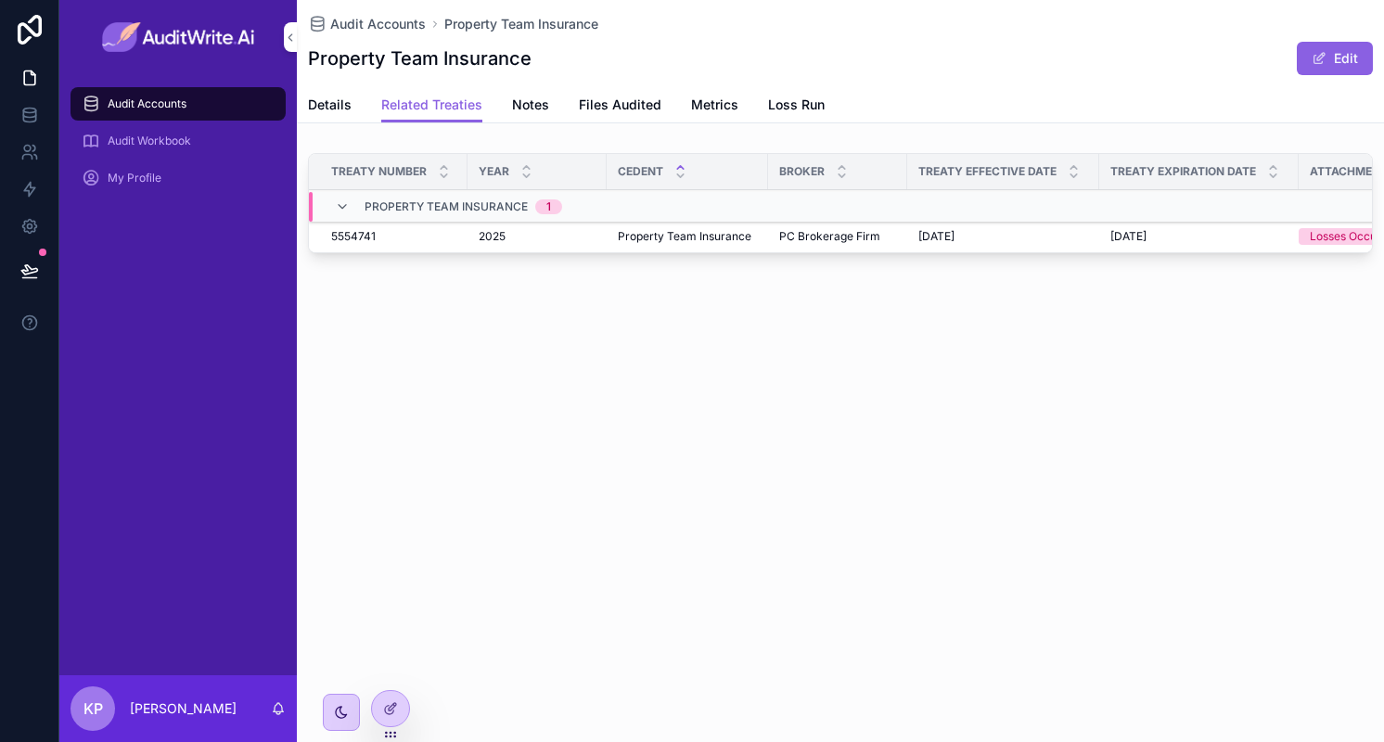
click at [928, 241] on span "[DATE]" at bounding box center [936, 236] width 36 height 15
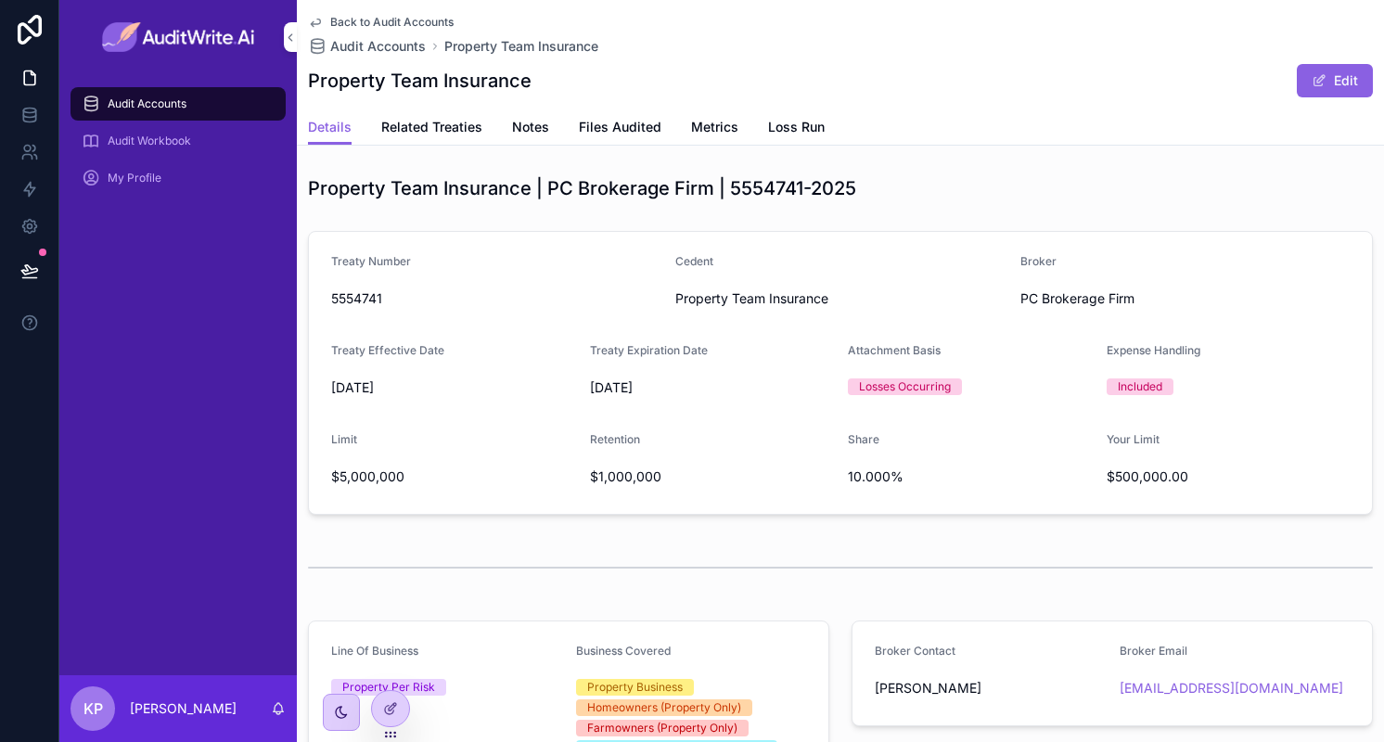
click at [456, 131] on span "Related Treaties" at bounding box center [431, 127] width 101 height 19
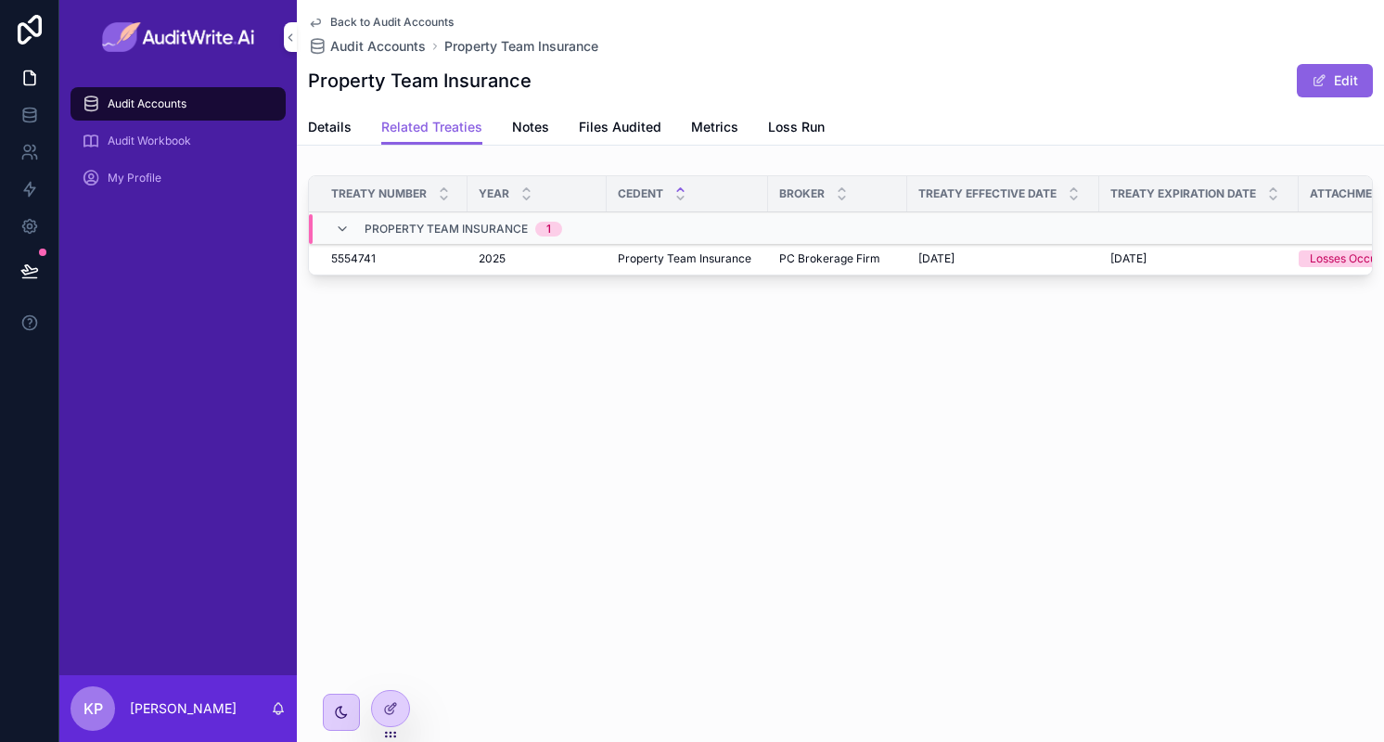
click at [0, 0] on icon "scrollable content" at bounding box center [0, 0] width 0 height 0
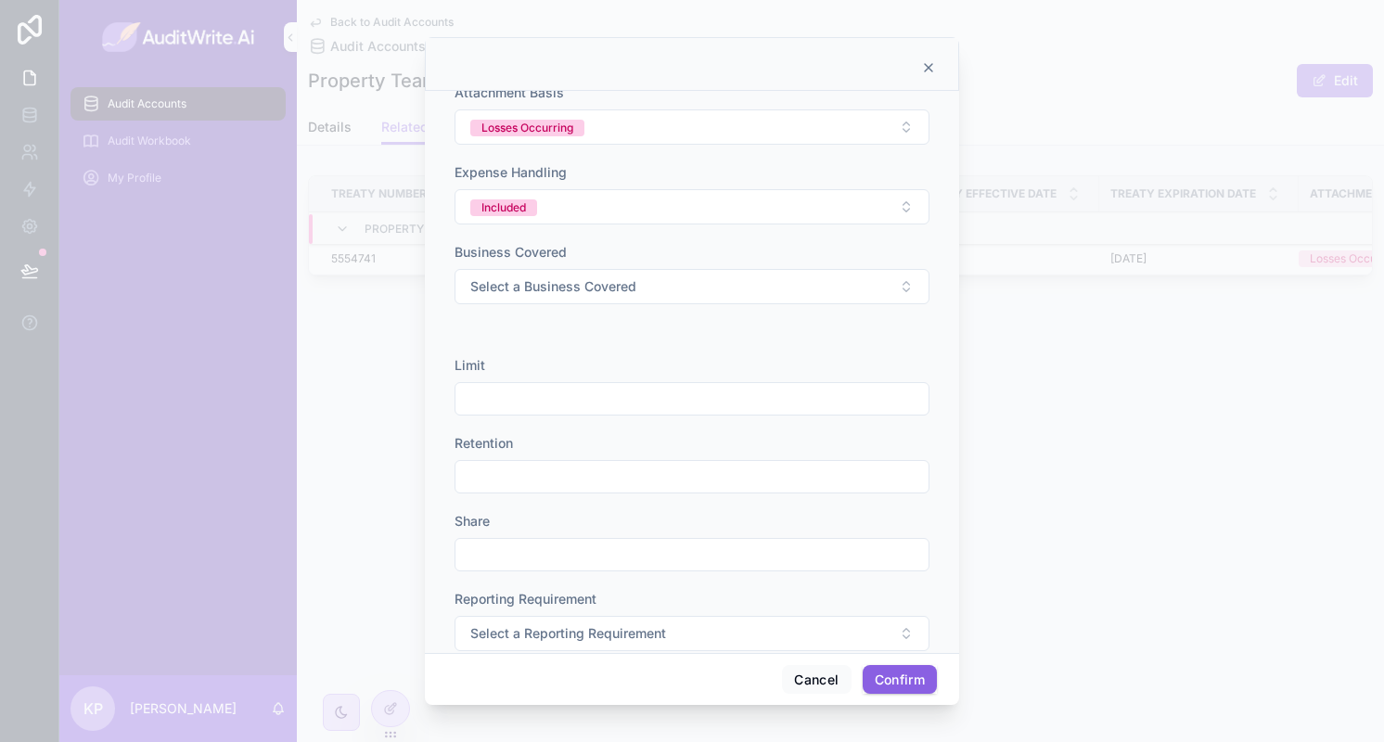
scroll to position [459, 0]
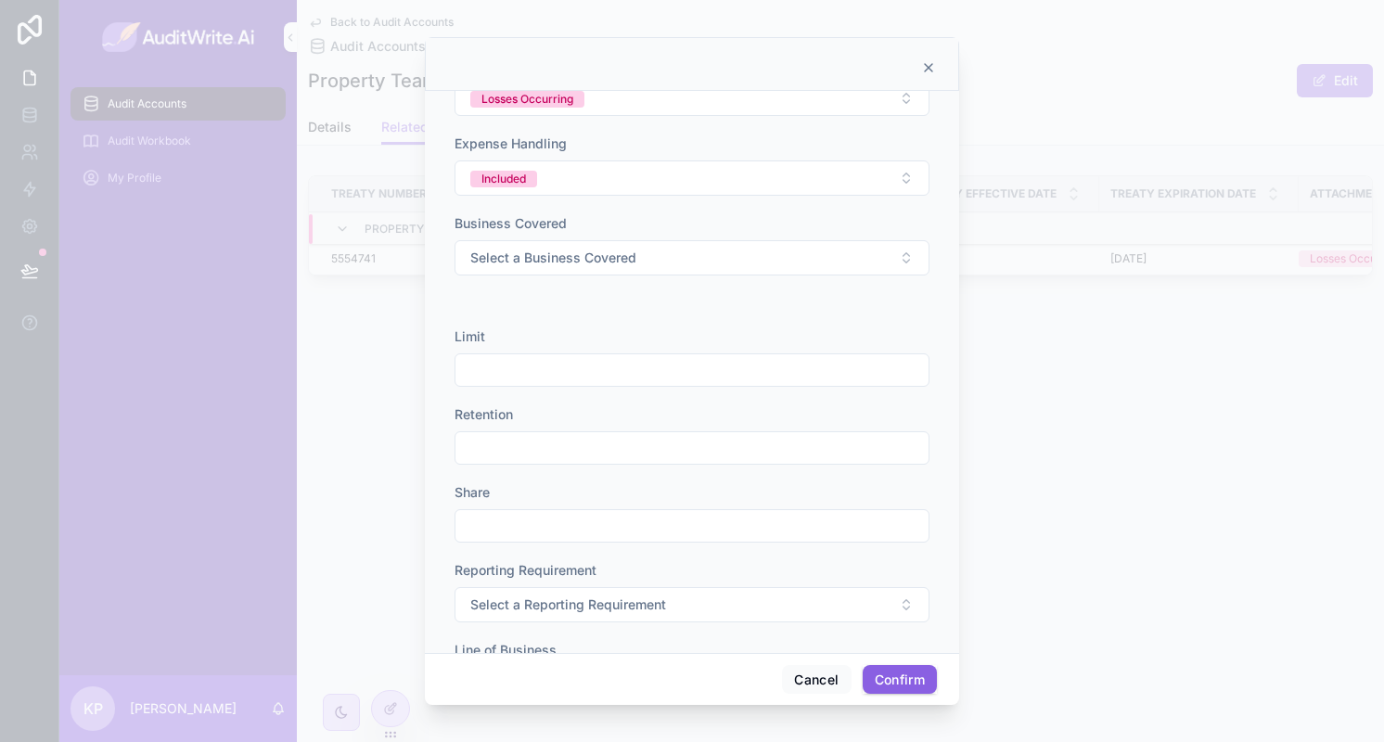
click at [926, 67] on icon at bounding box center [928, 67] width 15 height 15
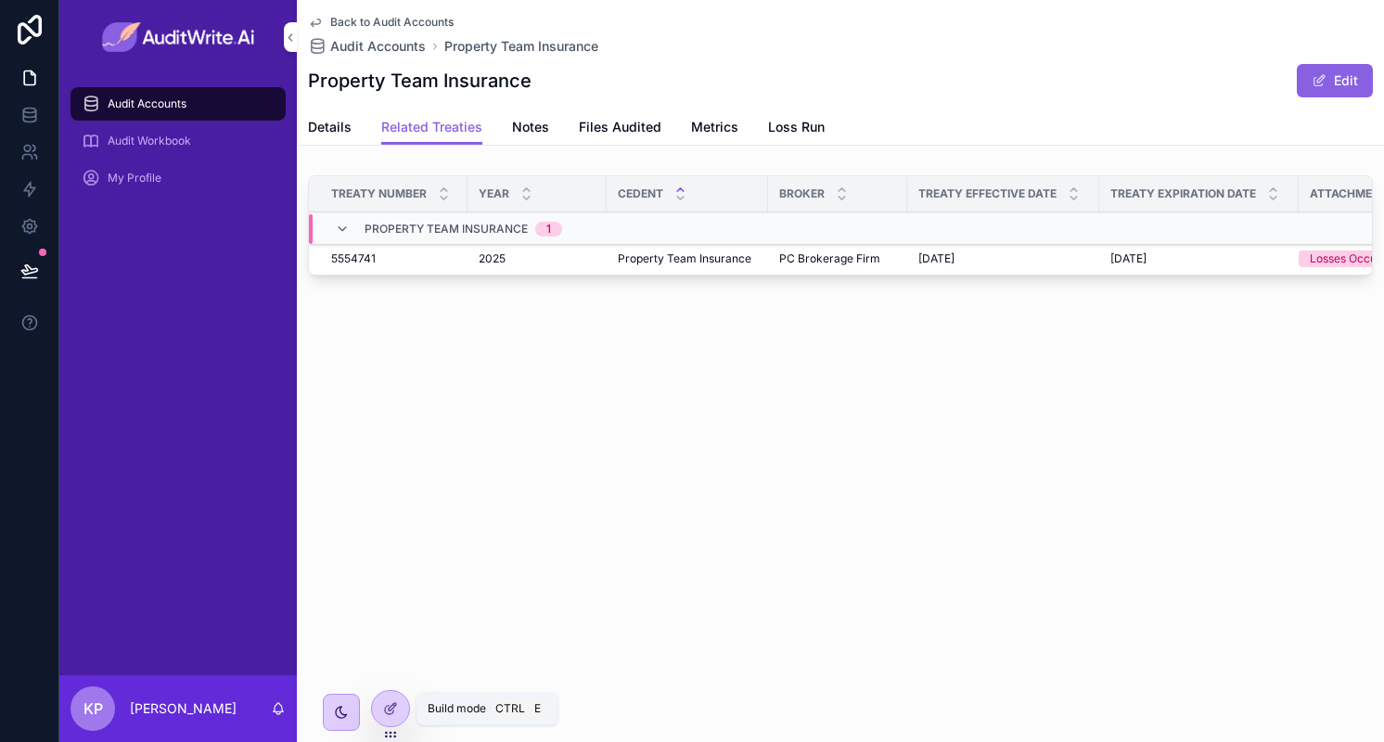
click at [393, 707] on icon at bounding box center [392, 706] width 7 height 7
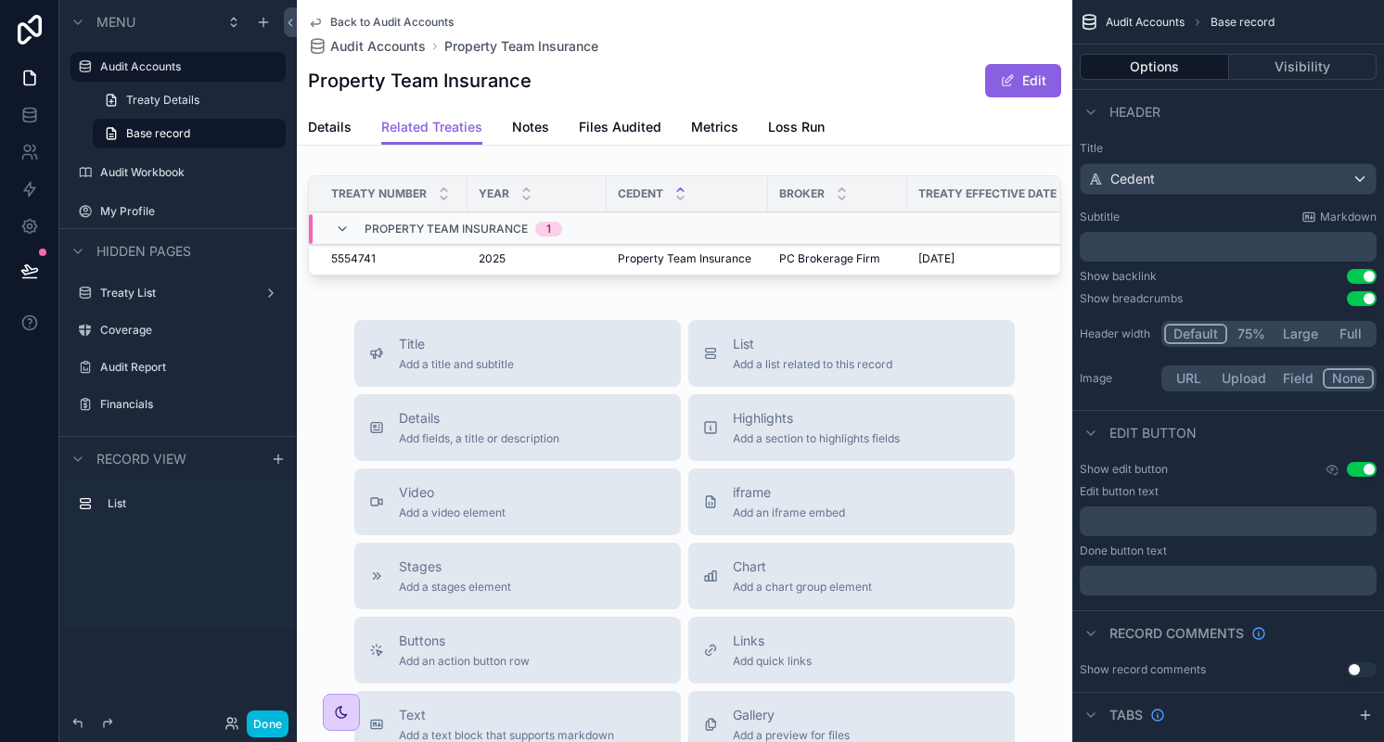
click at [944, 243] on div "scrollable content" at bounding box center [684, 229] width 775 height 122
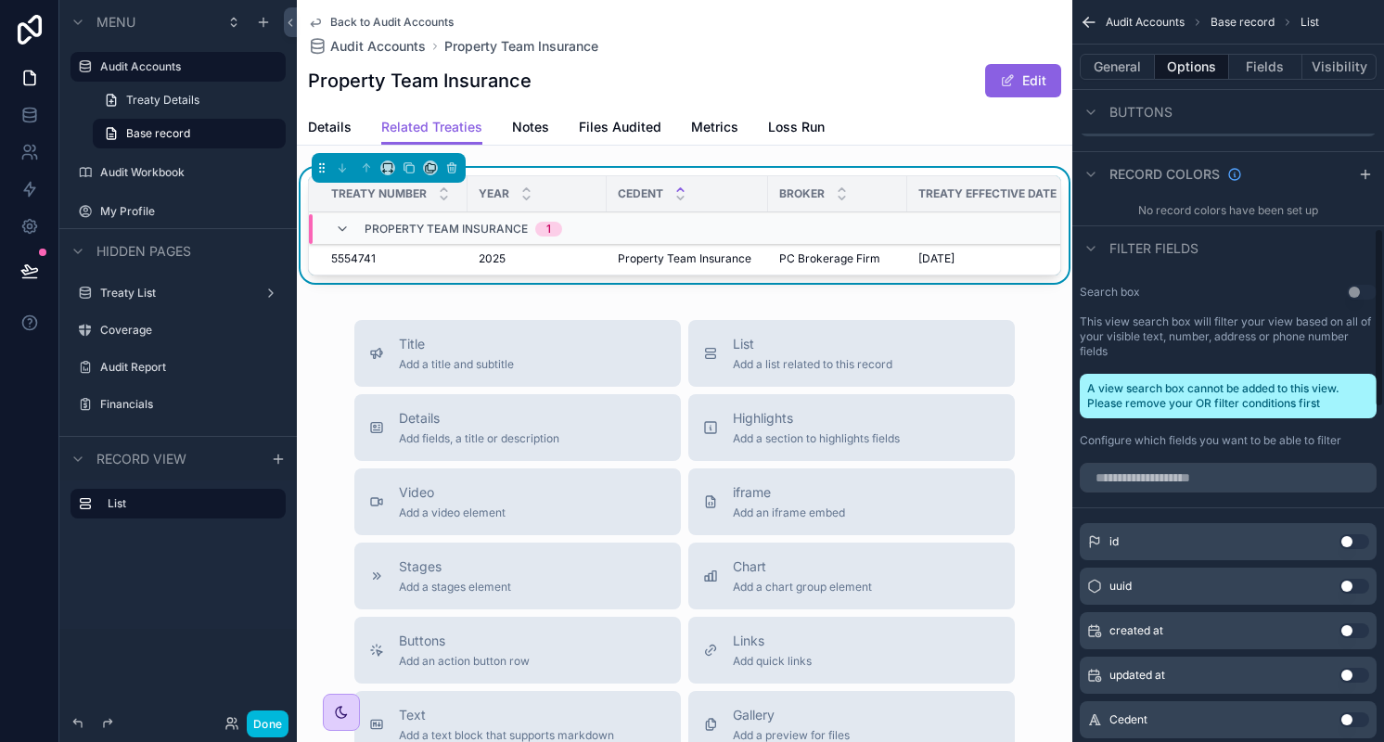
scroll to position [801, 0]
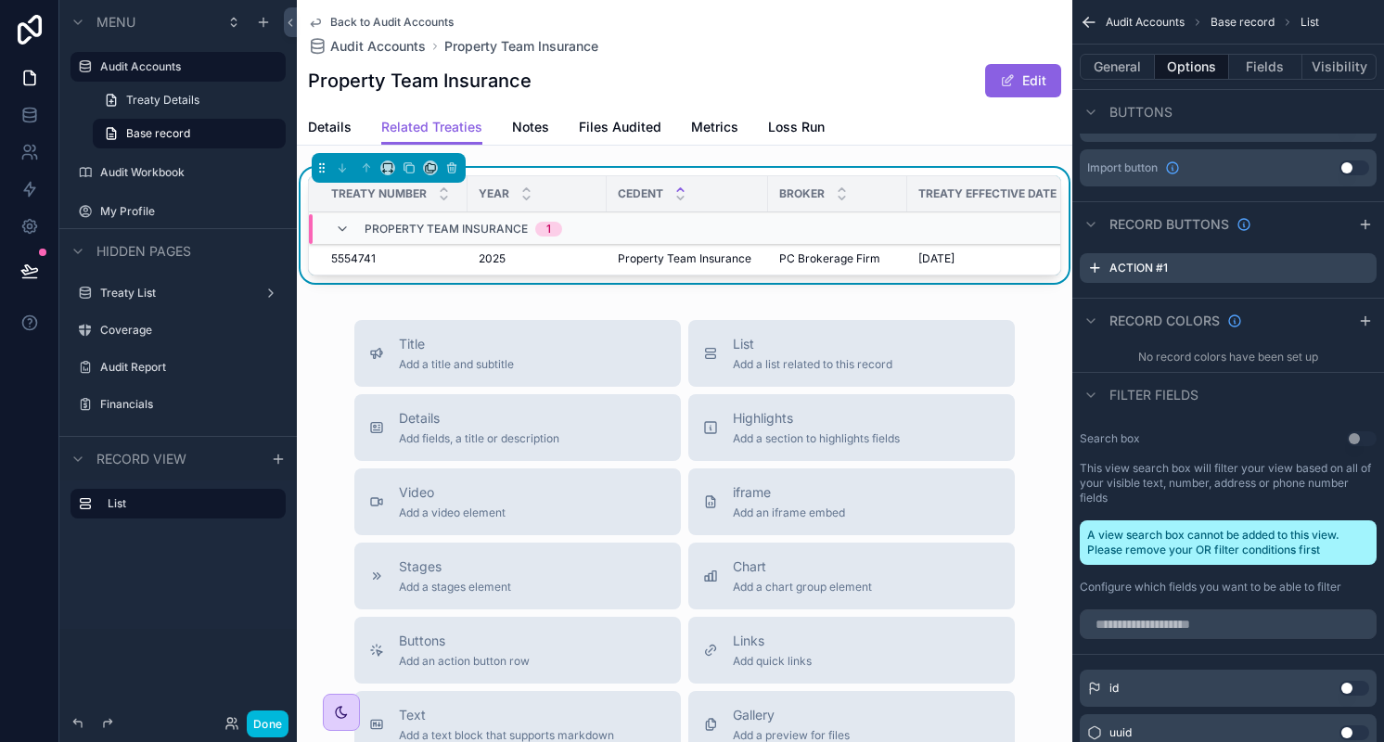
click at [0, 0] on icon "scrollable content" at bounding box center [0, 0] width 0 height 0
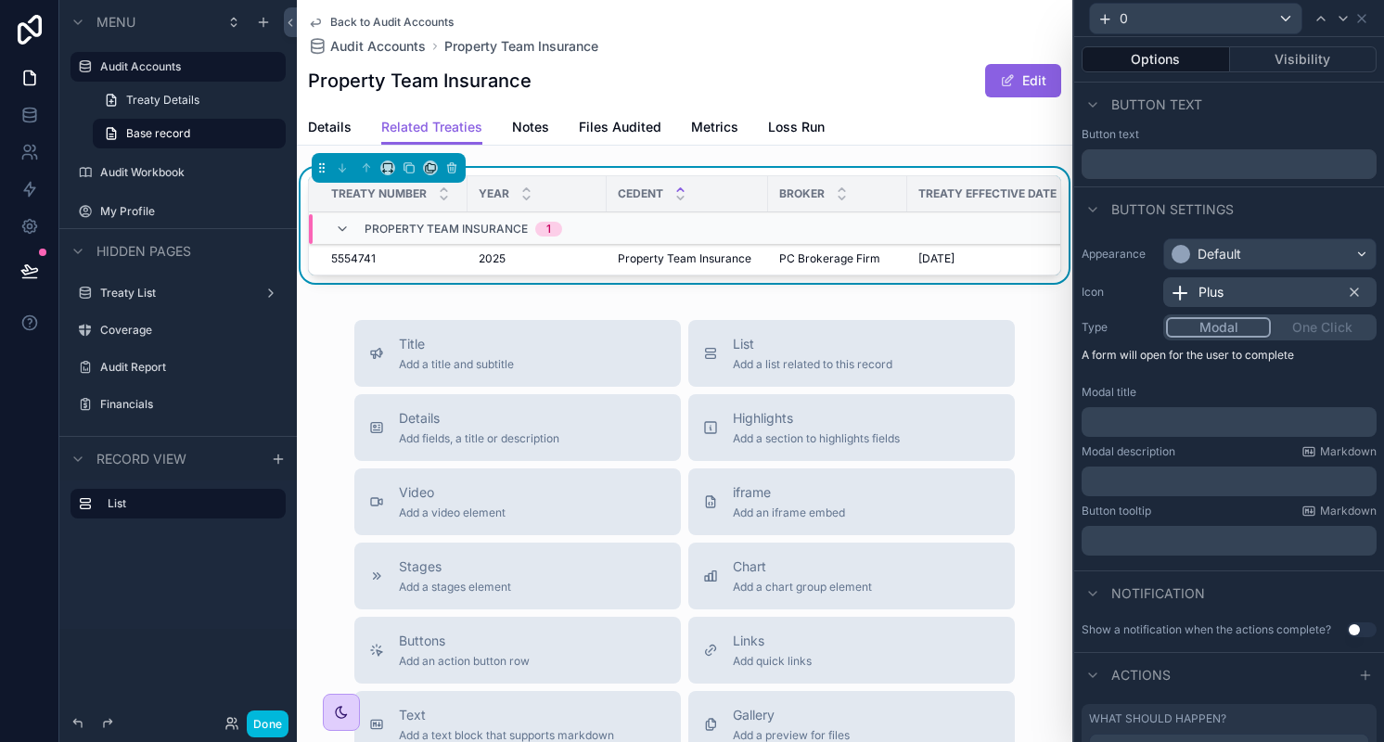
scroll to position [196, 0]
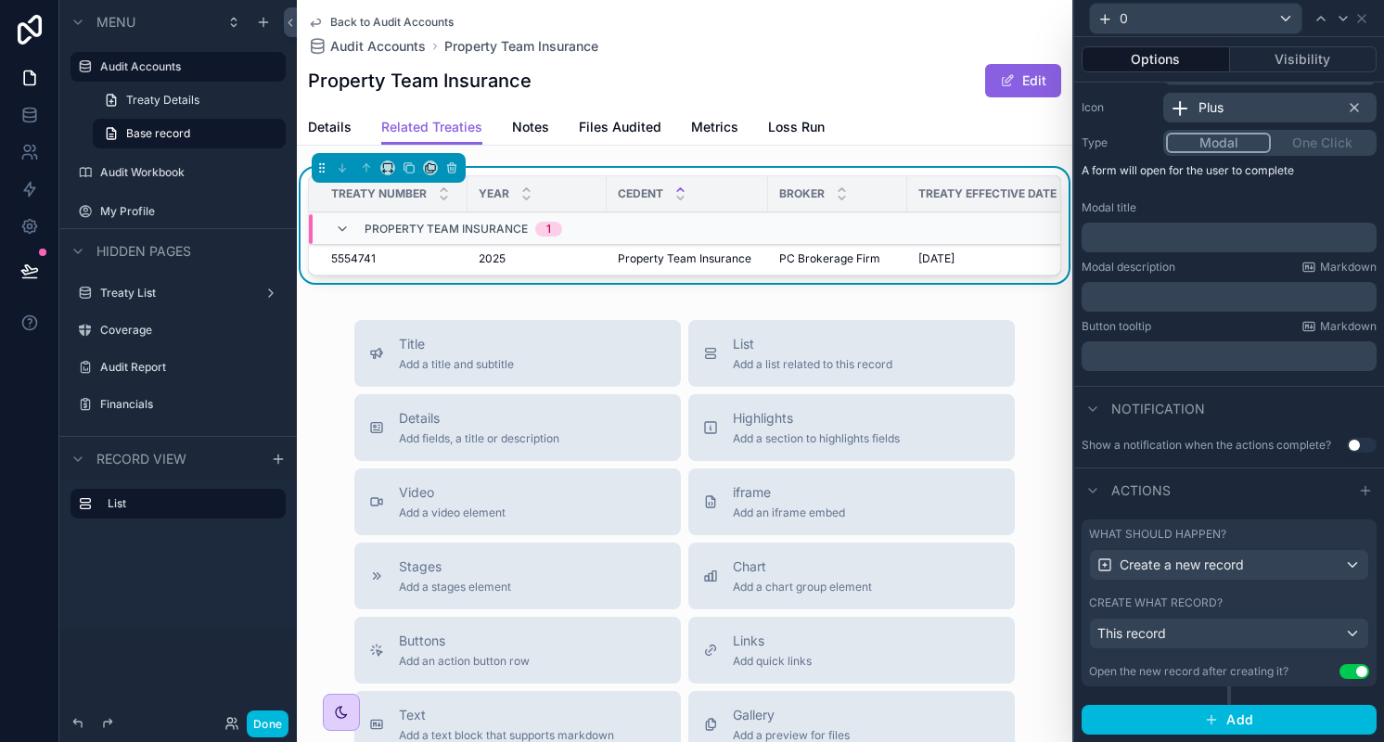
click at [1196, 669] on div "Open the new record after creating it?" at bounding box center [1188, 671] width 199 height 15
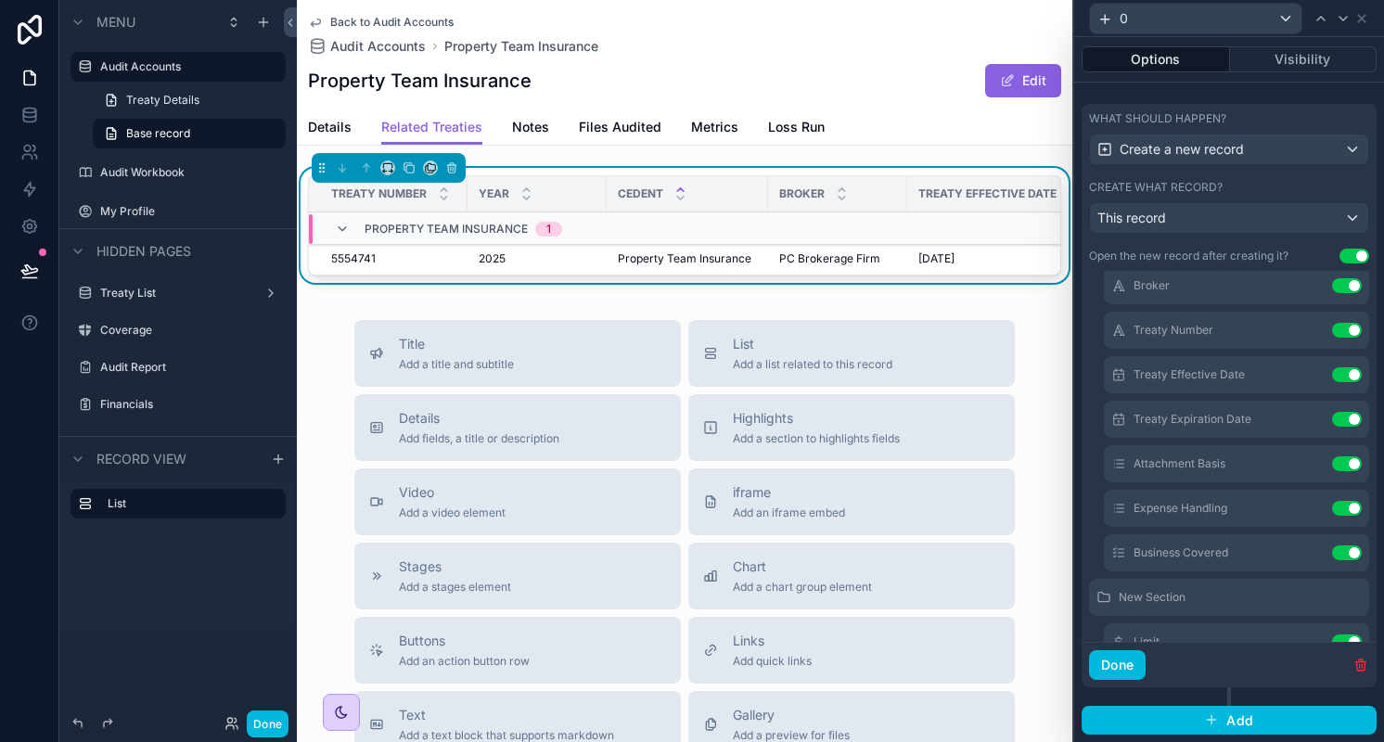
scroll to position [188, 0]
click at [0, 0] on icon at bounding box center [0, 0] width 0 height 0
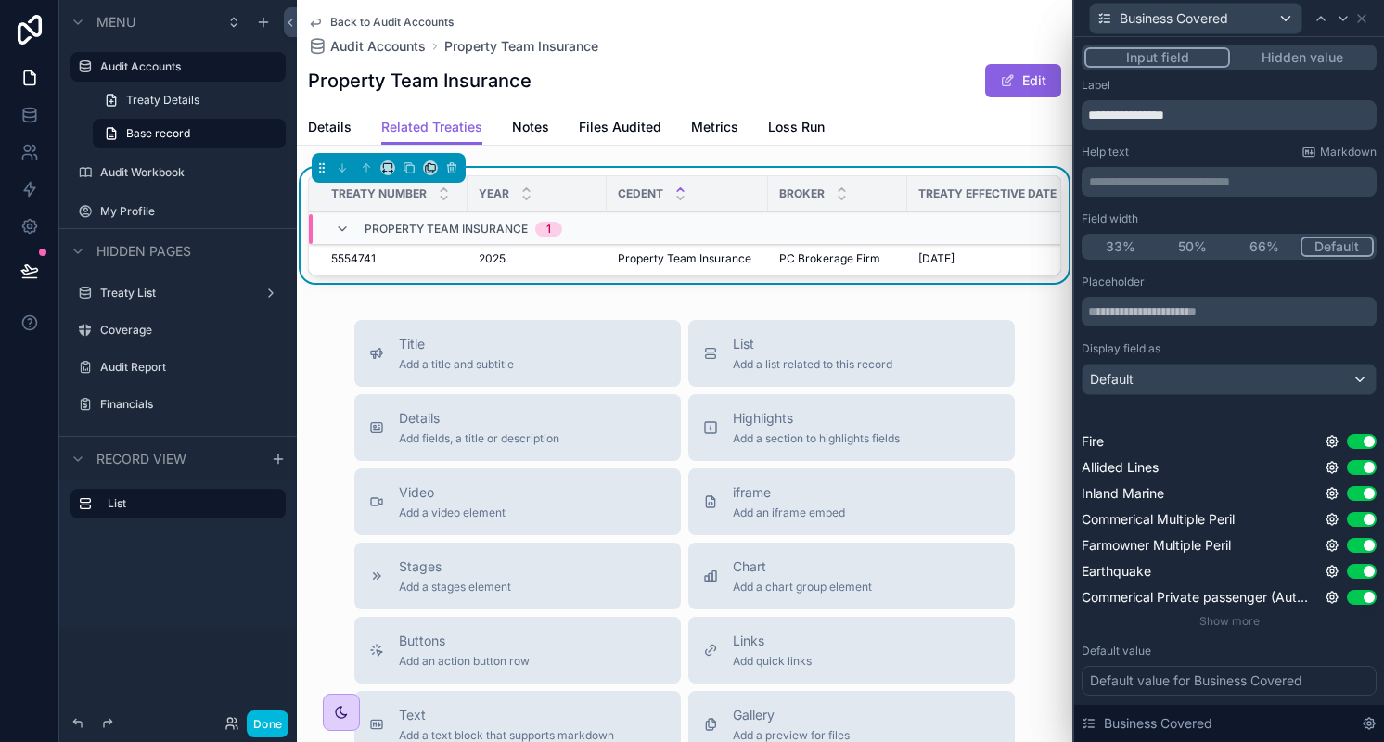
scroll to position [99, 0]
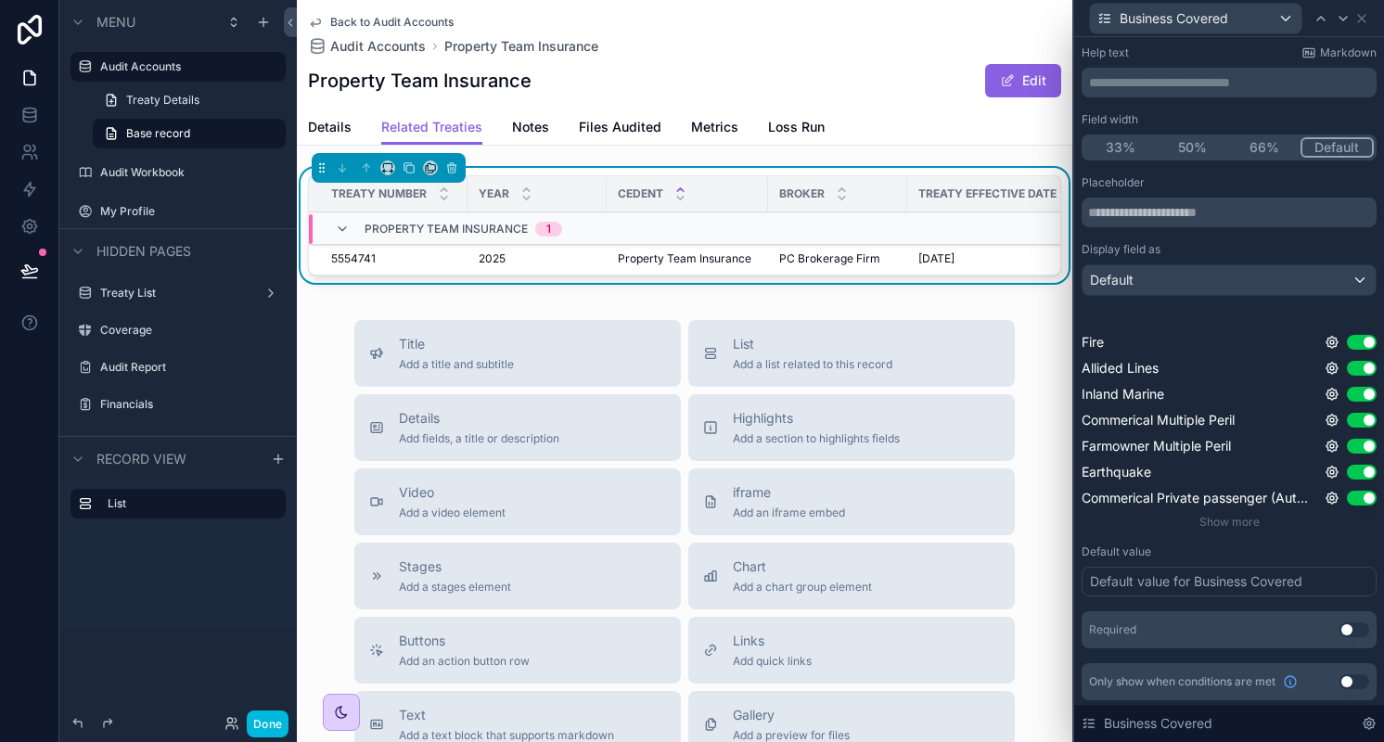
click at [1139, 572] on div "Default value for Business Covered" at bounding box center [1196, 581] width 212 height 19
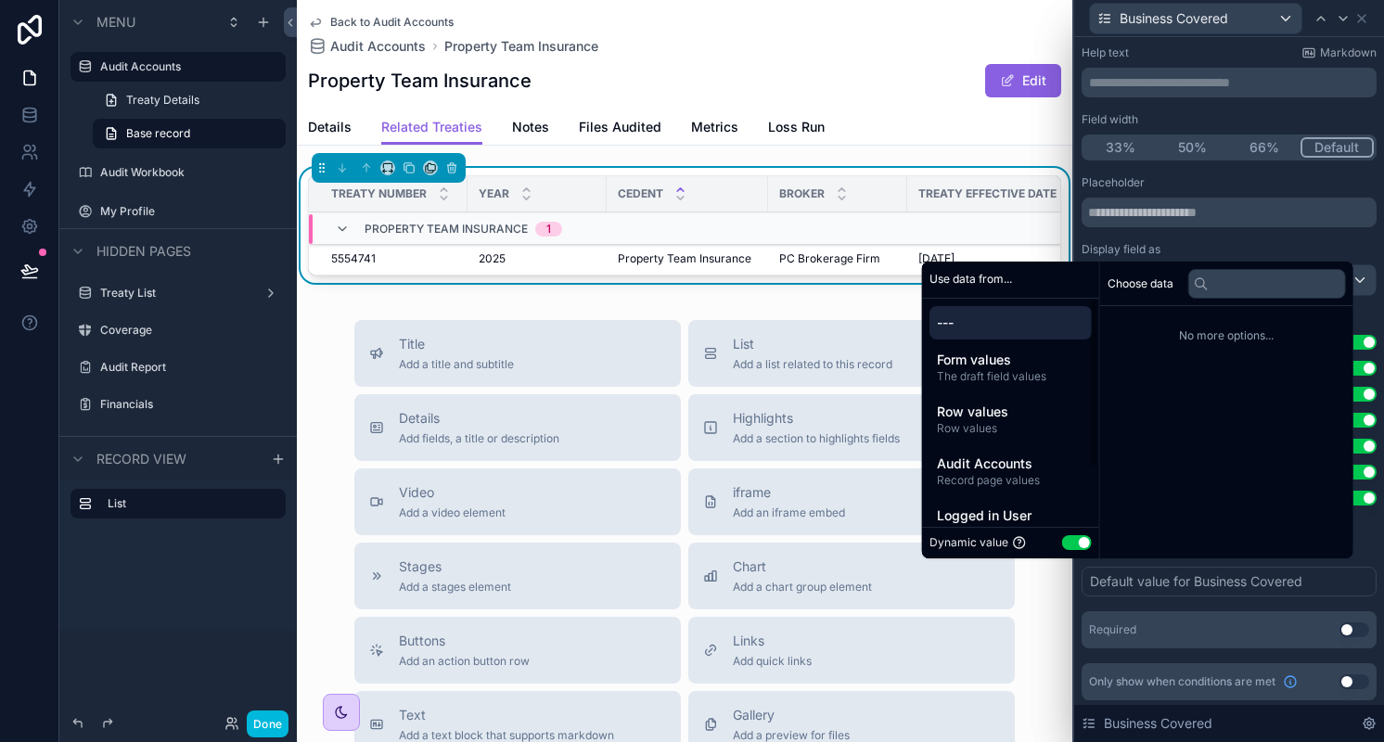
click at [1010, 467] on span "Audit Accounts" at bounding box center [1010, 463] width 147 height 19
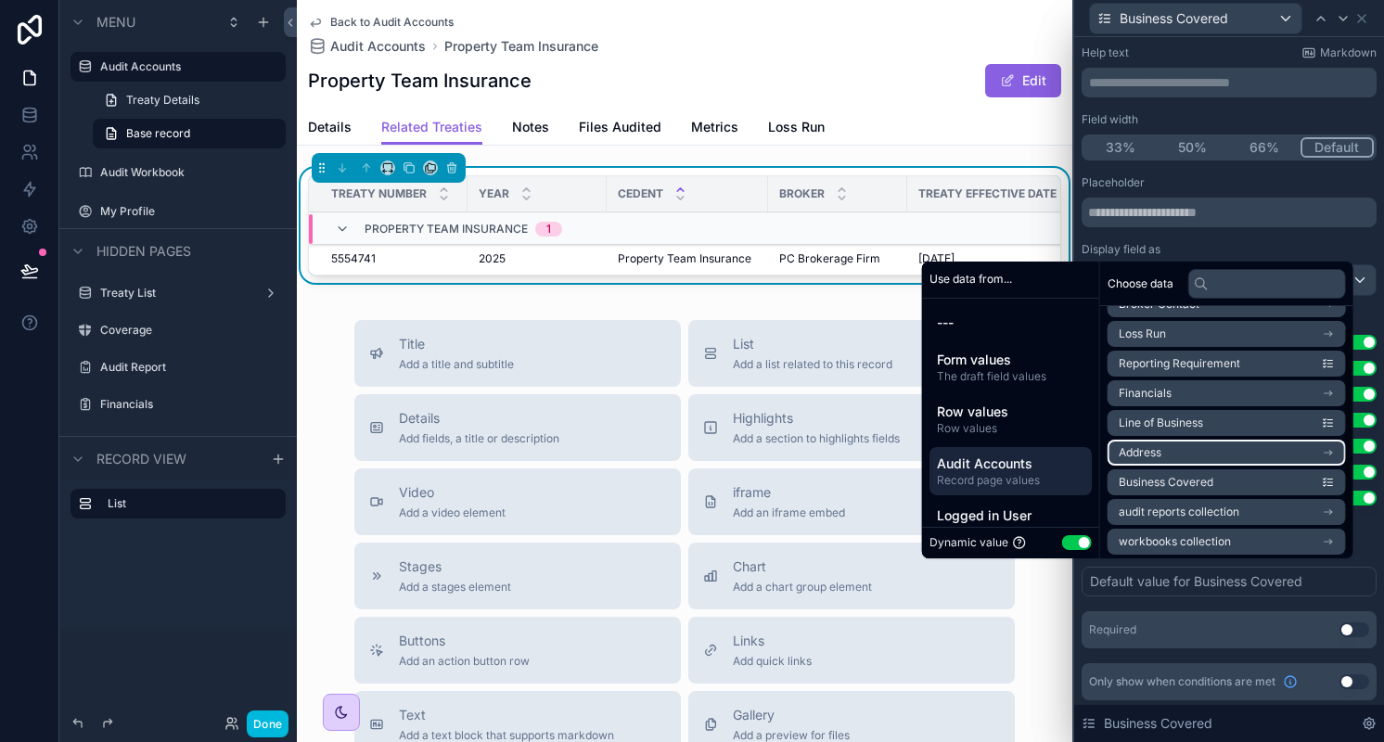
scroll to position [26, 0]
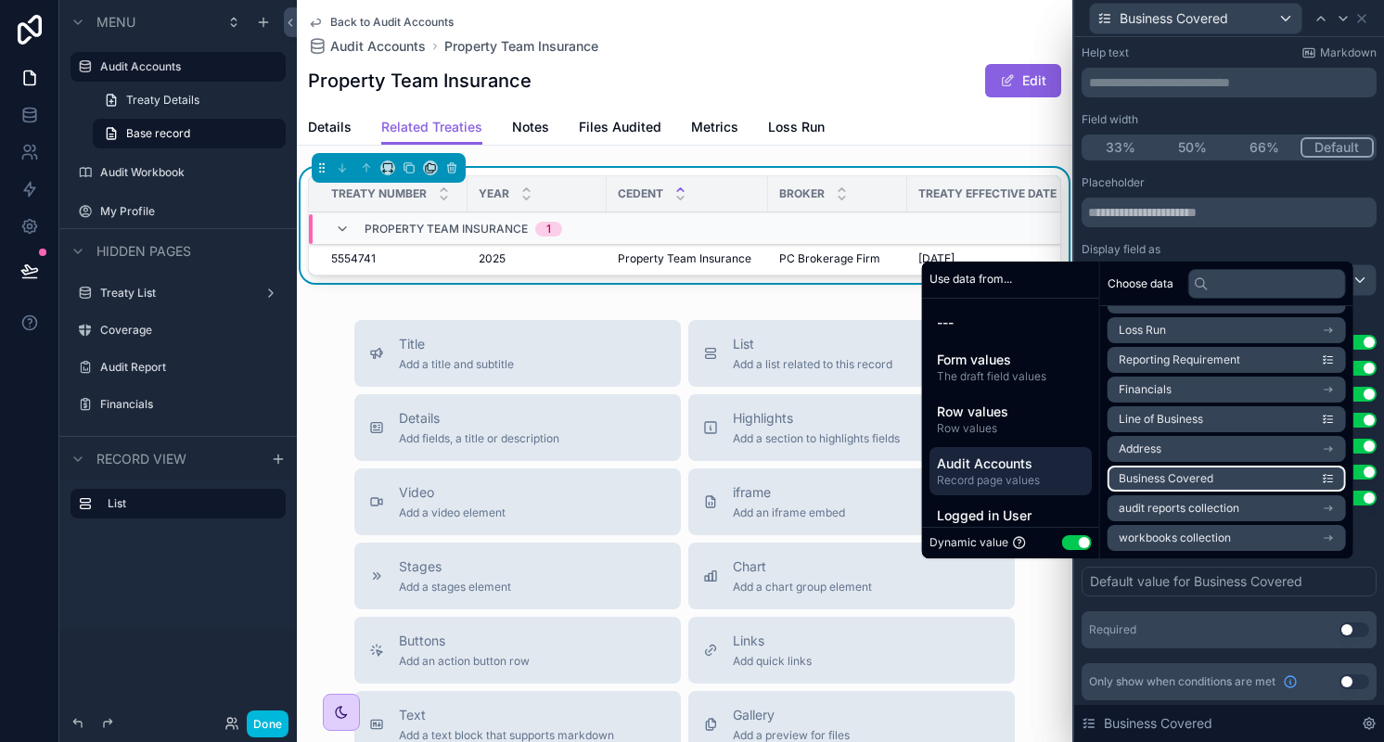
click at [1214, 476] on li "Business Covered" at bounding box center [1226, 479] width 238 height 26
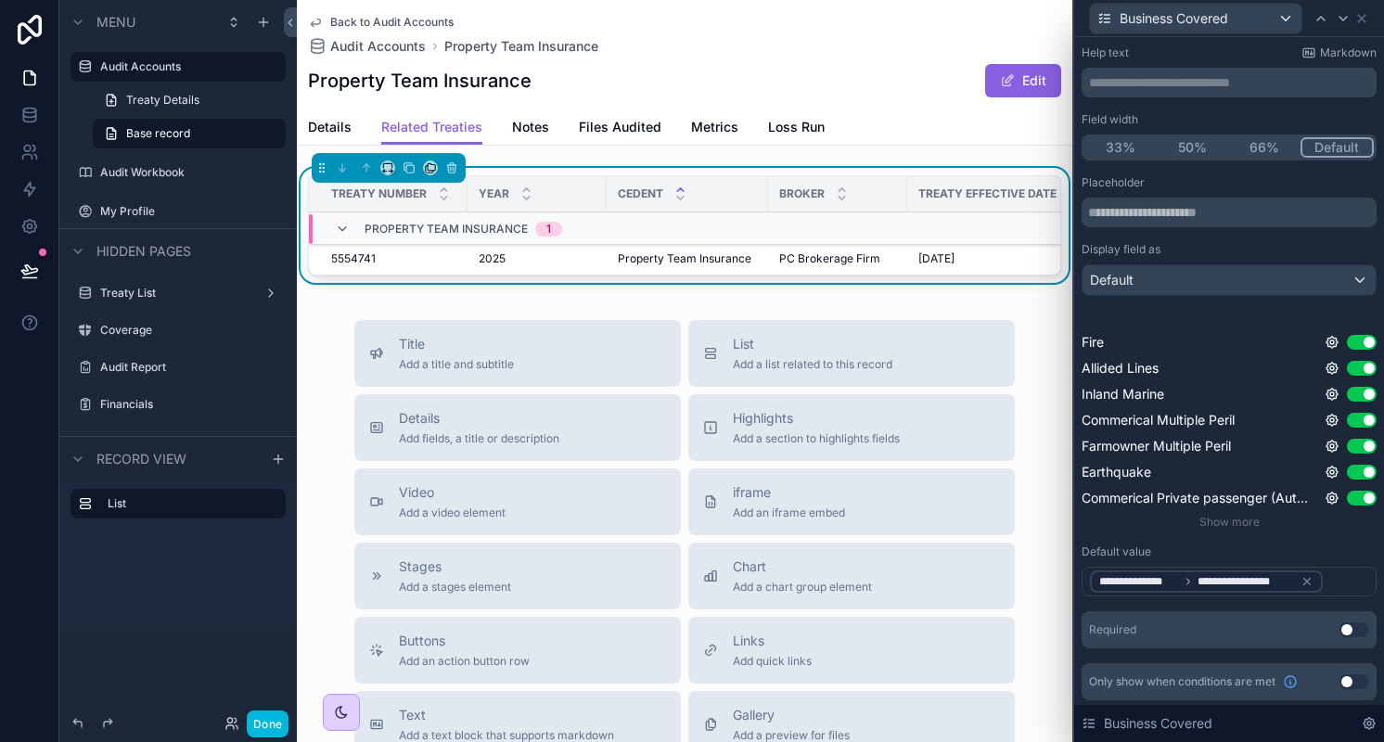
click at [1234, 55] on div "Help text Markdown" at bounding box center [1228, 52] width 295 height 15
click at [1363, 12] on icon at bounding box center [1361, 18] width 15 height 15
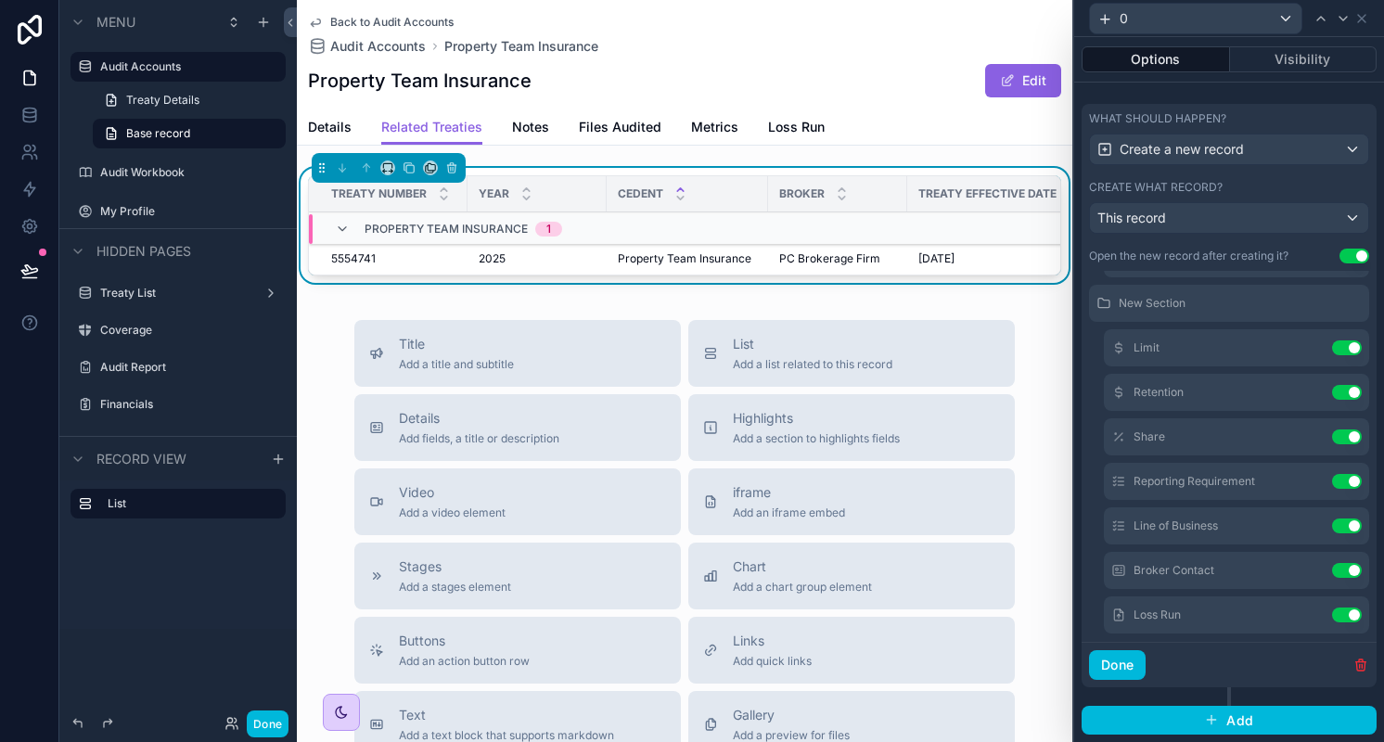
scroll to position [446, 0]
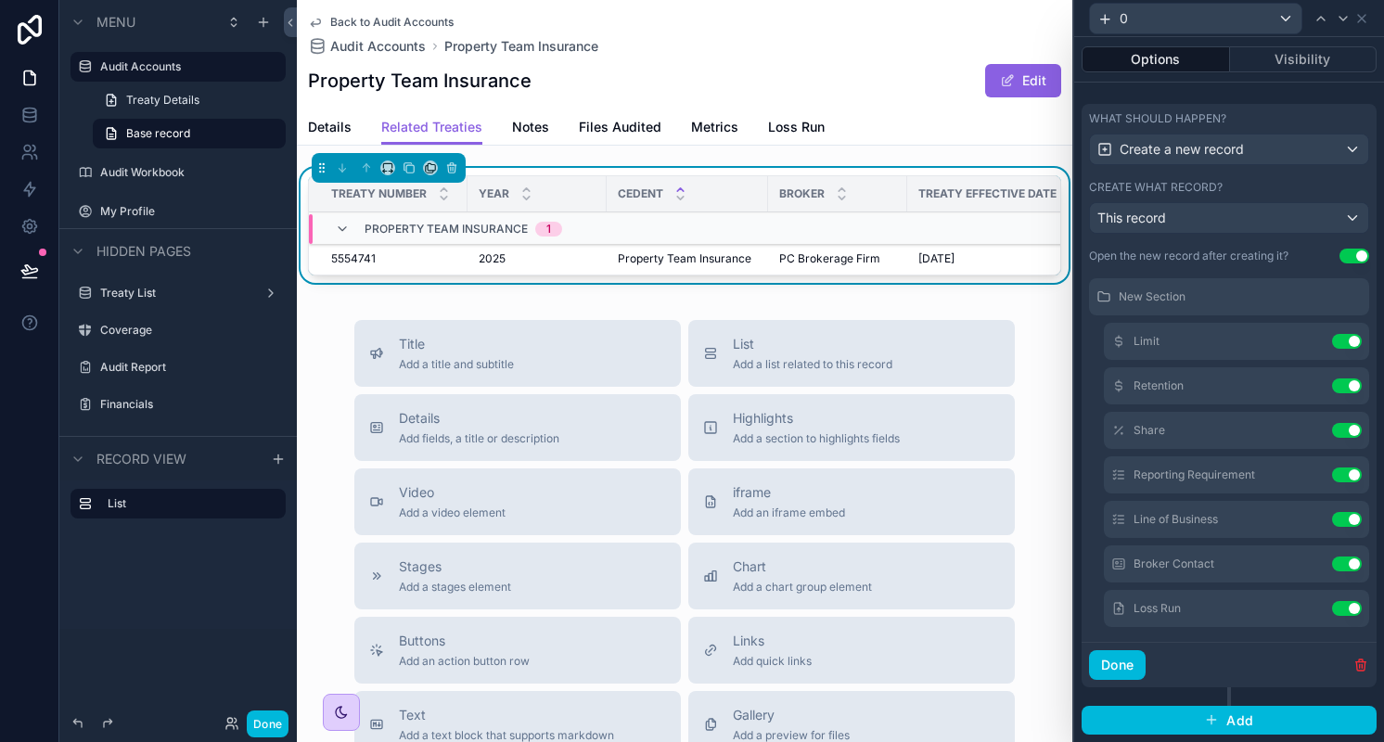
click at [0, 0] on icon at bounding box center [0, 0] width 0 height 0
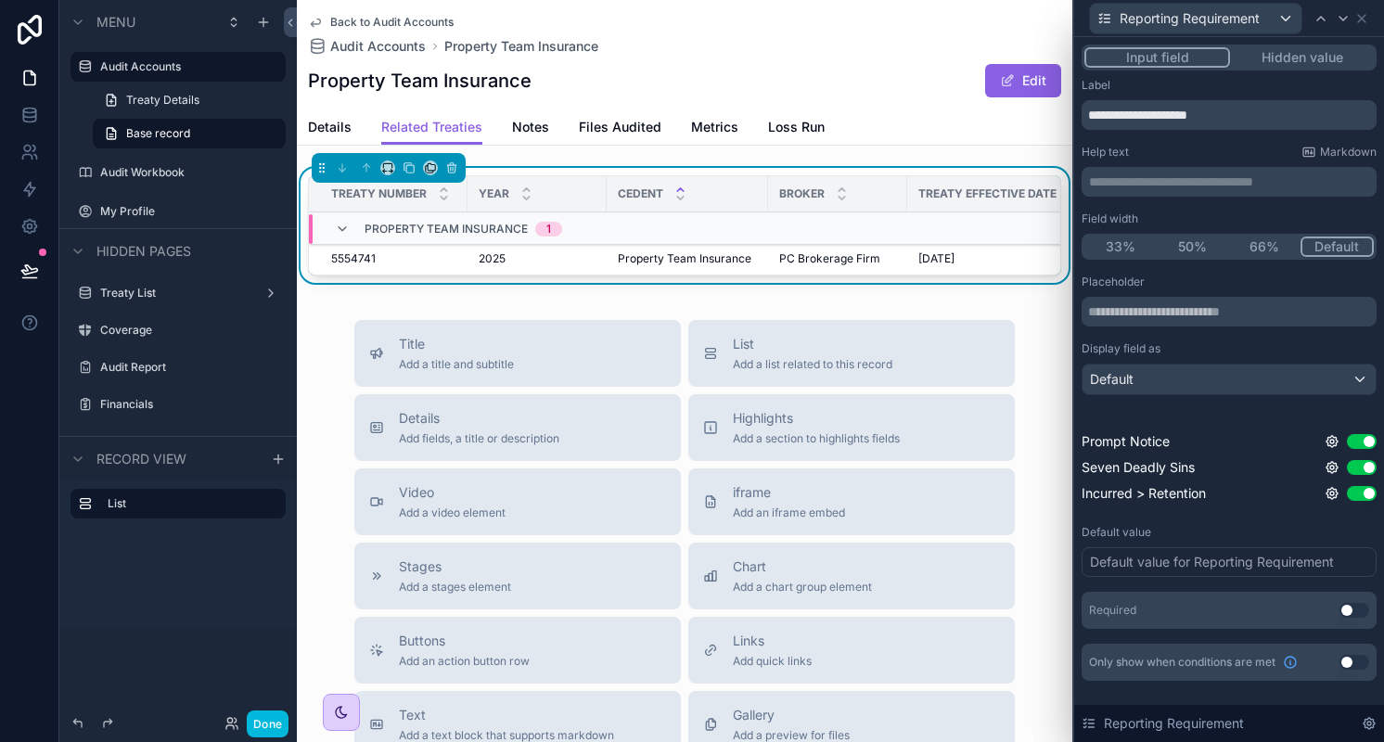
click at [1158, 561] on div "Default value for Reporting Requirement" at bounding box center [1212, 562] width 244 height 19
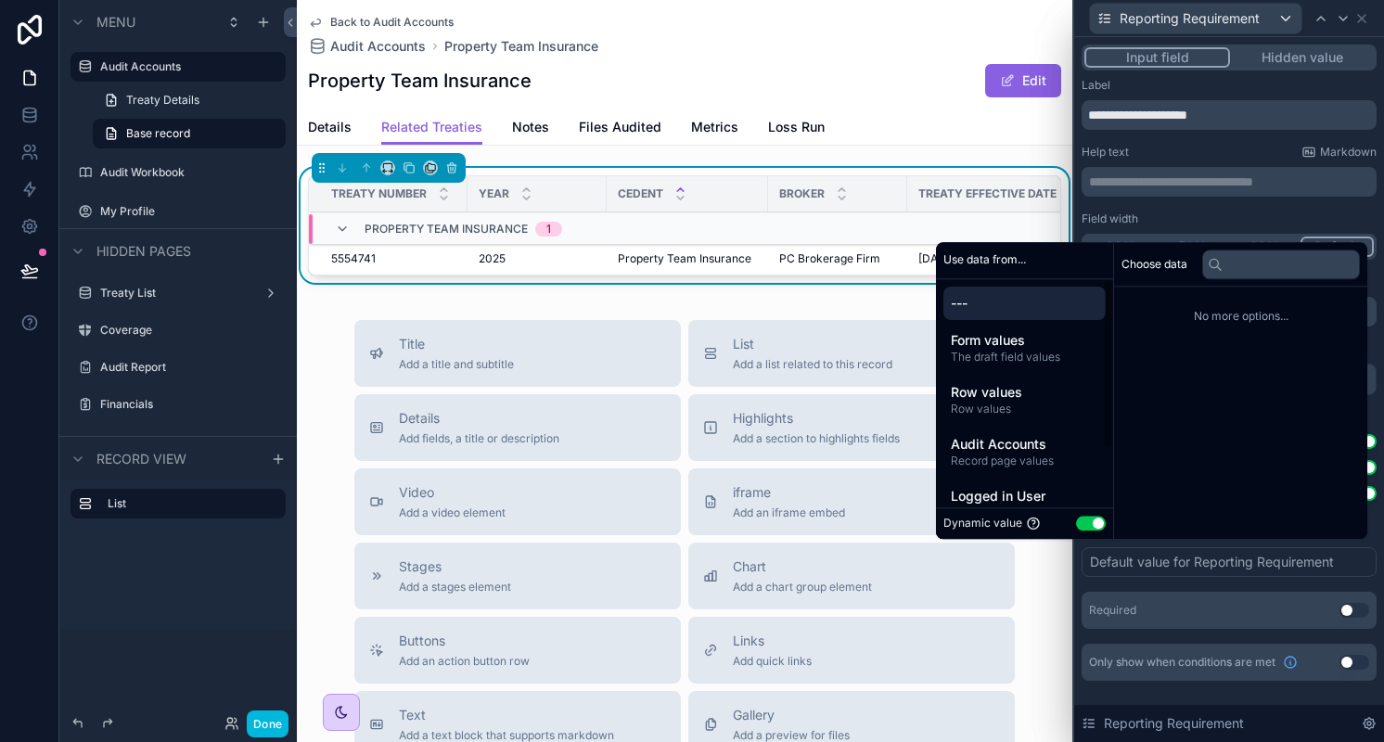
click at [1019, 452] on span "Audit Accounts" at bounding box center [1024, 444] width 147 height 19
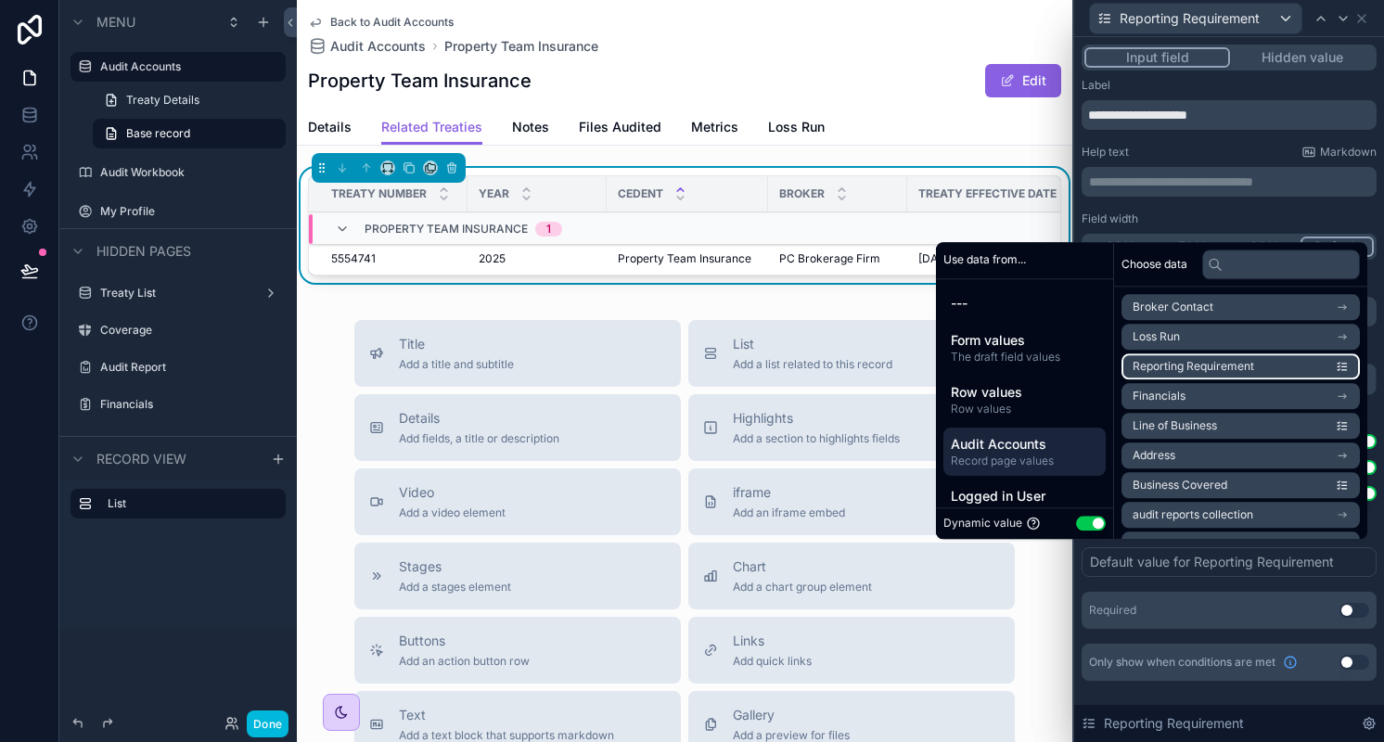
click at [1237, 368] on span "Reporting Requirement" at bounding box center [1193, 366] width 122 height 15
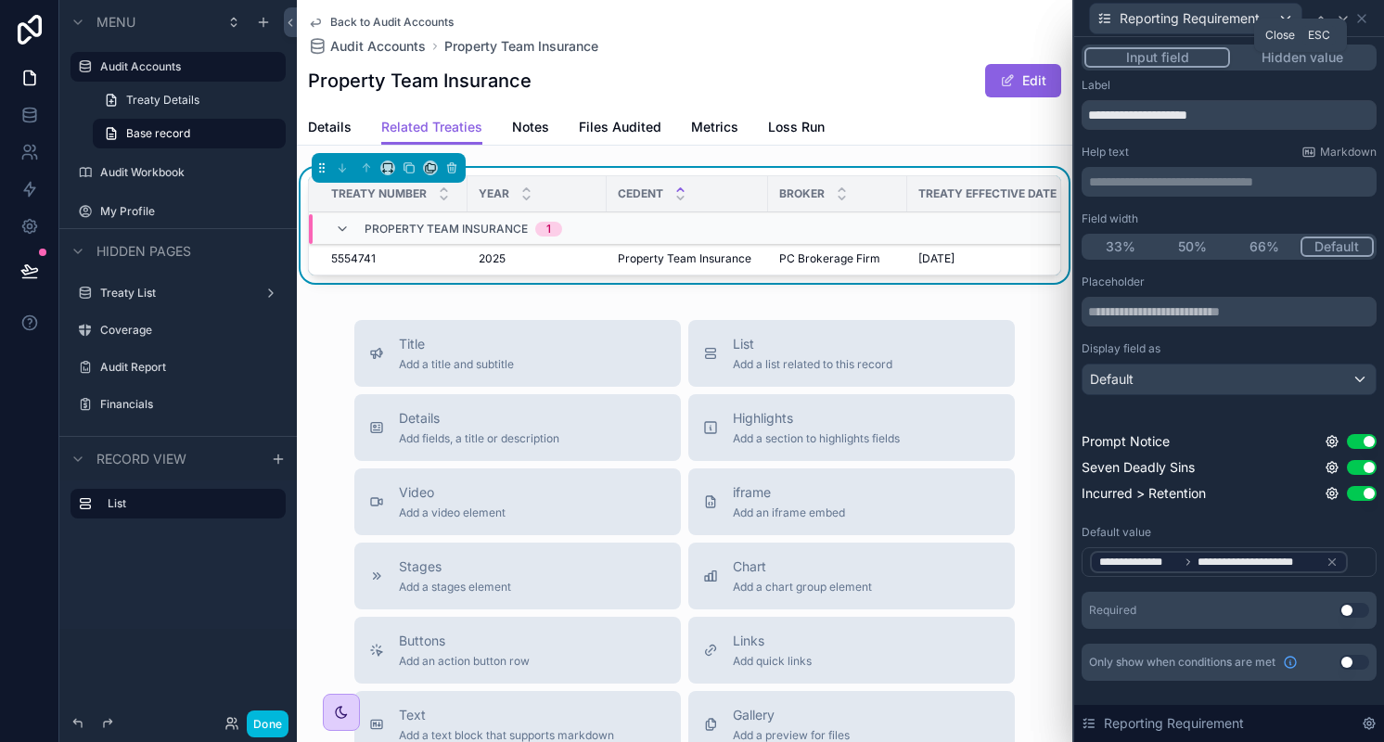
click at [1362, 19] on icon at bounding box center [1361, 18] width 7 height 7
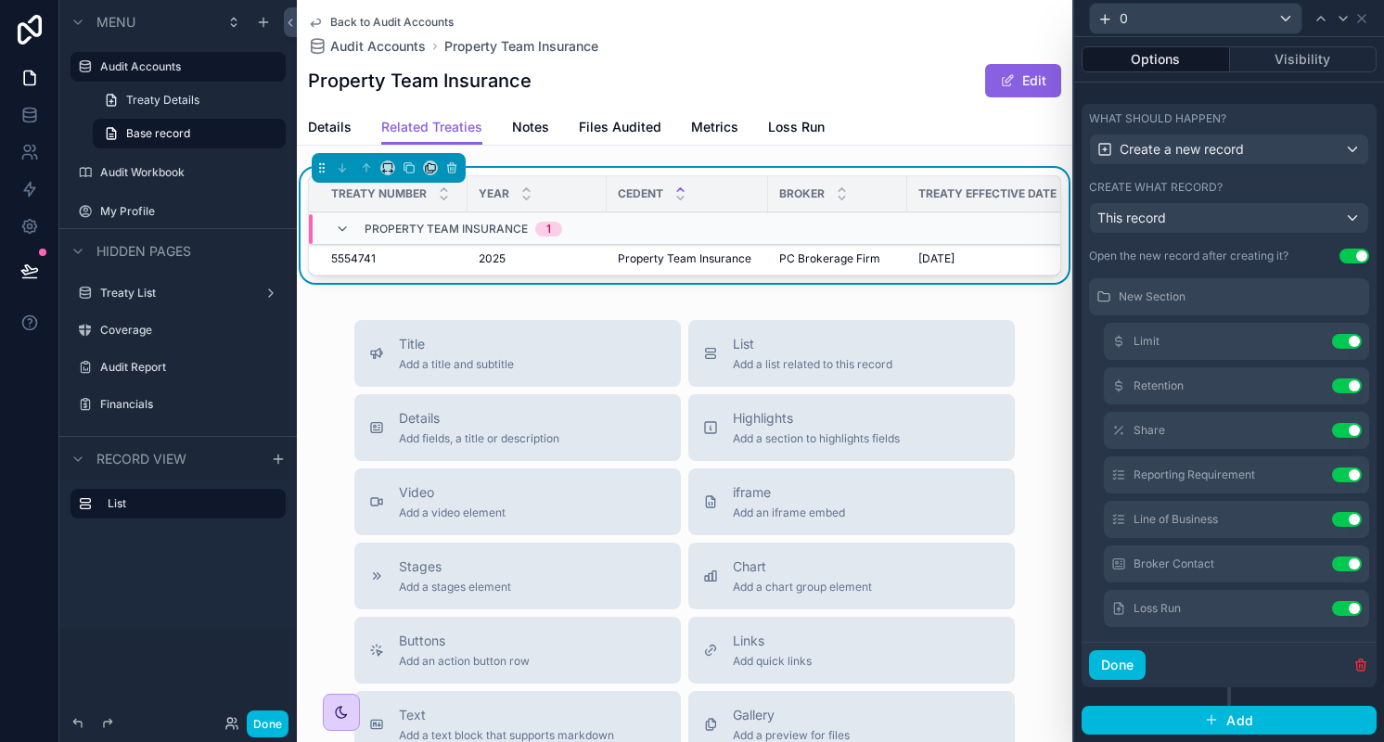
click at [0, 0] on icon at bounding box center [0, 0] width 0 height 0
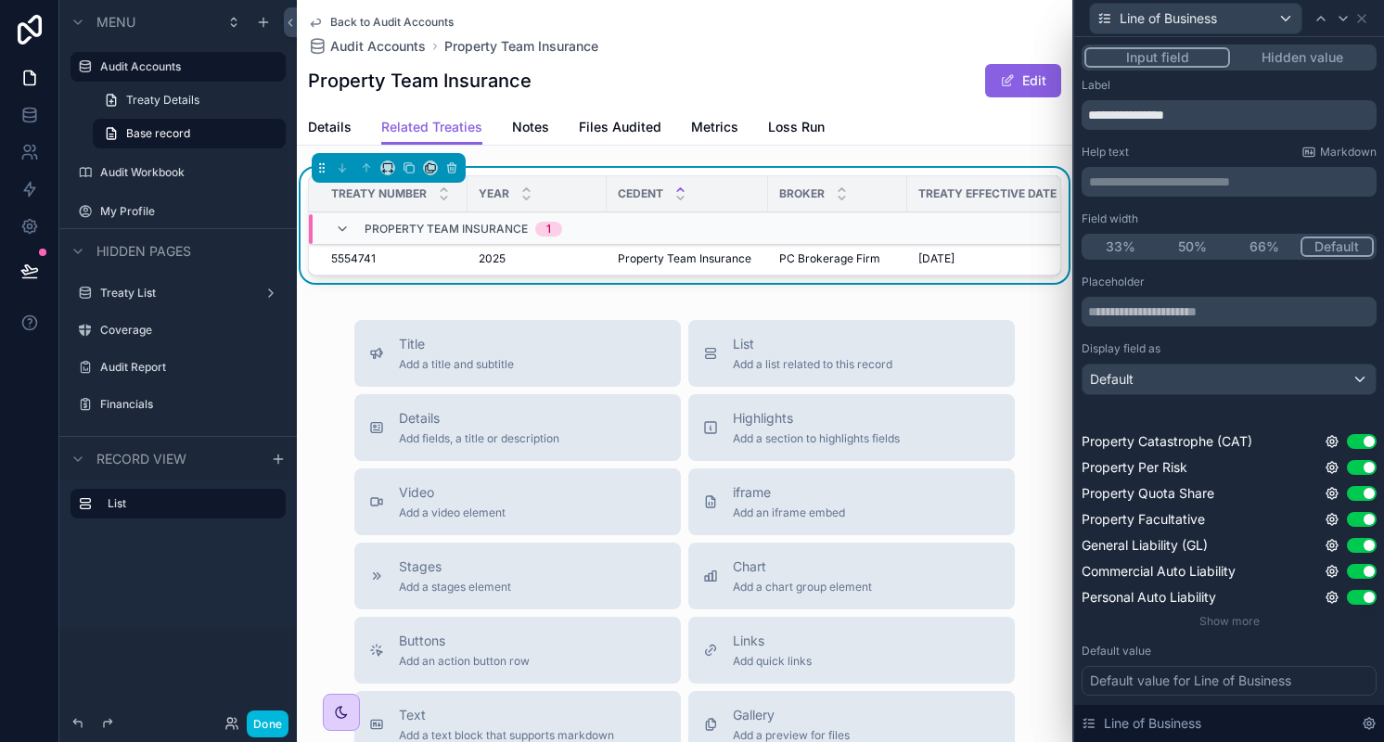
click at [1169, 678] on div "Default value for Line of Business" at bounding box center [1190, 681] width 201 height 19
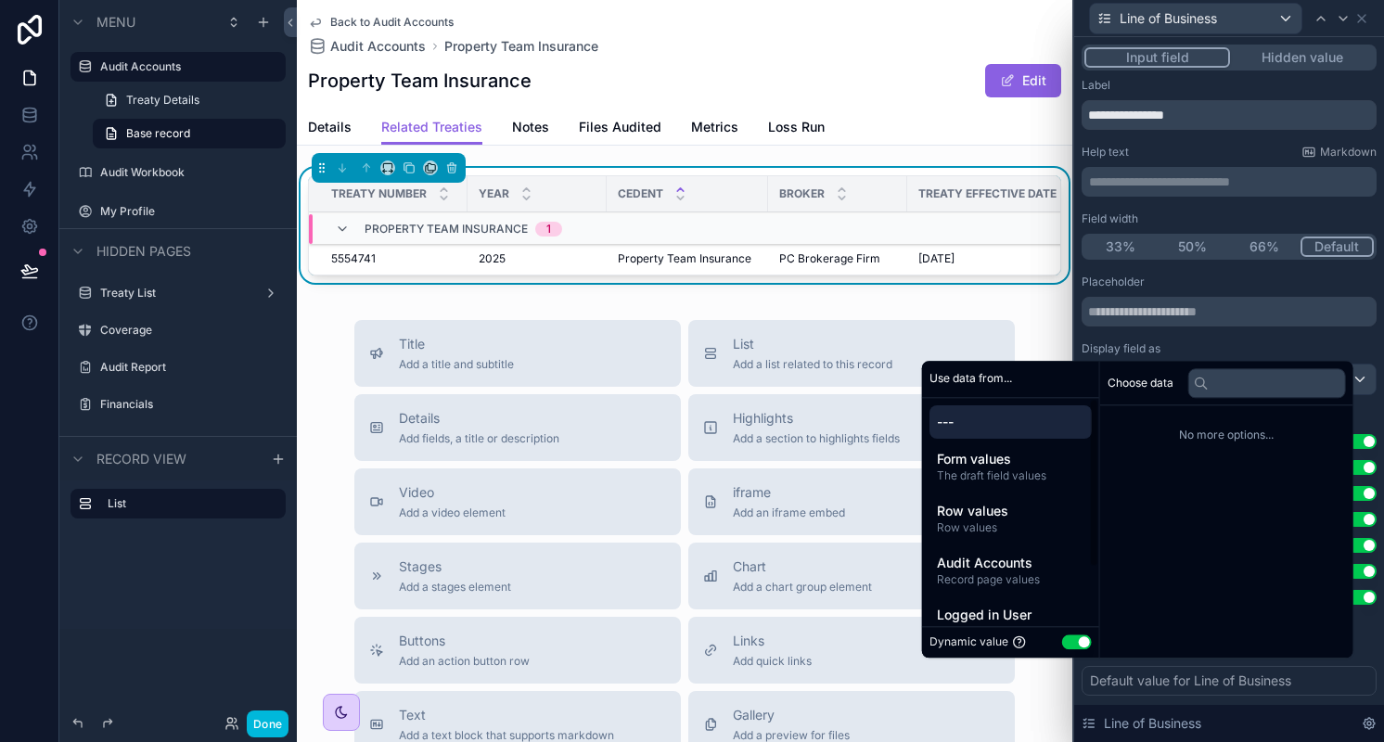
click at [1028, 567] on span "Audit Accounts" at bounding box center [1010, 563] width 147 height 19
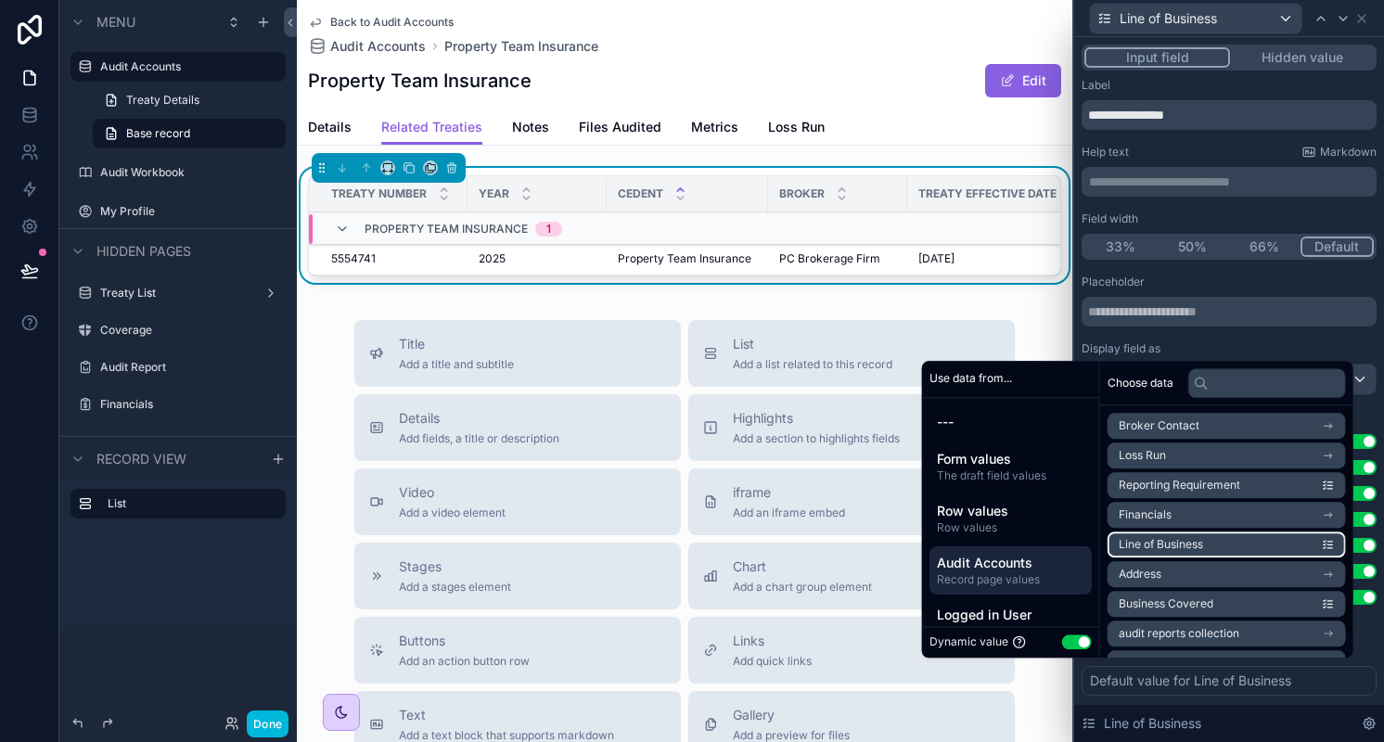
click at [1178, 545] on span "Line of Business" at bounding box center [1161, 544] width 84 height 15
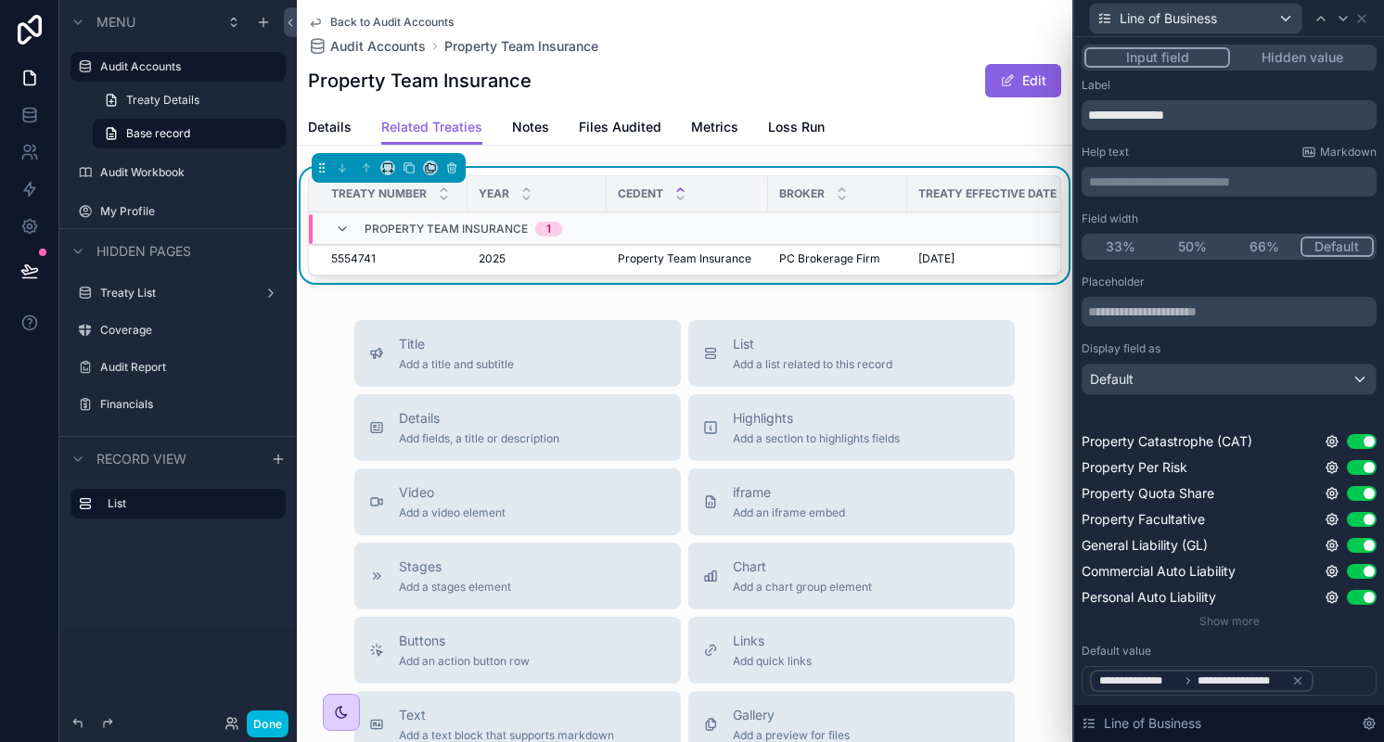
click at [1286, 336] on div "Placeholder Display field as Default Property Catastrophe (CAT) Use setting Pro…" at bounding box center [1228, 452] width 295 height 354
click at [1360, 23] on icon at bounding box center [1361, 18] width 15 height 15
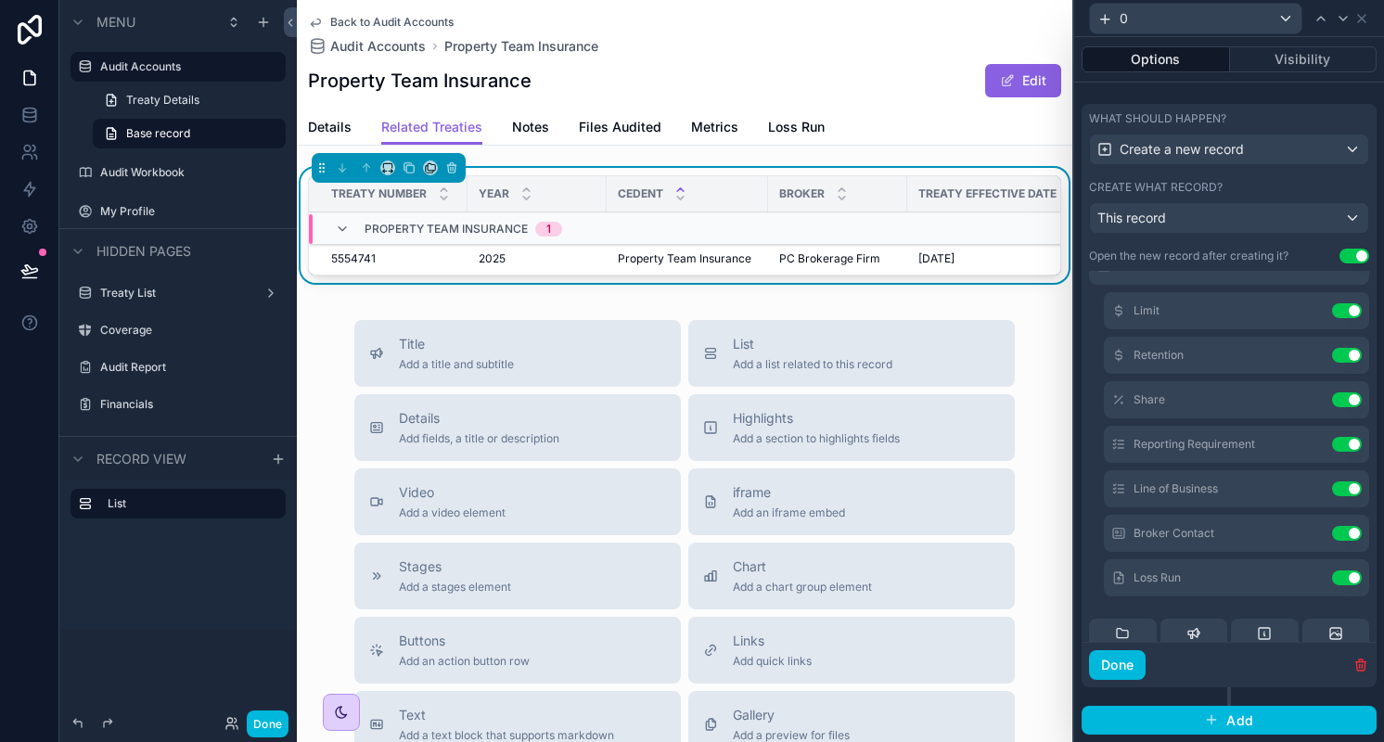
scroll to position [486, 0]
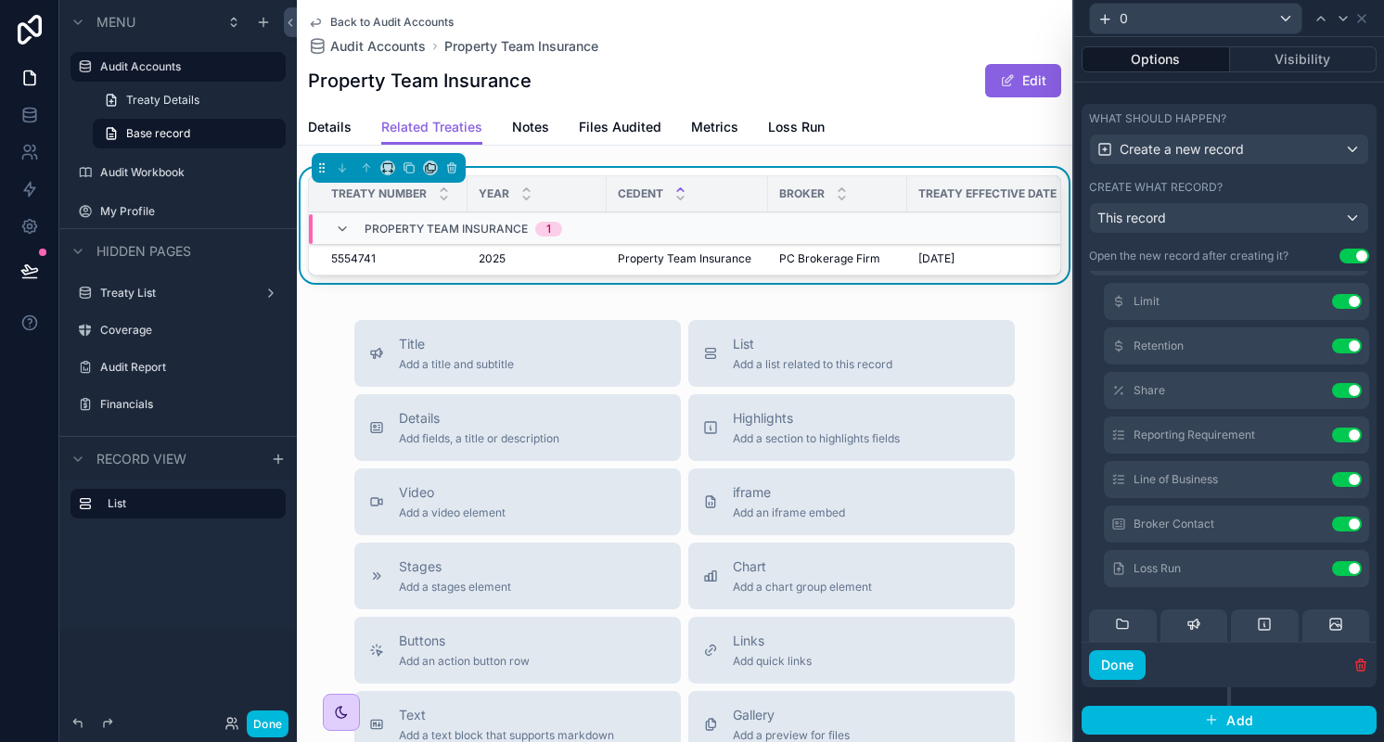
click at [1130, 659] on button "Done" at bounding box center [1117, 665] width 57 height 30
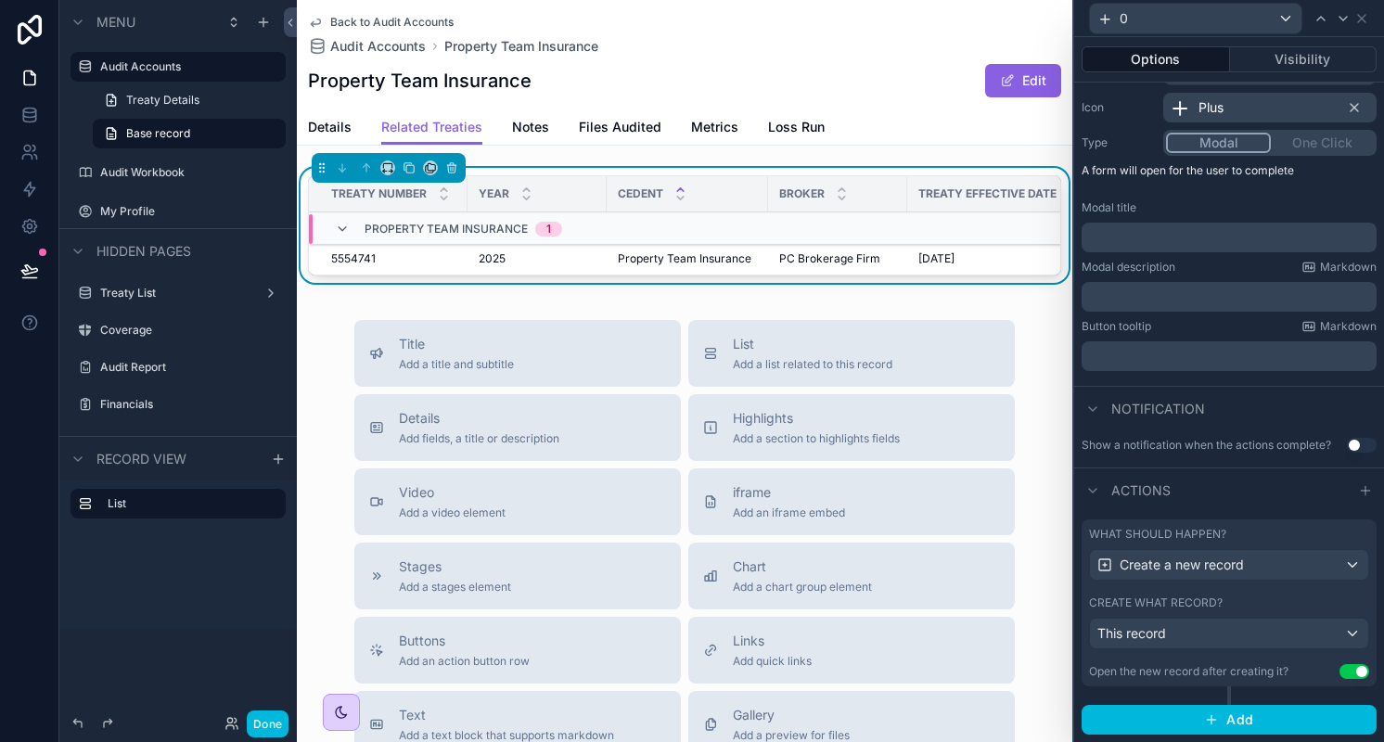
scroll to position [196, 0]
click at [280, 720] on button "Done" at bounding box center [268, 723] width 42 height 27
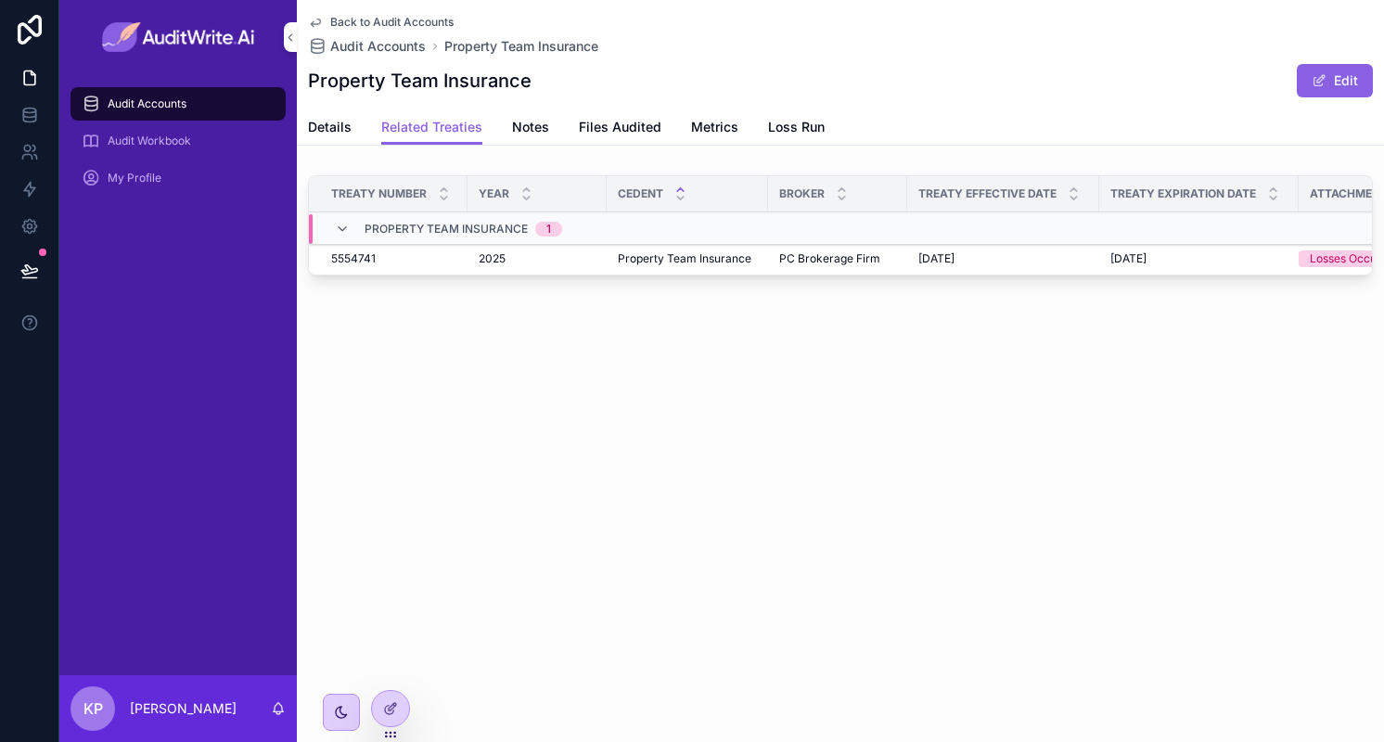
click at [0, 0] on icon "scrollable content" at bounding box center [0, 0] width 0 height 0
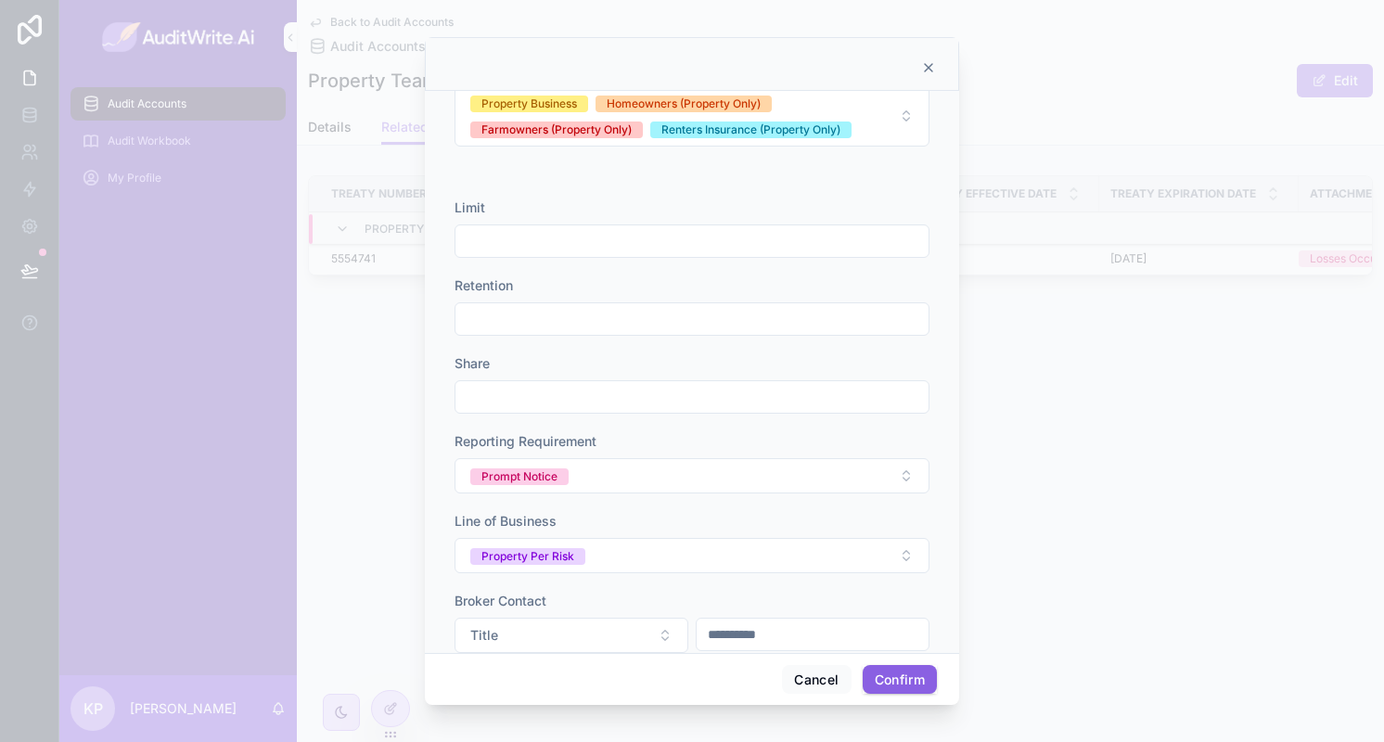
scroll to position [809, 0]
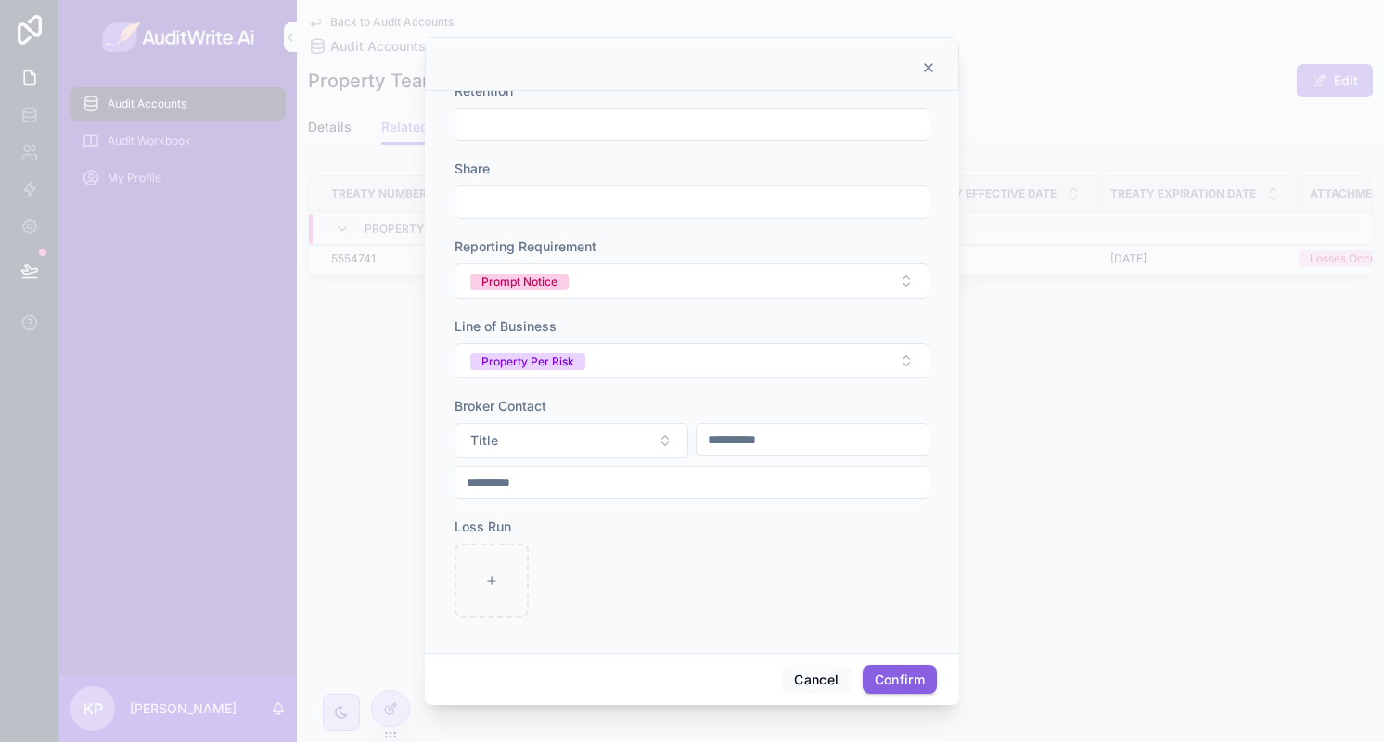
click at [926, 61] on icon at bounding box center [928, 67] width 15 height 15
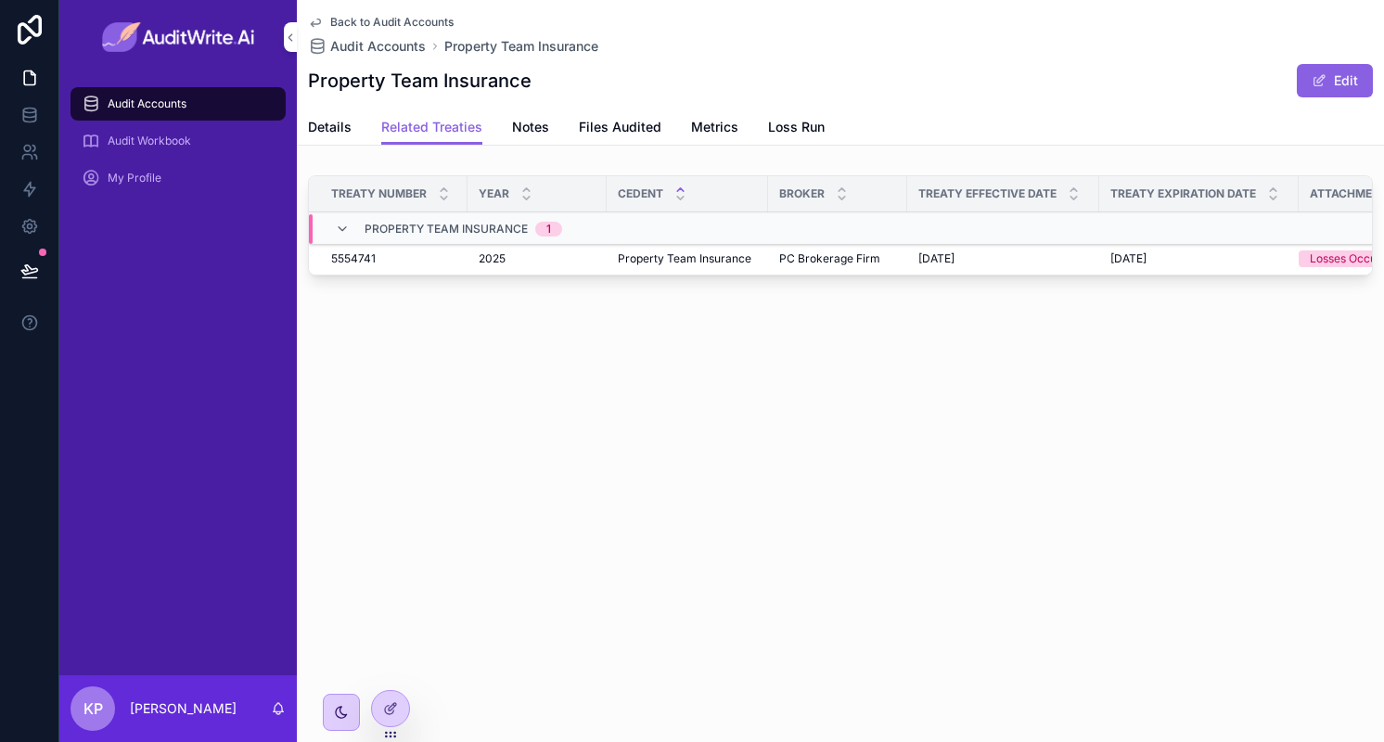
click at [1354, 238] on td "scrollable content" at bounding box center [1371, 228] width 145 height 31
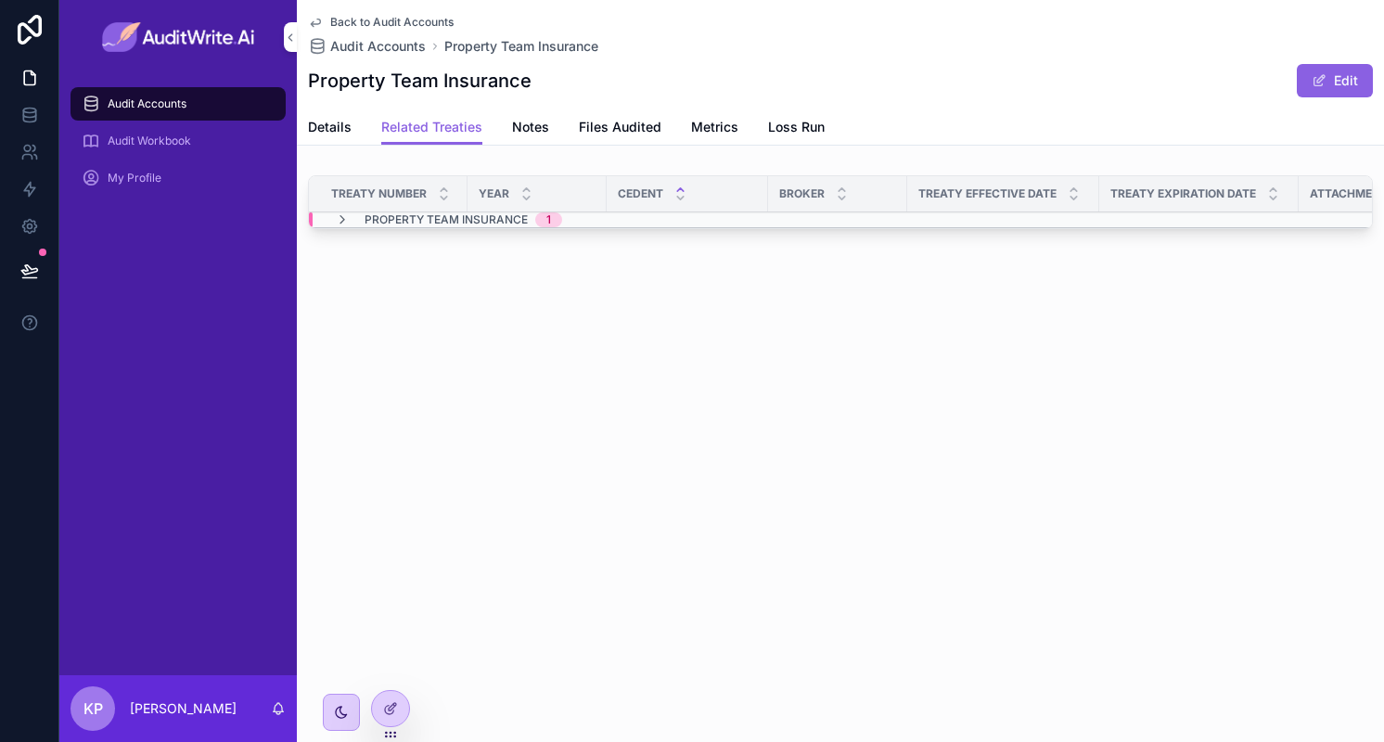
click at [1273, 222] on td "scrollable content" at bounding box center [1198, 220] width 199 height 16
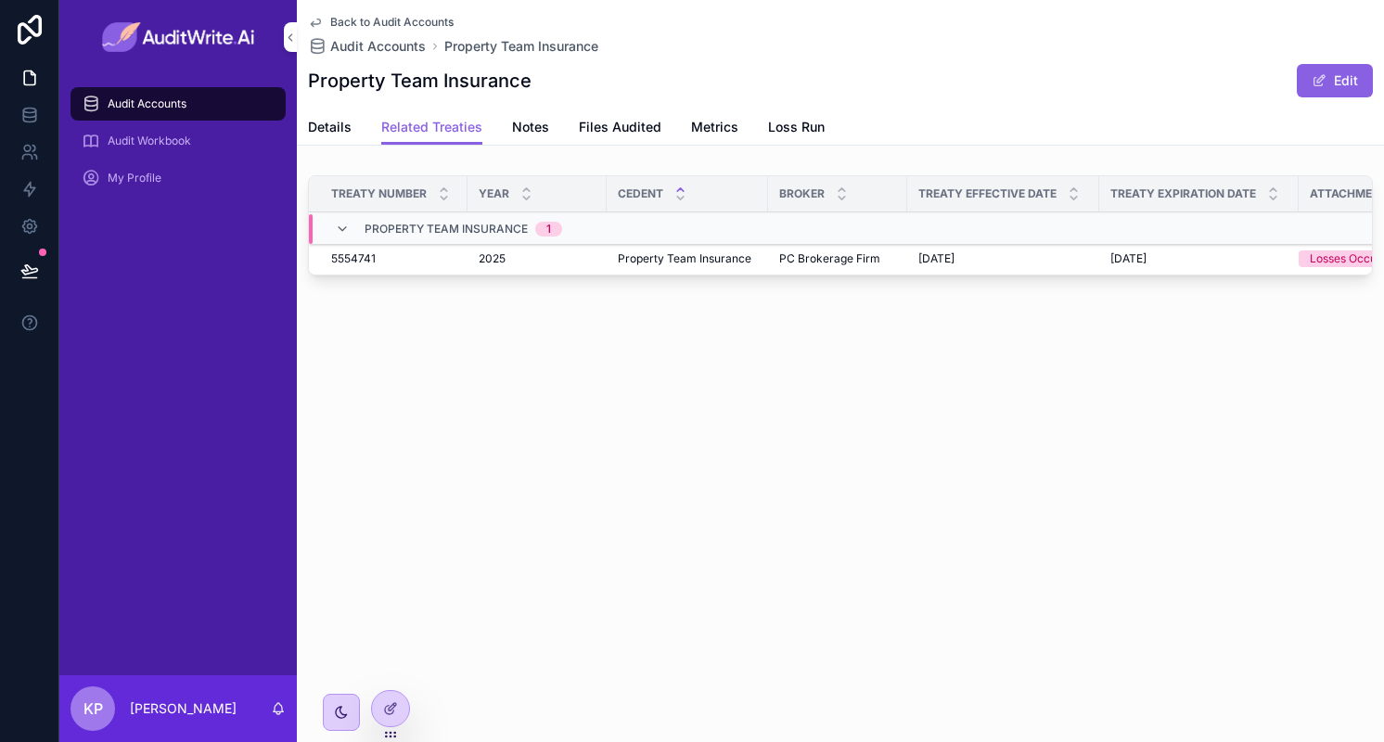
click at [0, 0] on icon "scrollable content" at bounding box center [0, 0] width 0 height 0
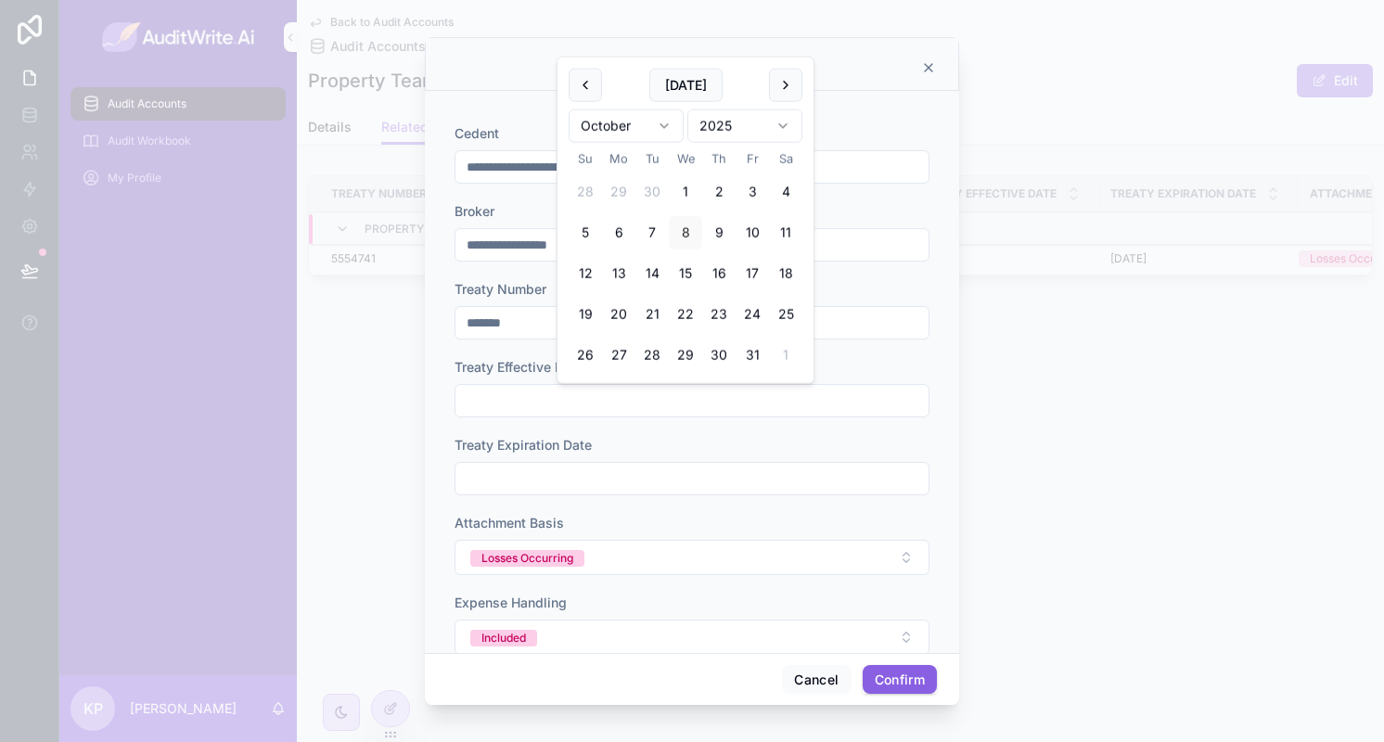
click at [555, 398] on input "text" at bounding box center [691, 401] width 473 height 26
click at [744, 134] on html "**********" at bounding box center [692, 371] width 1384 height 742
click at [636, 127] on html "**********" at bounding box center [692, 371] width 1384 height 742
click at [623, 189] on button "1" at bounding box center [618, 191] width 33 height 33
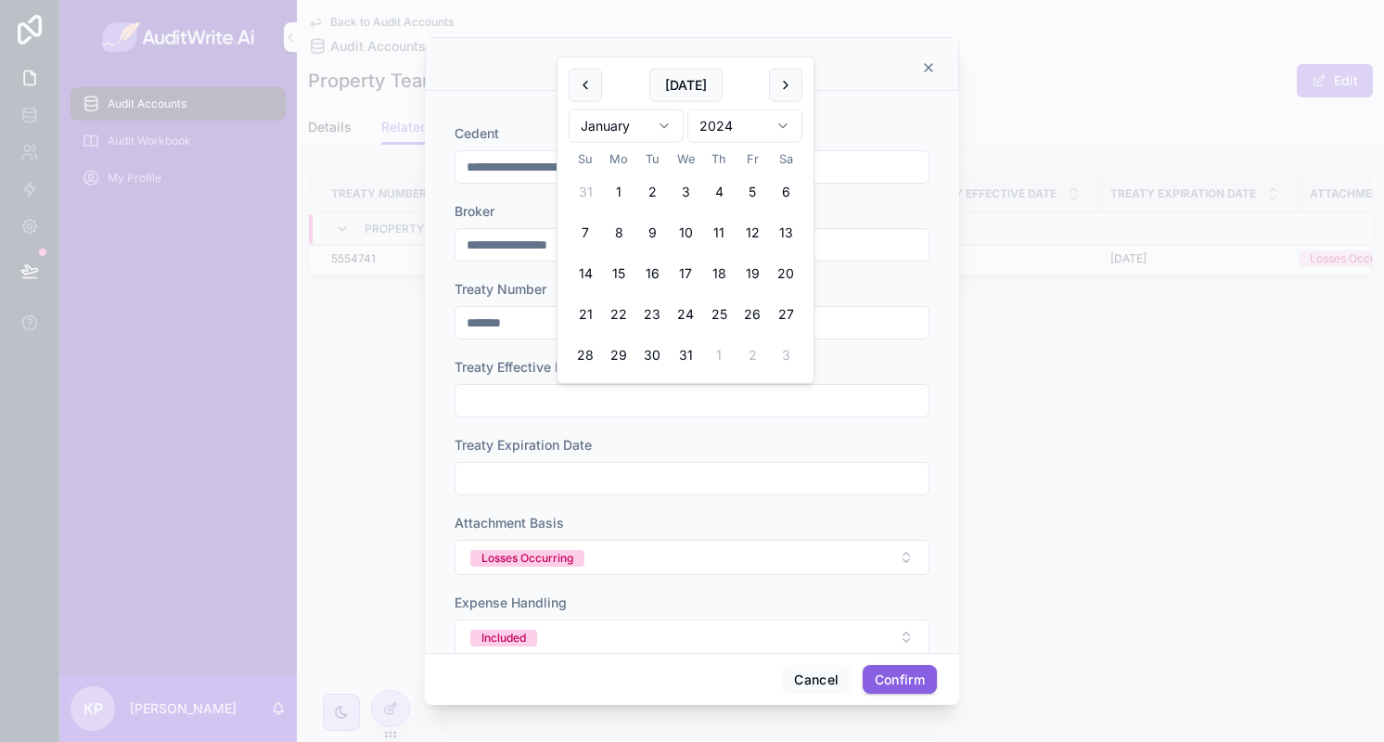
type input "********"
click at [550, 485] on input "text" at bounding box center [691, 479] width 473 height 26
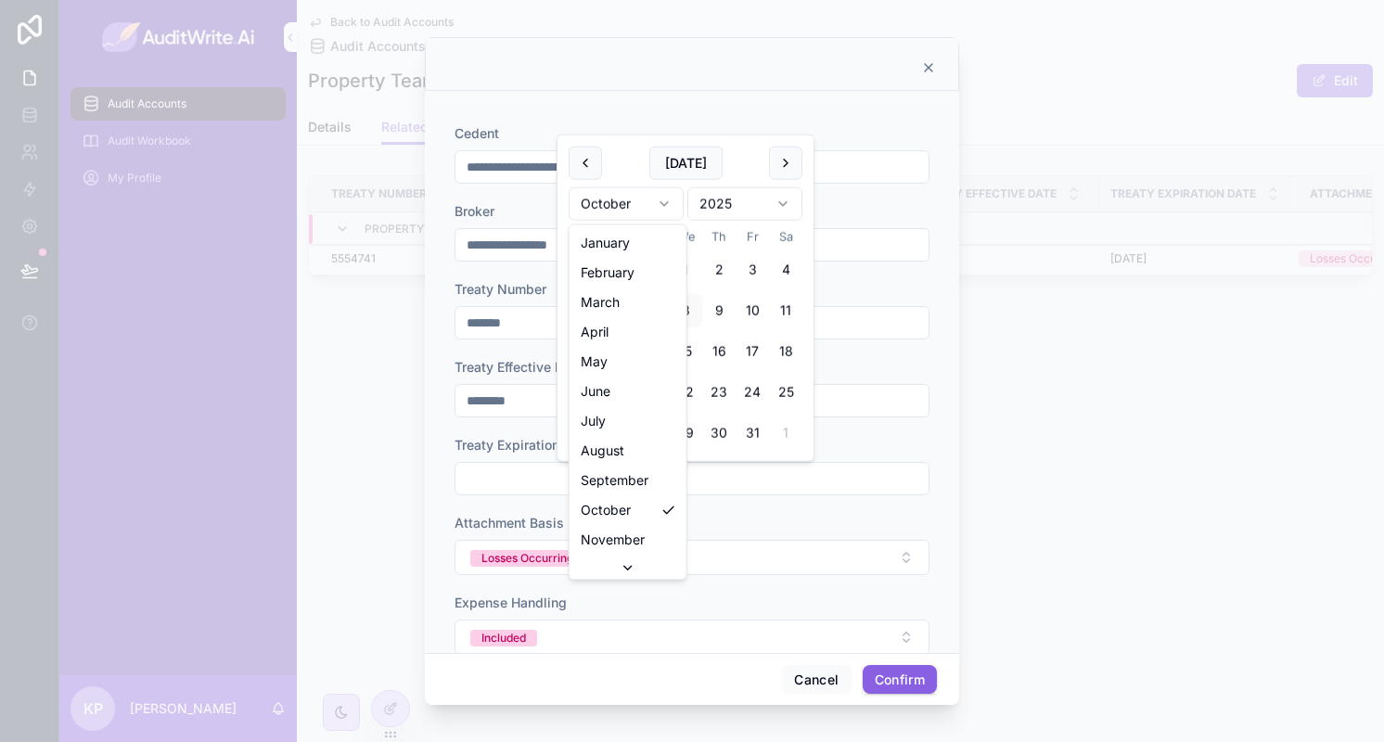
click at [661, 194] on html "**********" at bounding box center [692, 371] width 1384 height 742
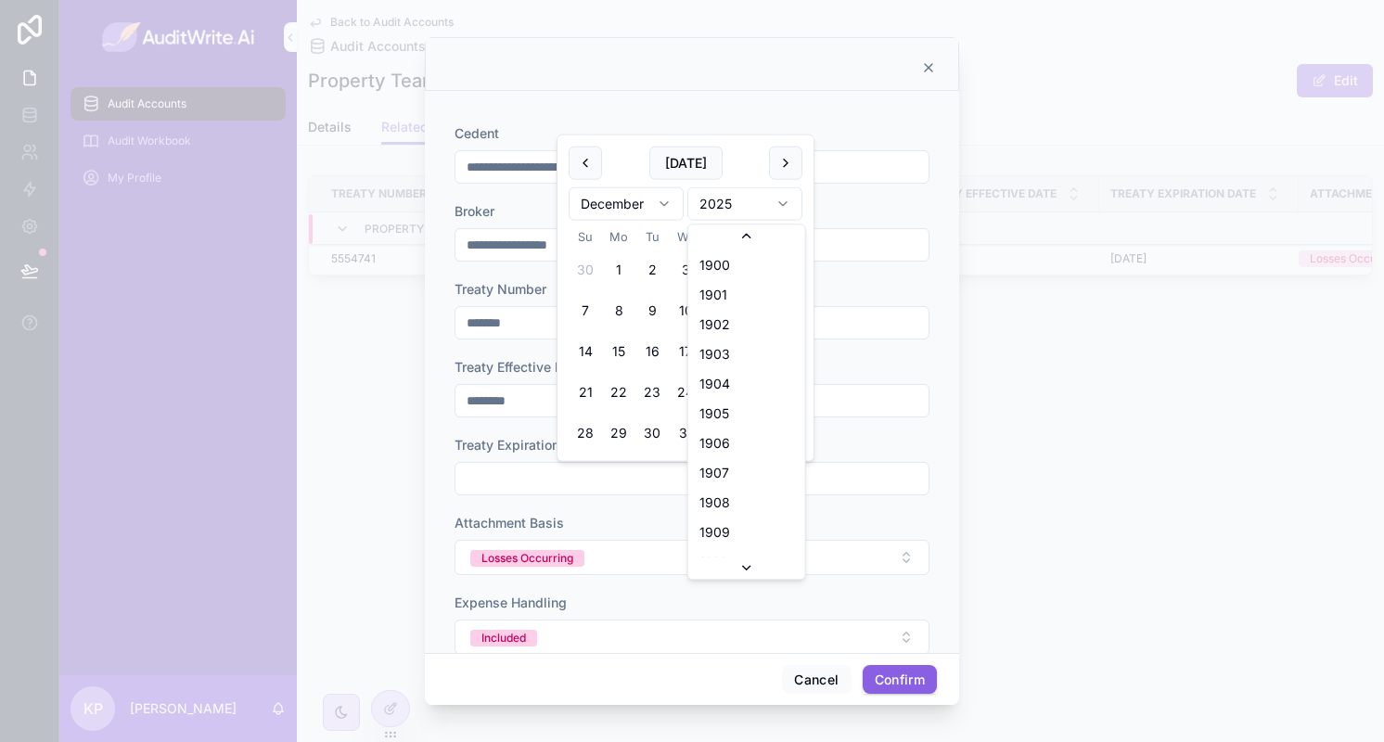
click at [755, 203] on html "**********" at bounding box center [692, 371] width 1384 height 742
click at [658, 432] on button "31" at bounding box center [651, 432] width 33 height 33
type input "**********"
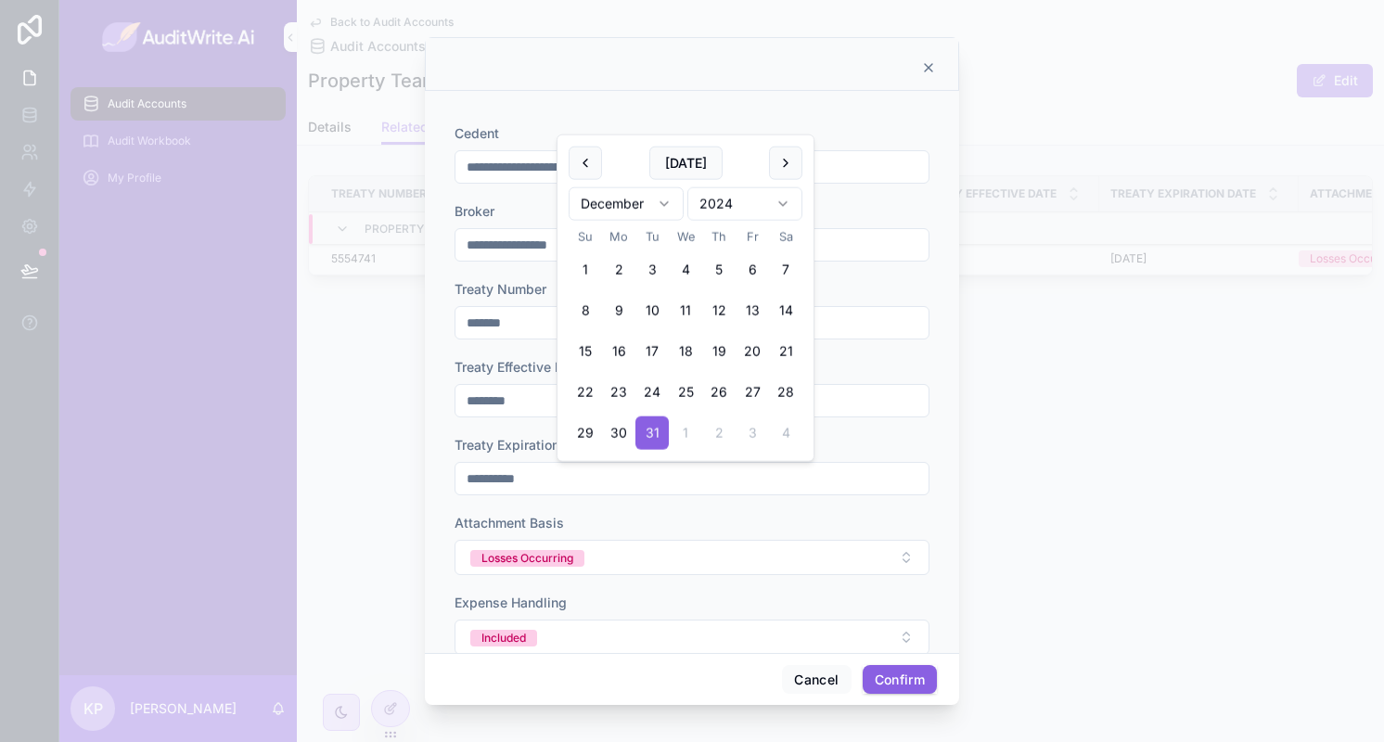
click at [796, 517] on div "Attachment Basis" at bounding box center [691, 523] width 475 height 19
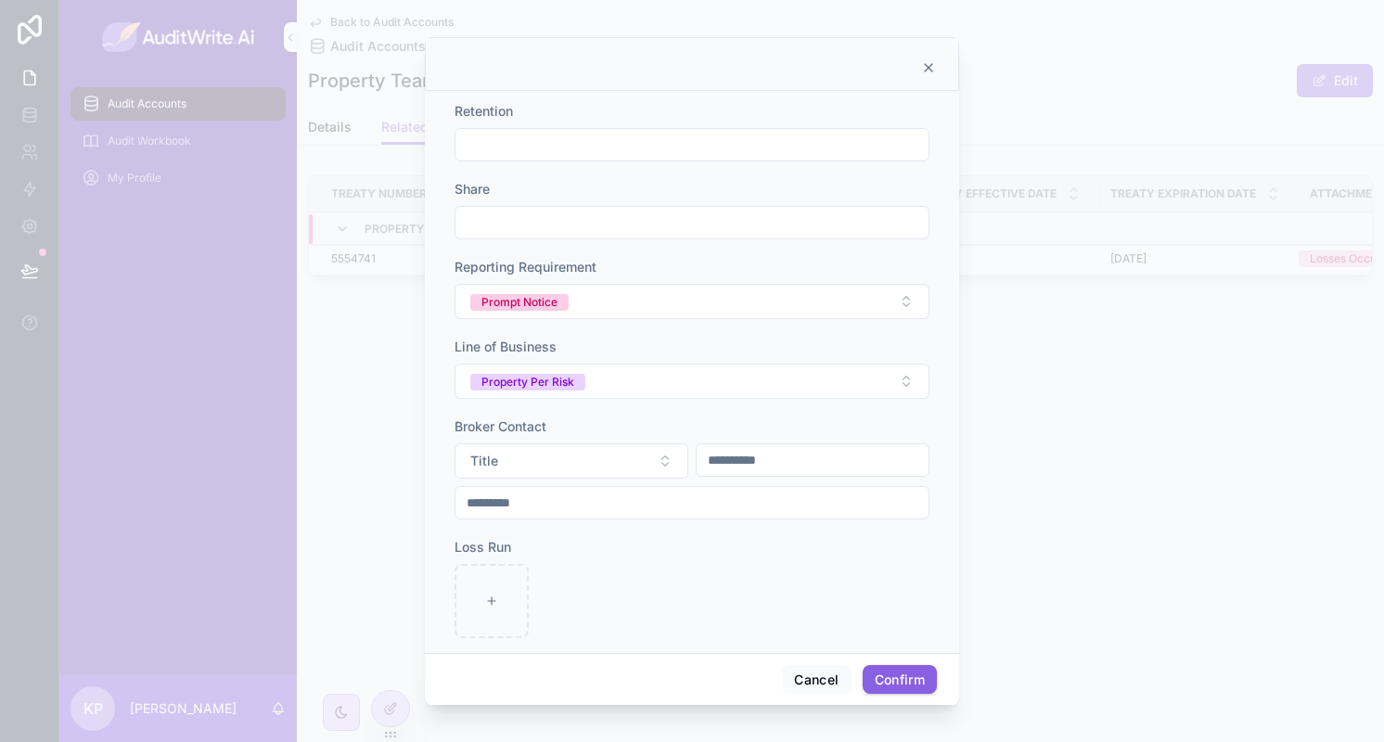
scroll to position [809, 0]
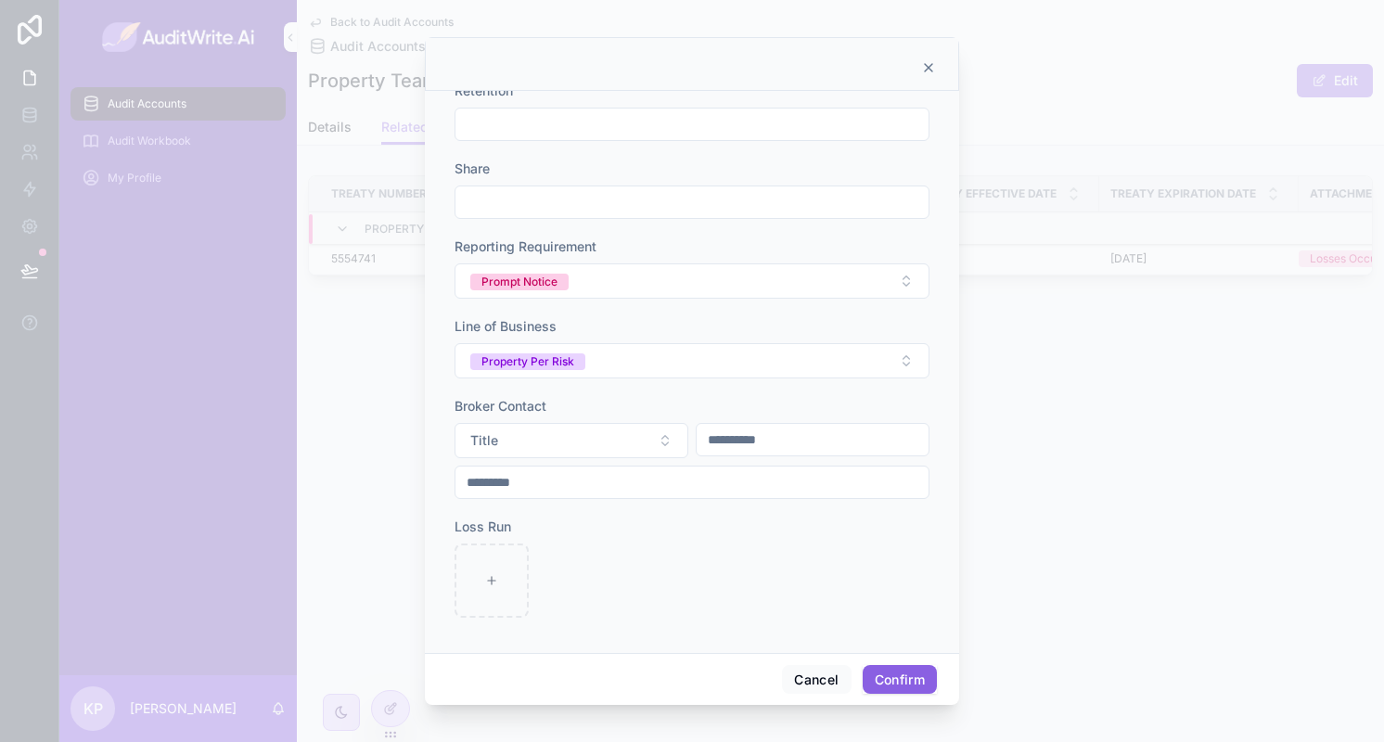
click at [910, 684] on button "Confirm" at bounding box center [900, 680] width 74 height 30
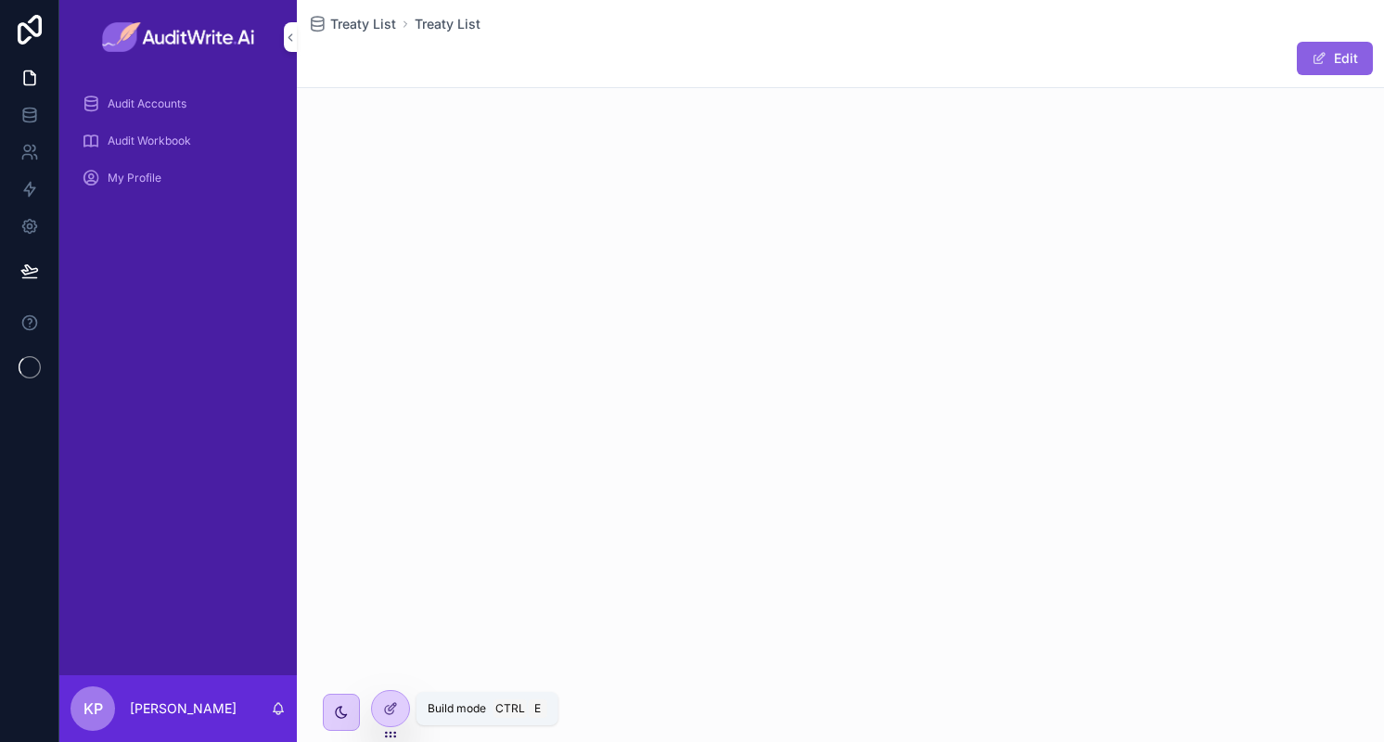
click at [388, 717] on div at bounding box center [390, 708] width 37 height 35
click at [166, 106] on span "Audit Accounts" at bounding box center [147, 103] width 79 height 15
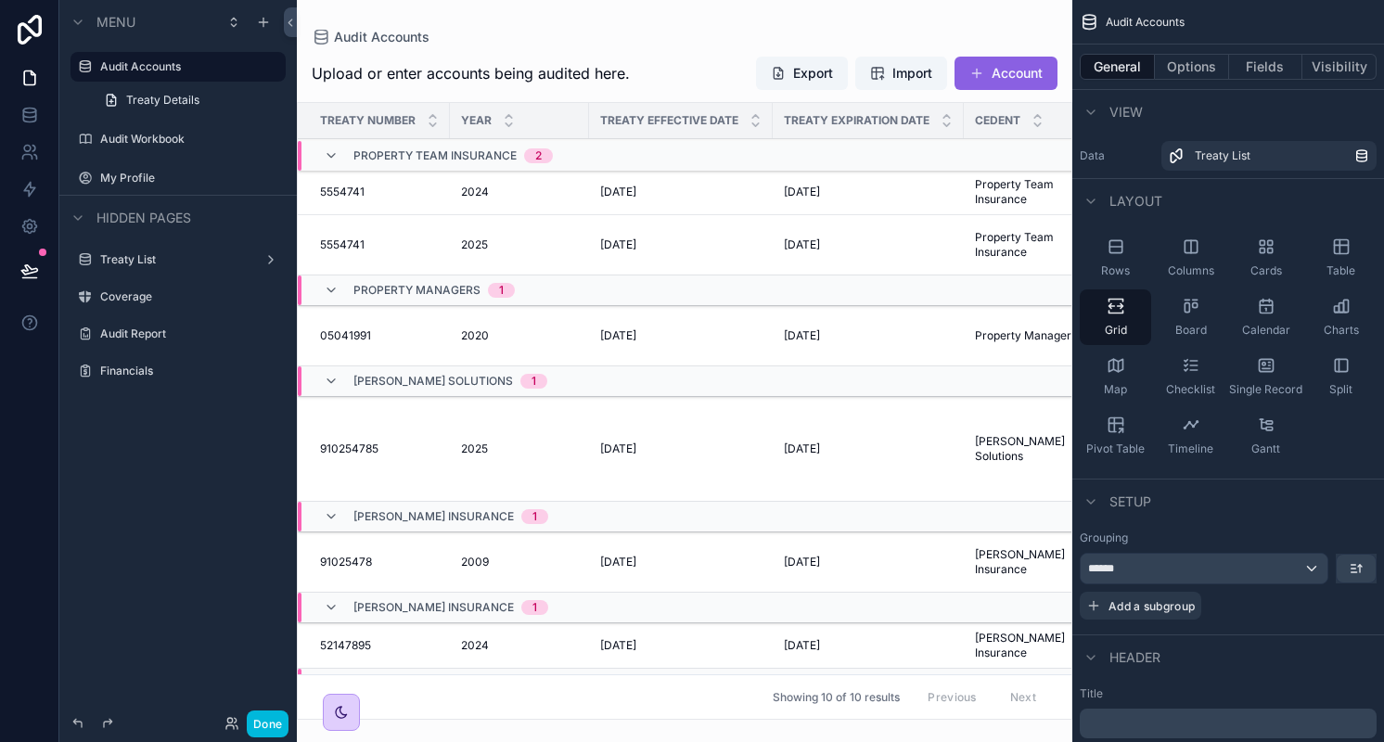
click at [630, 201] on div "scrollable content" at bounding box center [684, 371] width 775 height 742
click at [497, 192] on div "2024 2024" at bounding box center [519, 192] width 117 height 15
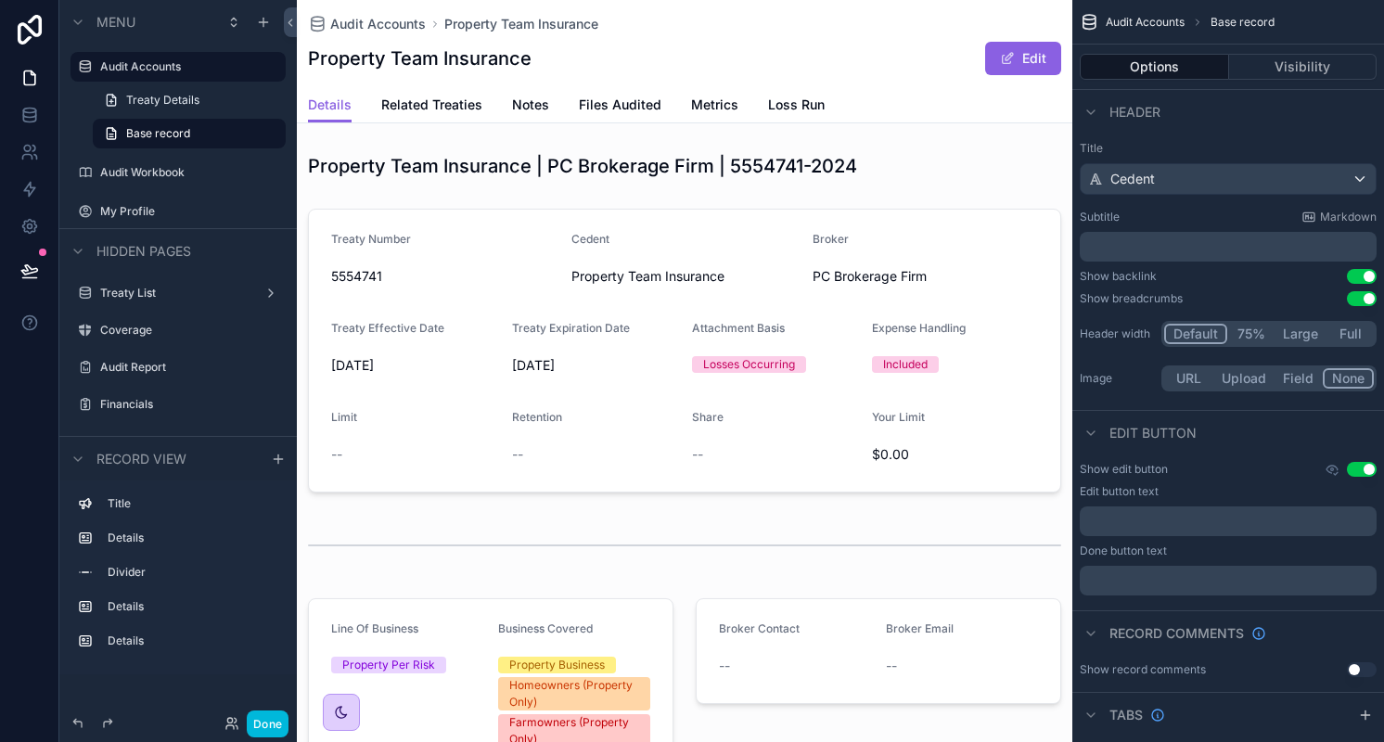
click at [454, 97] on span "Related Treaties" at bounding box center [431, 105] width 101 height 19
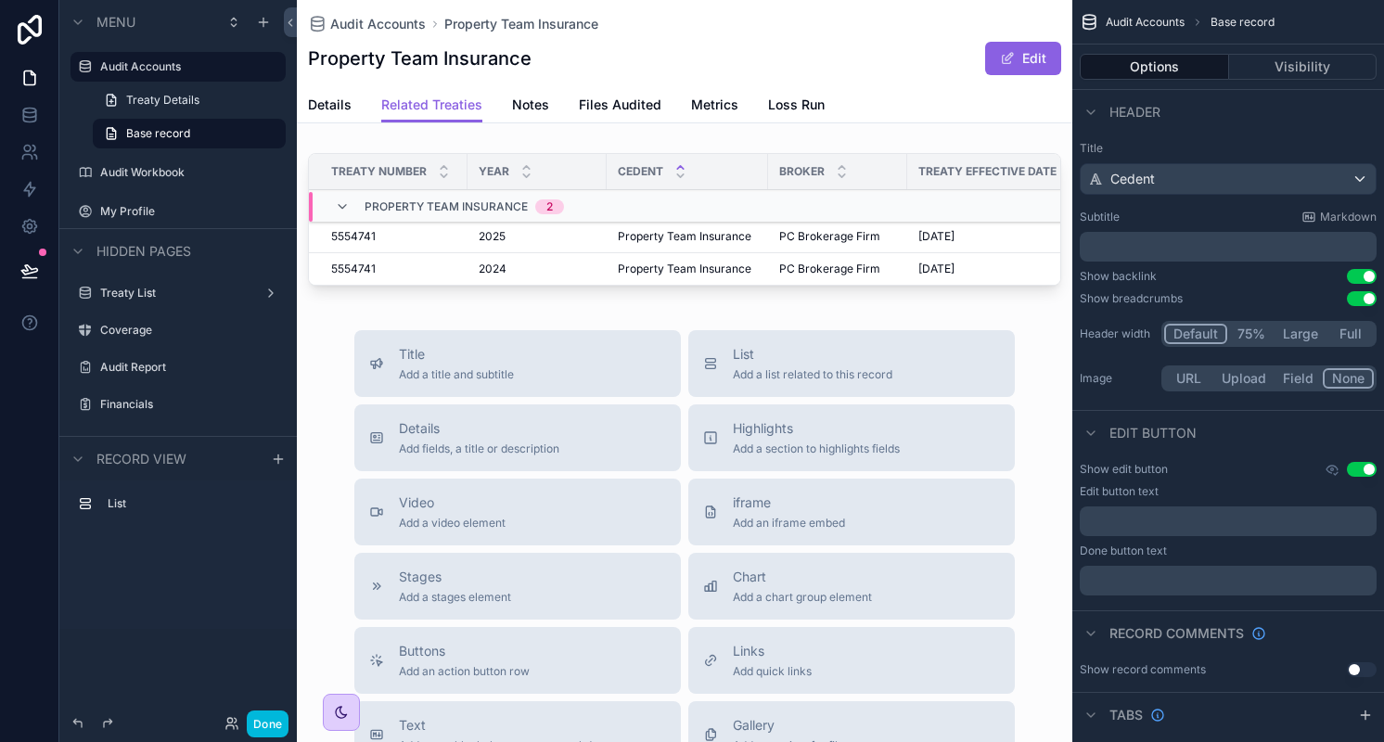
click at [614, 196] on div "Property Team Insurance 2" at bounding box center [538, 207] width 459 height 30
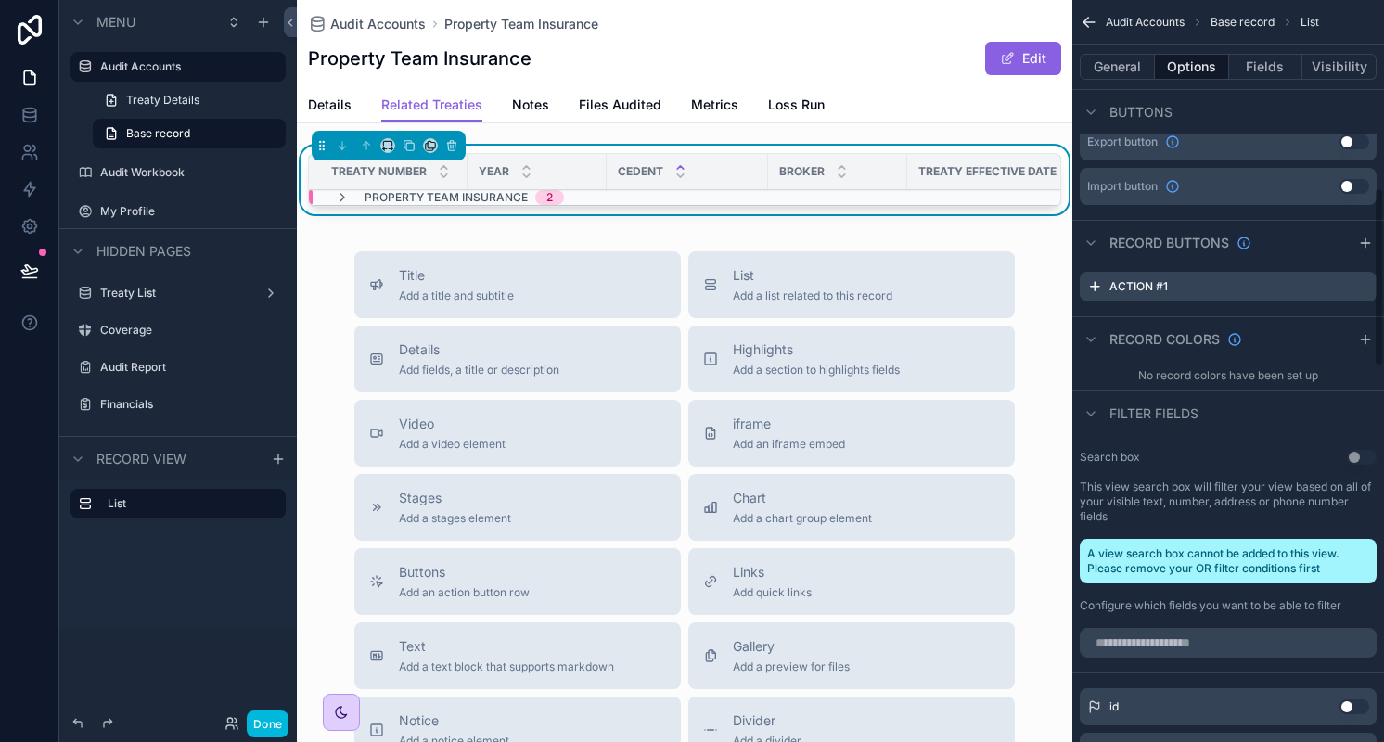
scroll to position [779, 0]
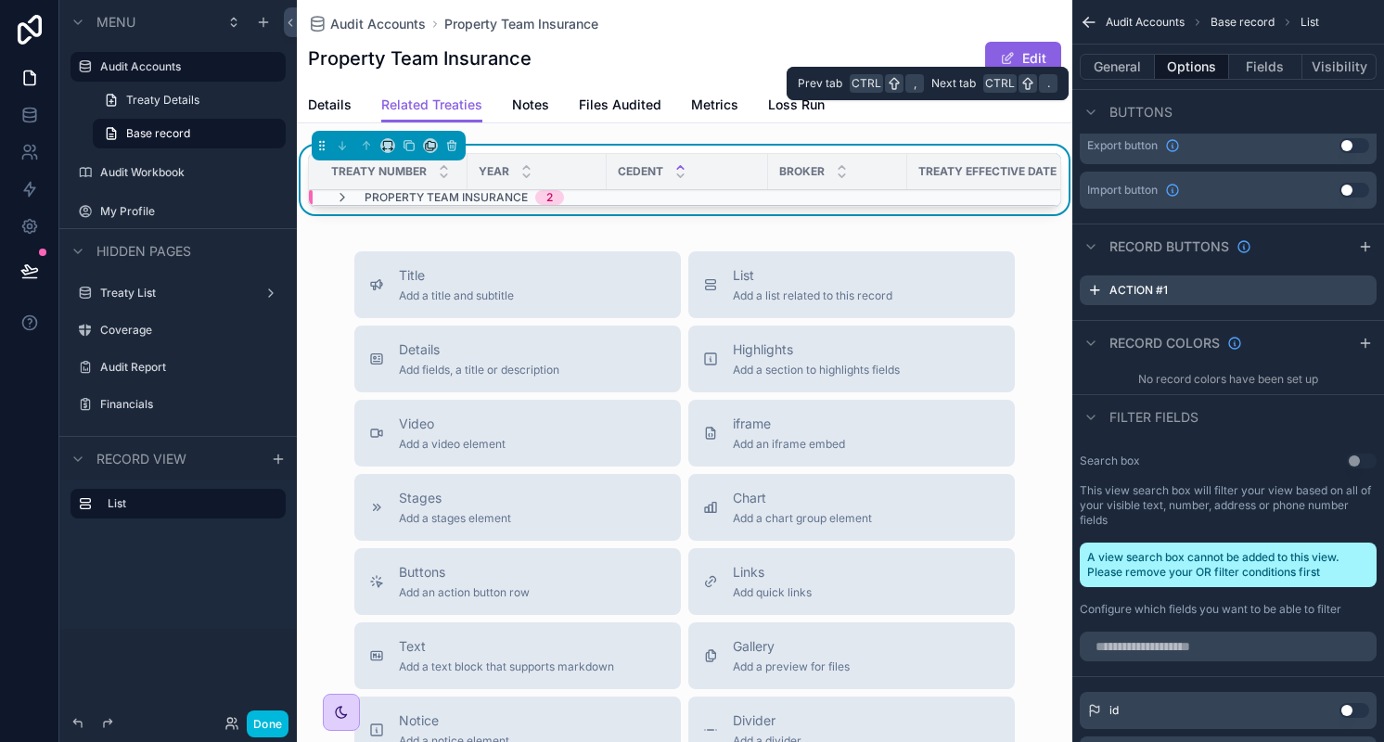
click at [1122, 68] on button "General" at bounding box center [1117, 67] width 75 height 26
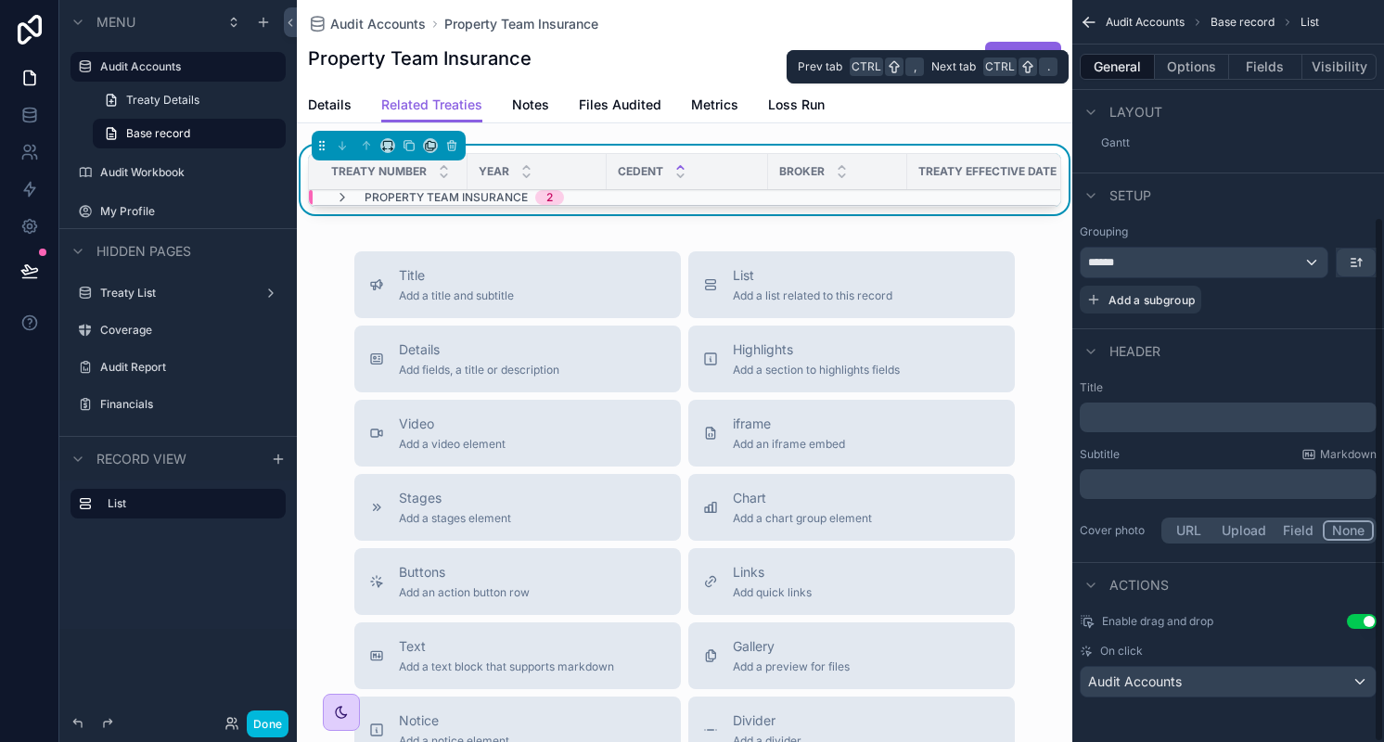
scroll to position [306, 0]
click at [1179, 64] on button "Options" at bounding box center [1192, 67] width 74 height 26
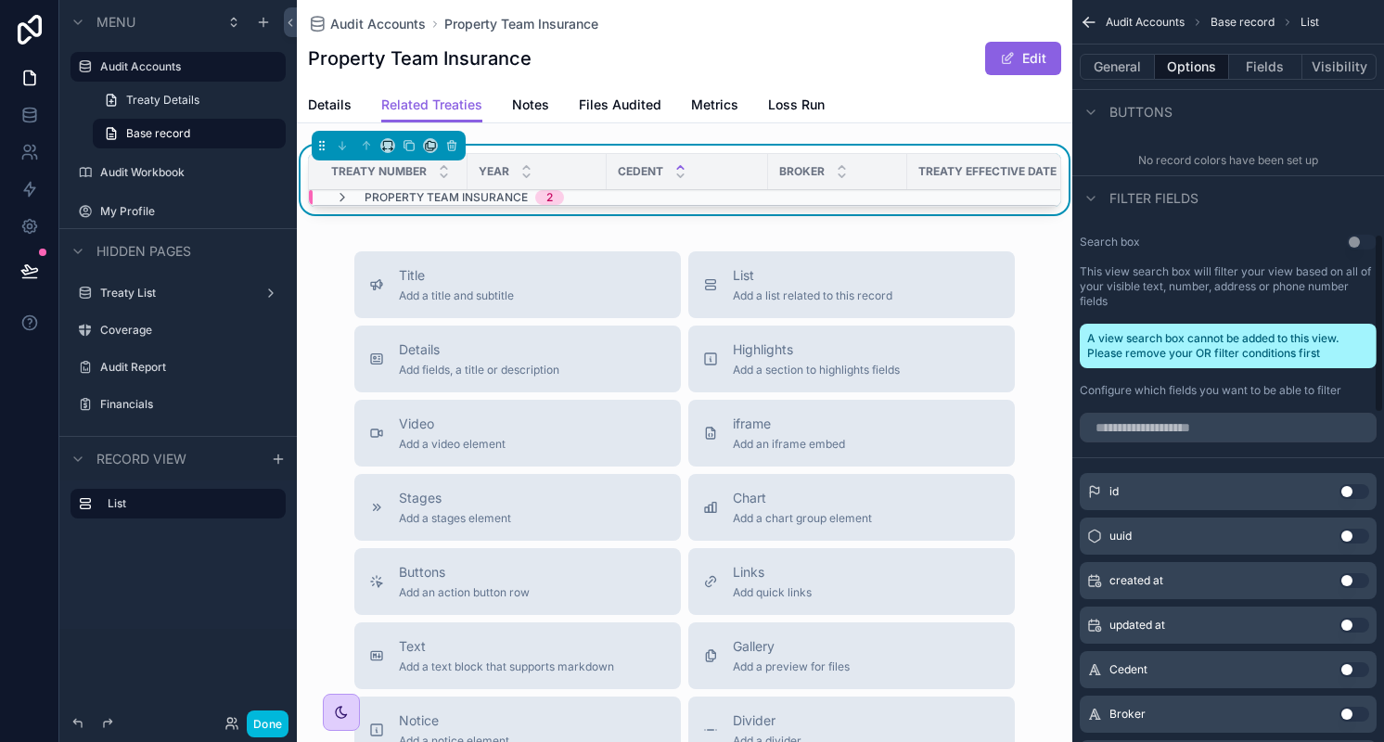
scroll to position [969, 0]
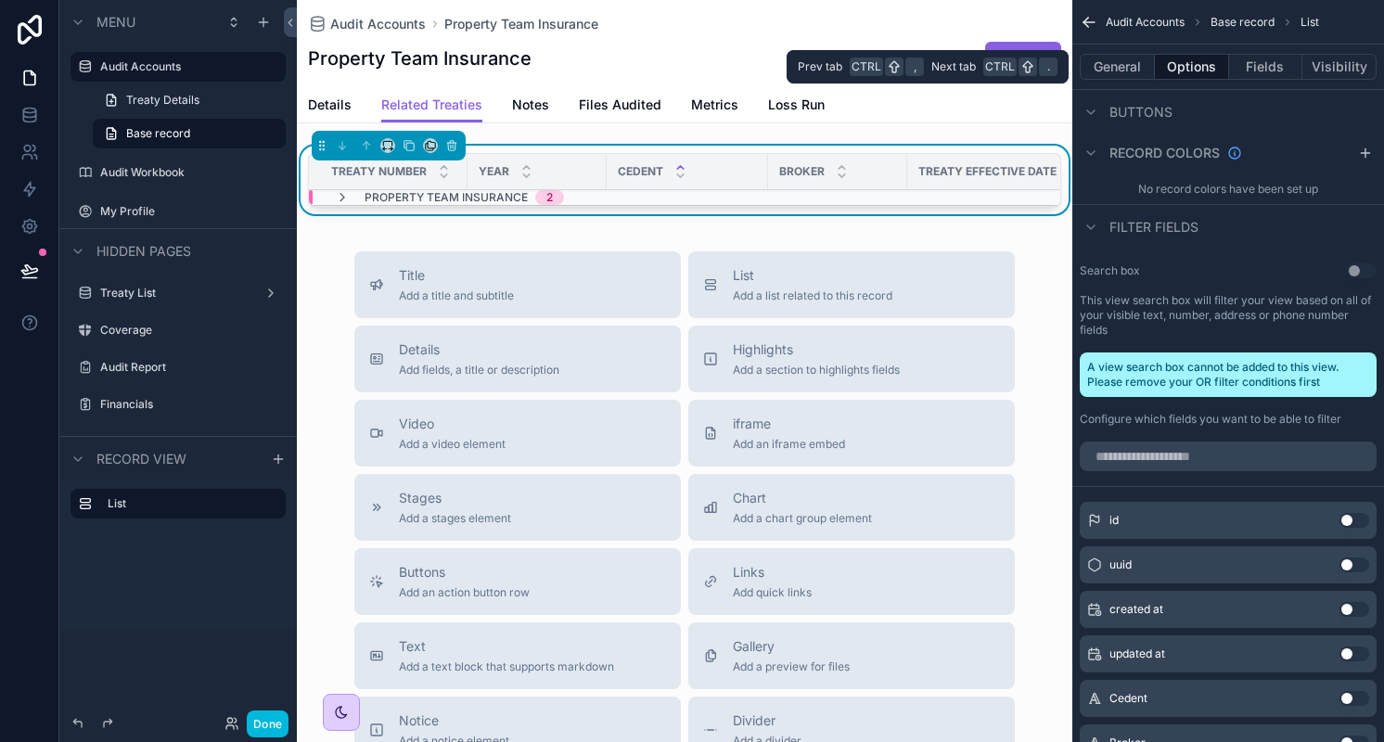
click at [1263, 65] on button "Fields" at bounding box center [1266, 67] width 74 height 26
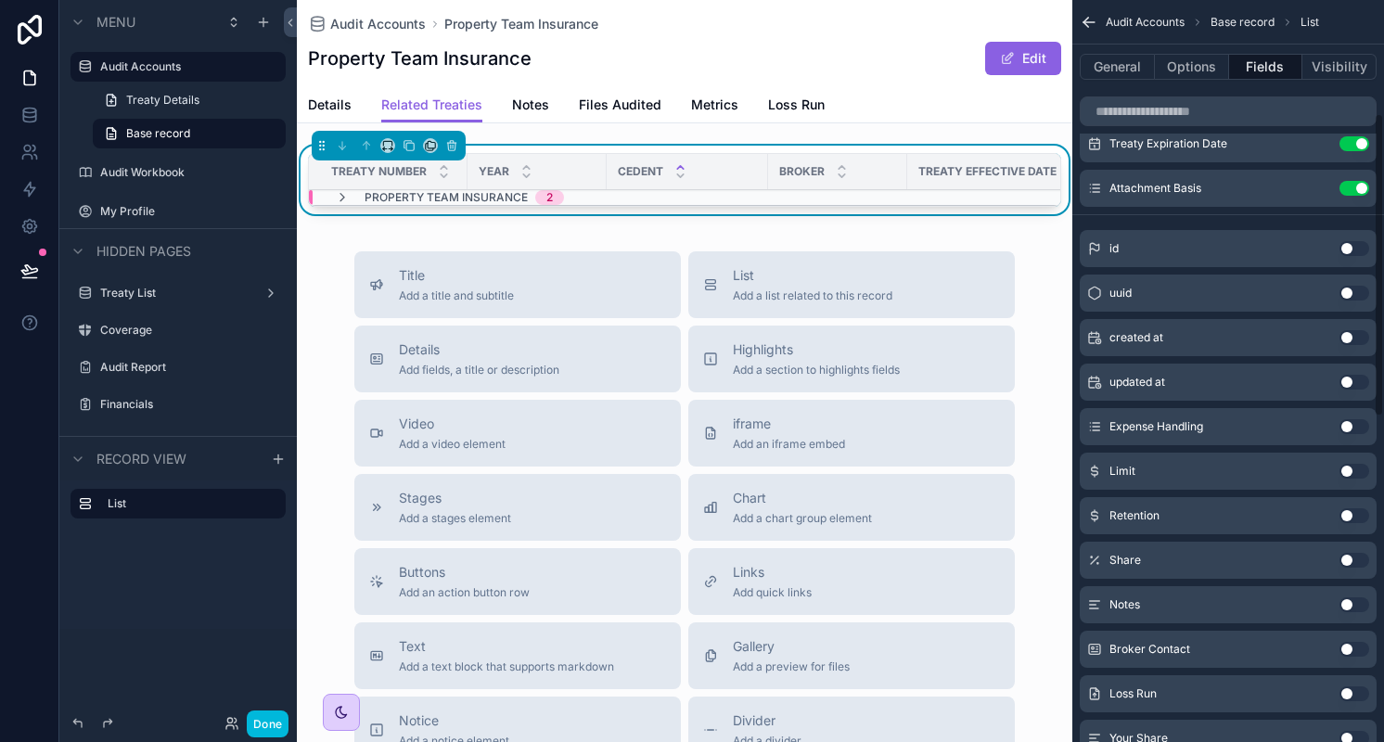
scroll to position [0, 0]
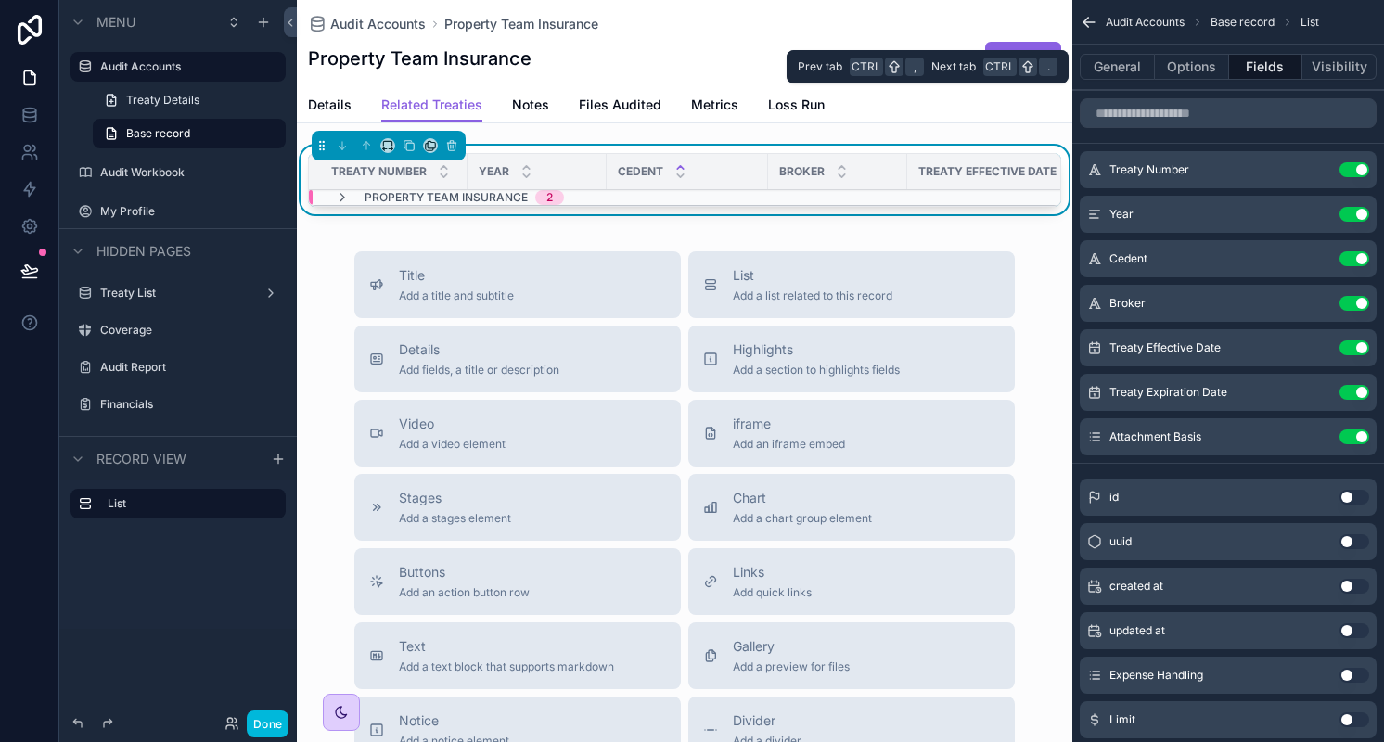
click at [1338, 67] on button "Visibility" at bounding box center [1339, 67] width 74 height 26
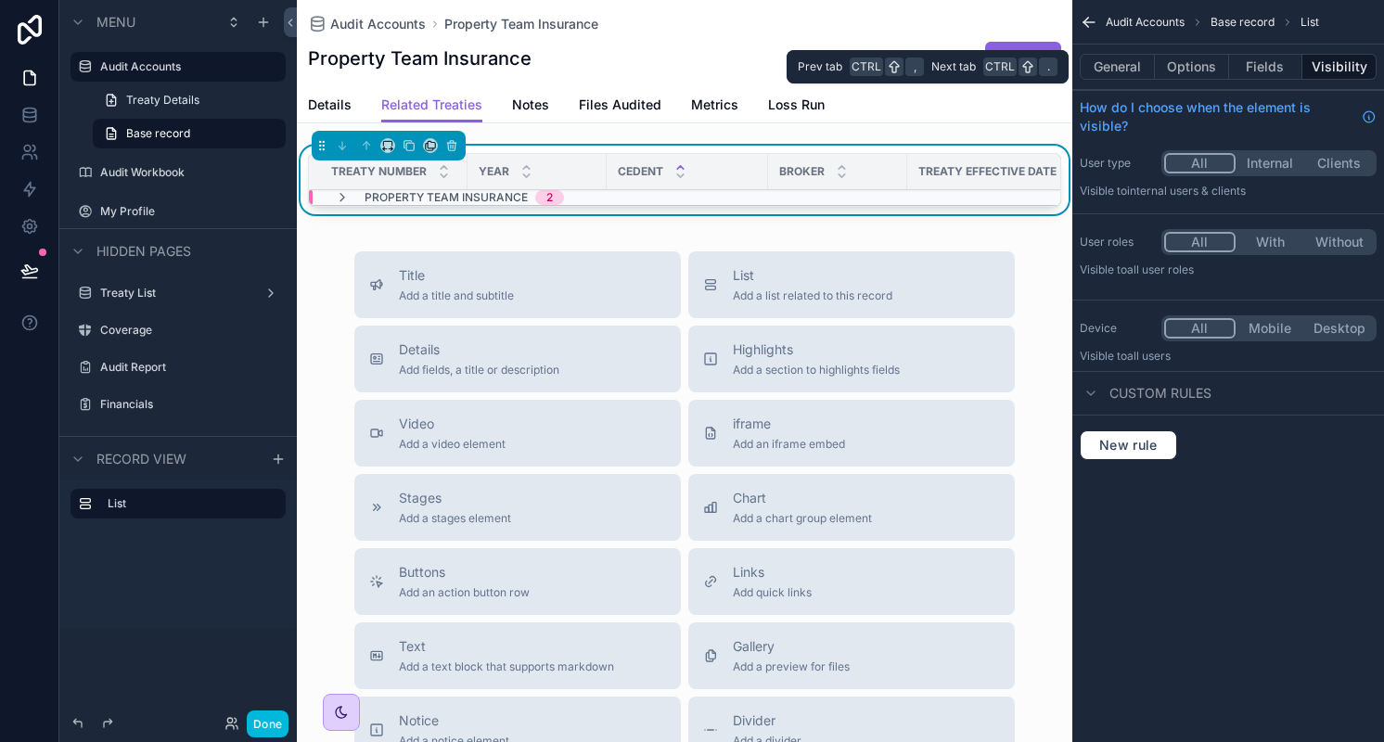
click at [1190, 70] on button "Options" at bounding box center [1192, 67] width 74 height 26
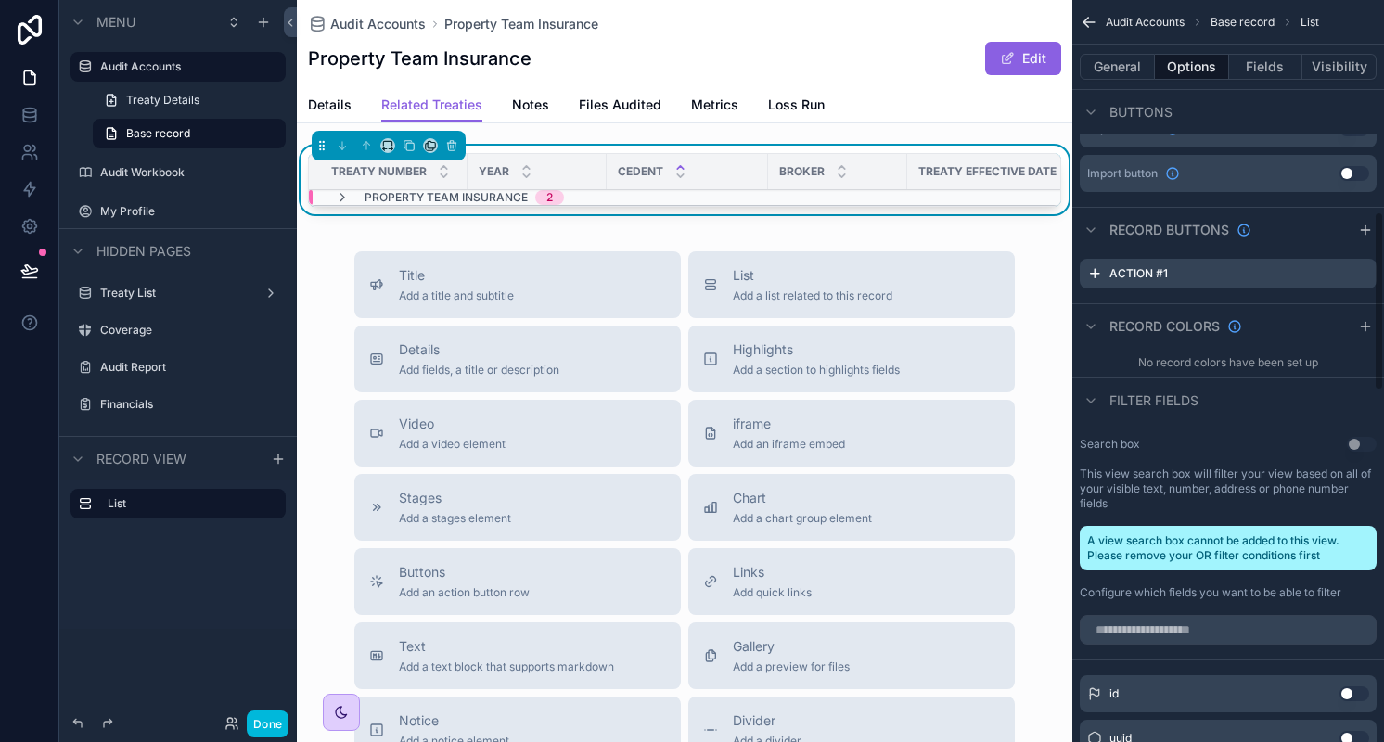
scroll to position [767, 0]
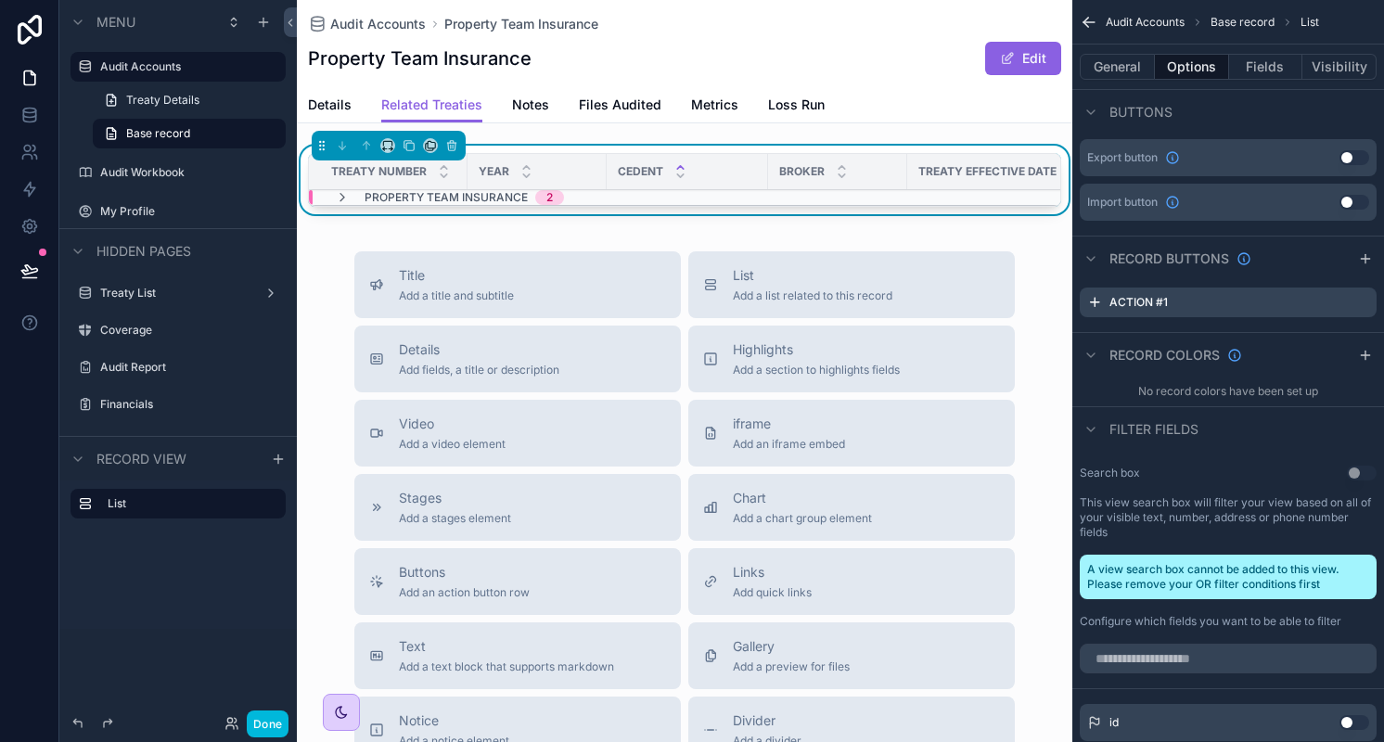
click at [0, 0] on icon "scrollable content" at bounding box center [0, 0] width 0 height 0
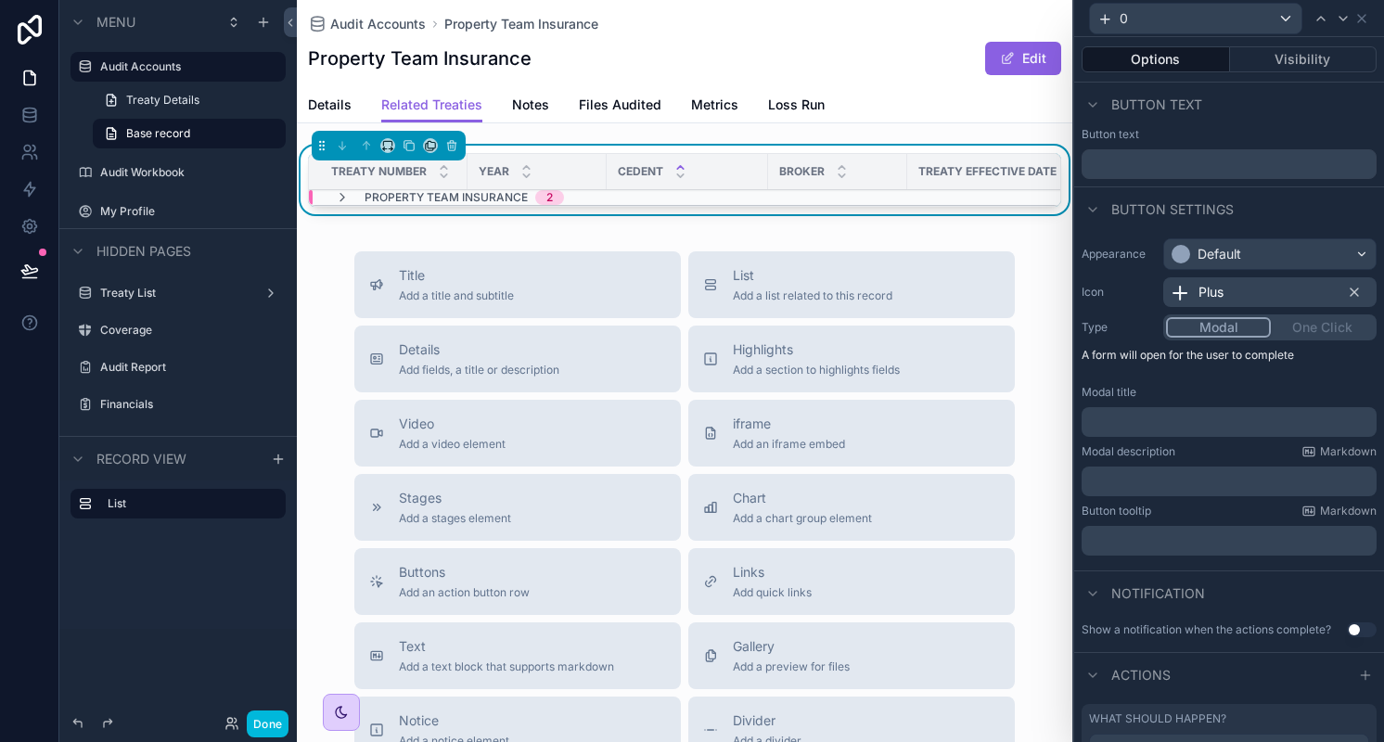
scroll to position [196, 0]
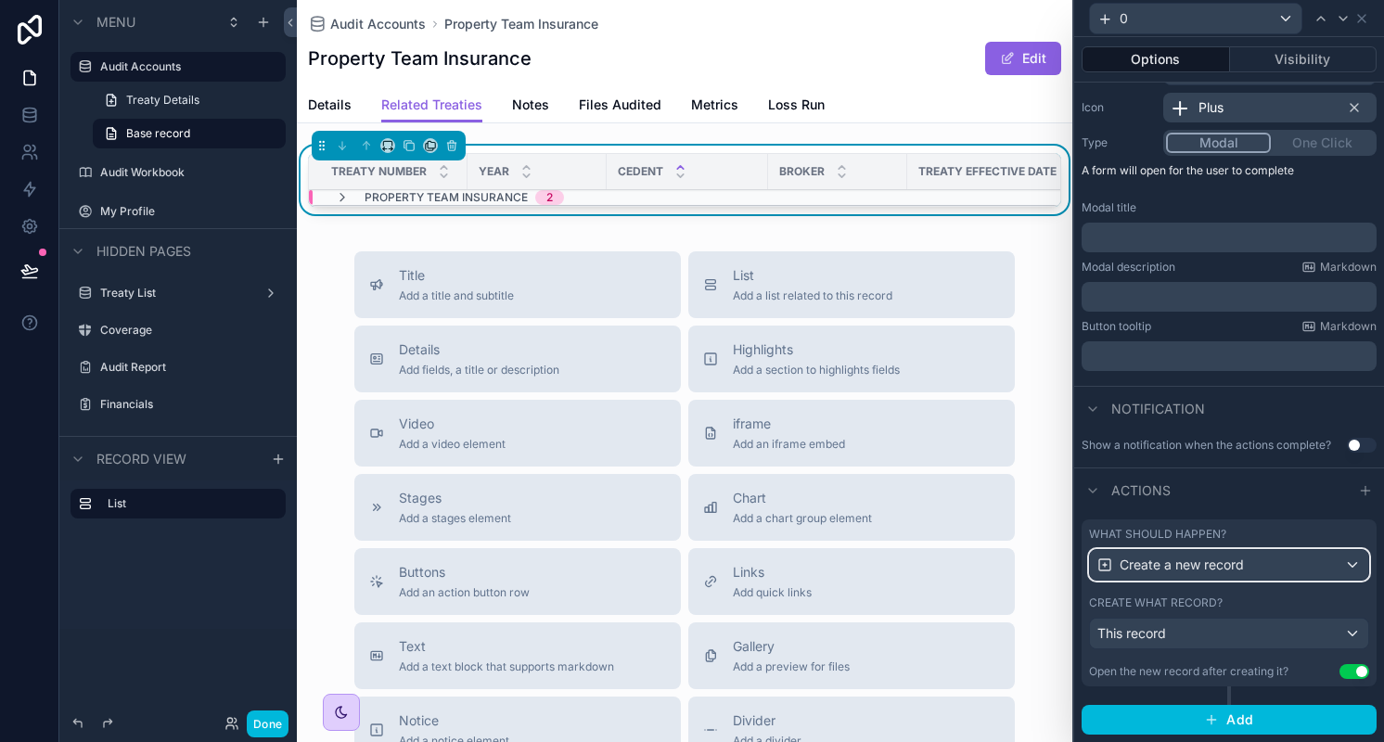
click at [1245, 572] on div "Create a new record" at bounding box center [1229, 565] width 278 height 30
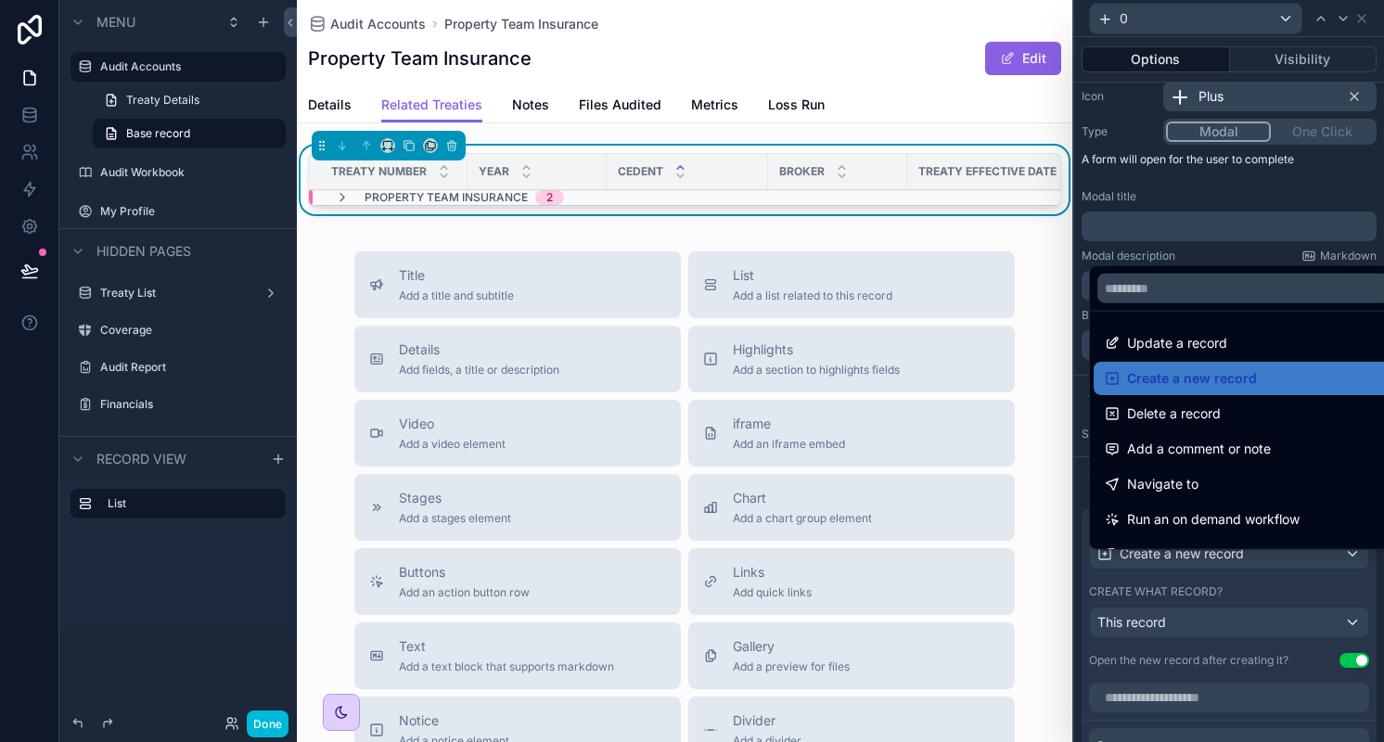
click at [1245, 572] on div at bounding box center [1229, 371] width 310 height 742
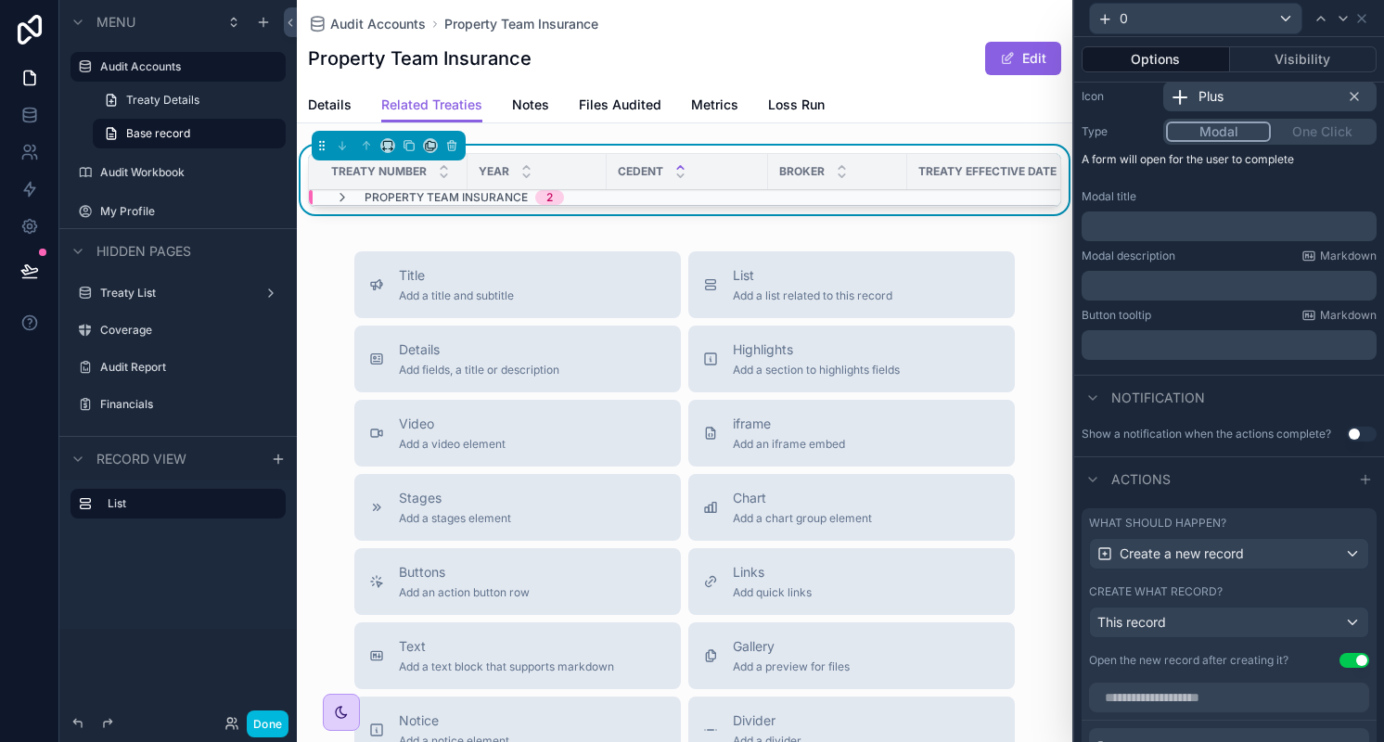
scroll to position [341, 0]
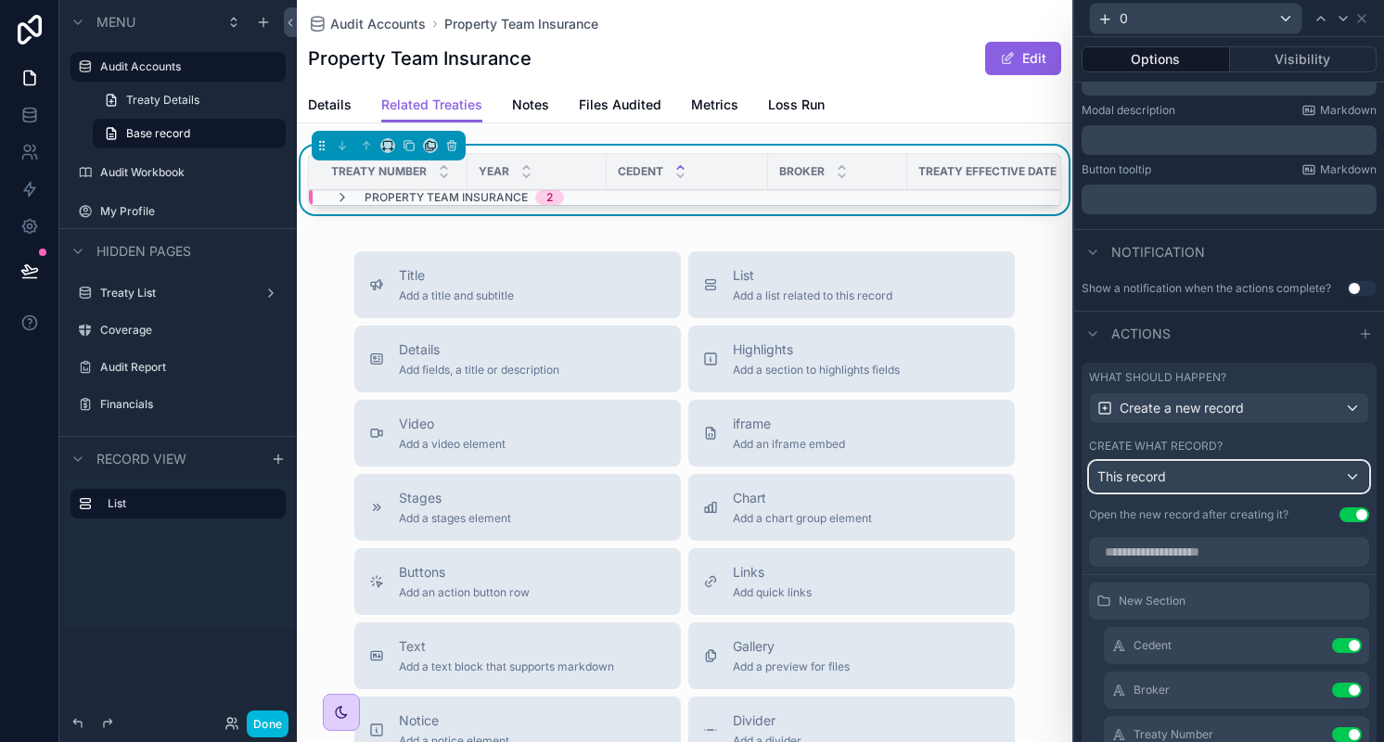
click at [1187, 485] on div "This record" at bounding box center [1229, 477] width 278 height 30
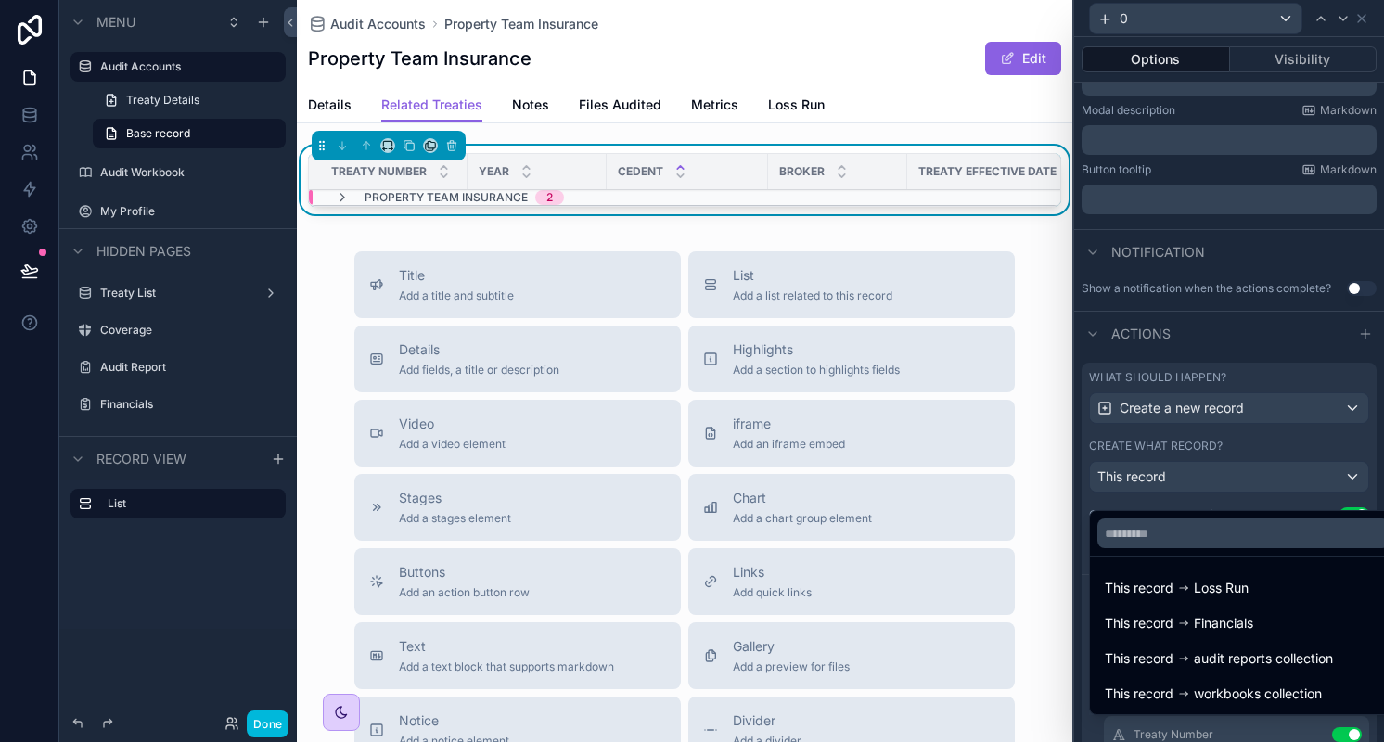
click at [1187, 485] on div at bounding box center [1229, 371] width 310 height 742
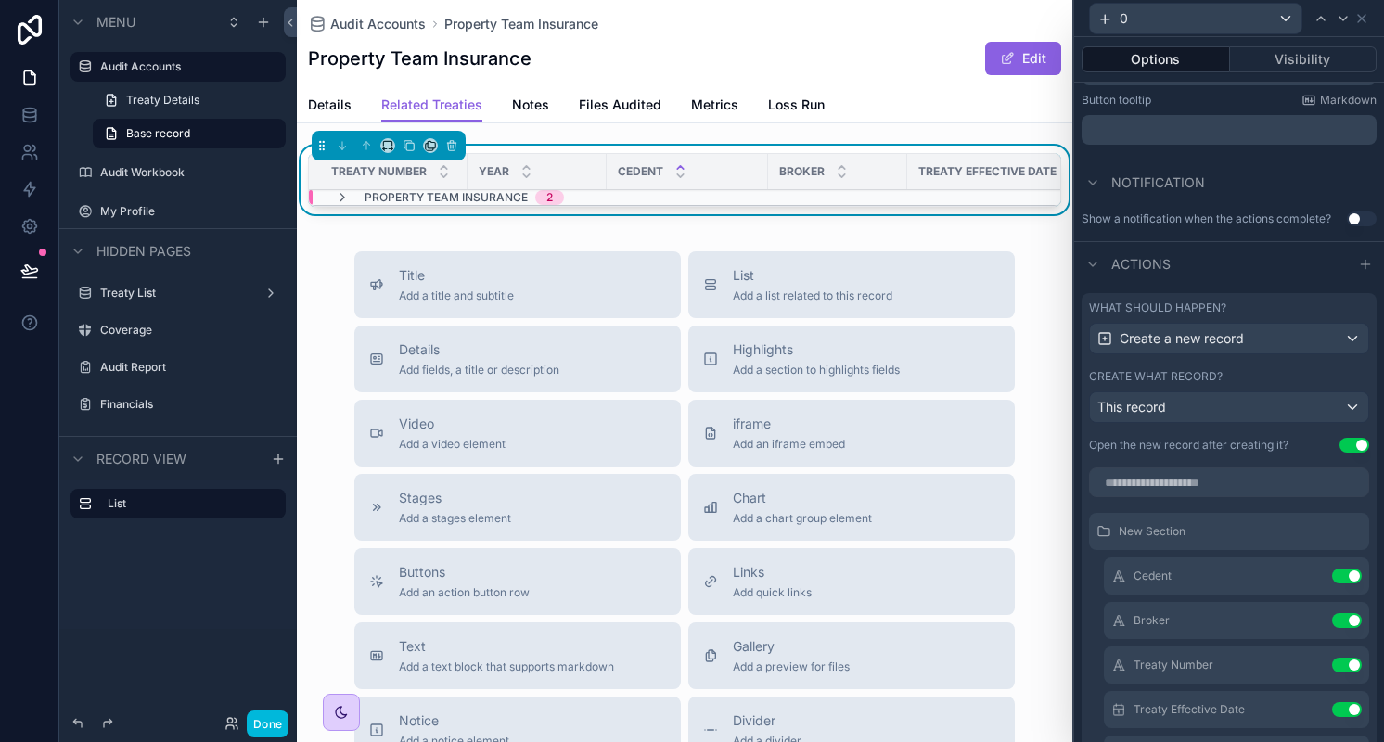
scroll to position [0, 0]
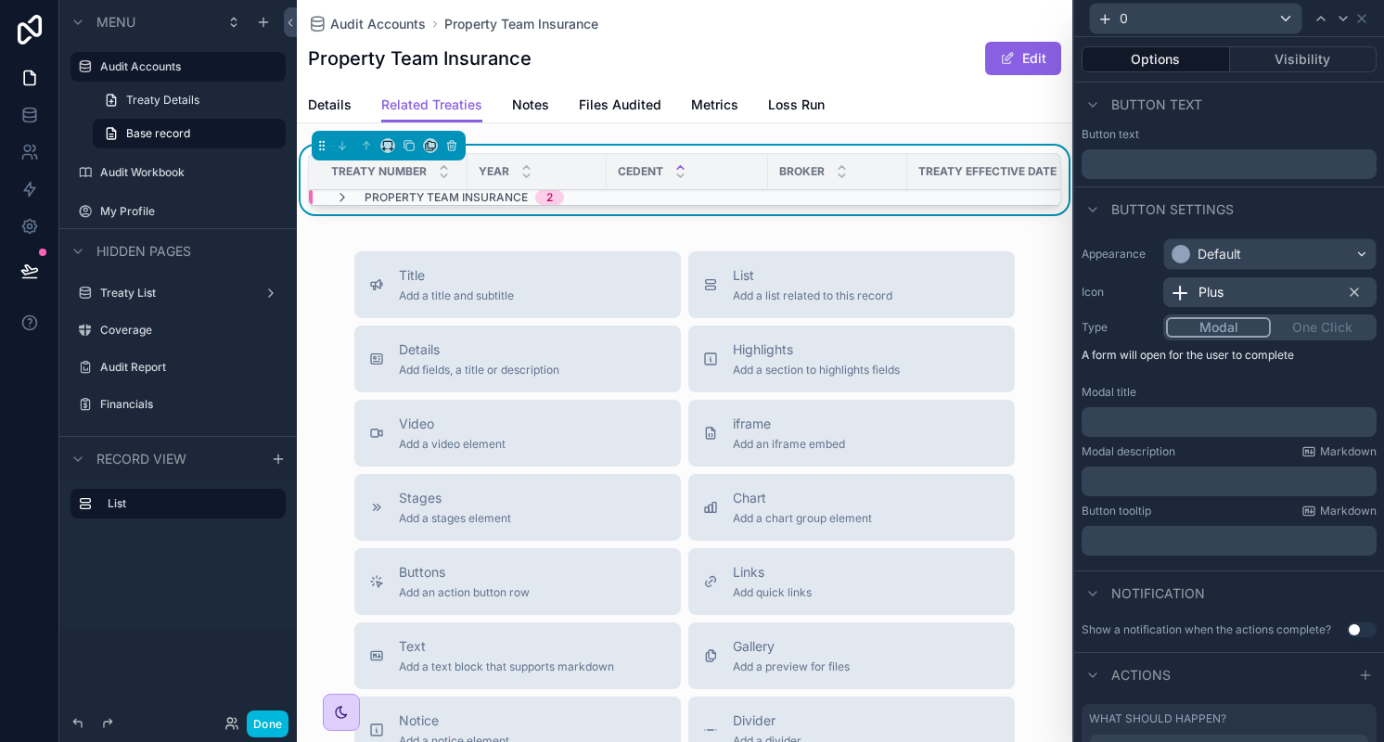
click at [777, 185] on div "Broker" at bounding box center [837, 171] width 139 height 35
click at [1363, 19] on icon at bounding box center [1361, 18] width 7 height 7
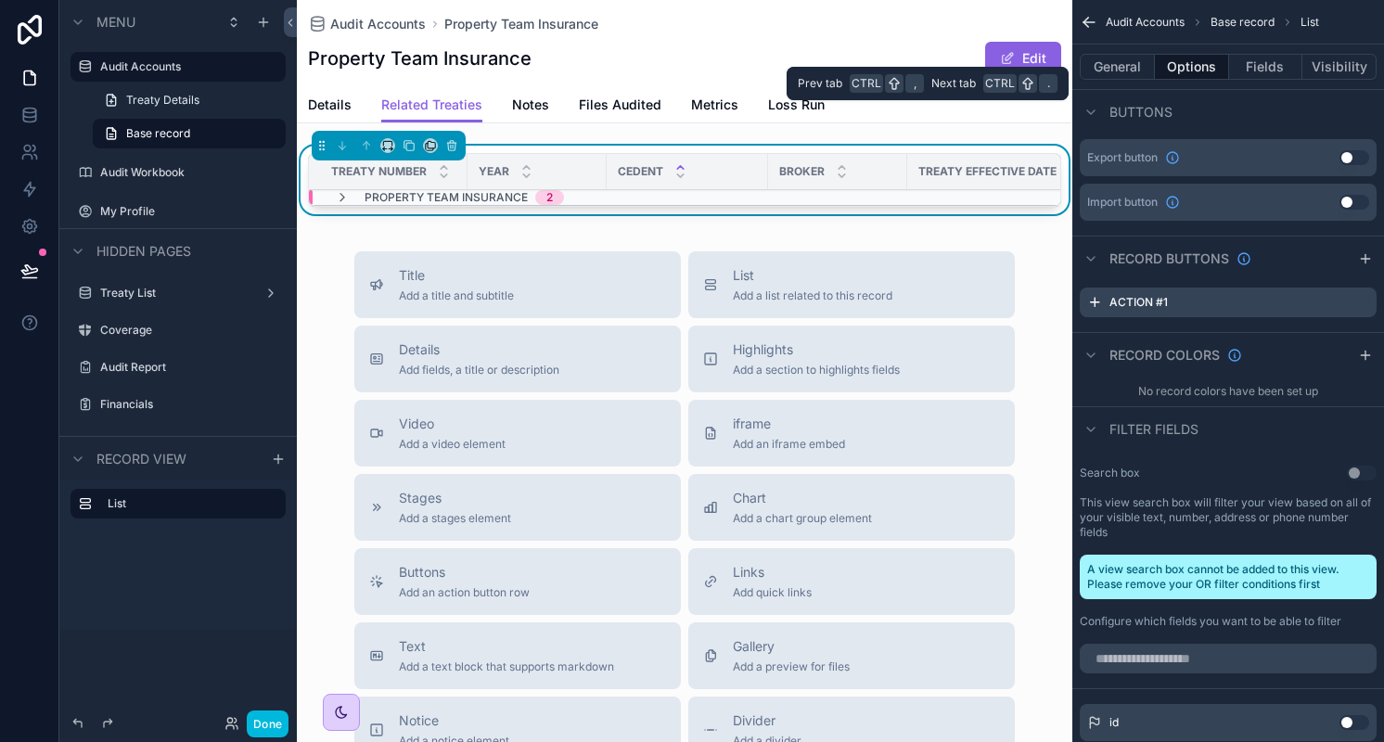
click at [1127, 71] on button "General" at bounding box center [1117, 67] width 75 height 26
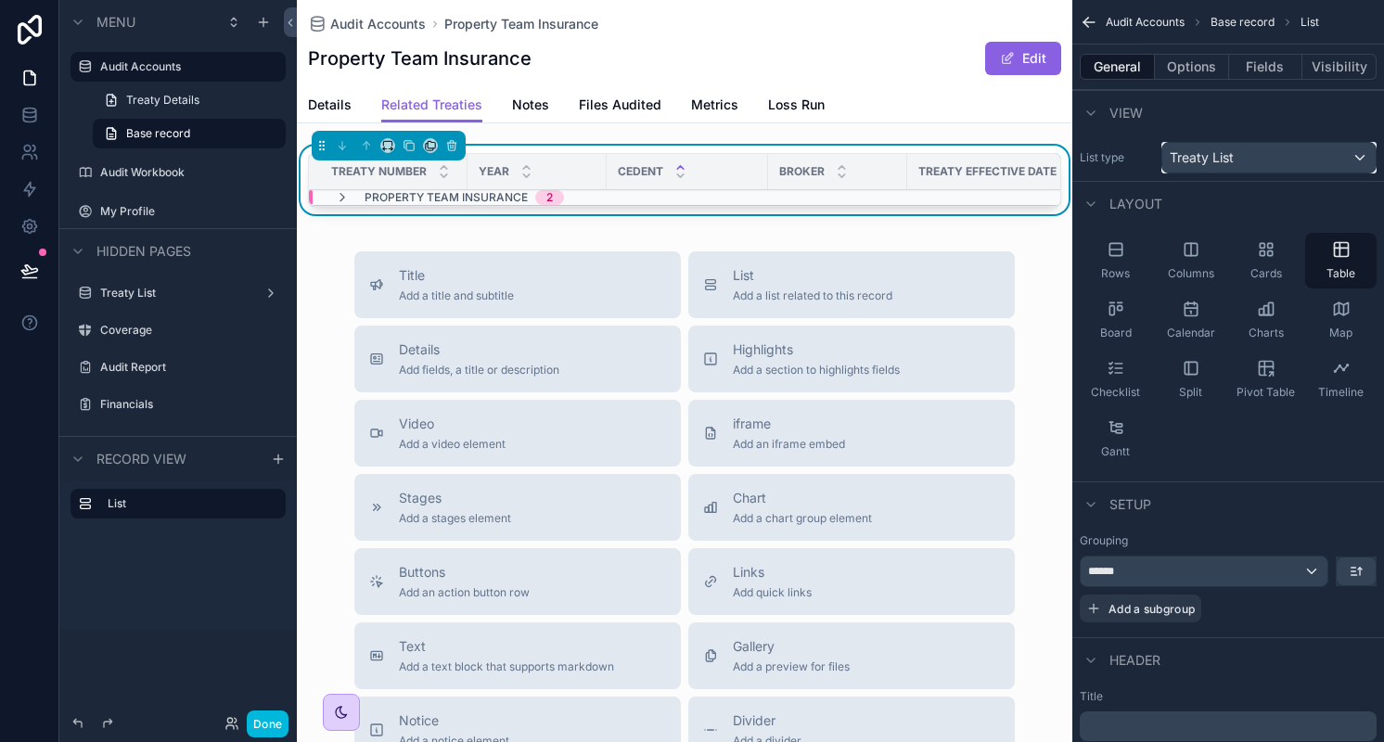
click at [1264, 159] on div "Treaty List" at bounding box center [1268, 158] width 213 height 30
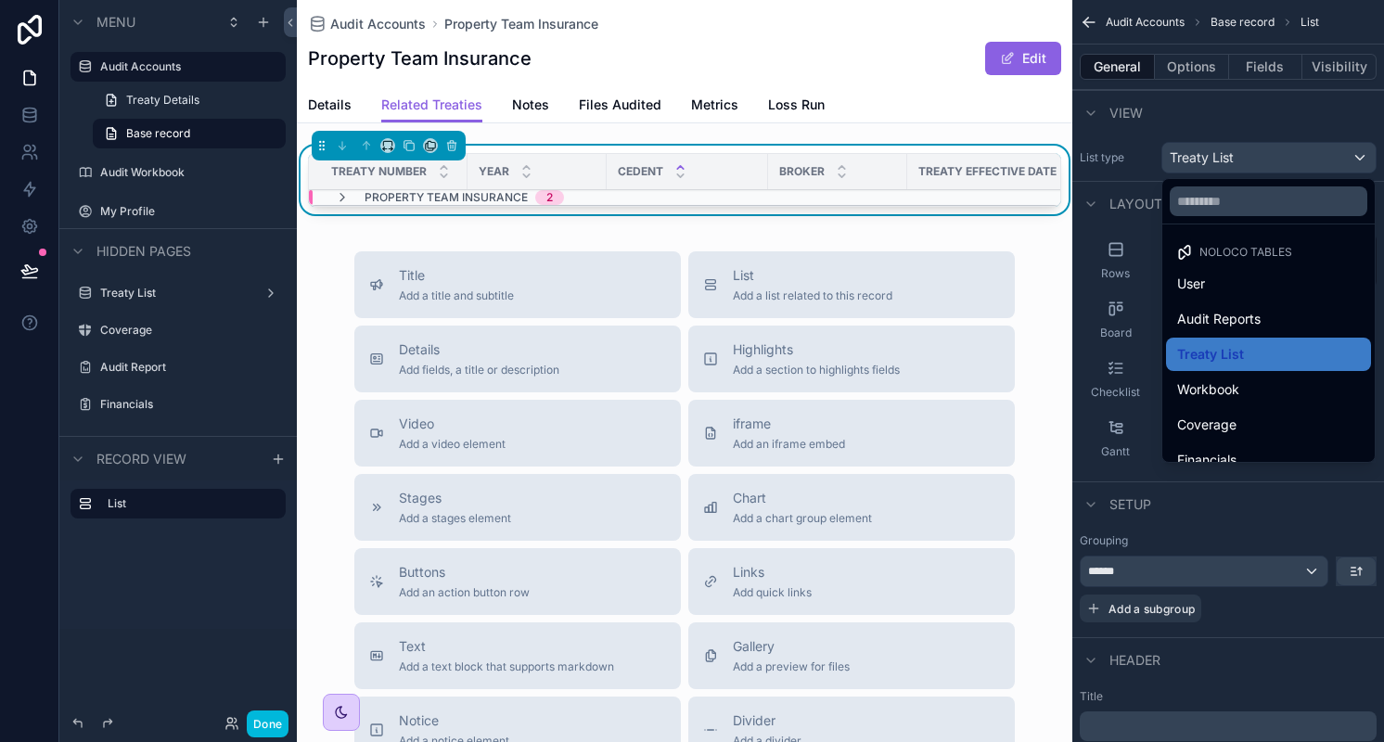
click at [1264, 159] on div "scrollable content" at bounding box center [692, 371] width 1384 height 742
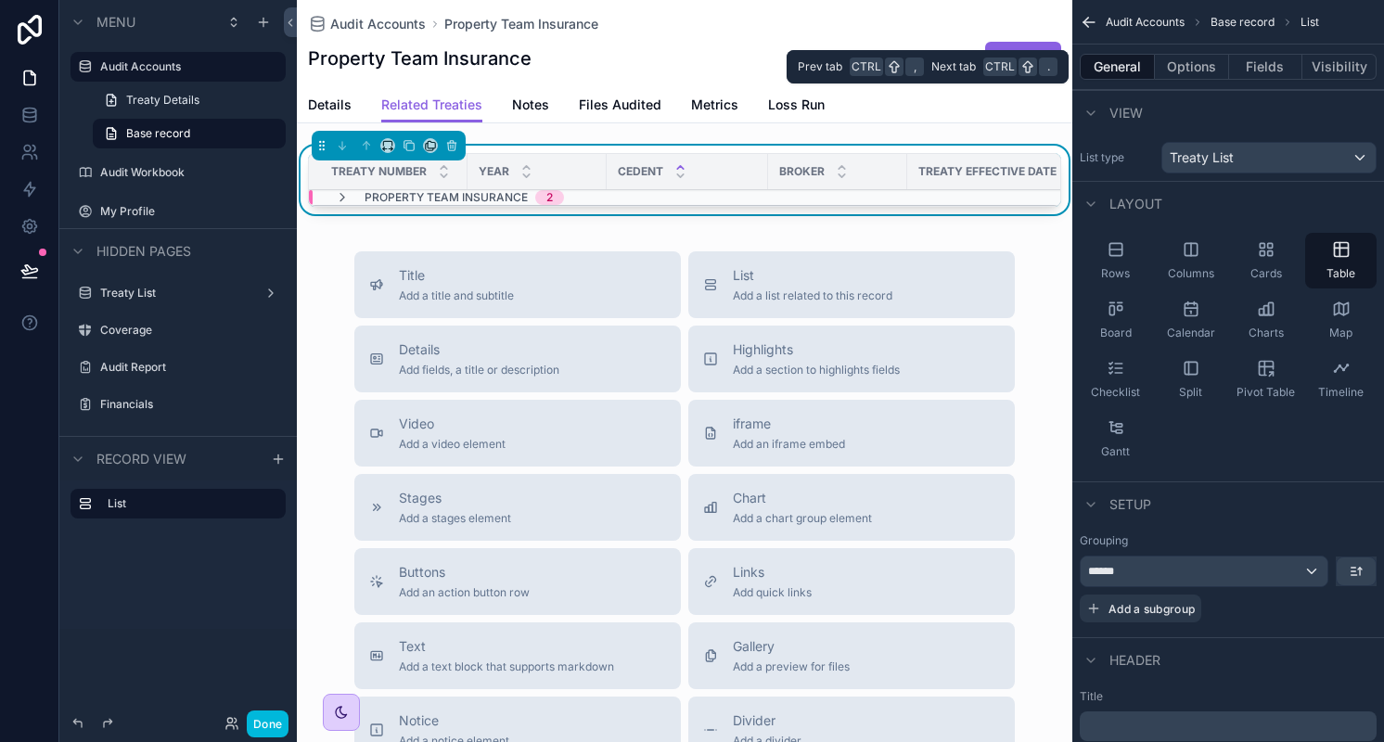
click at [1189, 70] on button "Options" at bounding box center [1192, 67] width 74 height 26
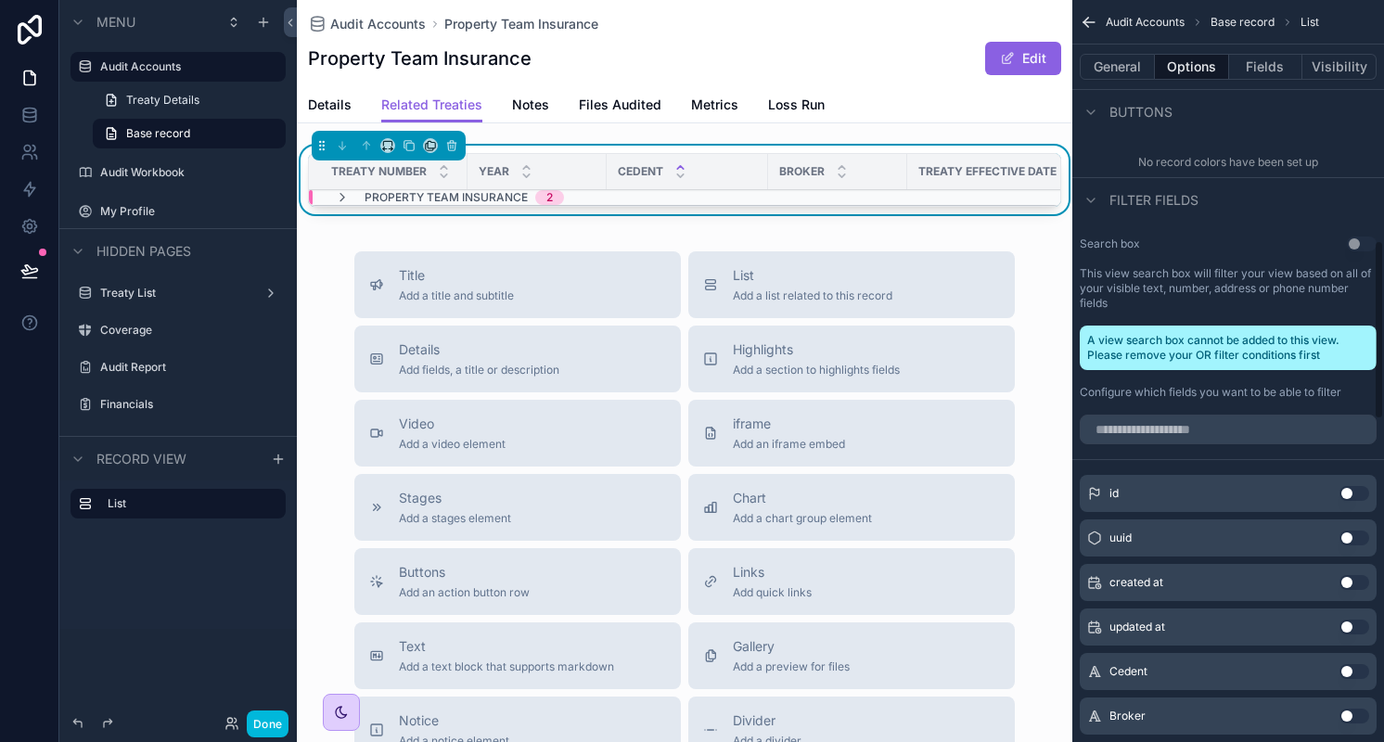
scroll to position [995, 0]
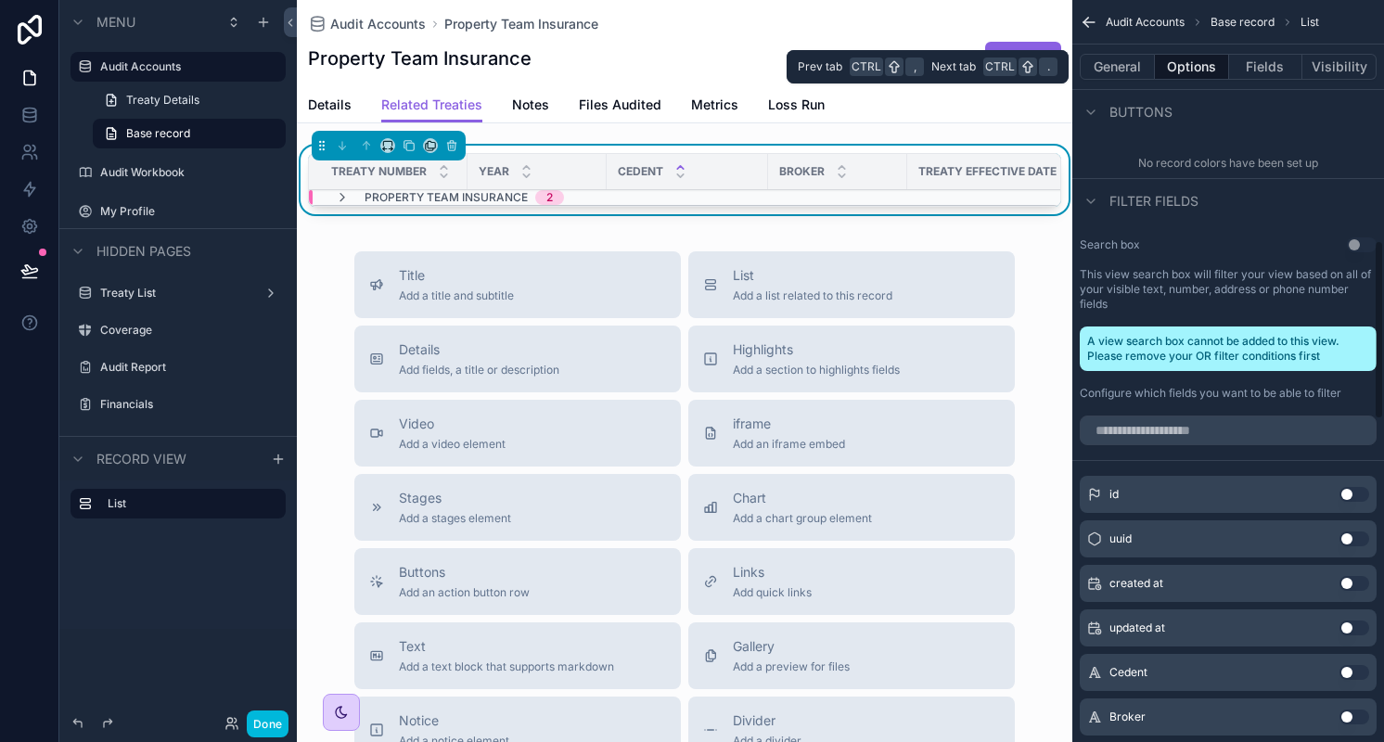
click at [1261, 69] on button "Fields" at bounding box center [1266, 67] width 74 height 26
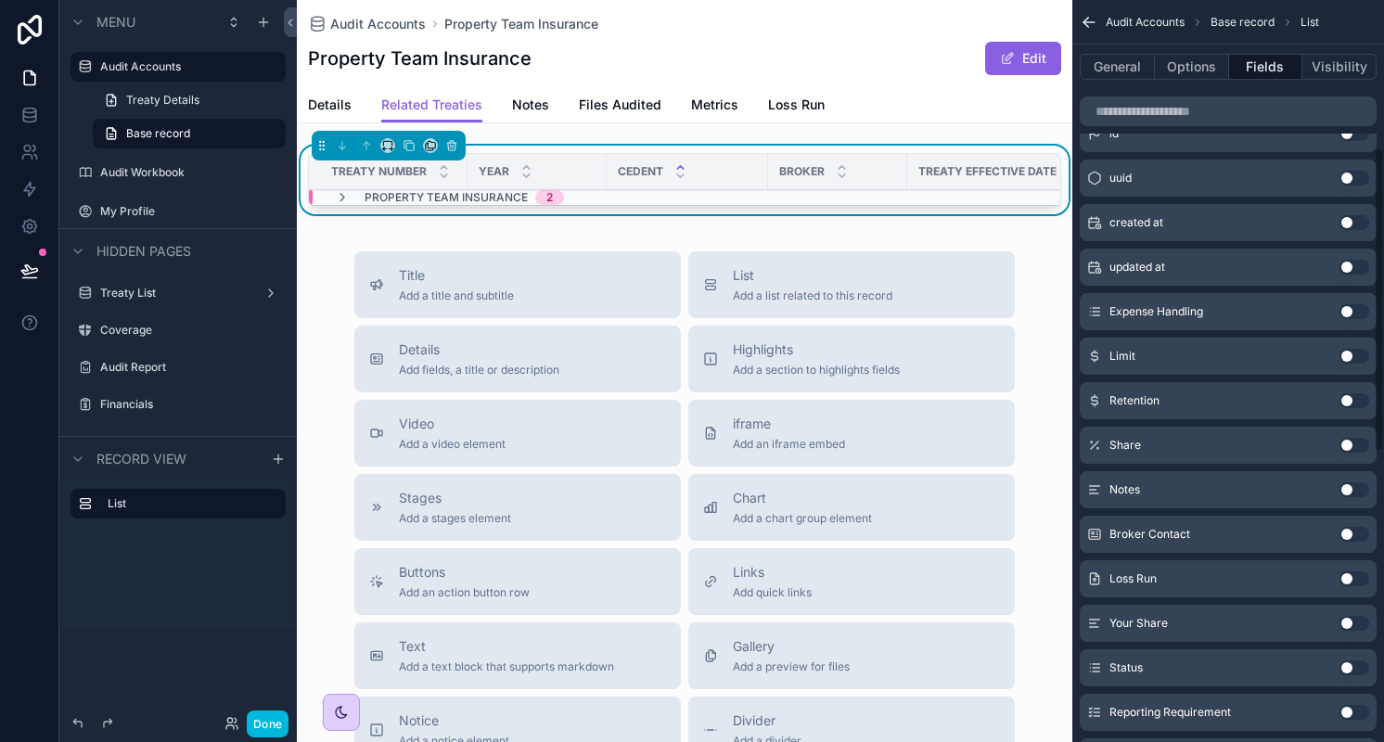
scroll to position [0, 0]
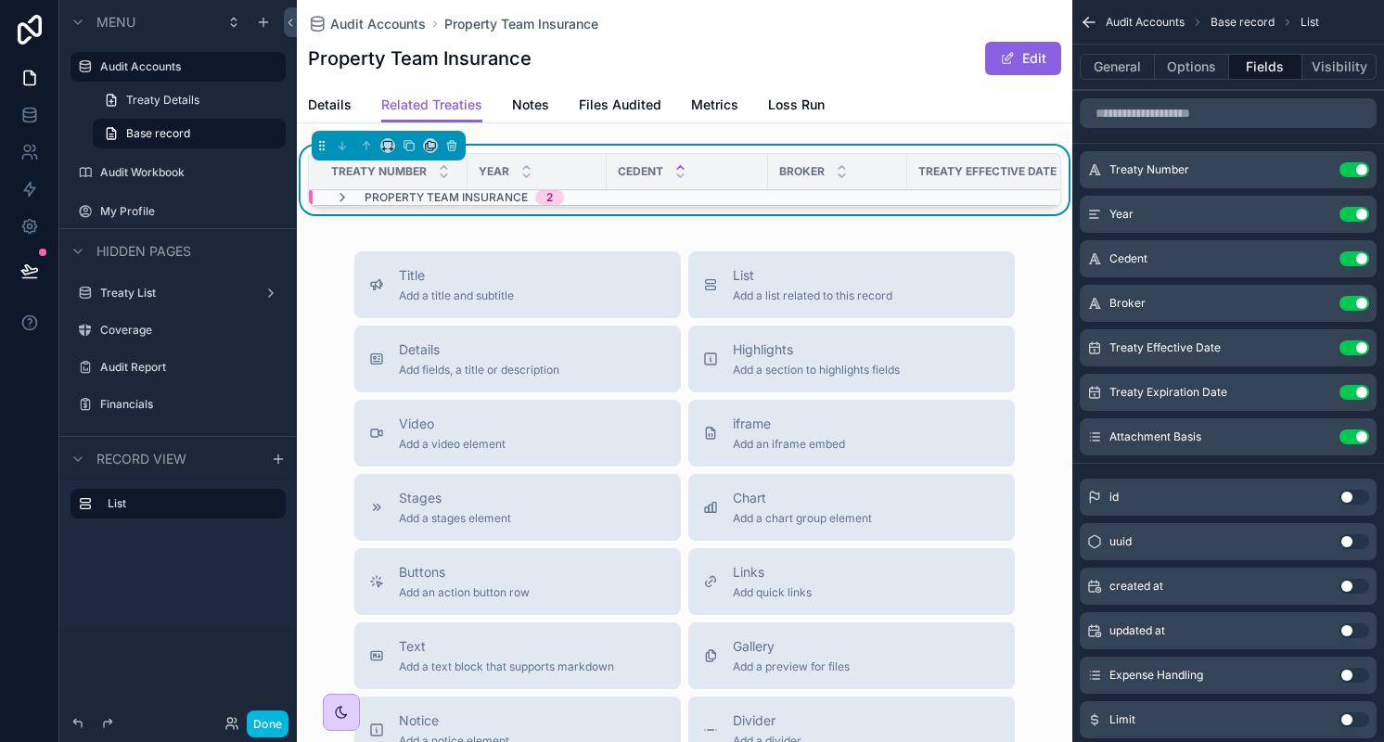
click at [0, 0] on icon "scrollable content" at bounding box center [0, 0] width 0 height 0
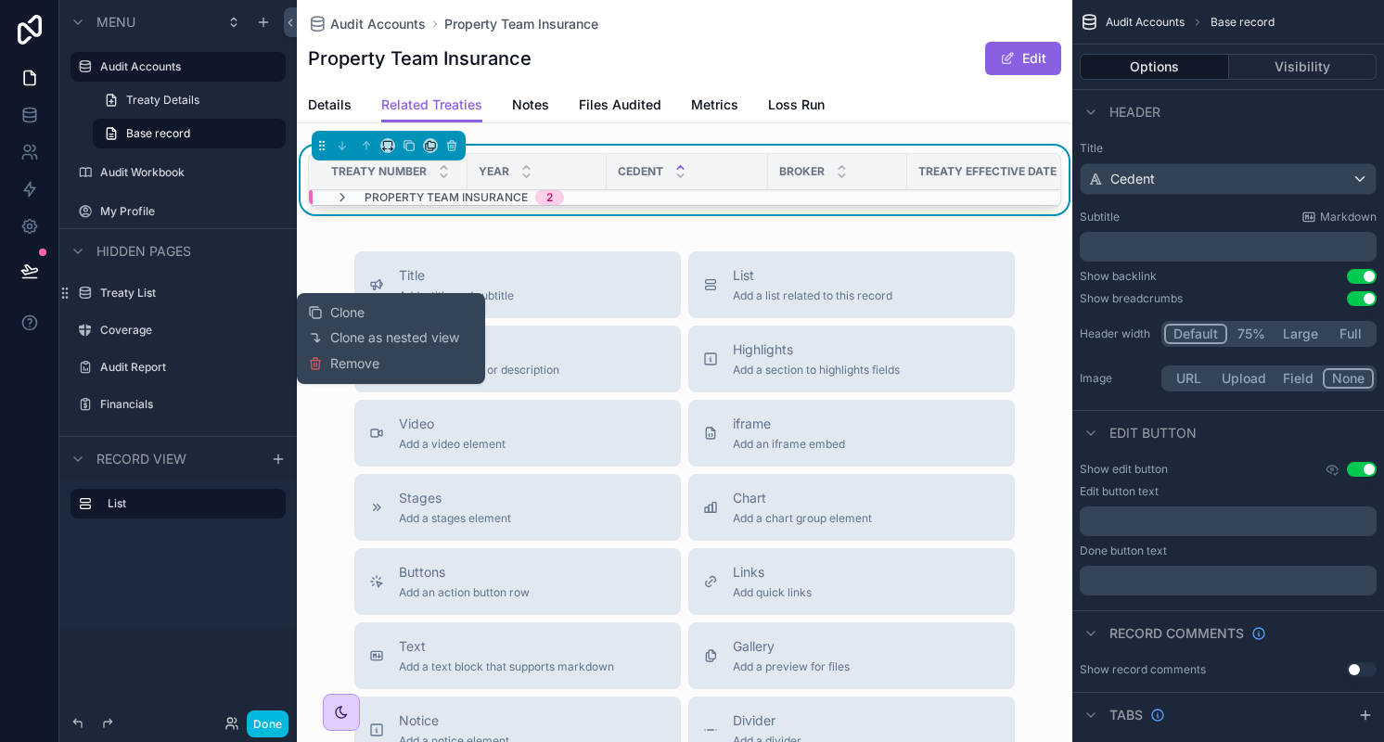
click at [353, 356] on span "Remove" at bounding box center [354, 363] width 49 height 19
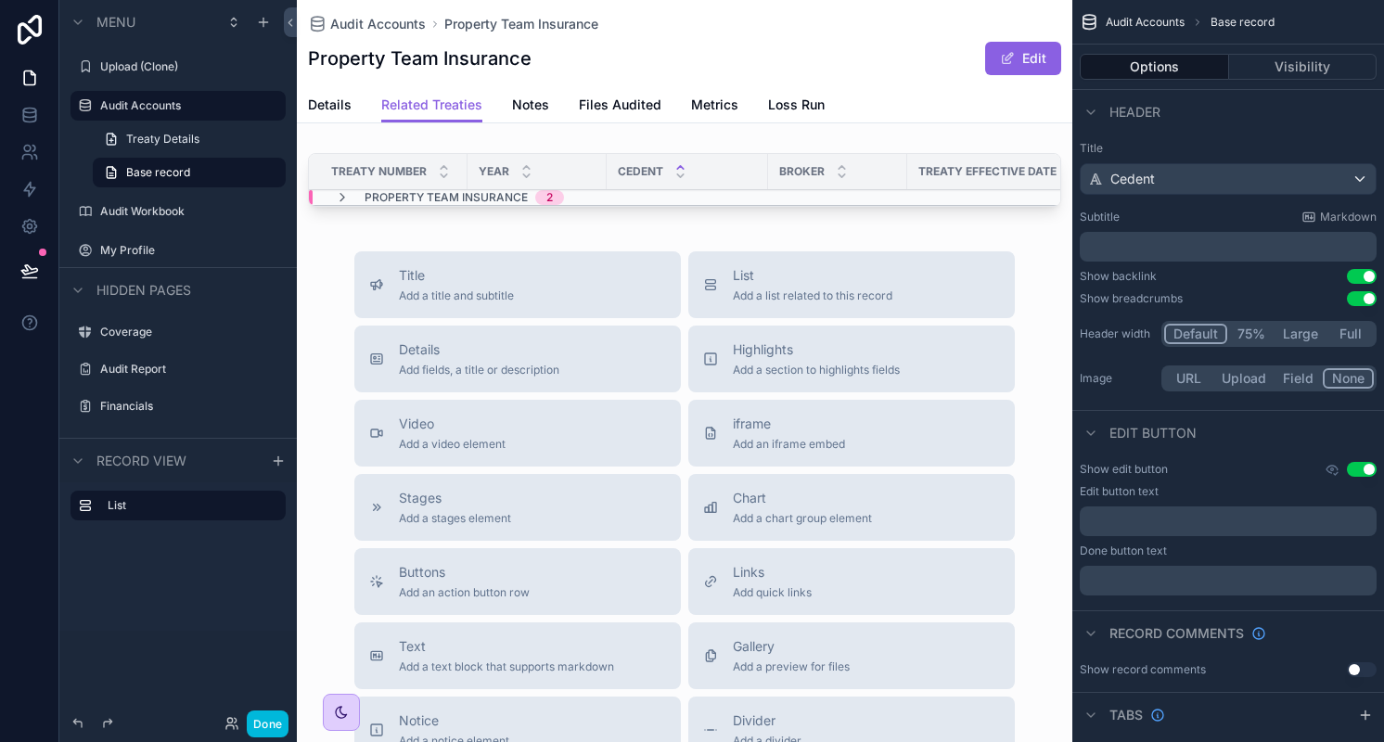
click at [345, 195] on icon "scrollable content" at bounding box center [342, 197] width 15 height 15
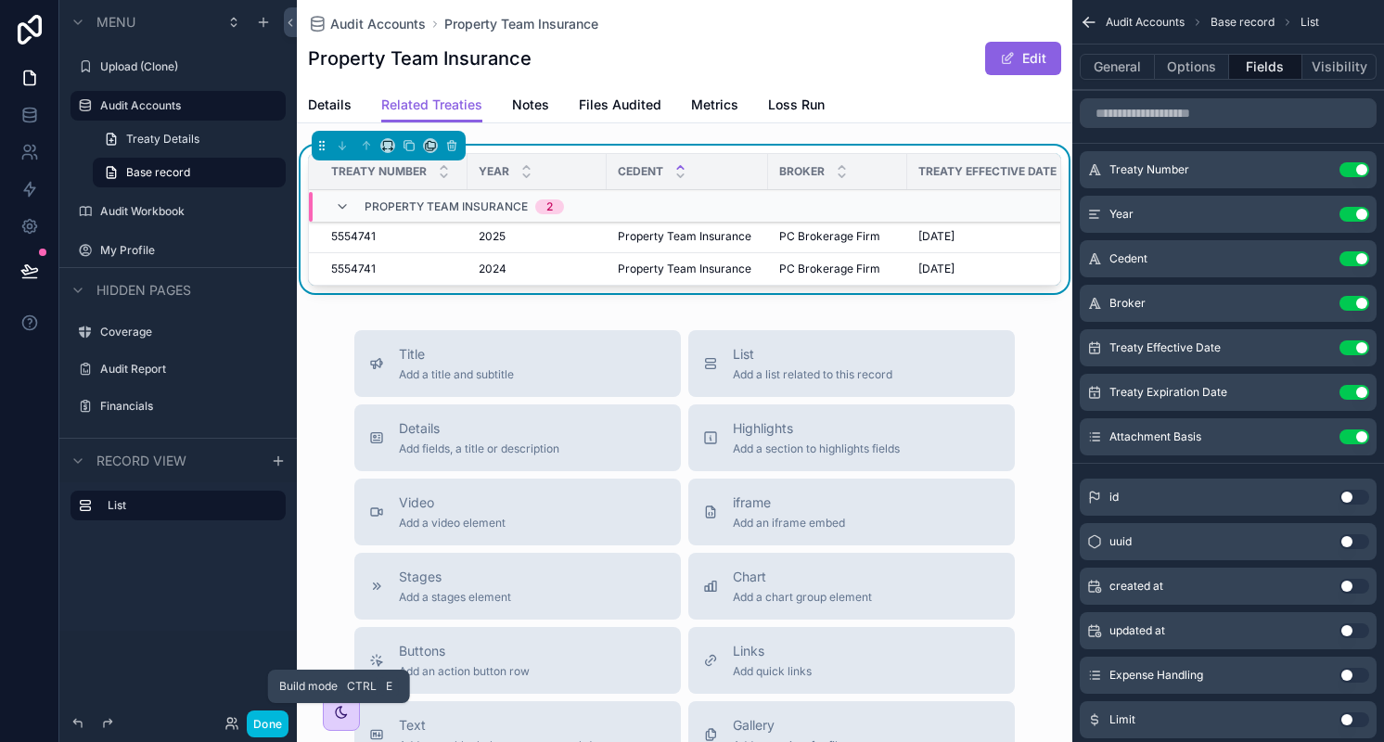
click at [280, 723] on button "Done" at bounding box center [268, 723] width 42 height 27
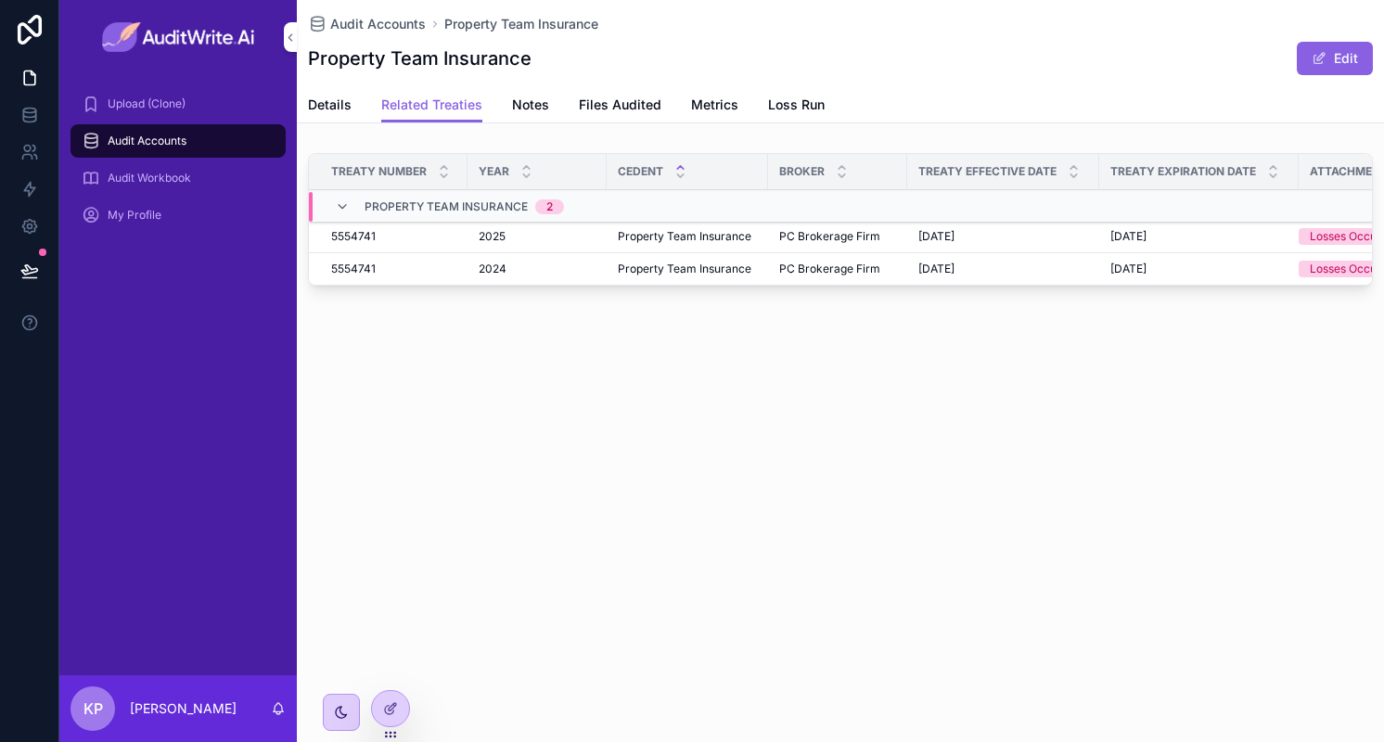
click at [0, 0] on icon "scrollable content" at bounding box center [0, 0] width 0 height 0
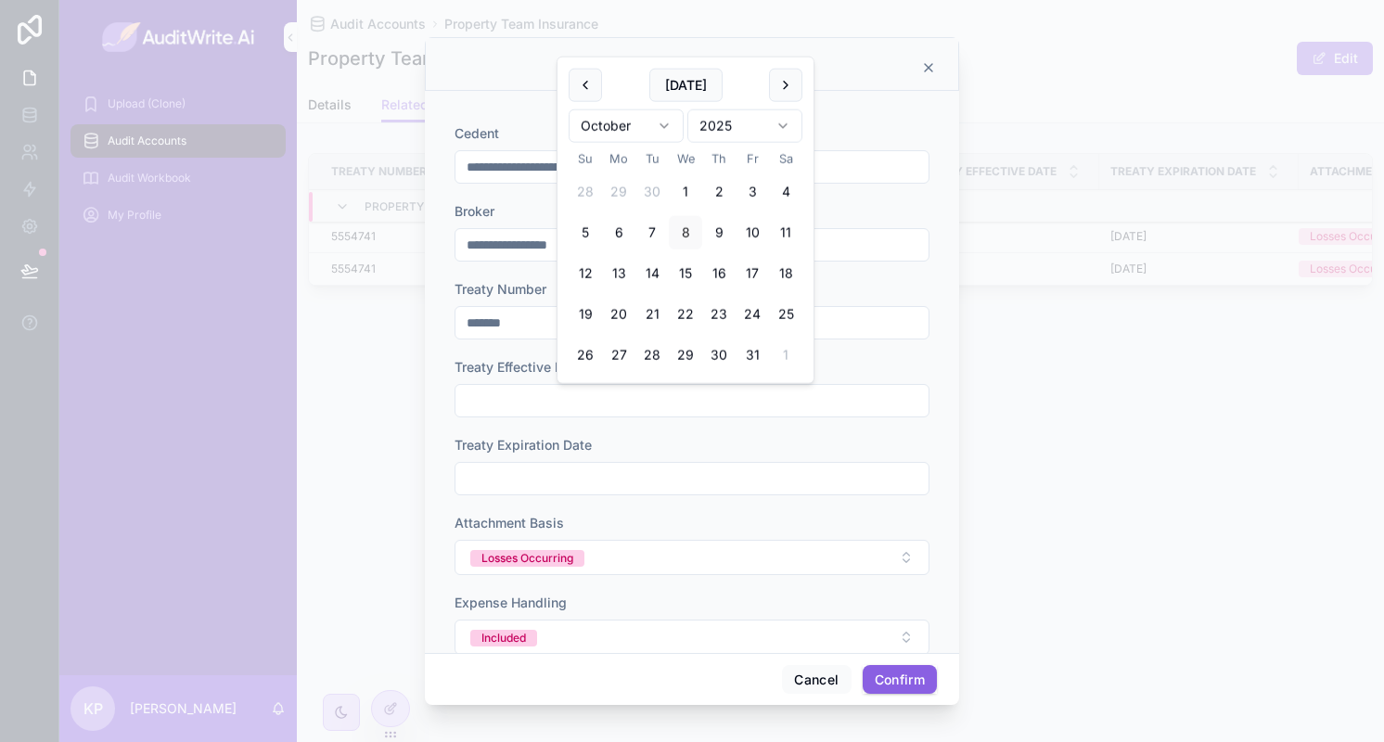
click at [595, 407] on input "text" at bounding box center [691, 401] width 473 height 26
type input "********"
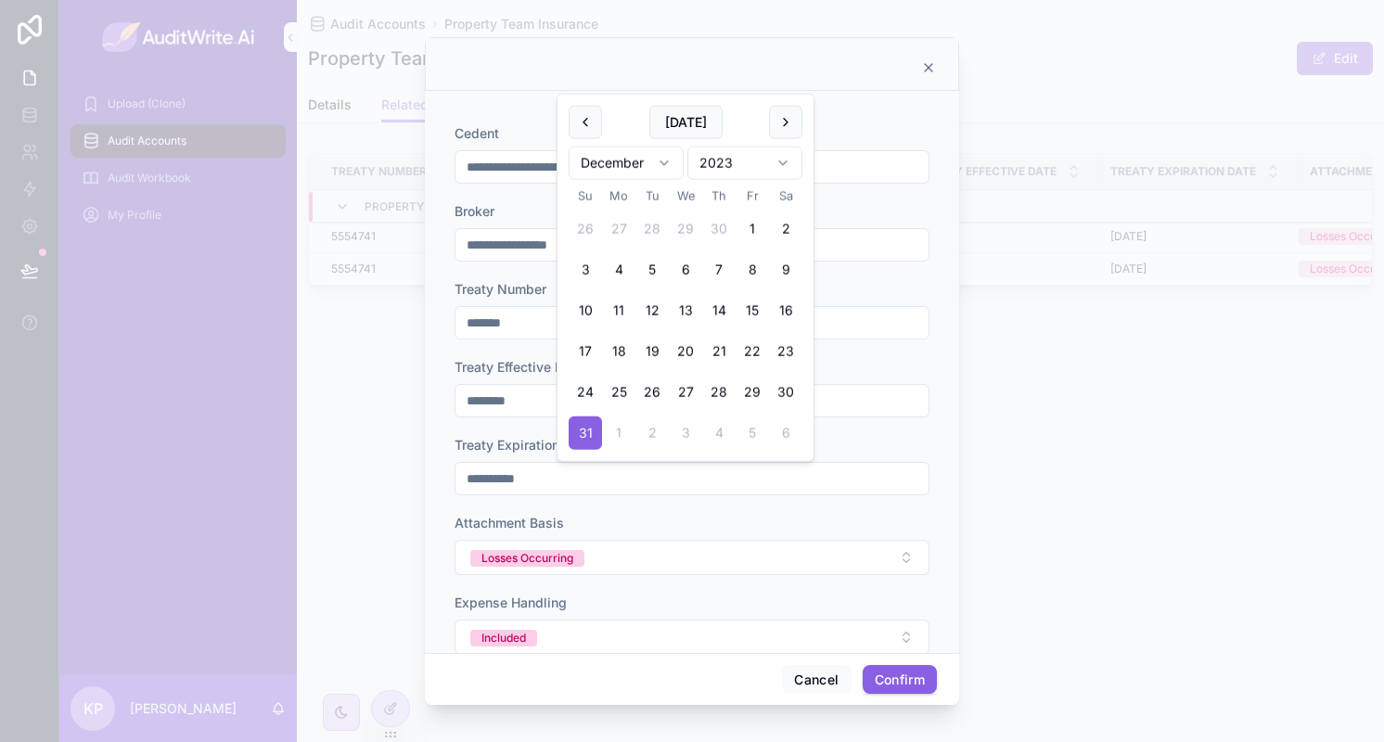
type input "**********"
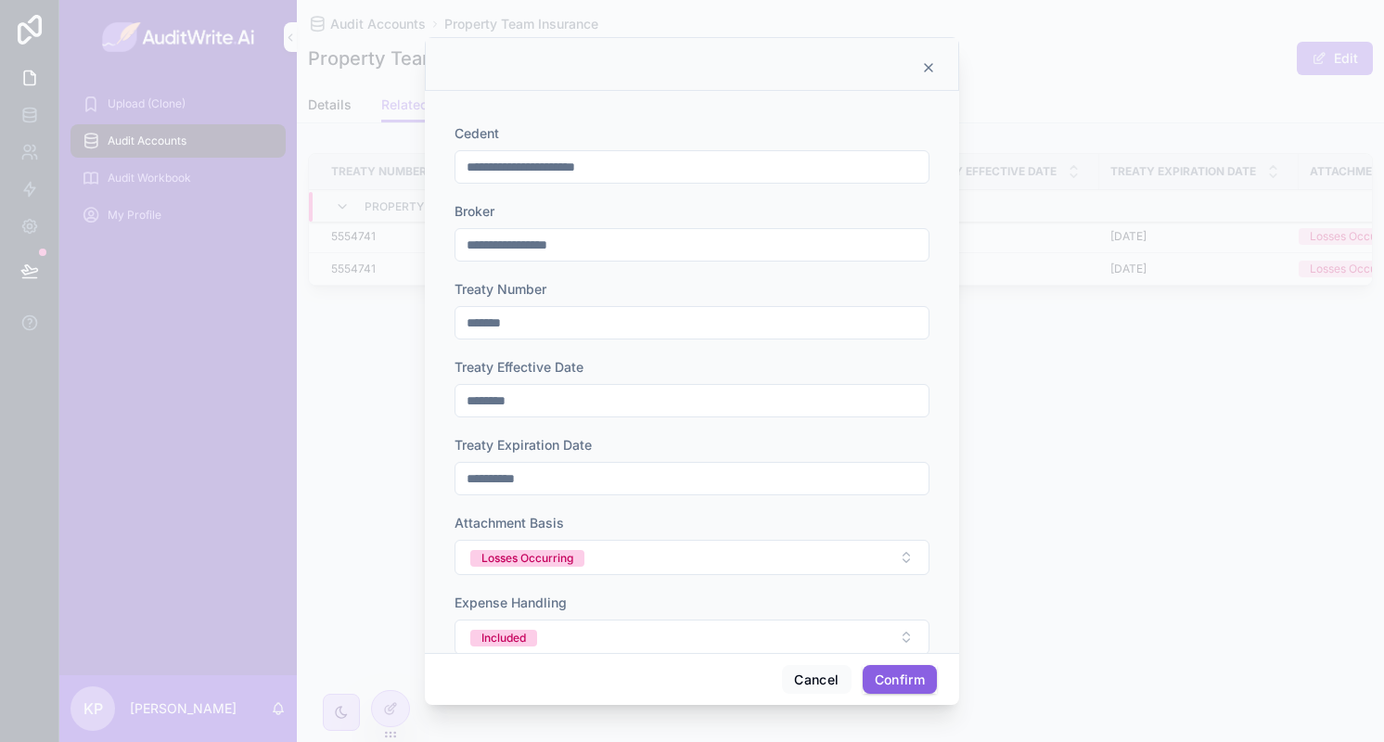
click at [454, 540] on button "Losses Occurring" at bounding box center [691, 557] width 475 height 35
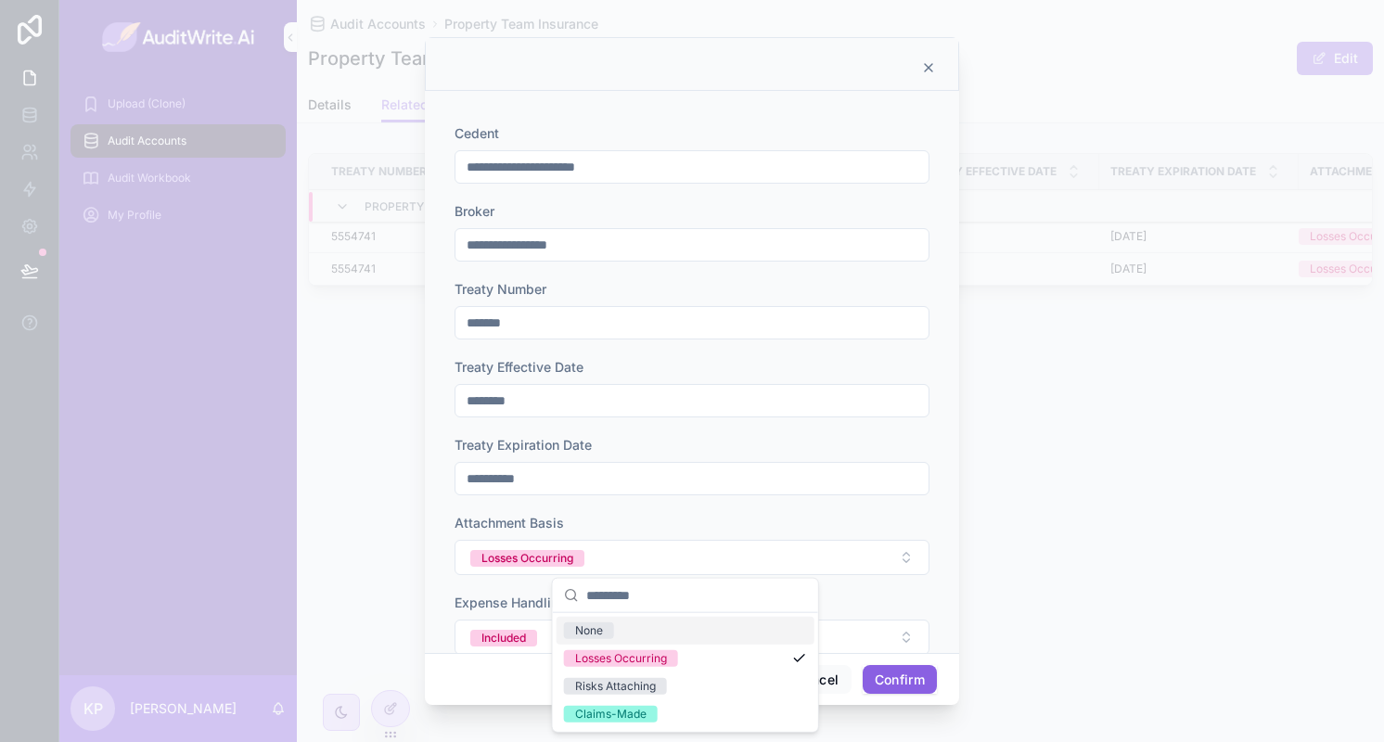
click at [910, 686] on button "Confirm" at bounding box center [900, 680] width 74 height 30
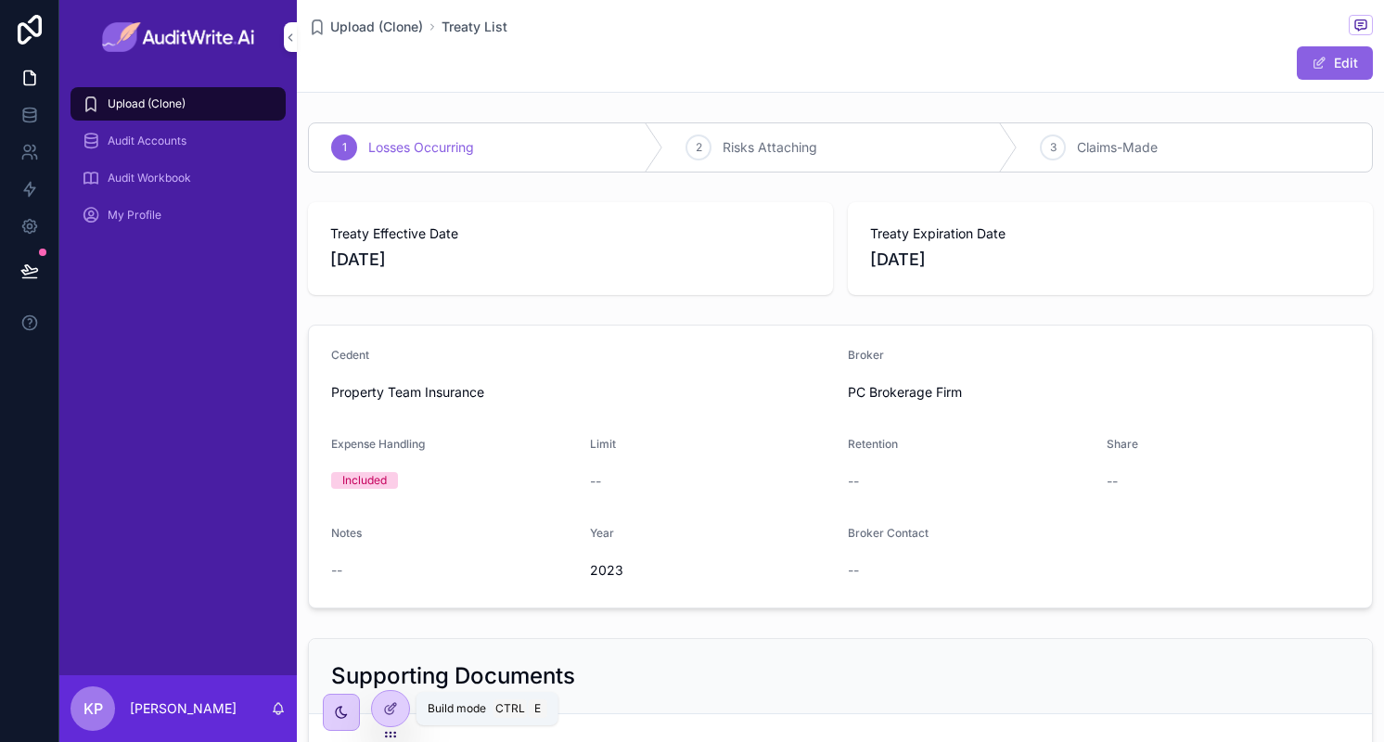
click at [391, 724] on div at bounding box center [390, 708] width 37 height 35
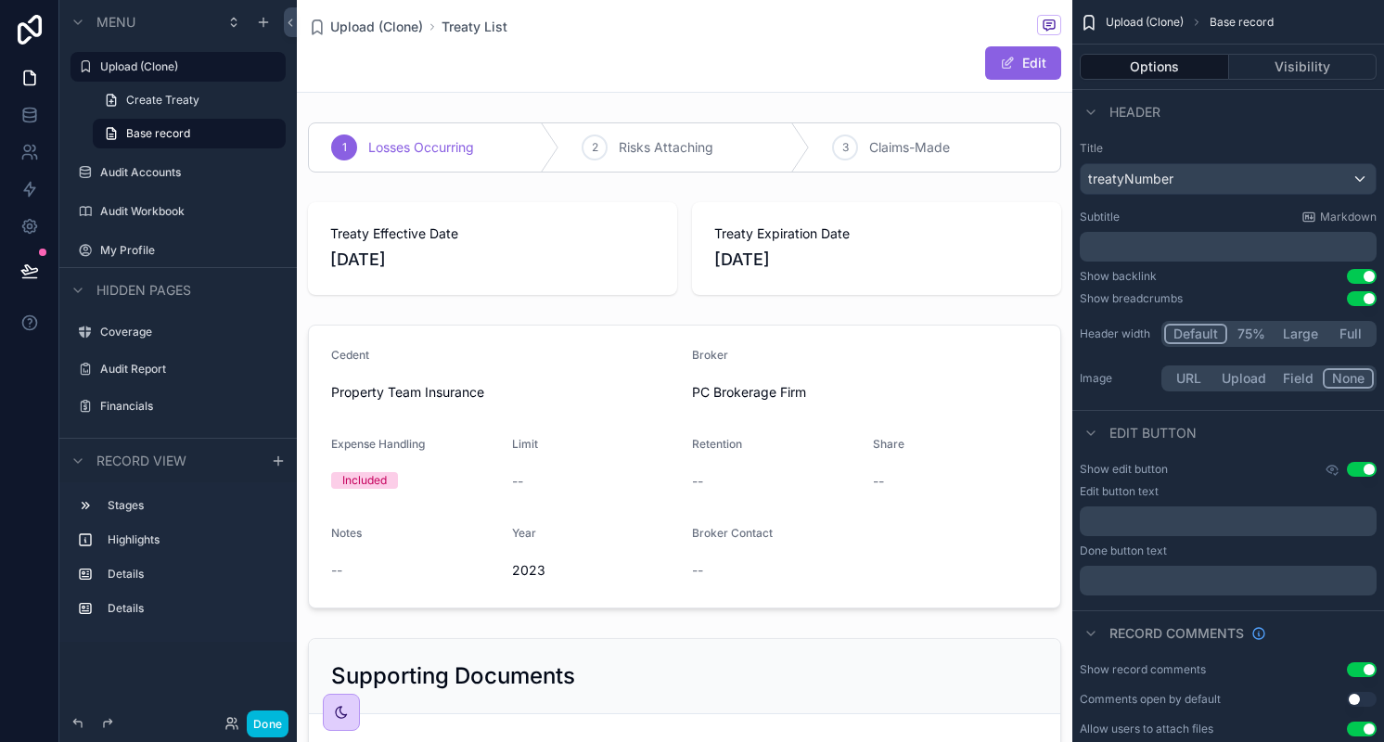
click at [1136, 21] on span "Upload (Clone)" at bounding box center [1145, 22] width 78 height 15
drag, startPoint x: 1086, startPoint y: 23, endPoint x: 475, endPoint y: 574, distance: 822.9
drag, startPoint x: 475, startPoint y: 574, endPoint x: 171, endPoint y: 94, distance: 568.7
click at [171, 94] on span "Create Treaty" at bounding box center [162, 100] width 73 height 15
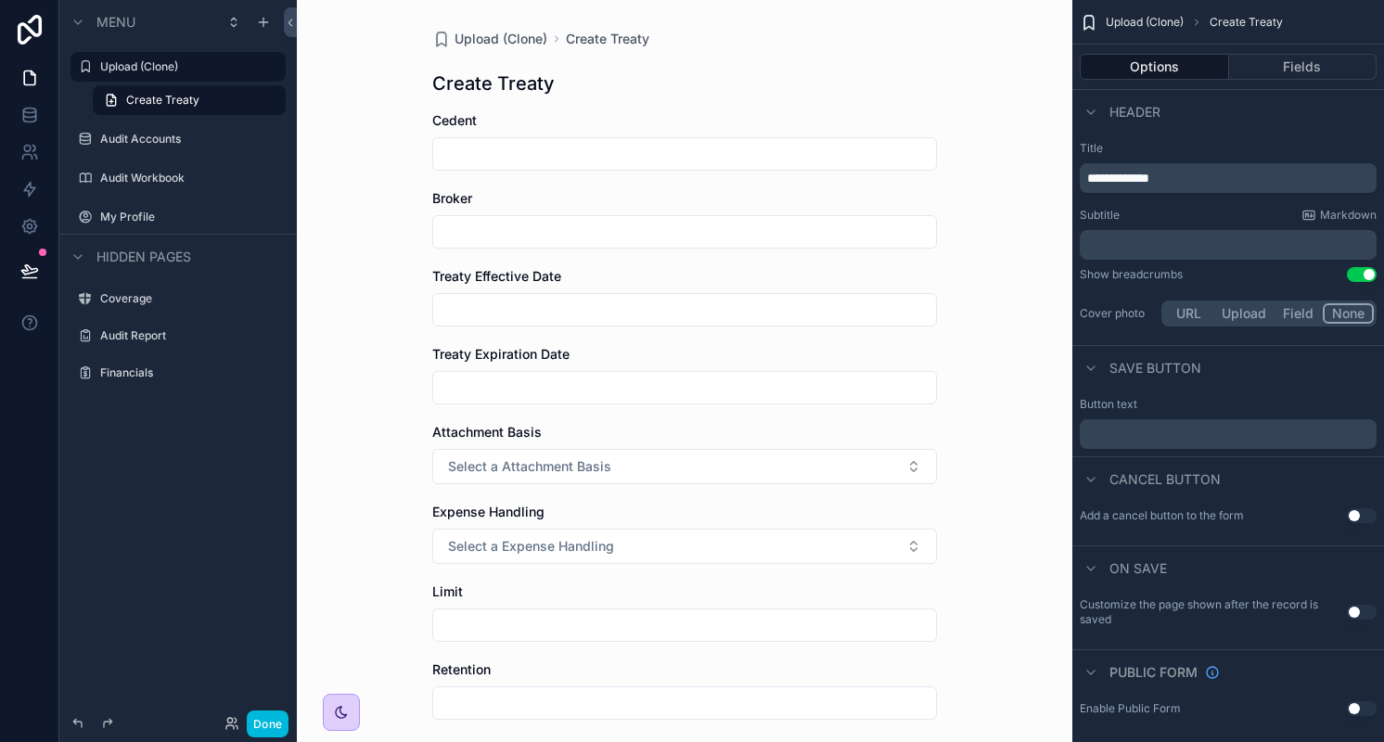
click at [171, 146] on label "Audit Accounts" at bounding box center [187, 139] width 174 height 15
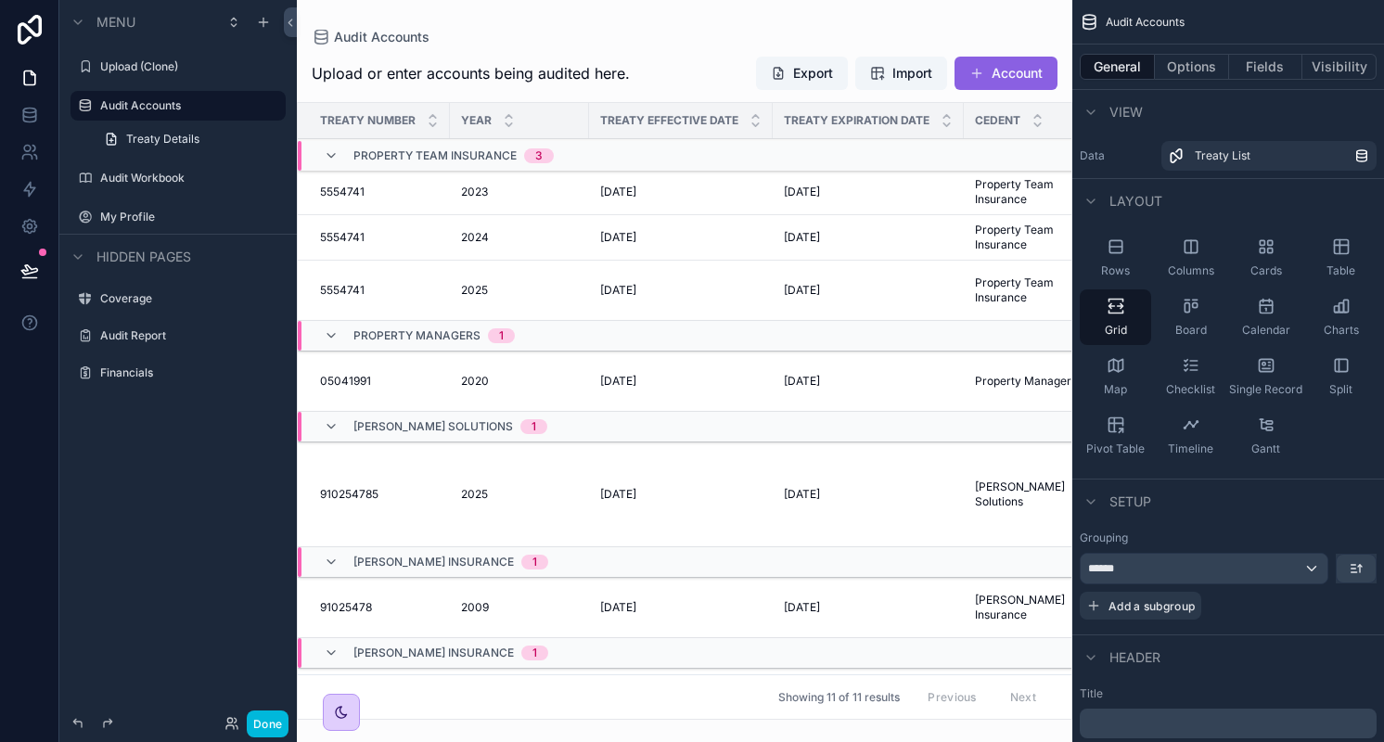
click at [557, 190] on div "scrollable content" at bounding box center [684, 371] width 775 height 742
drag, startPoint x: 497, startPoint y: 190, endPoint x: 436, endPoint y: 203, distance: 62.6
click at [436, 203] on td "5554741 5554741" at bounding box center [374, 192] width 152 height 45
click at [425, 190] on div "5554741 5554741" at bounding box center [379, 192] width 119 height 15
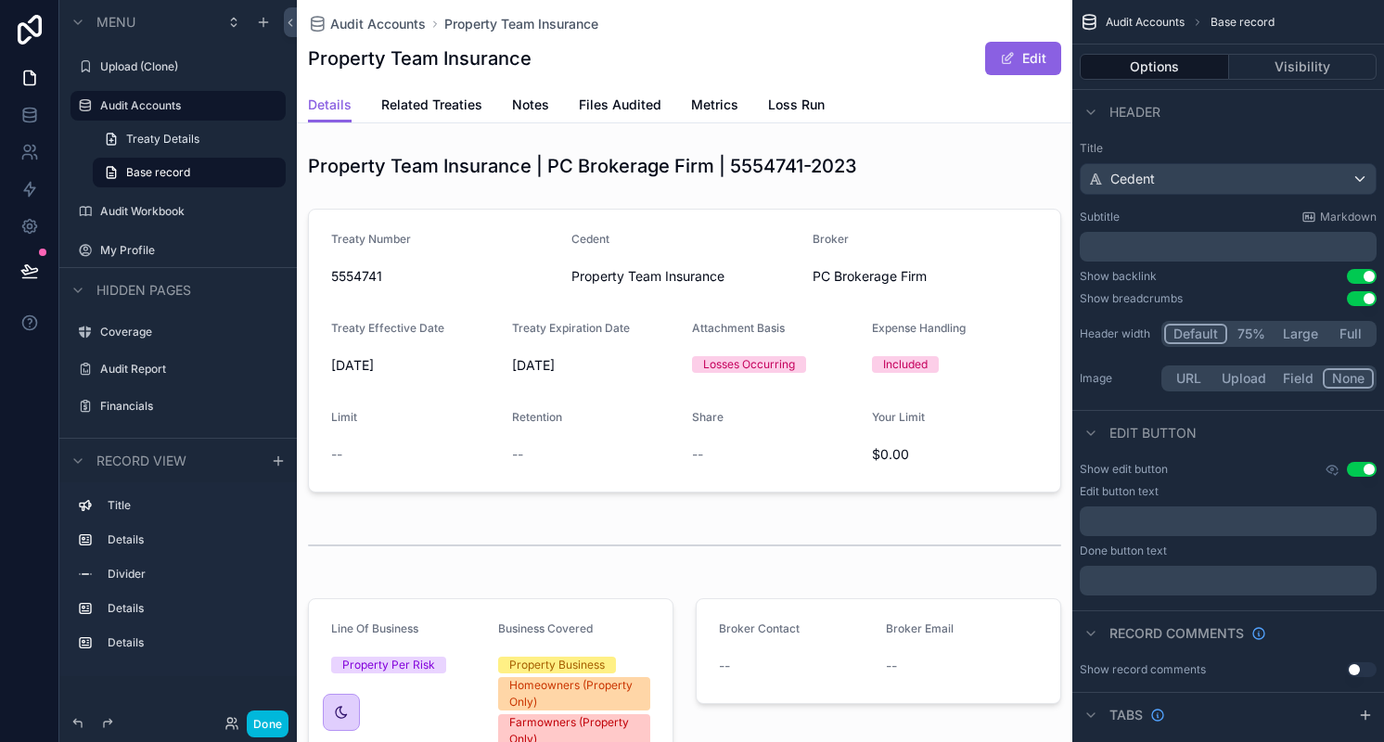
drag, startPoint x: 436, startPoint y: 97, endPoint x: 420, endPoint y: 99, distance: 15.9
click at [420, 99] on span "Related Treaties" at bounding box center [431, 105] width 101 height 19
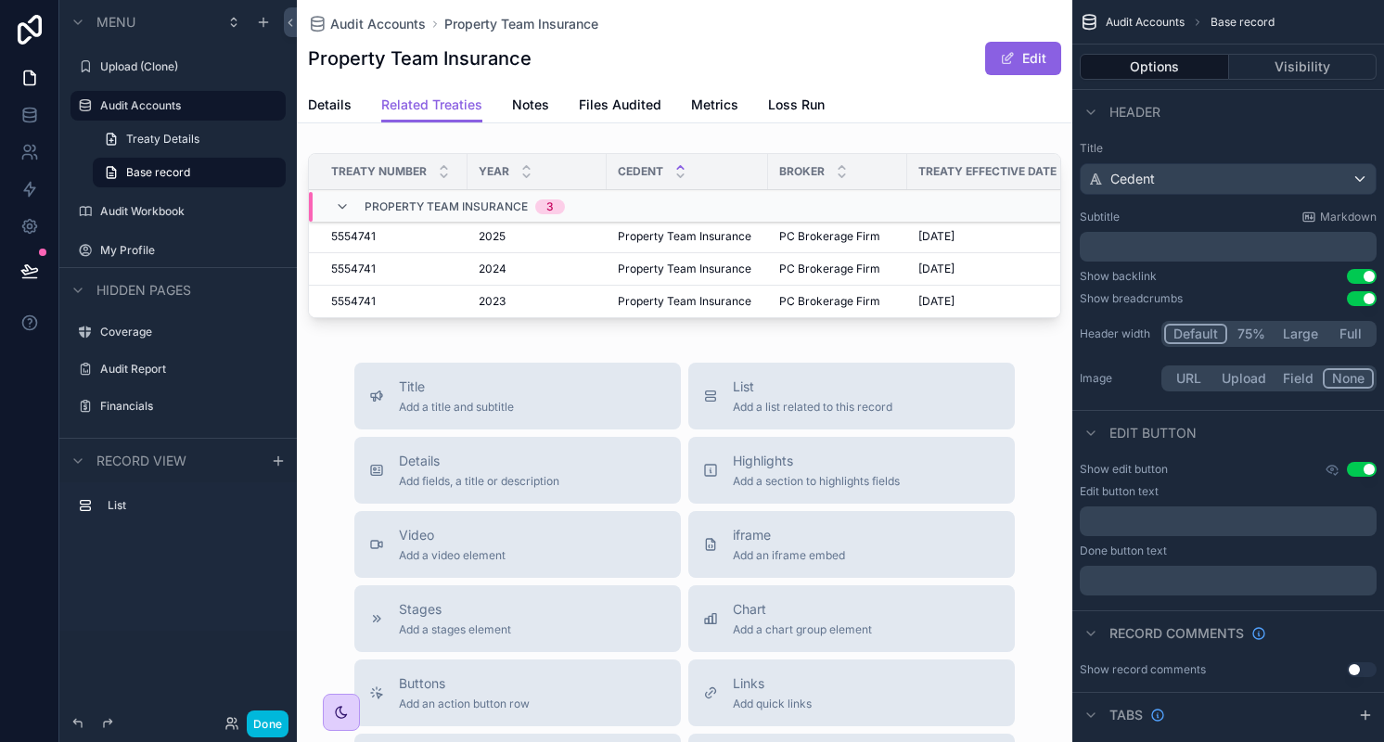
click at [479, 154] on div "Year" at bounding box center [536, 171] width 139 height 35
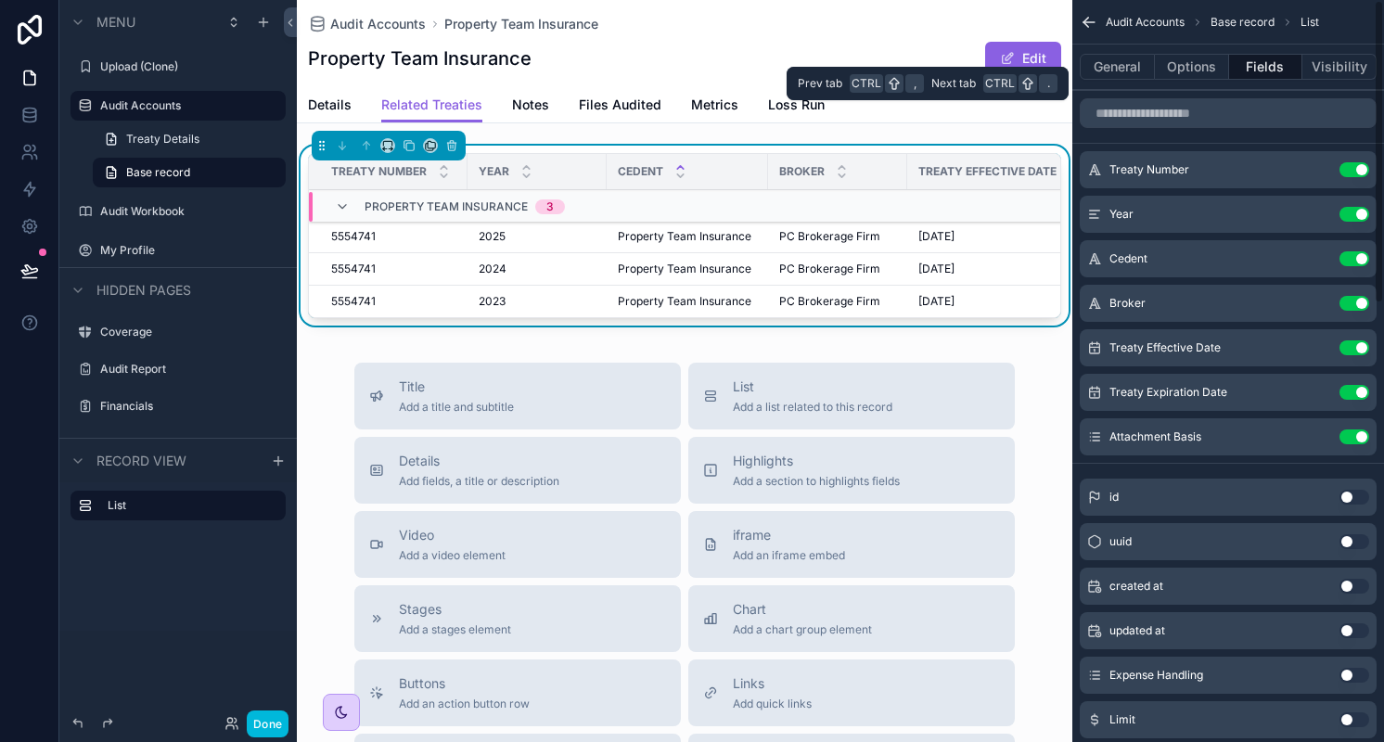
click at [1107, 58] on button "General" at bounding box center [1117, 67] width 75 height 26
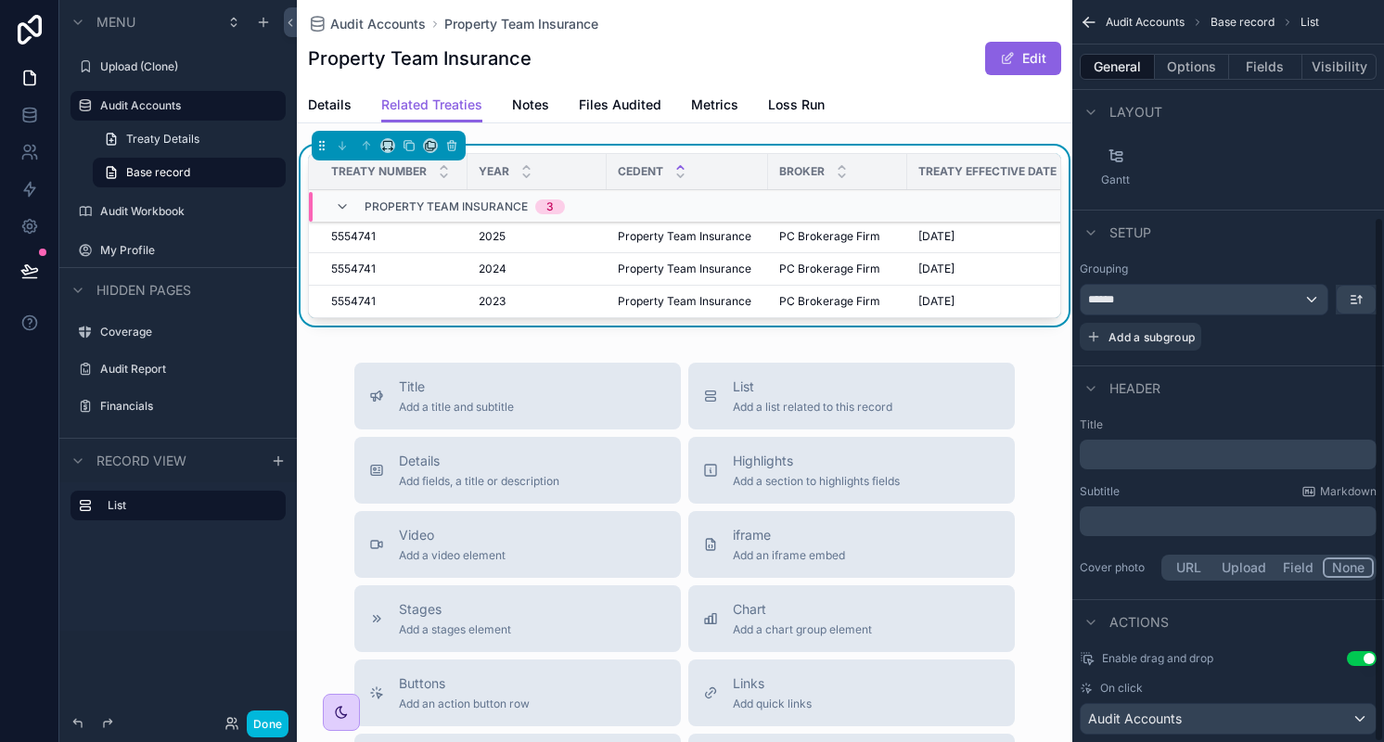
scroll to position [306, 0]
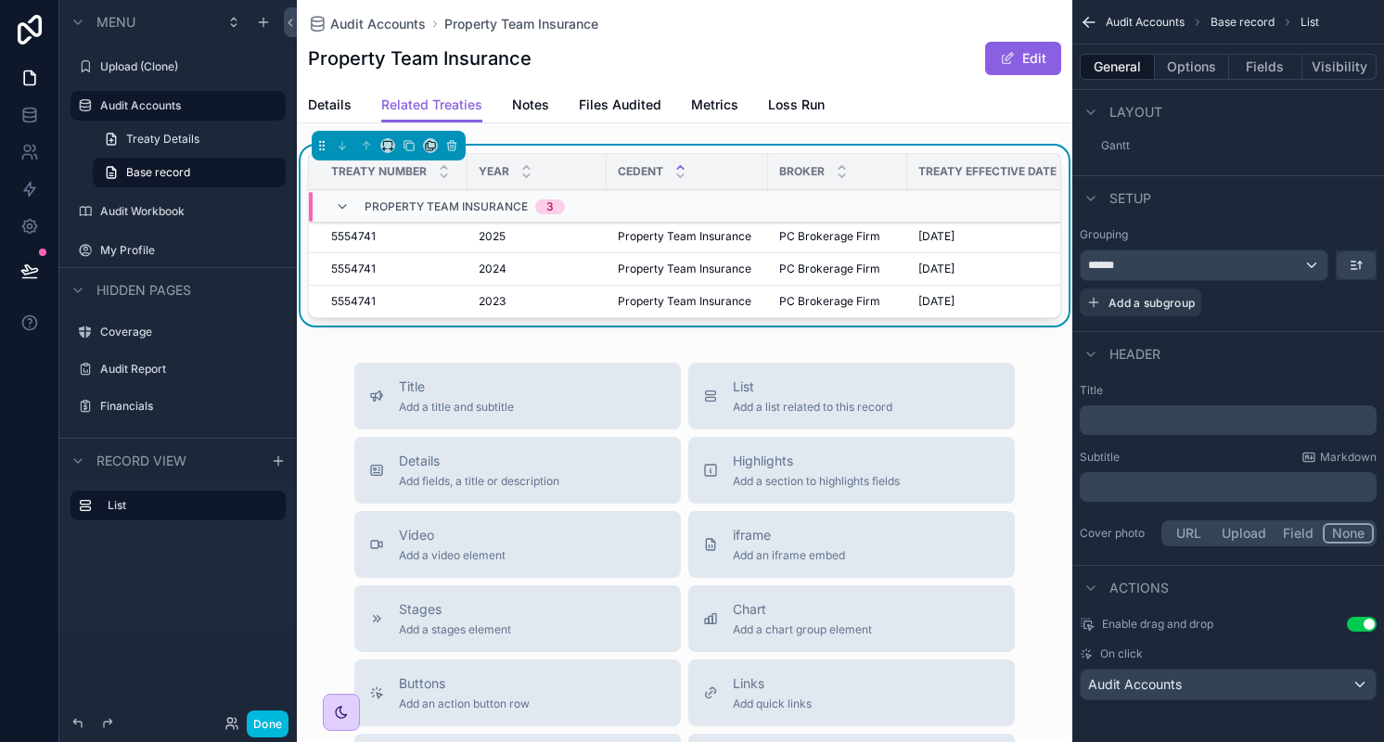
click at [1210, 70] on button "Options" at bounding box center [1192, 67] width 74 height 26
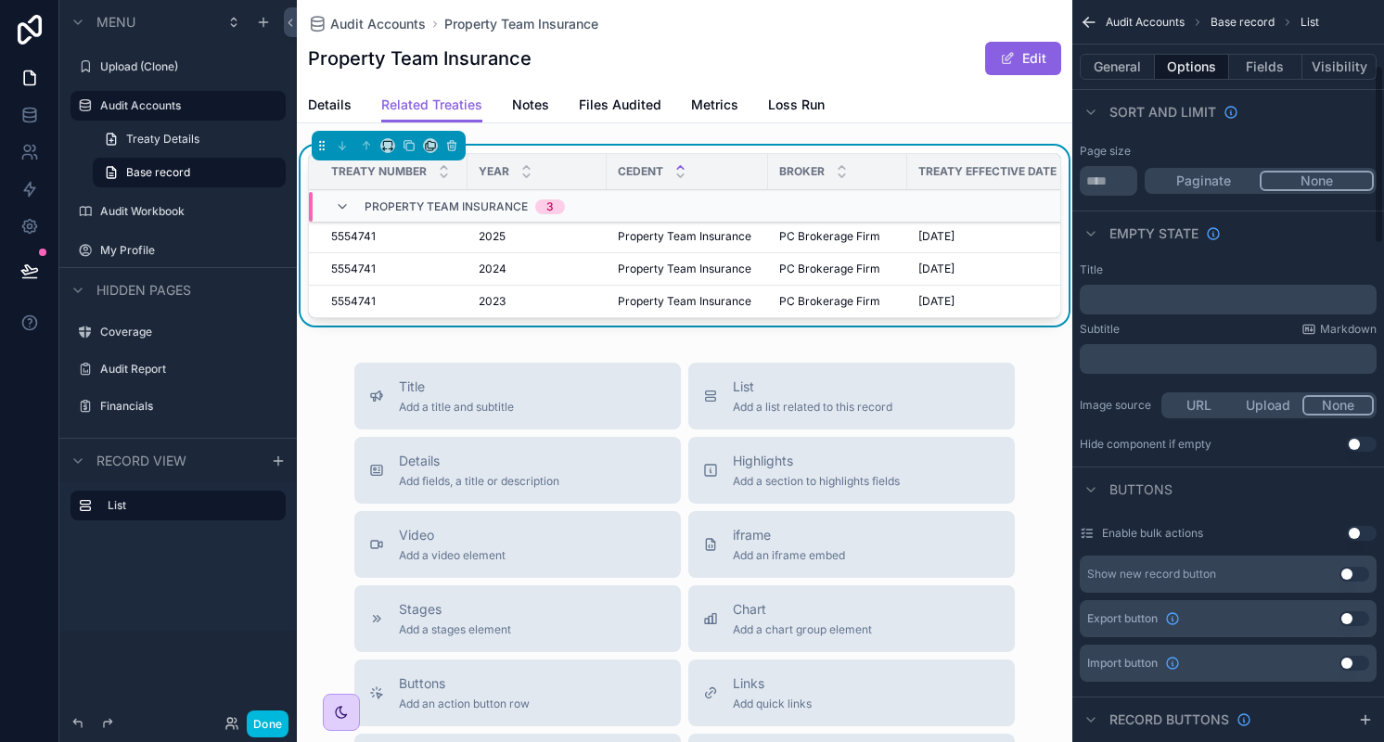
scroll to position [0, 0]
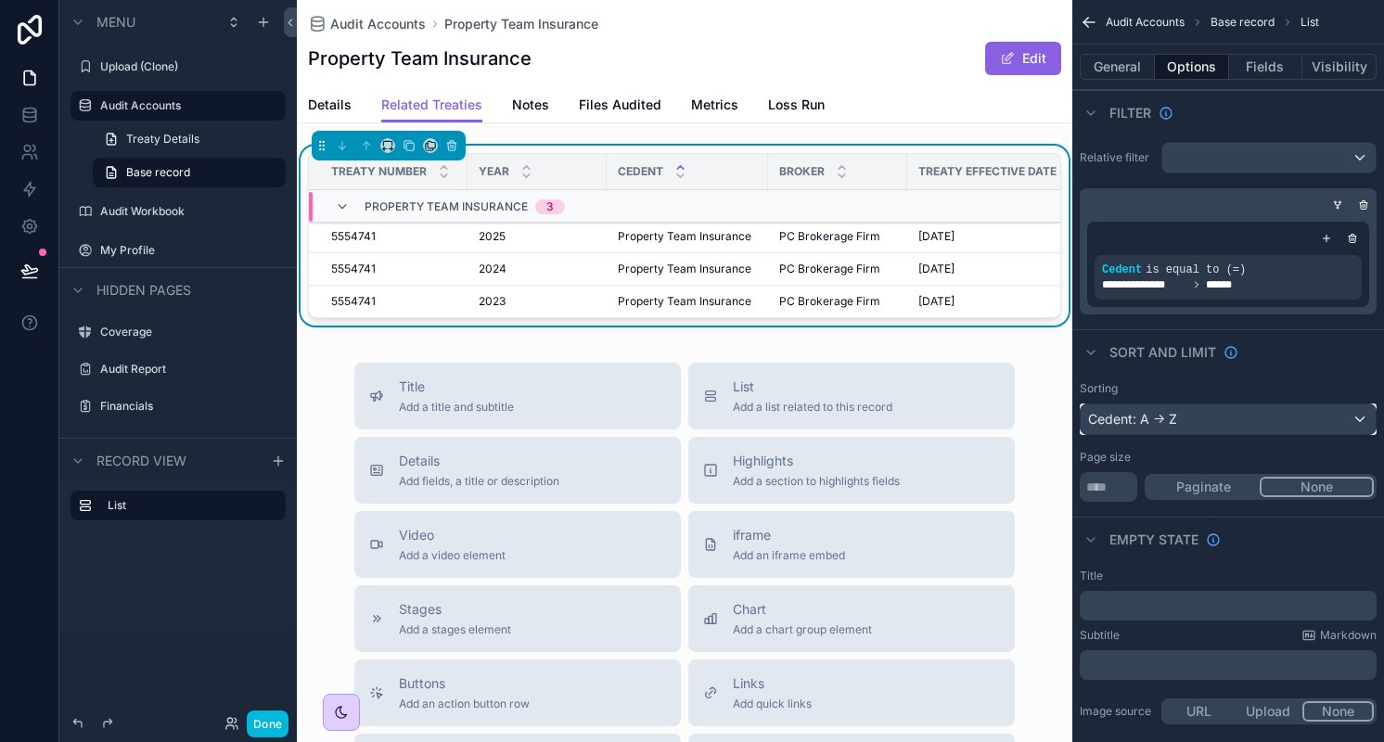
click at [1182, 419] on div "Cedent: A -> Z" at bounding box center [1228, 419] width 295 height 30
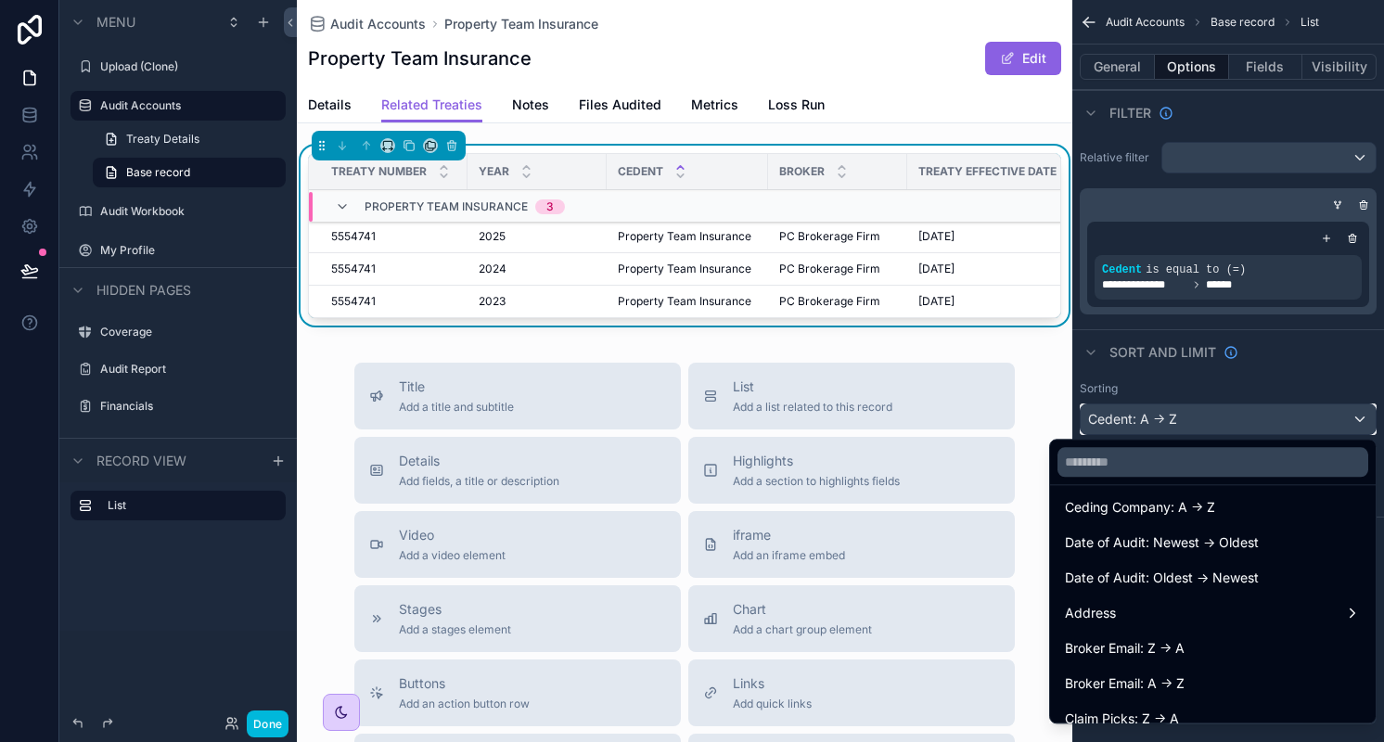
scroll to position [1365, 0]
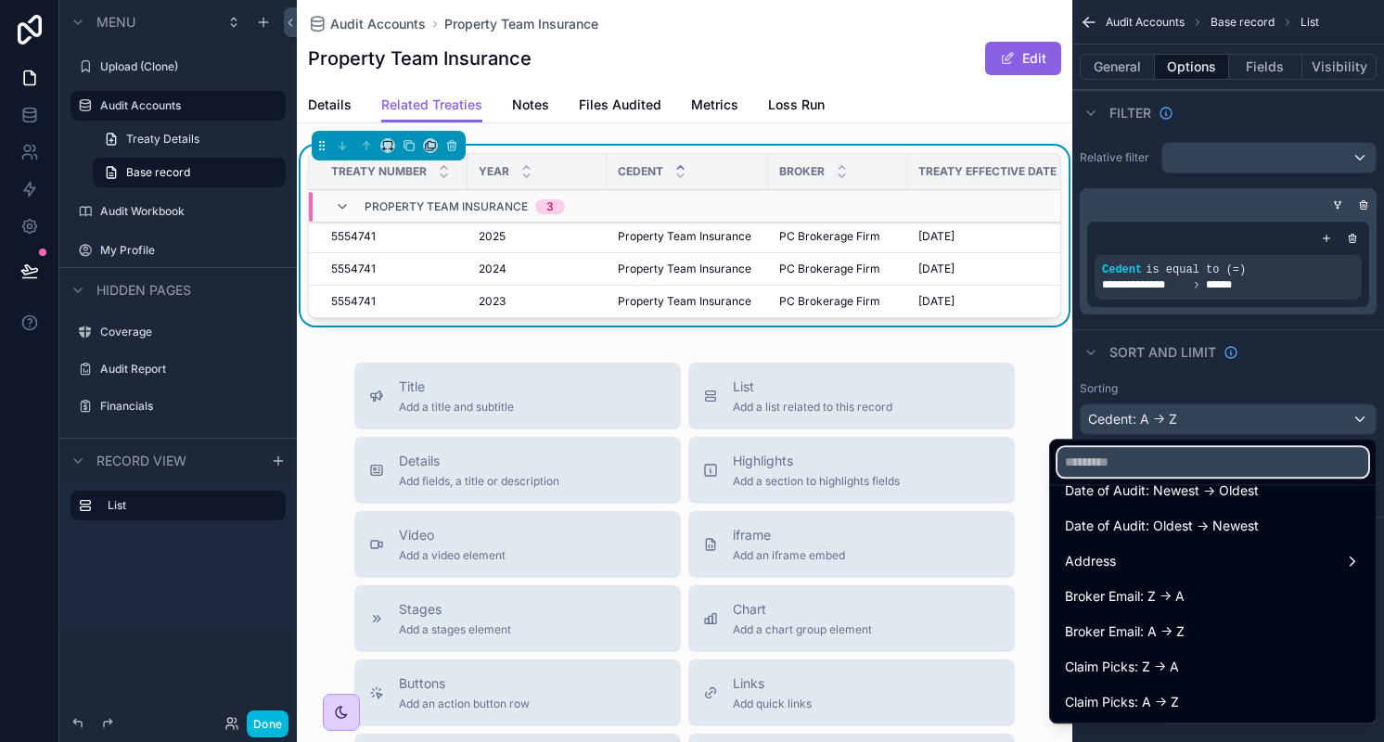
click at [1115, 457] on input "text" at bounding box center [1212, 462] width 311 height 30
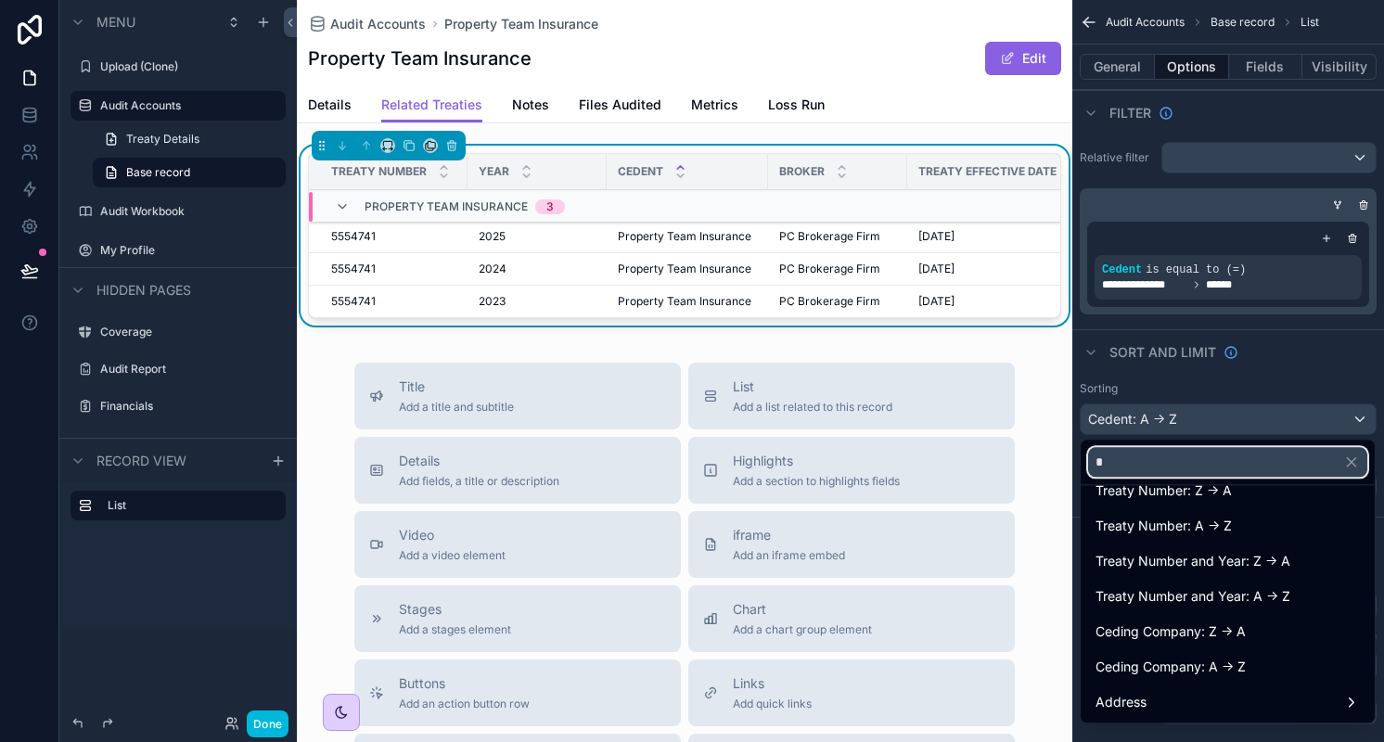
type input "**"
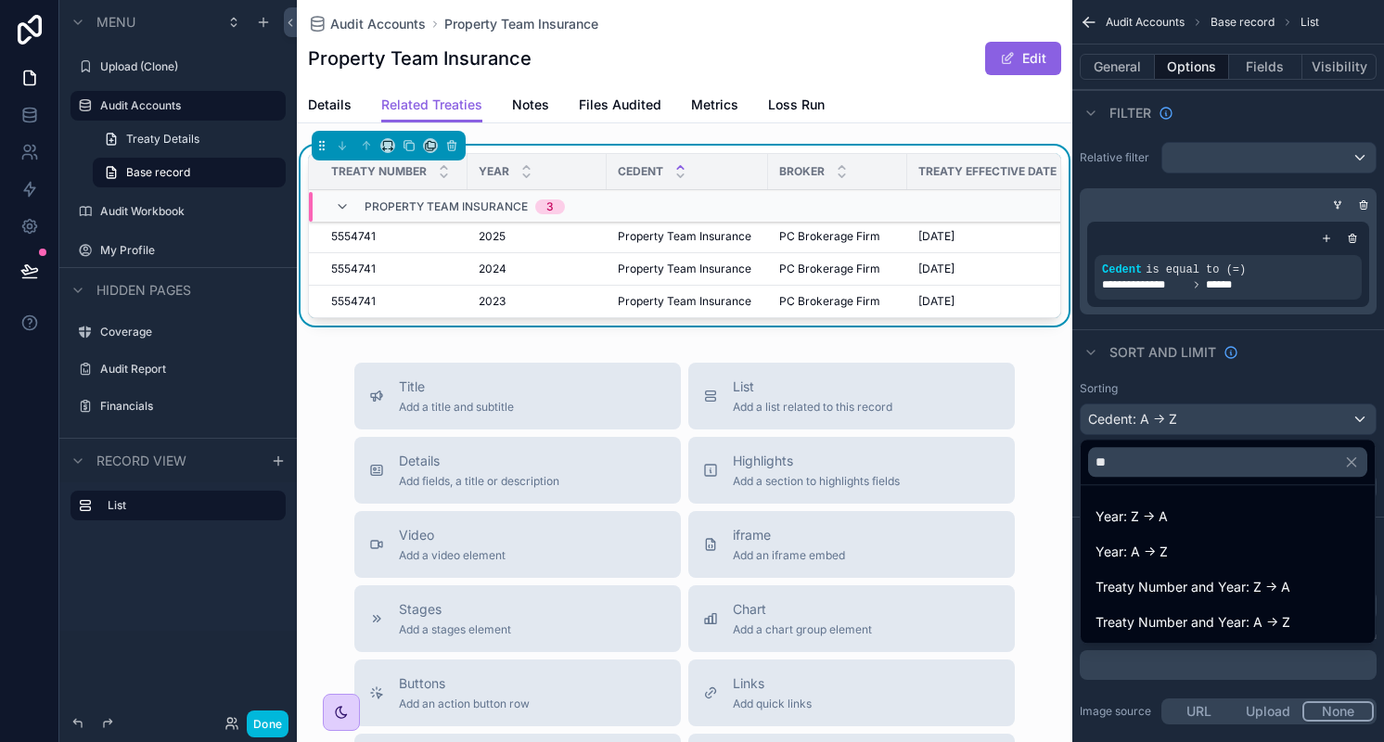
click at [1182, 544] on div "Year: A -> Z" at bounding box center [1227, 552] width 264 height 22
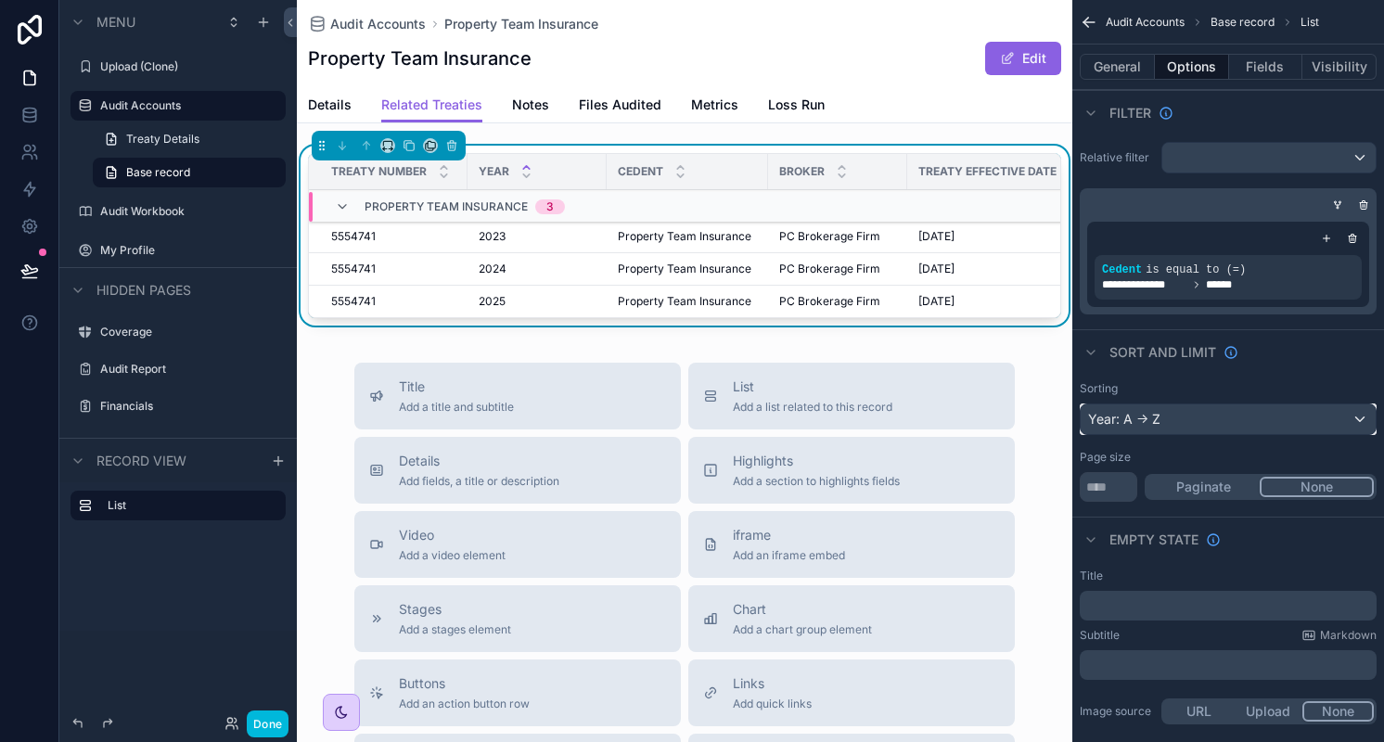
click at [1176, 419] on div "Year: A -> Z" at bounding box center [1228, 419] width 295 height 30
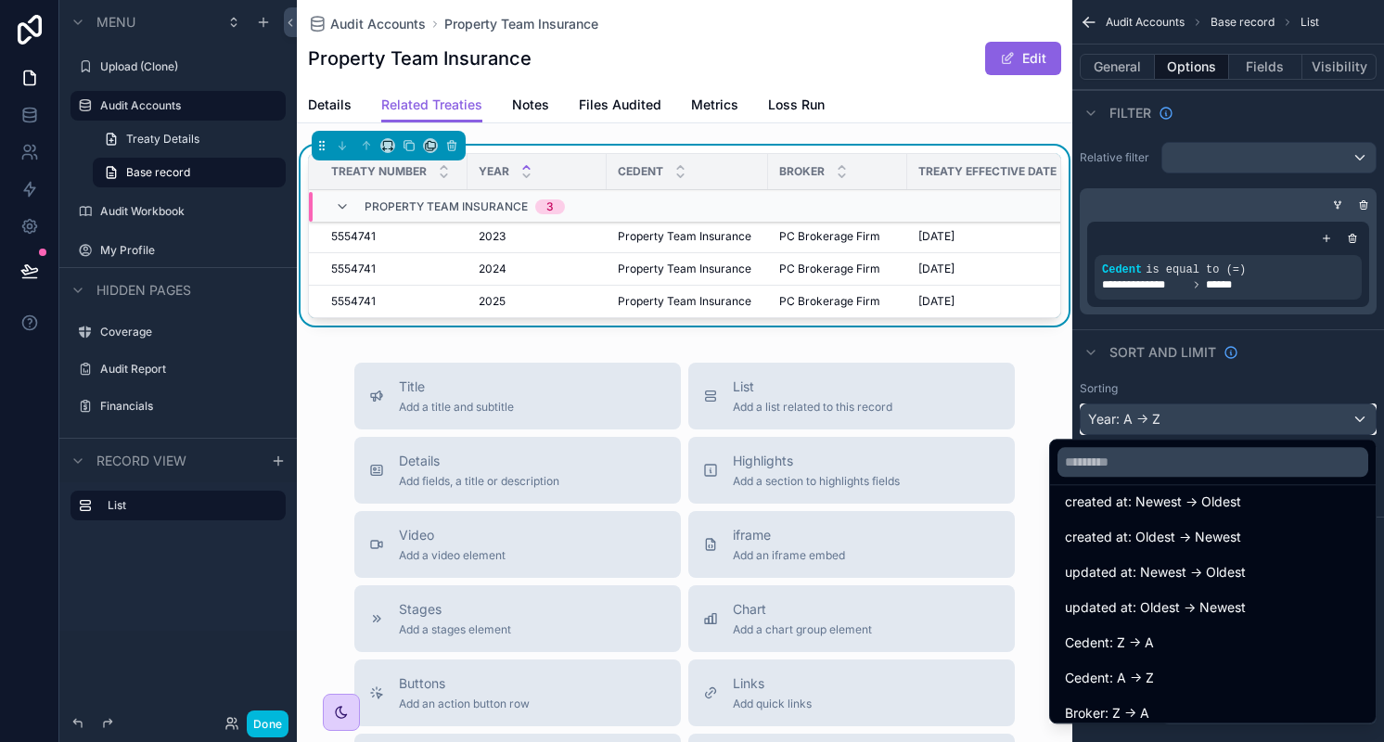
scroll to position [18, 0]
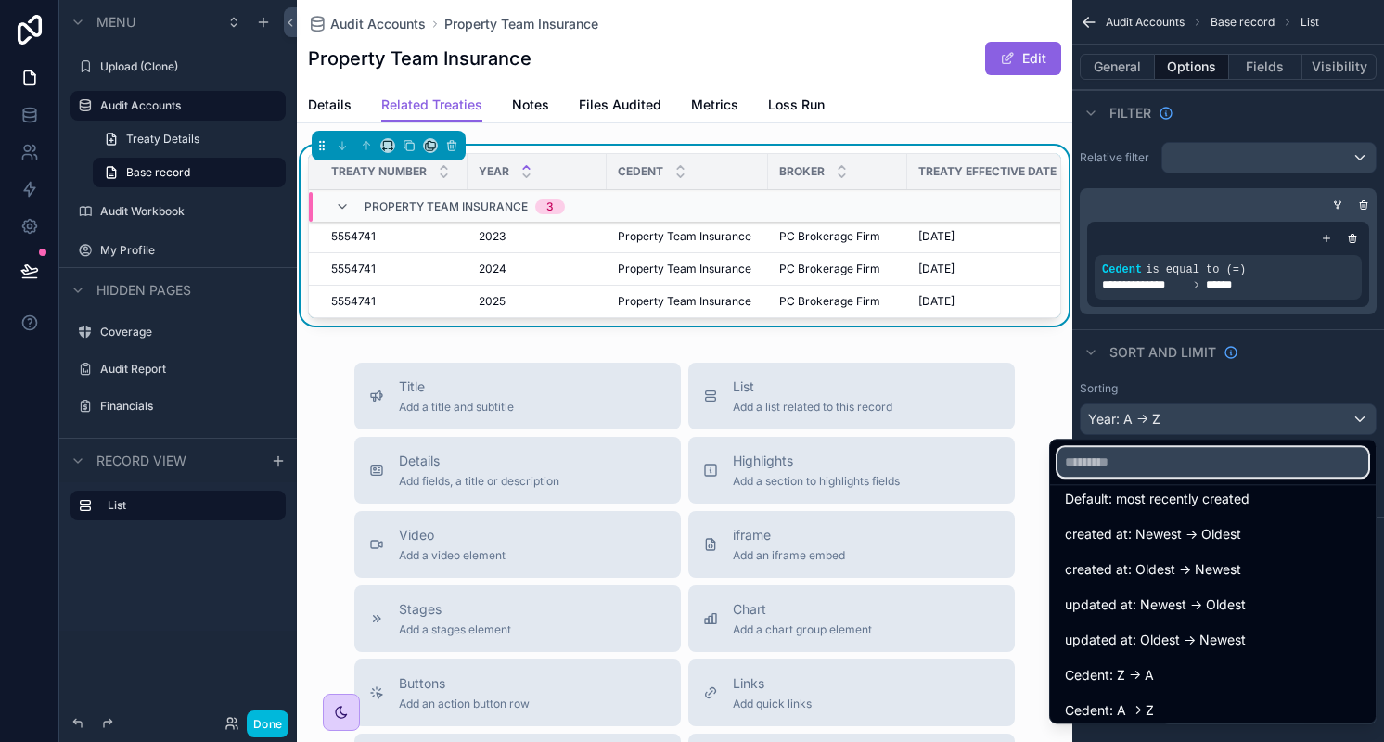
click at [1119, 458] on input "text" at bounding box center [1212, 462] width 311 height 30
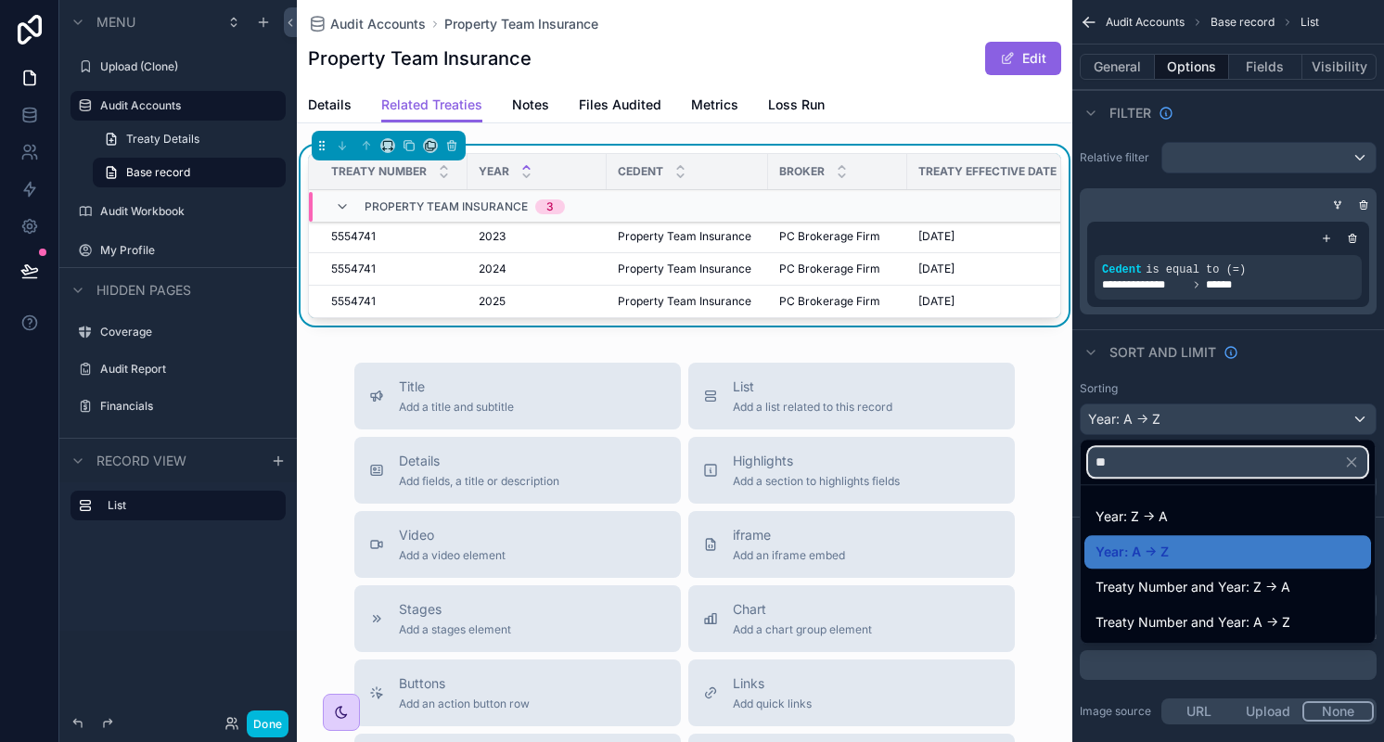
scroll to position [0, 0]
type input "***"
click at [1167, 509] on div "Year: Z -> A" at bounding box center [1227, 516] width 264 height 22
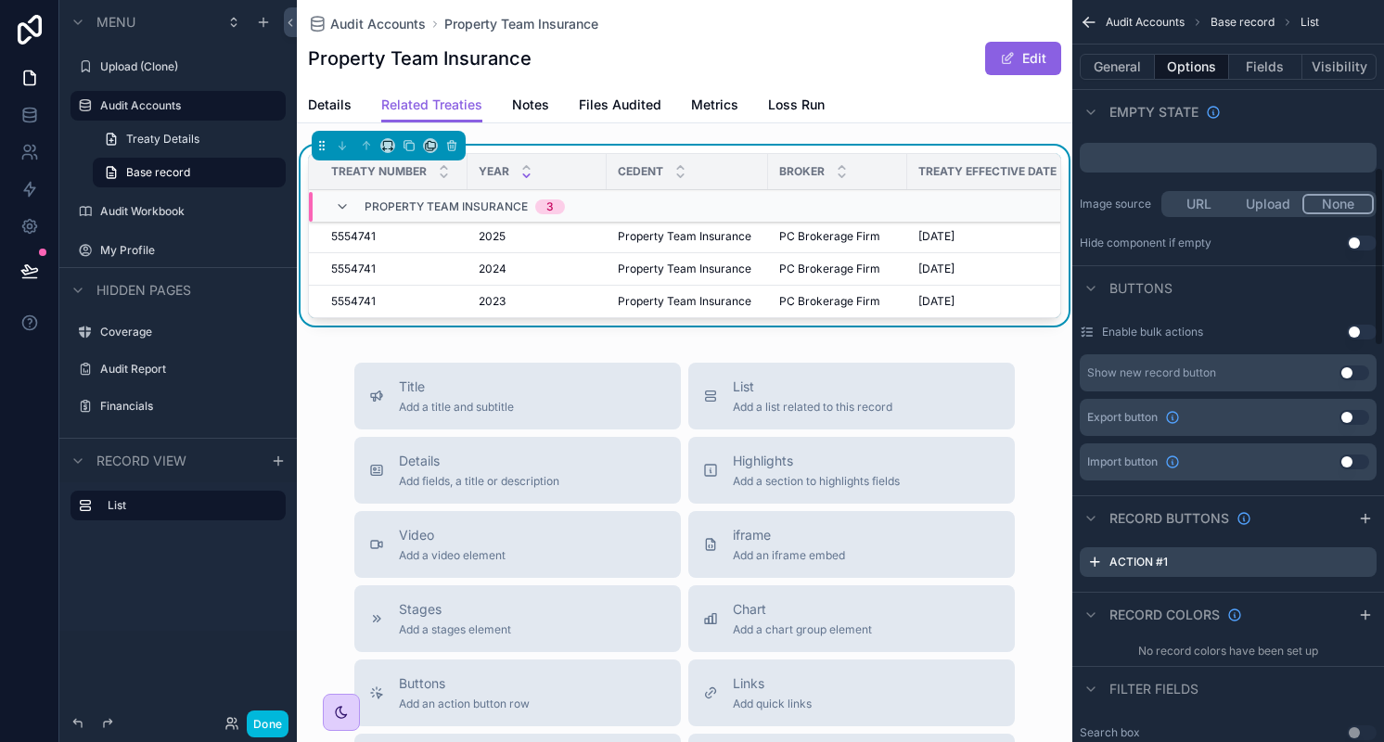
scroll to position [476, 0]
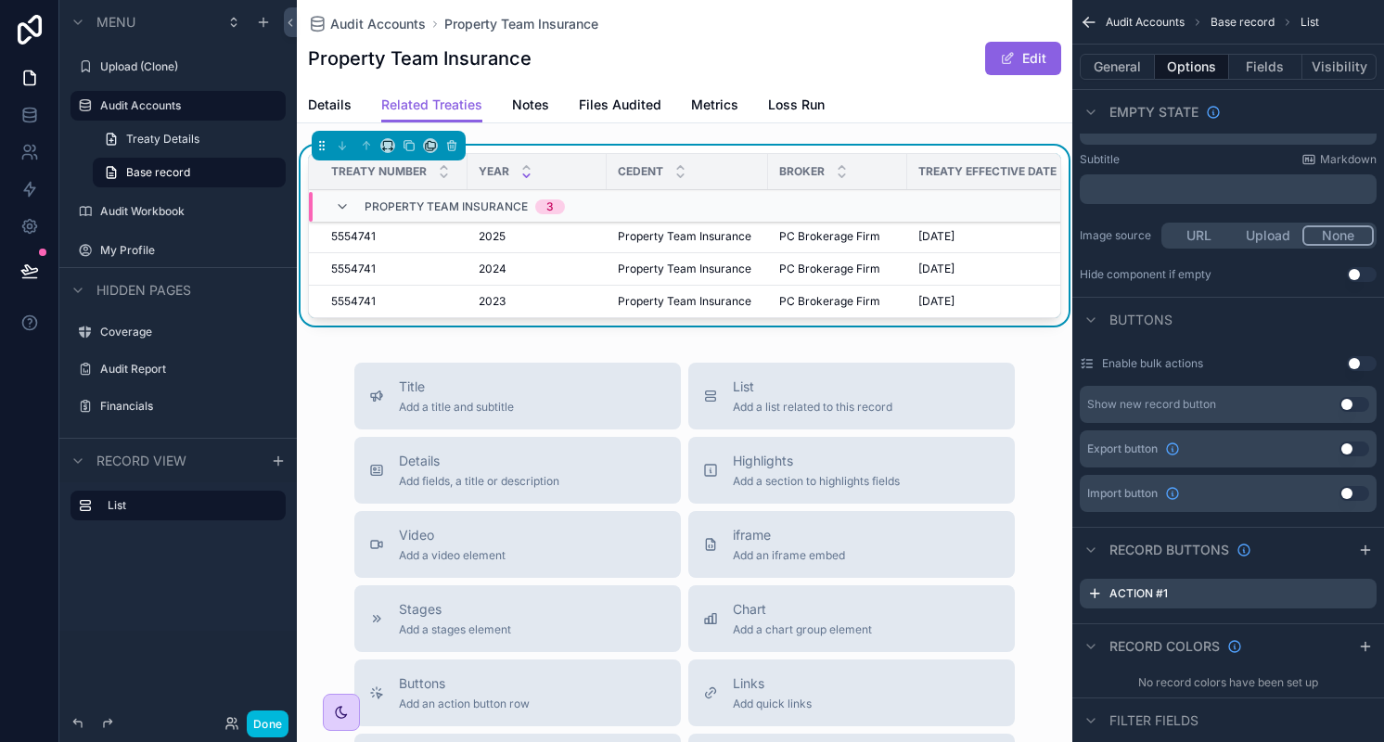
drag, startPoint x: 1356, startPoint y: 588, endPoint x: 1360, endPoint y: 598, distance: 10.9
click at [0, 0] on icon "scrollable content" at bounding box center [0, 0] width 0 height 0
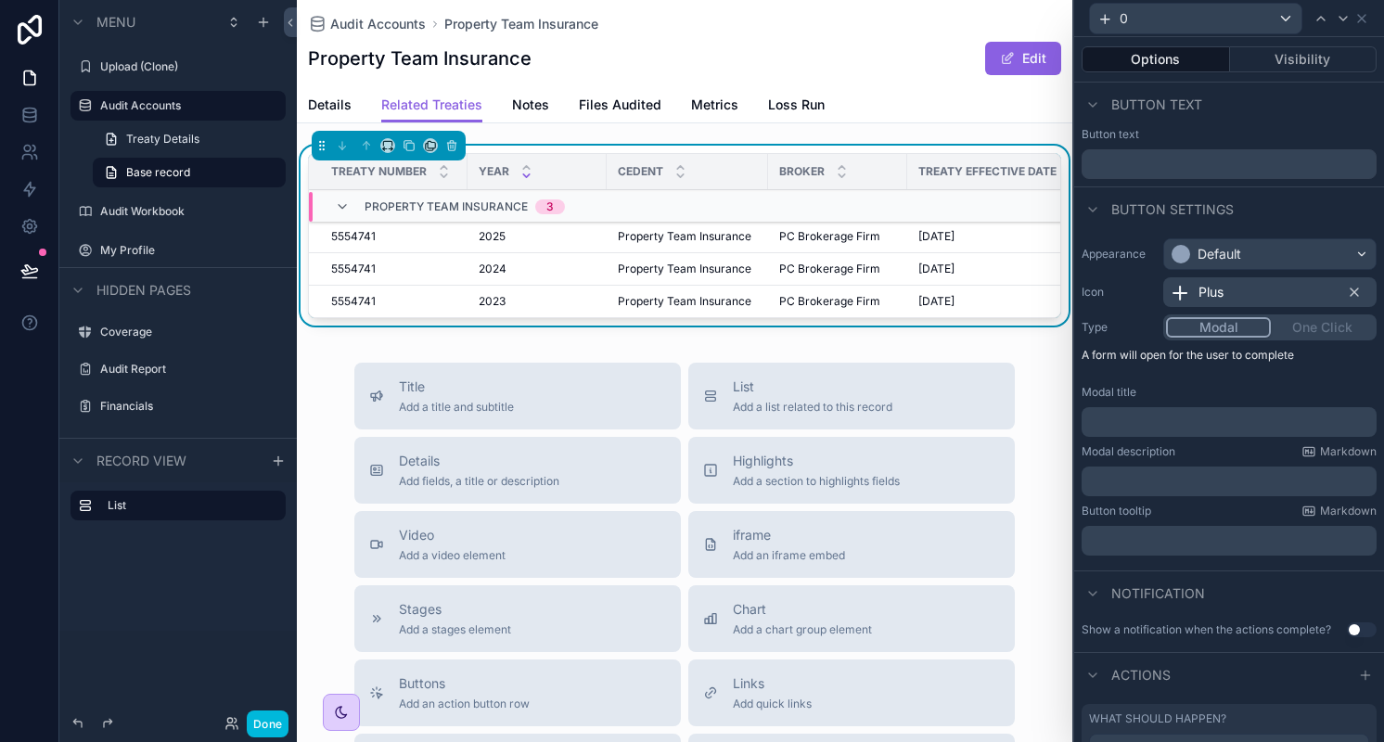
drag, startPoint x: 1198, startPoint y: 357, endPoint x: 1284, endPoint y: 362, distance: 85.5
drag, startPoint x: 1284, startPoint y: 362, endPoint x: 1320, endPoint y: 373, distance: 37.8
drag, startPoint x: 1320, startPoint y: 373, endPoint x: 1219, endPoint y: 570, distance: 221.9
click at [1219, 570] on div "Notification" at bounding box center [1229, 592] width 310 height 45
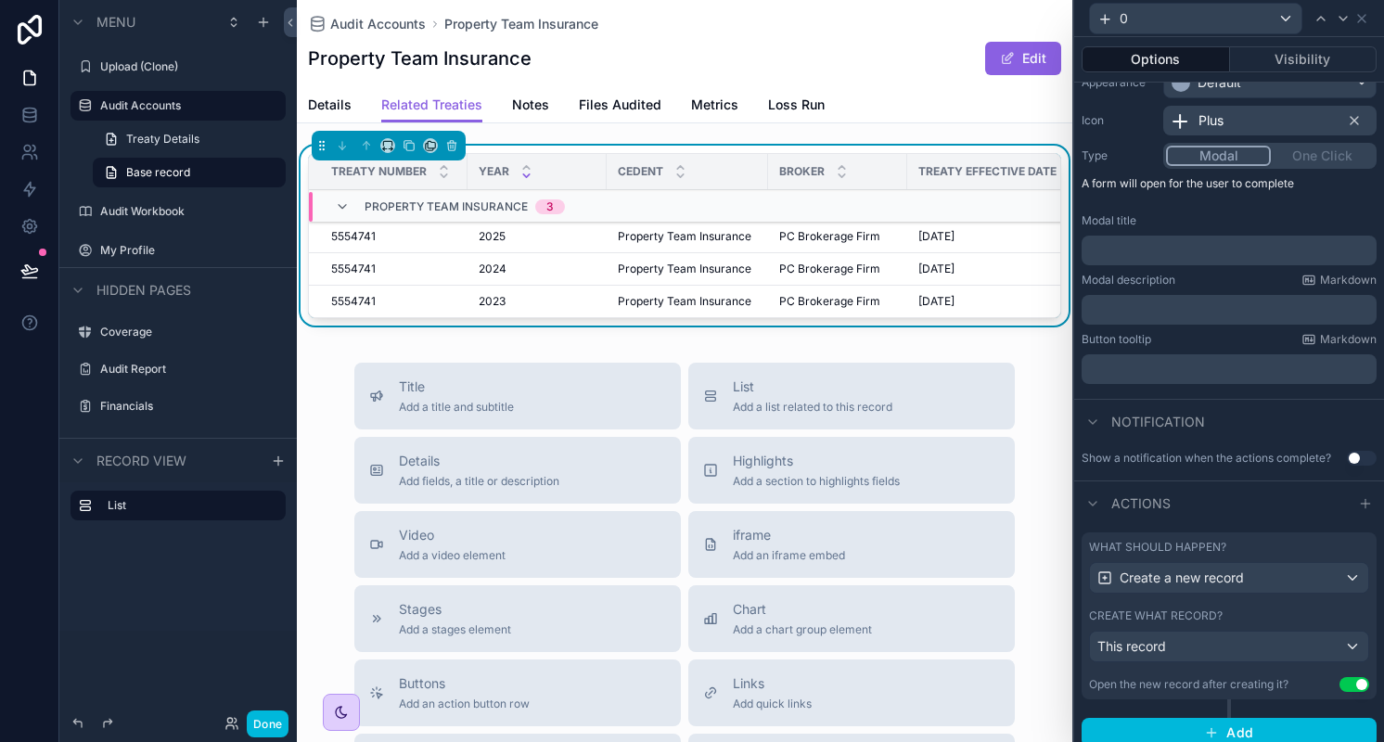
scroll to position [196, 0]
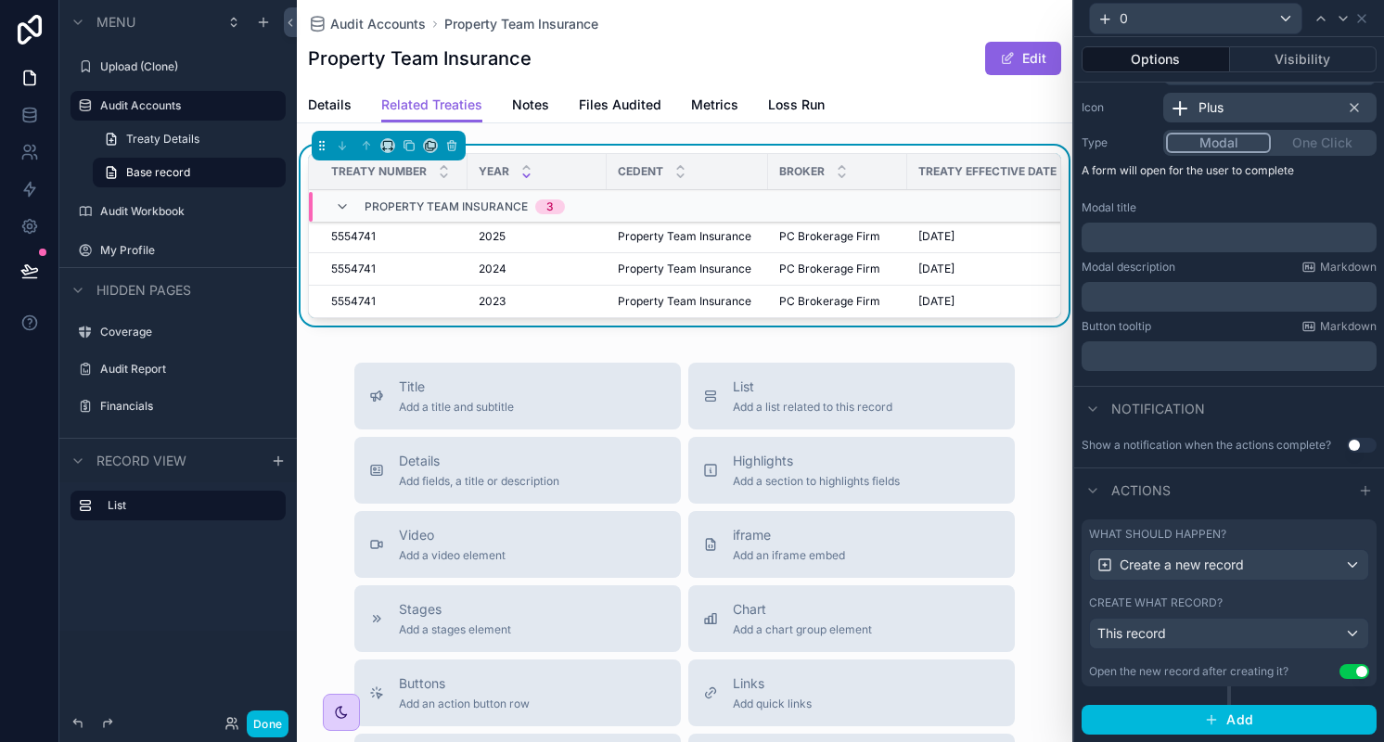
click at [1345, 665] on button "Use setting" at bounding box center [1354, 671] width 30 height 15
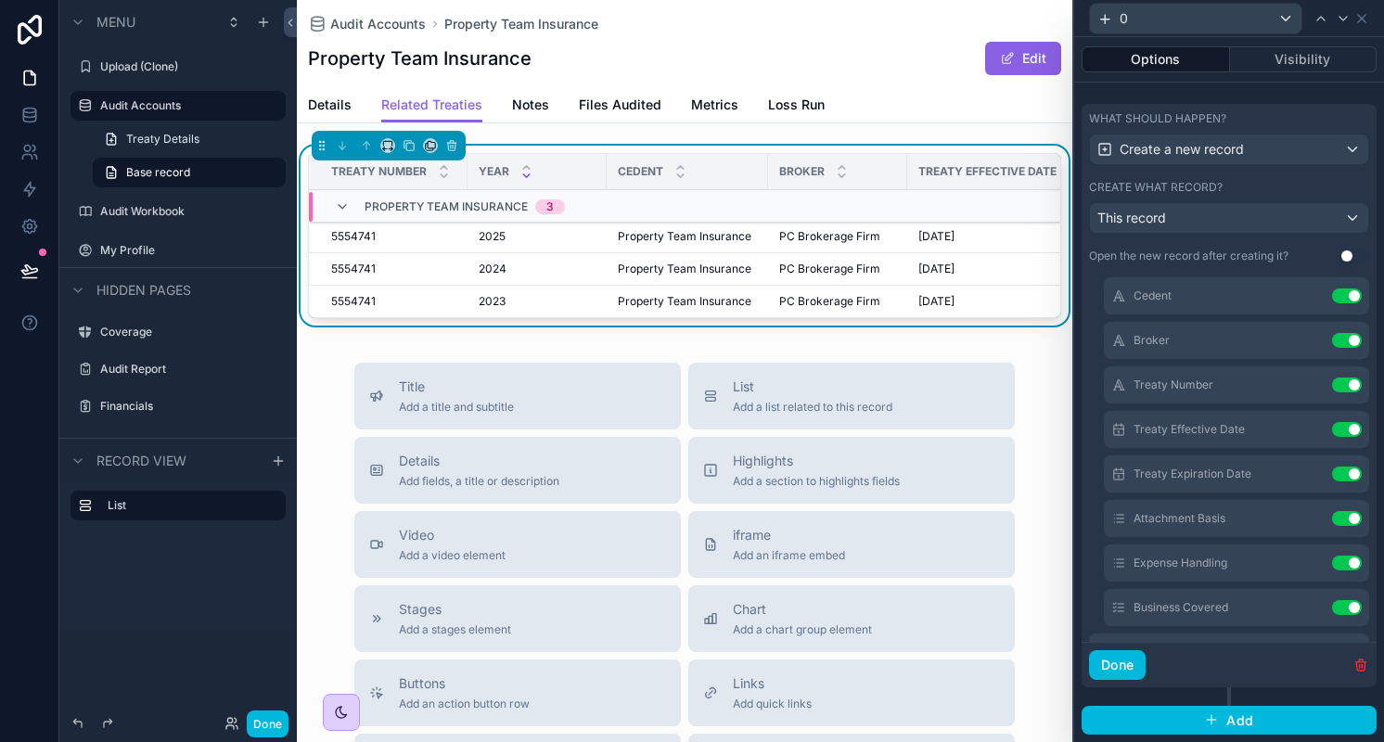
scroll to position [94, 0]
click at [1116, 663] on button "Done" at bounding box center [1117, 665] width 57 height 30
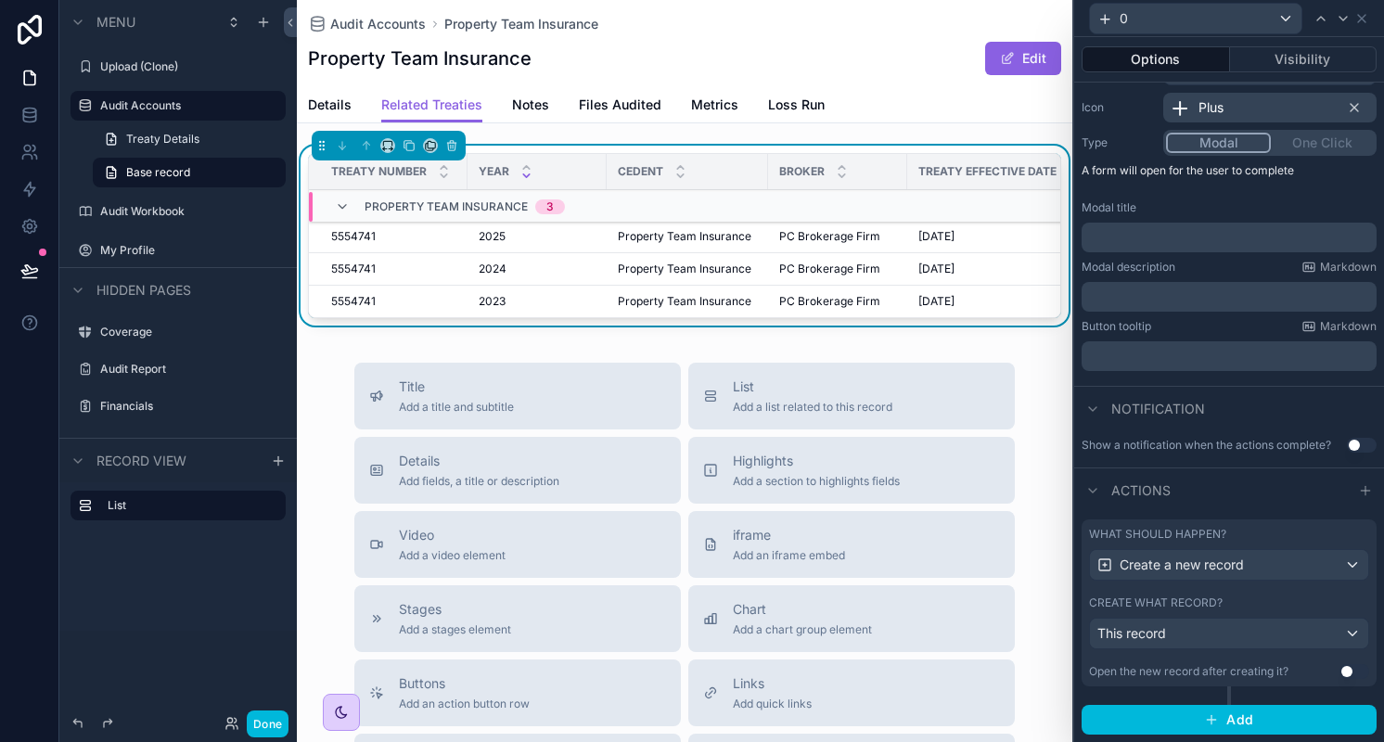
click at [645, 304] on span "Property Team Insurance" at bounding box center [685, 301] width 134 height 15
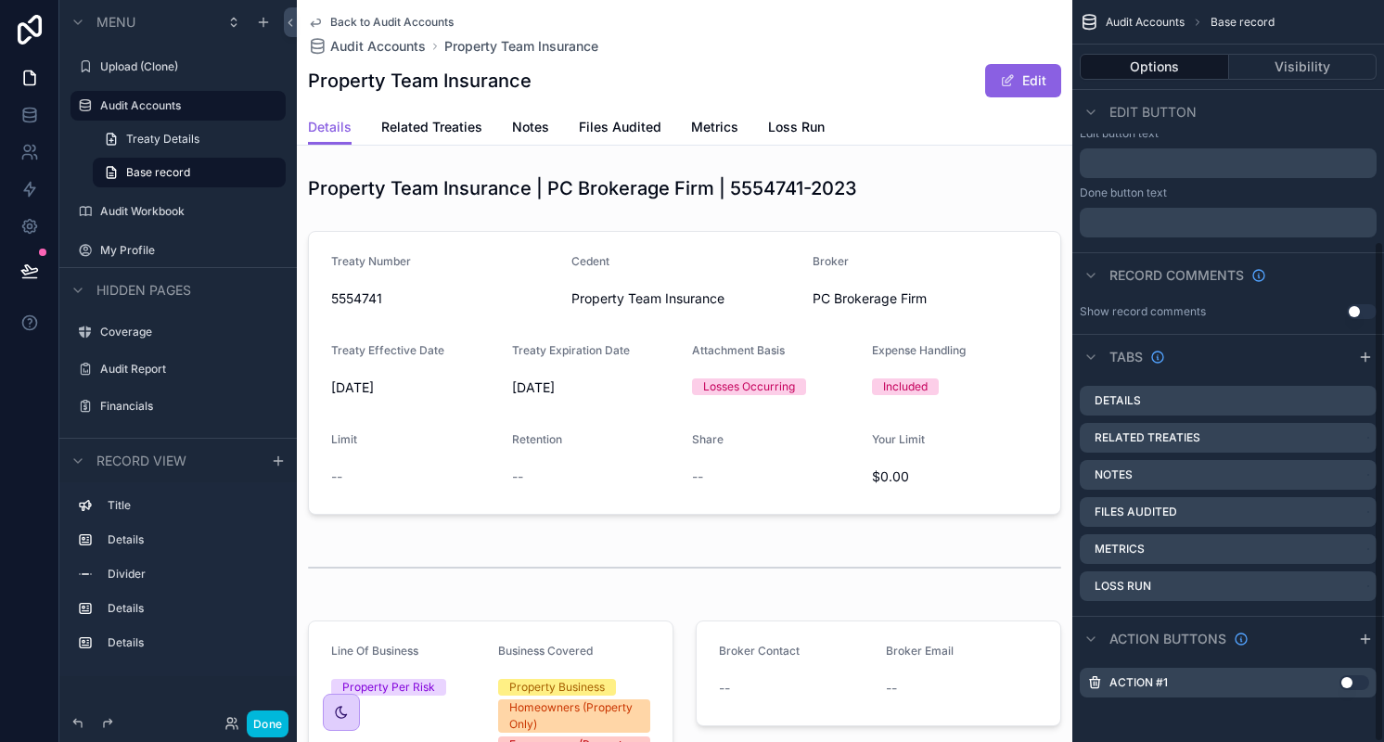
scroll to position [357, 0]
click at [0, 0] on icon "scrollable content" at bounding box center [0, 0] width 0 height 0
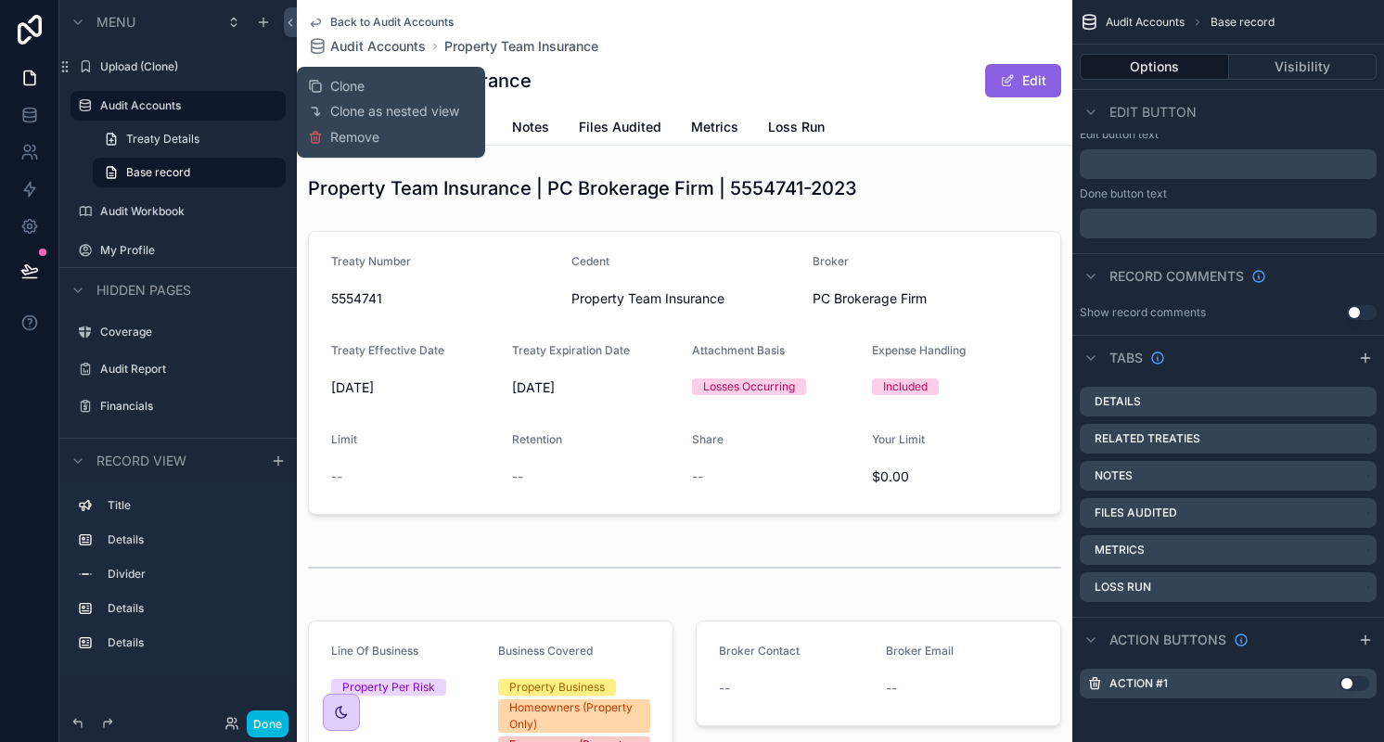
click at [349, 138] on span "Remove" at bounding box center [354, 137] width 49 height 19
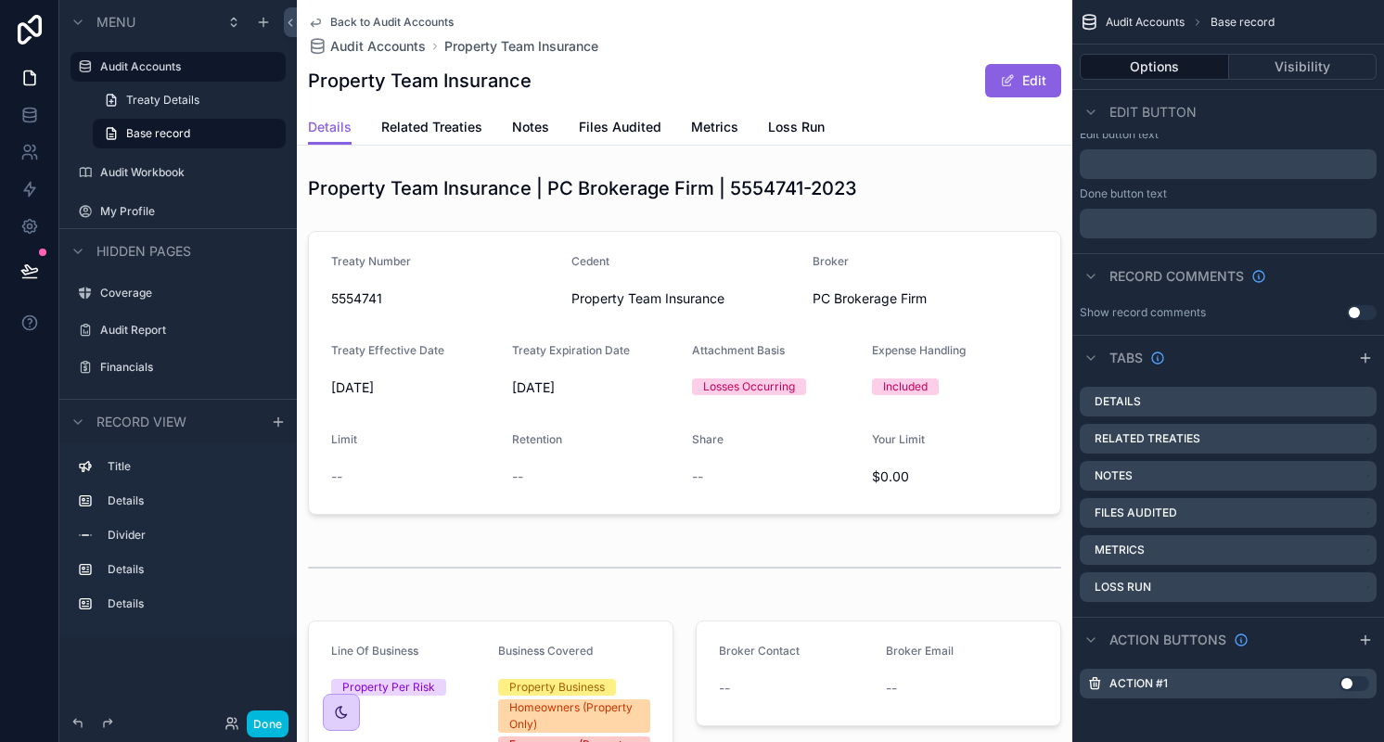
click at [164, 62] on label "Audit Accounts" at bounding box center [187, 66] width 174 height 15
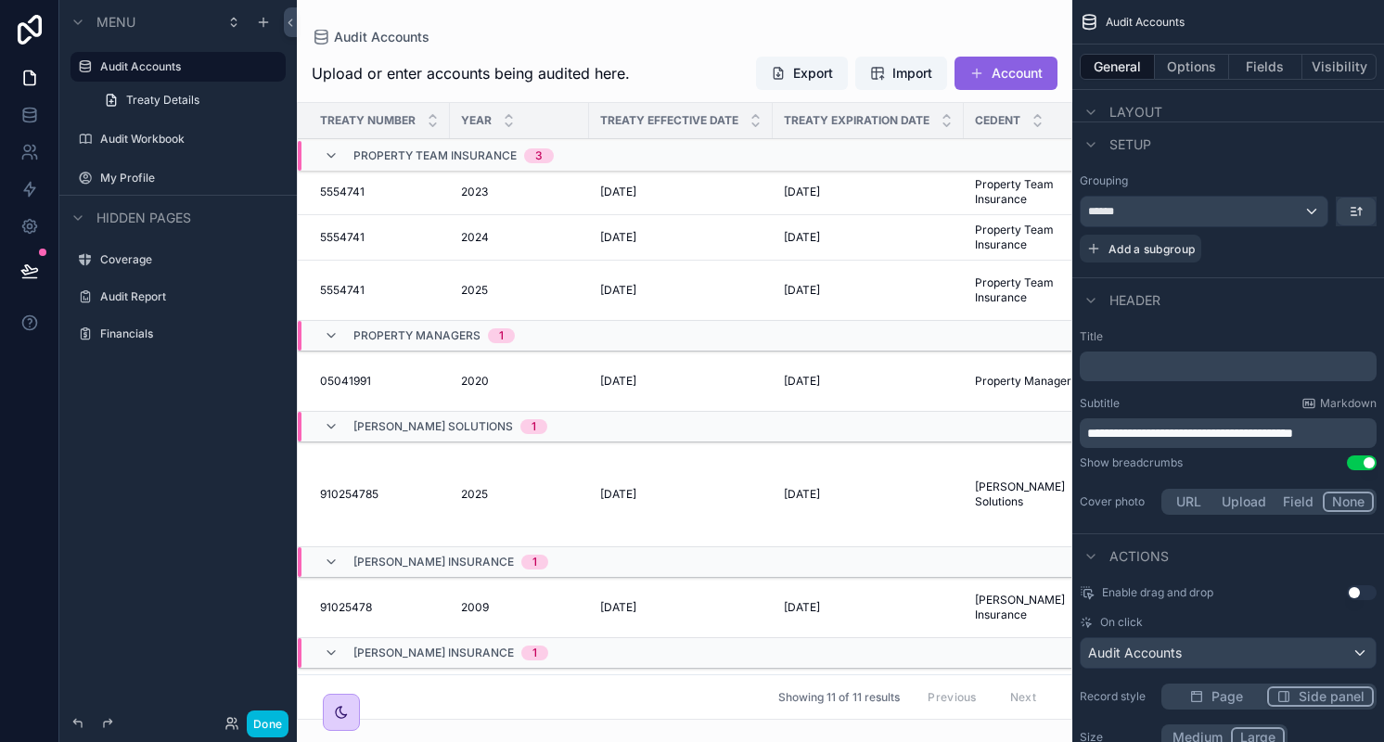
click at [271, 721] on button "Done" at bounding box center [268, 723] width 42 height 27
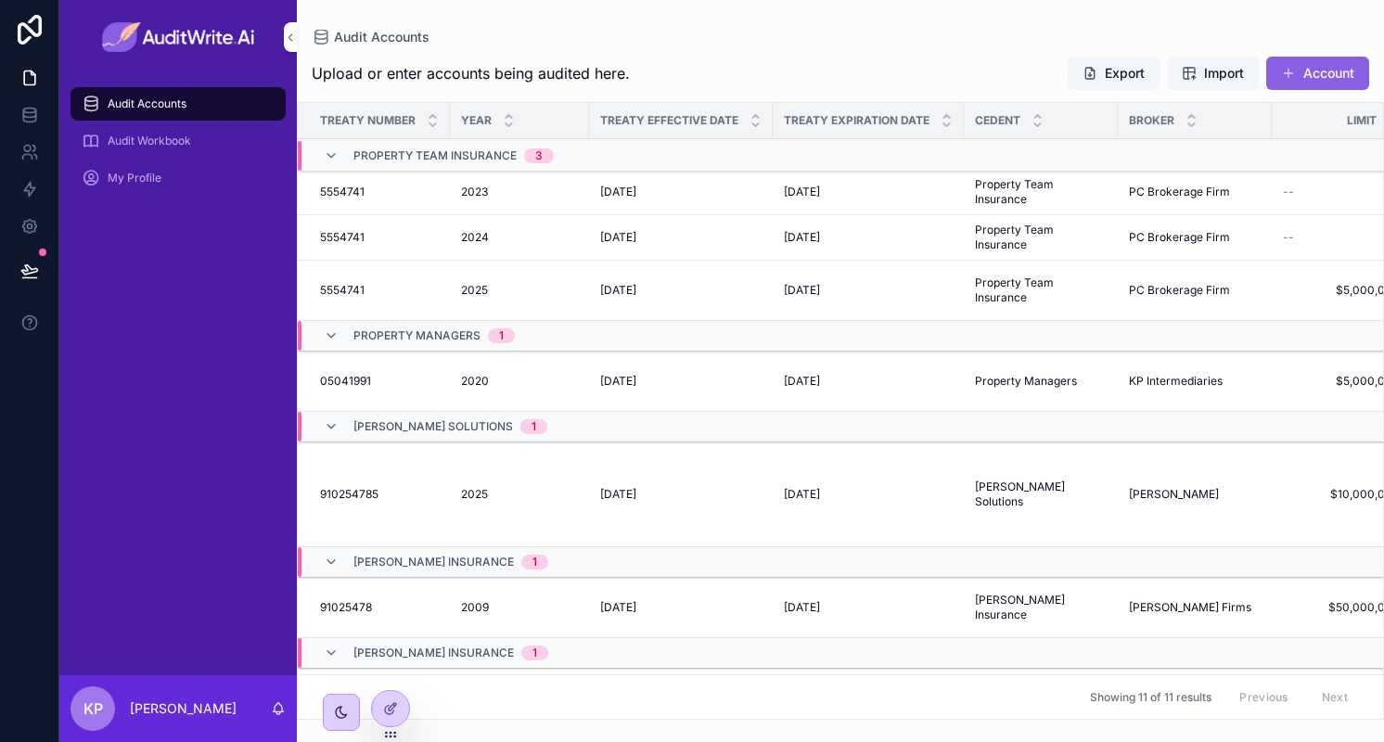
click at [438, 157] on span "Property Team Insurance" at bounding box center [434, 155] width 163 height 15
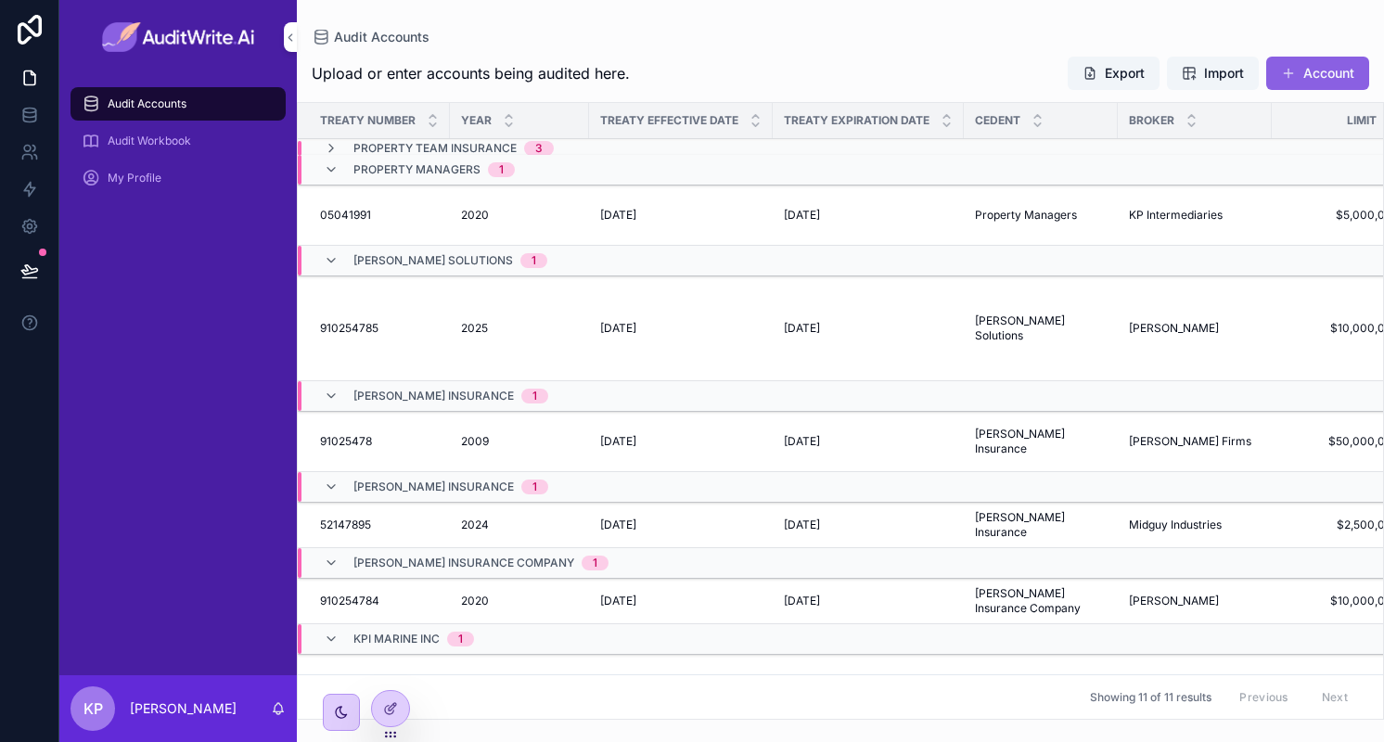
click at [438, 157] on div "Property Managers 1" at bounding box center [433, 170] width 161 height 30
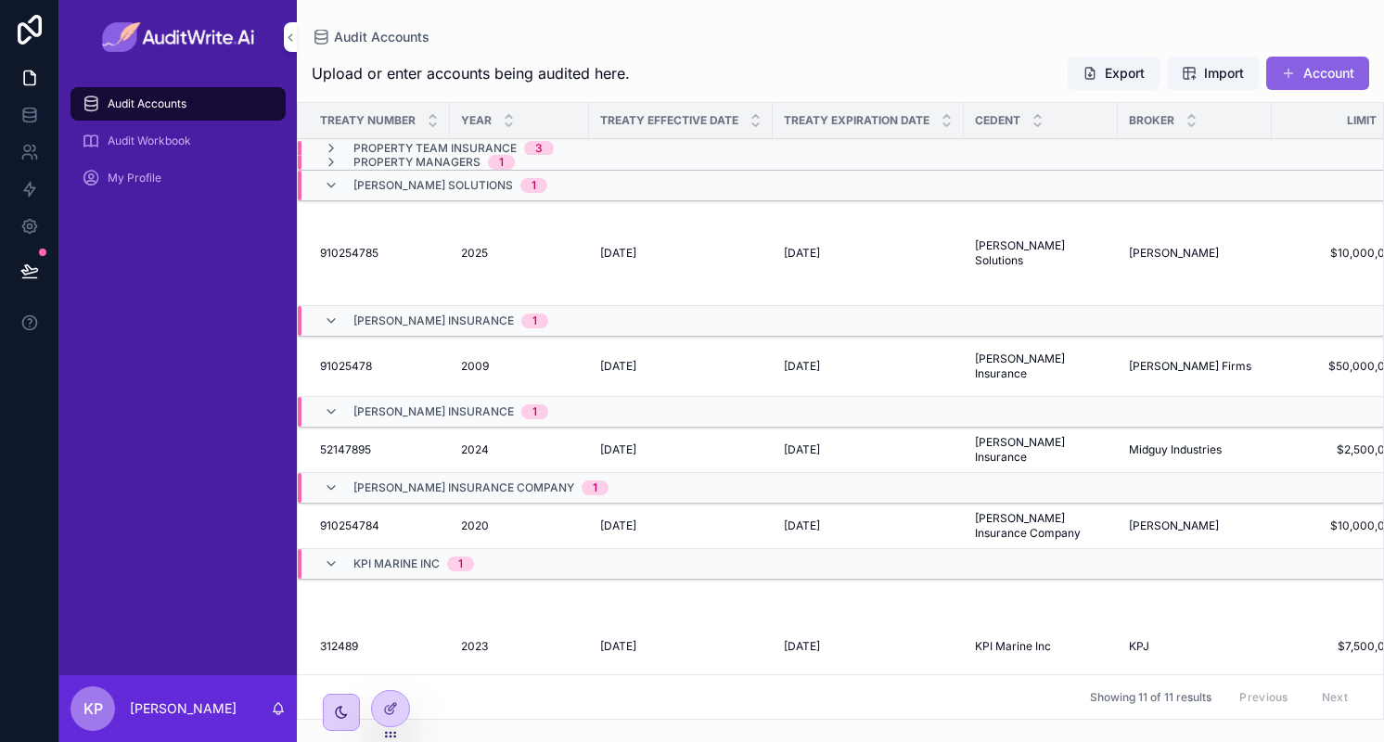
click at [408, 151] on span "Property Team Insurance" at bounding box center [434, 148] width 163 height 15
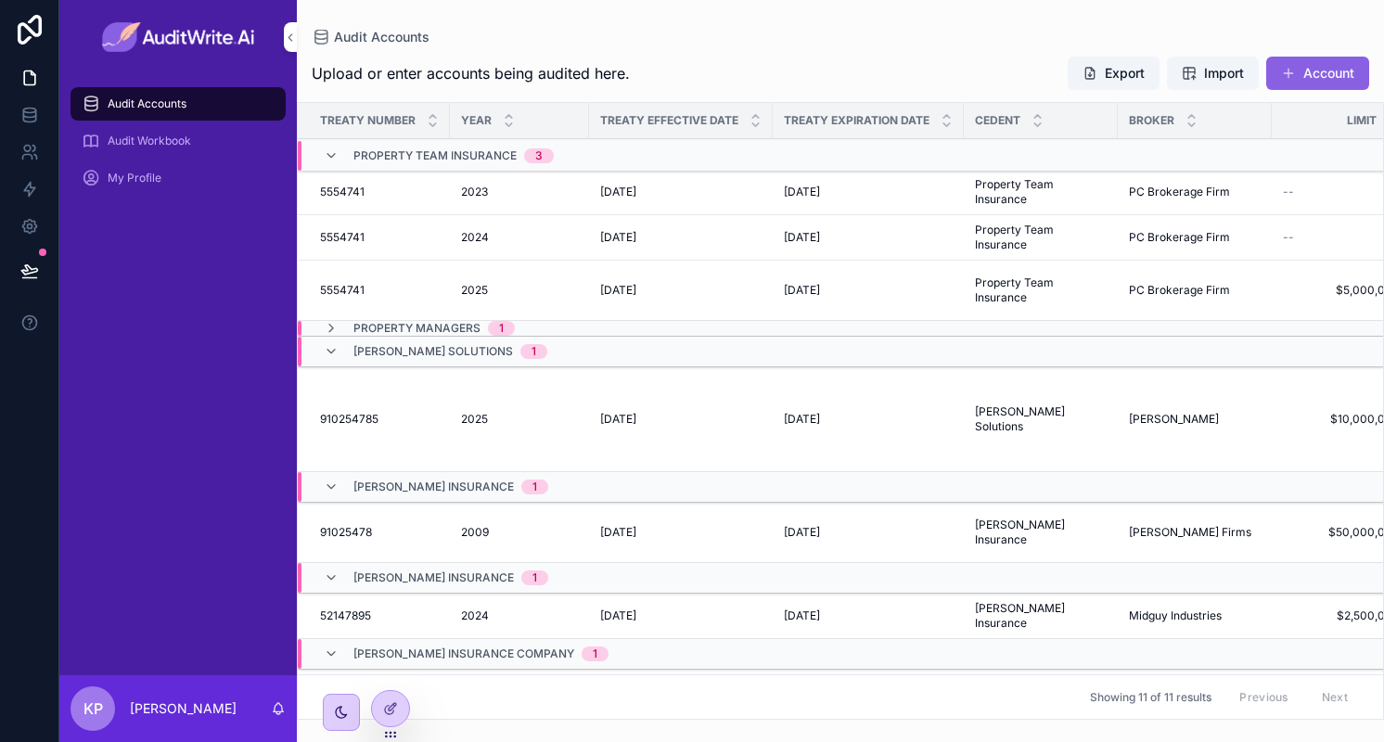
click at [400, 196] on div "5554741 5554741" at bounding box center [379, 192] width 119 height 15
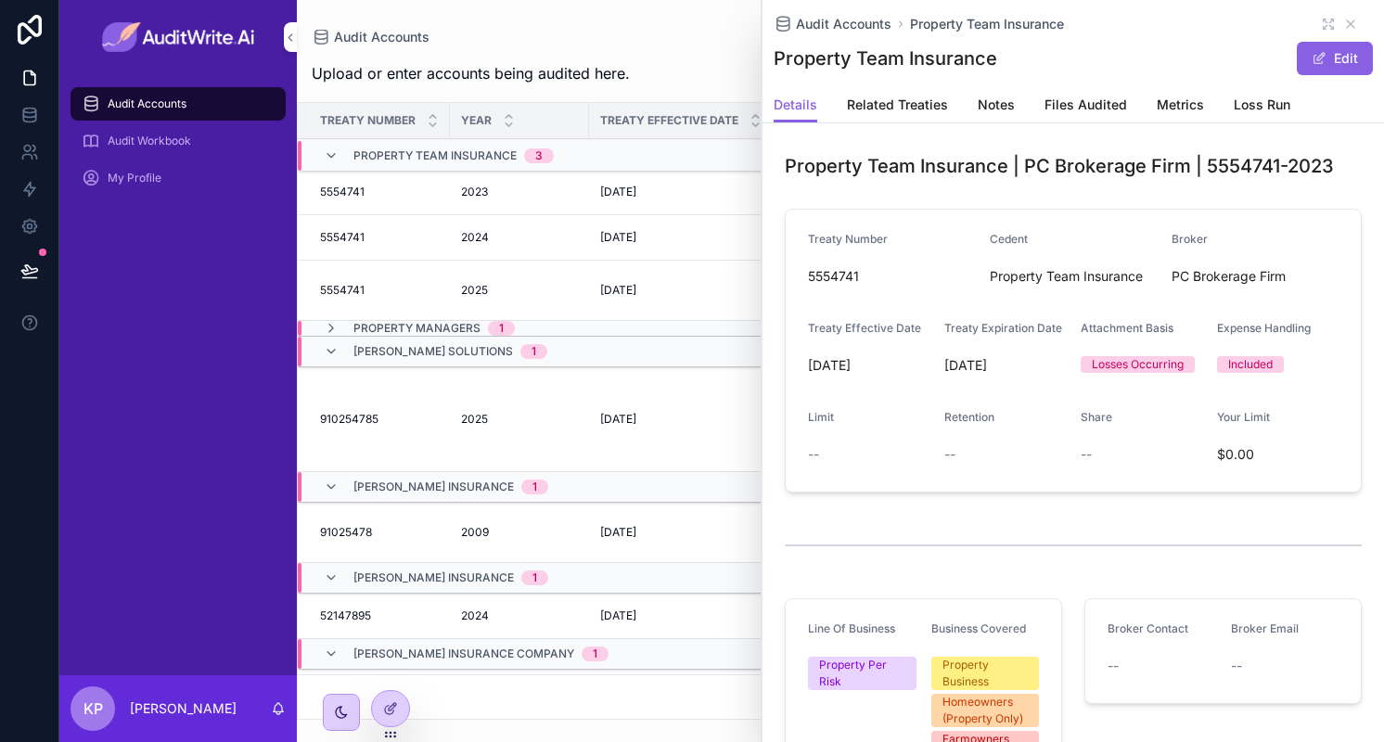
click at [391, 711] on icon at bounding box center [390, 708] width 15 height 15
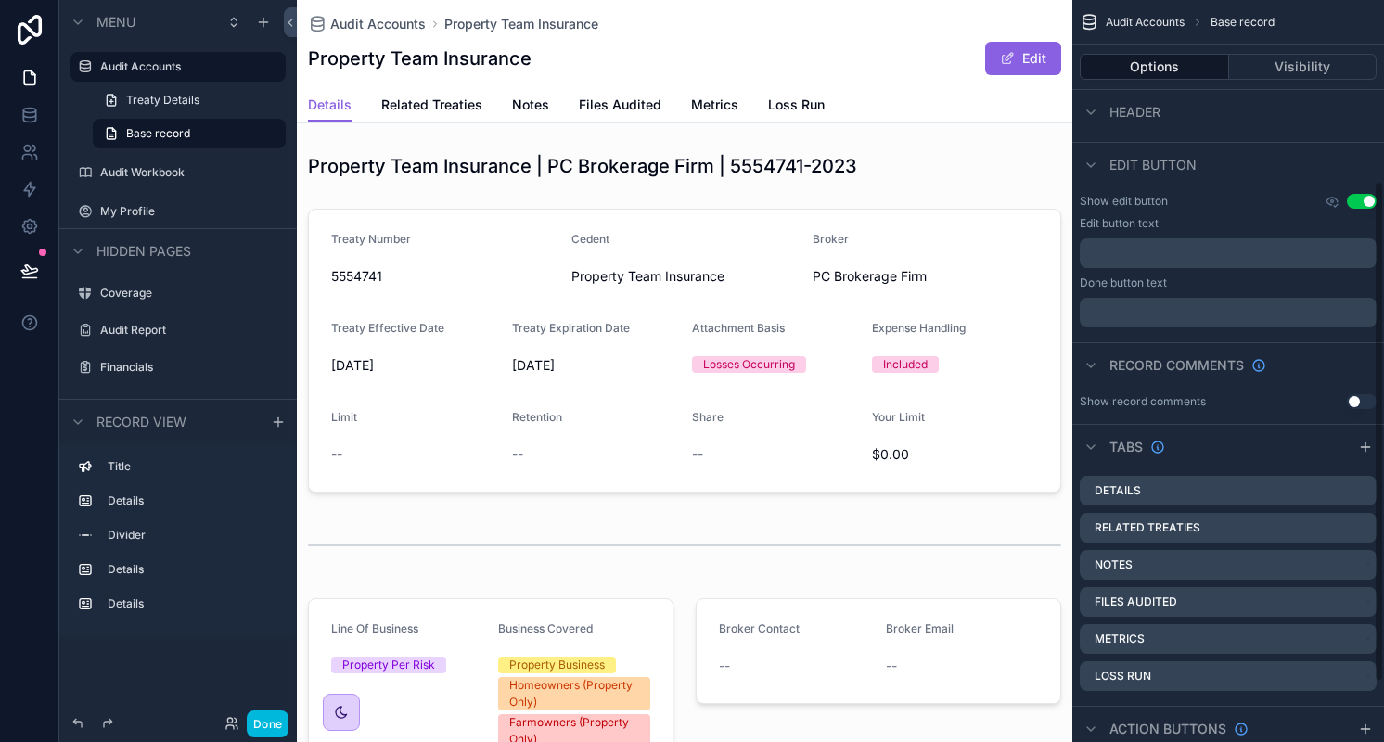
scroll to position [357, 0]
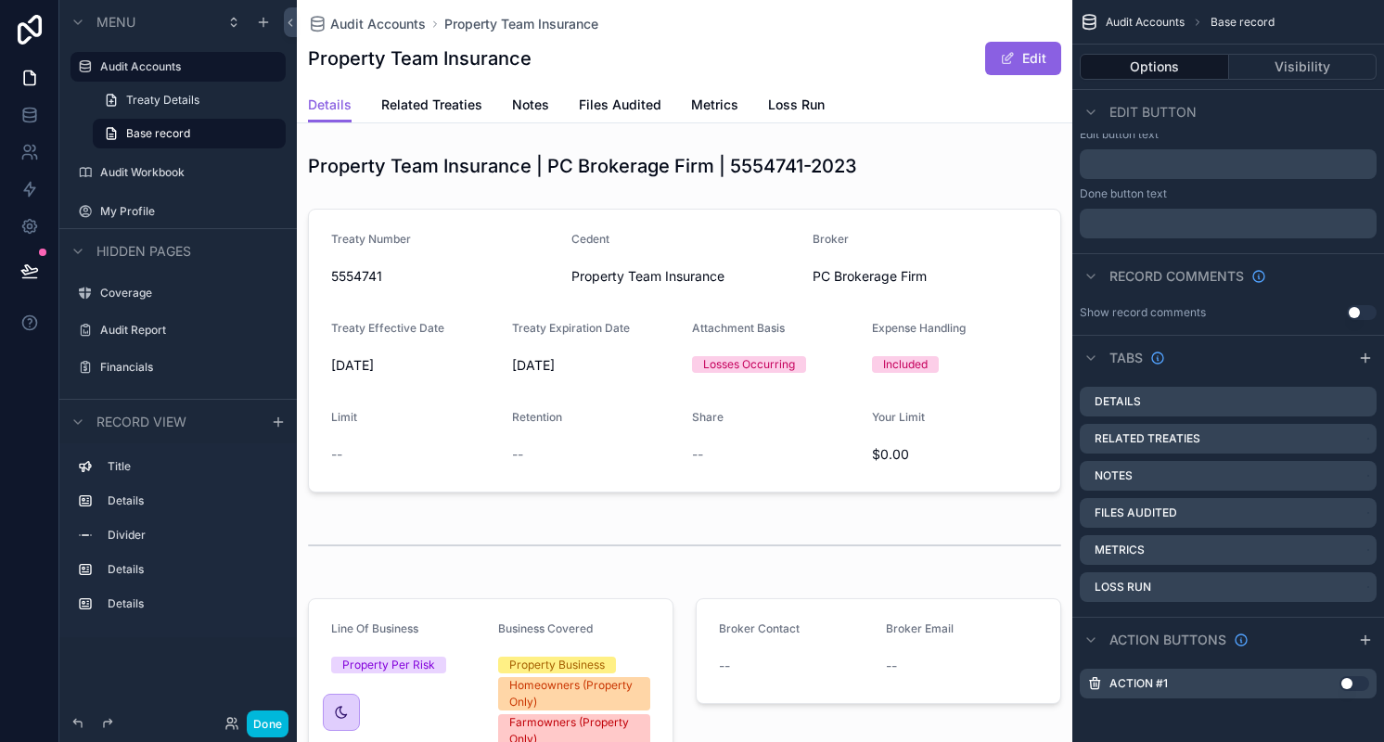
click at [195, 66] on label "Audit Accounts" at bounding box center [187, 66] width 174 height 15
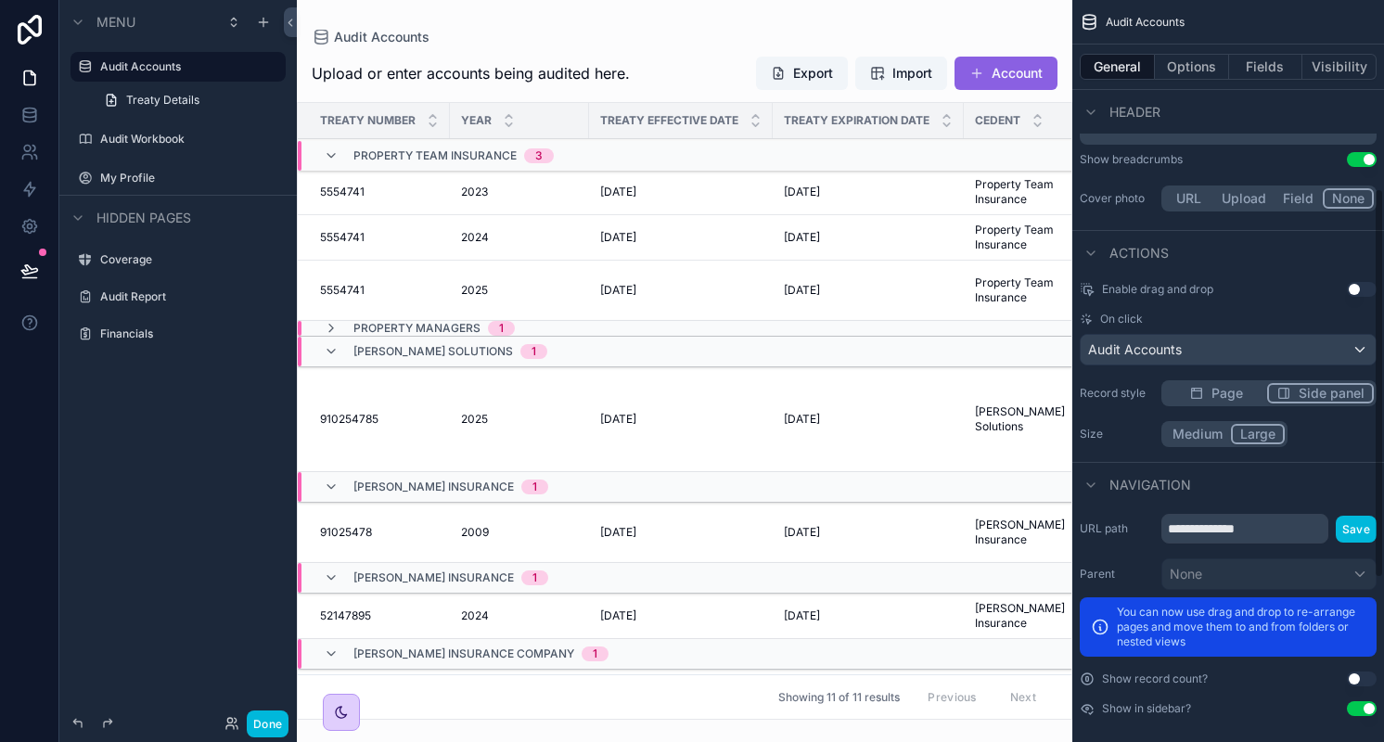
scroll to position [669, 0]
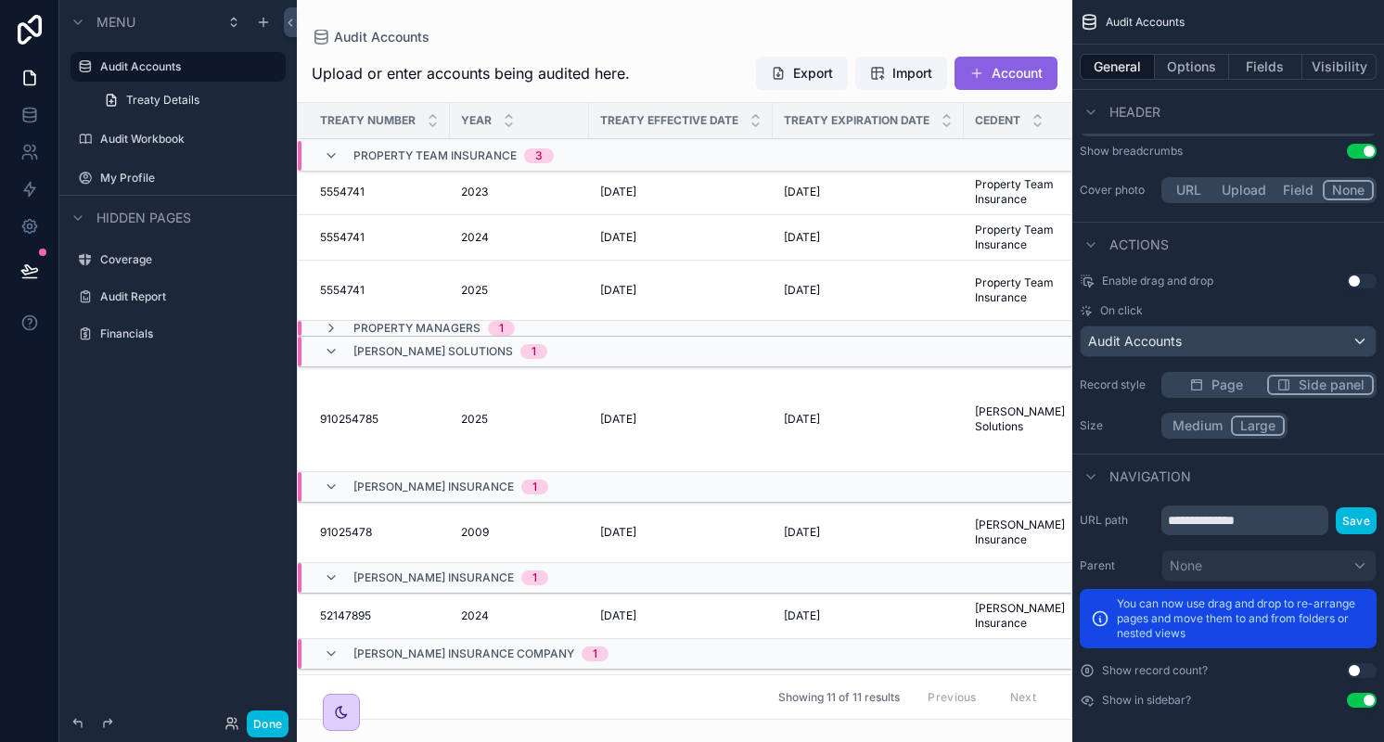
click at [1216, 378] on div "Enable drag and drop Use setting On click Audit Accounts Record style Page Side…" at bounding box center [1228, 356] width 312 height 180
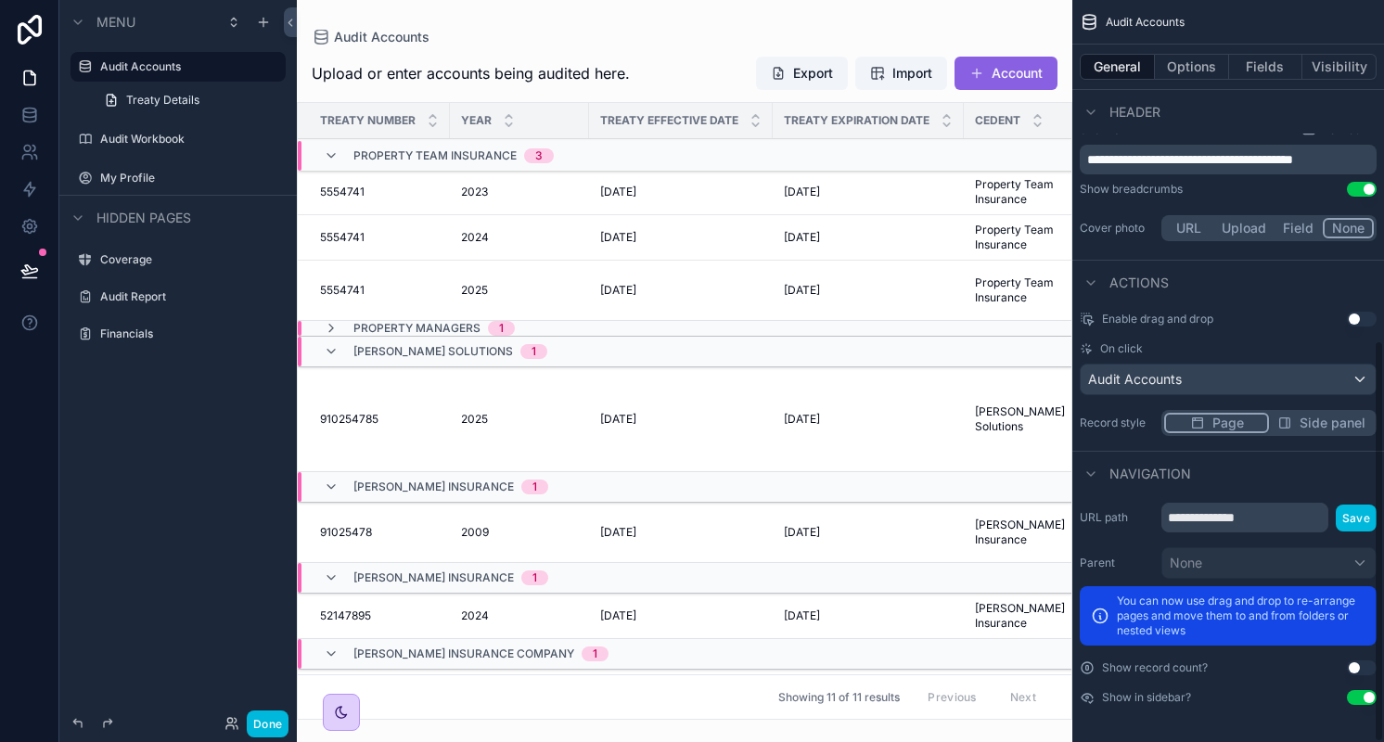
scroll to position [628, 0]
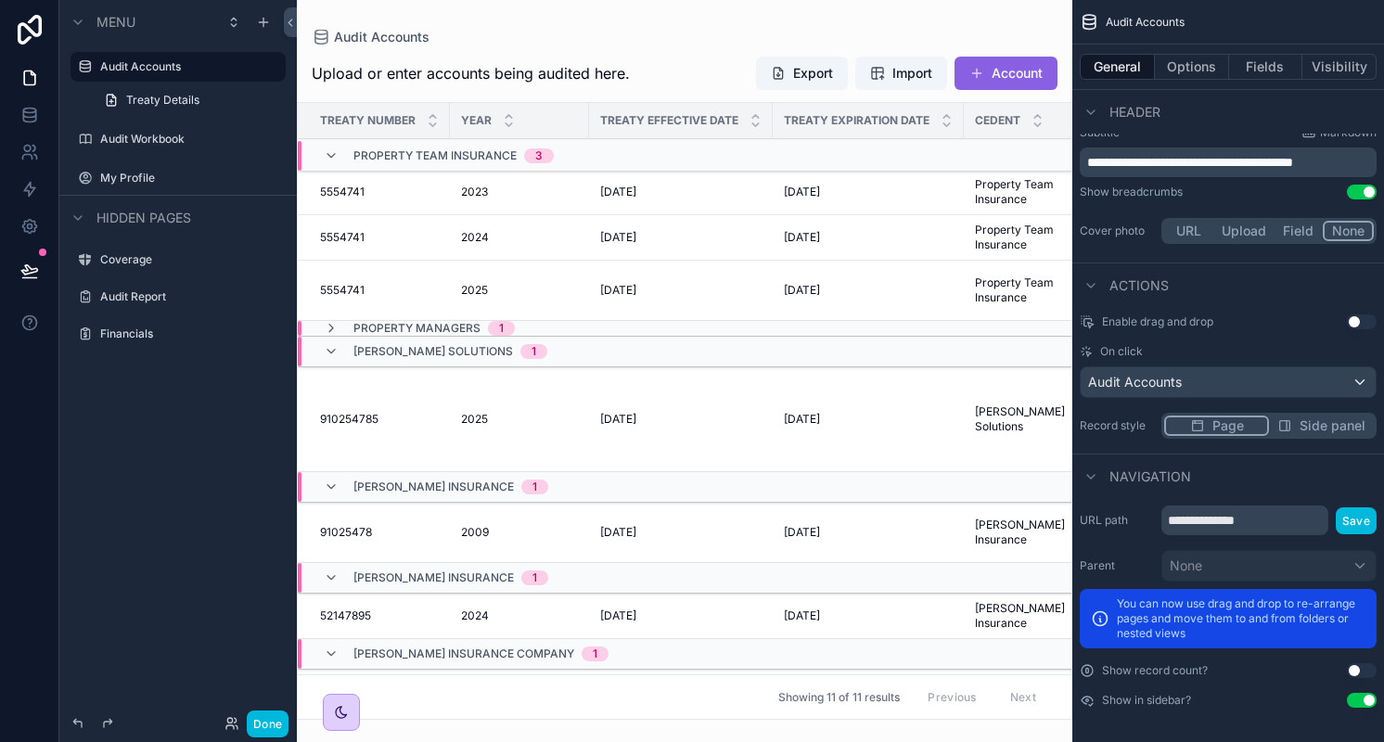
click at [270, 721] on button "Done" at bounding box center [268, 723] width 42 height 27
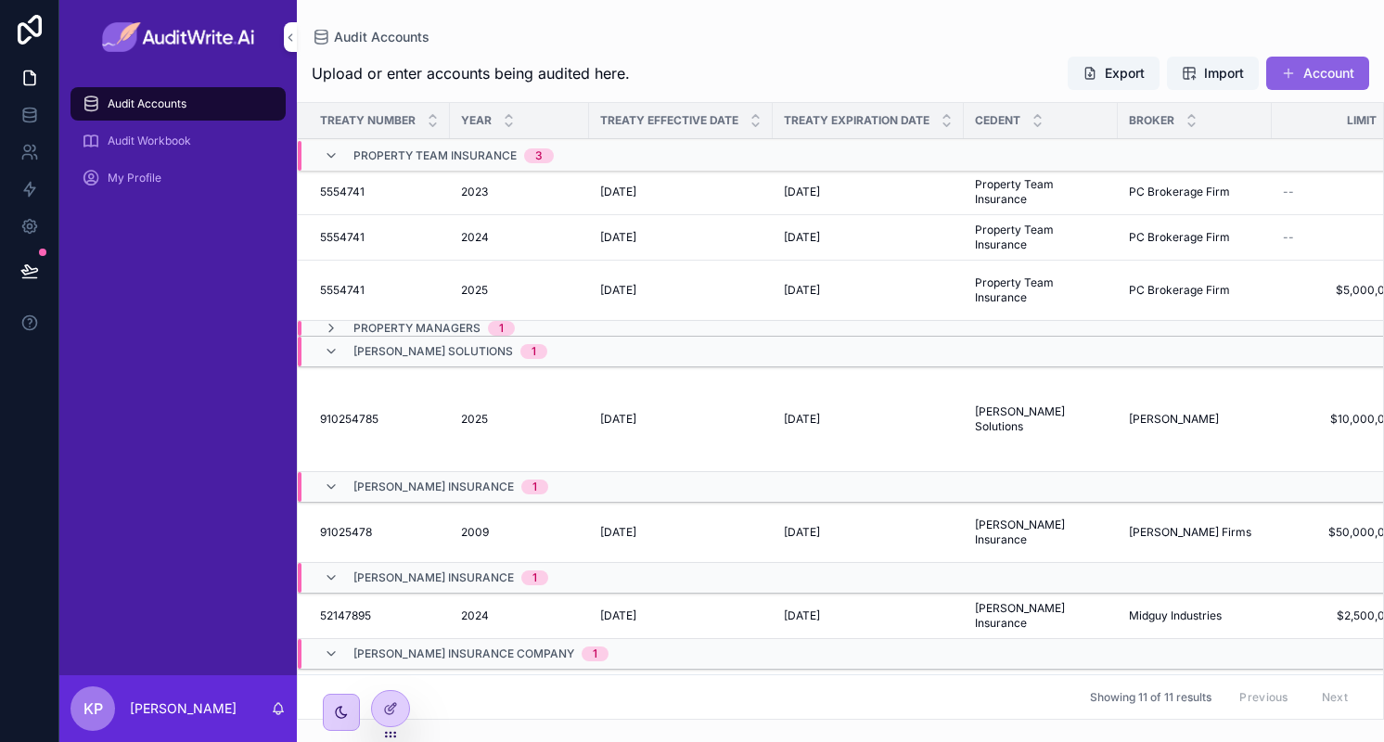
click at [497, 196] on div "2023 2023" at bounding box center [519, 192] width 117 height 15
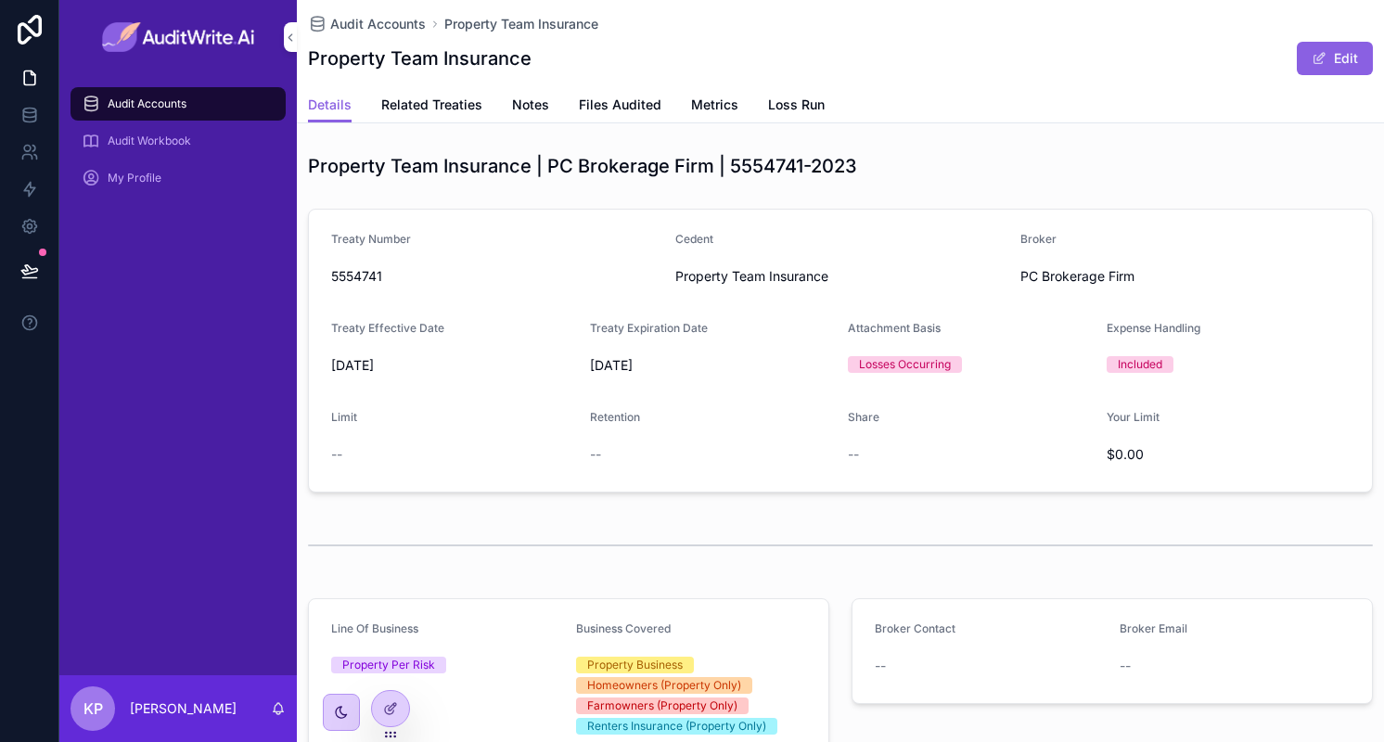
click at [456, 107] on span "Related Treaties" at bounding box center [431, 105] width 101 height 19
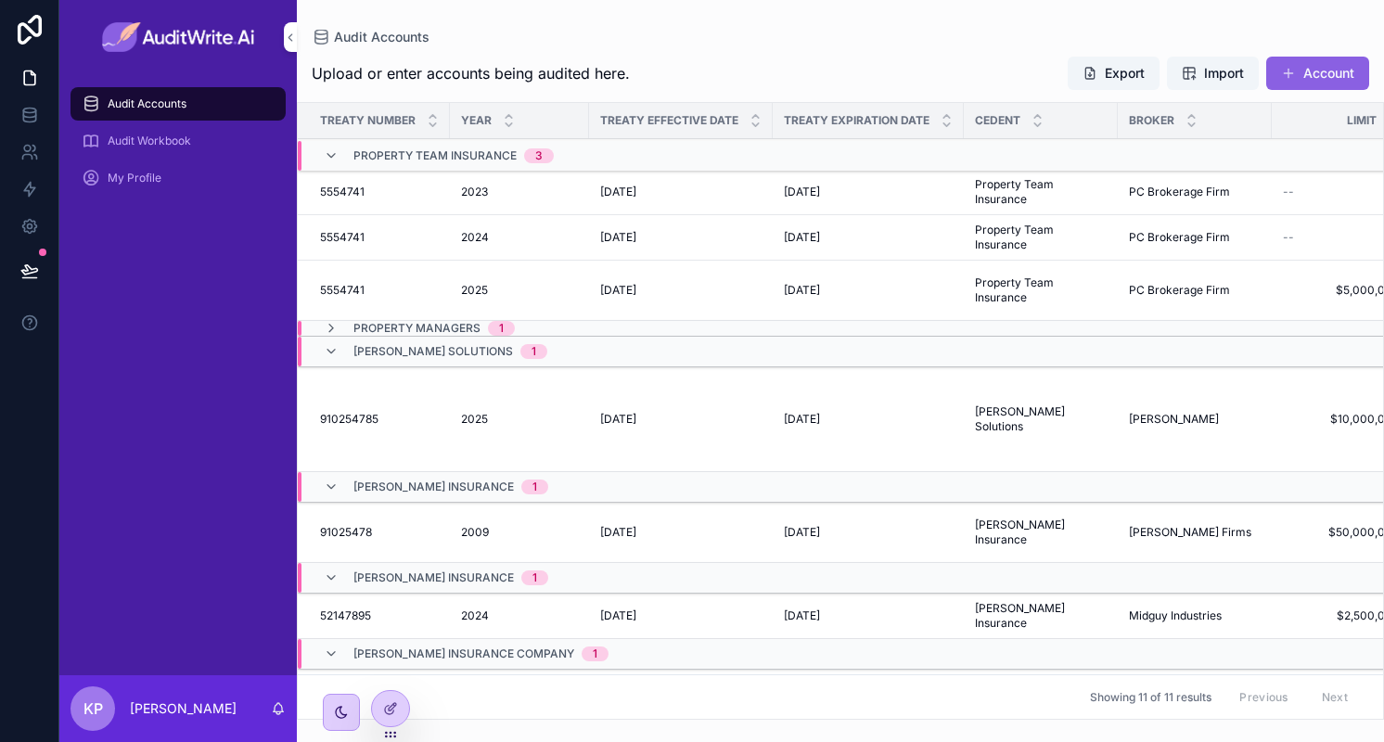
click at [438, 187] on div "5554741 5554741" at bounding box center [379, 192] width 119 height 15
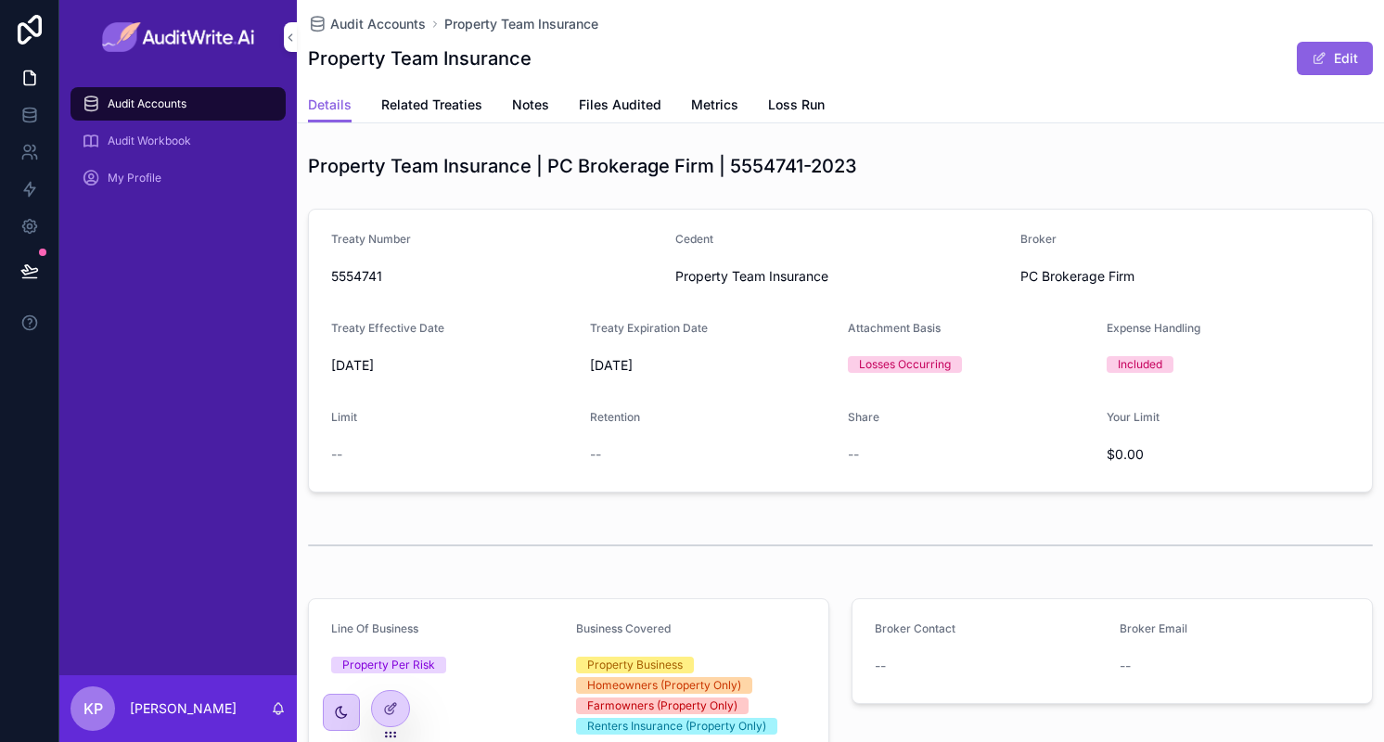
click at [451, 95] on link "Related Treaties" at bounding box center [431, 106] width 101 height 37
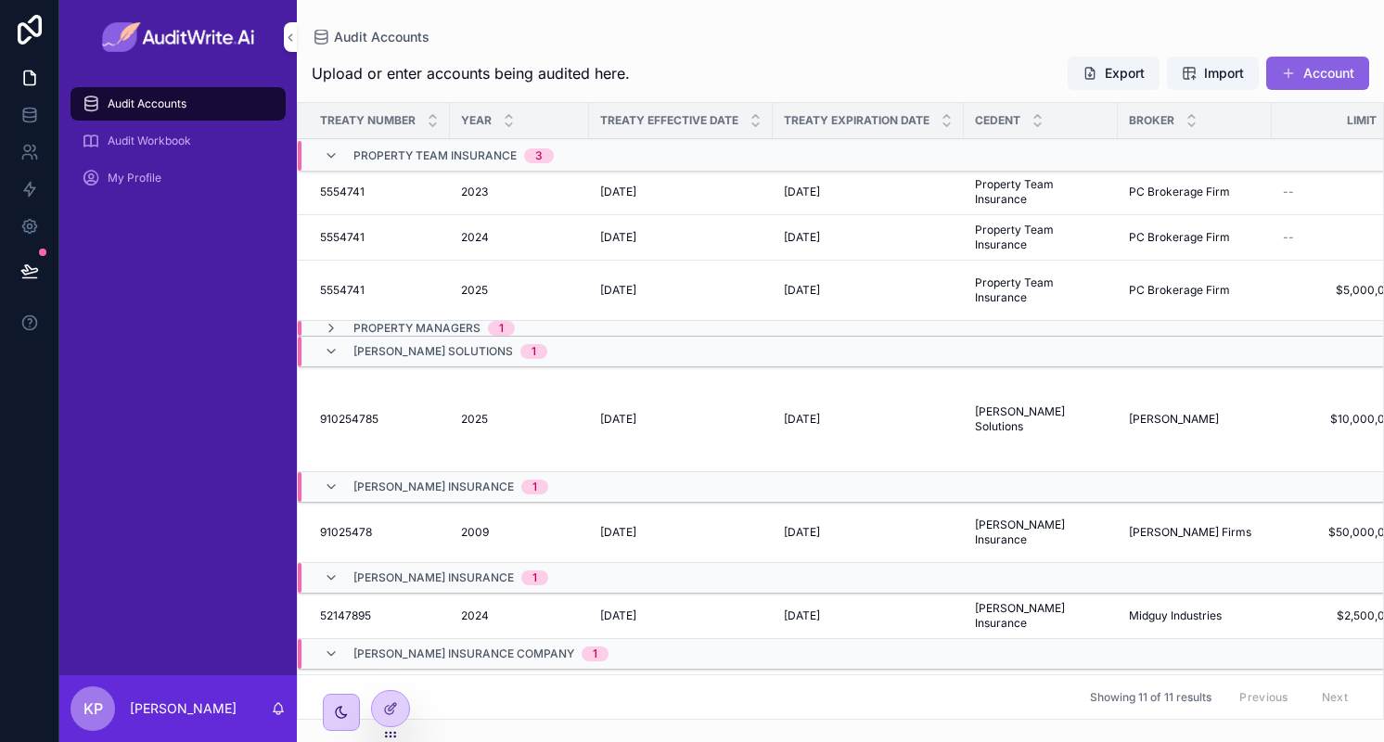
click at [434, 192] on div "5554741 5554741" at bounding box center [379, 192] width 119 height 15
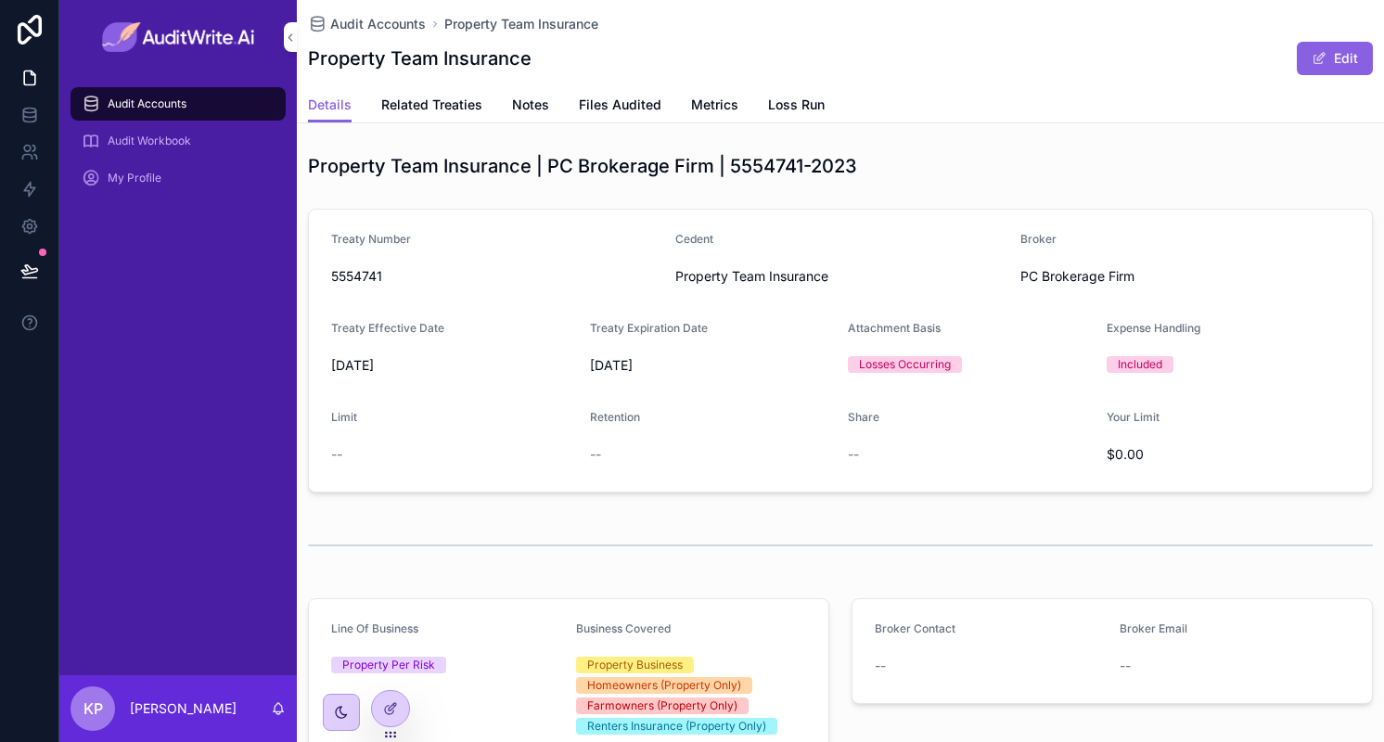
click at [440, 104] on span "Related Treaties" at bounding box center [431, 105] width 101 height 19
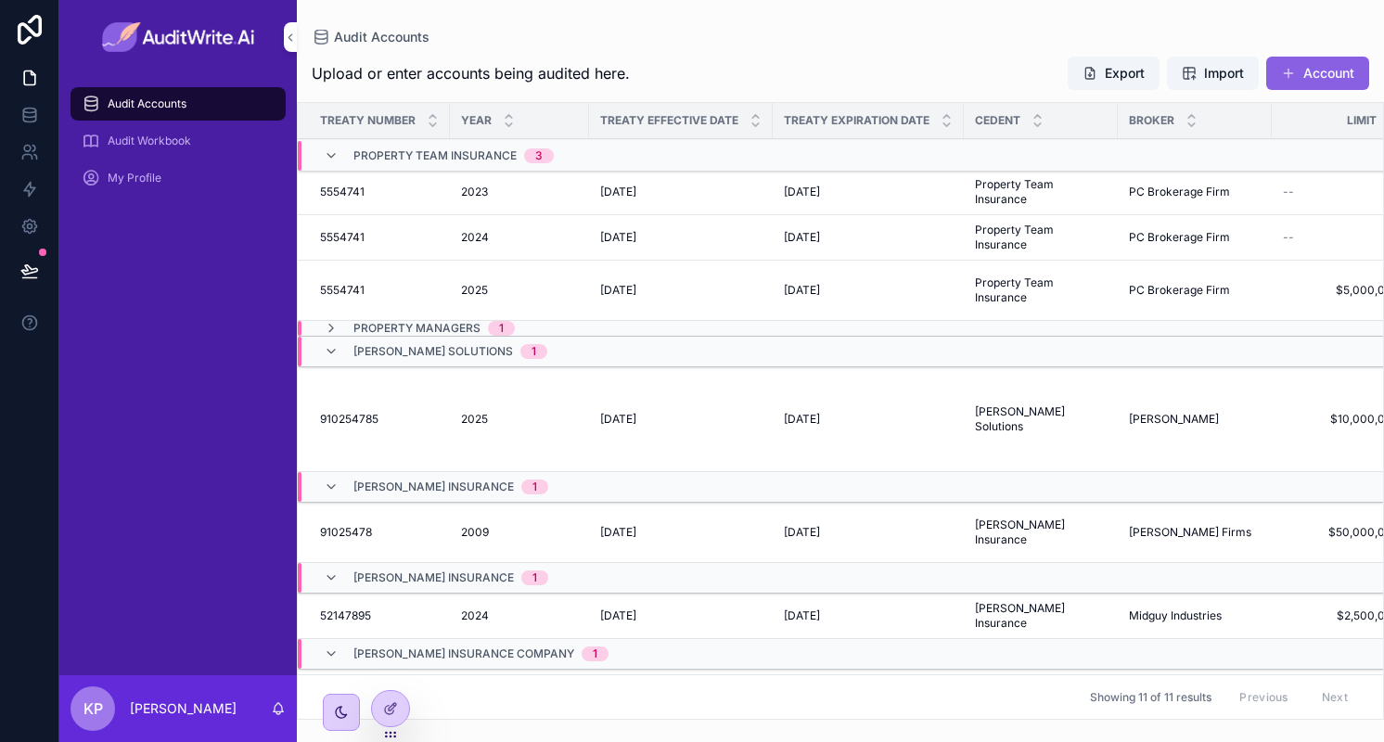
click at [379, 724] on div at bounding box center [390, 708] width 39 height 37
click at [394, 709] on icon at bounding box center [390, 708] width 15 height 15
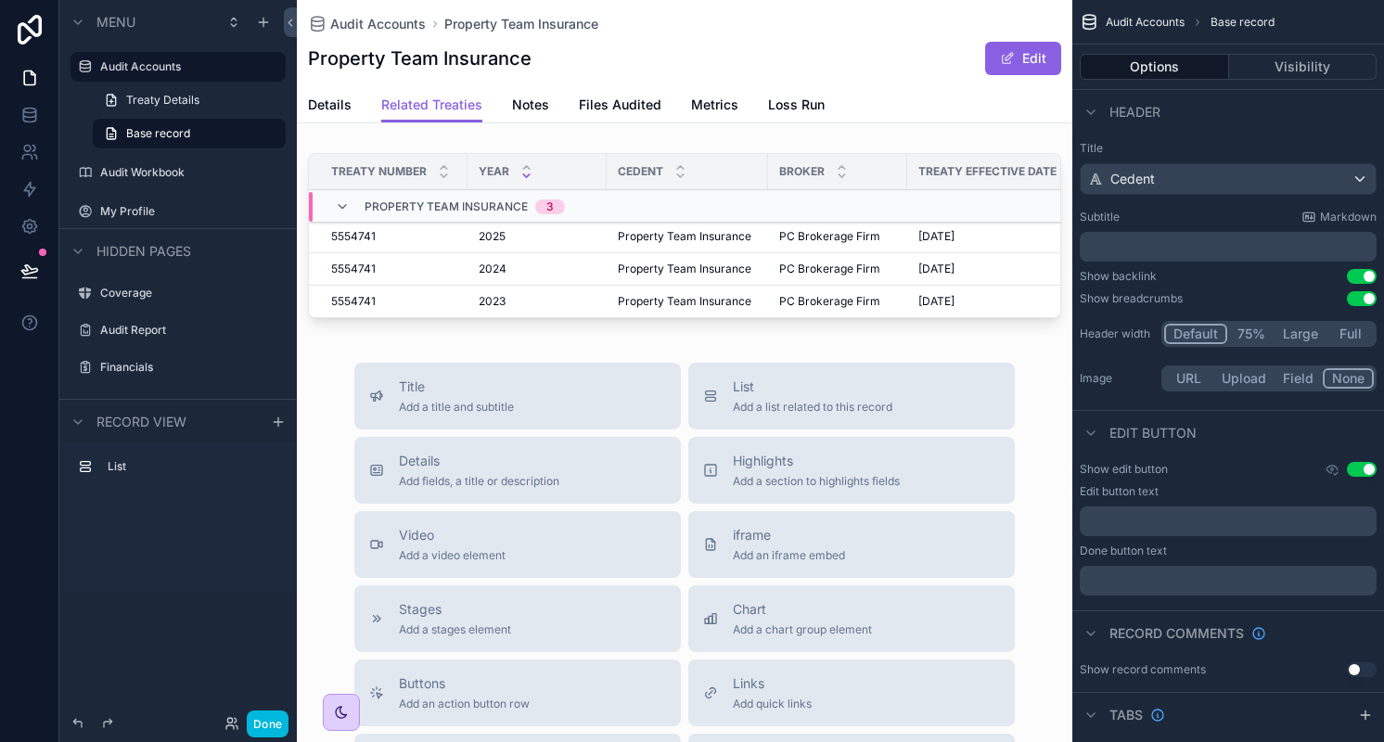
click at [271, 721] on button "Done" at bounding box center [268, 723] width 42 height 27
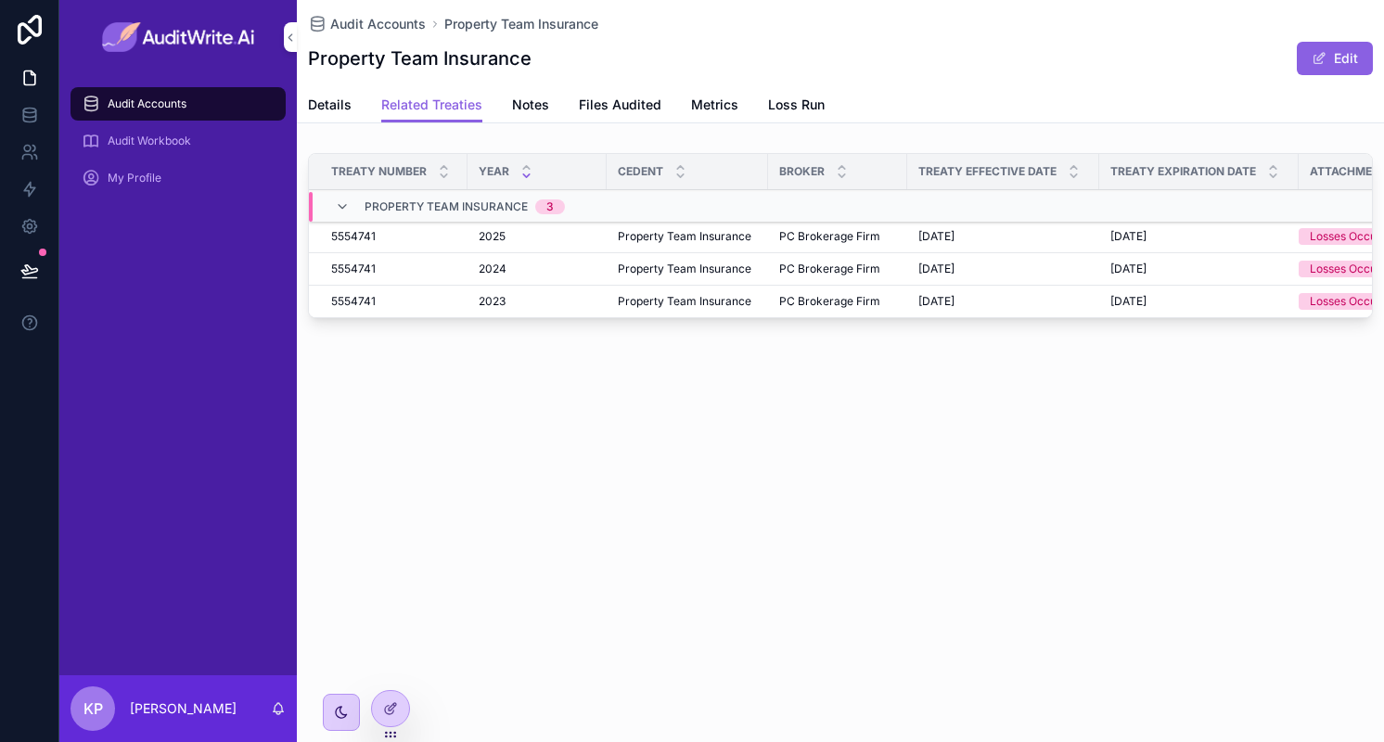
click at [324, 128] on div "Audit Accounts Property Team Insurance Property Team Insurance Edit Related Tre…" at bounding box center [840, 226] width 1087 height 452
click at [335, 107] on span "Details" at bounding box center [330, 105] width 44 height 19
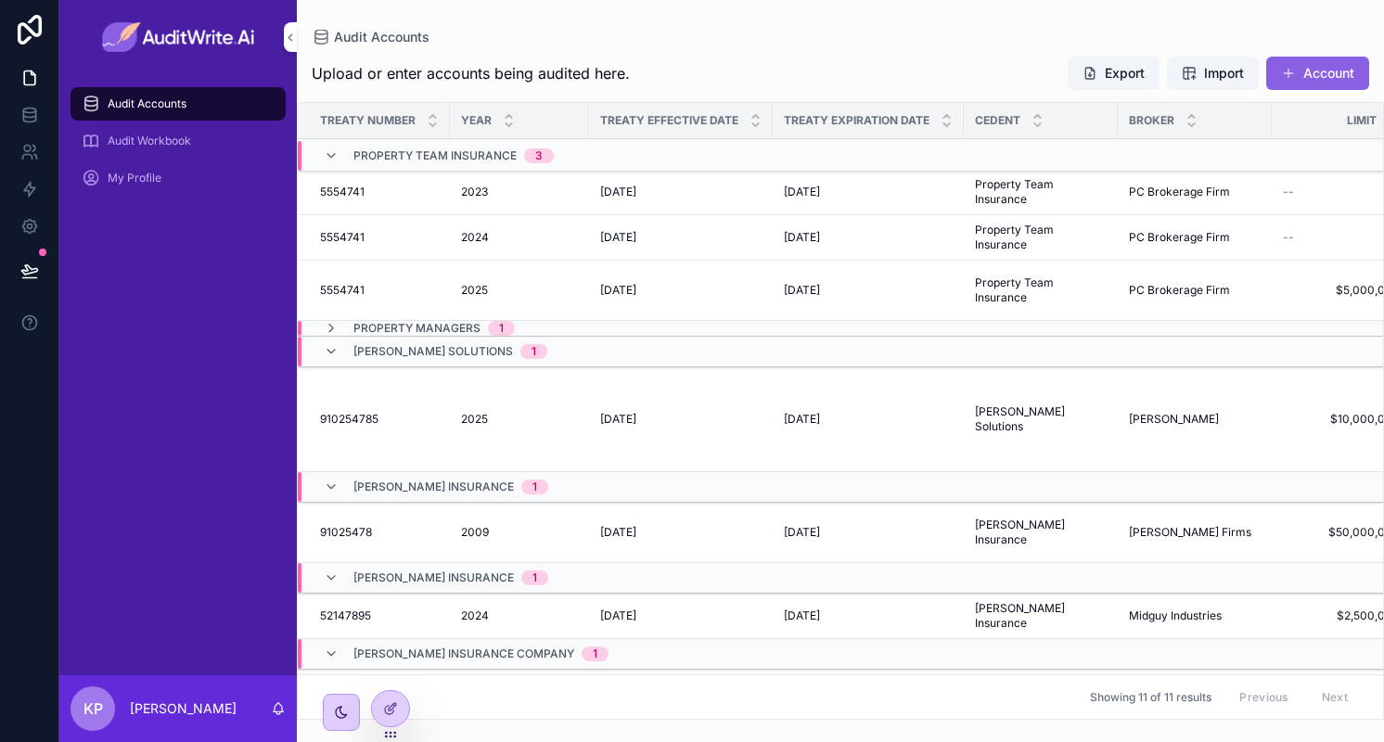
click at [481, 192] on span "2023" at bounding box center [474, 192] width 27 height 15
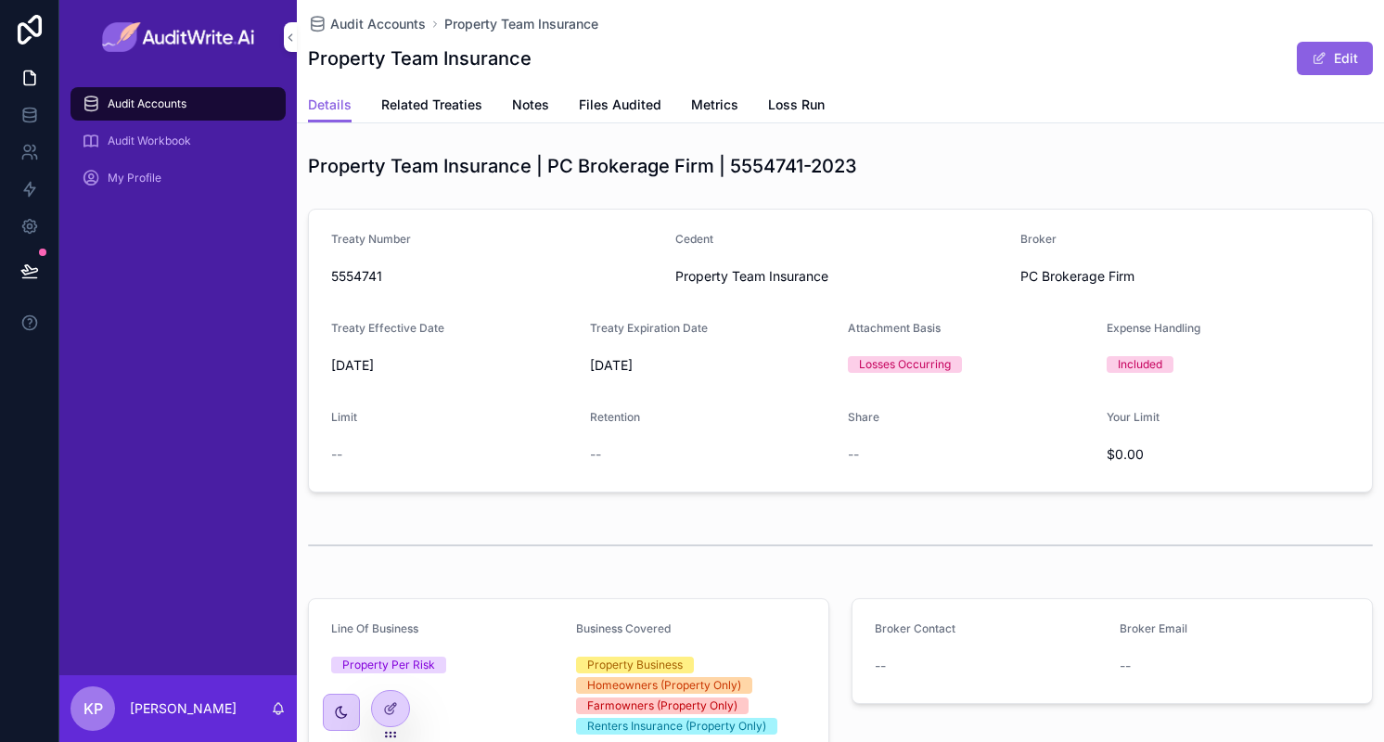
click at [432, 103] on span "Related Treaties" at bounding box center [431, 105] width 101 height 19
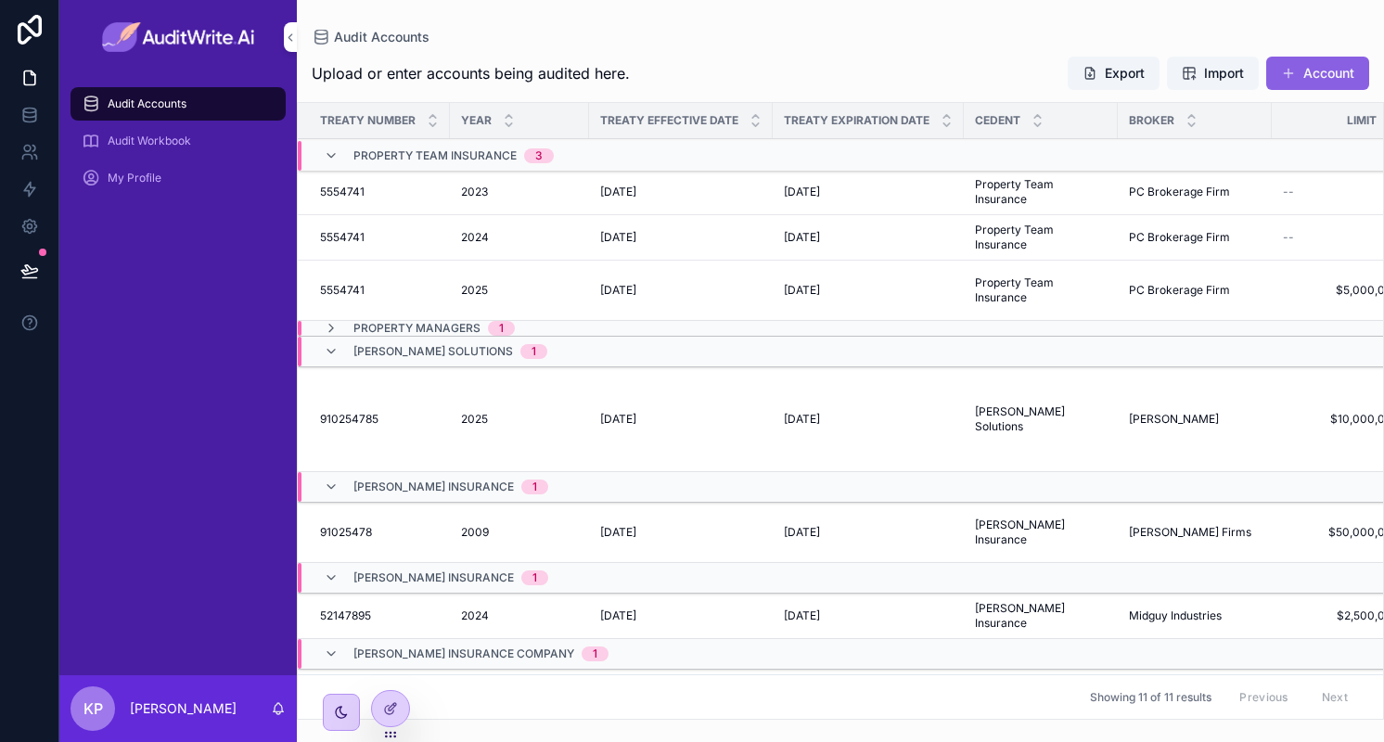
click at [480, 287] on span "2025" at bounding box center [474, 290] width 27 height 15
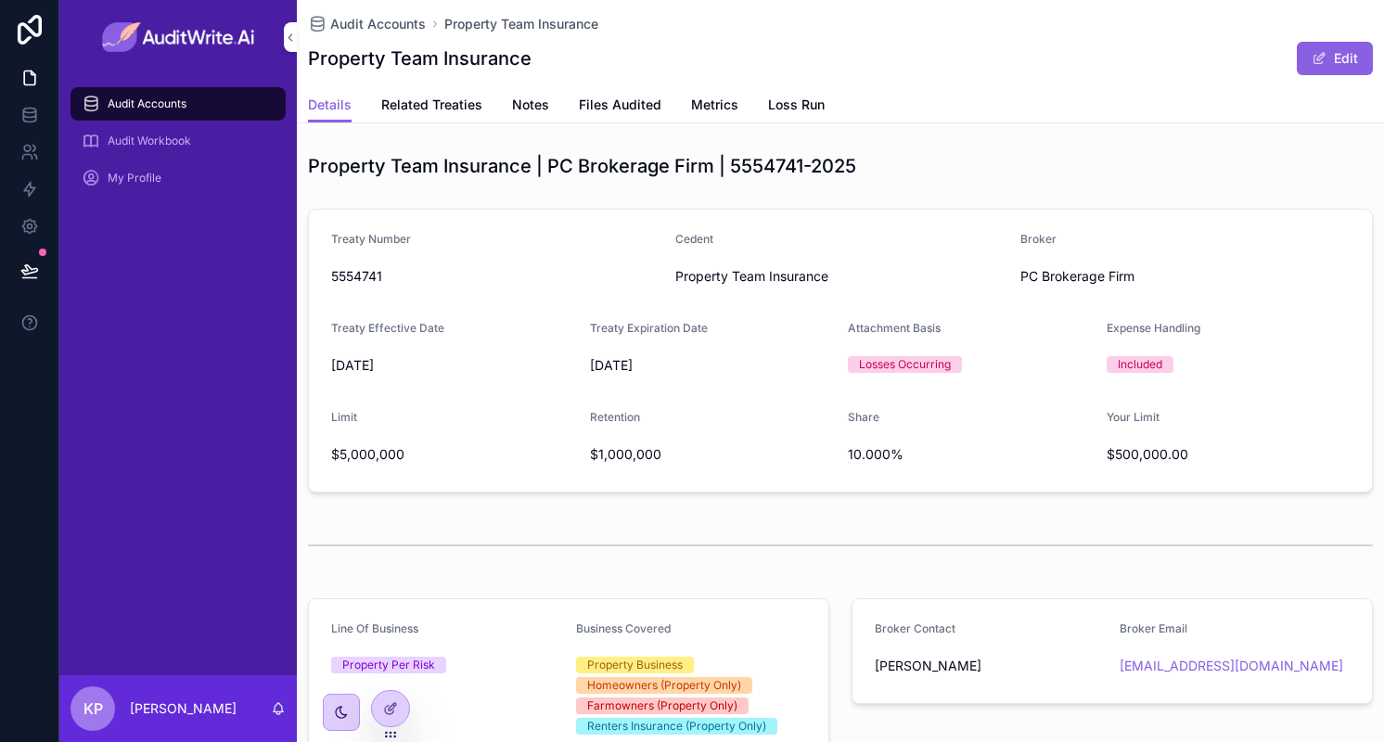
drag, startPoint x: 449, startPoint y: 99, endPoint x: 433, endPoint y: 99, distance: 15.8
click at [433, 99] on span "Related Treaties" at bounding box center [431, 105] width 101 height 19
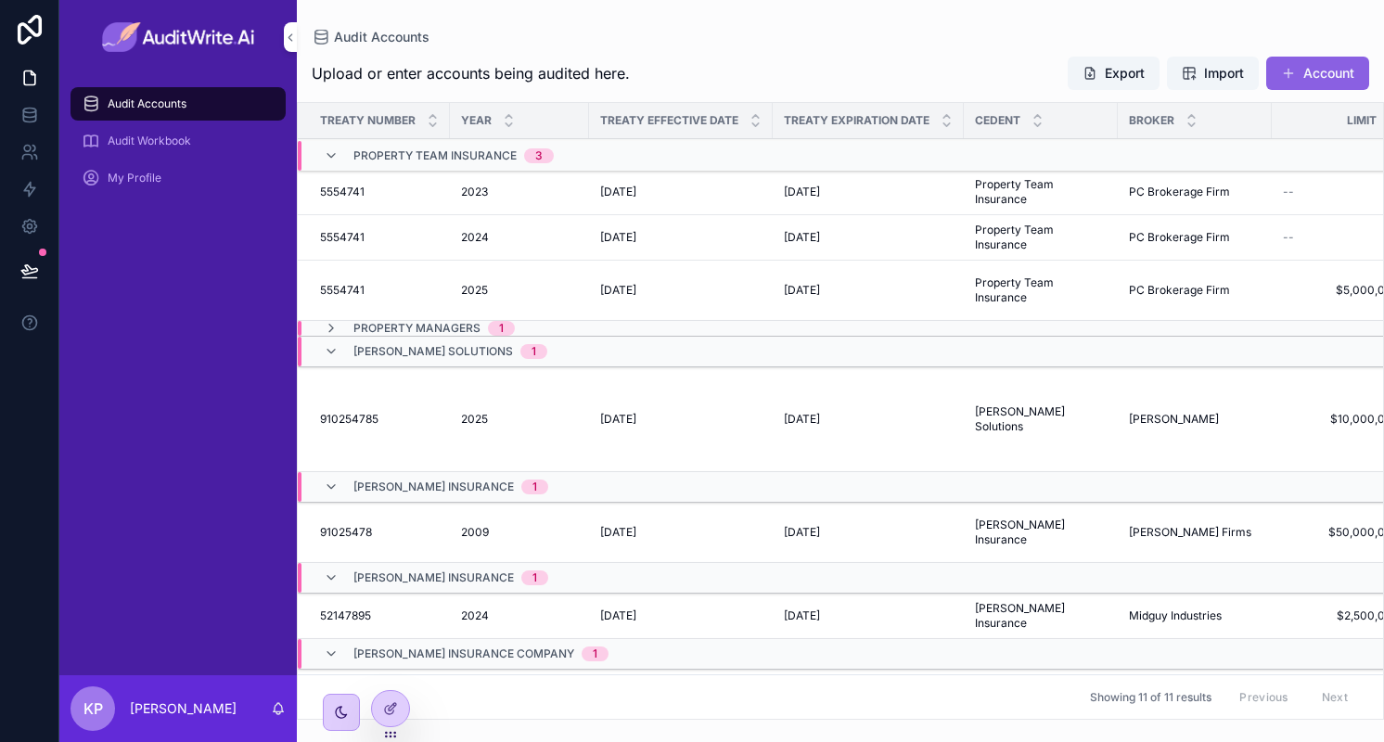
click at [474, 237] on span "2024" at bounding box center [475, 237] width 28 height 15
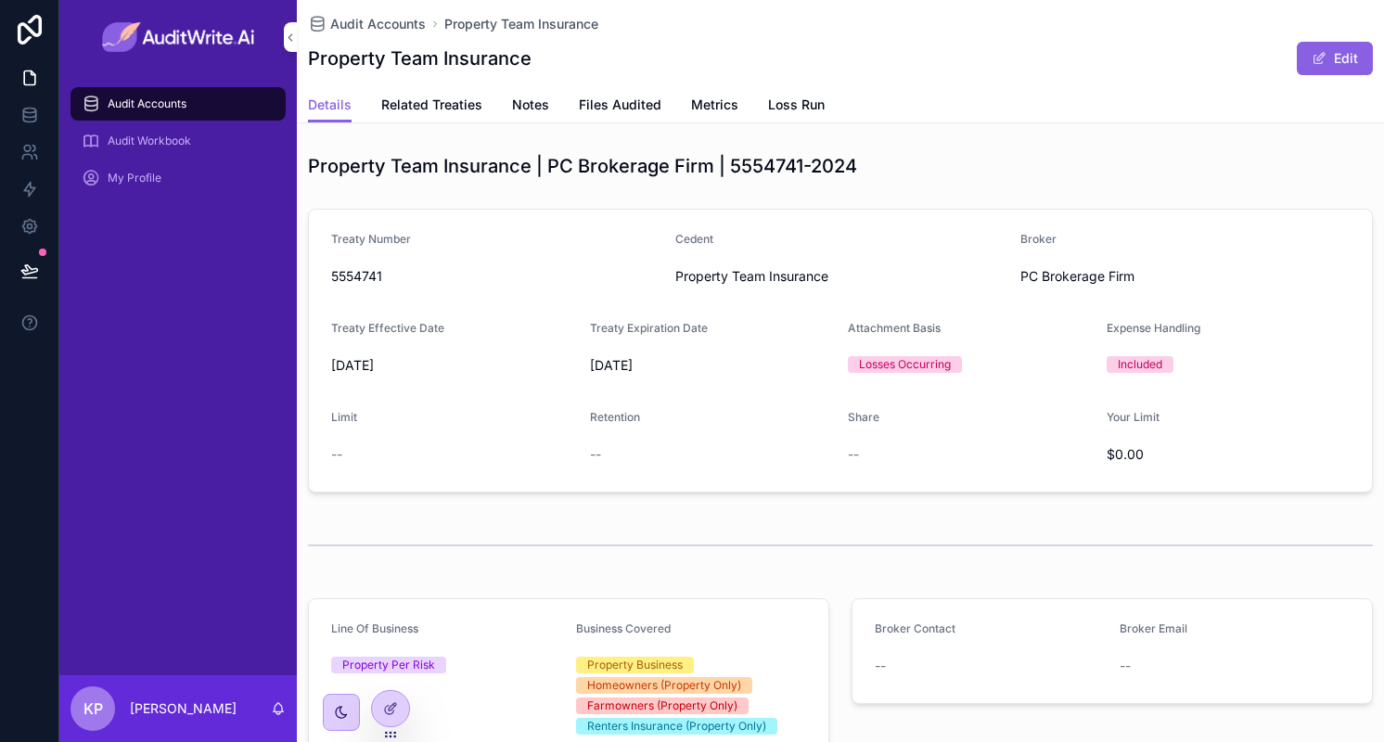
click at [456, 100] on span "Related Treaties" at bounding box center [431, 105] width 101 height 19
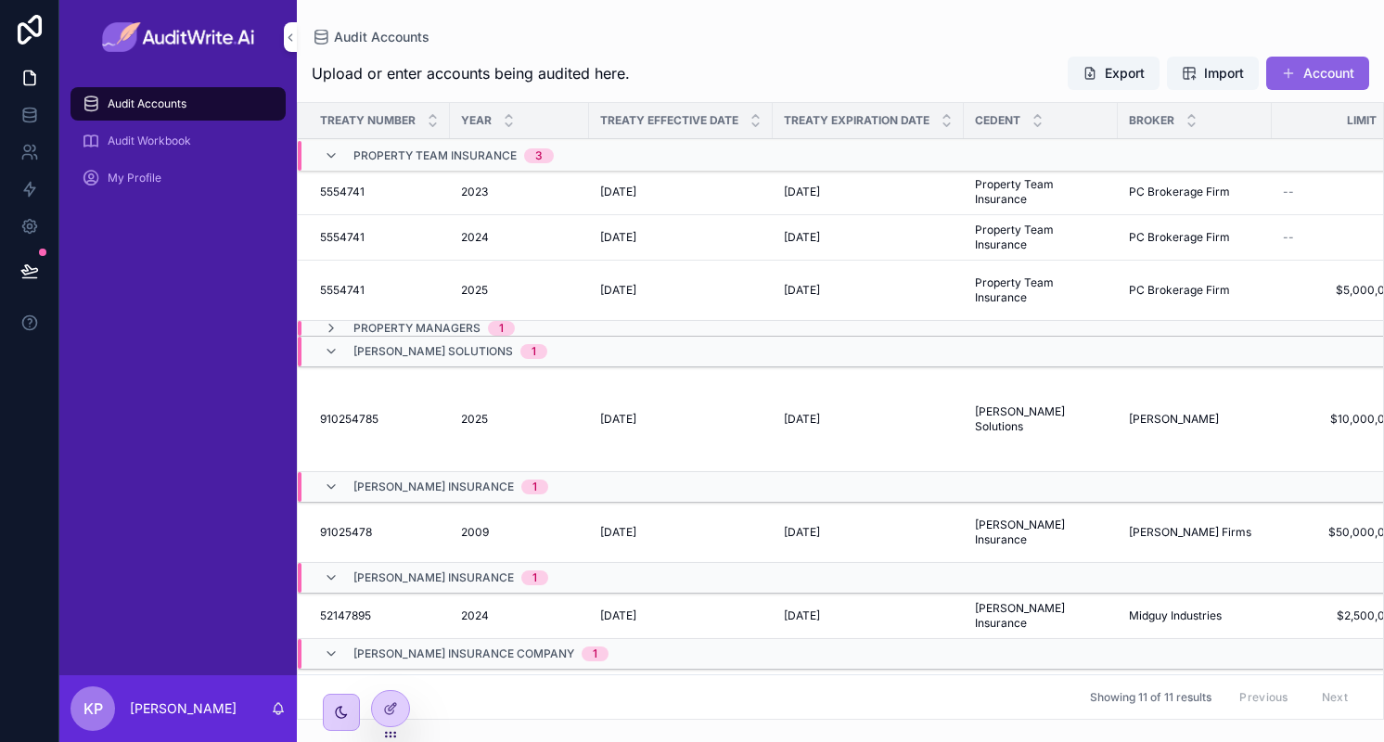
click at [391, 711] on icon at bounding box center [390, 708] width 15 height 15
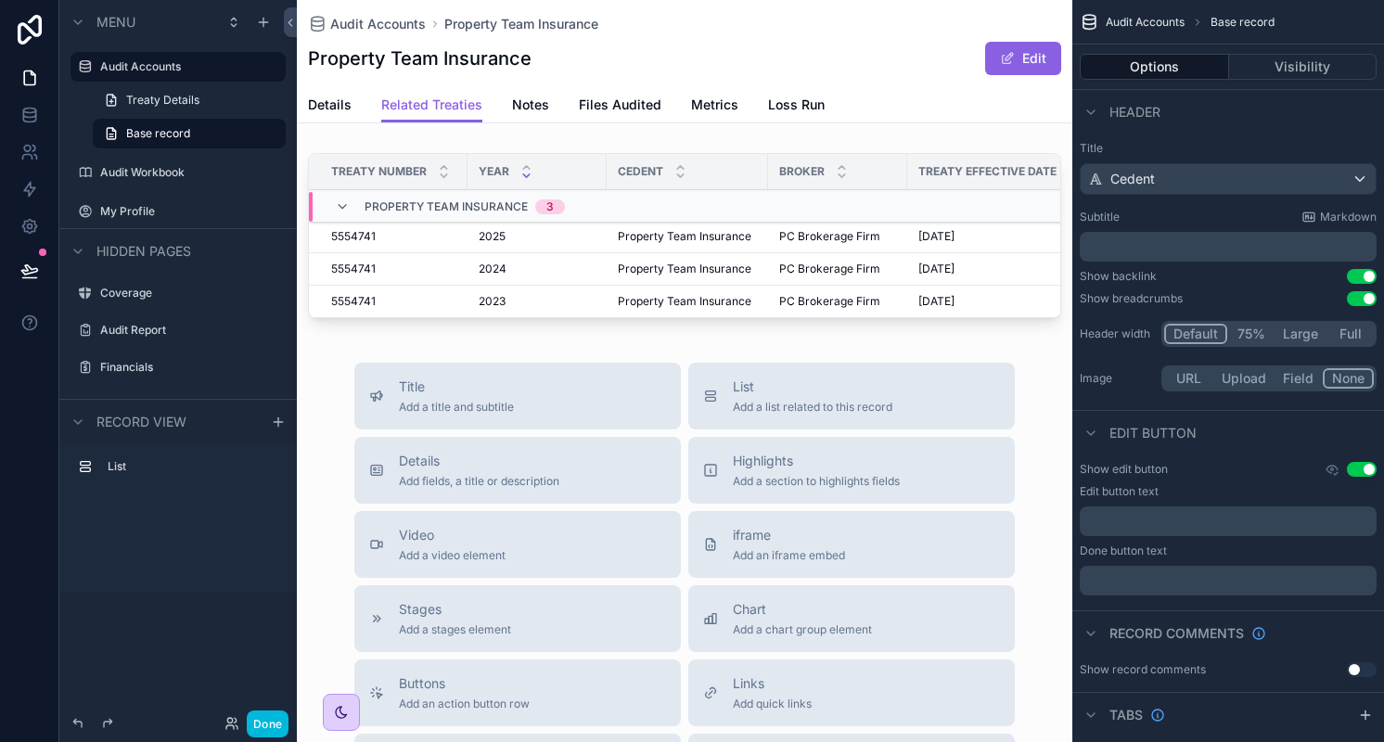
click at [445, 98] on span "Related Treaties" at bounding box center [431, 105] width 101 height 19
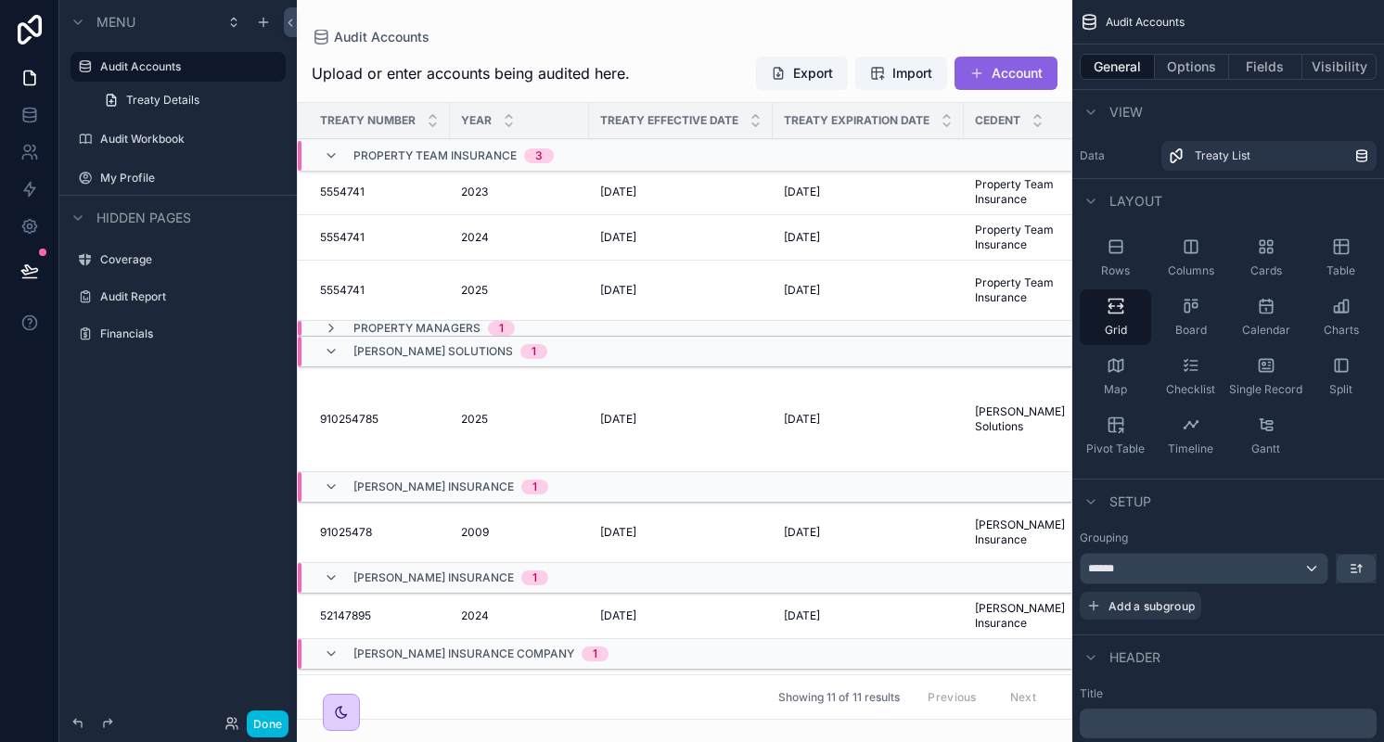
click at [471, 189] on span "2023" at bounding box center [474, 192] width 27 height 15
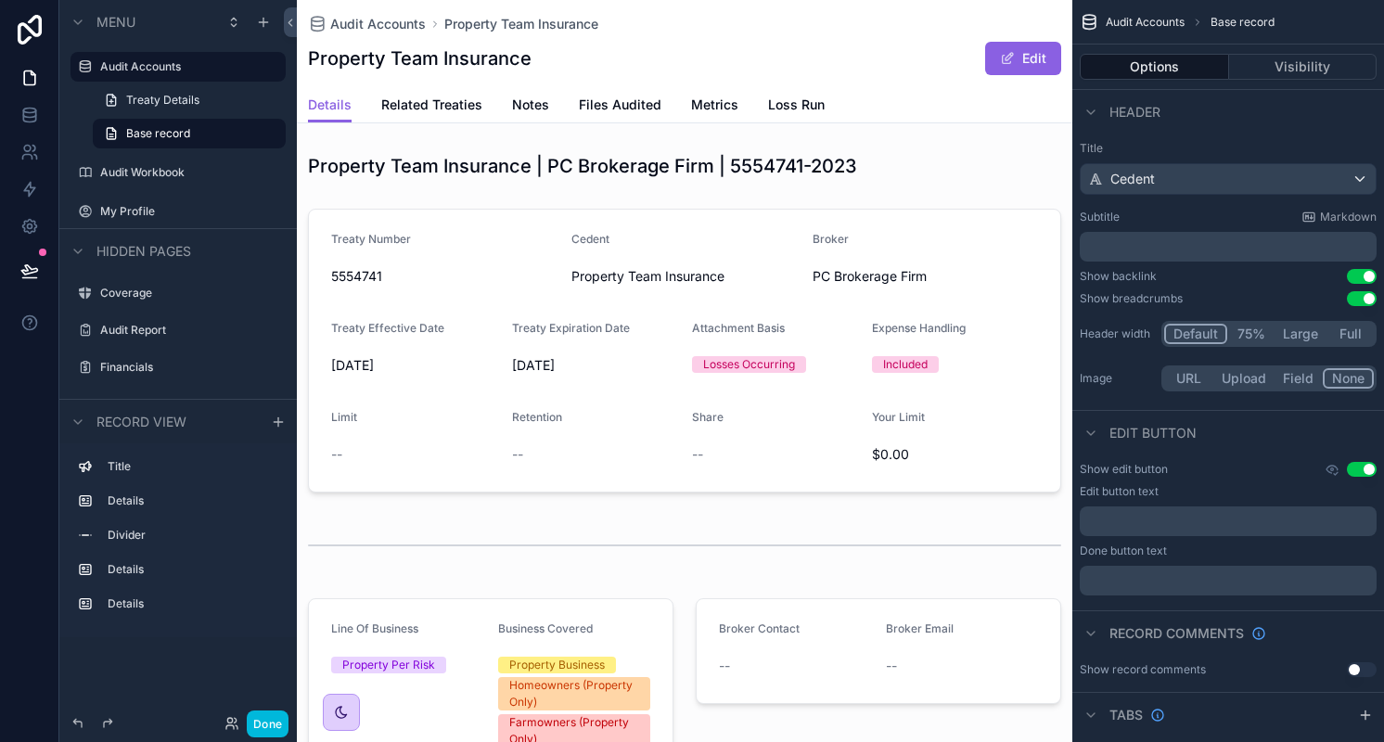
click at [435, 103] on span "Related Treaties" at bounding box center [431, 105] width 101 height 19
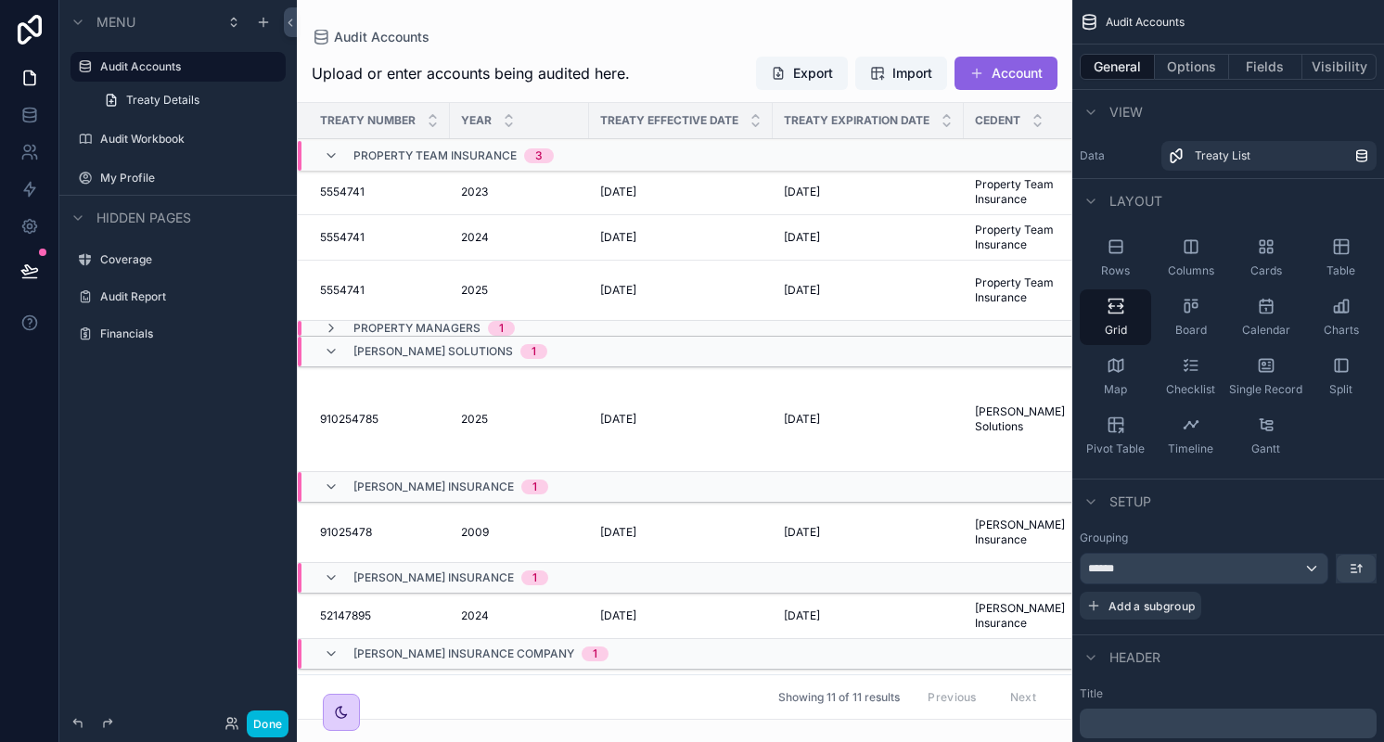
click at [478, 194] on span "2023" at bounding box center [474, 192] width 27 height 15
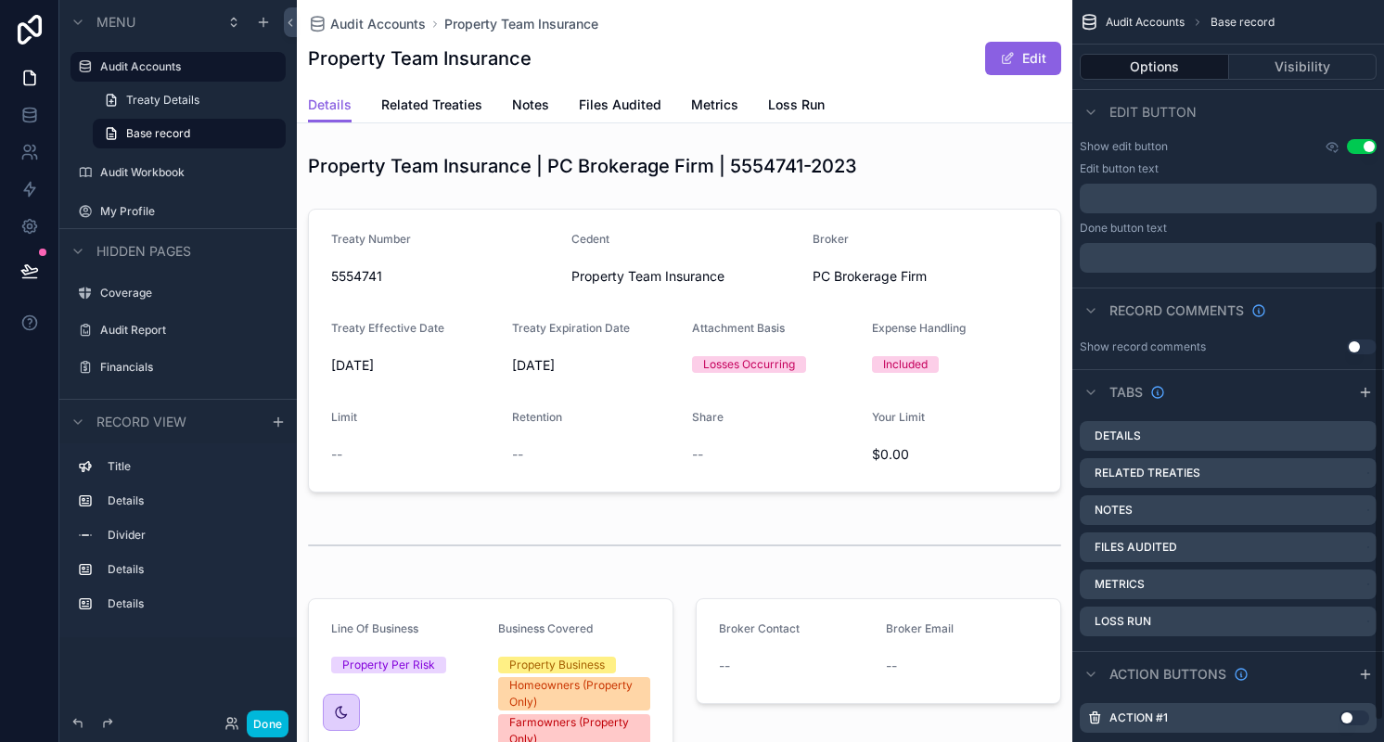
scroll to position [326, 0]
click at [0, 0] on icon "scrollable content" at bounding box center [0, 0] width 0 height 0
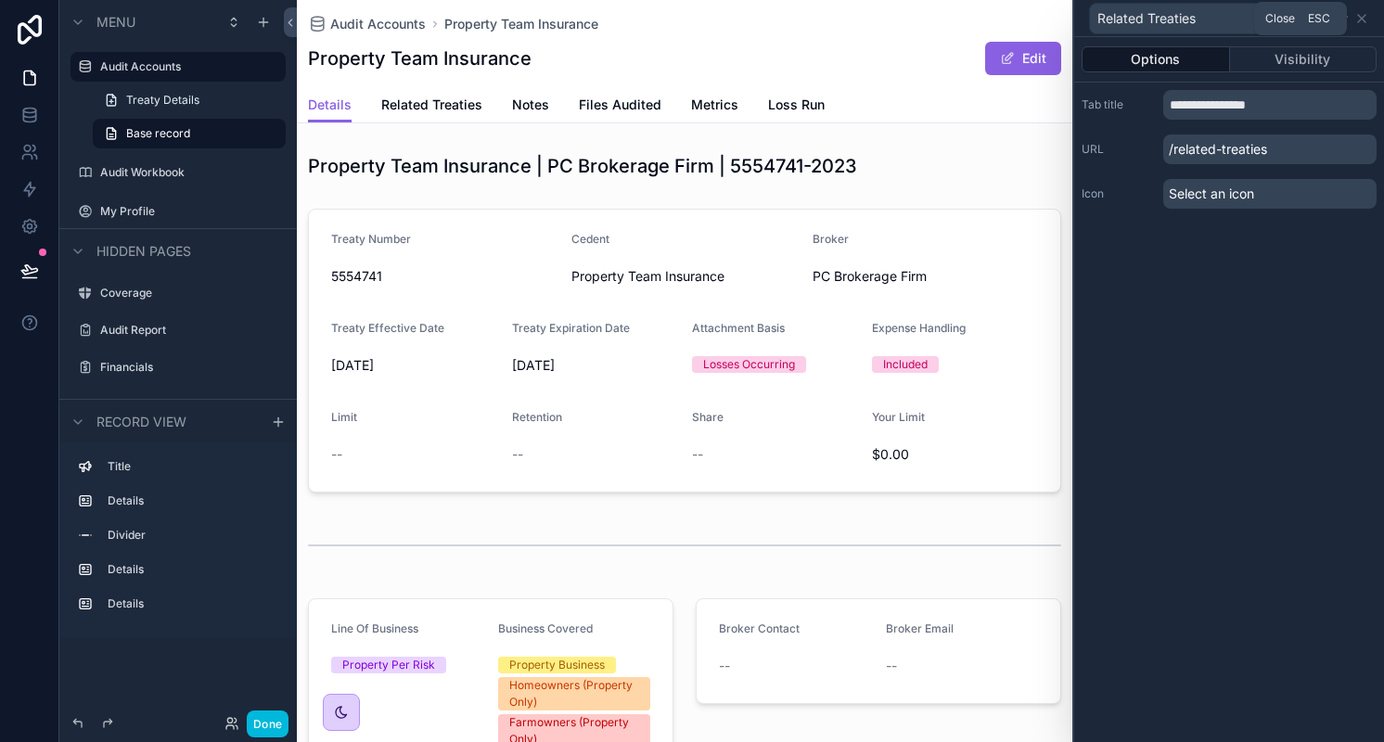
click at [1365, 19] on icon at bounding box center [1361, 18] width 15 height 15
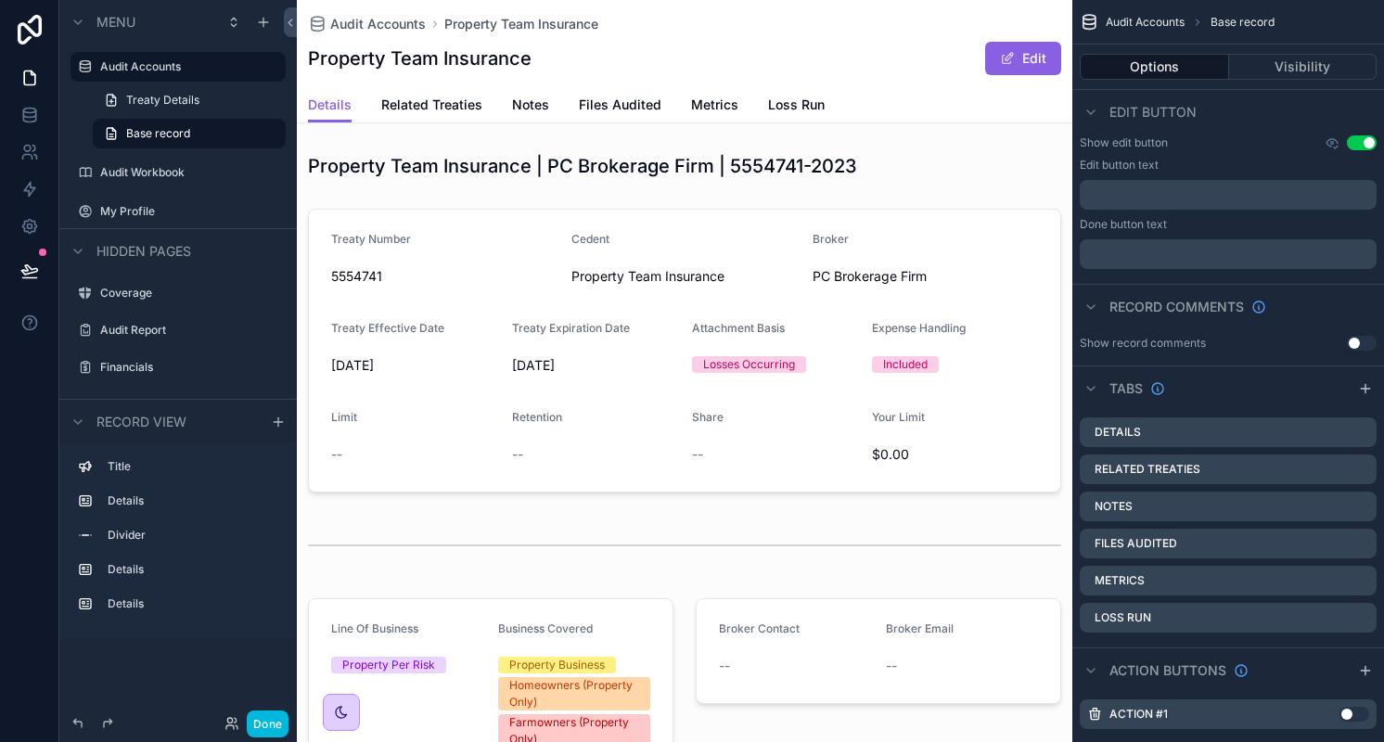
click at [1172, 464] on label "Related Treaties" at bounding box center [1147, 469] width 106 height 15
click at [439, 106] on span "Related Treaties" at bounding box center [431, 105] width 101 height 19
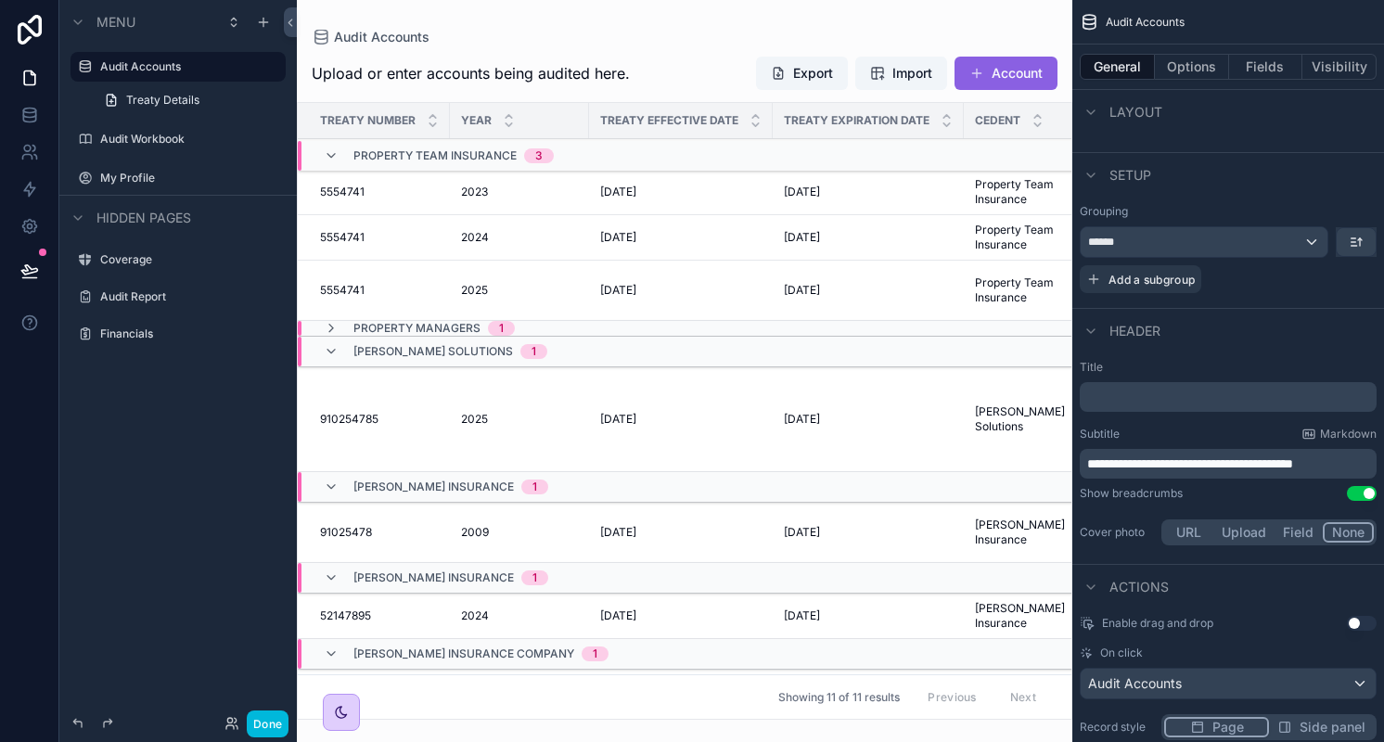
click at [475, 195] on span "2023" at bounding box center [474, 192] width 27 height 15
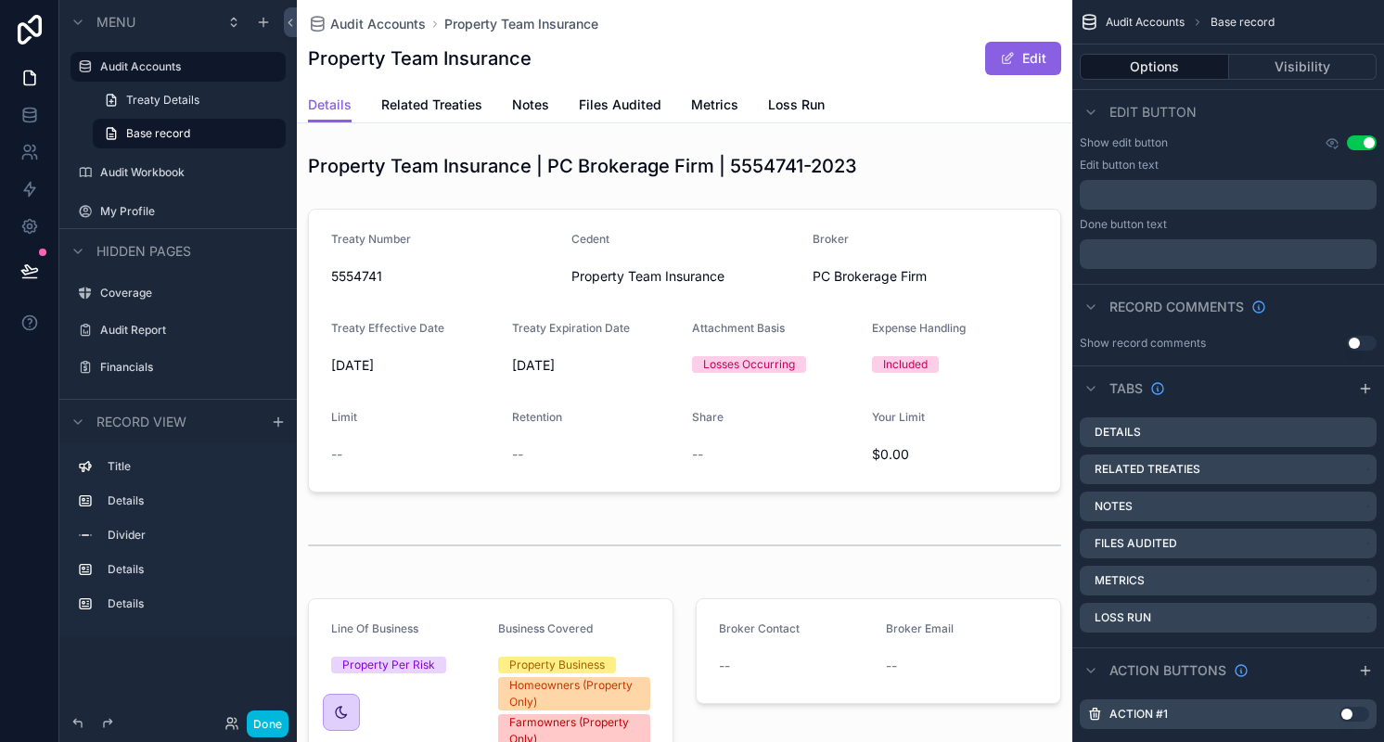
click at [451, 105] on span "Related Treaties" at bounding box center [431, 105] width 101 height 19
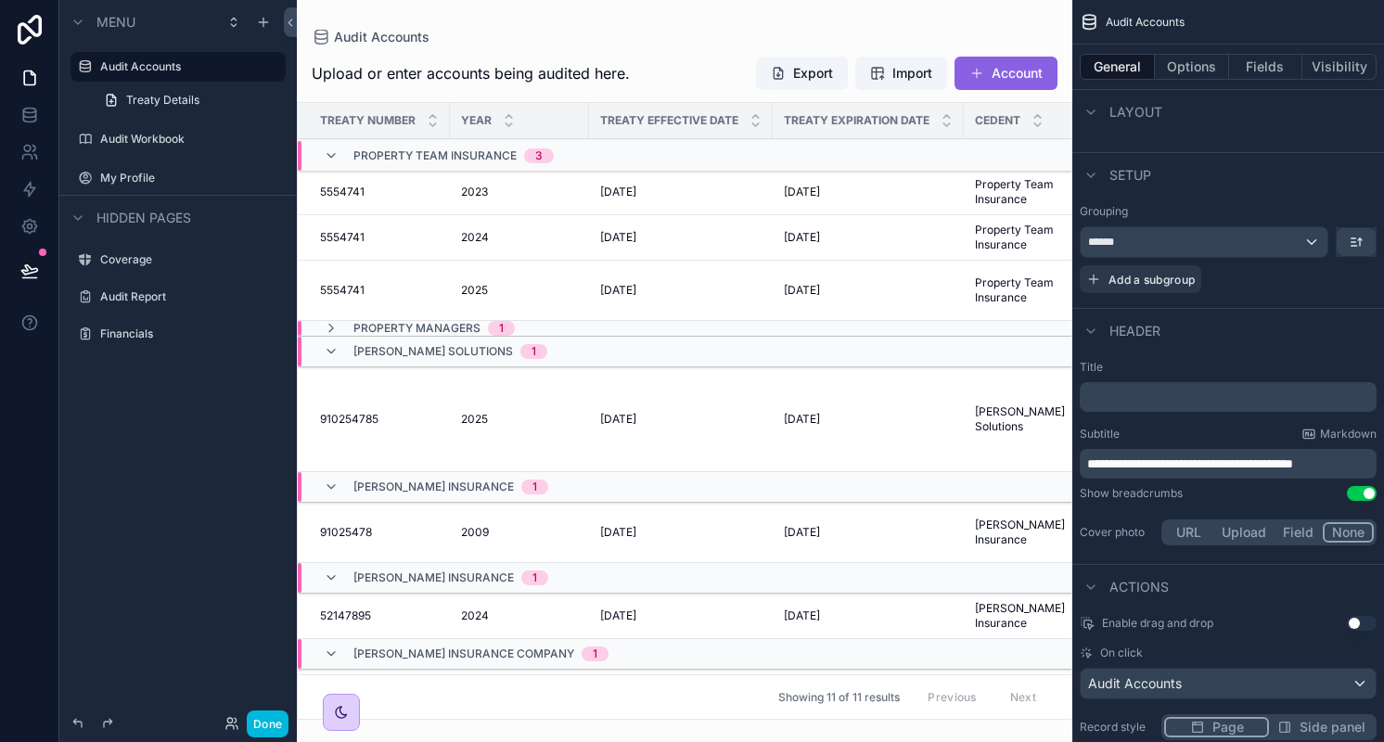
click at [387, 348] on span "[PERSON_NAME] Solutions" at bounding box center [433, 351] width 160 height 15
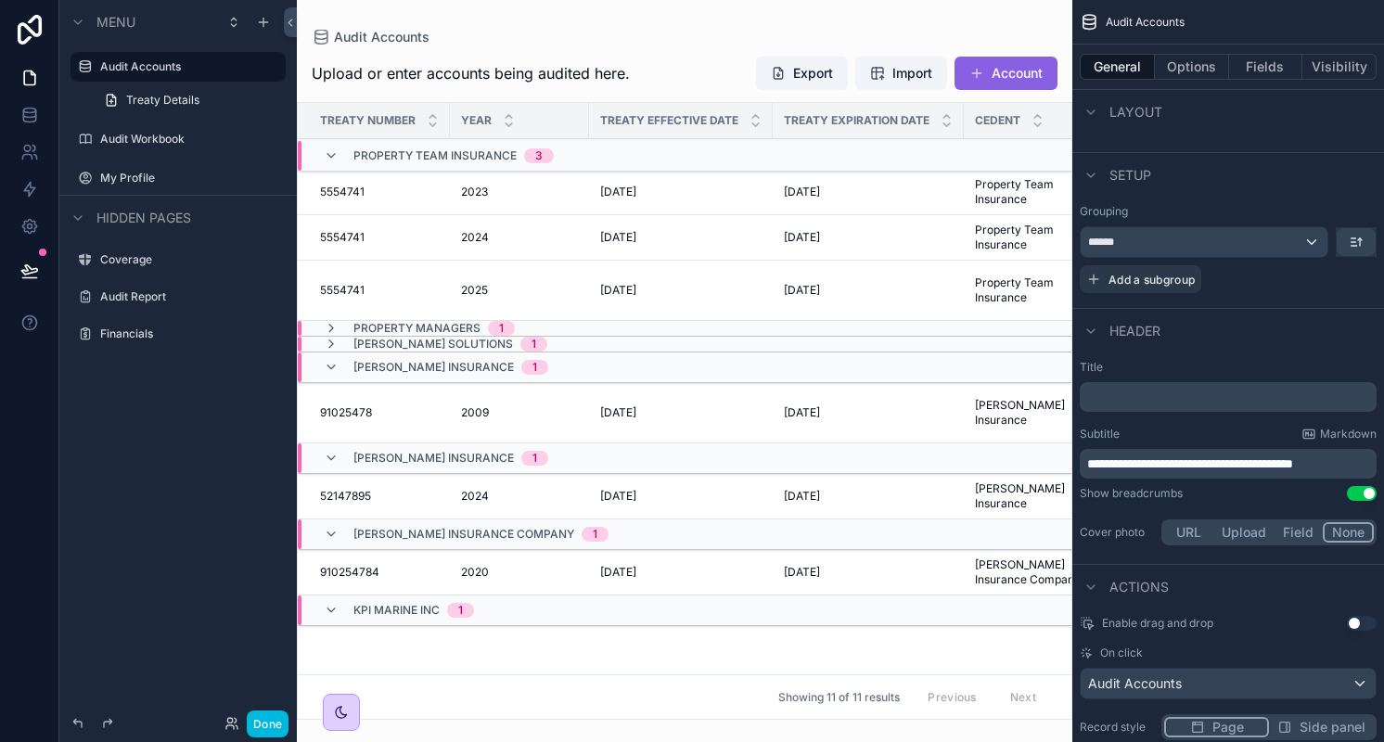
click at [329, 361] on icon "scrollable content" at bounding box center [331, 367] width 15 height 15
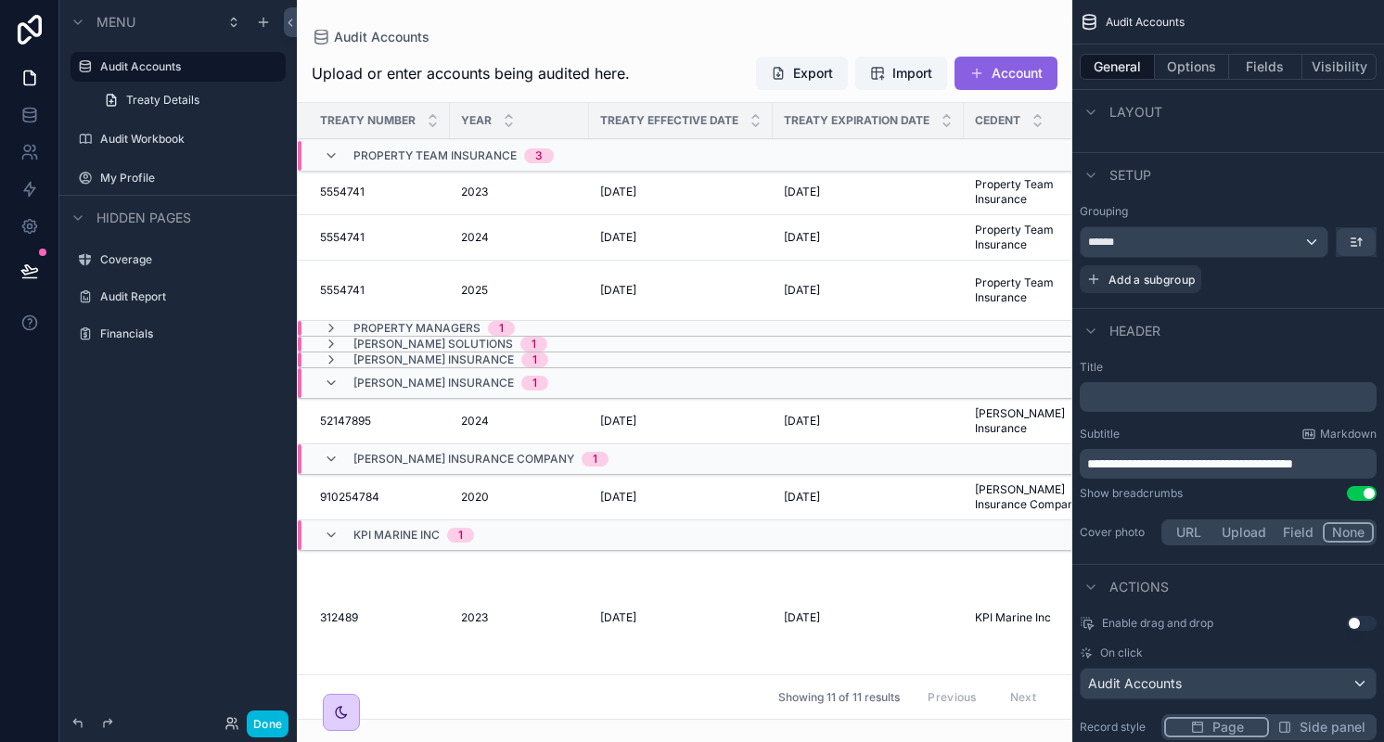
click at [325, 382] on icon "scrollable content" at bounding box center [331, 383] width 15 height 15
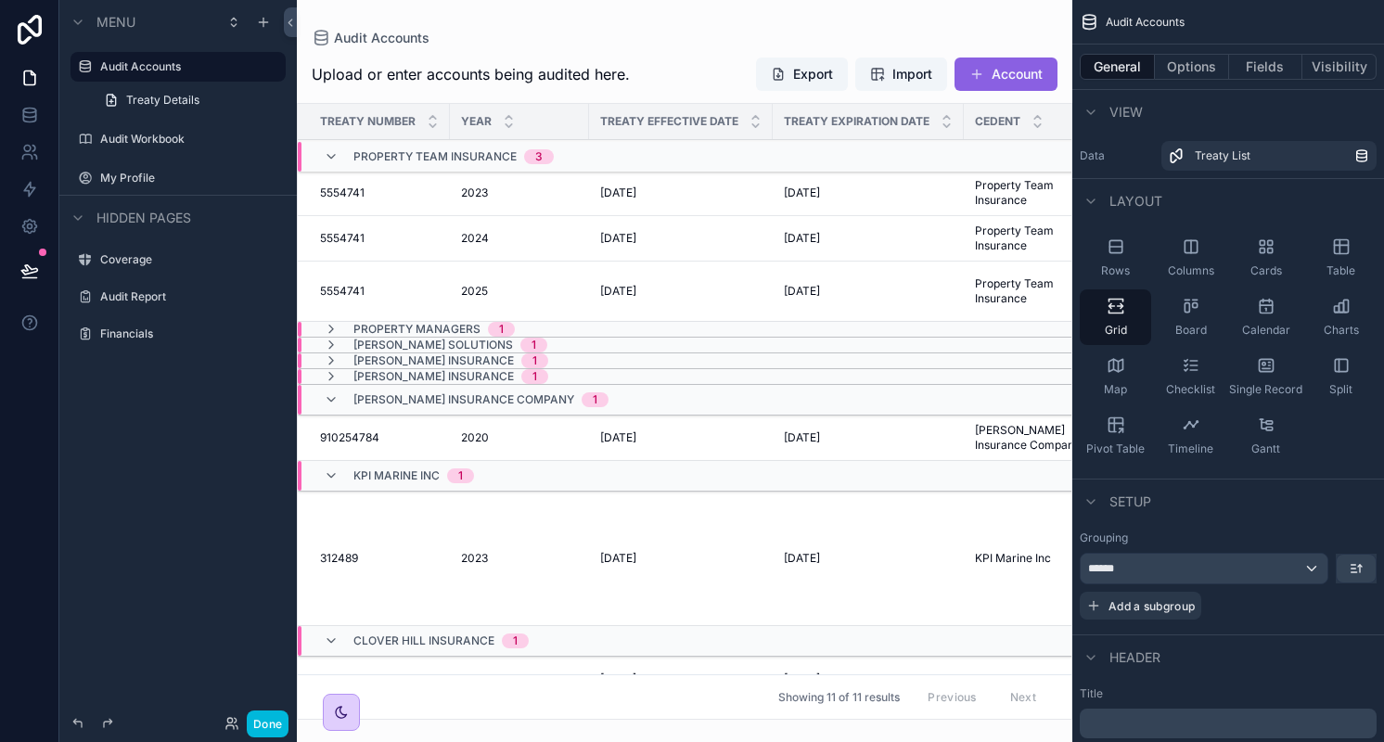
click at [423, 198] on div "5554741 5554741" at bounding box center [379, 193] width 119 height 15
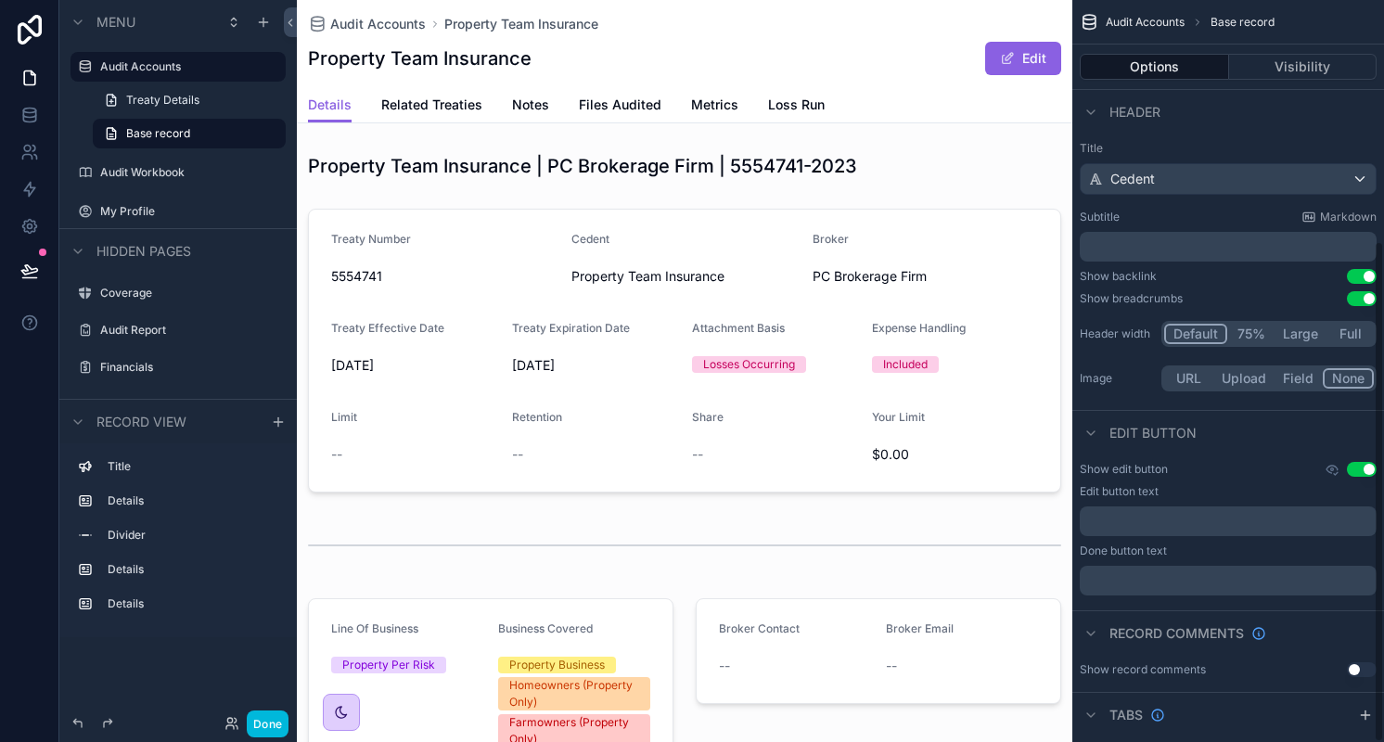
scroll to position [357, 0]
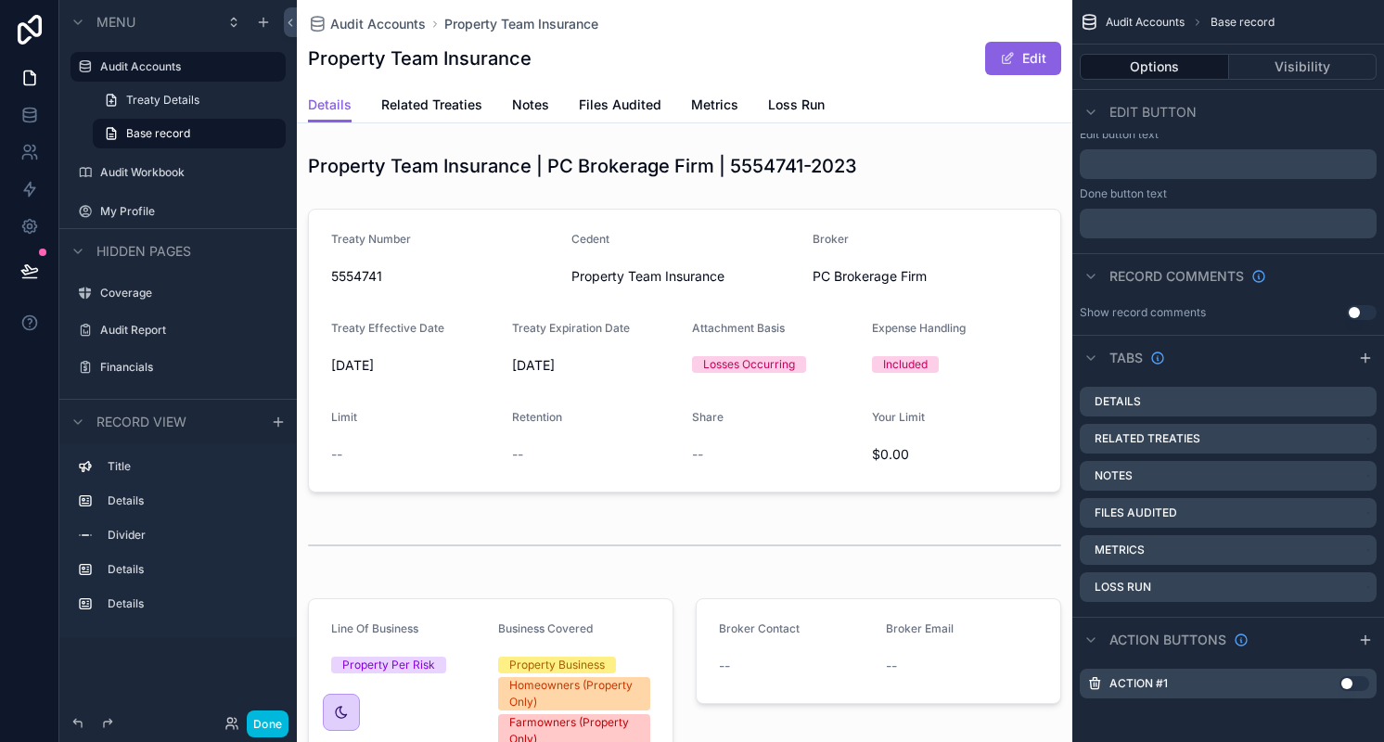
click at [0, 0] on icon "scrollable content" at bounding box center [0, 0] width 0 height 0
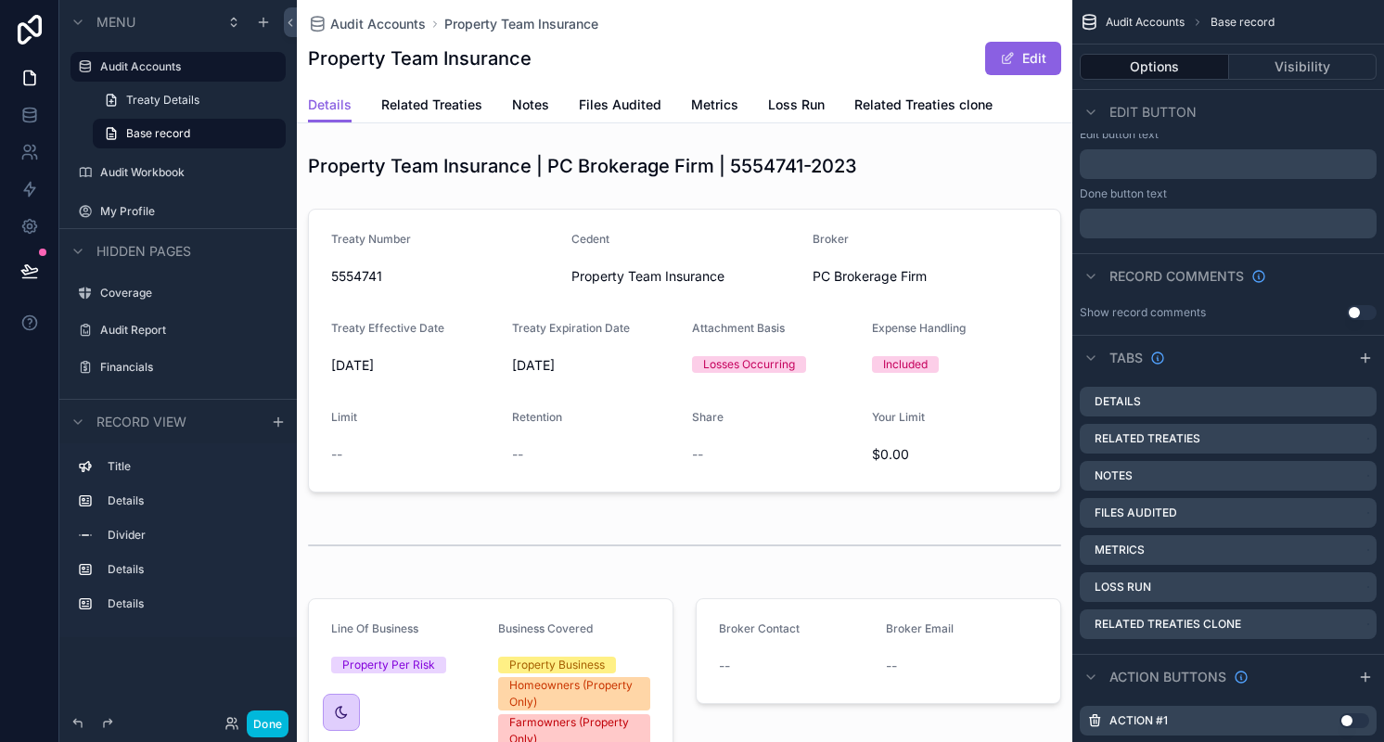
click at [916, 109] on span "Related Treaties clone" at bounding box center [923, 105] width 138 height 19
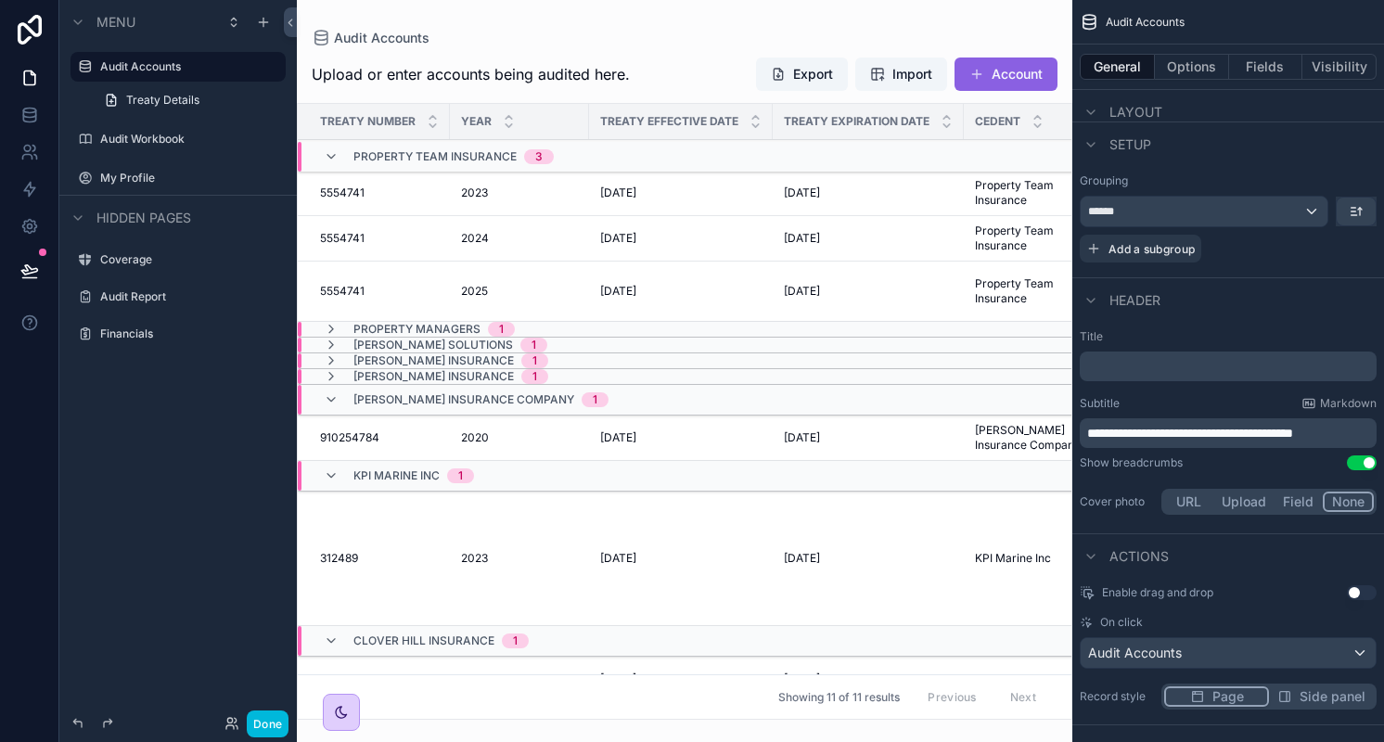
click at [520, 192] on div "2023 2023" at bounding box center [519, 193] width 117 height 15
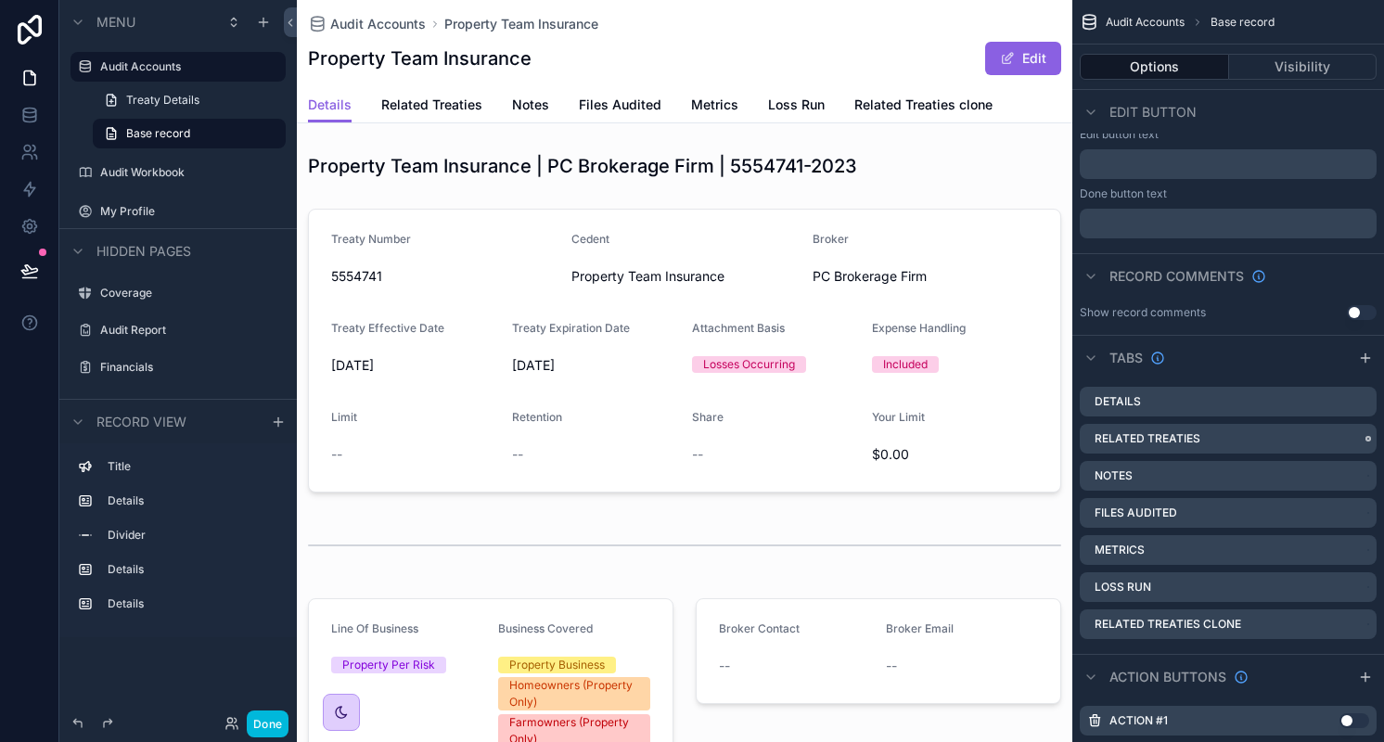
click at [0, 0] on icon "scrollable content" at bounding box center [0, 0] width 0 height 0
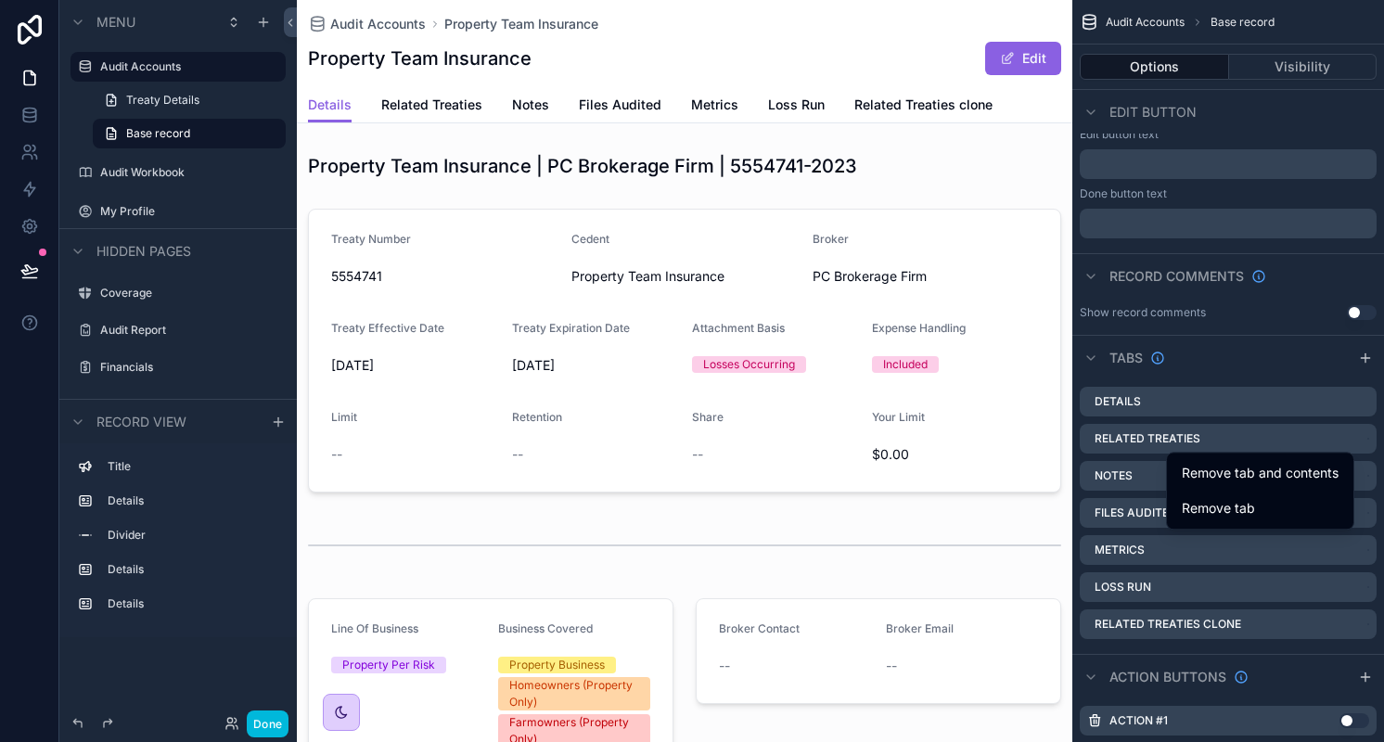
click at [1269, 468] on span "Remove tab and contents" at bounding box center [1260, 473] width 157 height 22
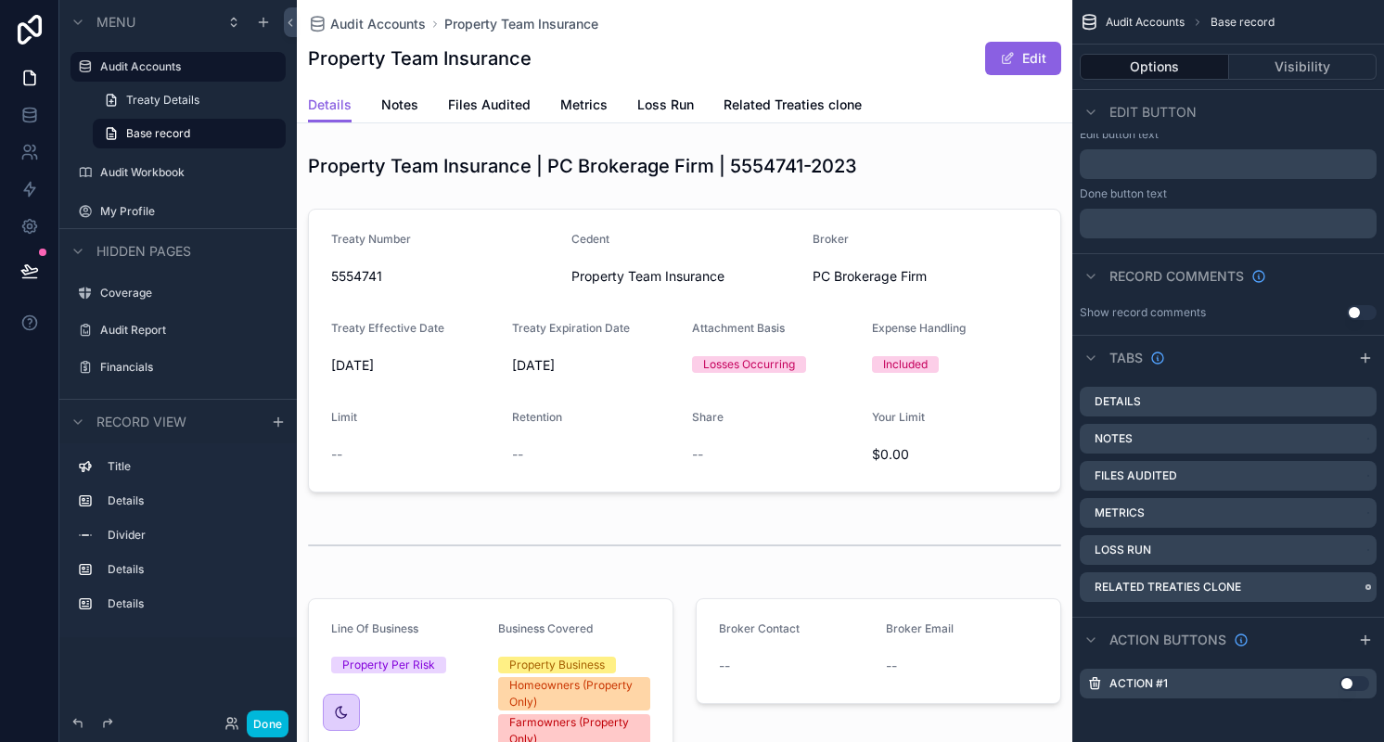
click at [0, 0] on icon "scrollable content" at bounding box center [0, 0] width 0 height 0
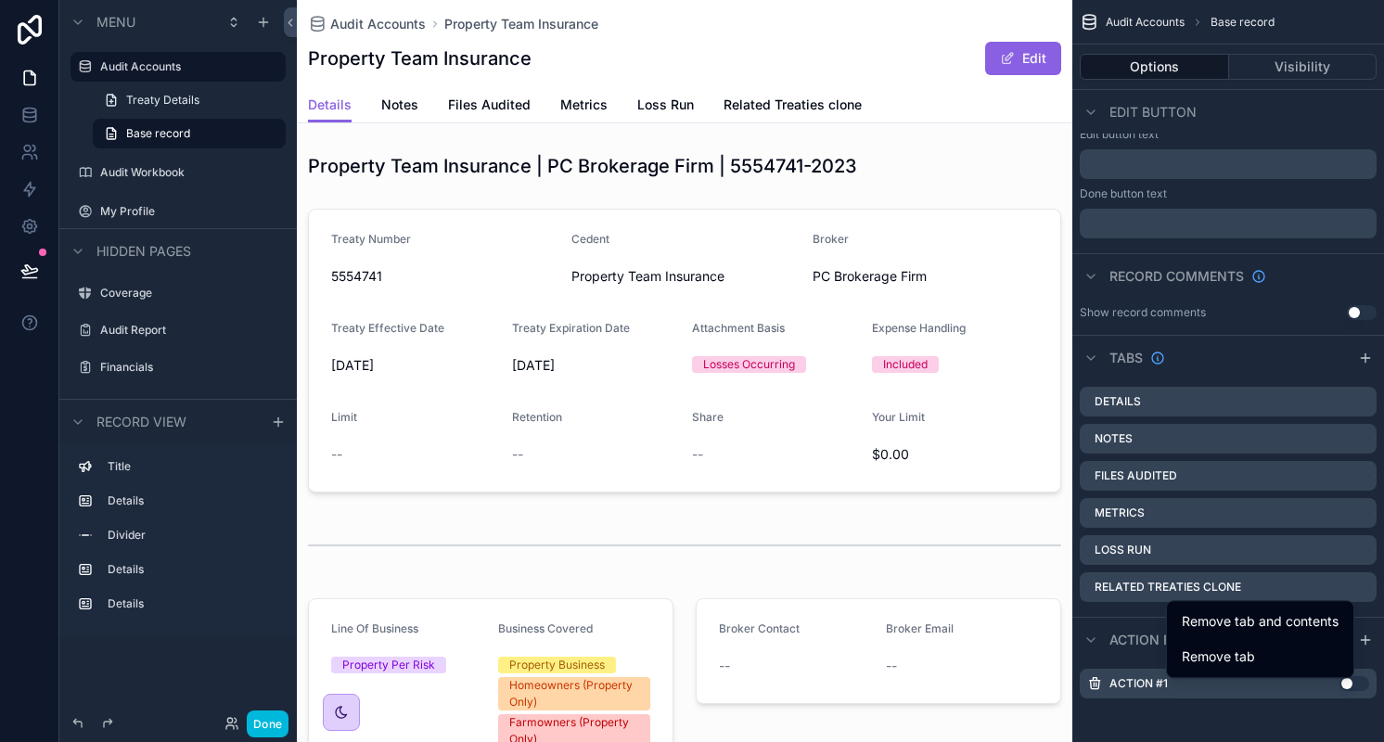
click at [1297, 615] on span "Remove tab and contents" at bounding box center [1260, 621] width 157 height 22
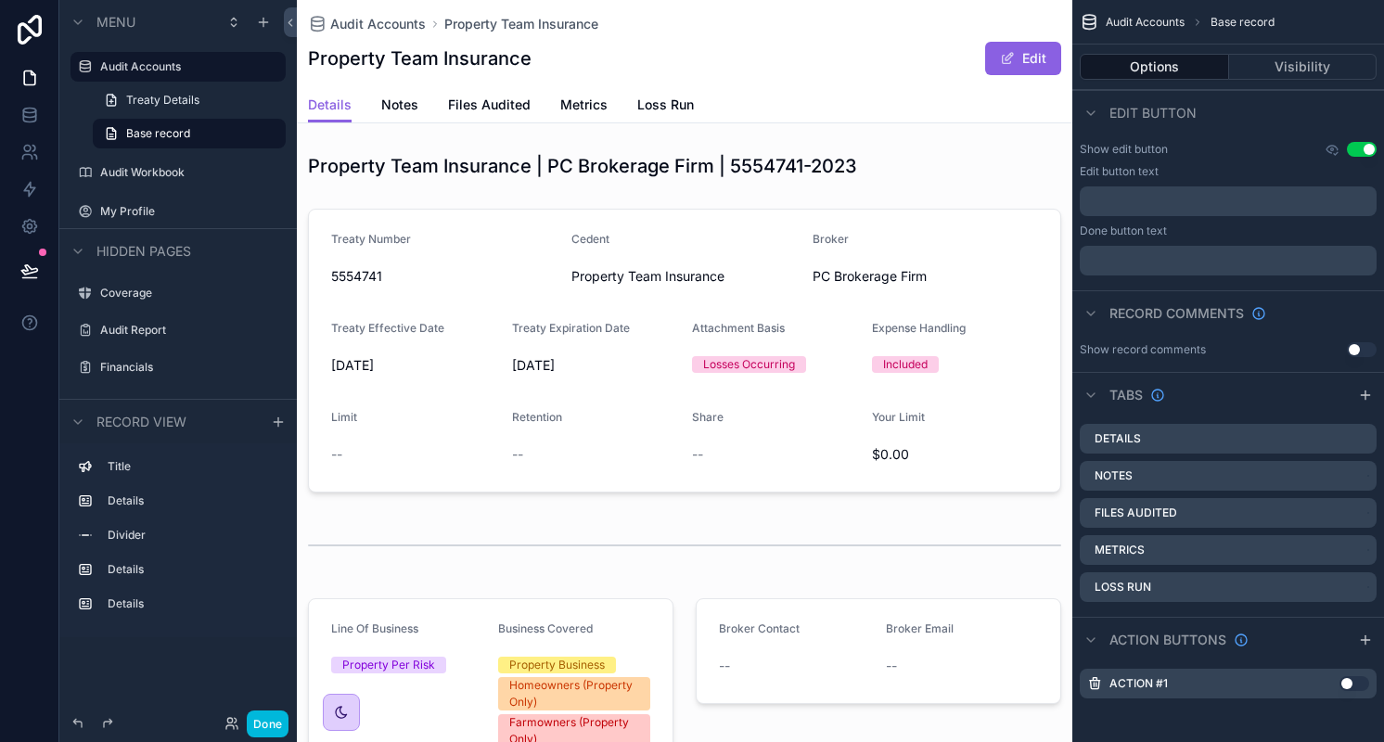
click at [171, 103] on span "Treaty Details" at bounding box center [162, 100] width 73 height 15
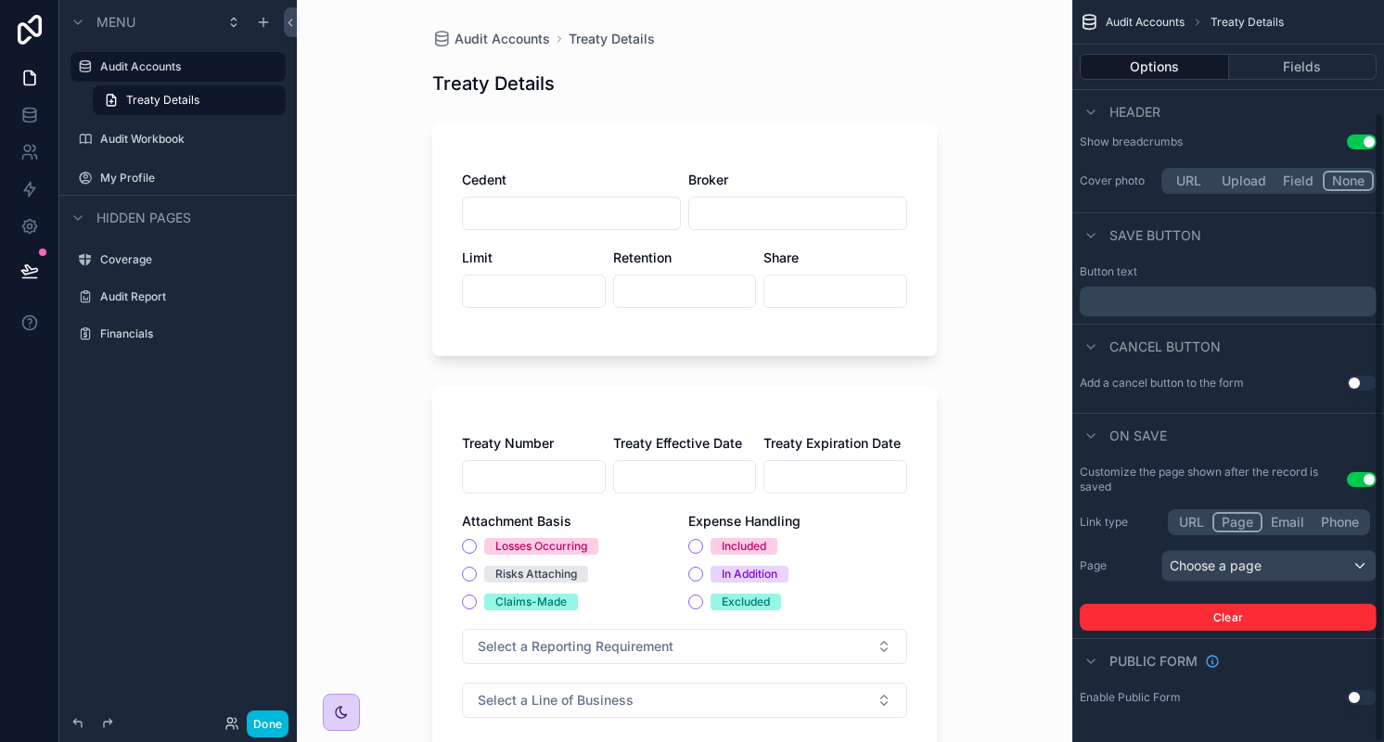
scroll to position [132, 0]
click at [159, 78] on div "Audit Accounts" at bounding box center [178, 67] width 208 height 30
click at [1216, 570] on div "Choose a page" at bounding box center [1268, 567] width 213 height 30
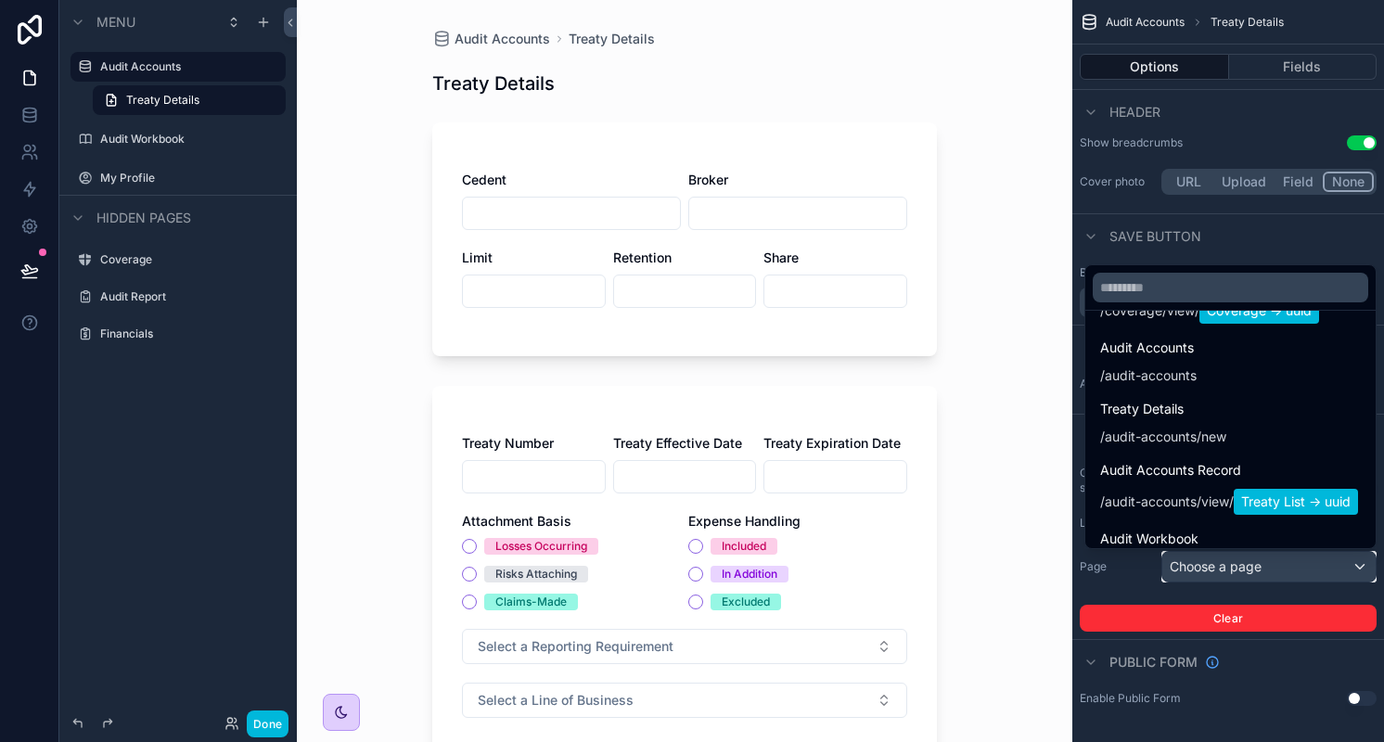
scroll to position [186, 0]
click at [1137, 569] on div "scrollable content" at bounding box center [692, 371] width 1384 height 742
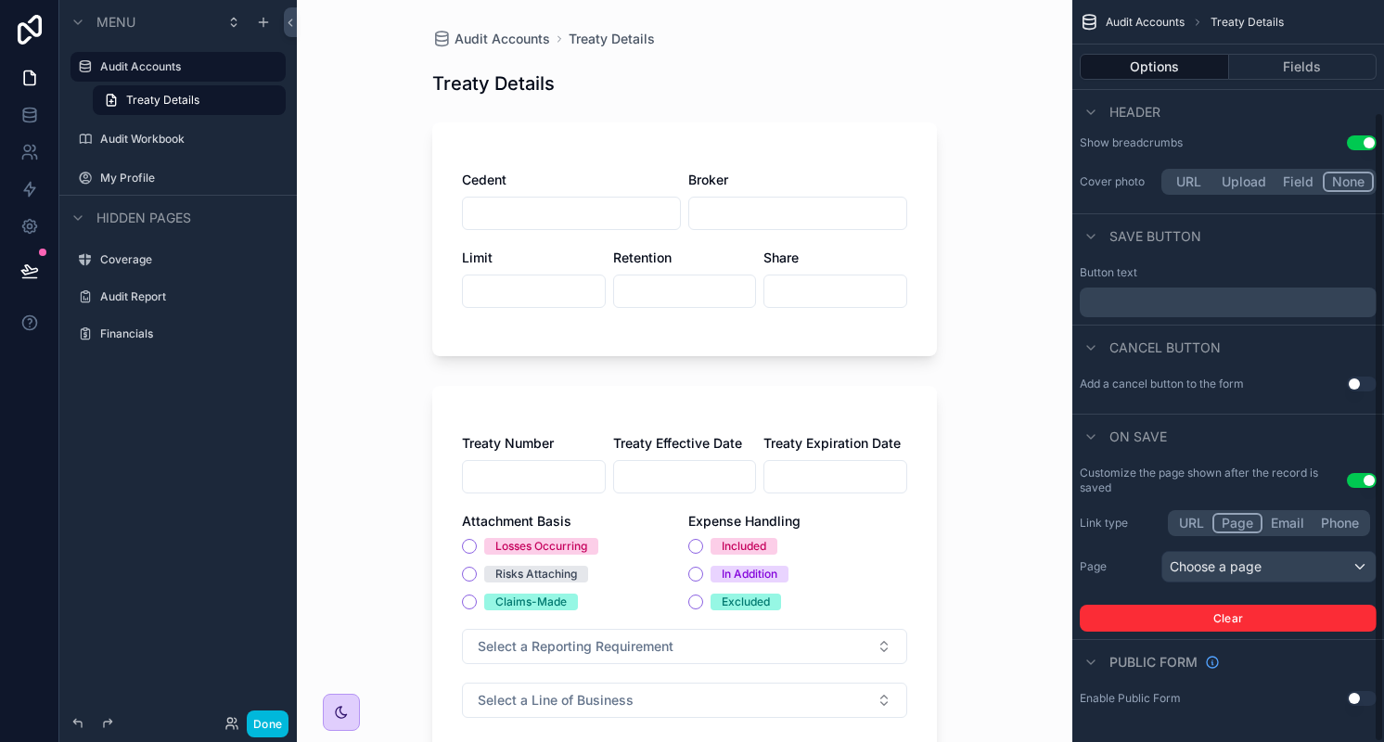
click at [1137, 569] on label "Page" at bounding box center [1117, 566] width 74 height 15
click at [1235, 578] on div "Choose a page" at bounding box center [1268, 567] width 213 height 30
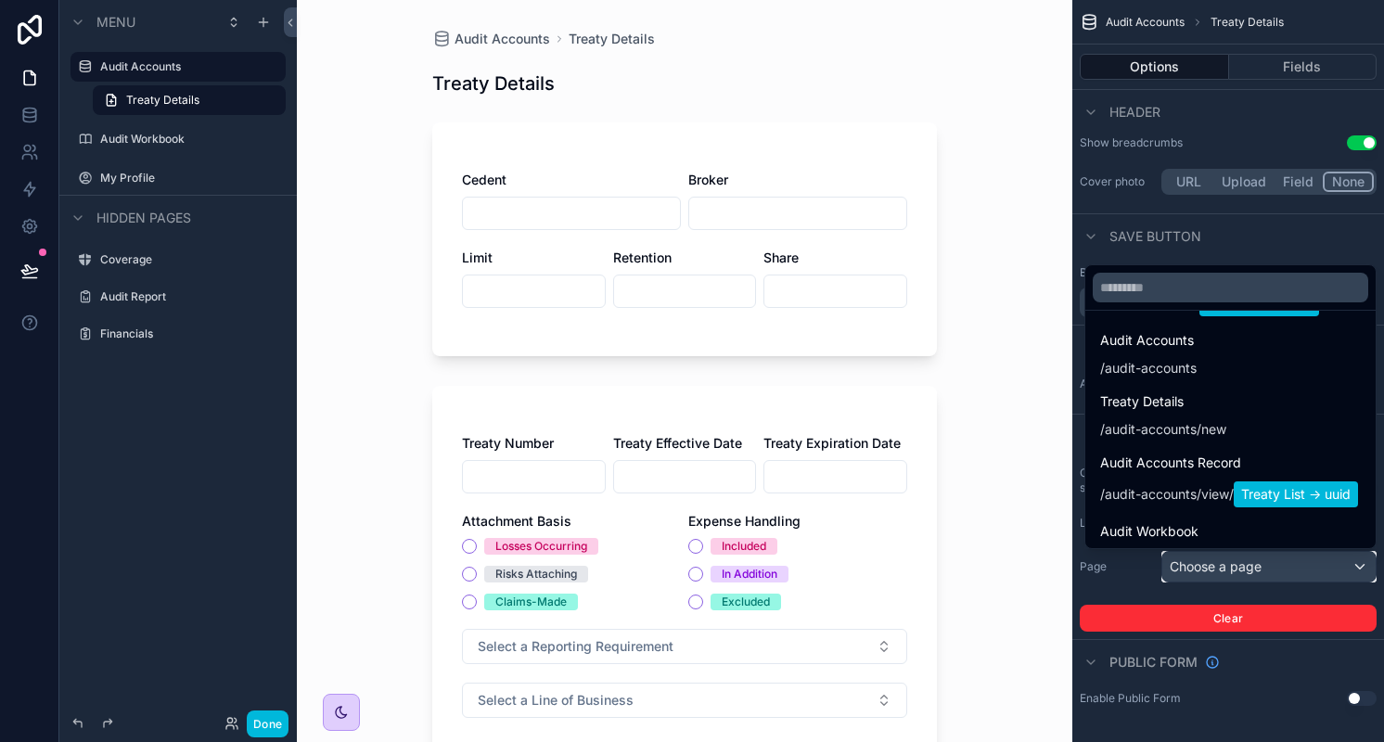
scroll to position [207, 0]
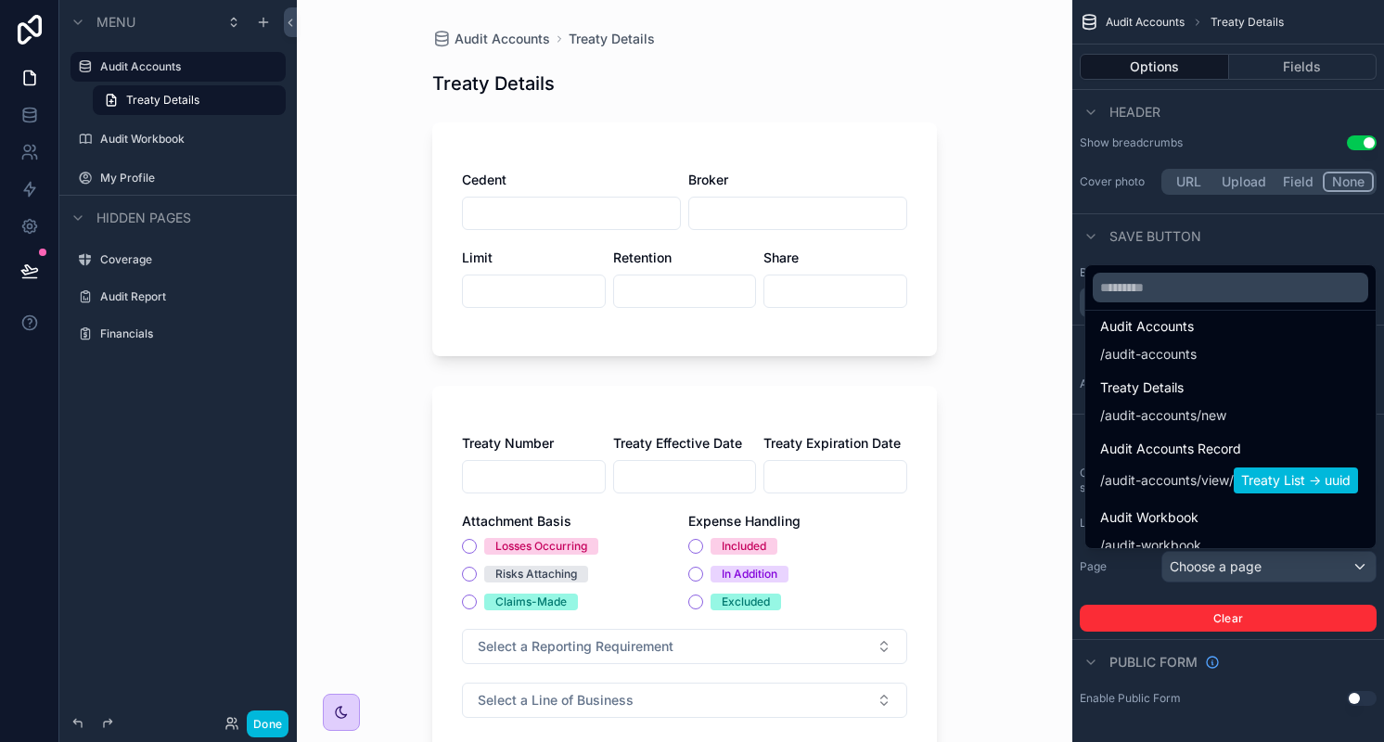
click at [1311, 455] on span "Audit Accounts Record" at bounding box center [1229, 449] width 258 height 22
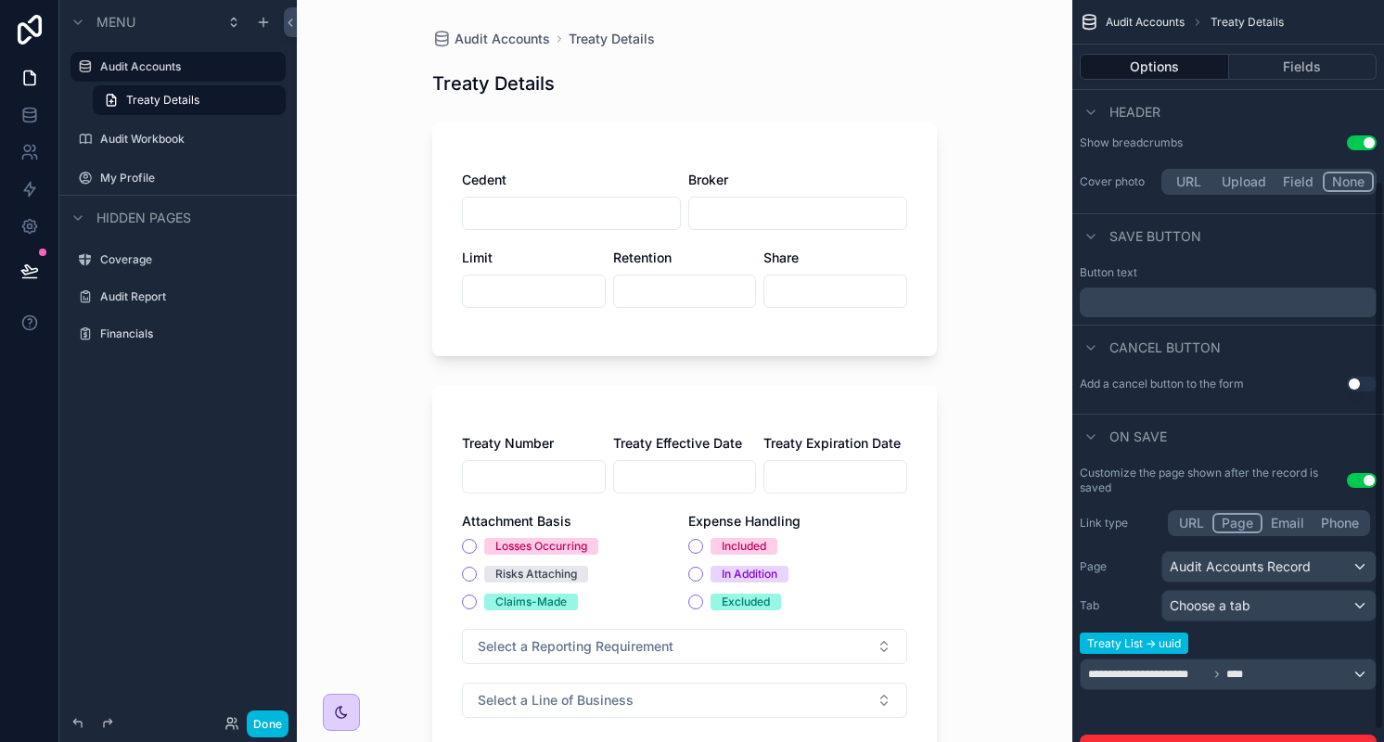
scroll to position [260, 0]
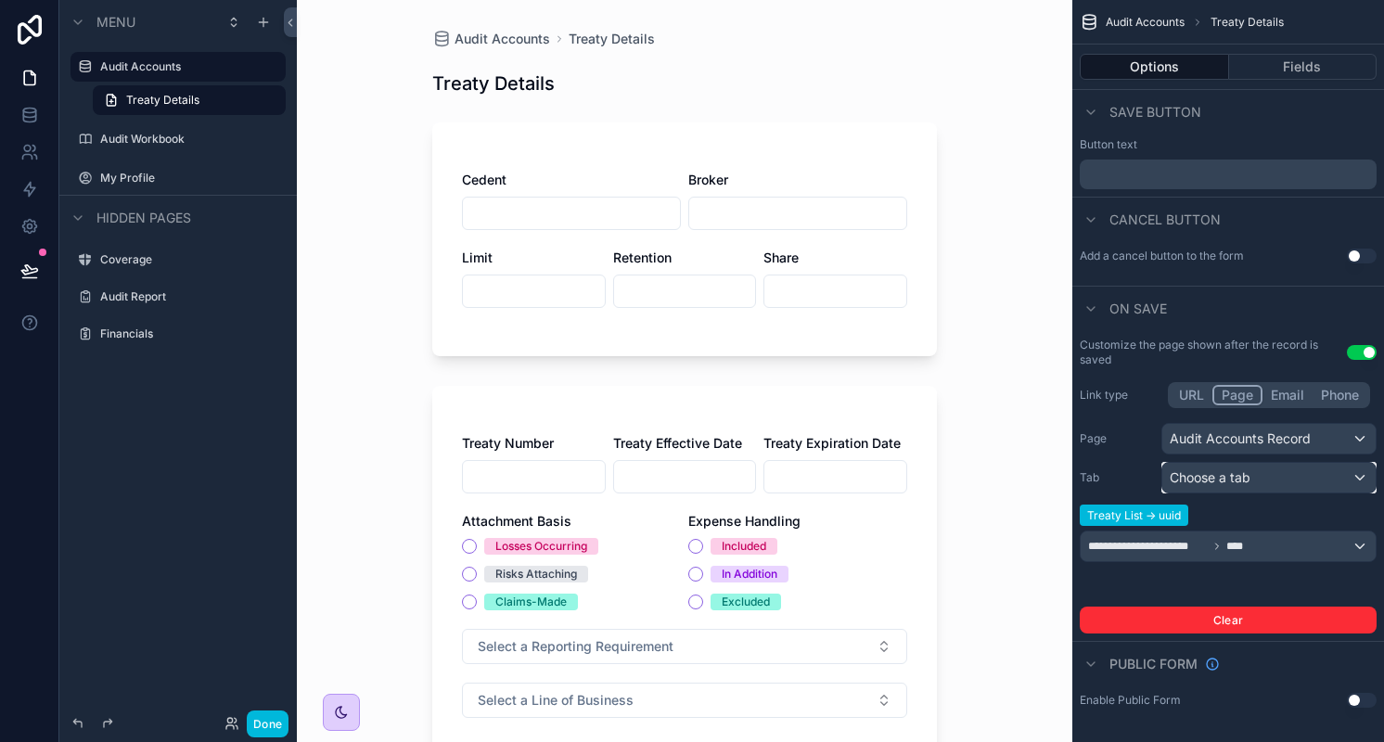
click at [1215, 469] on span "Choose a tab" at bounding box center [1210, 477] width 81 height 16
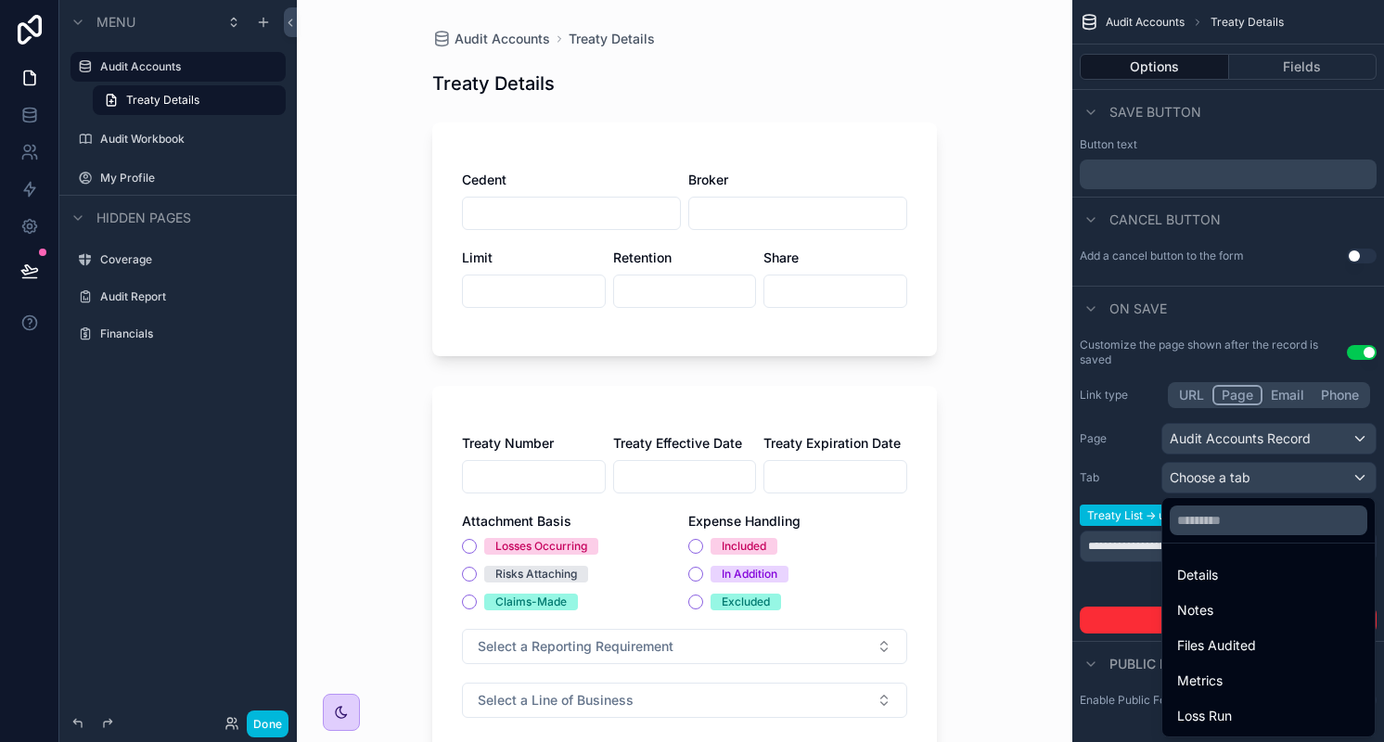
click at [1235, 576] on div "Details" at bounding box center [1268, 575] width 183 height 22
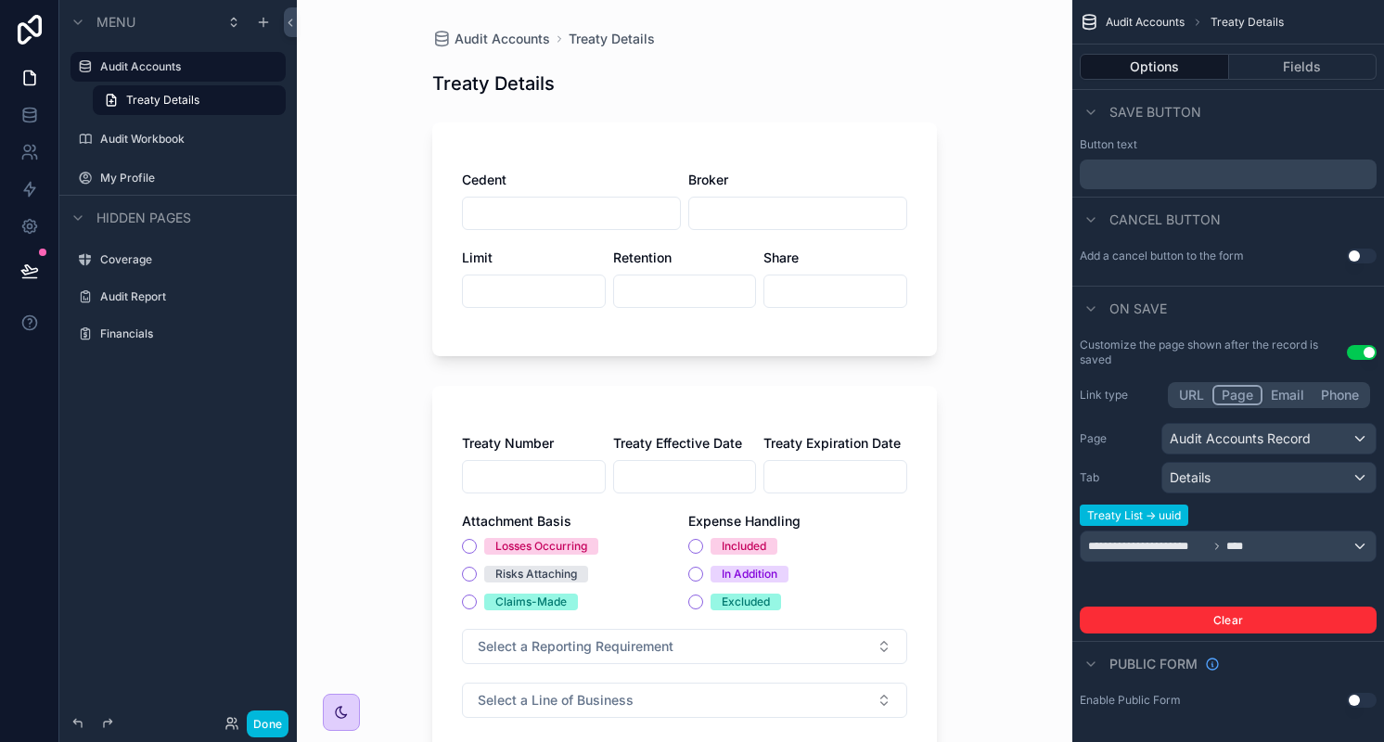
click at [135, 71] on label "Audit Accounts" at bounding box center [187, 66] width 174 height 15
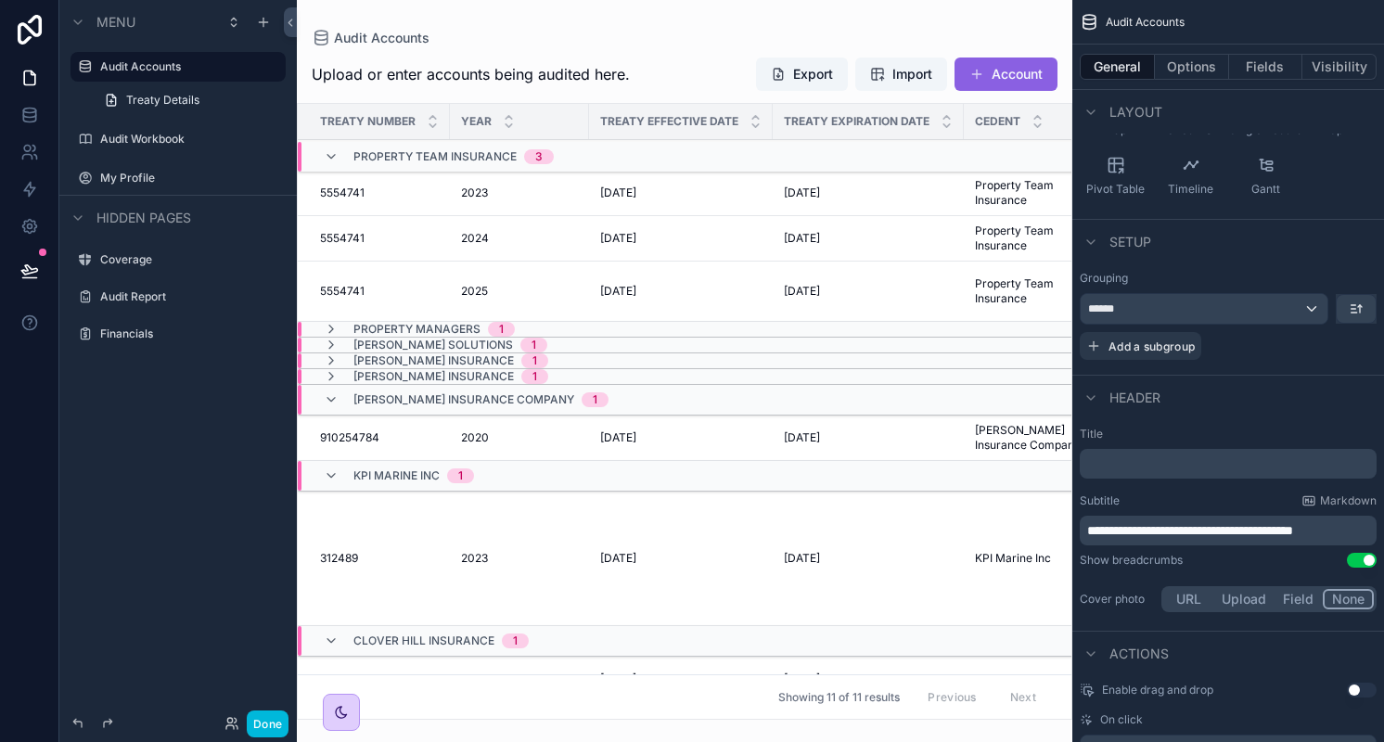
click at [333, 399] on icon "scrollable content" at bounding box center [331, 399] width 15 height 15
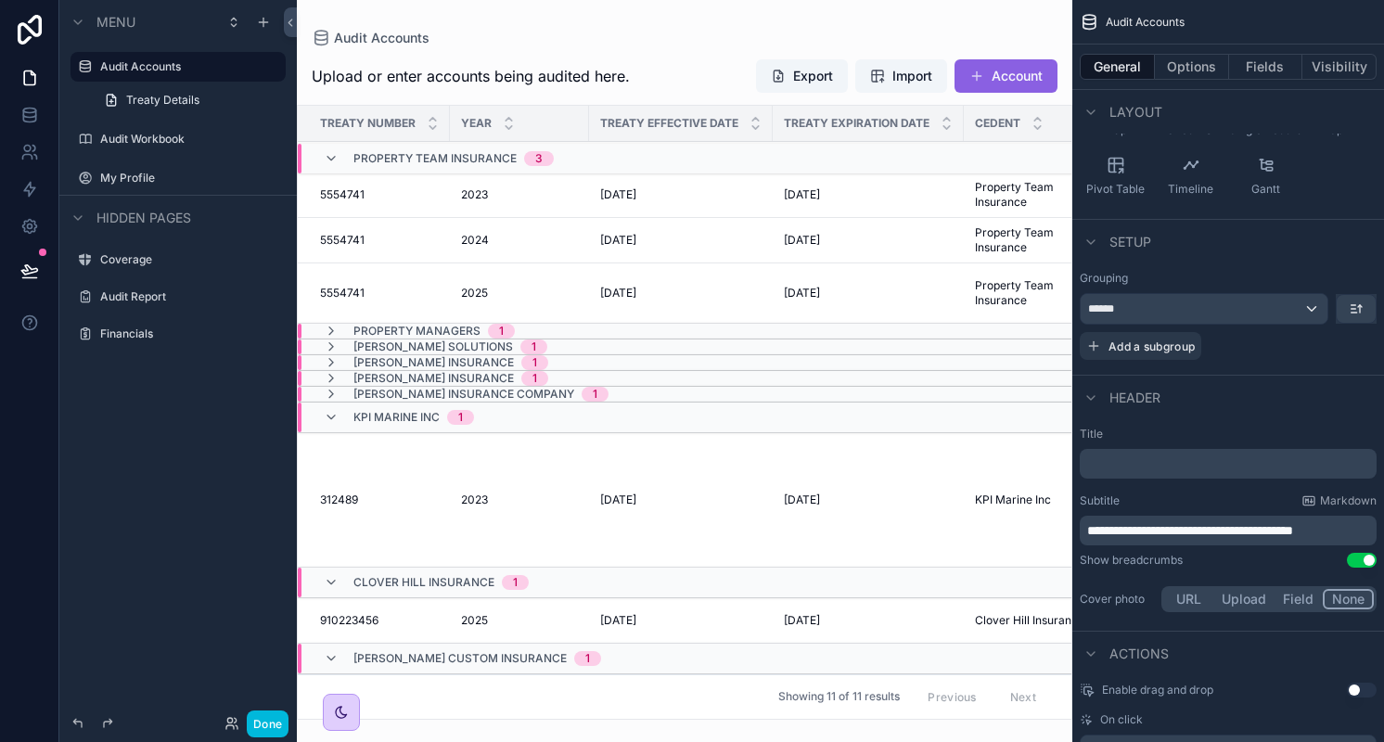
click at [333, 415] on icon "scrollable content" at bounding box center [331, 417] width 15 height 15
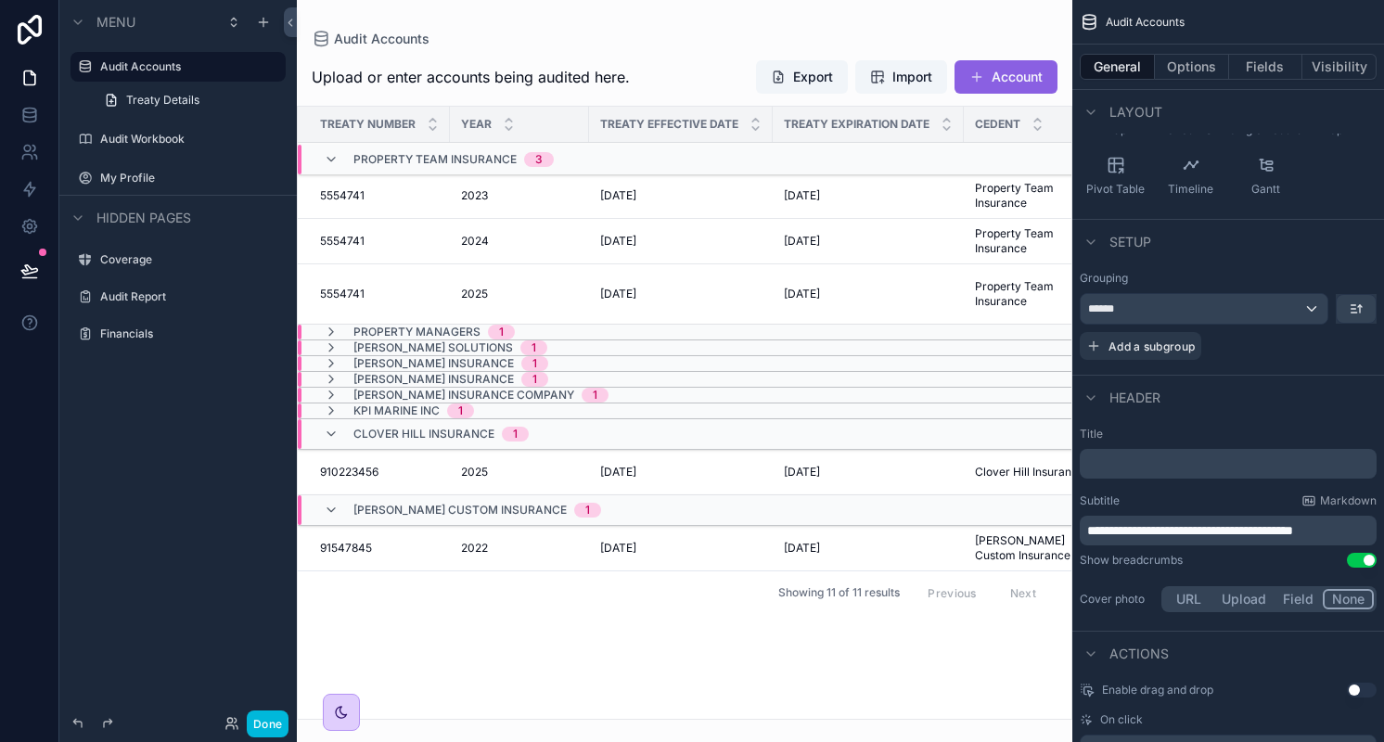
click at [332, 437] on icon "scrollable content" at bounding box center [331, 434] width 15 height 15
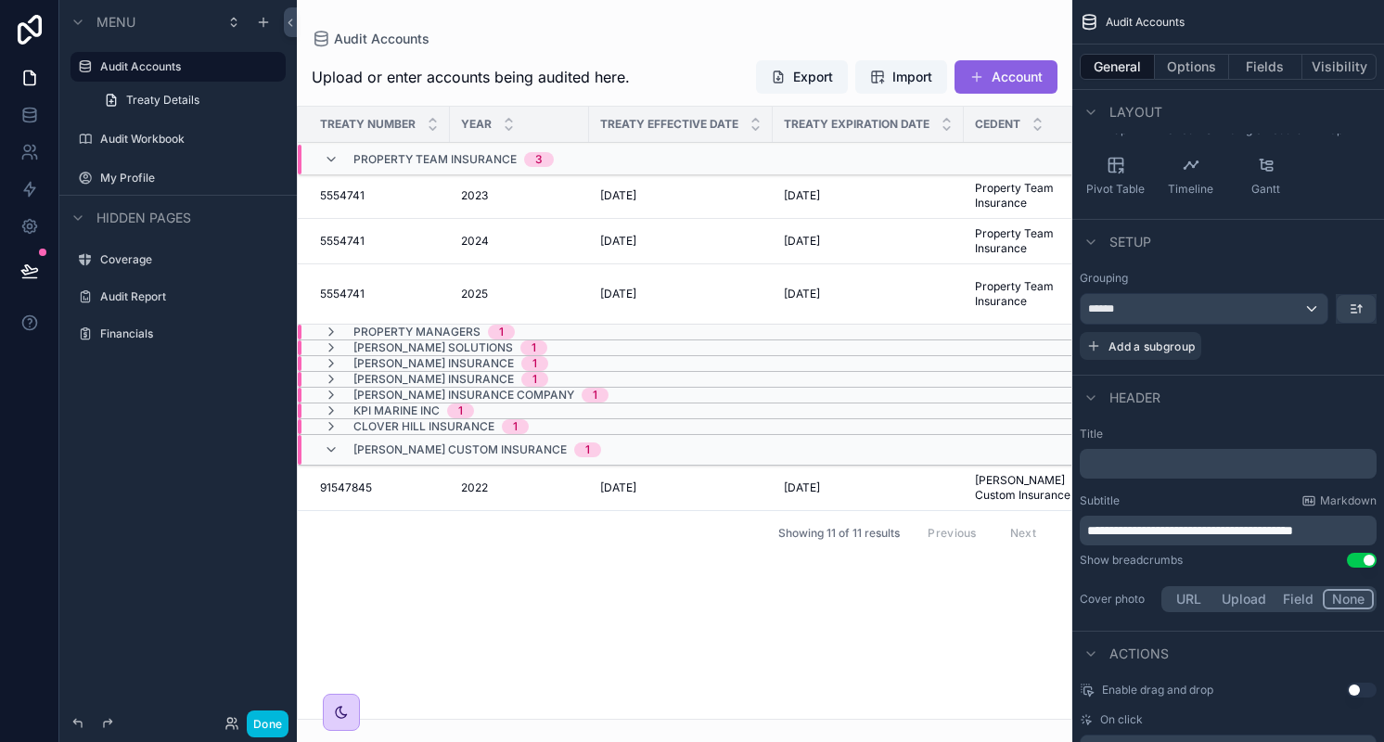
click at [328, 448] on icon "scrollable content" at bounding box center [331, 449] width 15 height 15
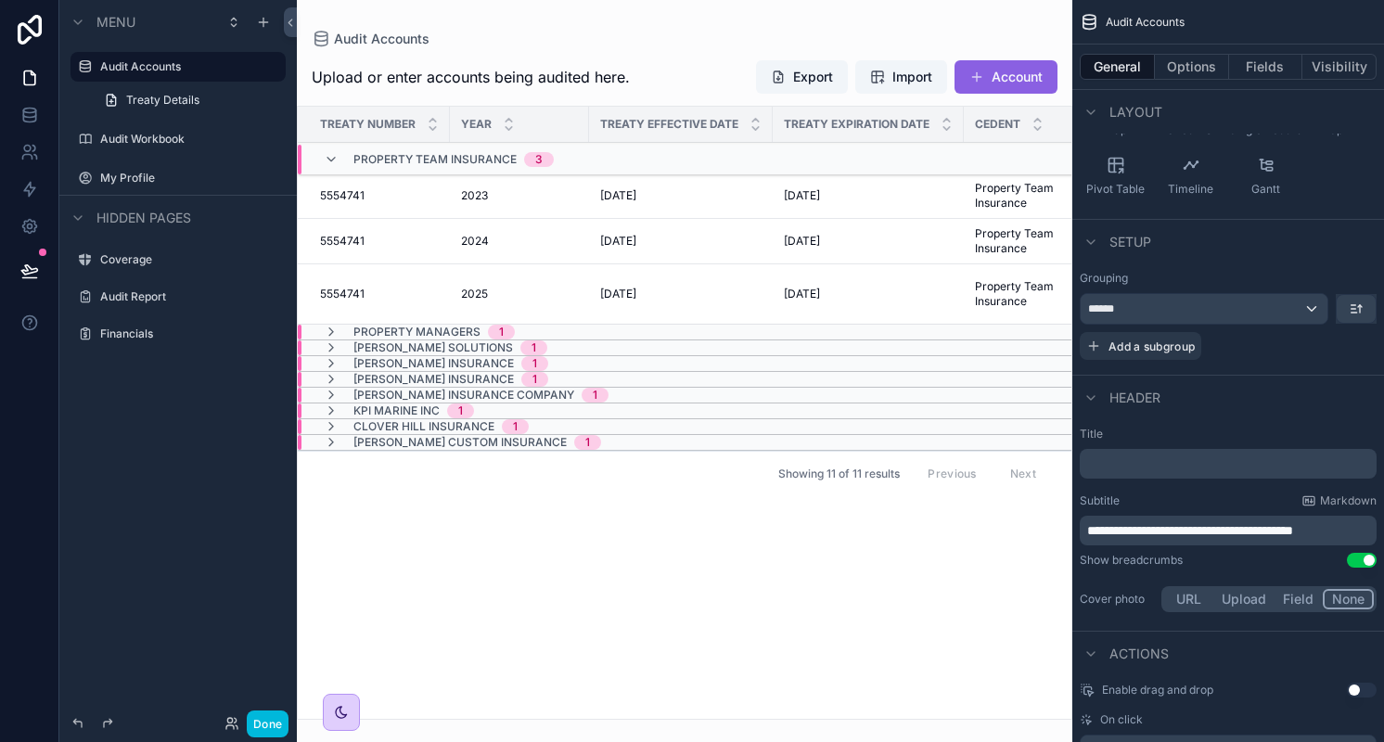
click at [421, 198] on div "5554741 5554741" at bounding box center [379, 195] width 119 height 15
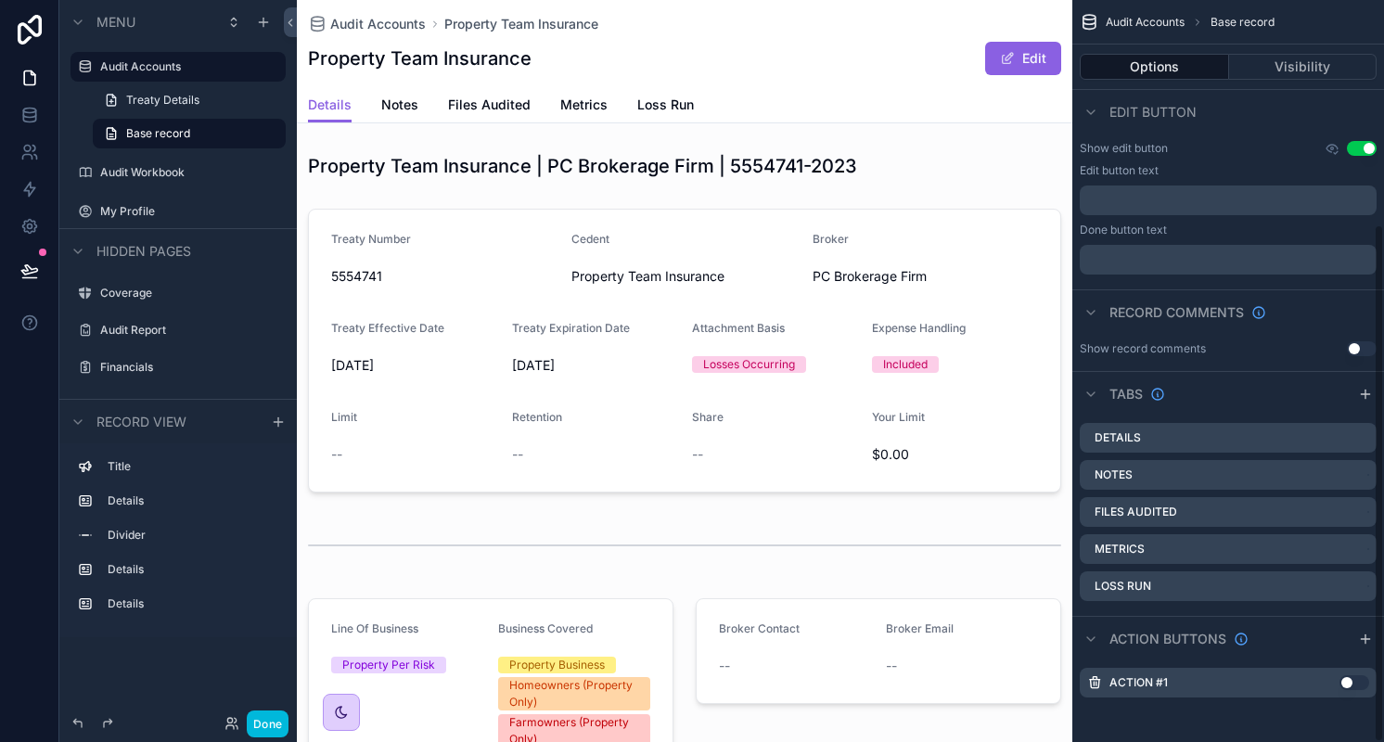
scroll to position [320, 0]
click at [129, 64] on label "Audit Accounts" at bounding box center [187, 66] width 174 height 15
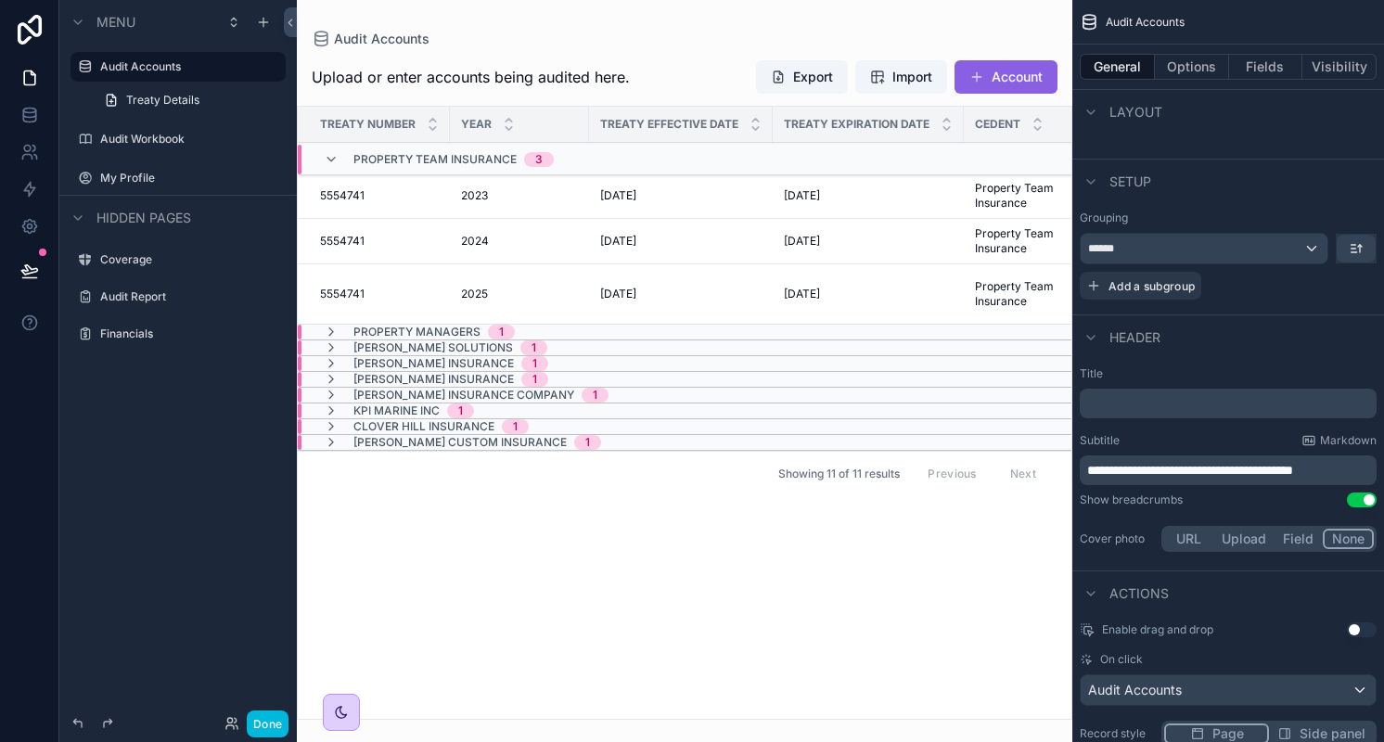
scroll to position [358, 0]
